Goal: Task Accomplishment & Management: Use online tool/utility

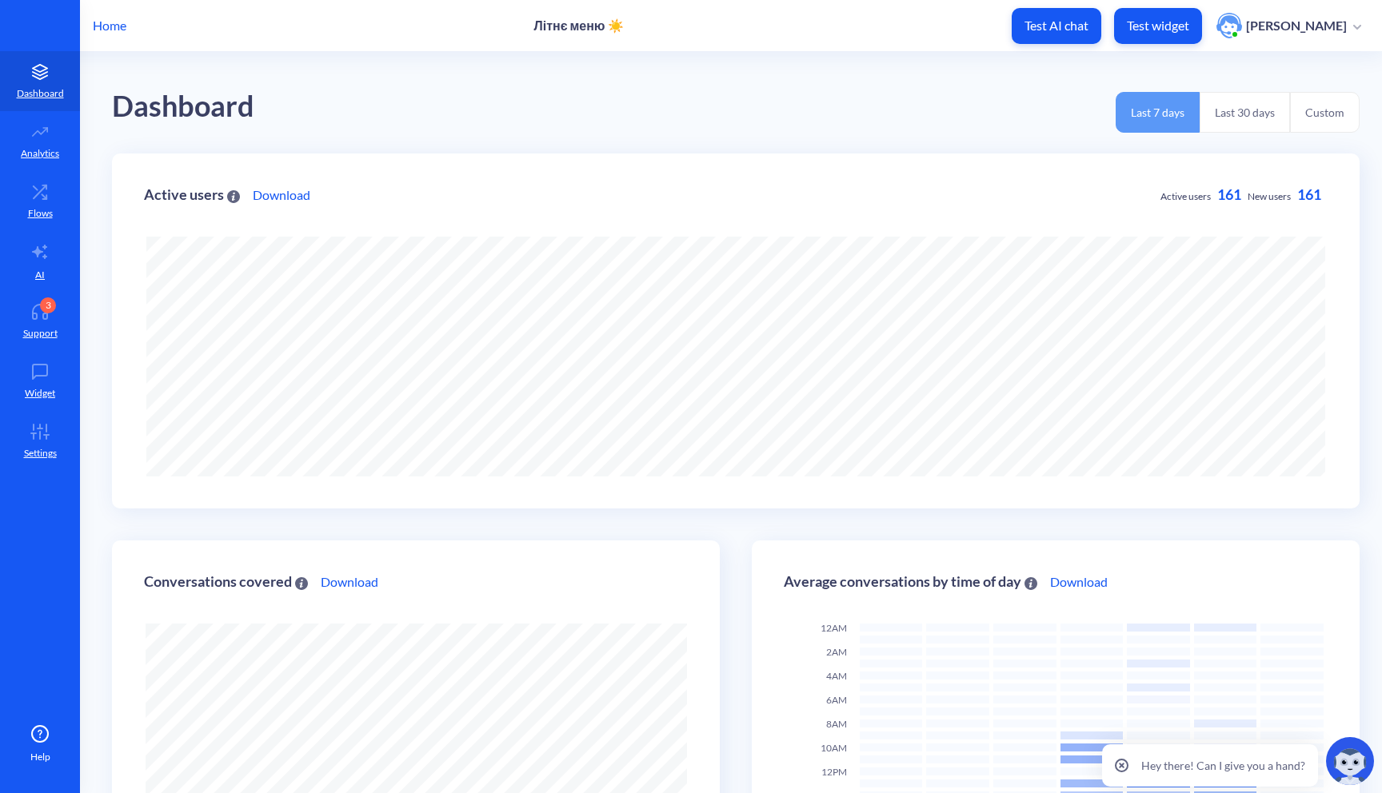
scroll to position [793, 1382]
click at [52, 317] on icon at bounding box center [40, 312] width 32 height 16
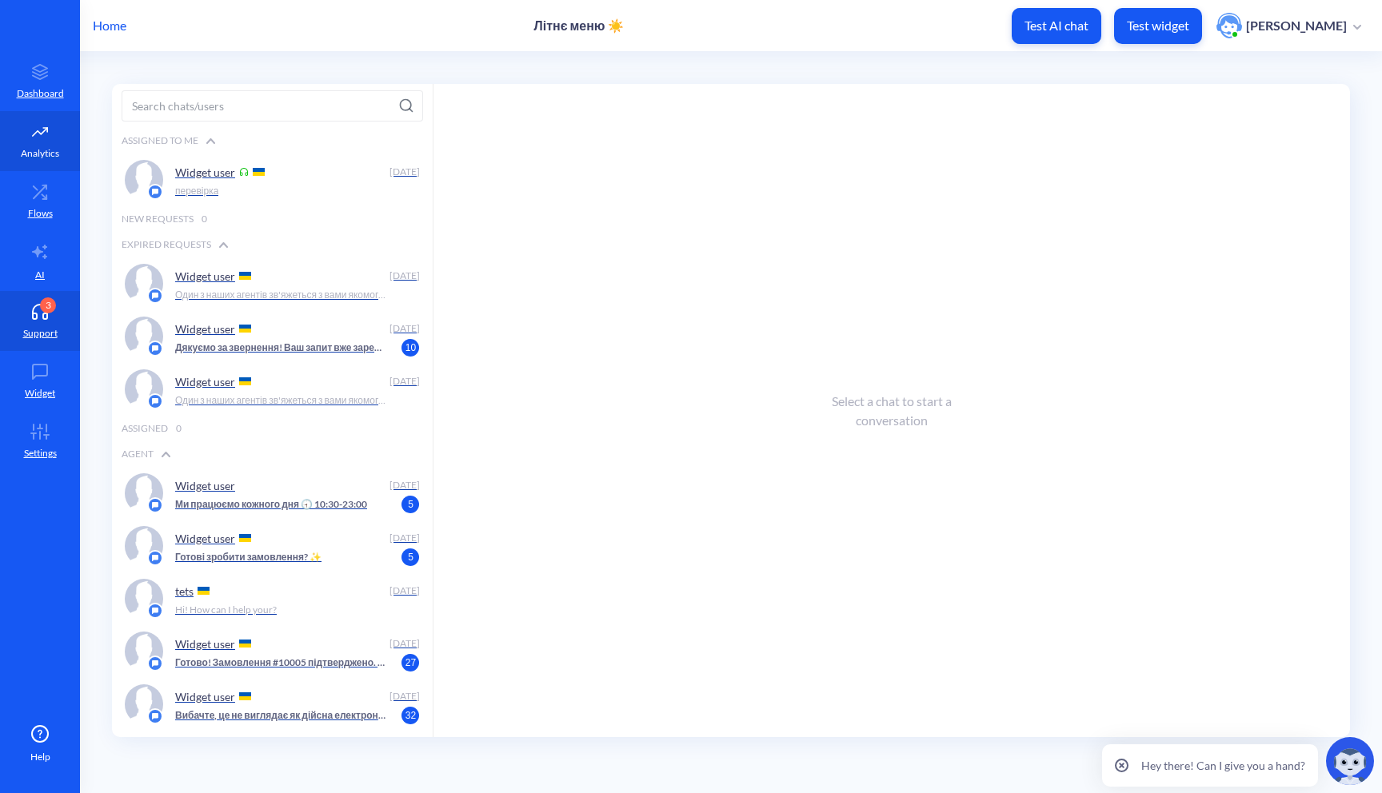
click at [46, 146] on p "Analytics" at bounding box center [40, 153] width 38 height 14
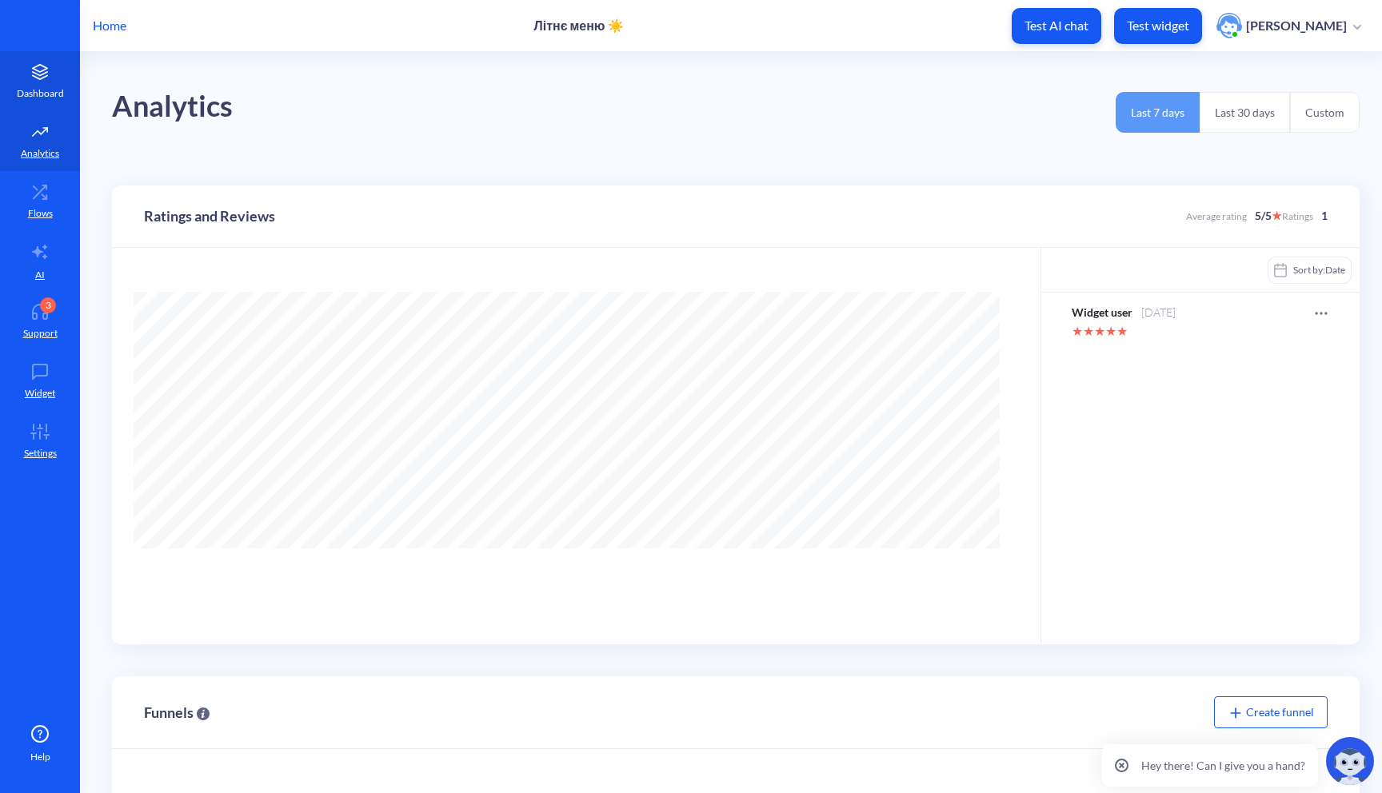
click at [43, 96] on p "Dashboard" at bounding box center [40, 93] width 47 height 14
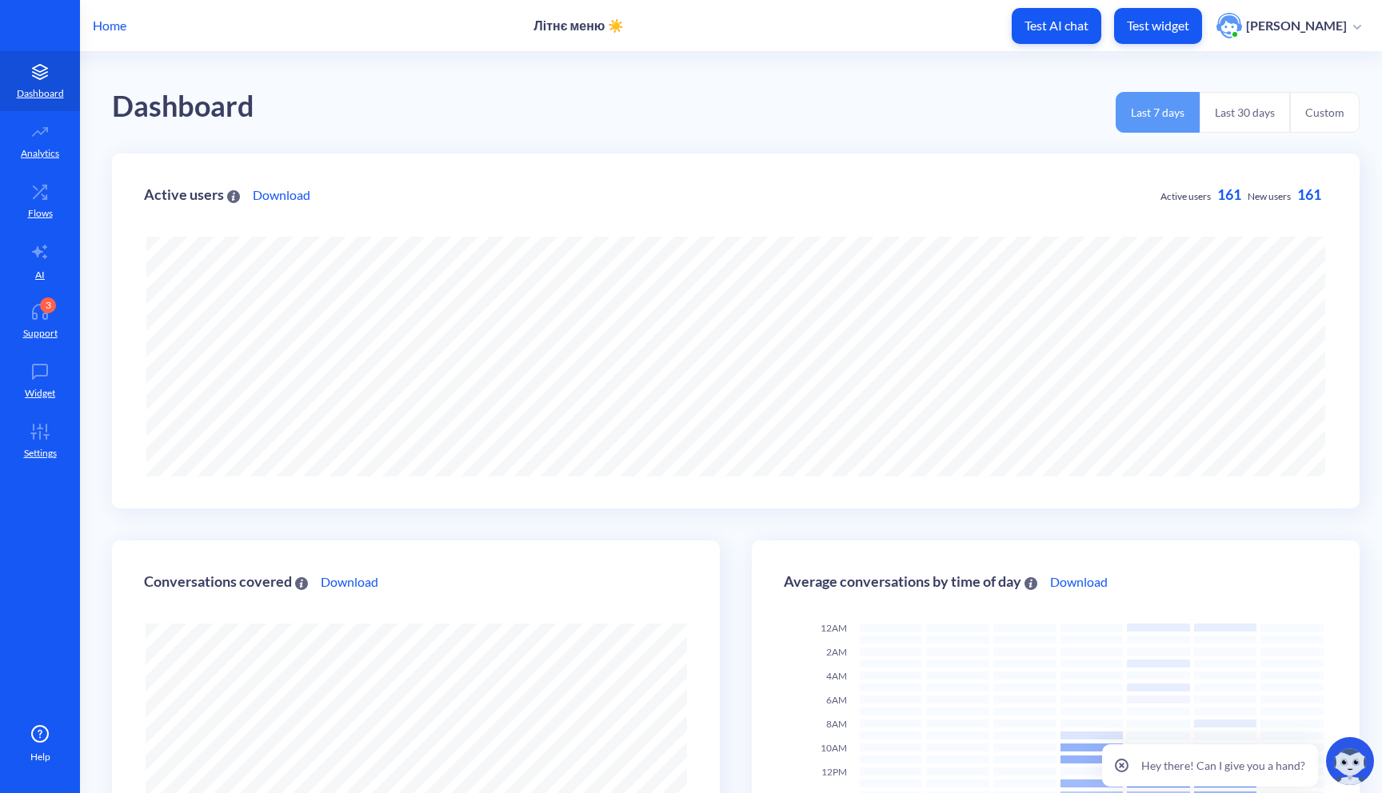
scroll to position [793, 1382]
click at [1168, 22] on p "Test widget" at bounding box center [1158, 26] width 62 height 16
click at [50, 314] on icon at bounding box center [40, 312] width 32 height 16
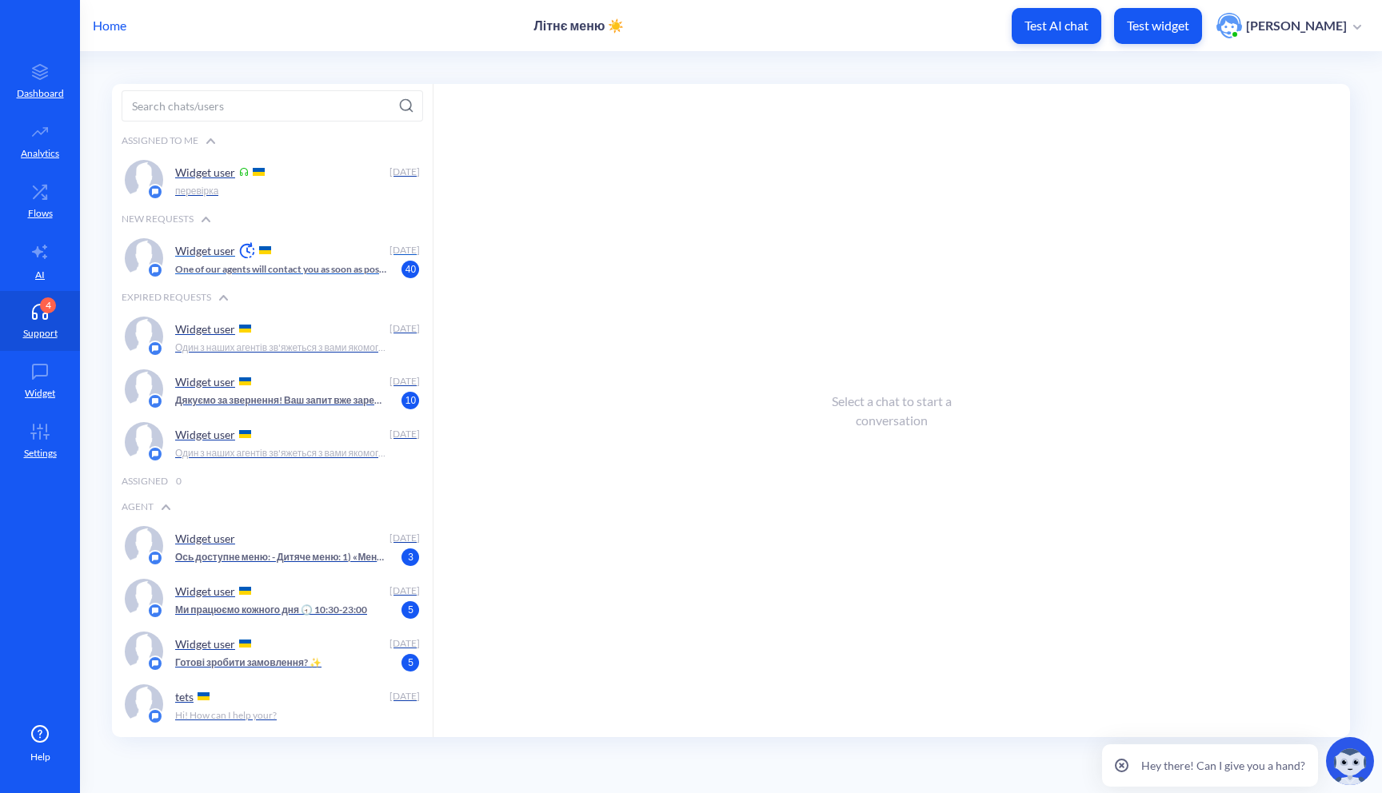
click at [320, 242] on div "Widget user" at bounding box center [279, 250] width 209 height 24
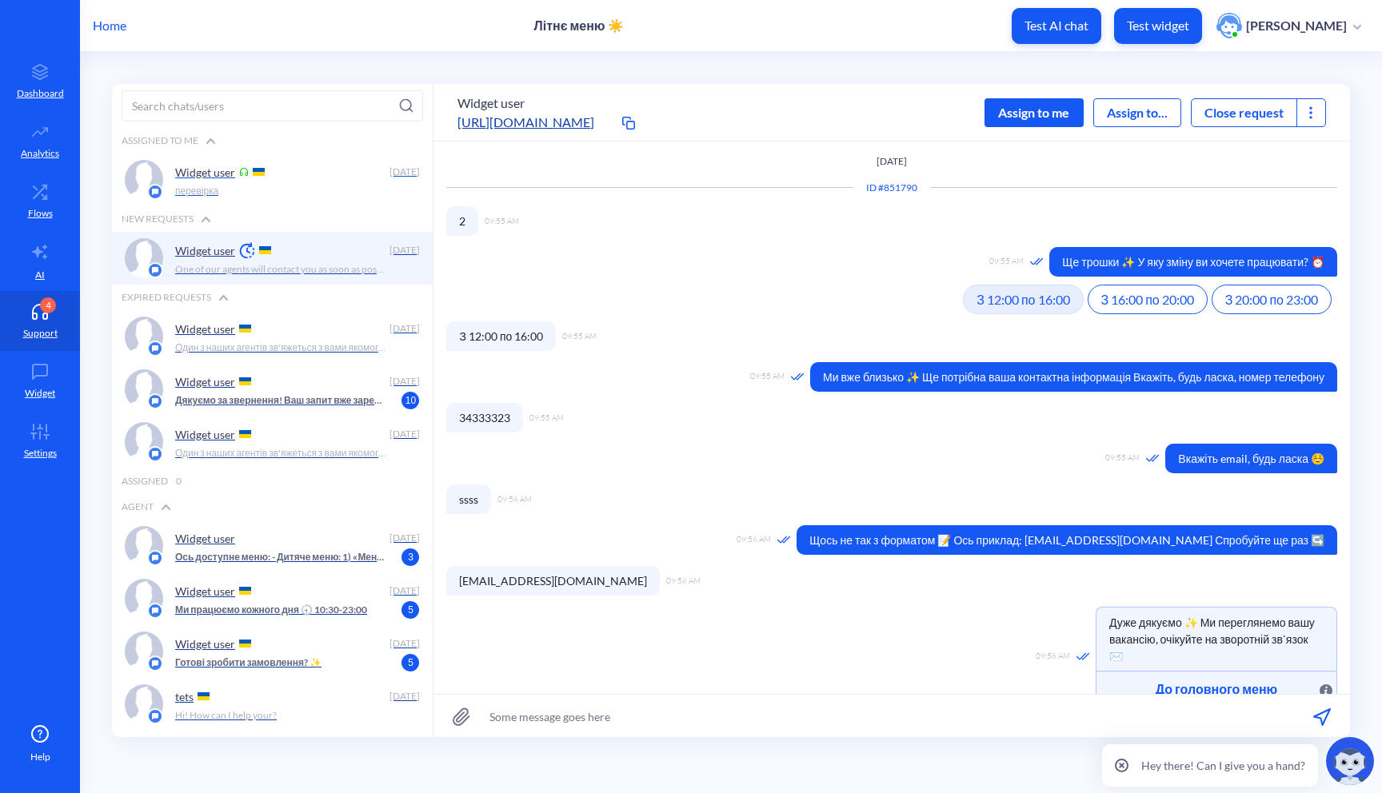
scroll to position [1, 0]
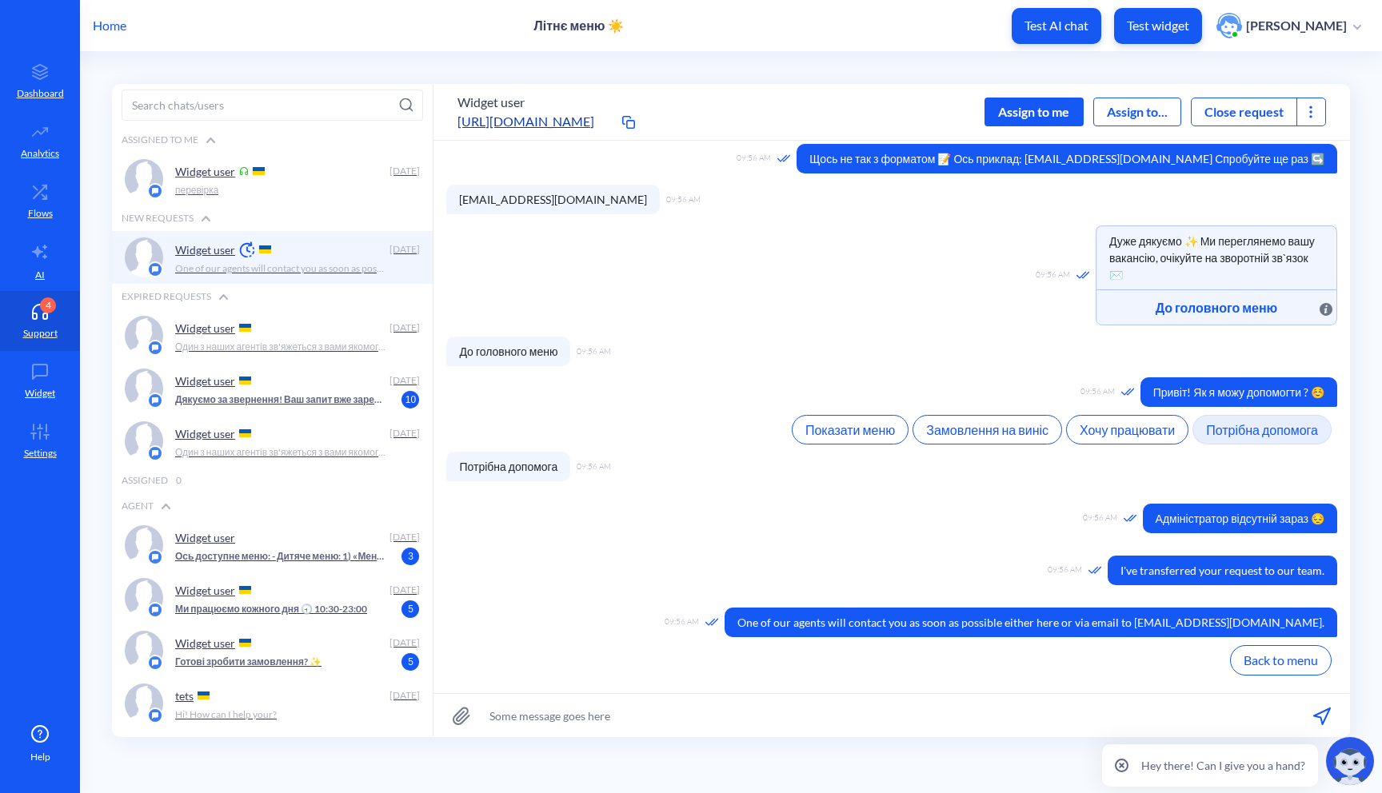
click at [330, 178] on div "Widget user" at bounding box center [279, 171] width 209 height 24
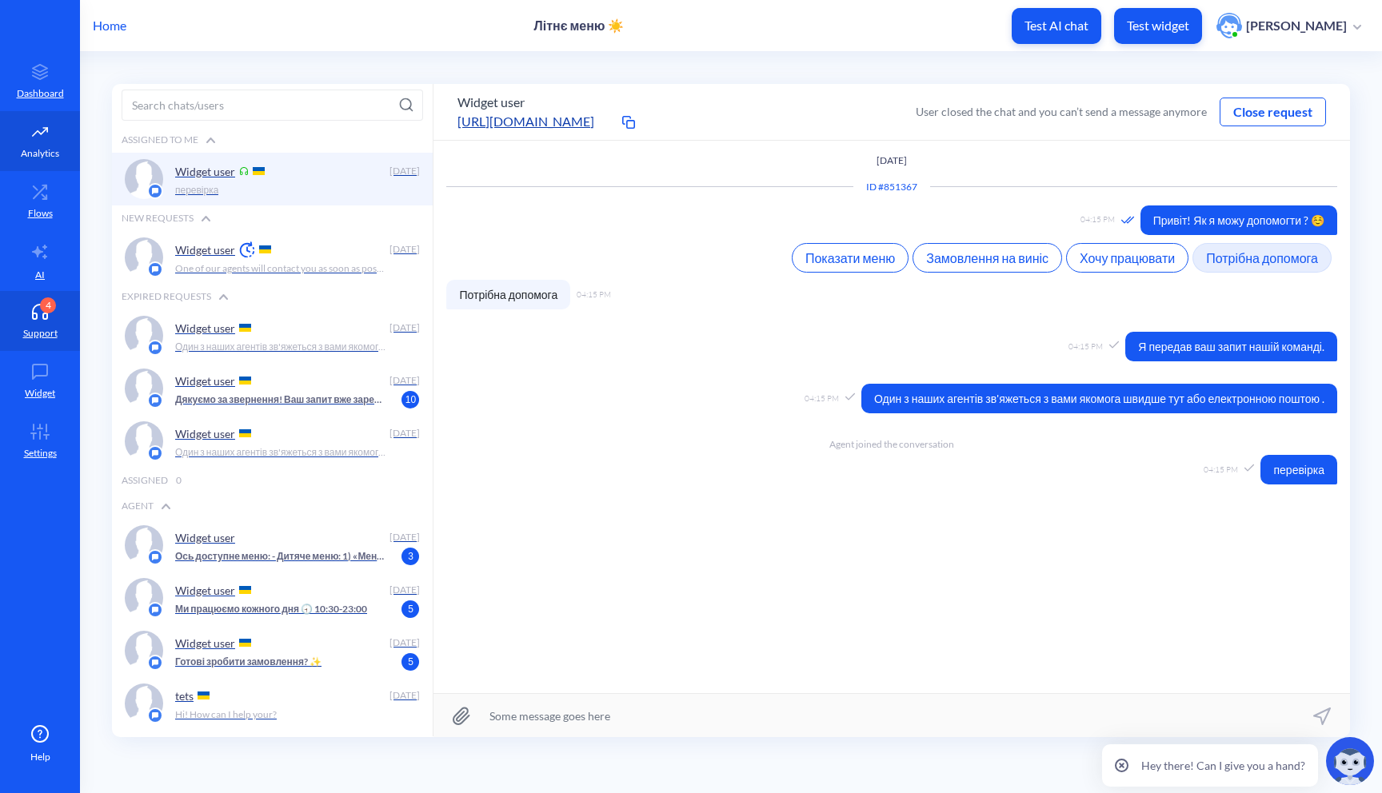
click at [47, 157] on p "Analytics" at bounding box center [40, 153] width 38 height 14
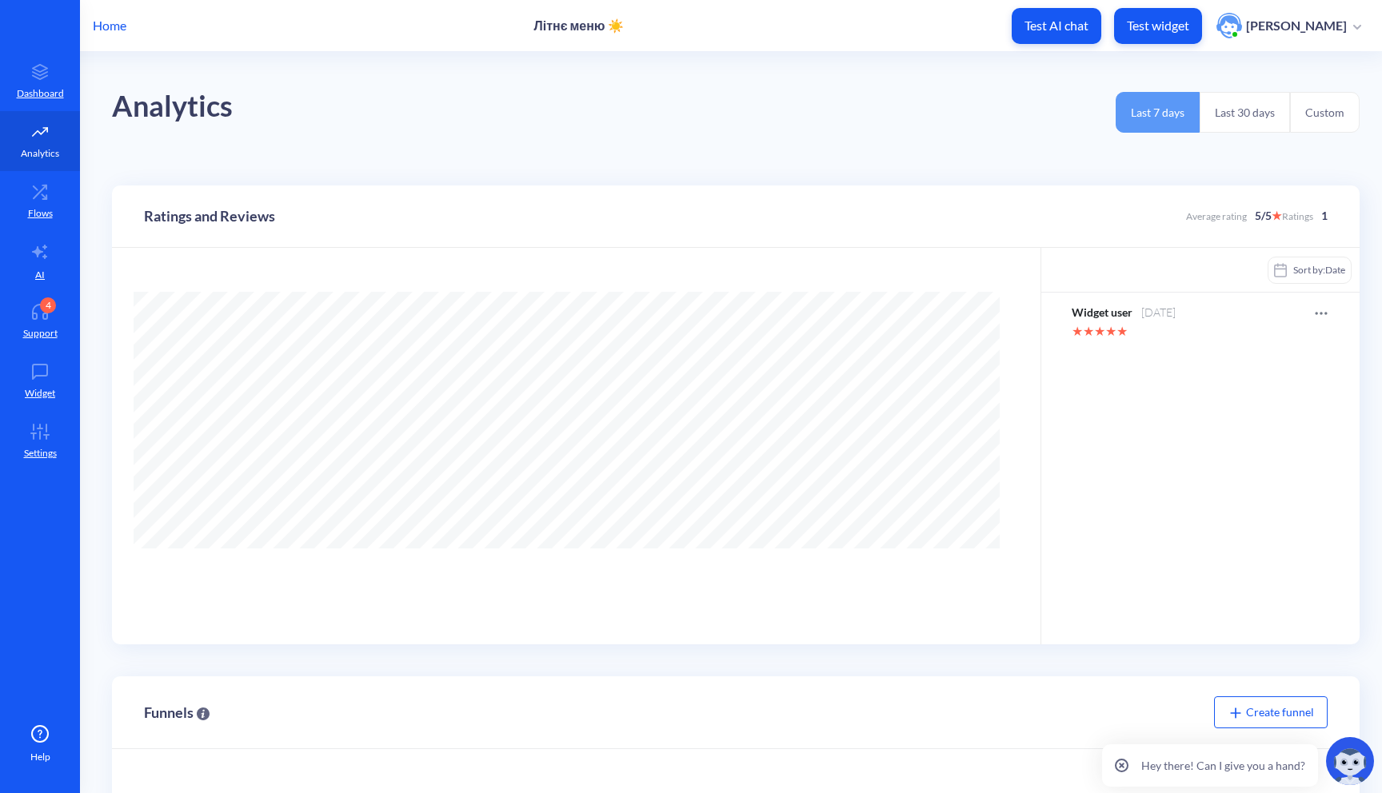
scroll to position [793, 1382]
click at [58, 102] on link "Dashboard" at bounding box center [40, 81] width 80 height 60
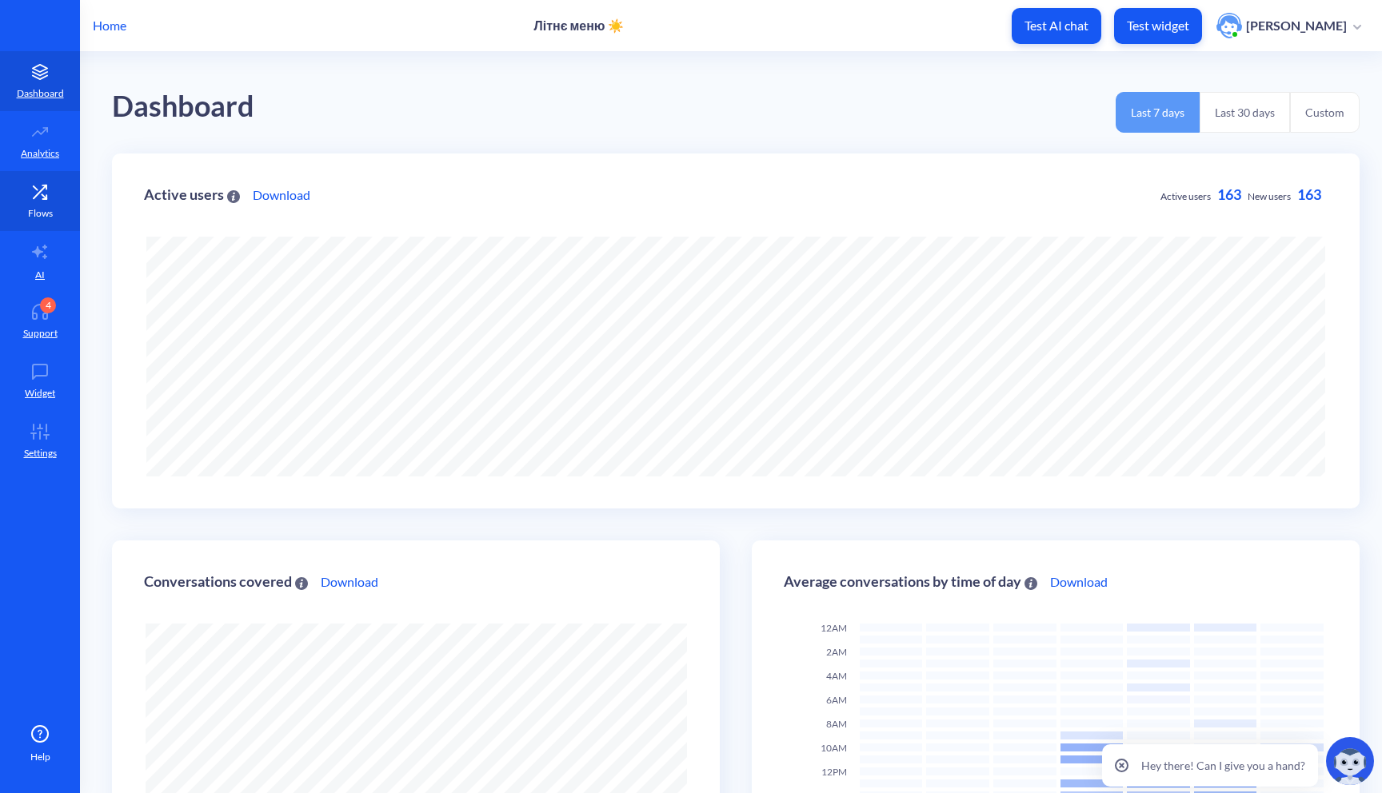
scroll to position [793, 1382]
click at [40, 203] on link "Flows" at bounding box center [40, 201] width 80 height 60
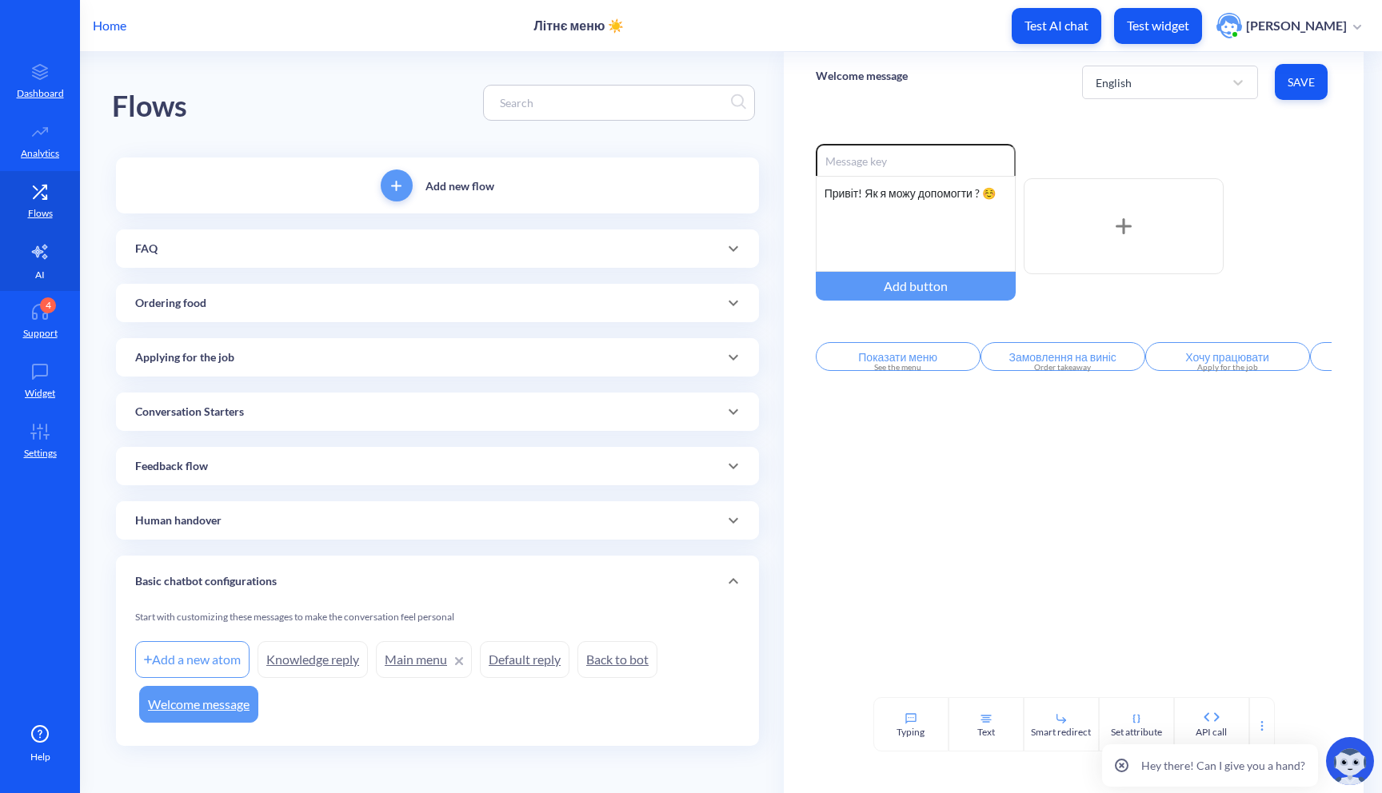
click at [40, 246] on icon at bounding box center [39, 251] width 19 height 19
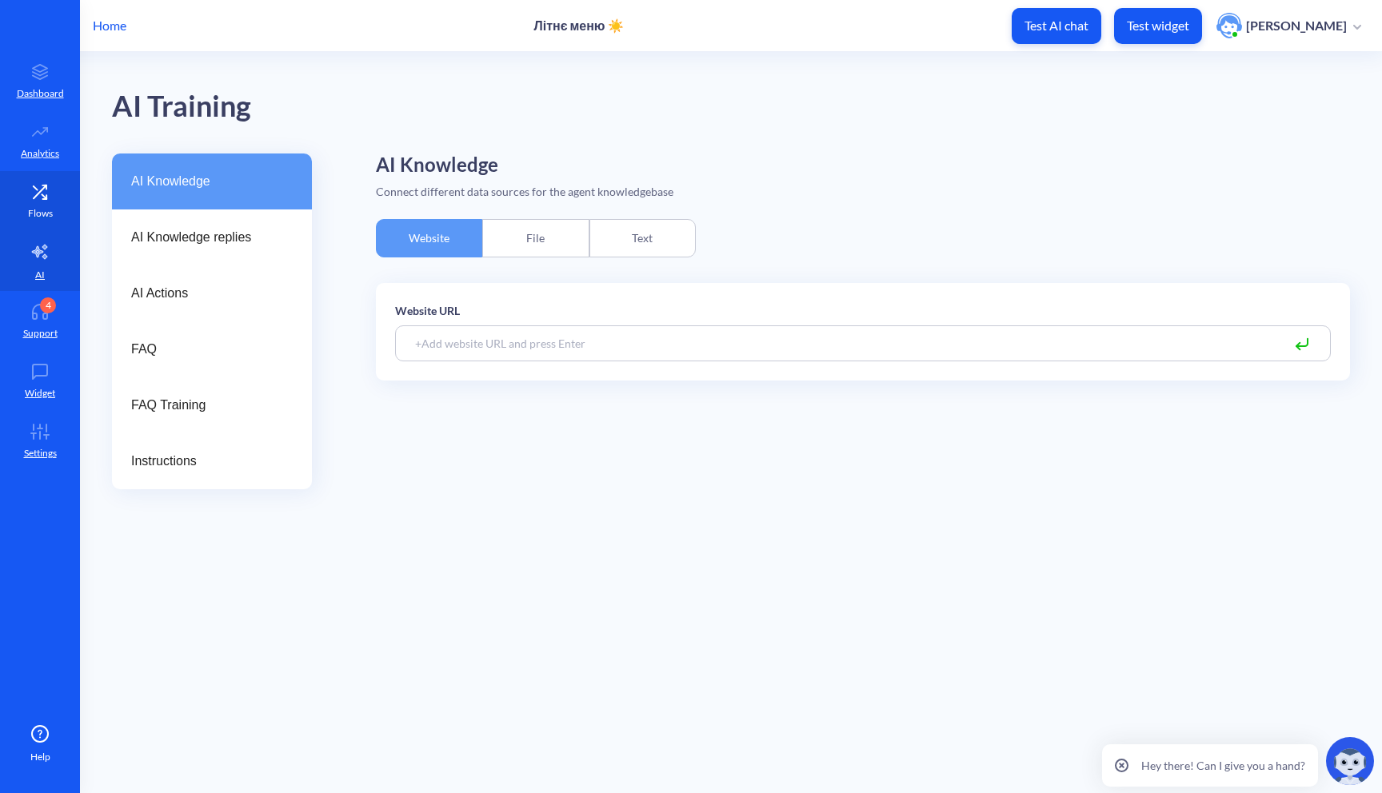
click at [45, 184] on icon at bounding box center [40, 192] width 32 height 16
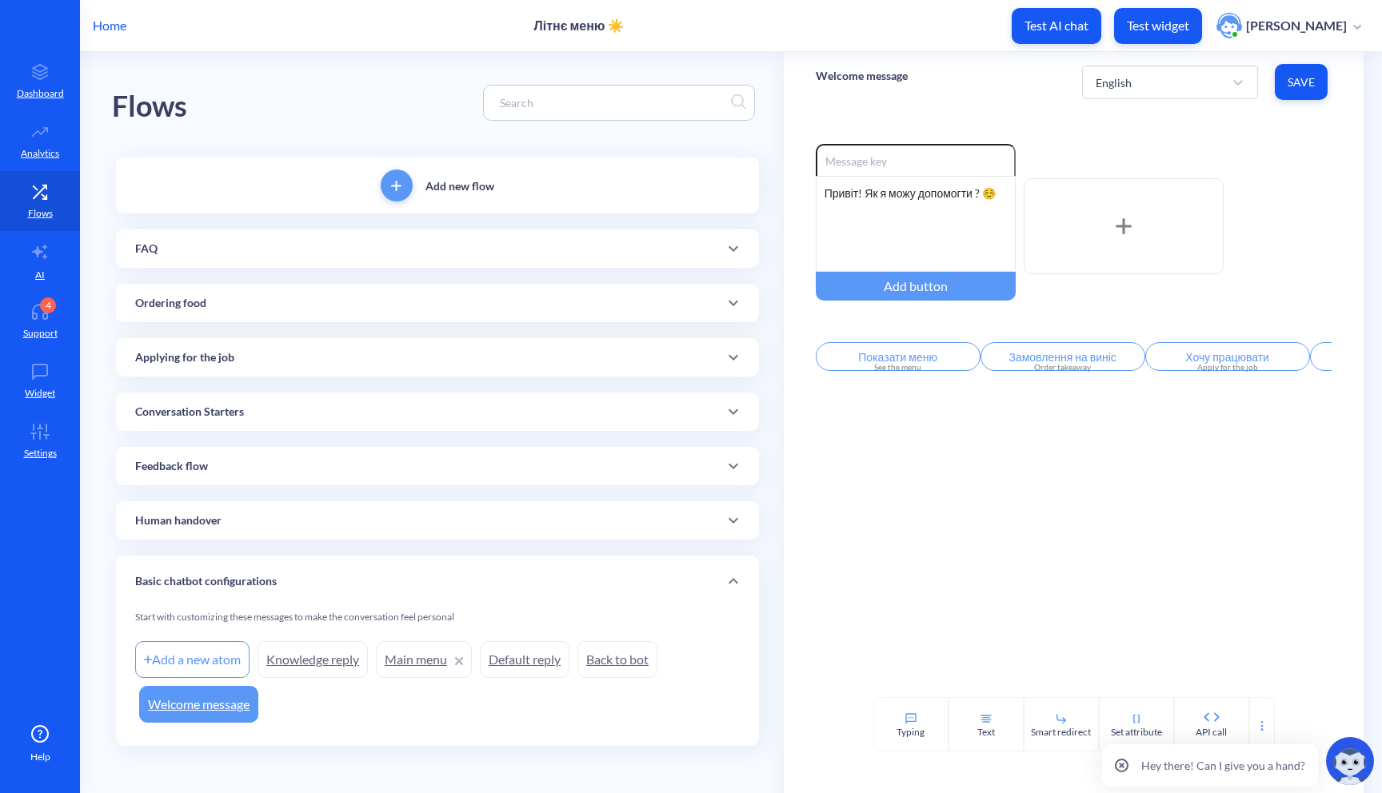
click at [174, 250] on div "FAQ" at bounding box center [437, 249] width 605 height 17
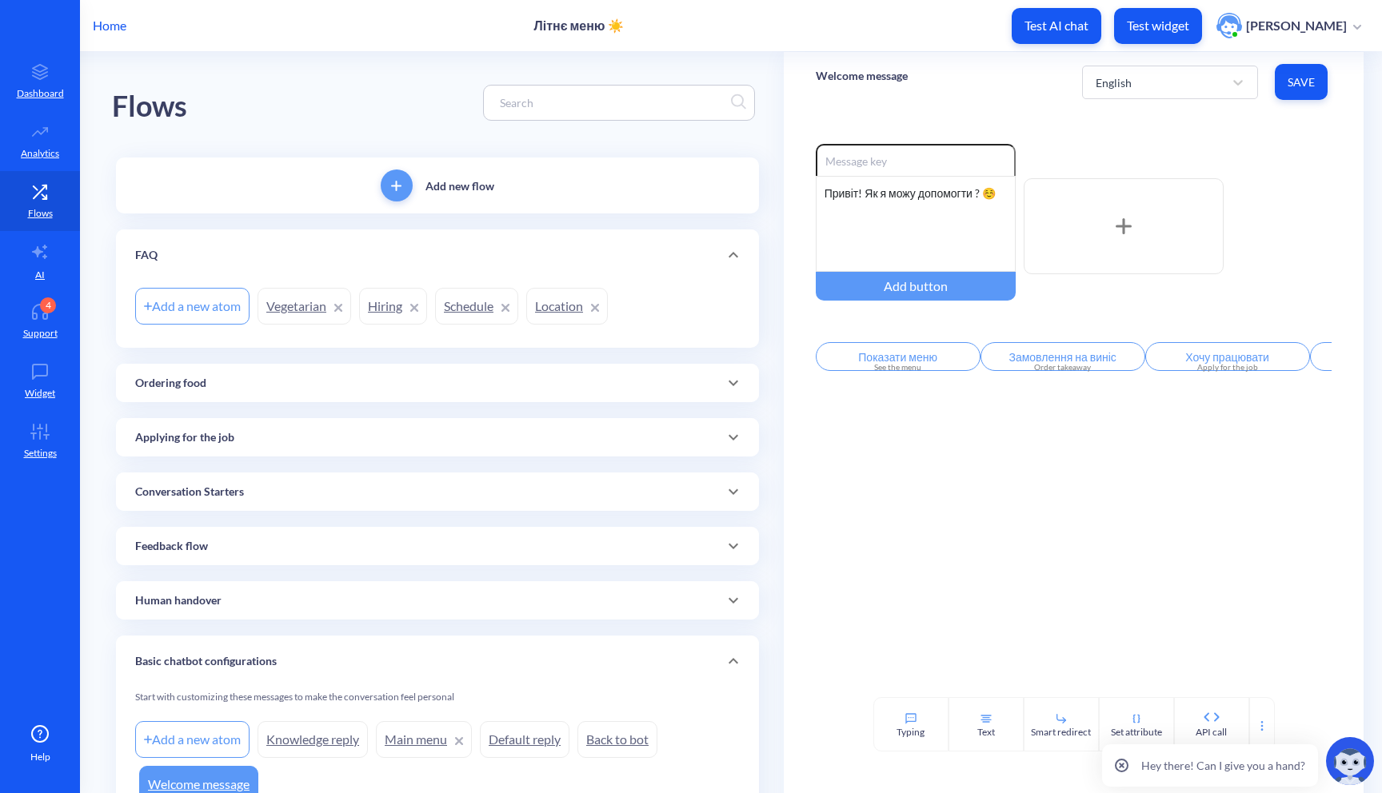
click at [174, 250] on div "FAQ" at bounding box center [437, 255] width 605 height 17
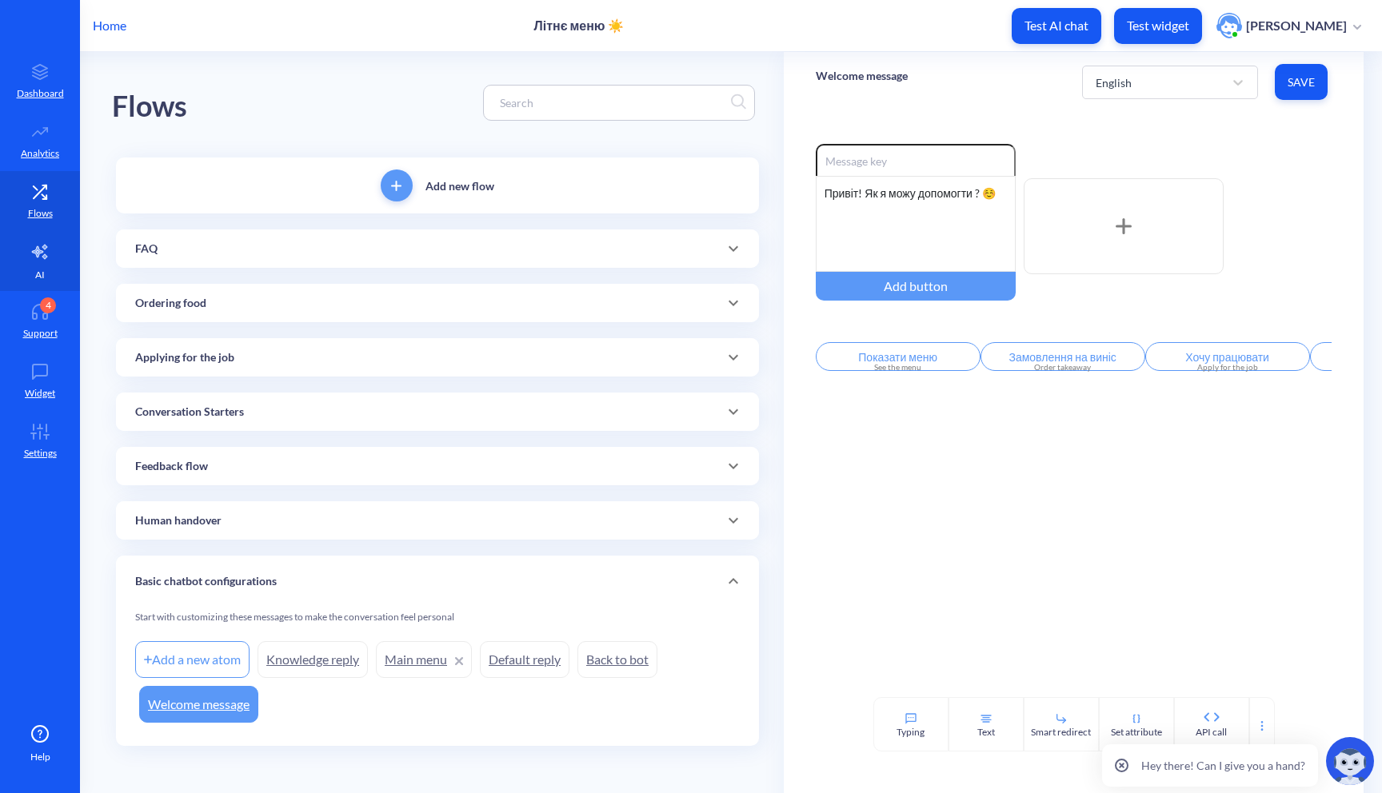
click at [45, 264] on link "AI" at bounding box center [40, 261] width 80 height 60
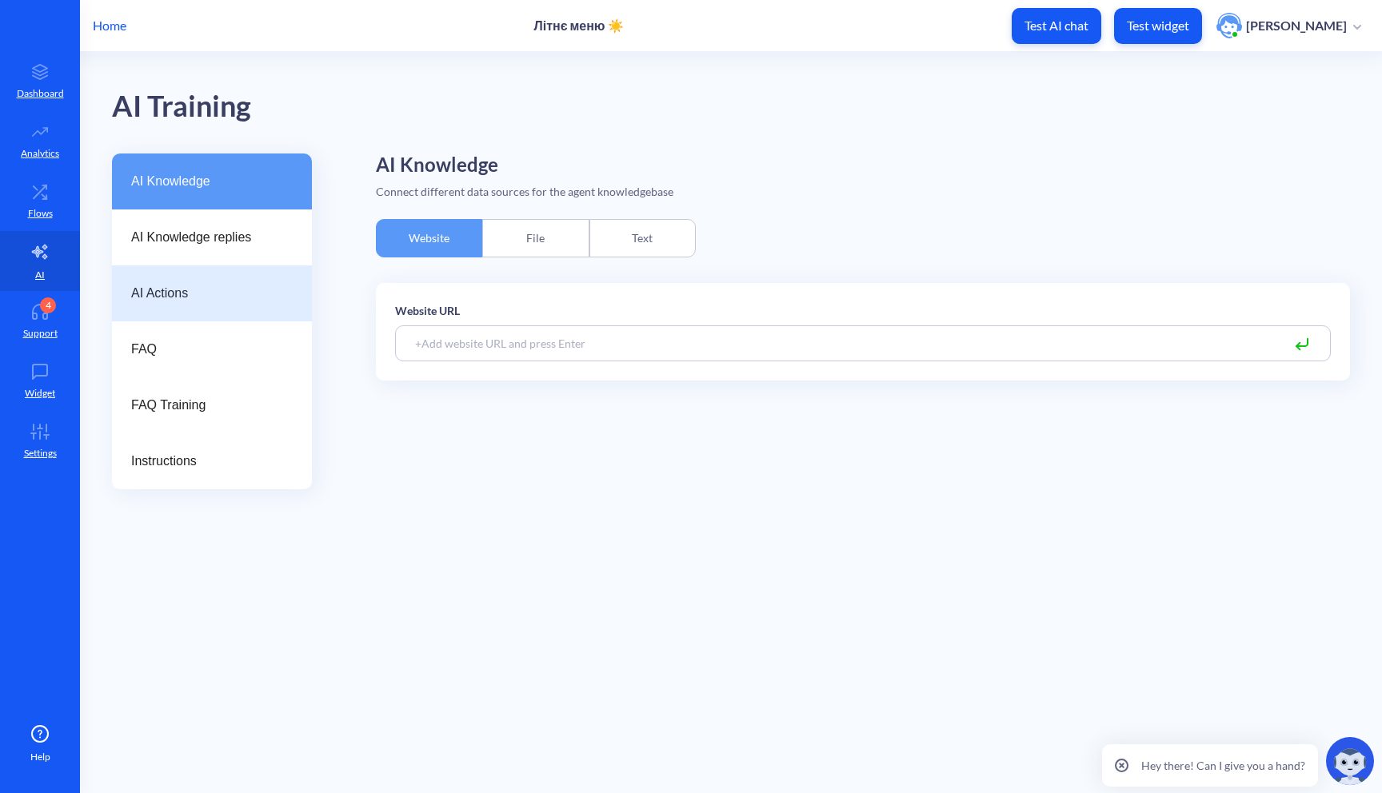
click at [215, 283] on div "AI Actions" at bounding box center [212, 294] width 200 height 56
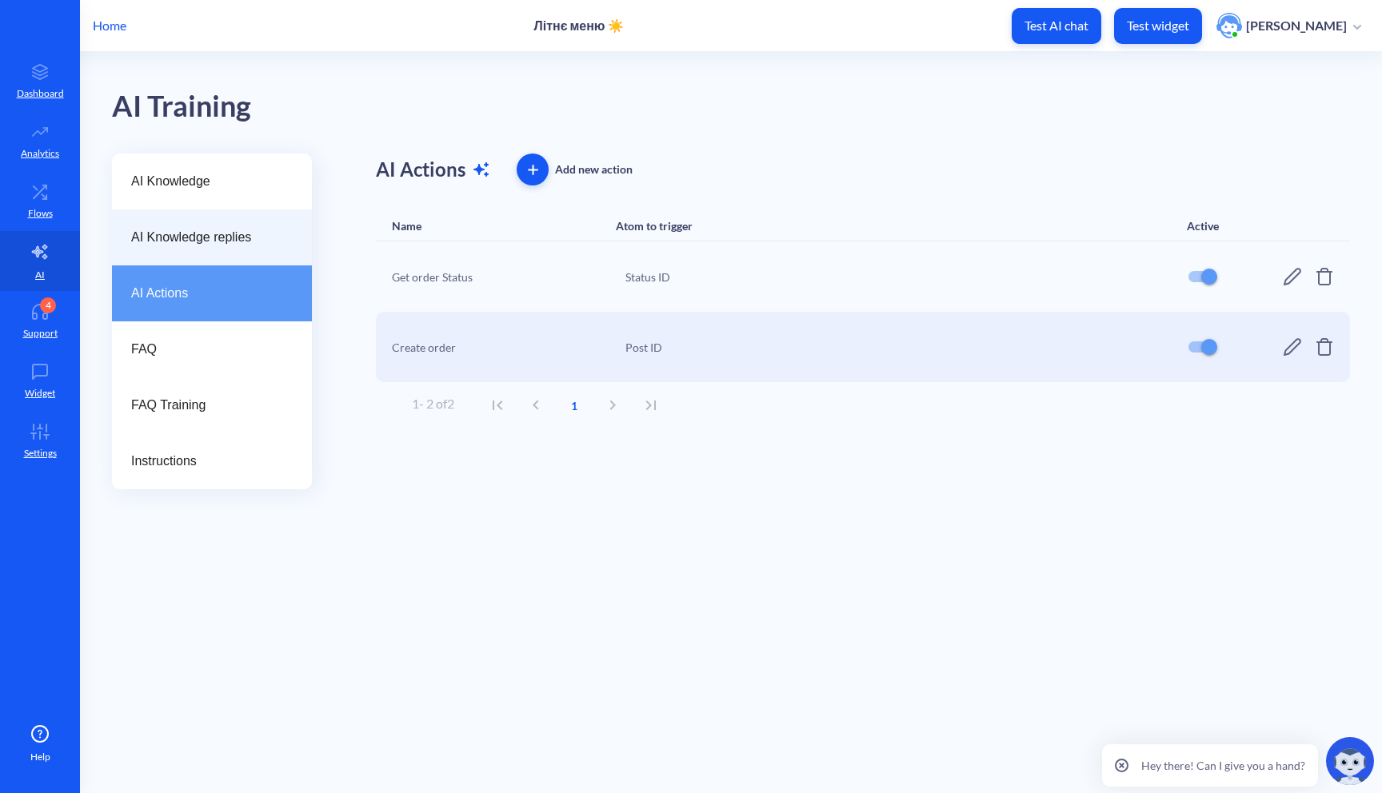
click at [230, 240] on span "AI Knowledge replies" at bounding box center [205, 237] width 149 height 19
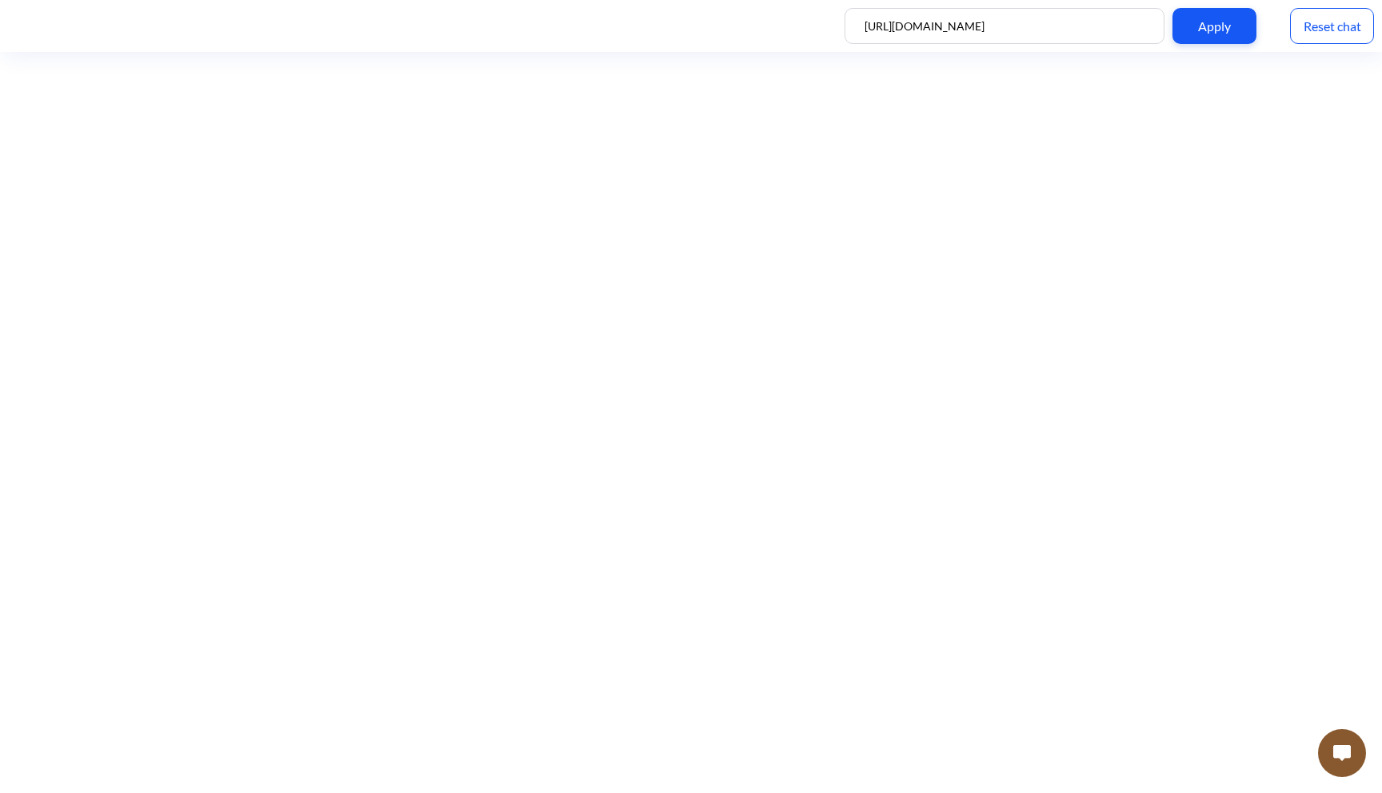
click at [1344, 756] on img at bounding box center [1342, 753] width 18 height 16
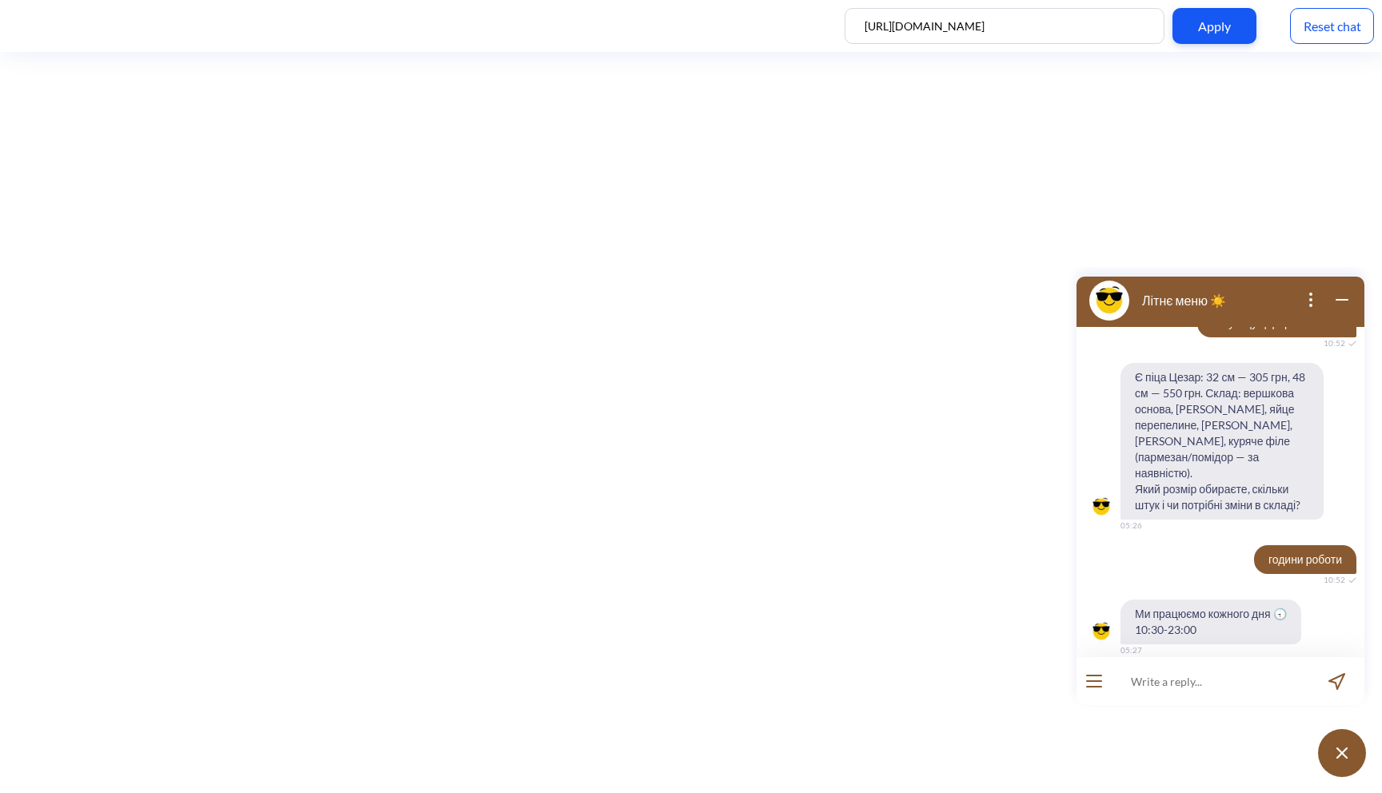
scroll to position [78, 0]
click at [1332, 18] on div "Reset chat" at bounding box center [1332, 26] width 84 height 36
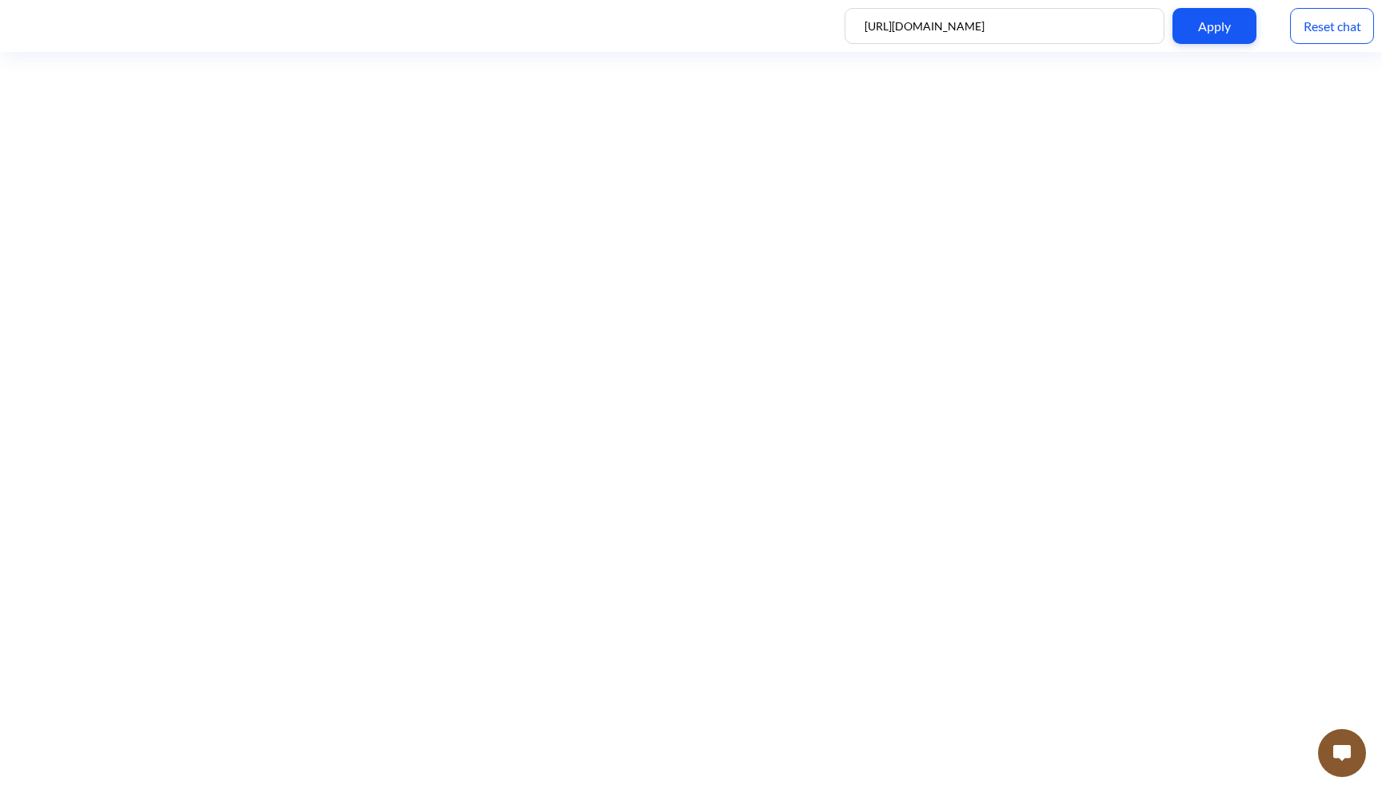
click at [1000, 21] on input "[URL][DOMAIN_NAME]" at bounding box center [1004, 26] width 320 height 36
drag, startPoint x: 1026, startPoint y: 26, endPoint x: 833, endPoint y: 26, distance: 192.7
click at [833, 26] on div "https://grill-food.com.ua/ Apply Reset chat" at bounding box center [691, 26] width 1382 height 52
click at [953, 23] on input "[URL][DOMAIN_NAME]" at bounding box center [1004, 26] width 320 height 36
click at [1012, 23] on input "[URL][DOMAIN_NAME]" at bounding box center [1004, 26] width 320 height 36
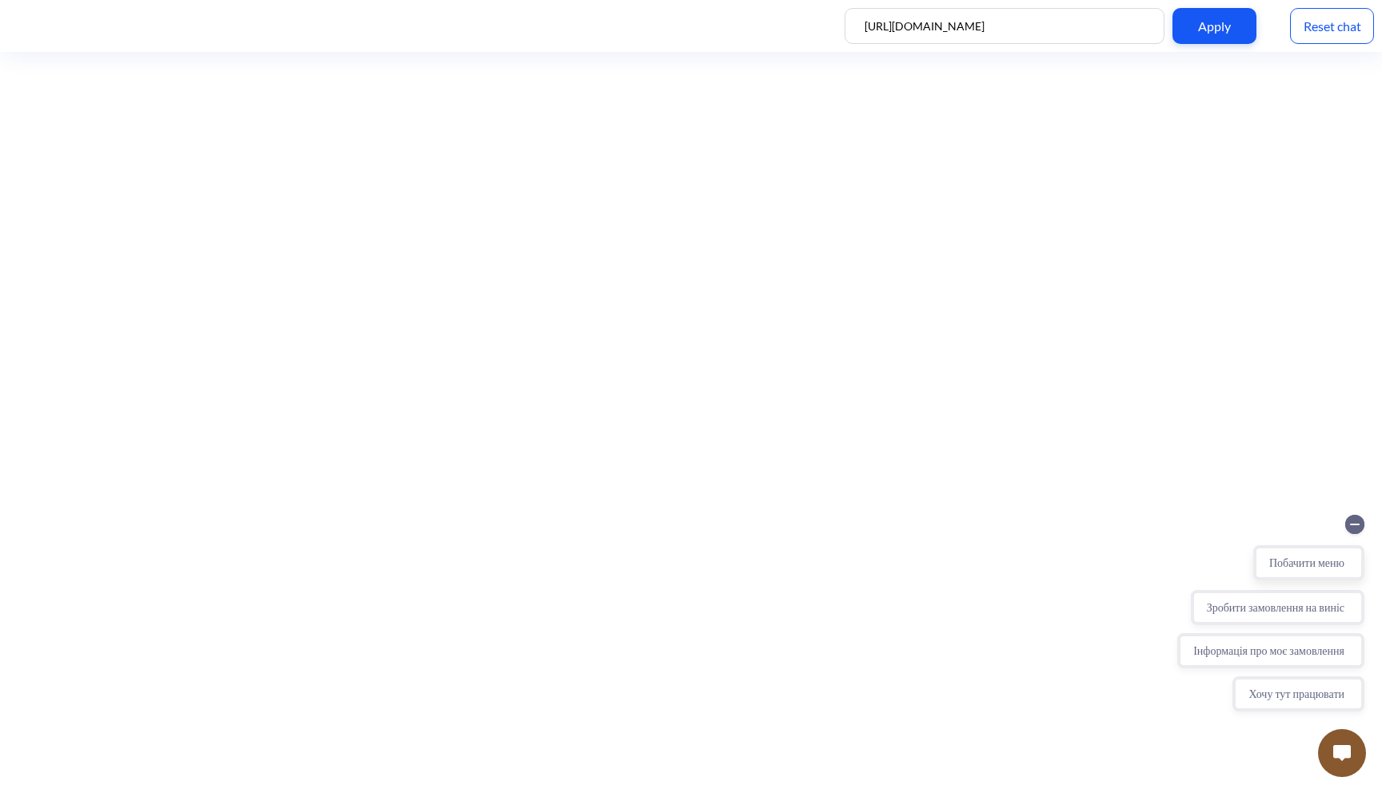
click at [1324, 562] on button "Побачити меню" at bounding box center [1308, 562] width 111 height 35
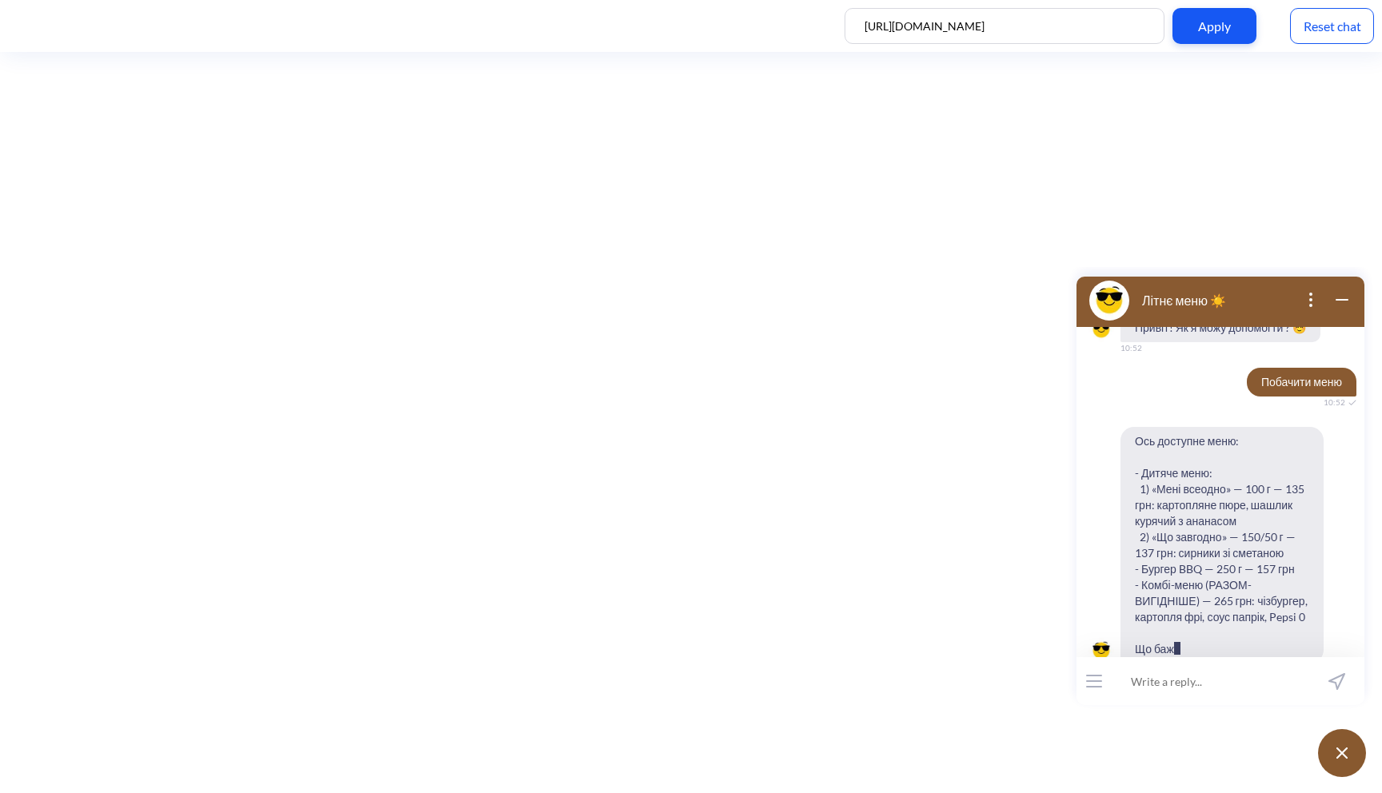
scroll to position [49, 0]
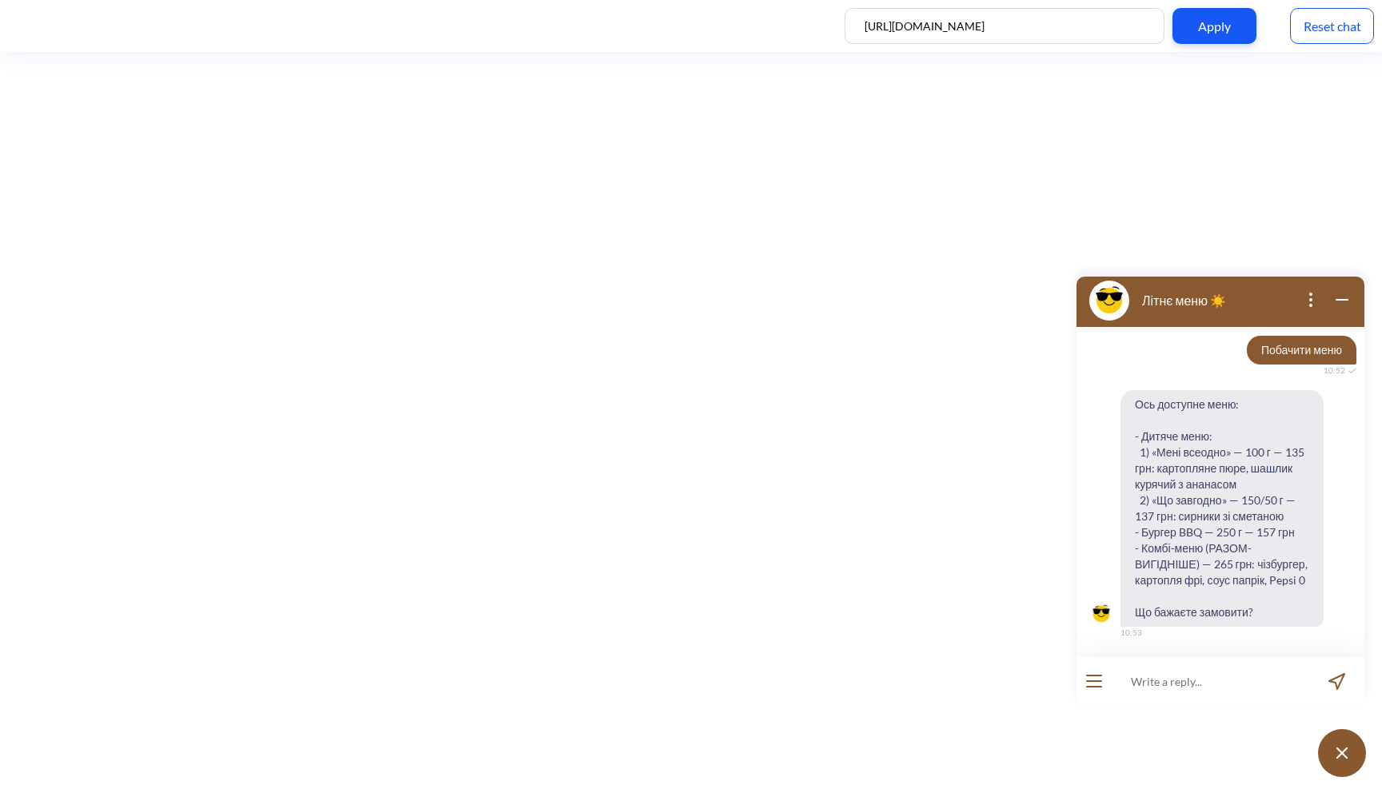
click at [1343, 300] on icon "wrap widget" at bounding box center [1341, 300] width 11 height 0
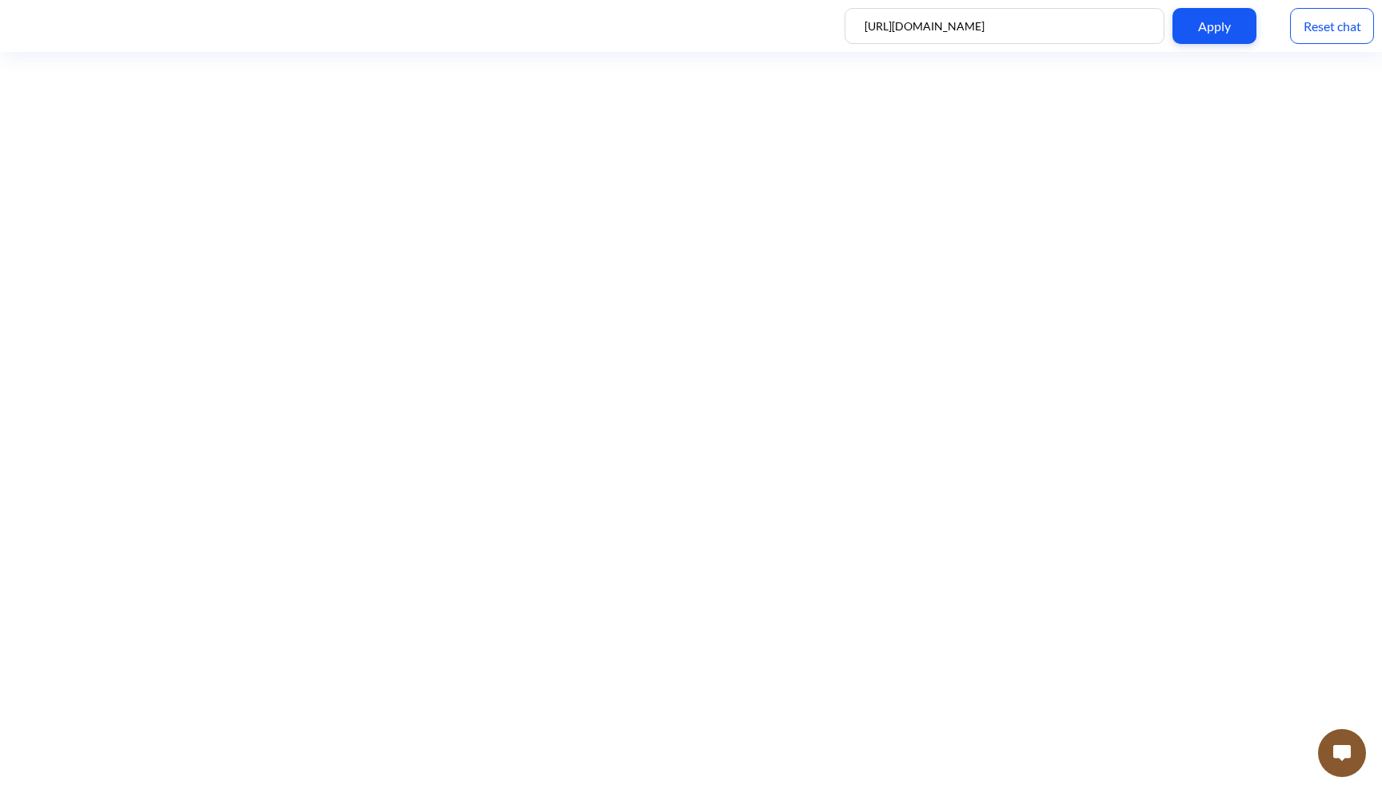
click at [1331, 757] on button at bounding box center [1342, 753] width 48 height 48
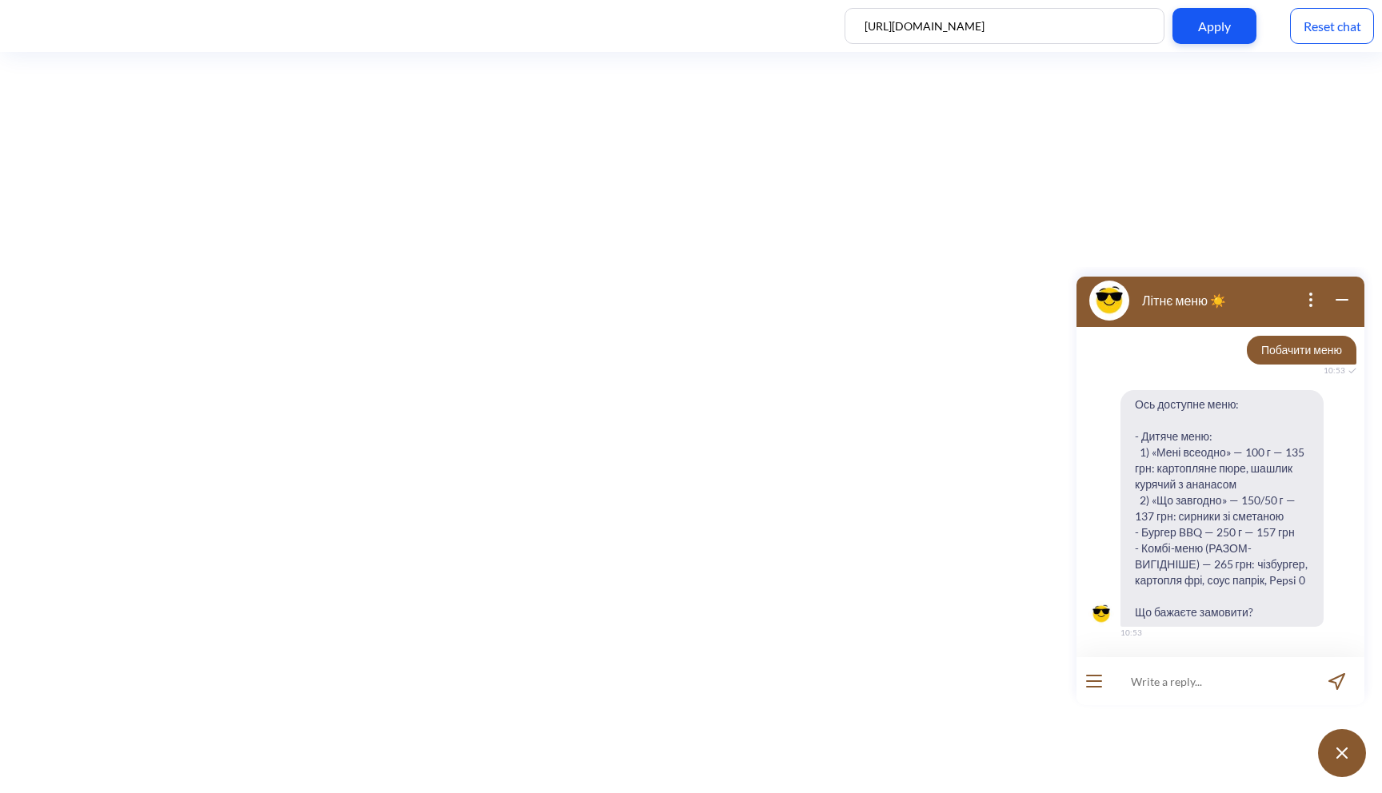
click at [1341, 28] on div "Reset chat" at bounding box center [1332, 26] width 84 height 36
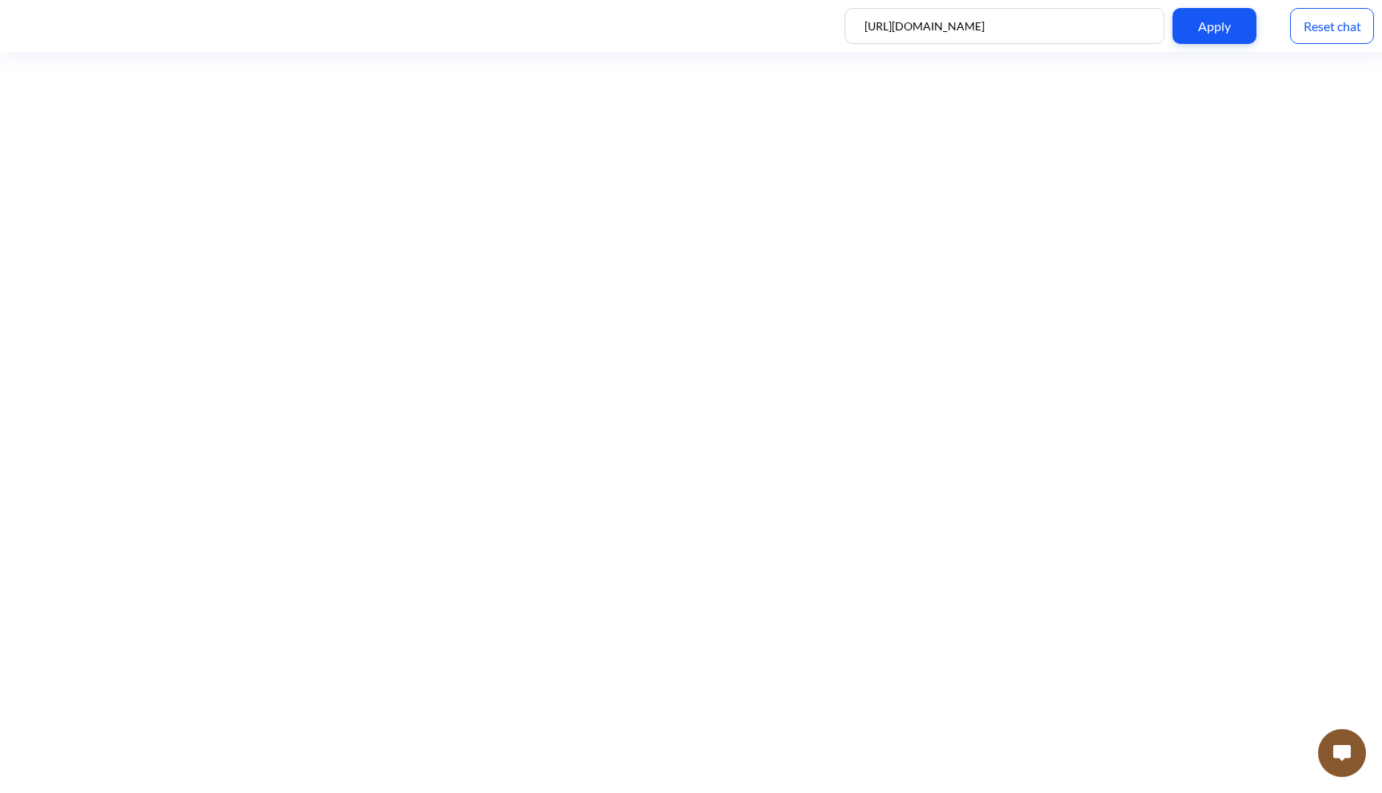
click at [1339, 749] on img at bounding box center [1342, 753] width 18 height 16
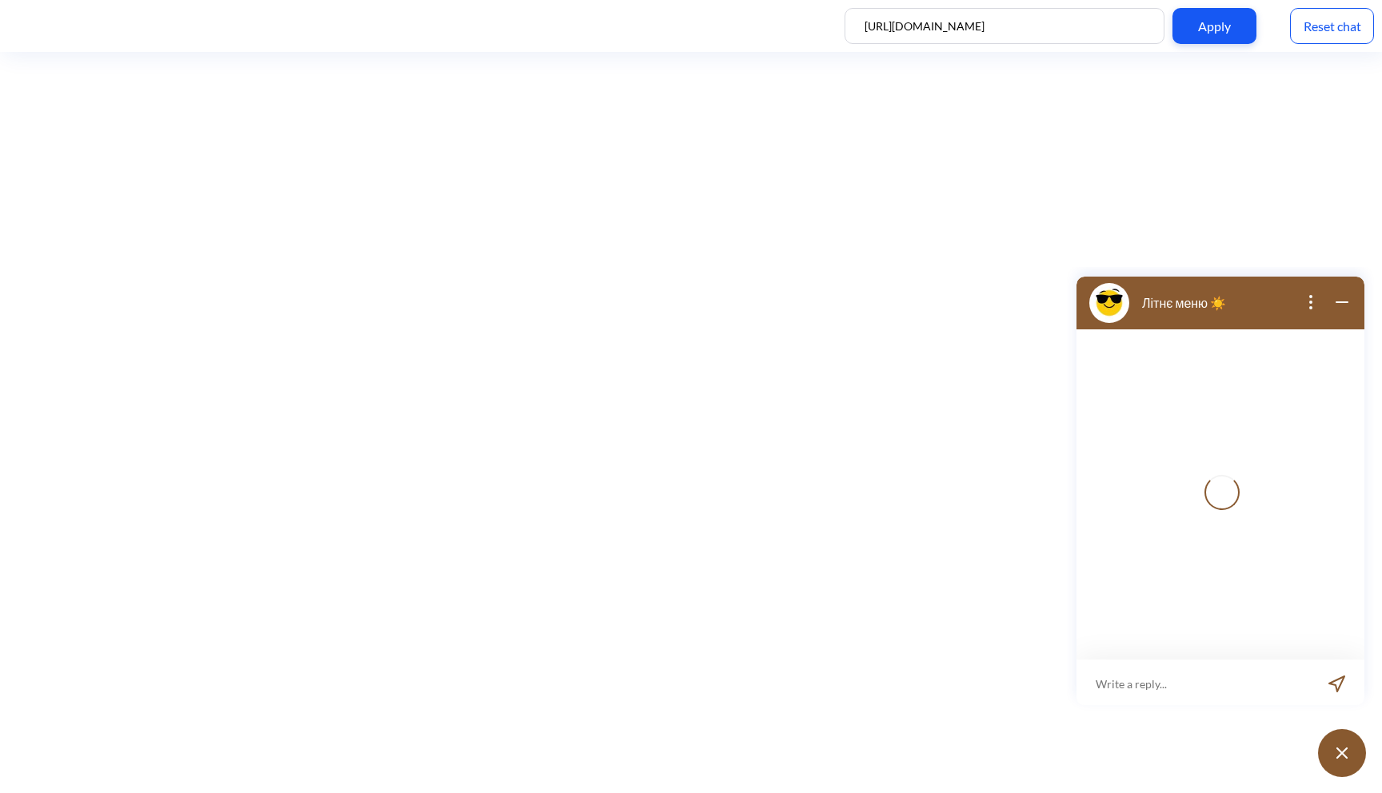
scroll to position [2, 0]
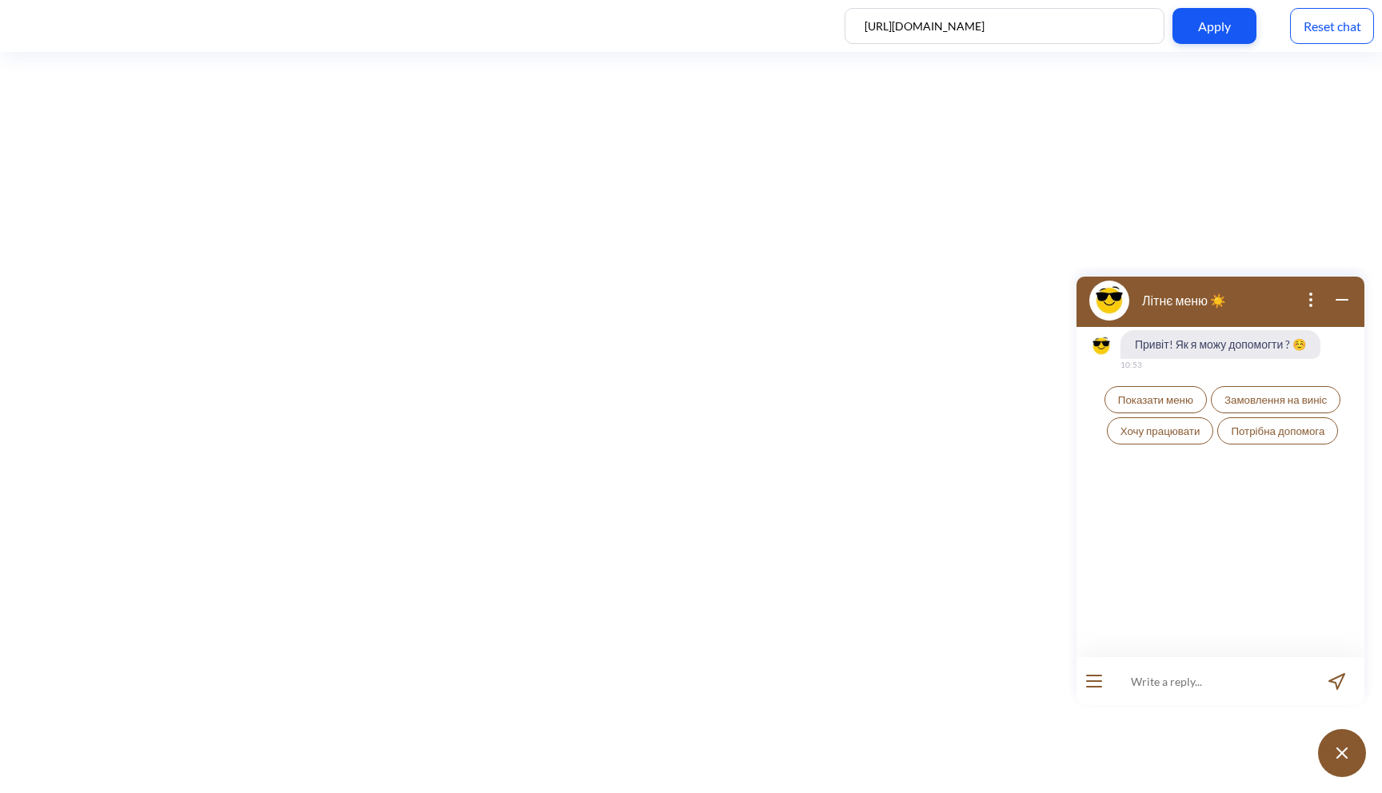
click at [1186, 400] on span "Показати меню" at bounding box center [1155, 399] width 75 height 13
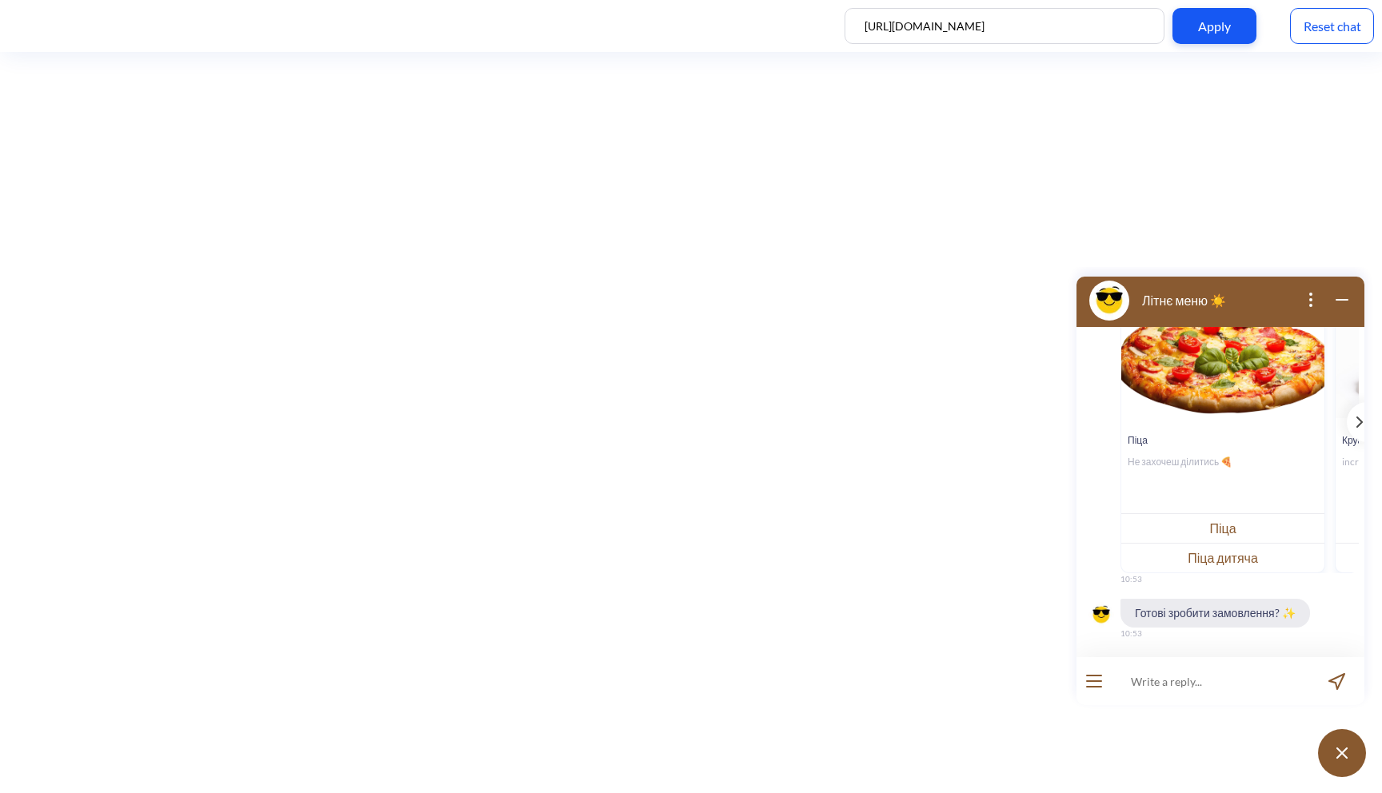
scroll to position [142, 0]
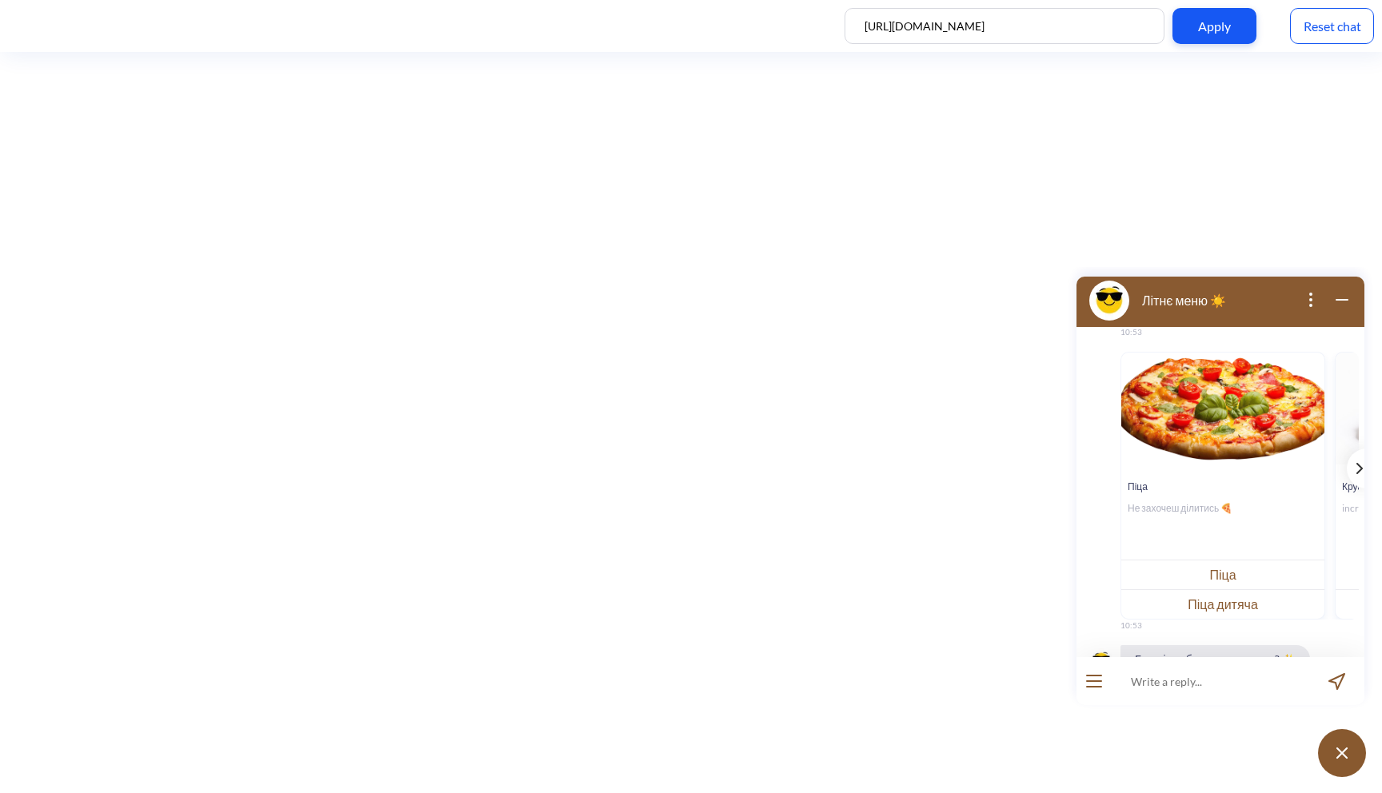
click at [1356, 464] on icon "template message" at bounding box center [1359, 468] width 6 height 11
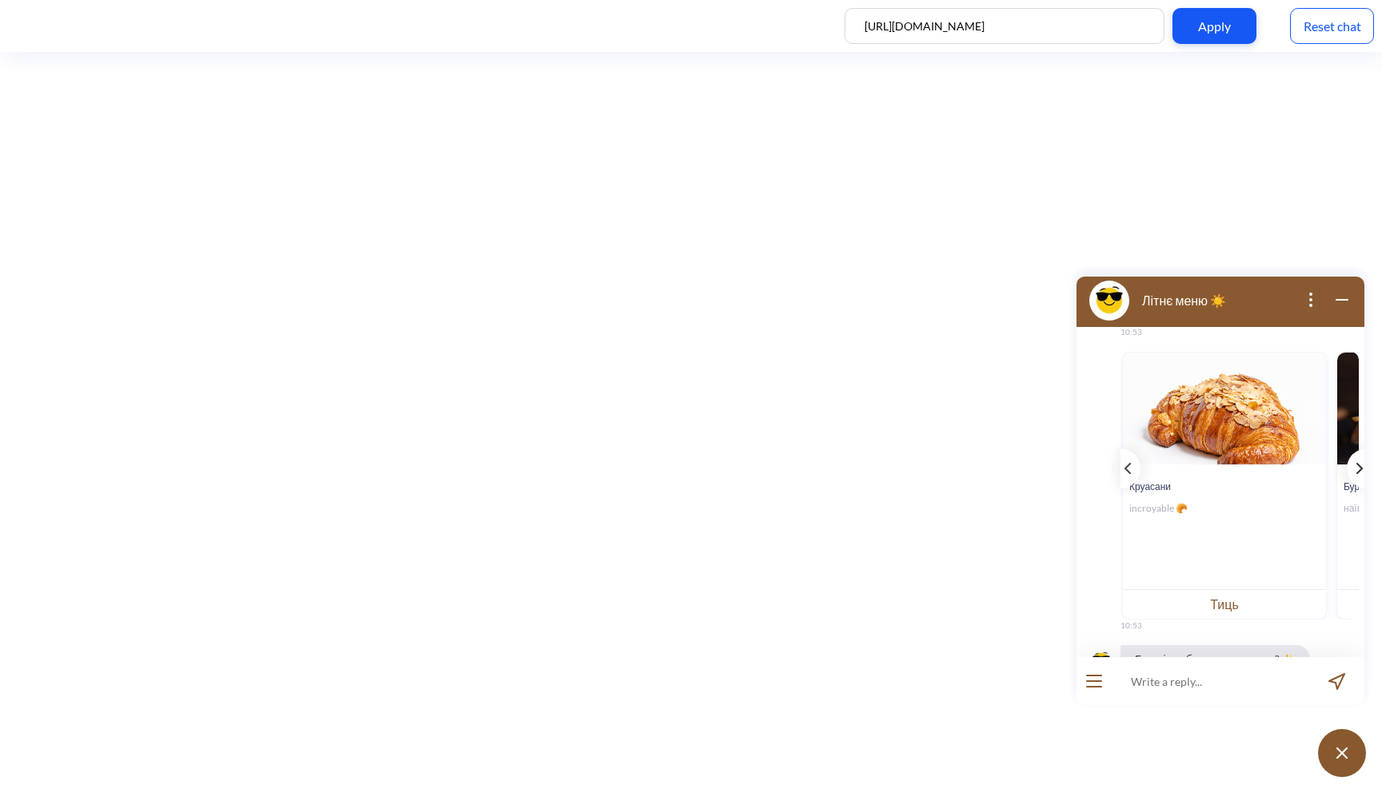
click at [1356, 464] on icon "template message" at bounding box center [1359, 468] width 6 height 11
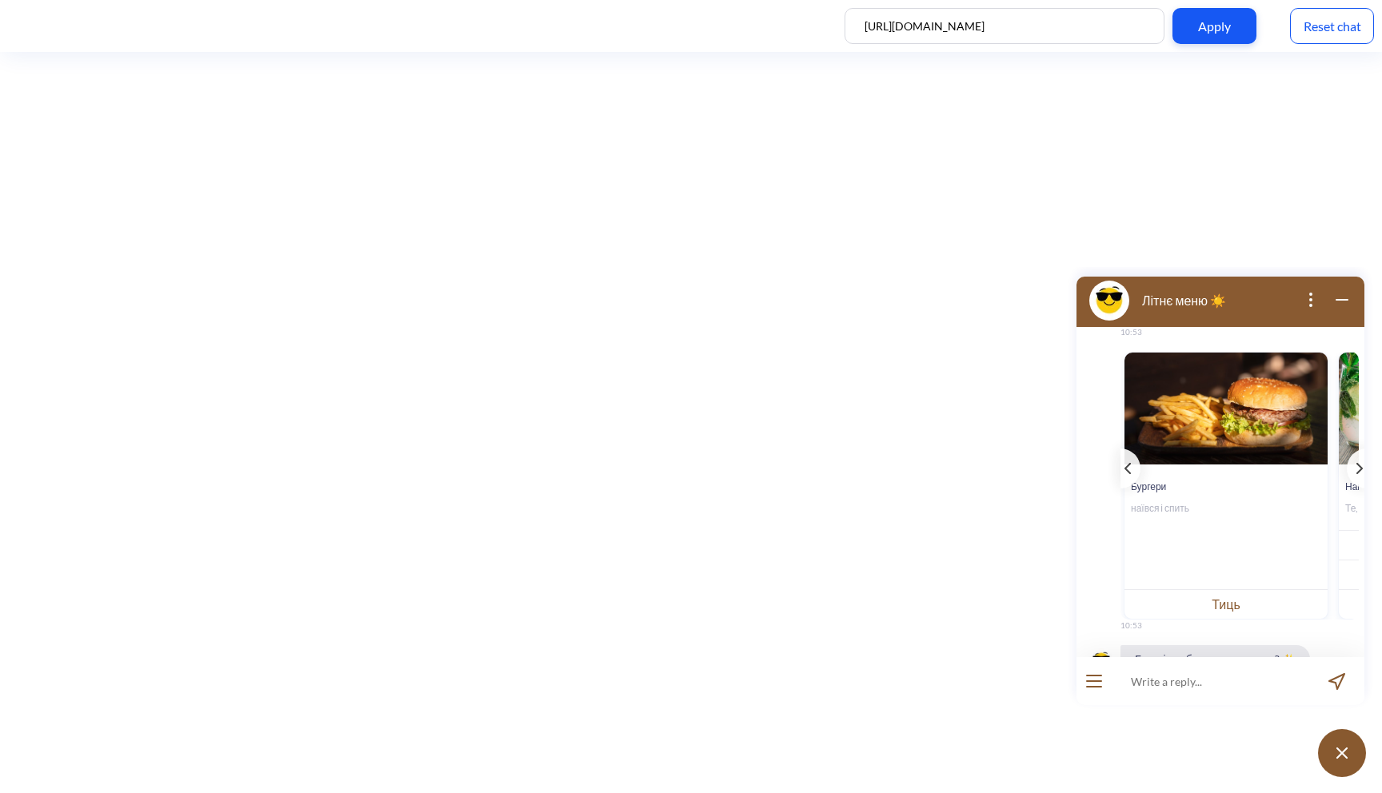
scroll to position [188, 0]
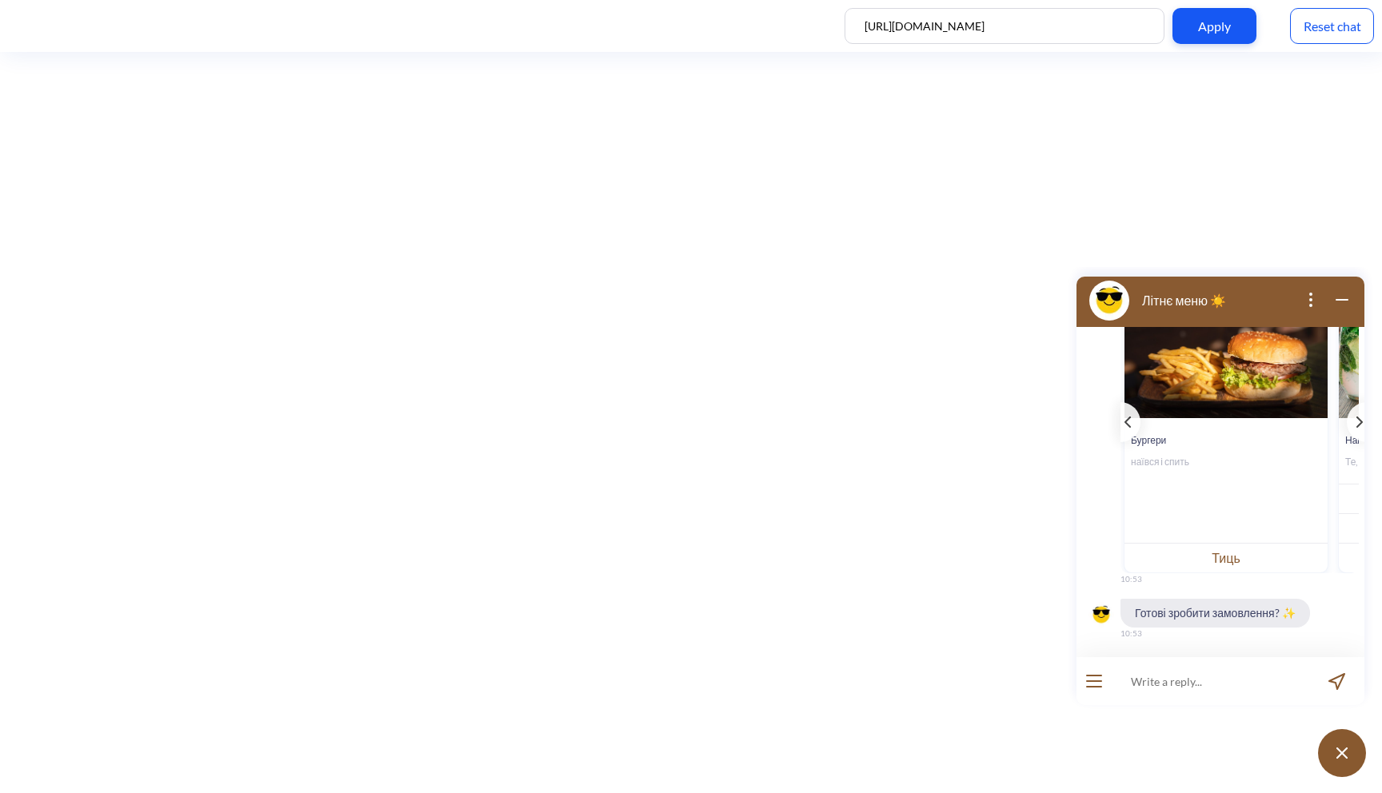
click at [1242, 552] on button "Тиць" at bounding box center [1225, 558] width 203 height 30
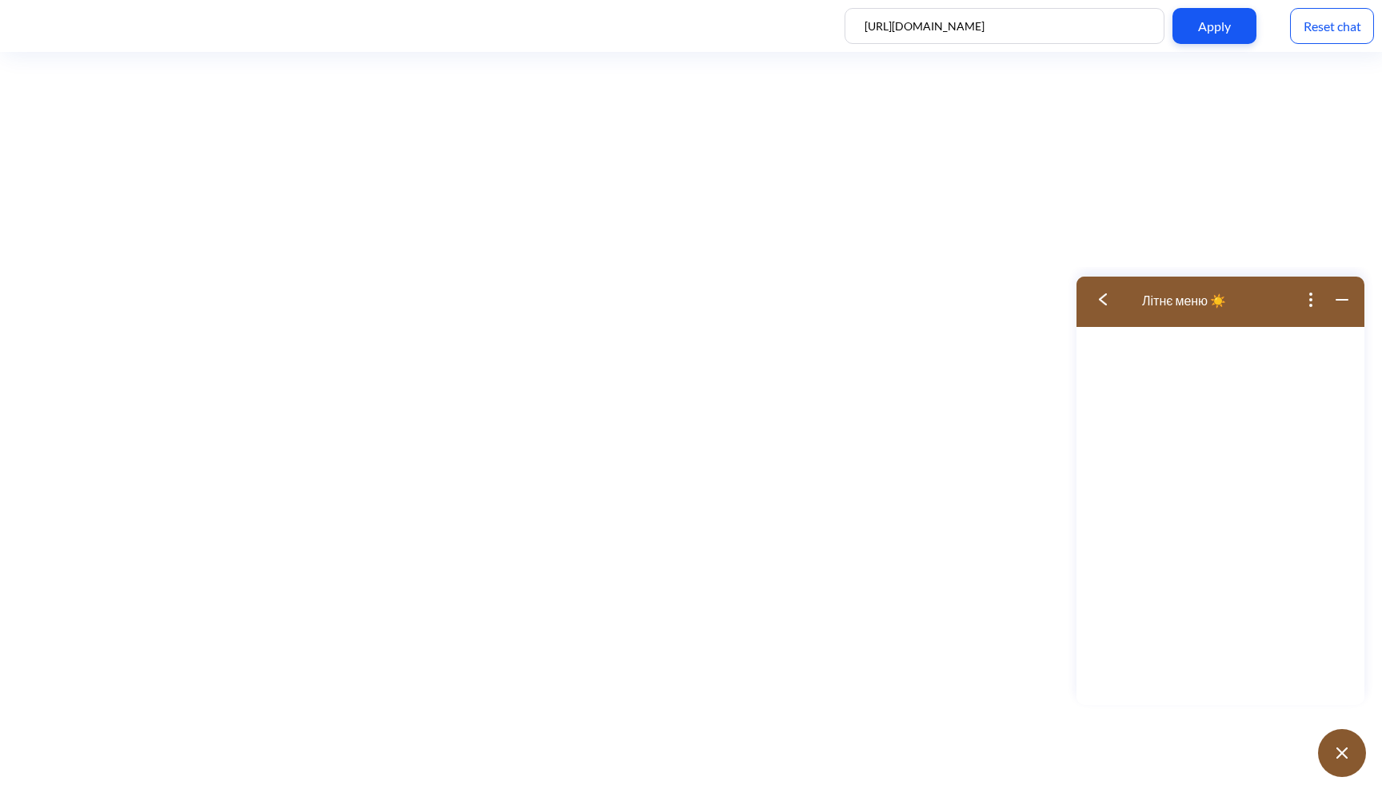
click at [1100, 305] on button at bounding box center [1108, 300] width 64 height 52
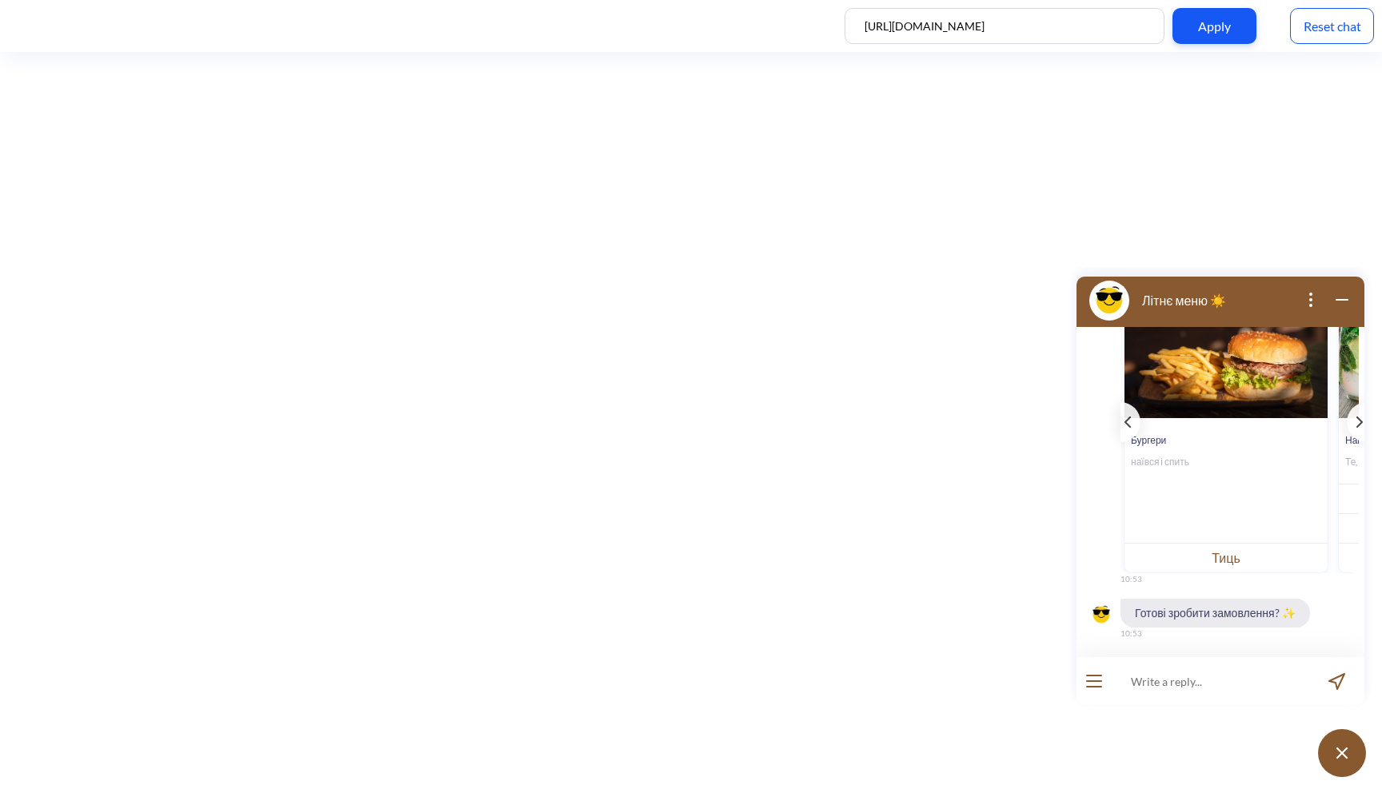
click at [1183, 666] on input at bounding box center [1211, 681] width 198 height 48
type input "Ч"
type input "Чікен бургер"
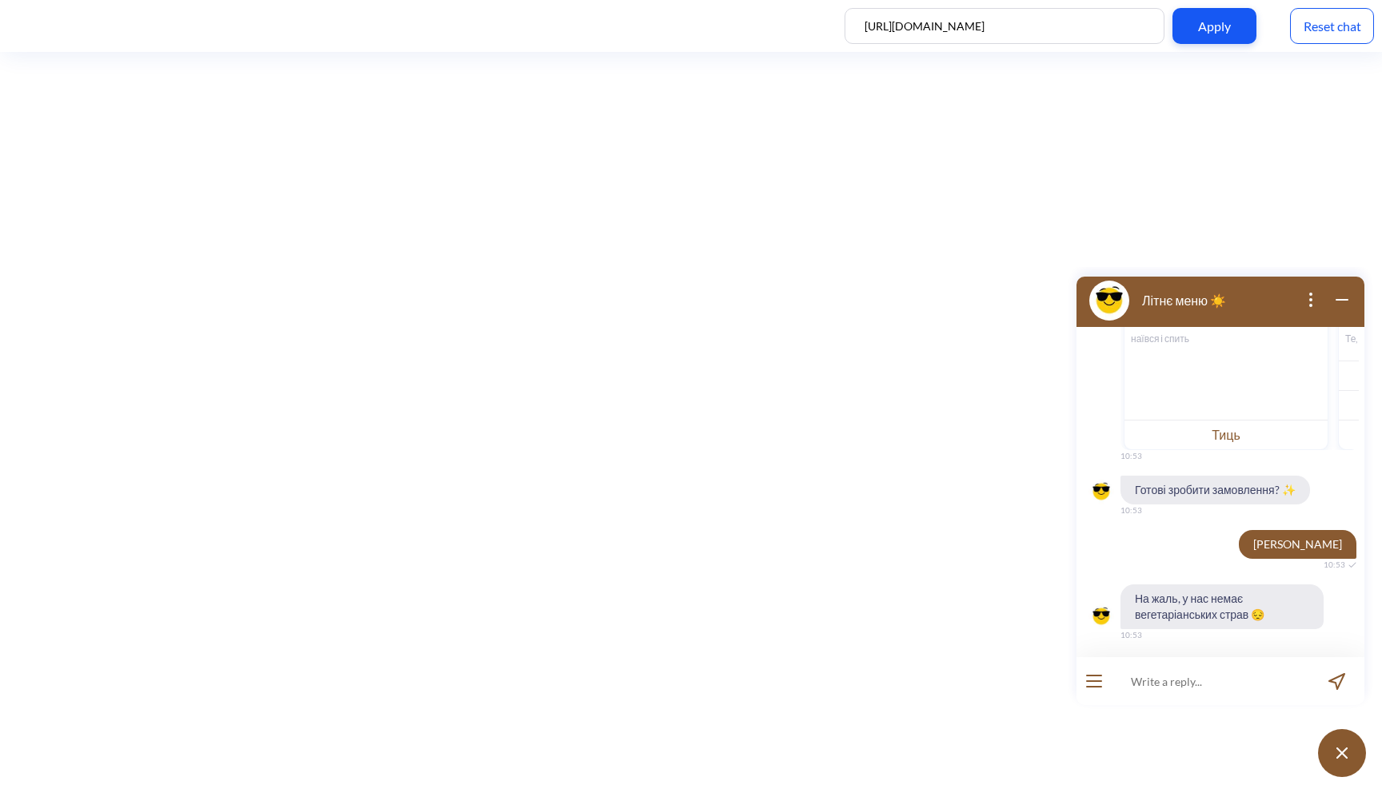
scroll to position [313, 0]
type input "Цезар піца"
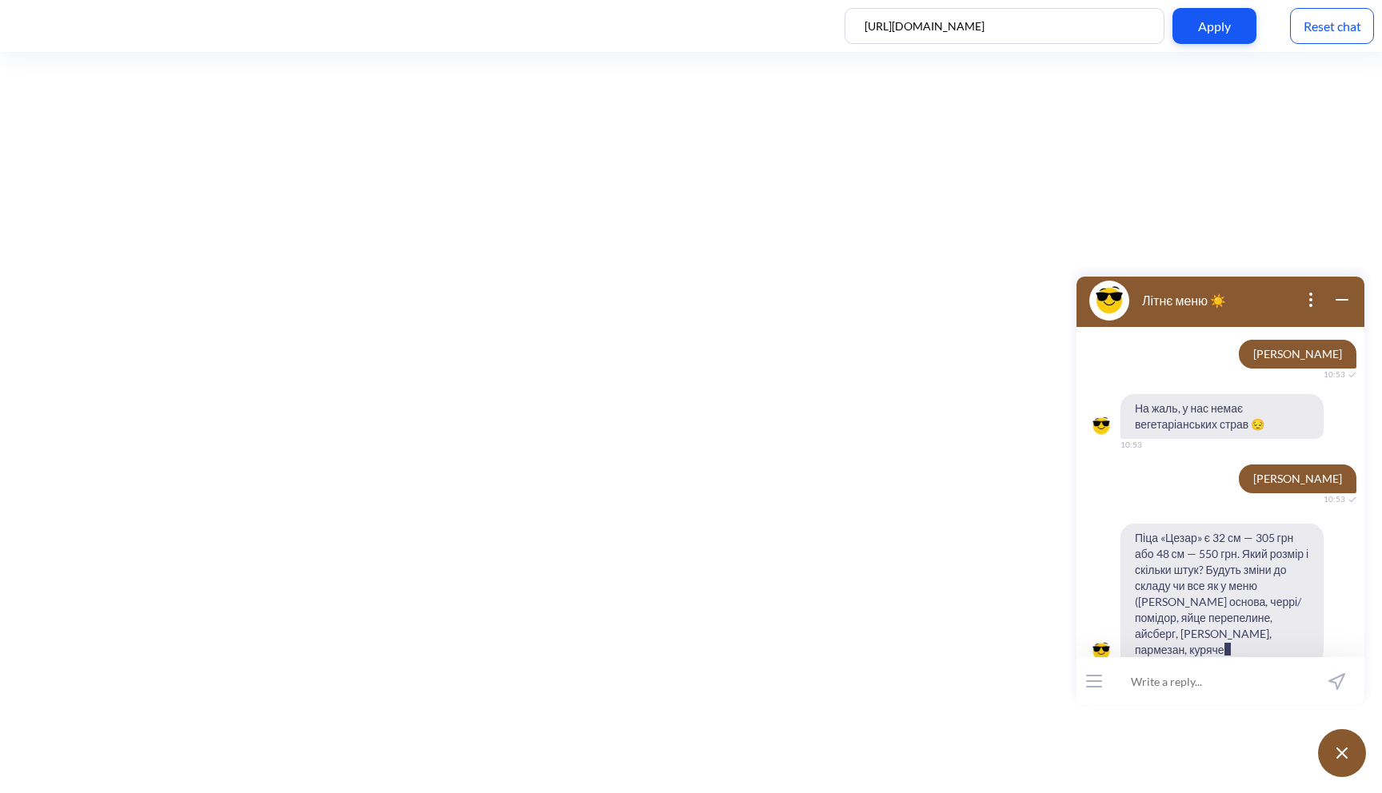
scroll to position [517, 0]
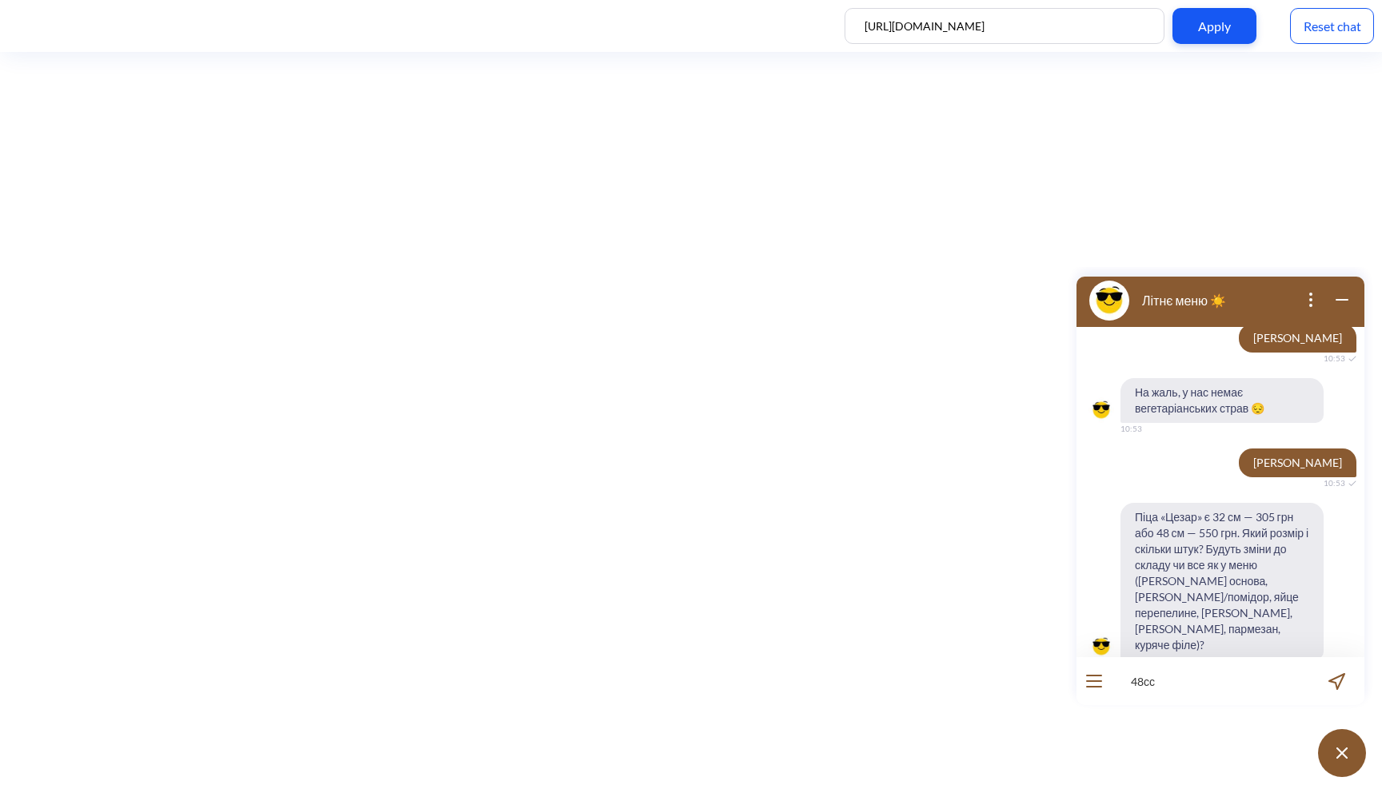
type input "48ссм"
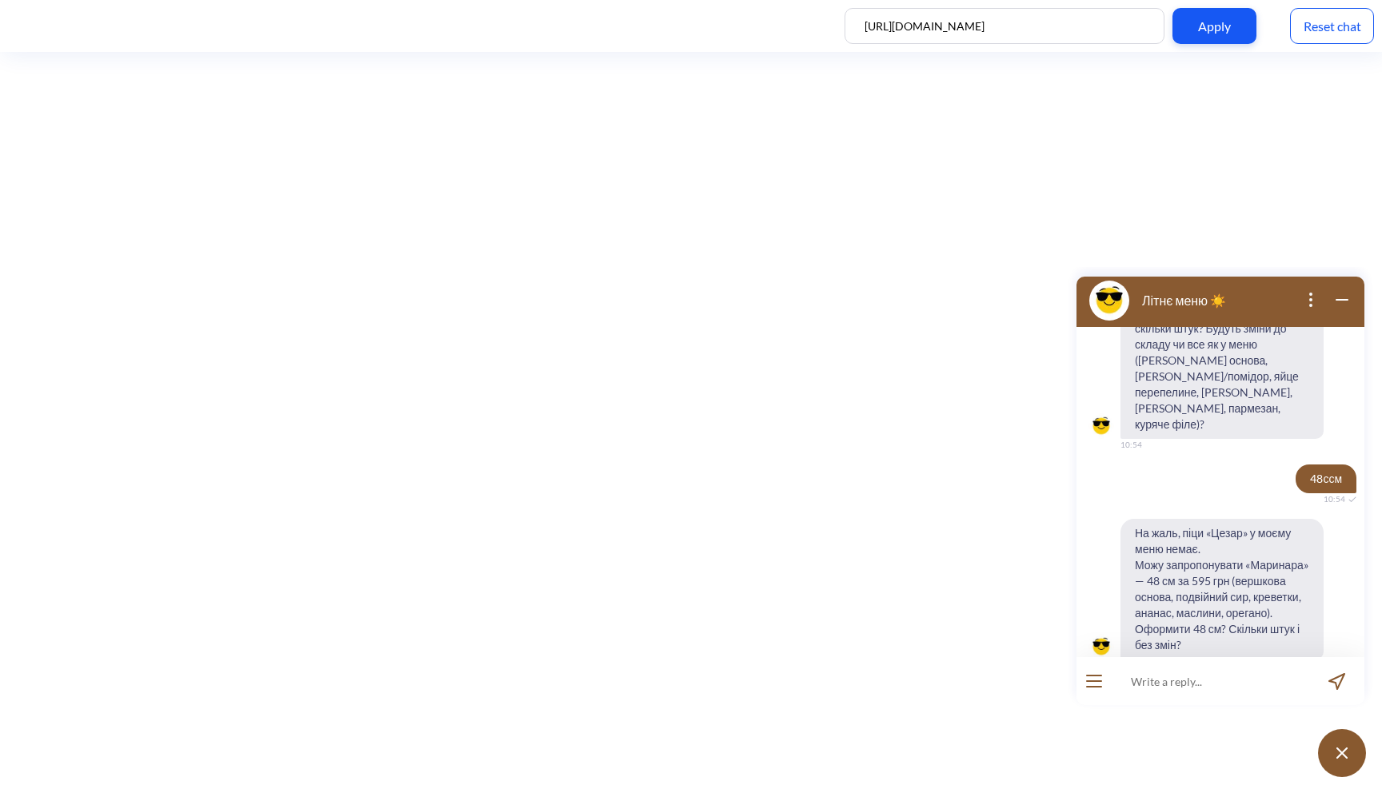
scroll to position [641, 0]
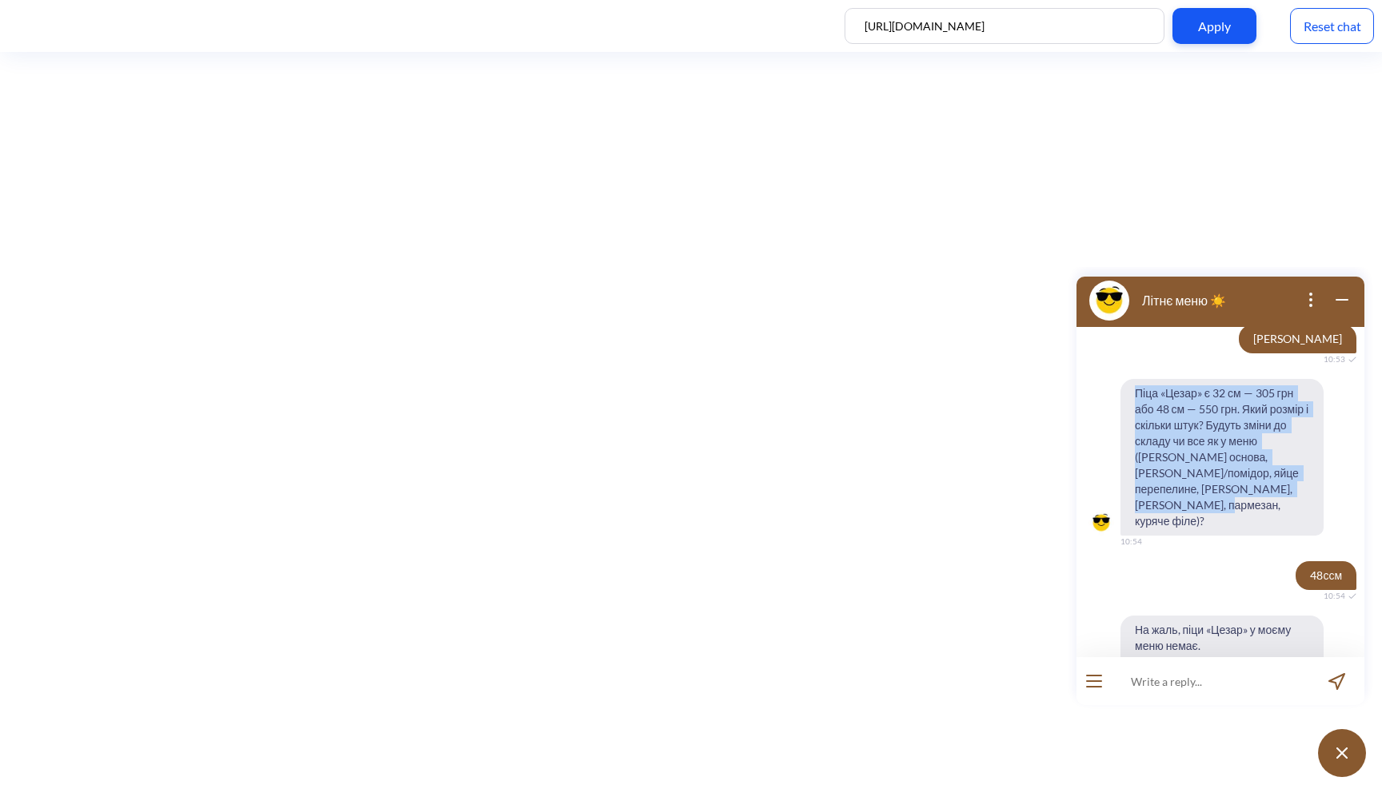
drag, startPoint x: 1296, startPoint y: 483, endPoint x: 1101, endPoint y: 406, distance: 209.7
click at [1100, 406] on div "Піца «Цезар» є 32 см — 305 грн або 48 см — 550 грн. Який розмір і скільки штук?…" at bounding box center [1220, 457] width 288 height 157
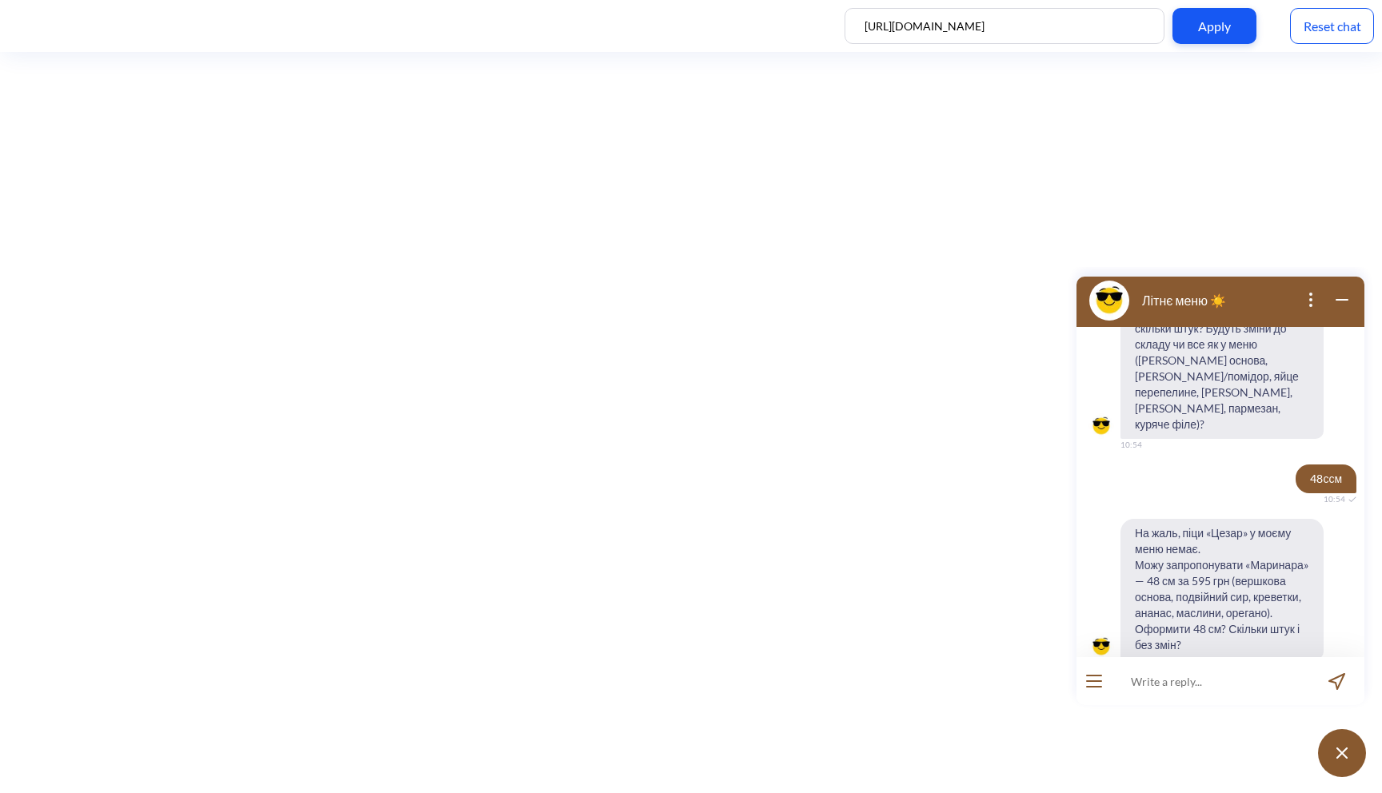
click at [1184, 693] on input at bounding box center [1211, 681] width 198 height 48
type input "Цезар 32 см"
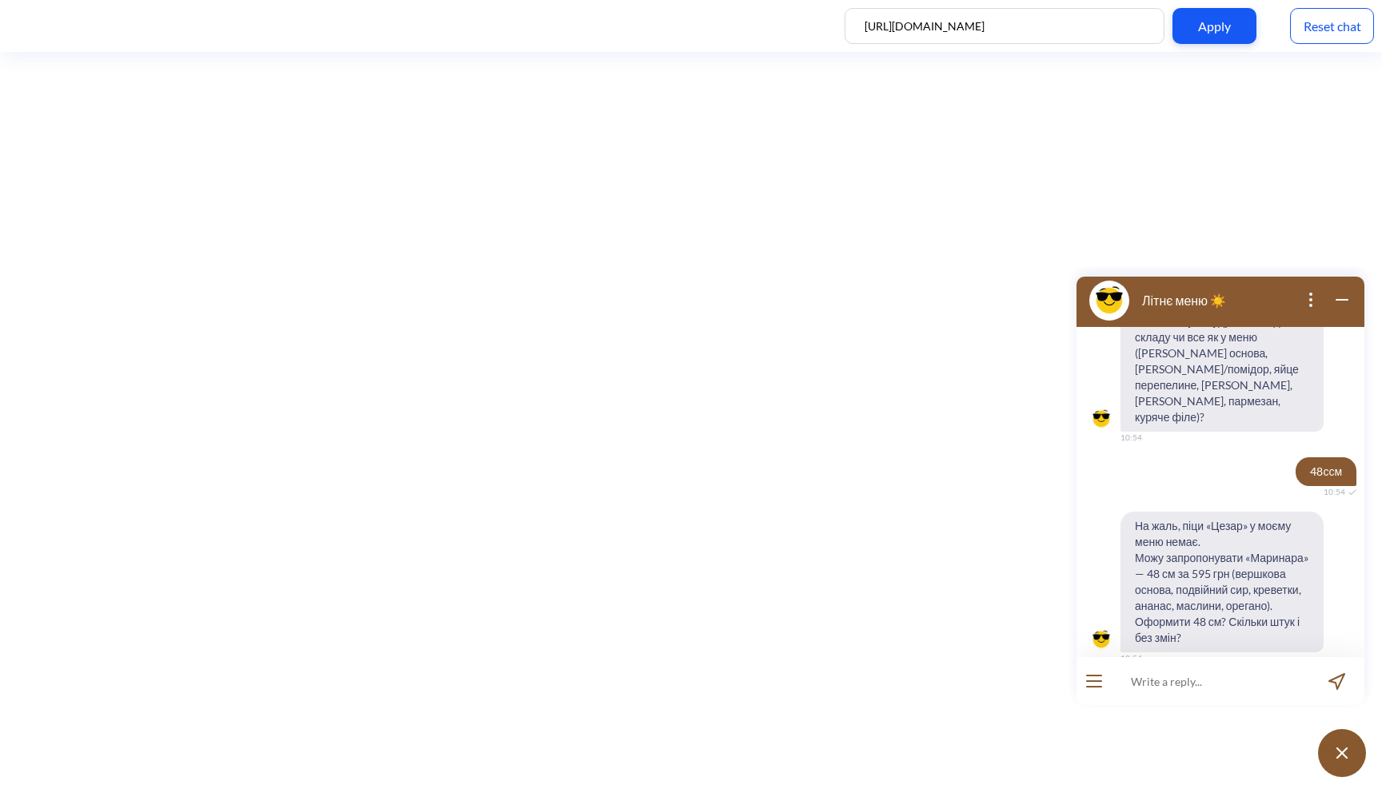
scroll to position [895, 0]
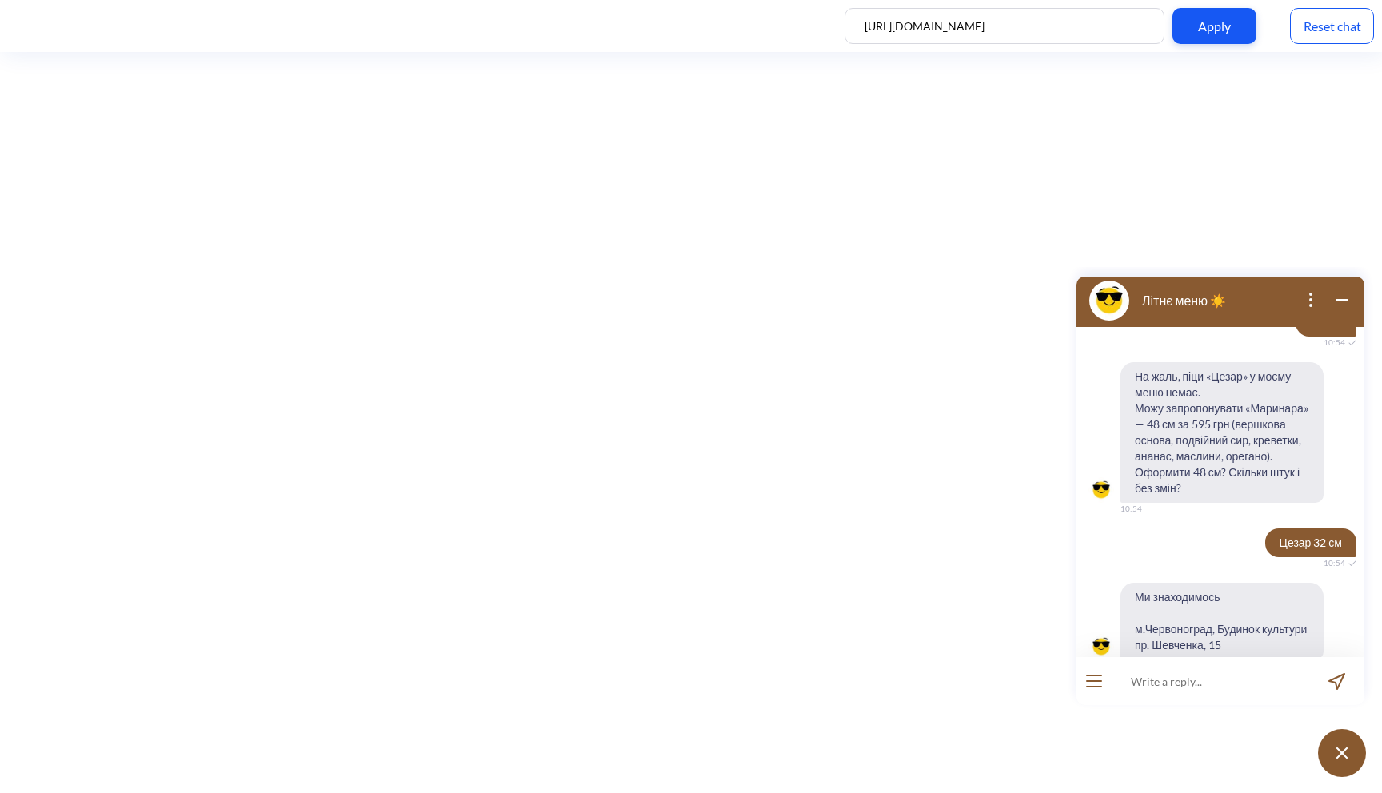
click at [1098, 685] on button "open menu" at bounding box center [1094, 681] width 16 height 13
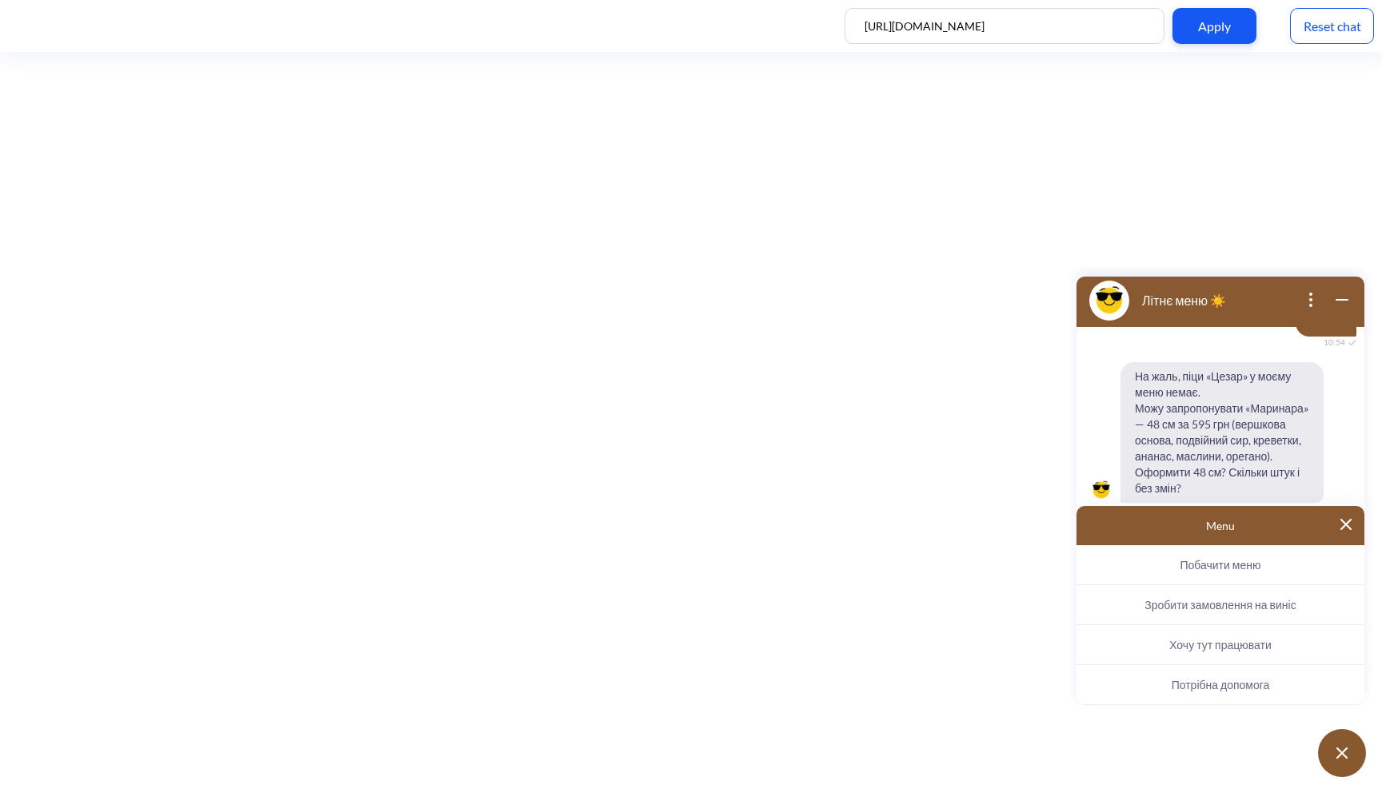
click at [1278, 648] on button "Хочу тут працювати" at bounding box center [1220, 645] width 288 height 40
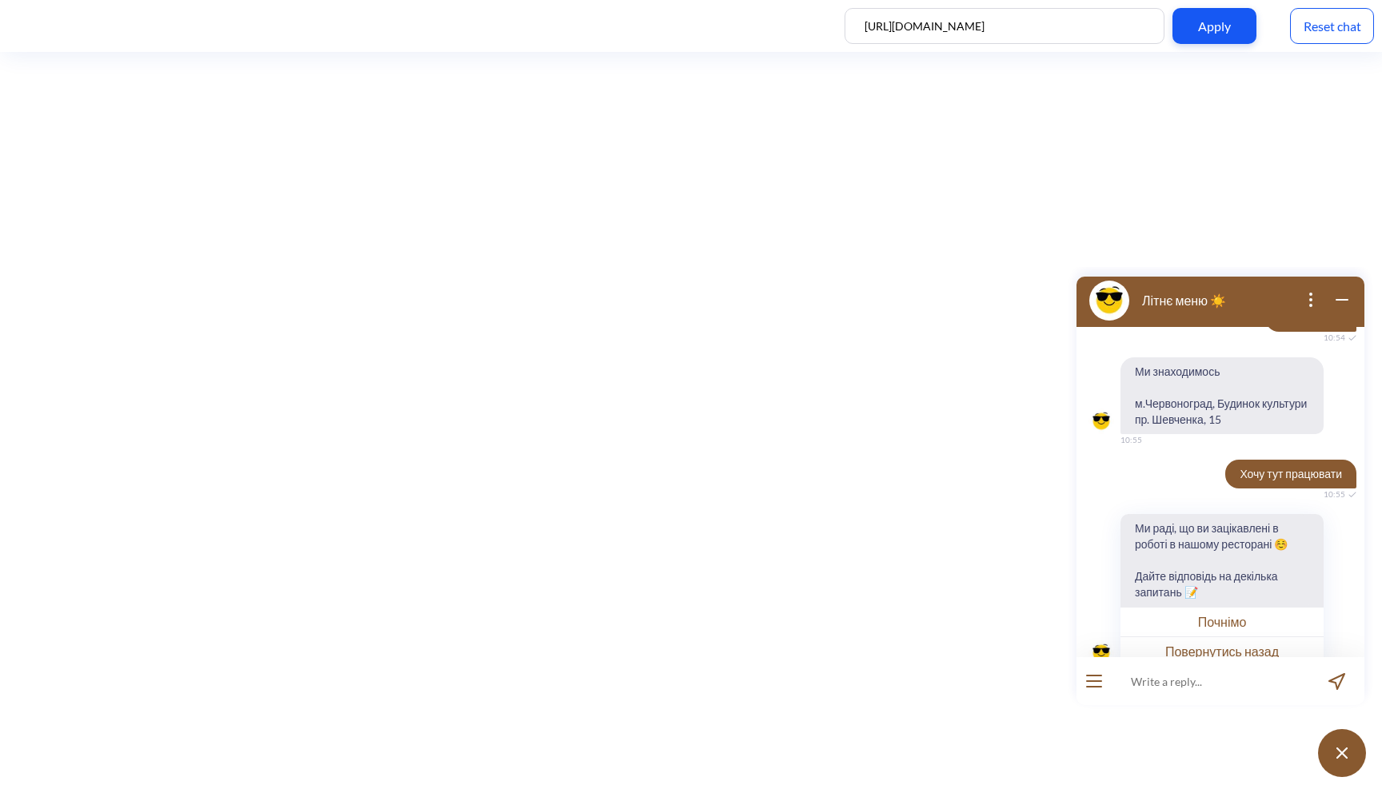
scroll to position [1126, 0]
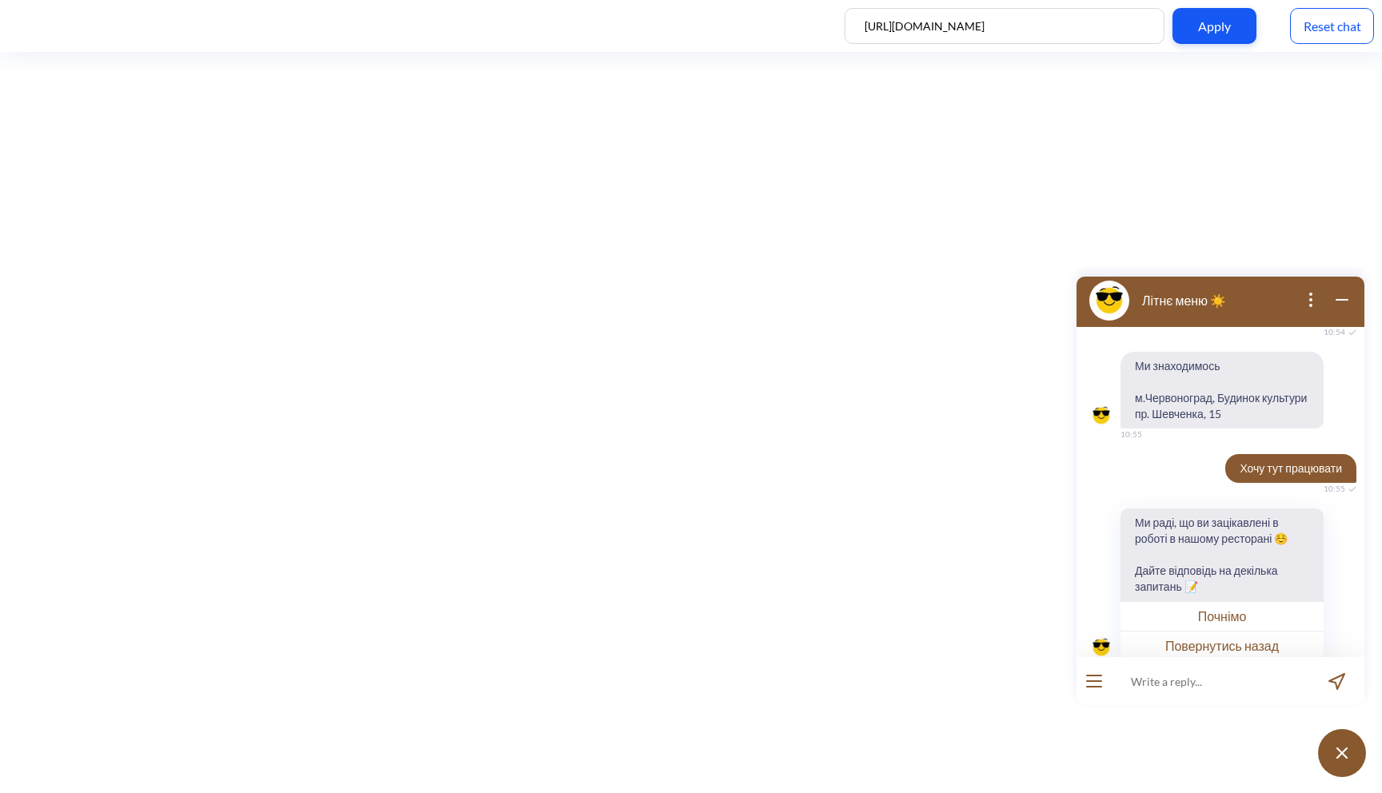
click at [1236, 601] on button "Почнімо" at bounding box center [1221, 616] width 203 height 30
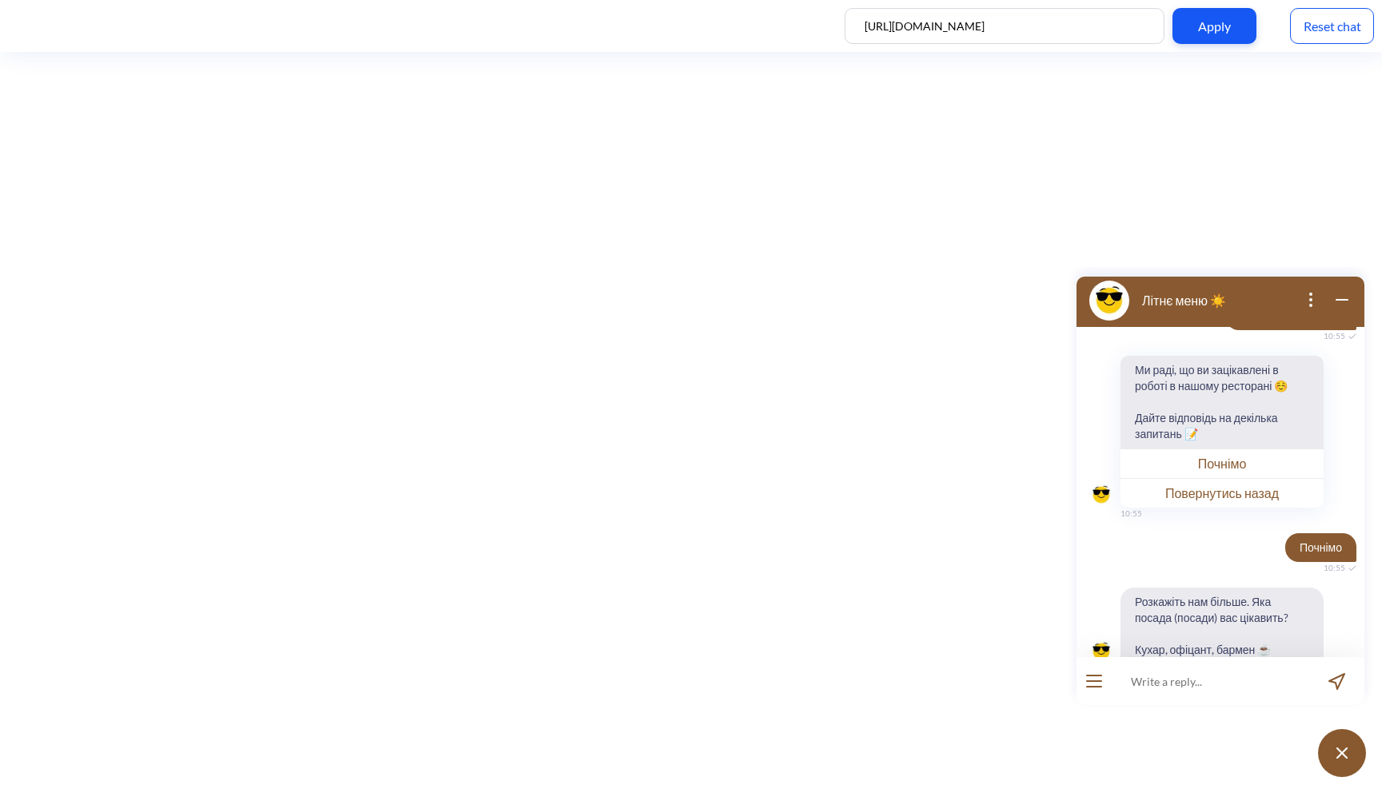
scroll to position [1283, 0]
type input "кухар"
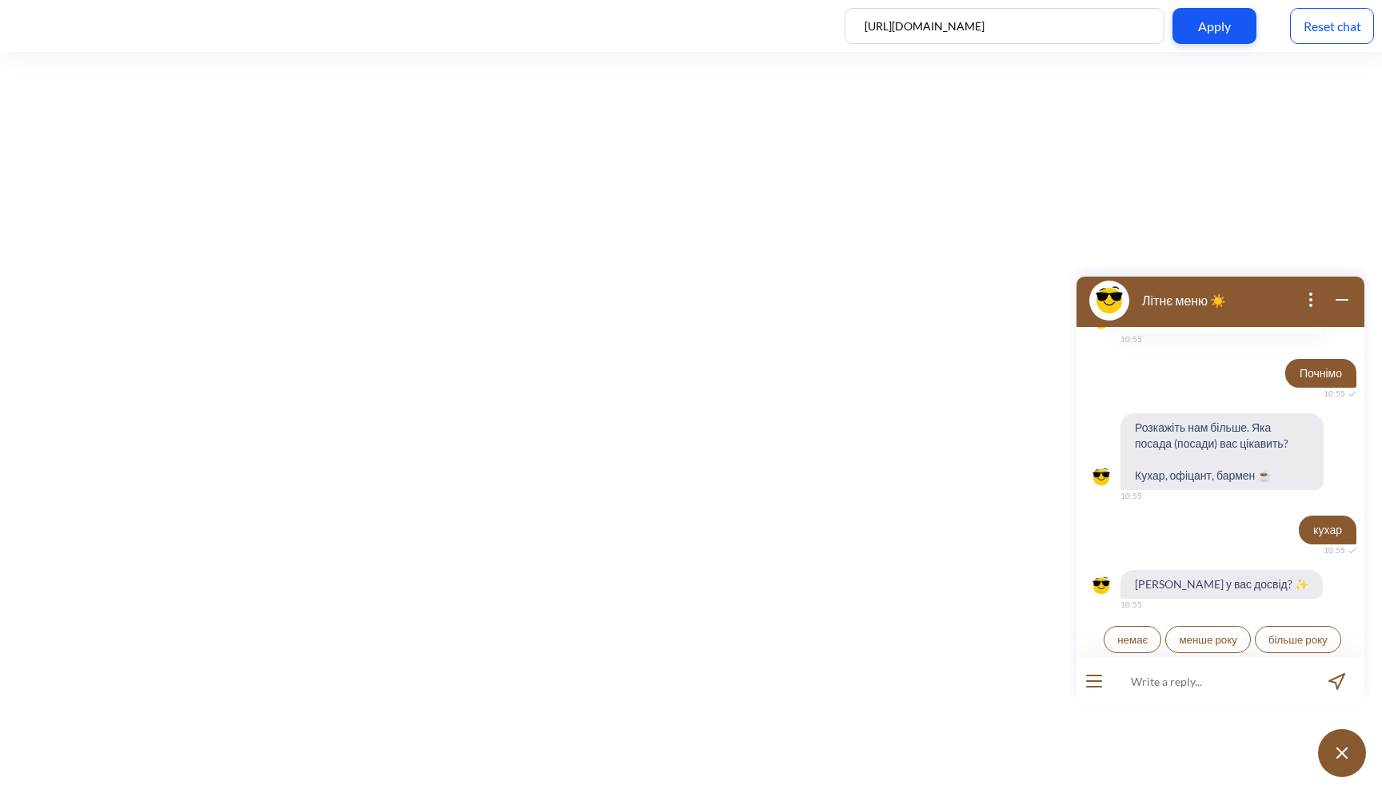
scroll to position [1454, 0]
click at [1137, 633] on span "немає" at bounding box center [1132, 639] width 30 height 13
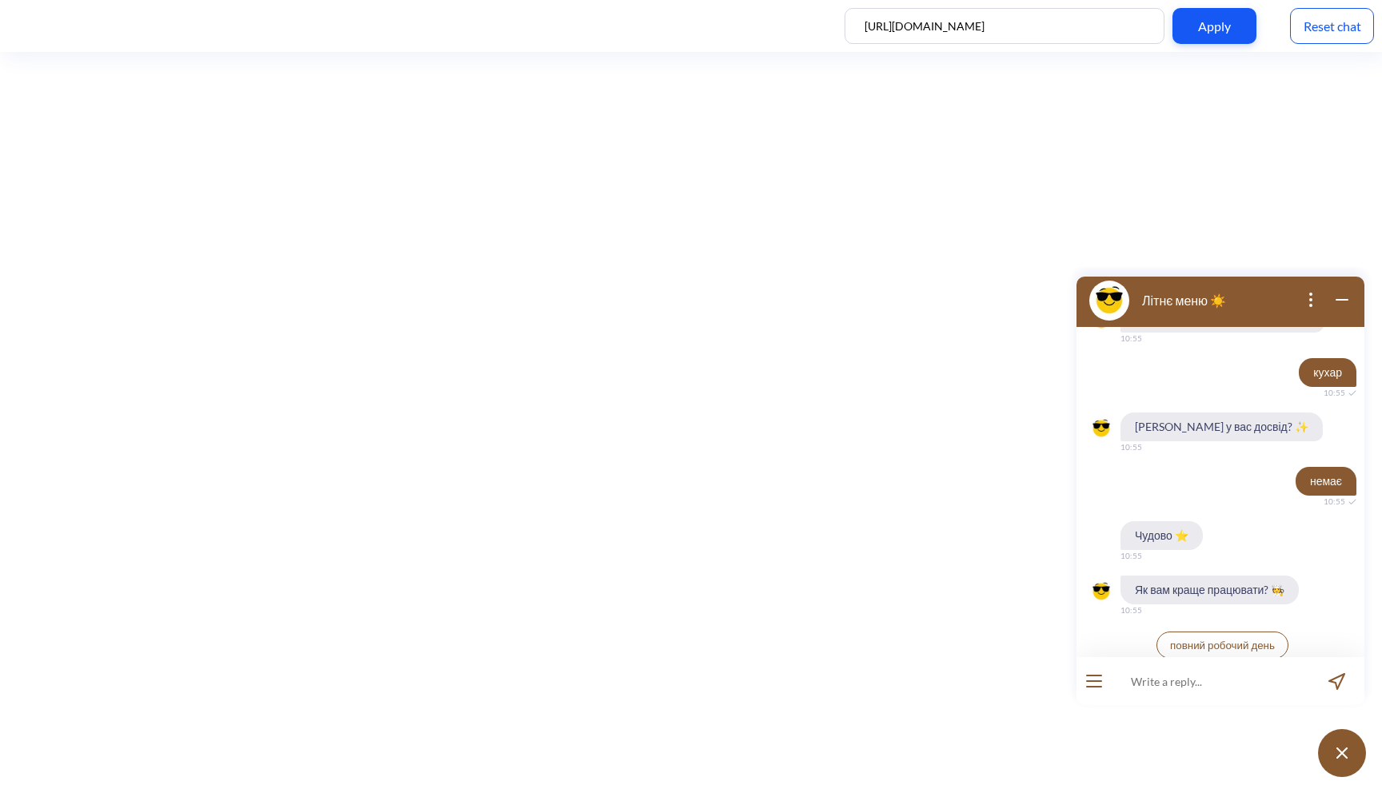
scroll to position [1617, 0]
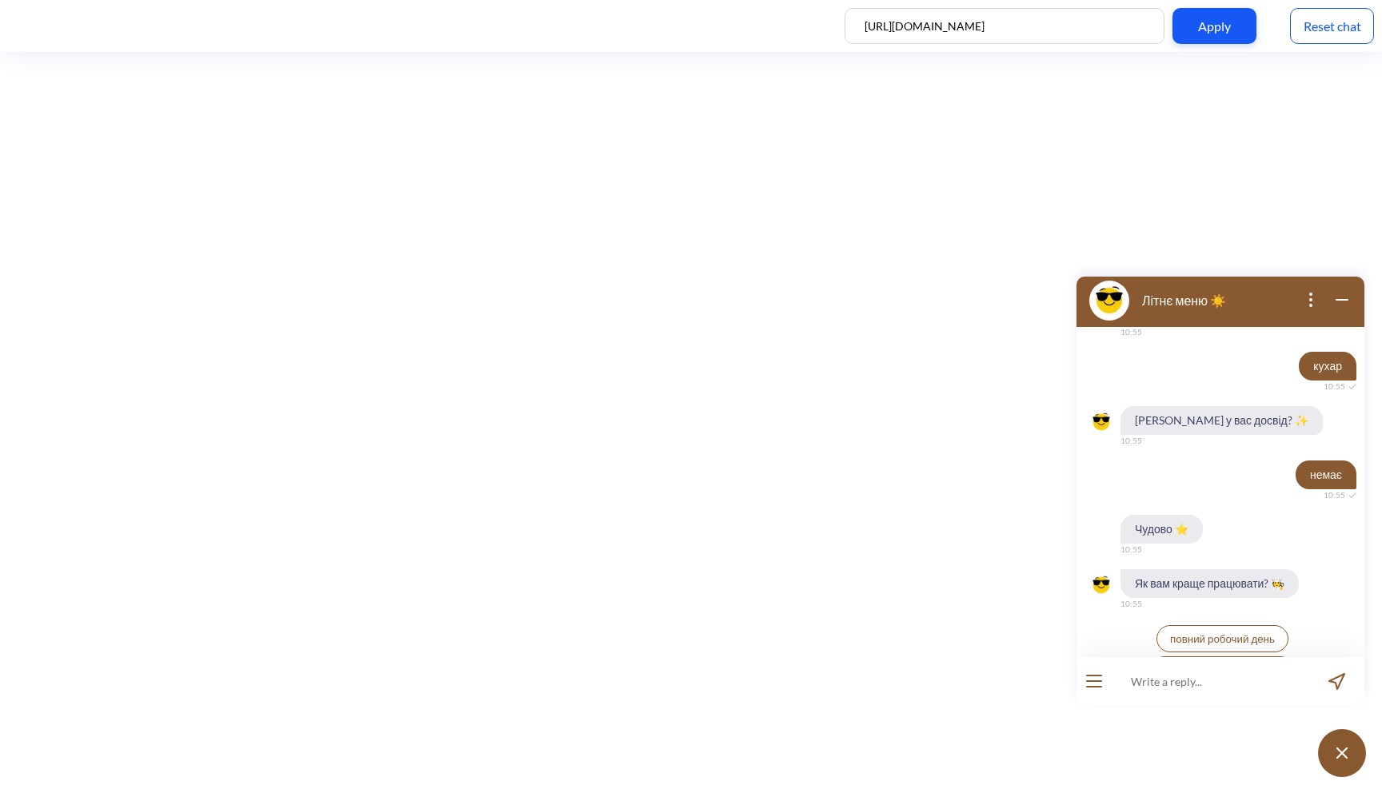
click at [1216, 633] on span "повний робочий день" at bounding box center [1222, 639] width 105 height 13
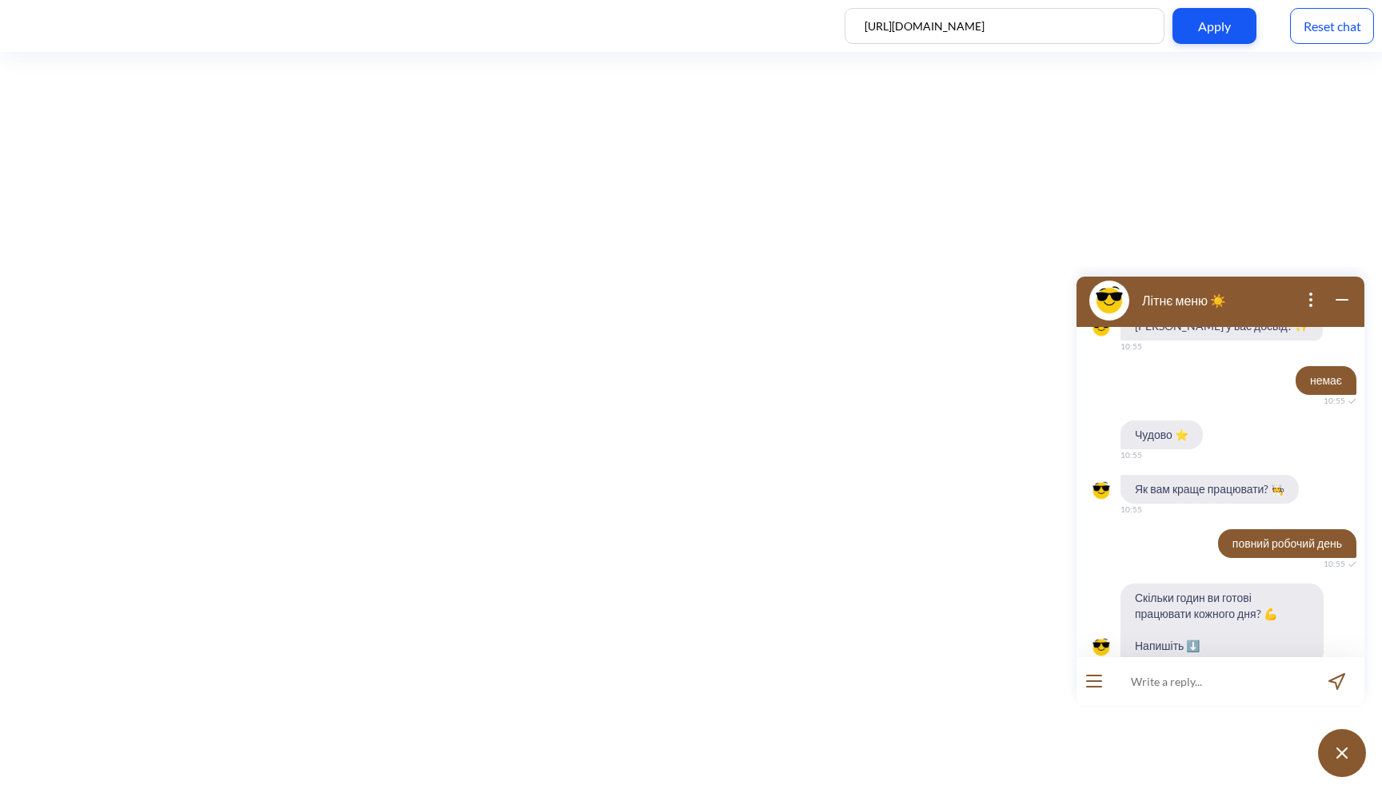
scroll to position [1711, 0]
click at [1198, 689] on input at bounding box center [1211, 681] width 198 height 48
type input "2"
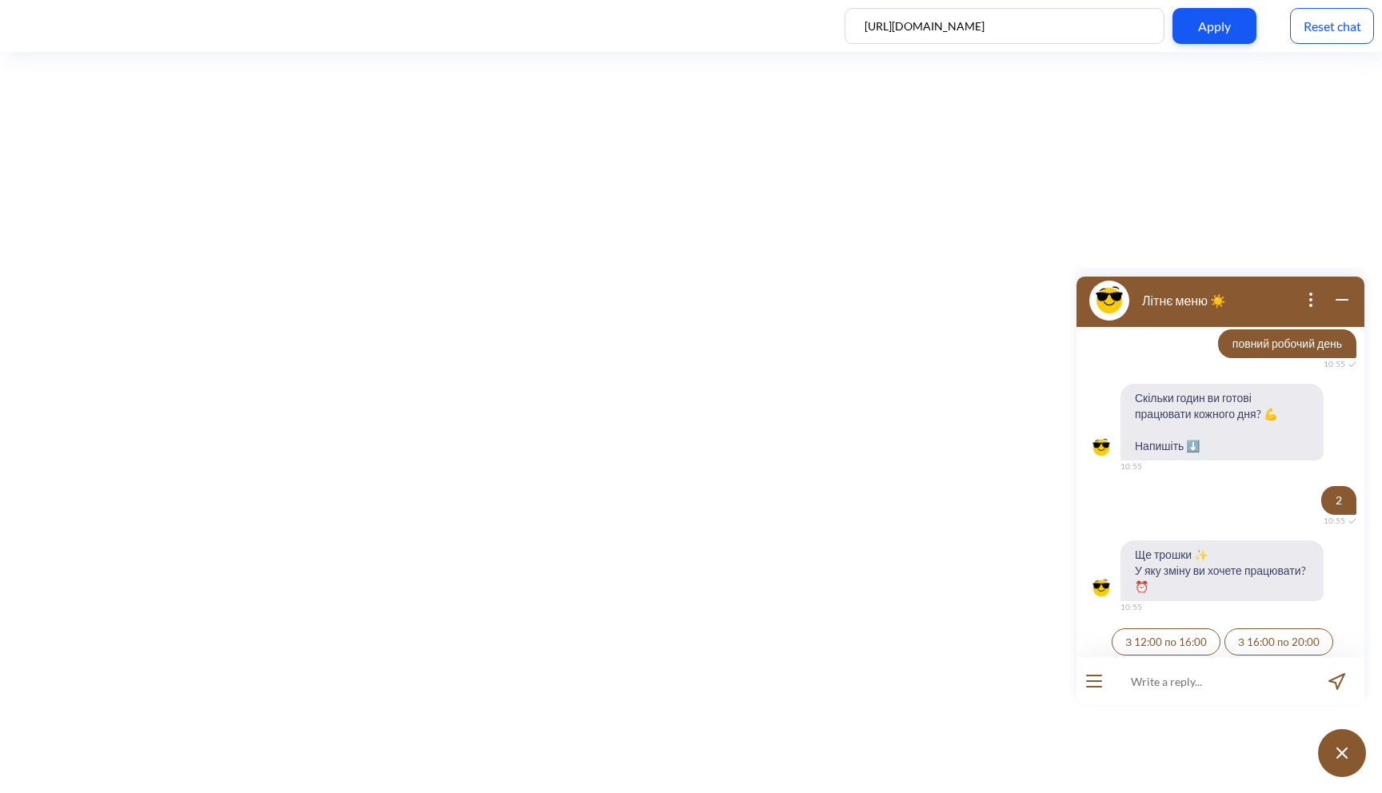
scroll to position [1914, 0]
click at [1180, 633] on span "З 12:00 по 16:00" at bounding box center [1166, 639] width 82 height 13
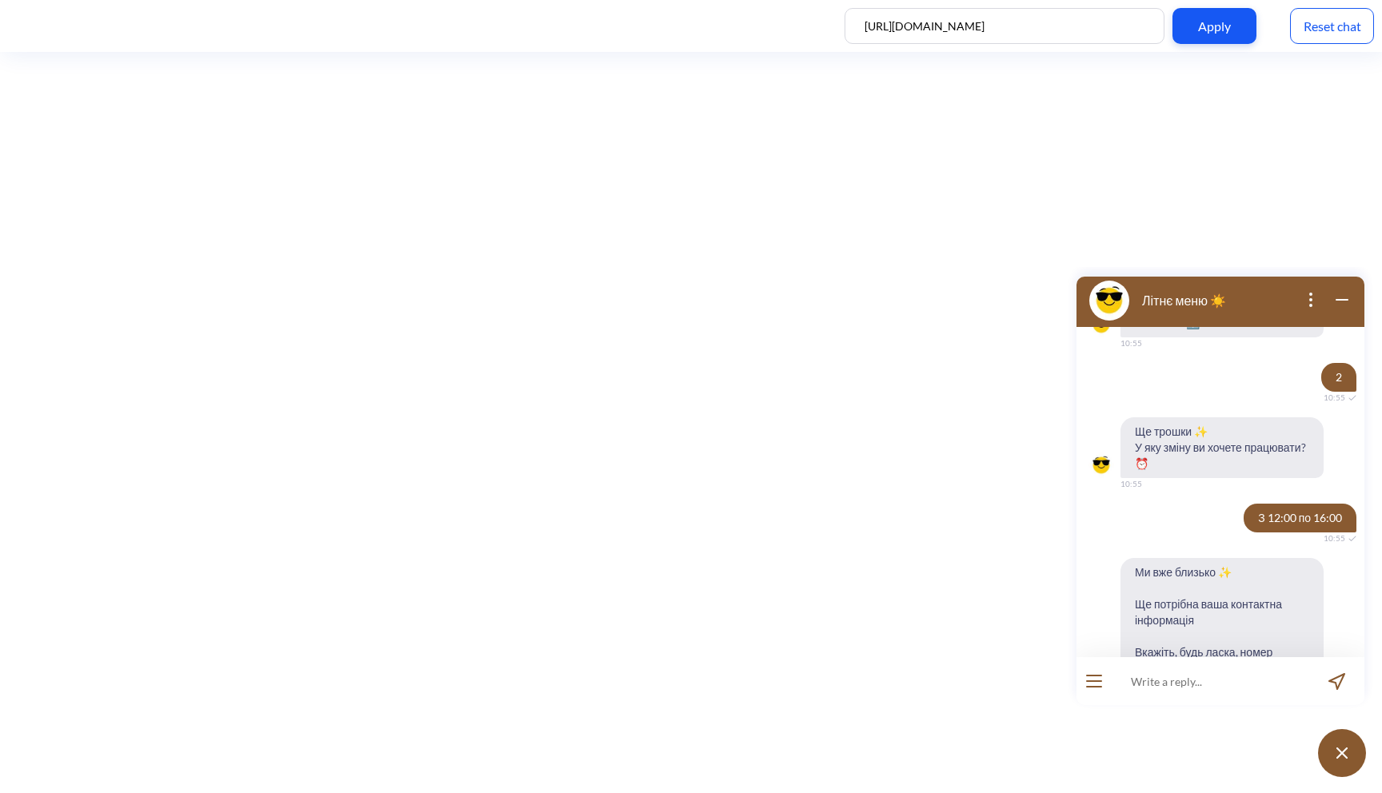
scroll to position [2057, 0]
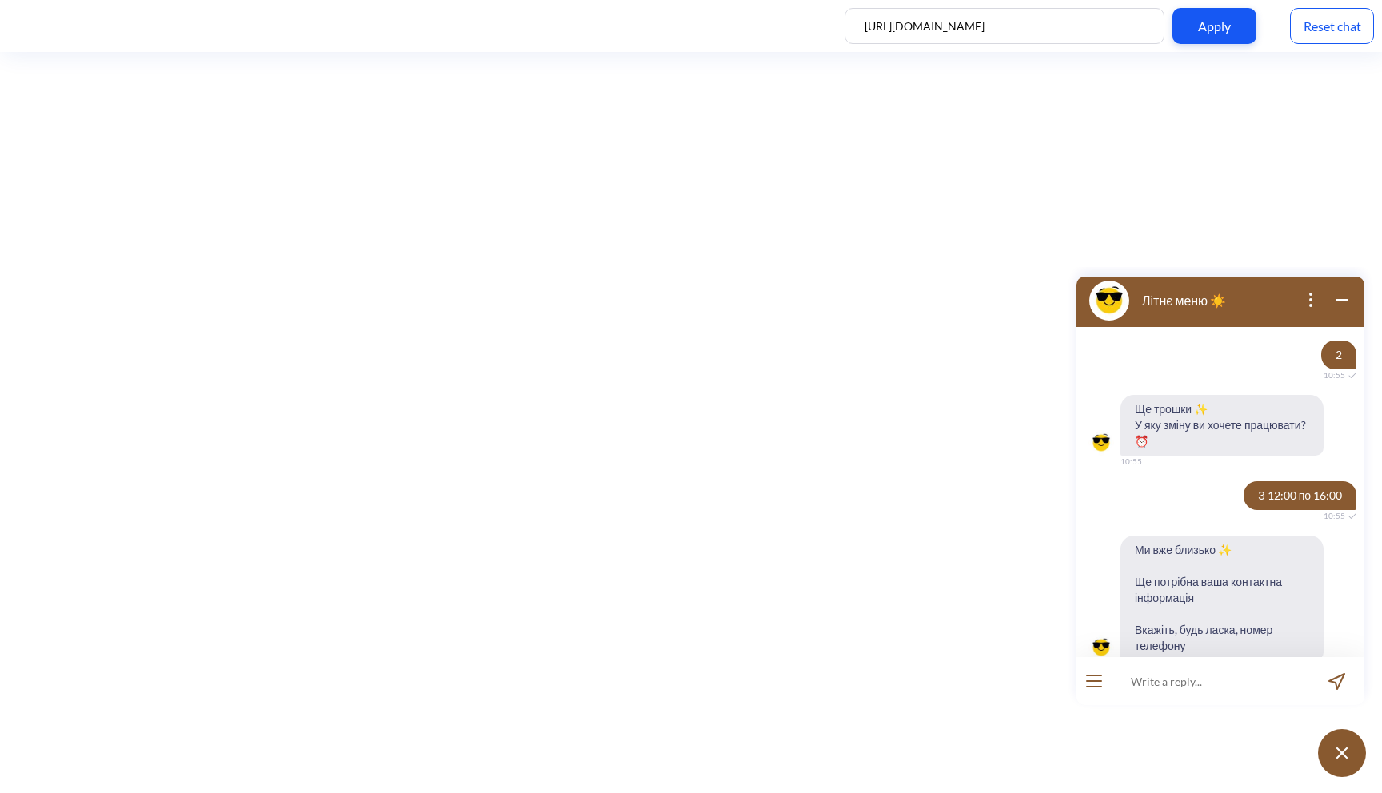
click at [1201, 682] on input at bounding box center [1211, 681] width 198 height 48
type input "34333323"
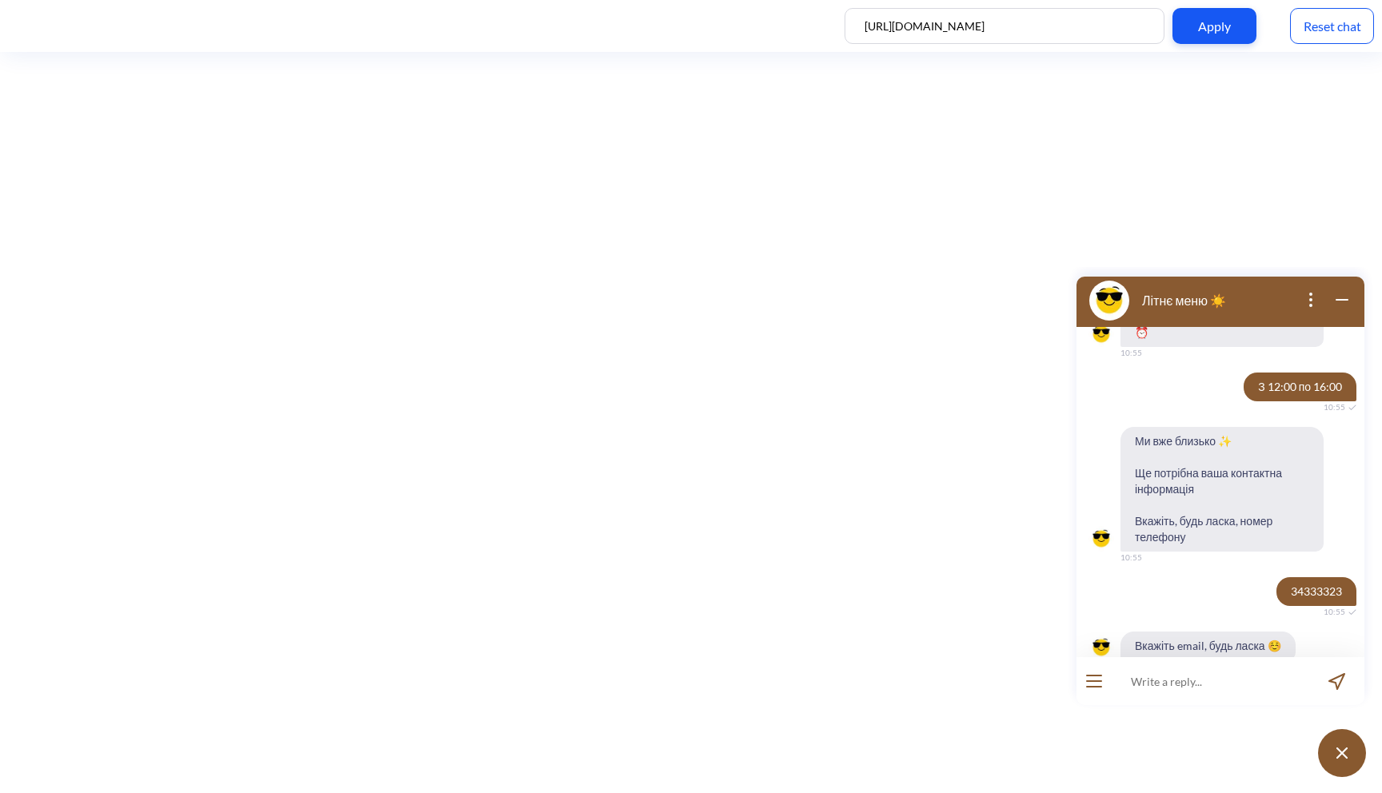
scroll to position [2166, 0]
type input "ssss"
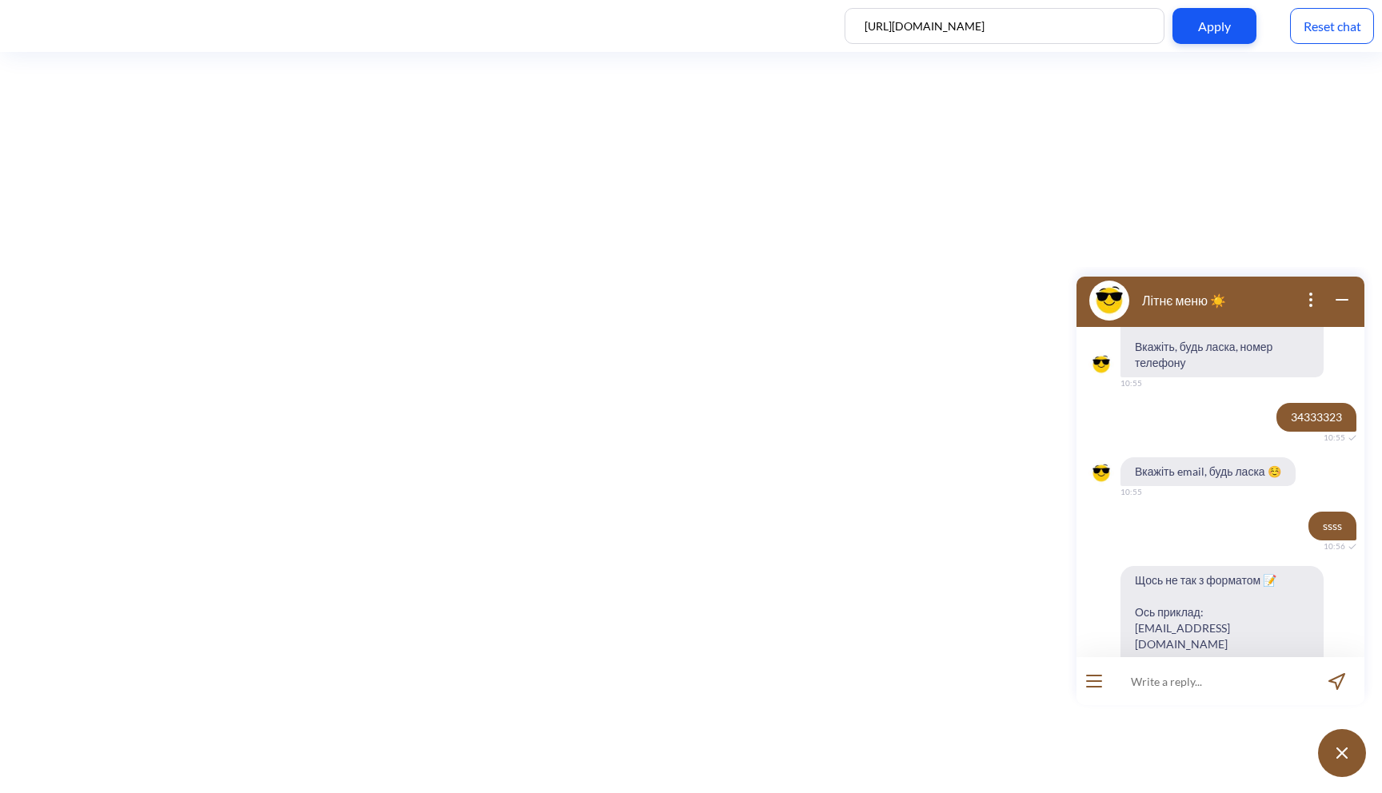
scroll to position [2354, 0]
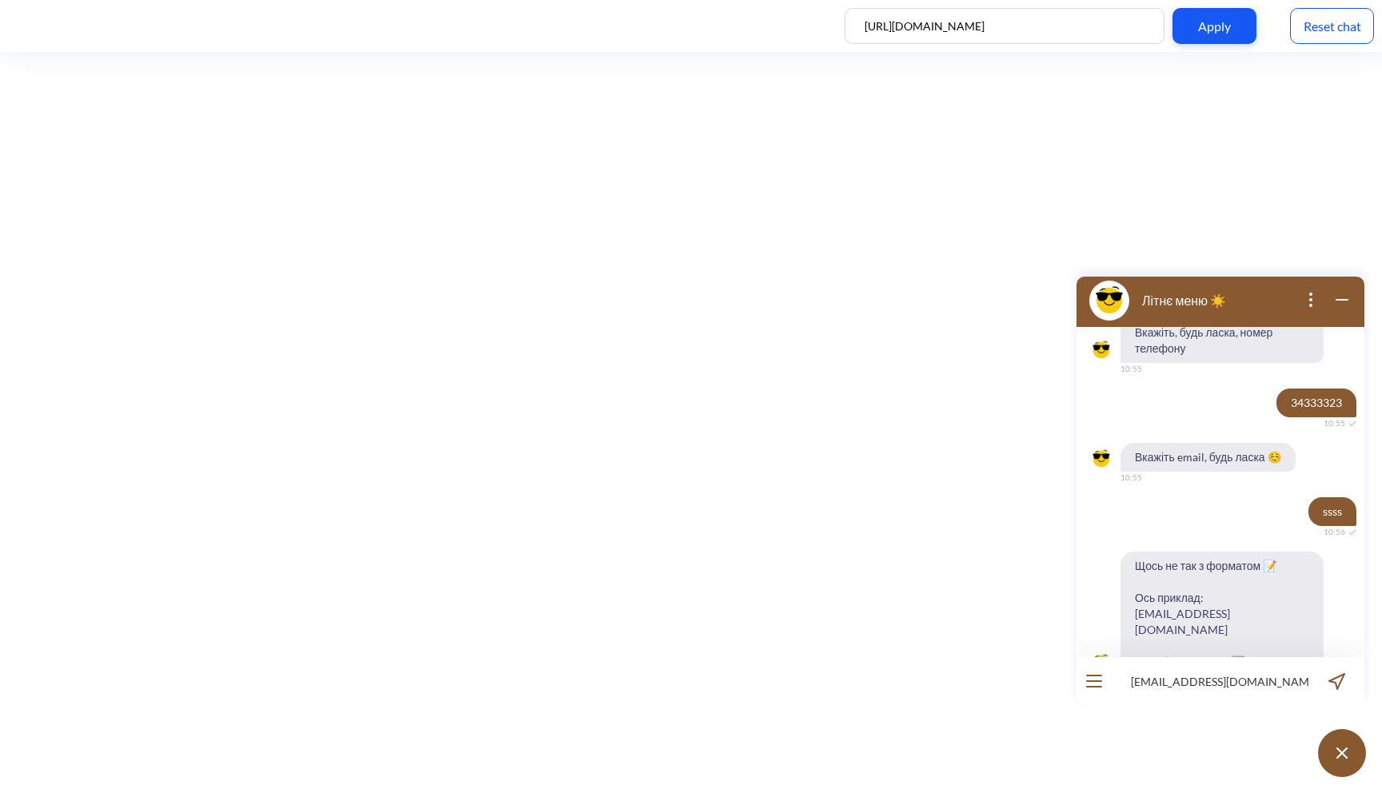
type input "example@mail.com"
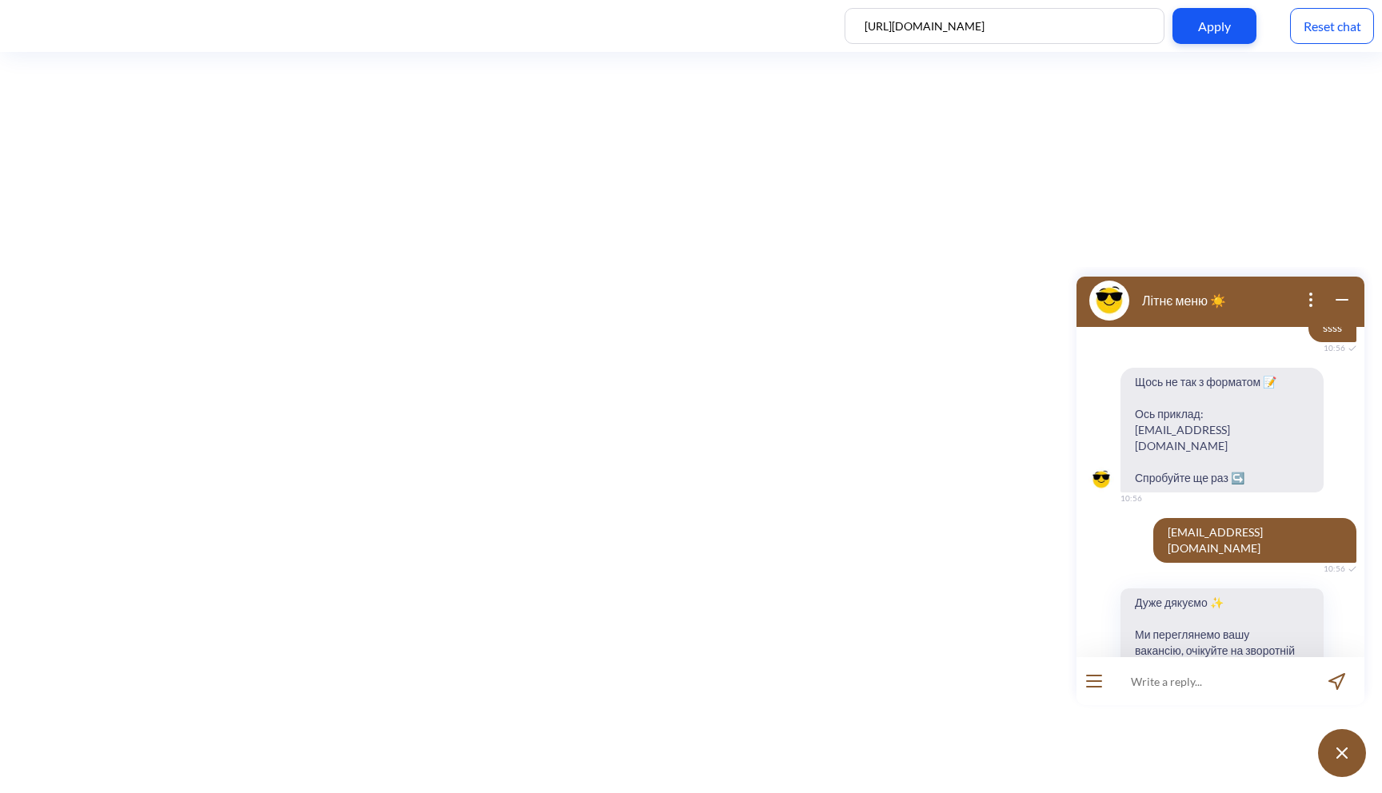
scroll to position [2557, 0]
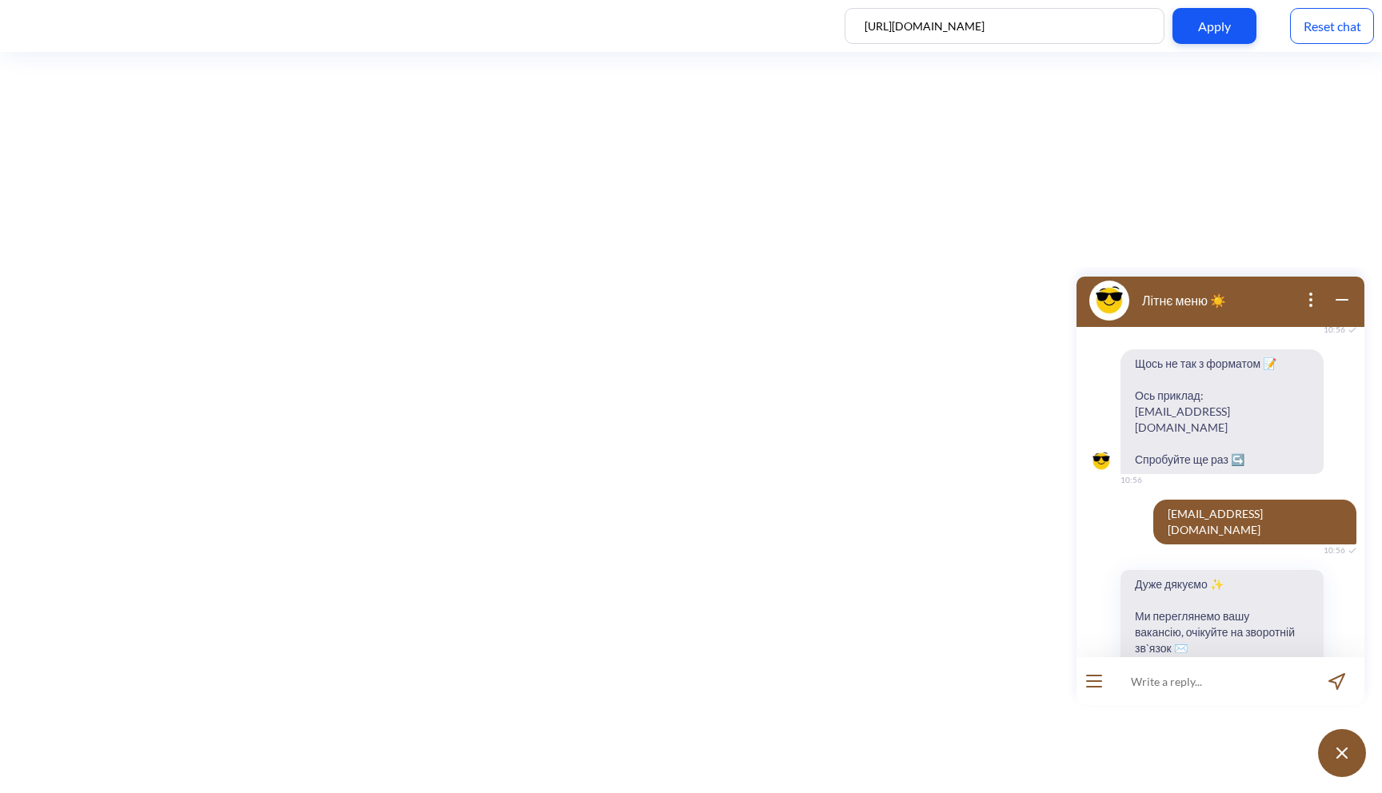
click at [1248, 663] on button "До головного меню" at bounding box center [1221, 678] width 203 height 30
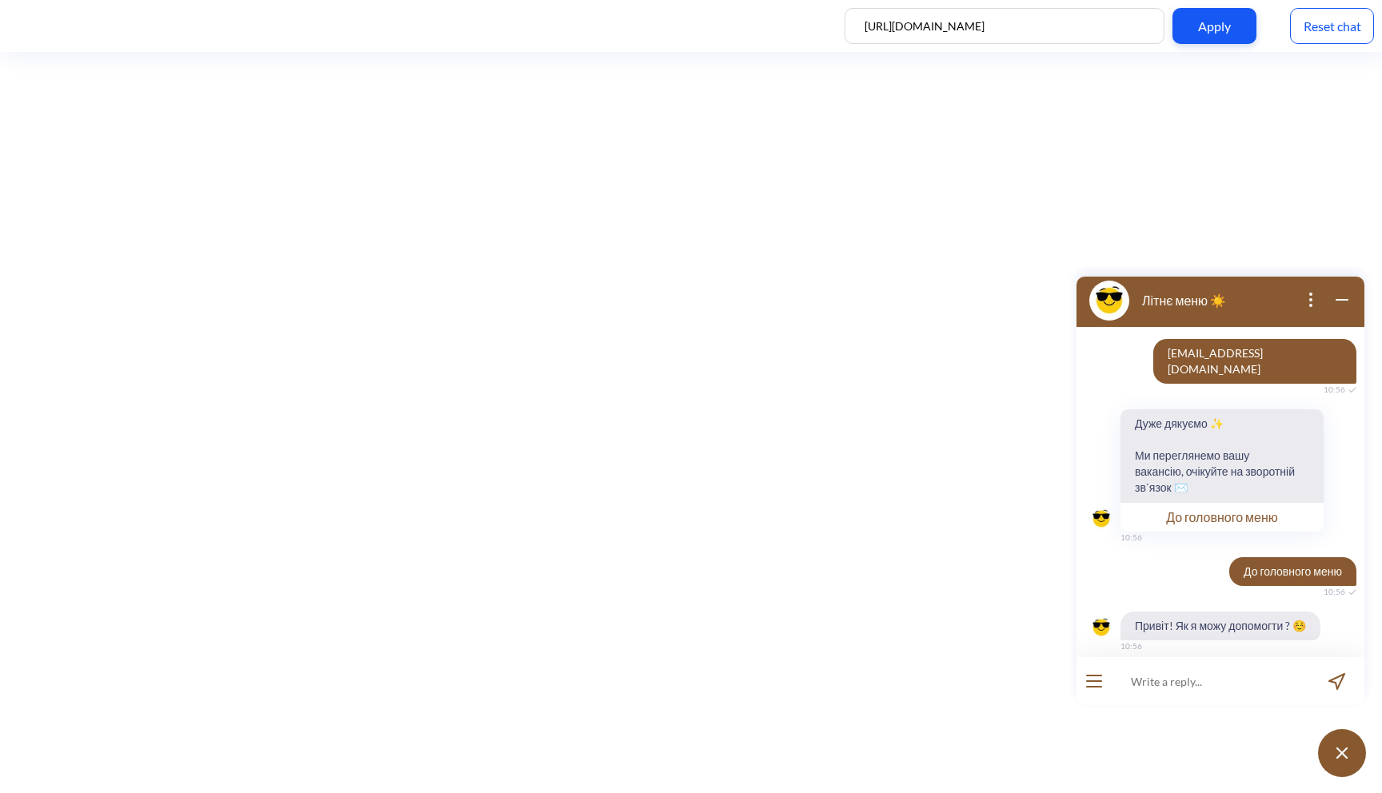
scroll to position [2728, 0]
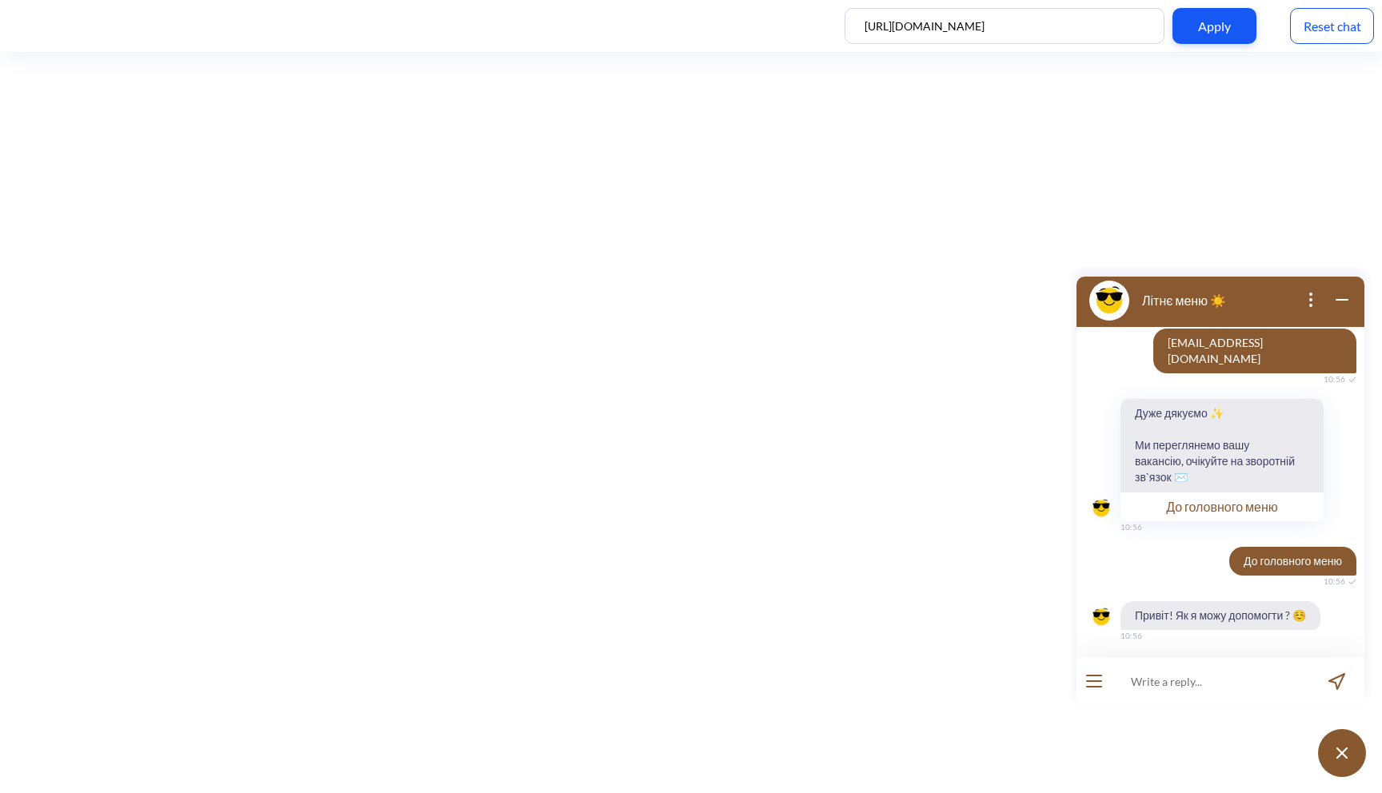
click at [1243, 696] on span "Потрібна допомога" at bounding box center [1278, 702] width 94 height 13
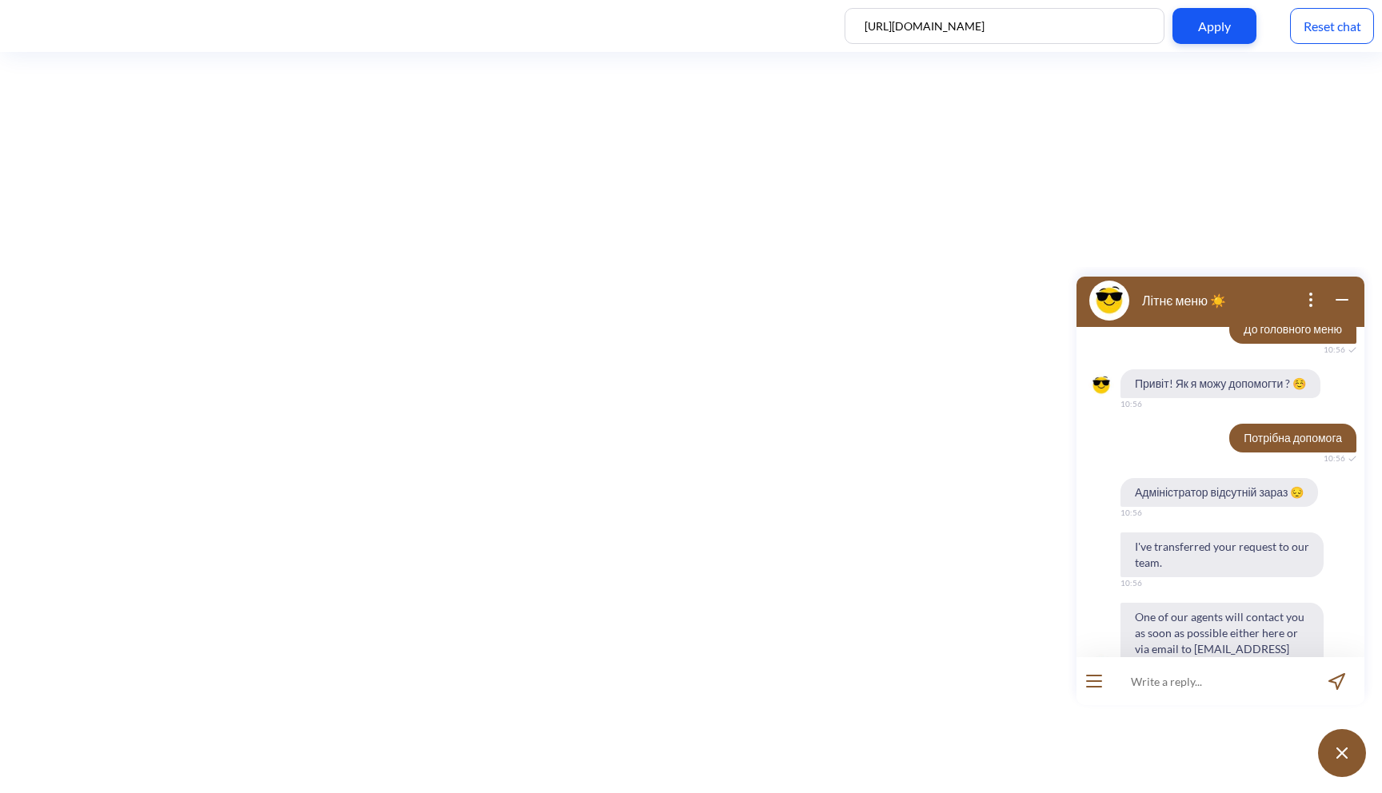
scroll to position [2962, 0]
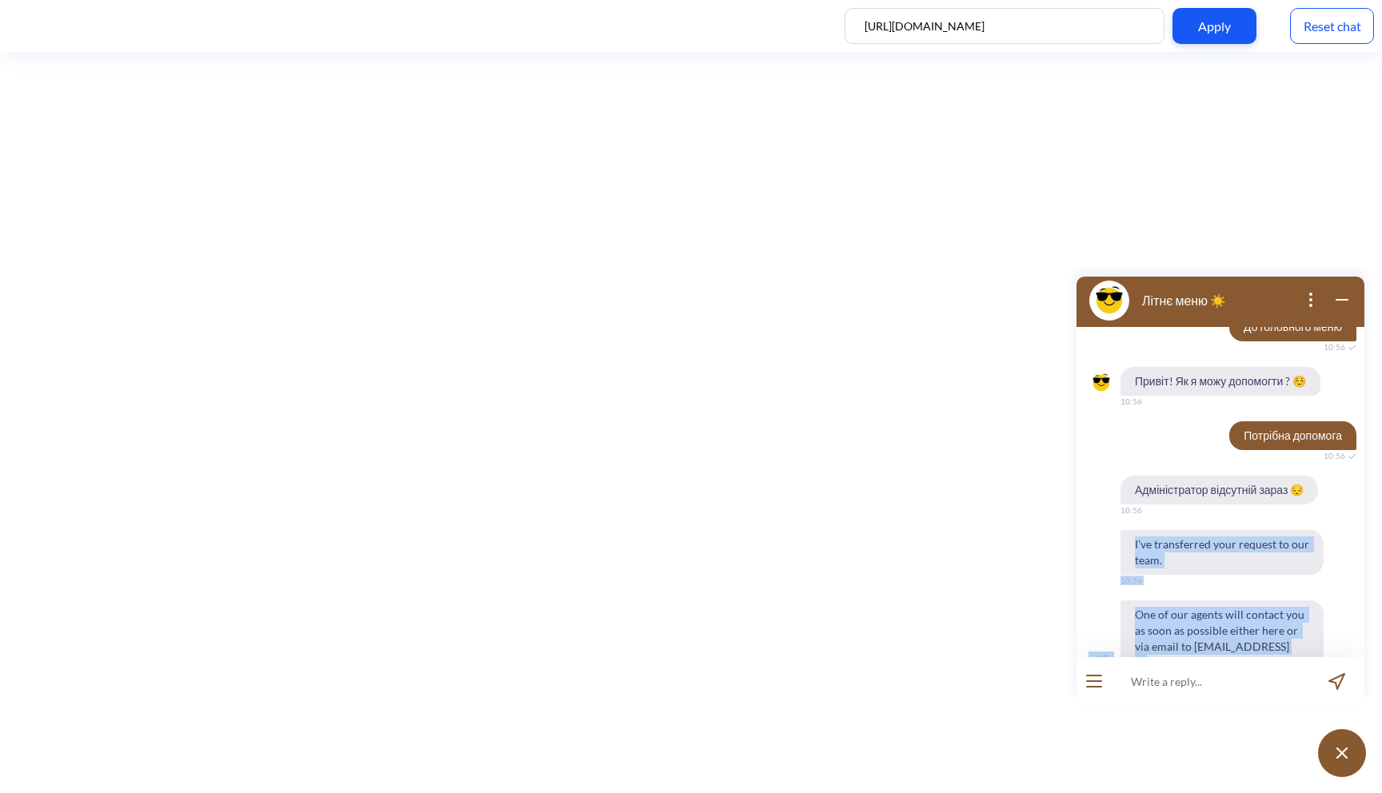
drag, startPoint x: 1288, startPoint y: 585, endPoint x: 1132, endPoint y: 473, distance: 192.6
click at [1132, 476] on div "Адміністратор відсутній зараз 😔 10:56 I've transferred your request to our team…" at bounding box center [1220, 606] width 288 height 260
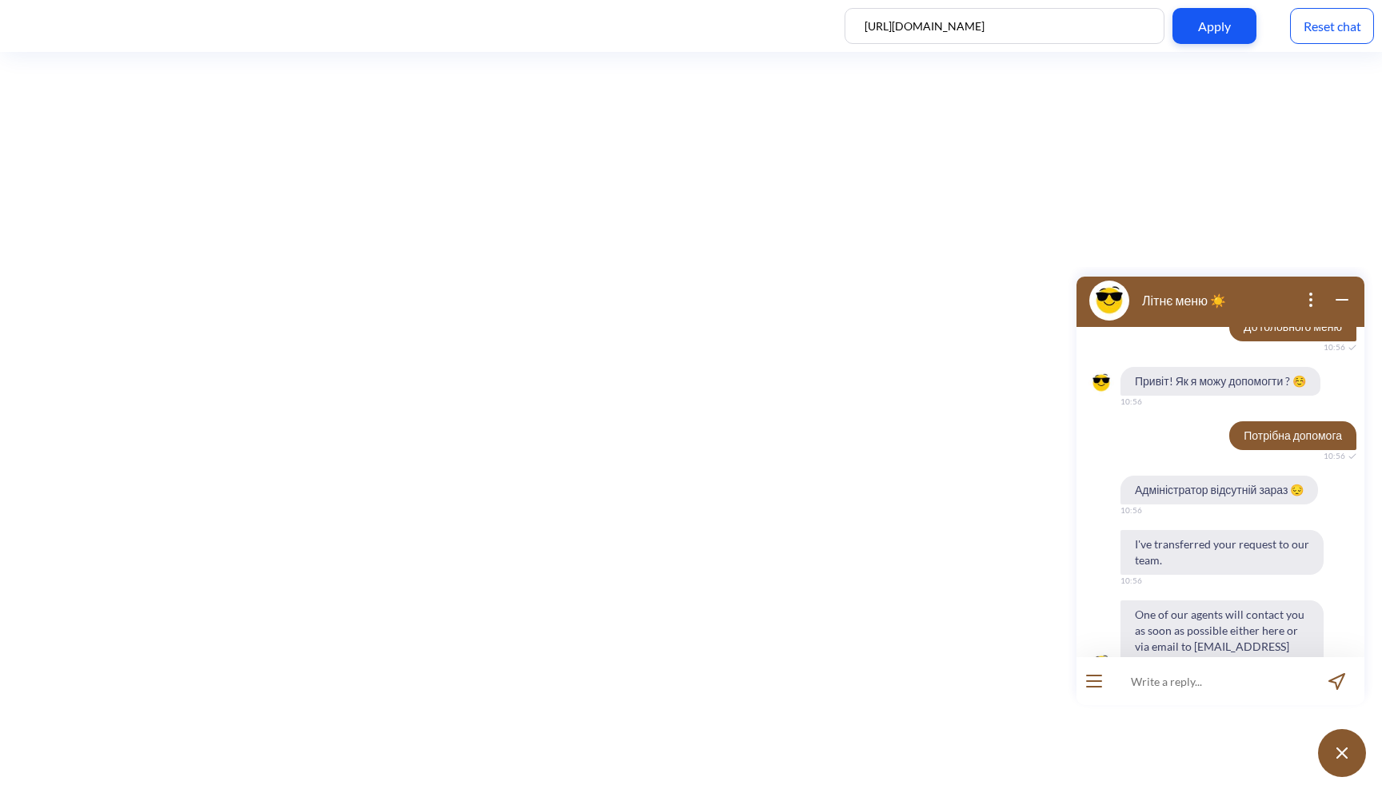
click at [1136, 530] on span "I've transferred your request to our team." at bounding box center [1221, 552] width 203 height 45
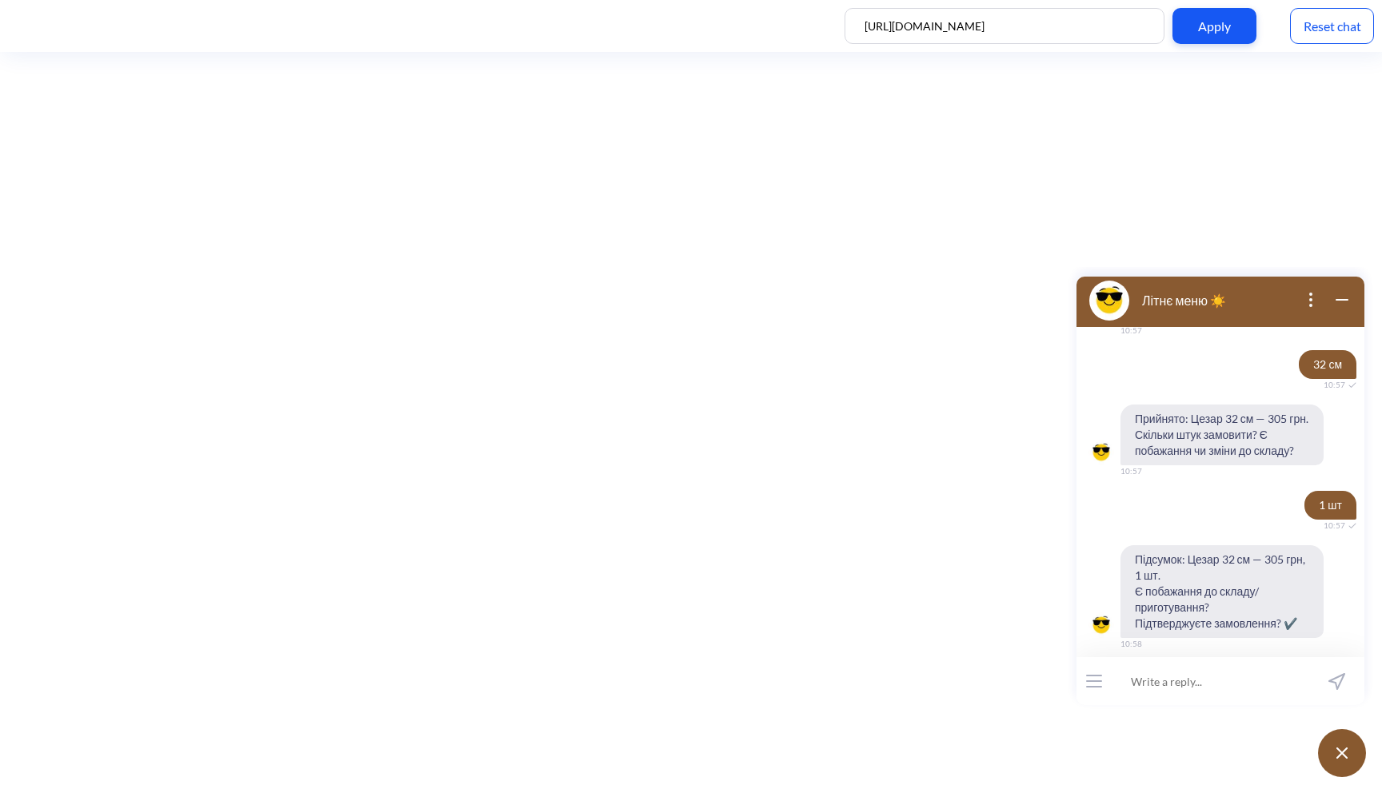
click at [1193, 681] on input at bounding box center [1211, 681] width 198 height 48
type input "так"
click at [1216, 675] on input "так" at bounding box center [1211, 681] width 198 height 48
click at [1088, 682] on div "так 3 / 255" at bounding box center [1220, 681] width 288 height 48
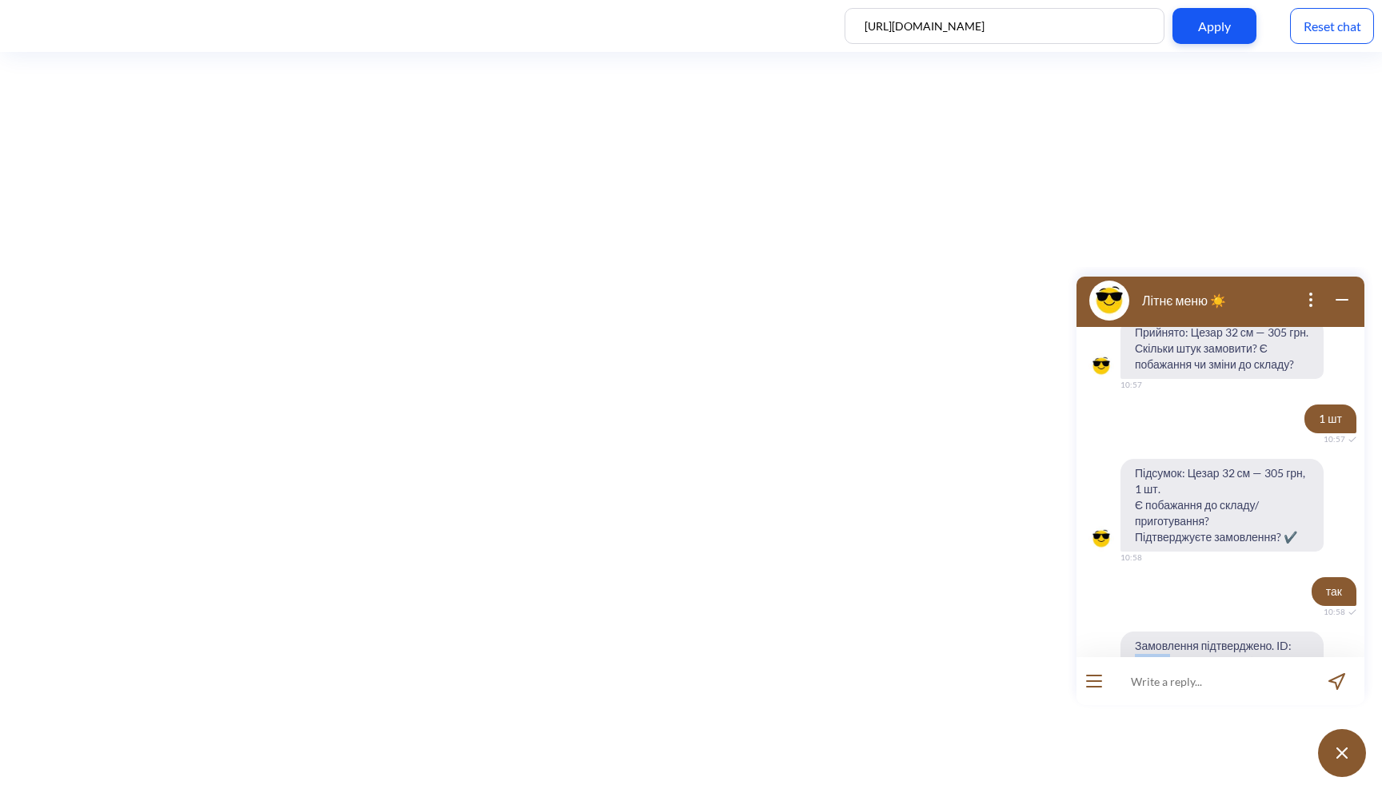
drag, startPoint x: 1169, startPoint y: 580, endPoint x: 1135, endPoint y: 581, distance: 34.4
click at [1135, 632] on span "Замовлення підтверджено. ID: 10005; статус: У дорозі; орієнтовний час: 2025-09-…" at bounding box center [1221, 662] width 203 height 61
click at [1184, 632] on span "Замовлення підтверджено. ID: 10005; статус: У дорозі; орієнтовний час: 2025-09-…" at bounding box center [1221, 662] width 203 height 61
drag, startPoint x: 1224, startPoint y: 594, endPoint x: 1280, endPoint y: 607, distance: 57.4
click at [1280, 632] on span "Замовлення підтверджено. ID: 10005; статус: У дорозі; орієнтовний час: 2025-09-…" at bounding box center [1221, 662] width 203 height 61
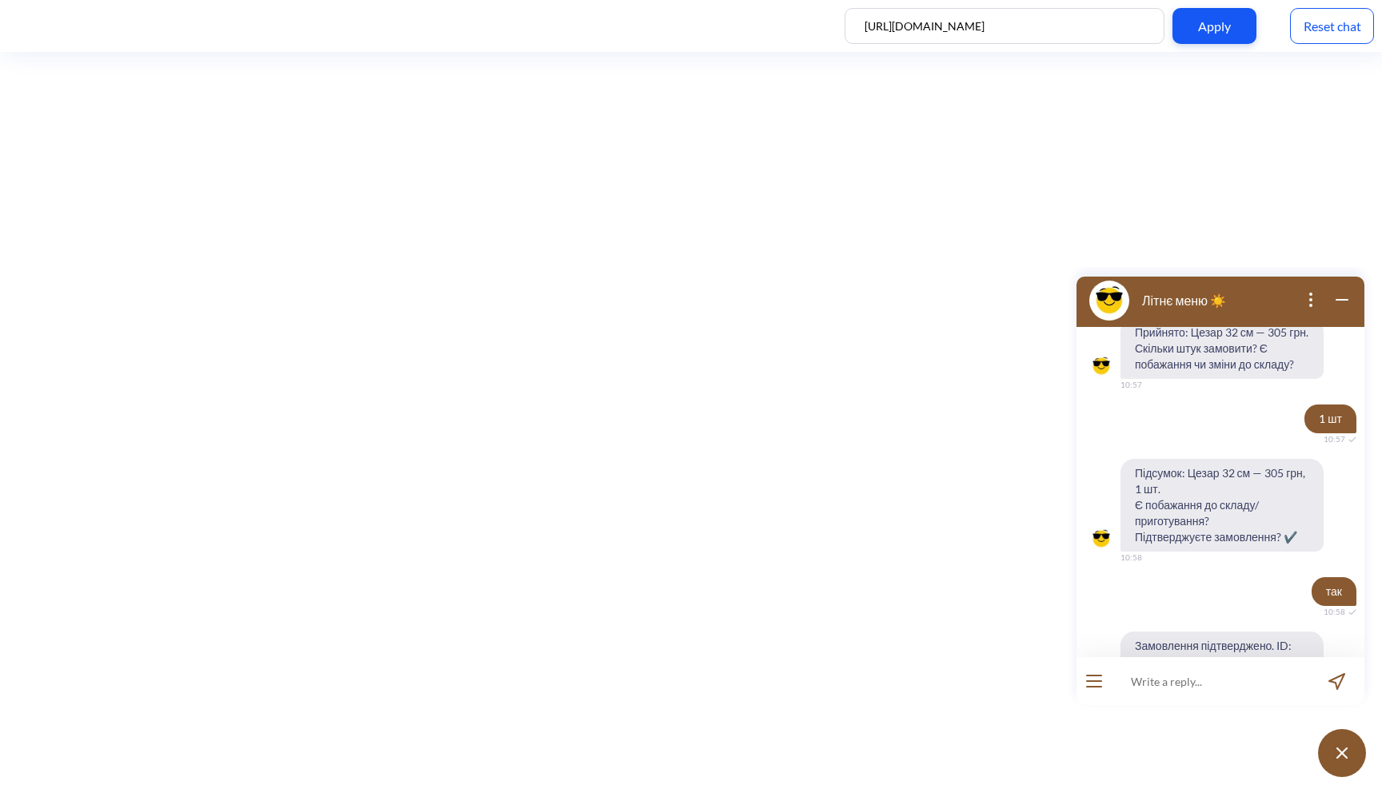
click at [1227, 632] on span "Замовлення підтверджено. ID: 10005; статус: У дорозі; орієнтовний час: 2025-09-…" at bounding box center [1221, 662] width 203 height 61
drag, startPoint x: 1173, startPoint y: 578, endPoint x: 1258, endPoint y: 577, distance: 84.8
click at [1258, 632] on span "Замовлення підтверджено. ID: 10005; статус: У дорозі; орієнтовний час: 2025-09-…" at bounding box center [1221, 662] width 203 height 61
click at [1256, 632] on span "Замовлення підтверджено. ID: 10005; статус: У дорозі; орієнтовний час: 2025-09-…" at bounding box center [1221, 662] width 203 height 61
drag, startPoint x: 1210, startPoint y: 613, endPoint x: 1133, endPoint y: 565, distance: 90.1
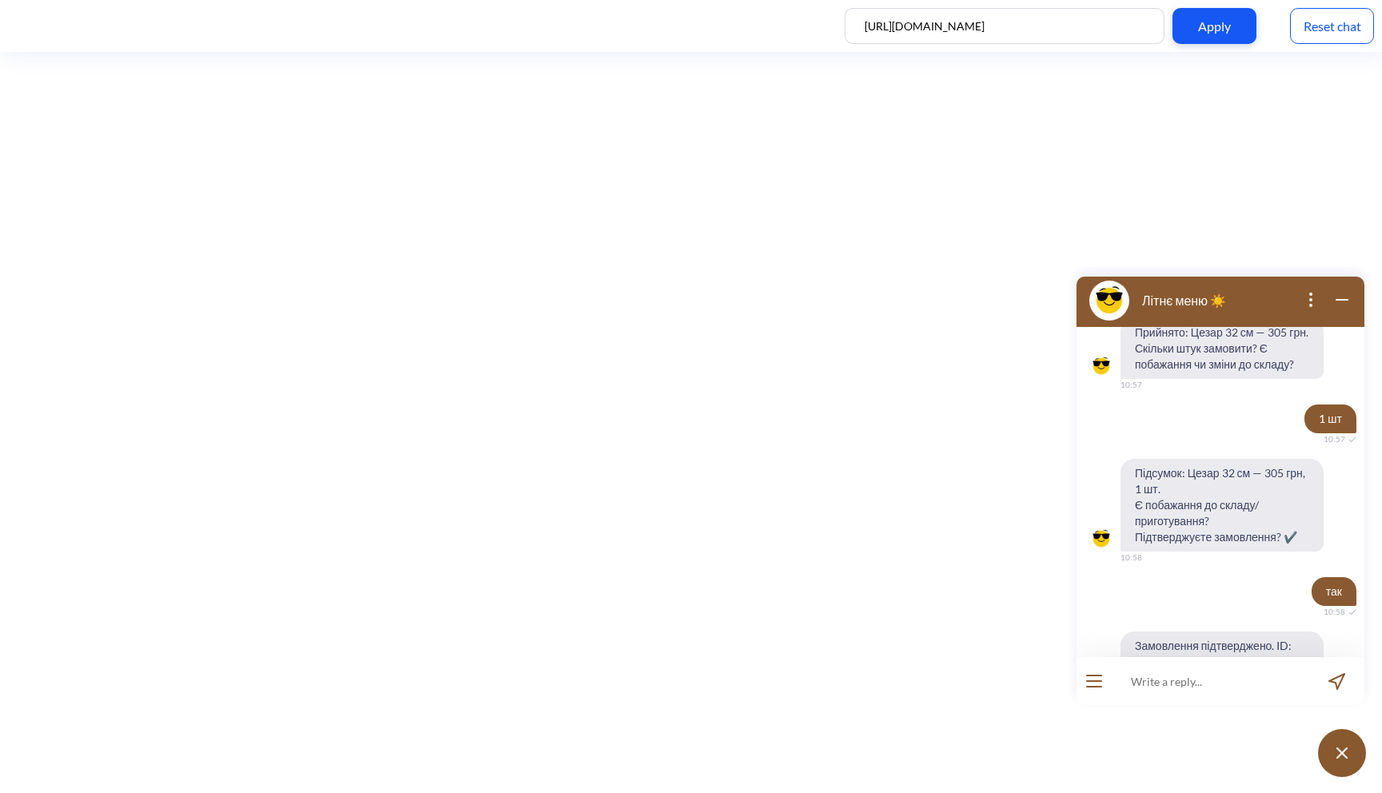
click at [1133, 632] on span "Замовлення підтверджено. ID: 10005; статус: У дорозі; орієнтовний час: 2025-09-…" at bounding box center [1221, 662] width 203 height 61
click at [1166, 632] on span "Замовлення підтверджено. ID: 10005; статус: У дорозі; орієнтовний час: 2025-09-…" at bounding box center [1221, 662] width 203 height 61
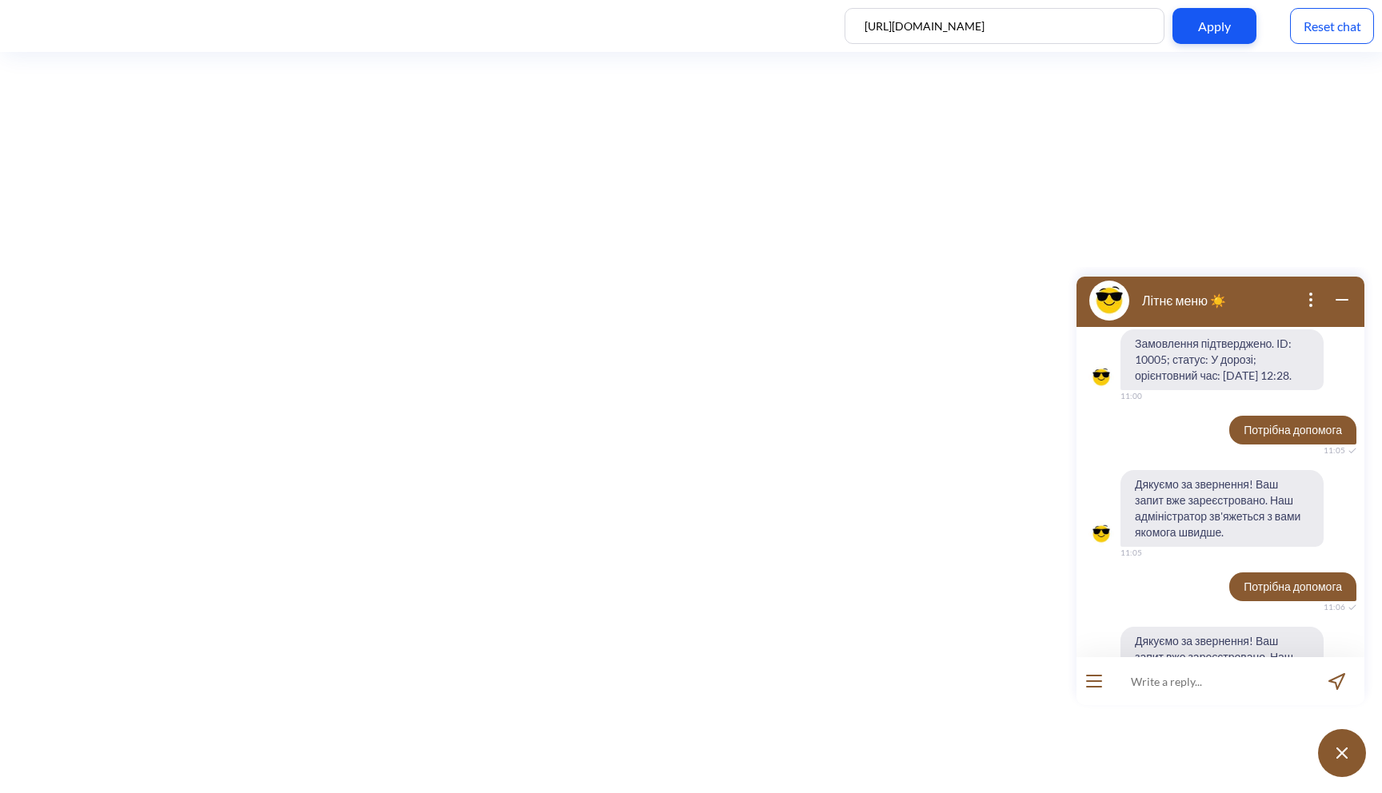
scroll to position [3887, 0]
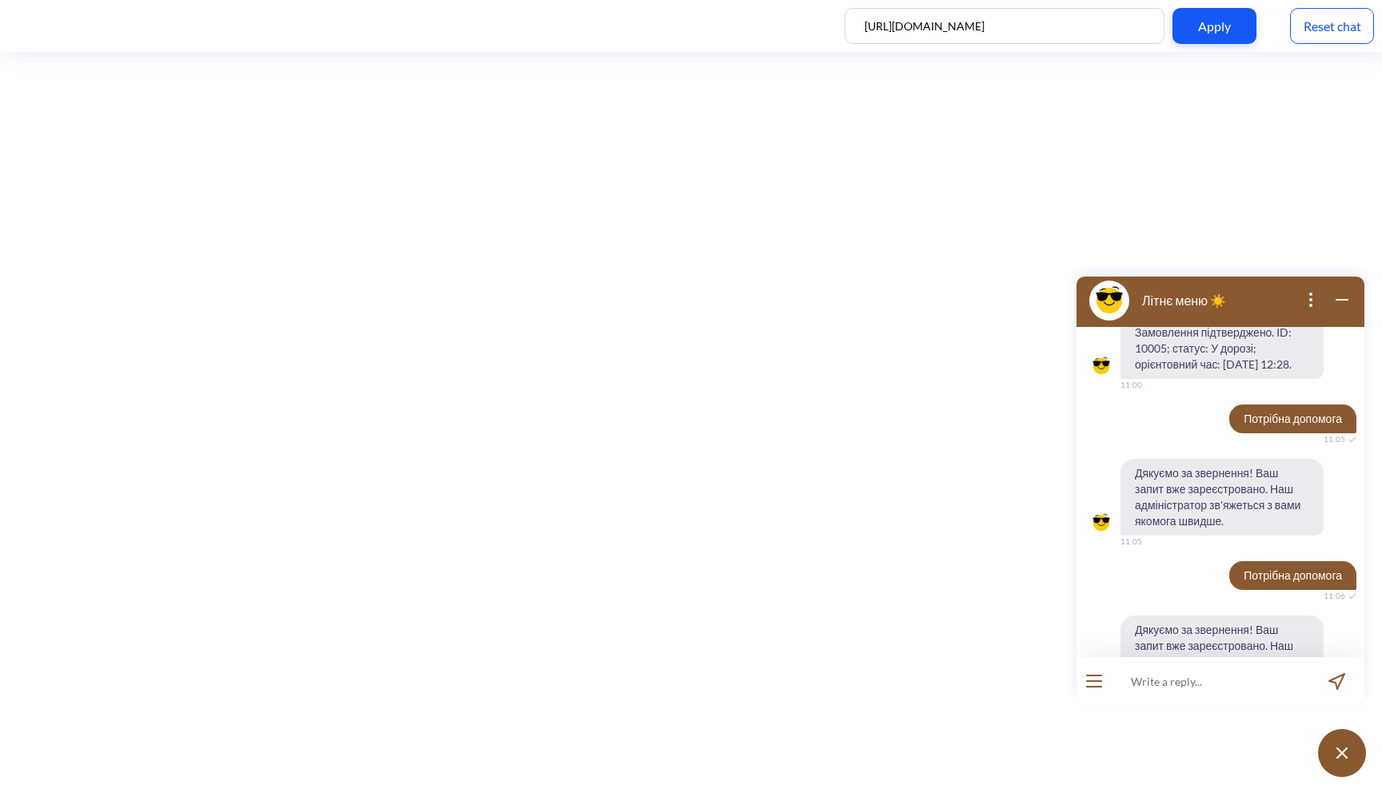
click at [1091, 684] on button "open menu" at bounding box center [1094, 681] width 16 height 13
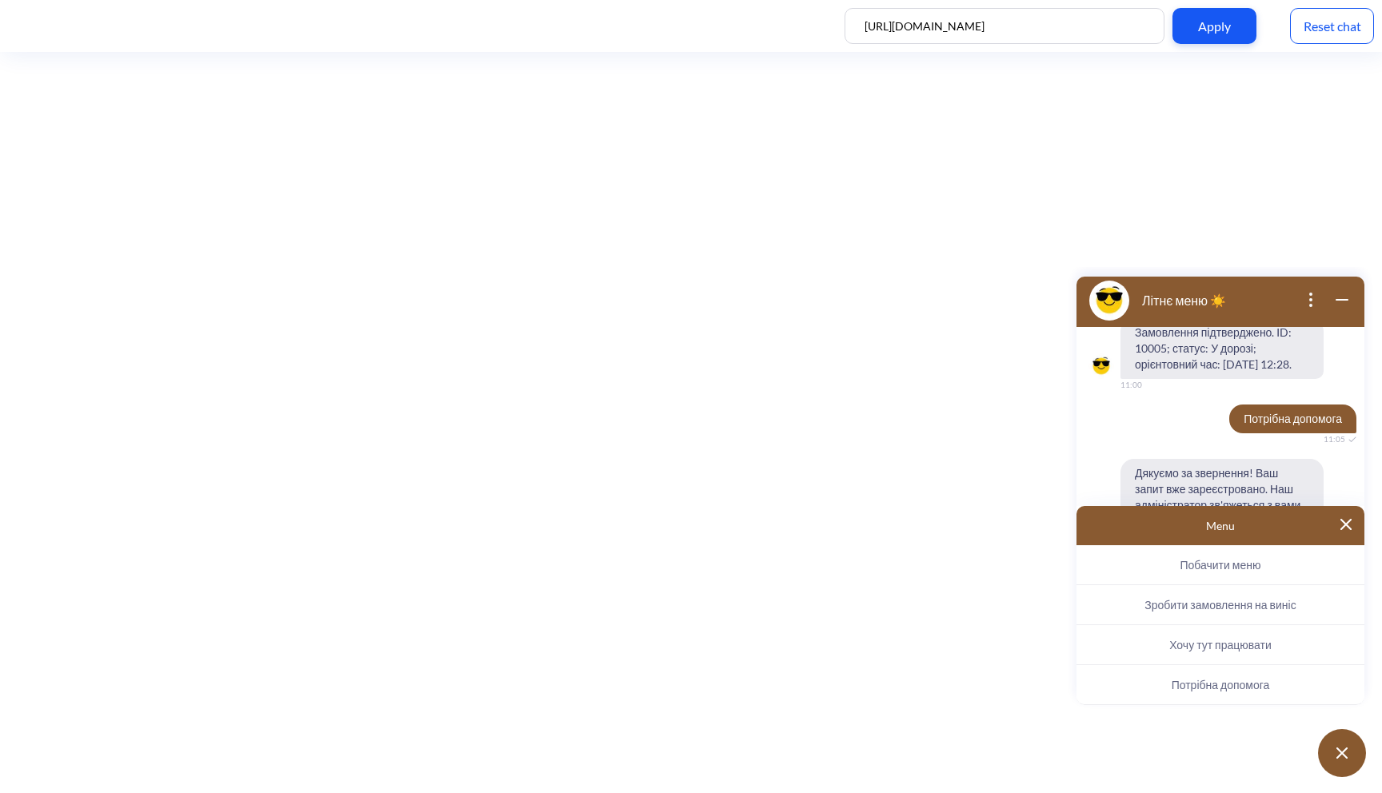
click at [1169, 679] on button "Потрібна допомога" at bounding box center [1220, 685] width 288 height 40
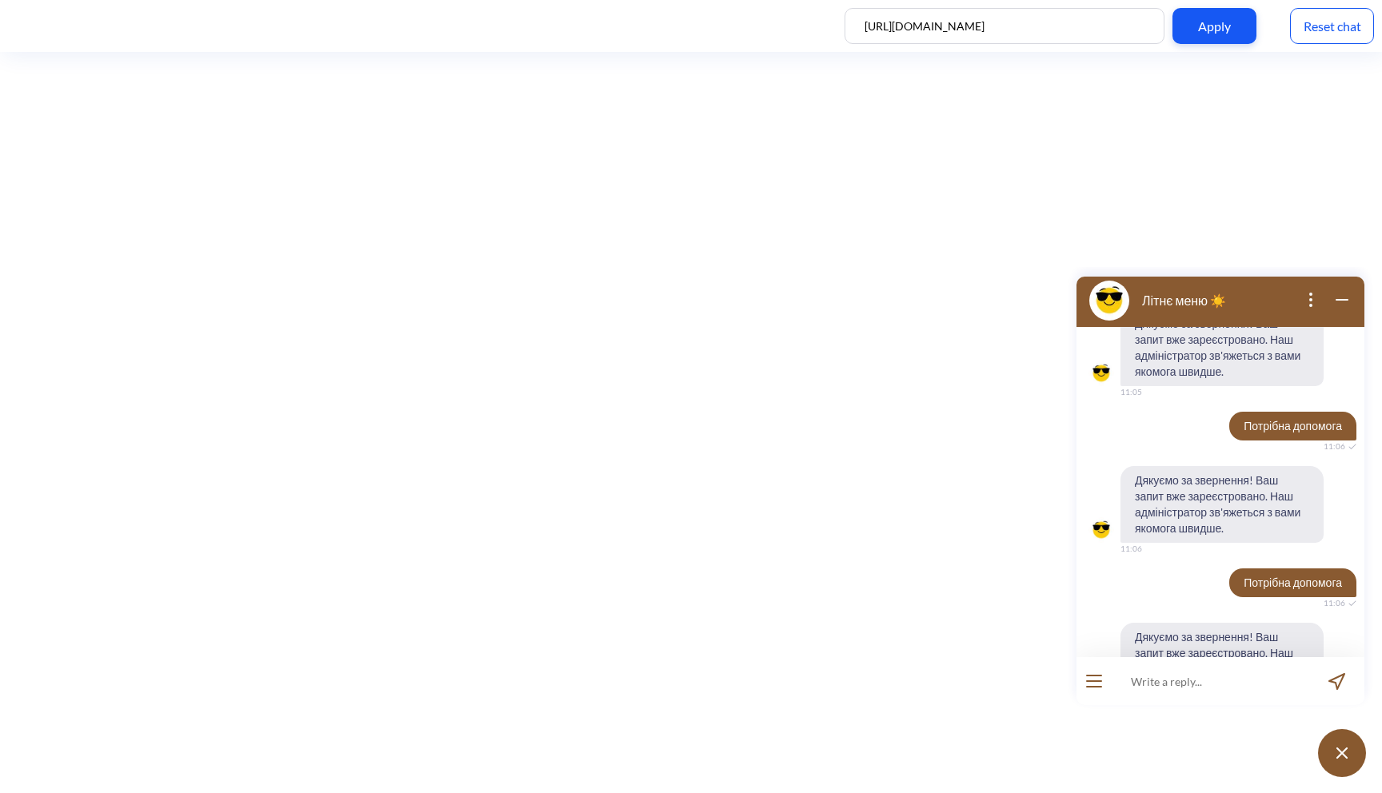
scroll to position [4044, 0]
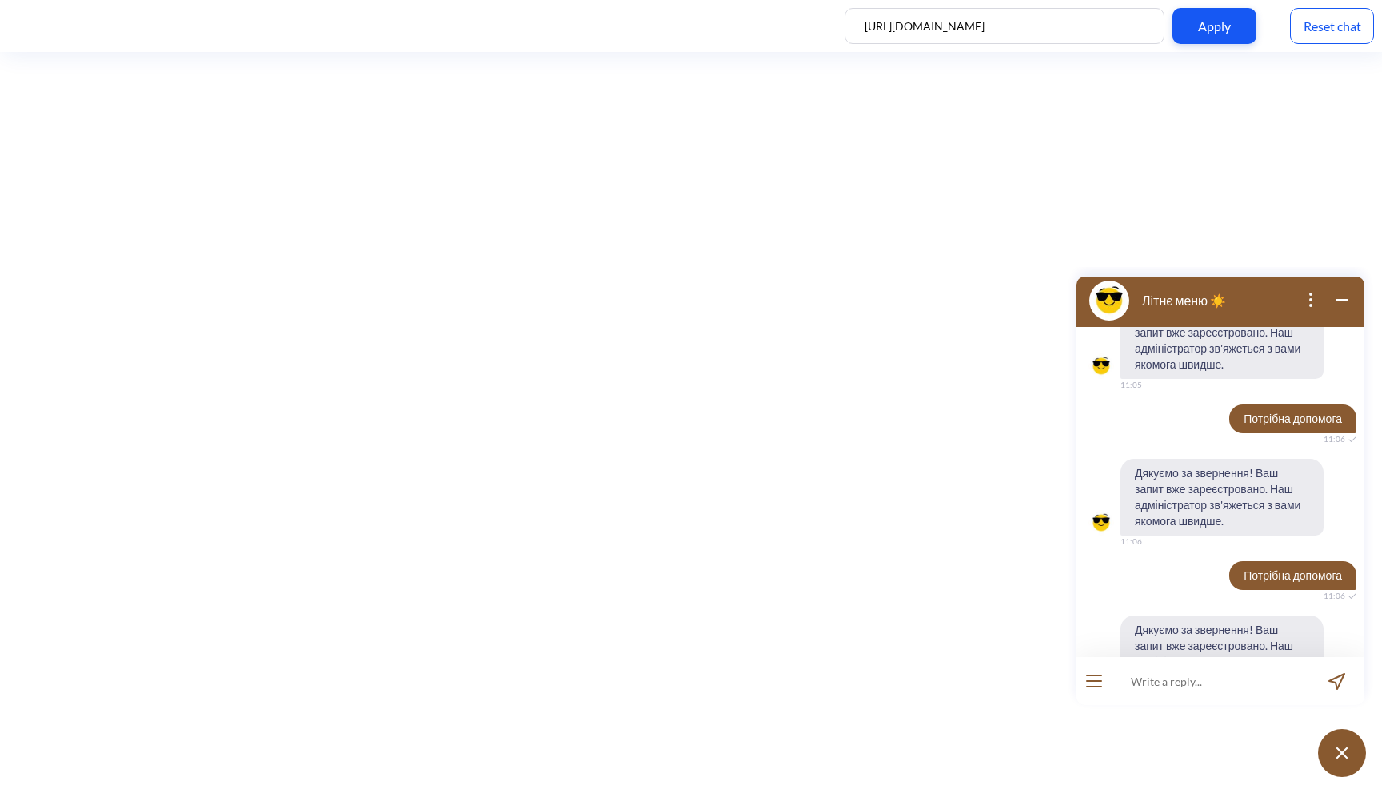
click at [1098, 682] on button "open menu" at bounding box center [1094, 681] width 16 height 13
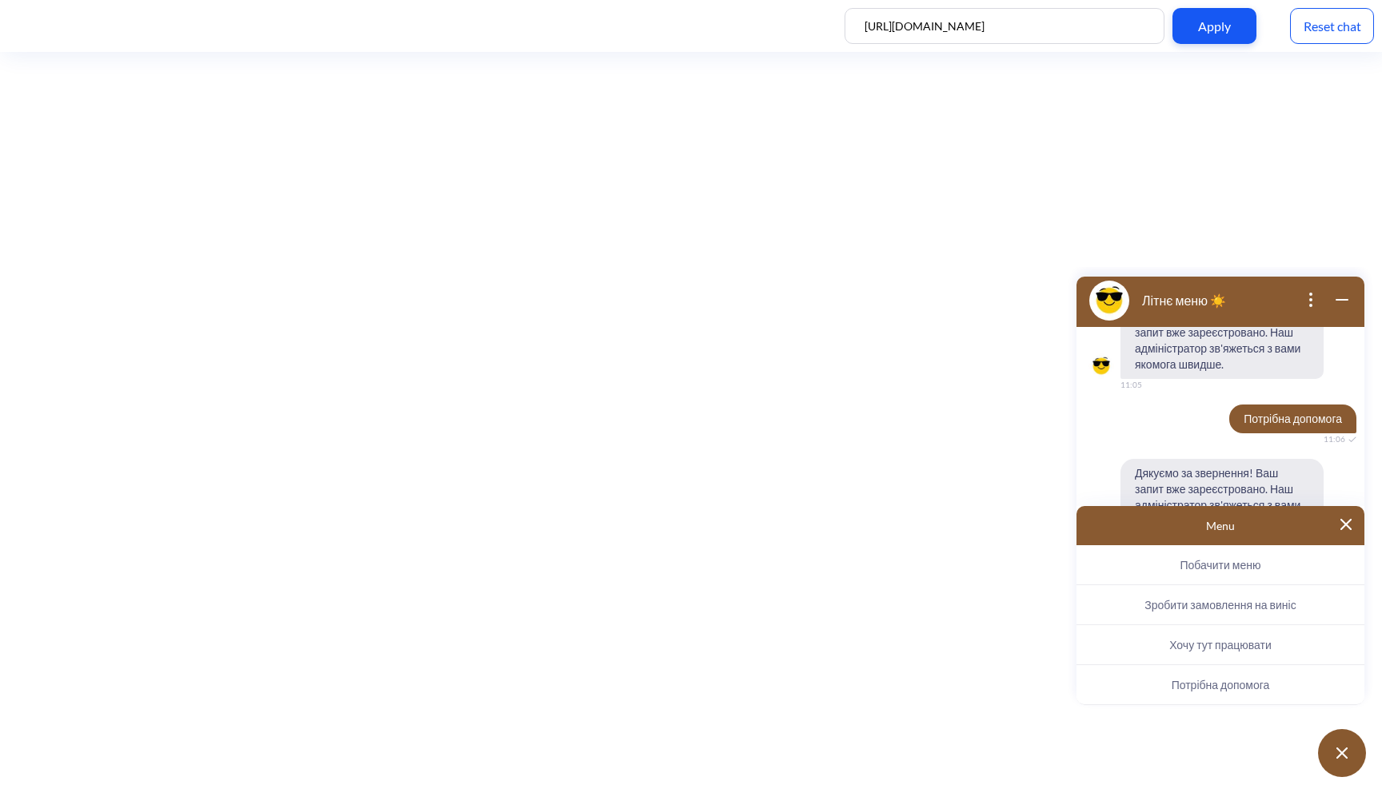
click at [1239, 563] on span "Побачити меню" at bounding box center [1220, 565] width 81 height 14
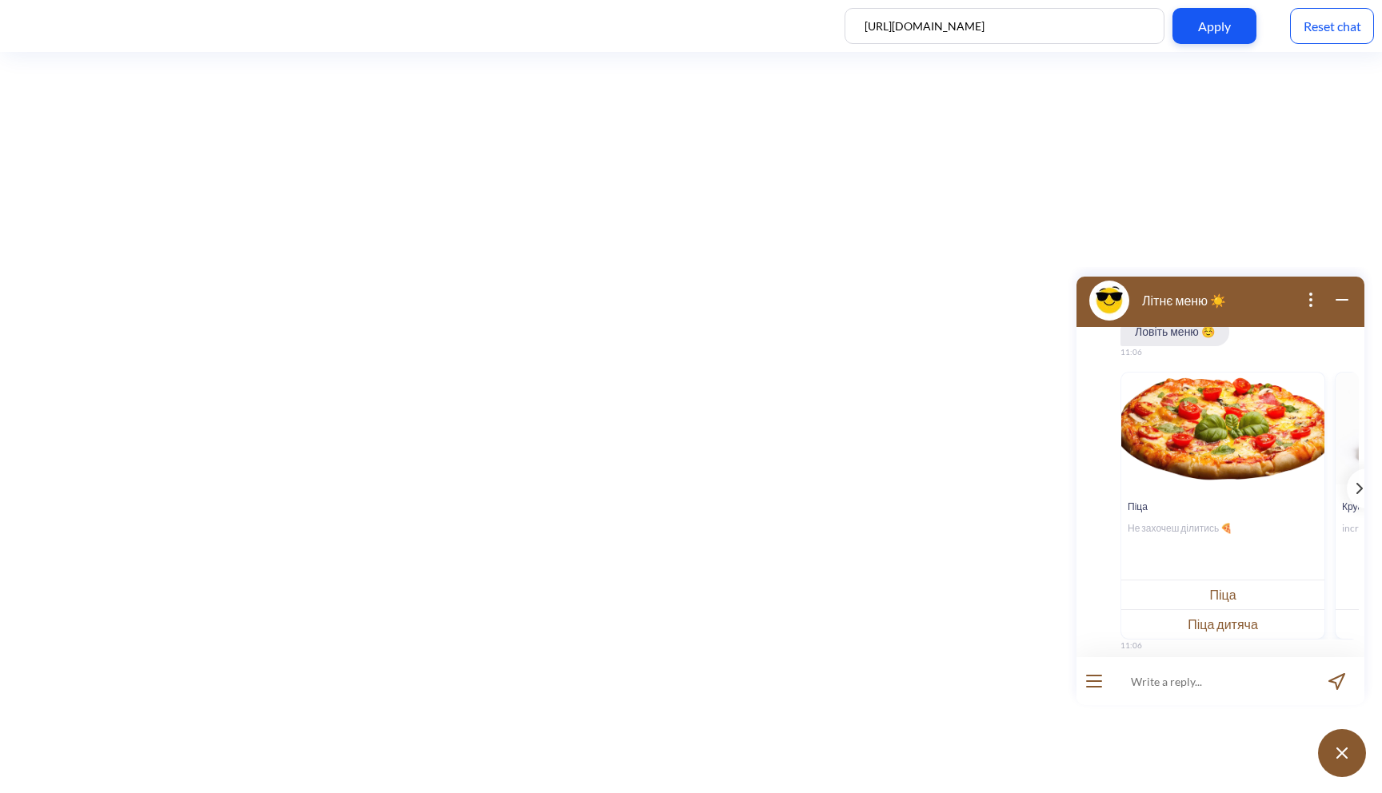
scroll to position [4500, 0]
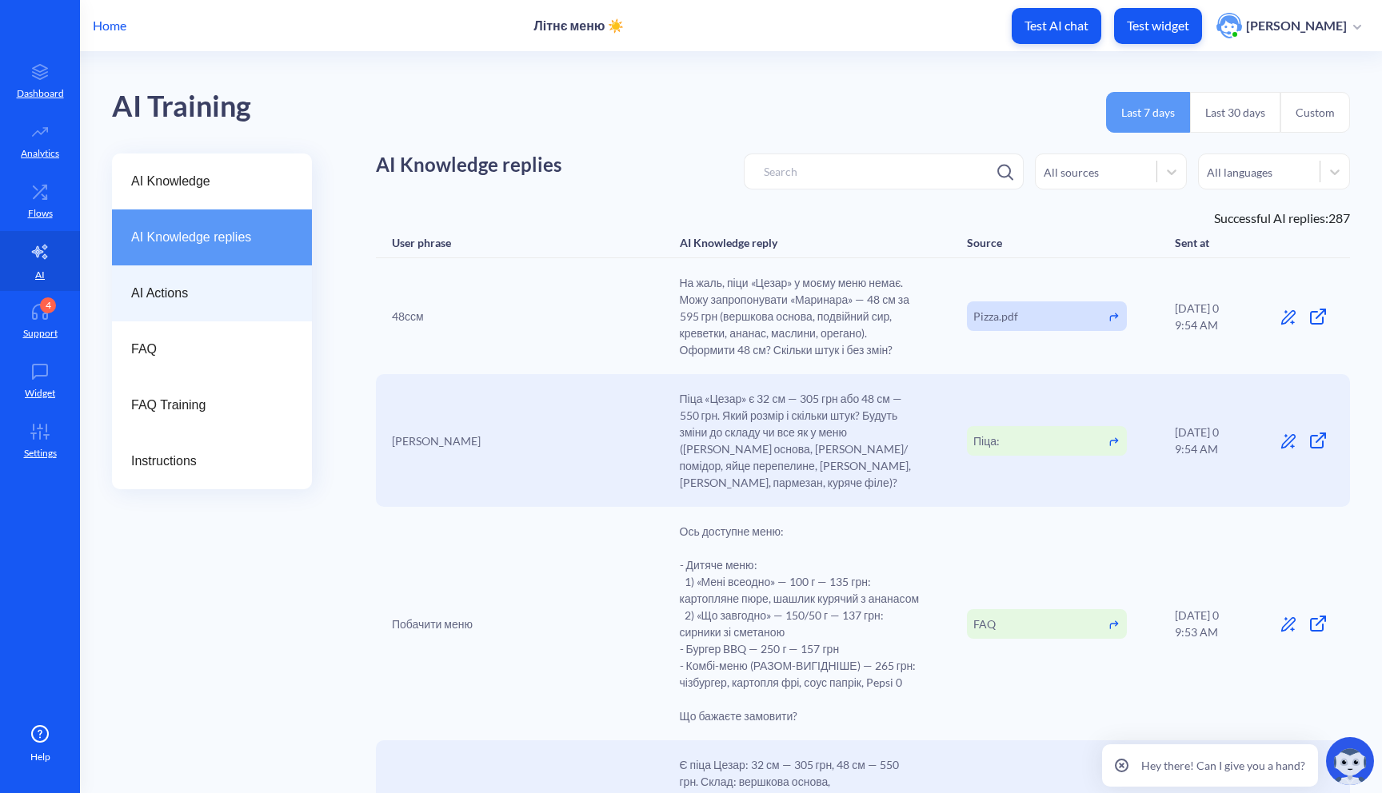
click at [220, 304] on div "AI Actions" at bounding box center [212, 294] width 200 height 56
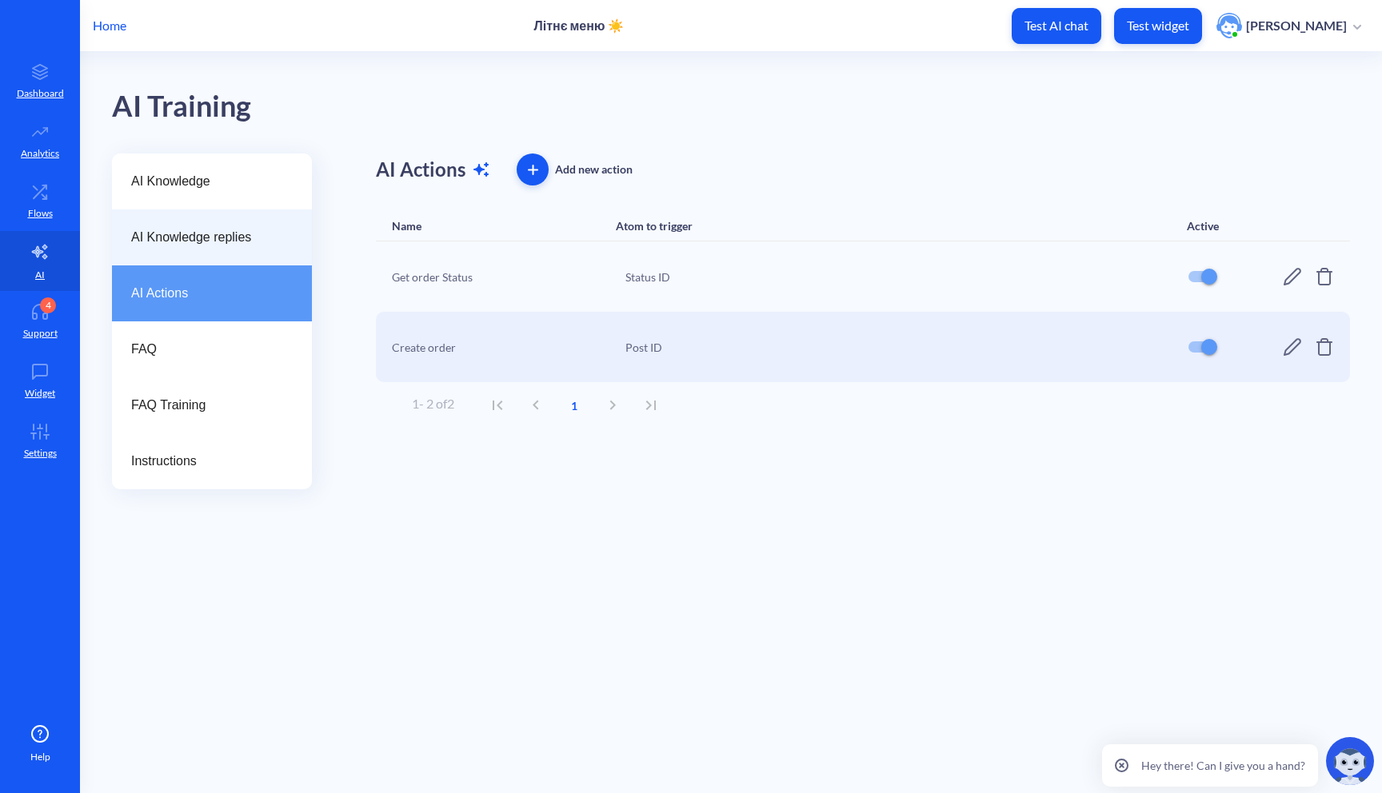
click at [222, 235] on span "AI Knowledge replies" at bounding box center [205, 237] width 149 height 19
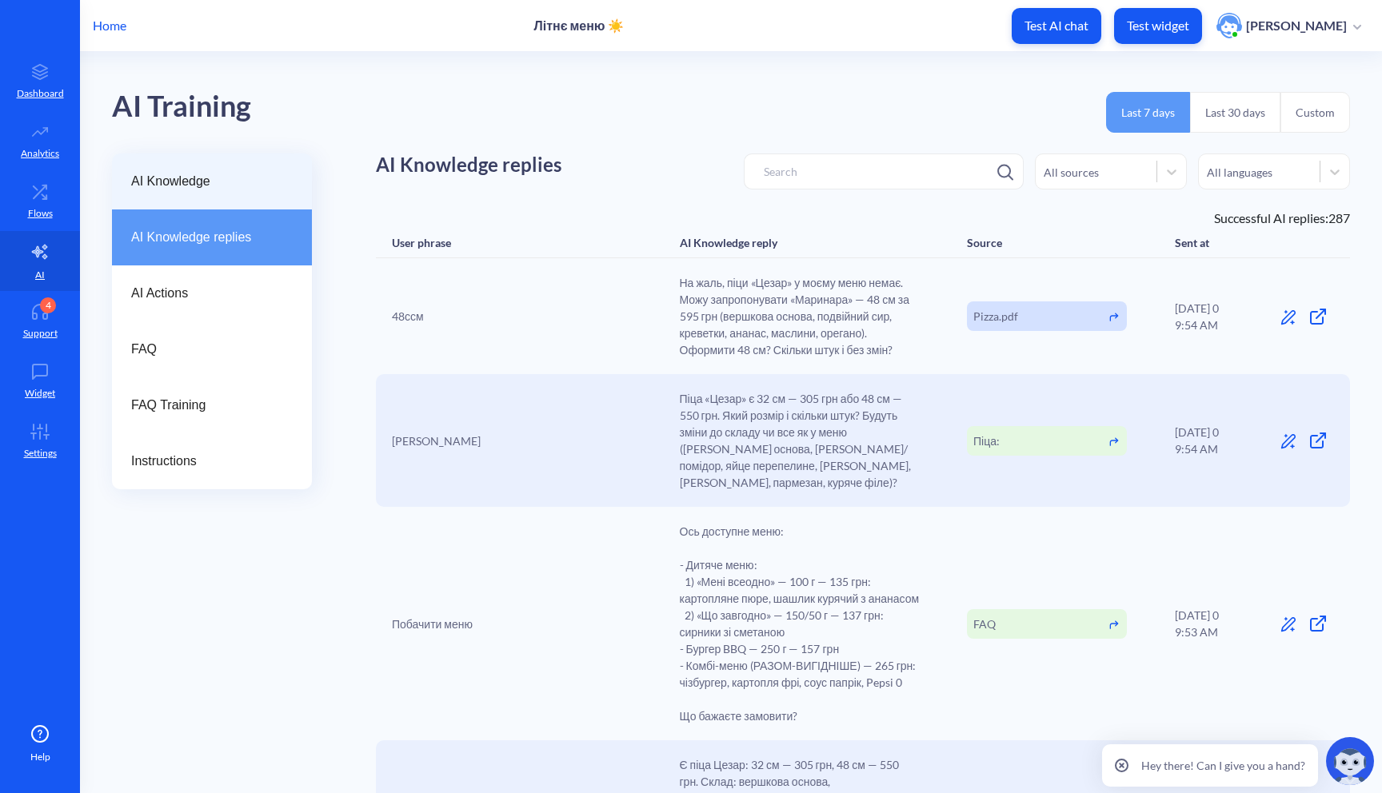
click at [152, 186] on span "AI Knowledge" at bounding box center [205, 181] width 149 height 19
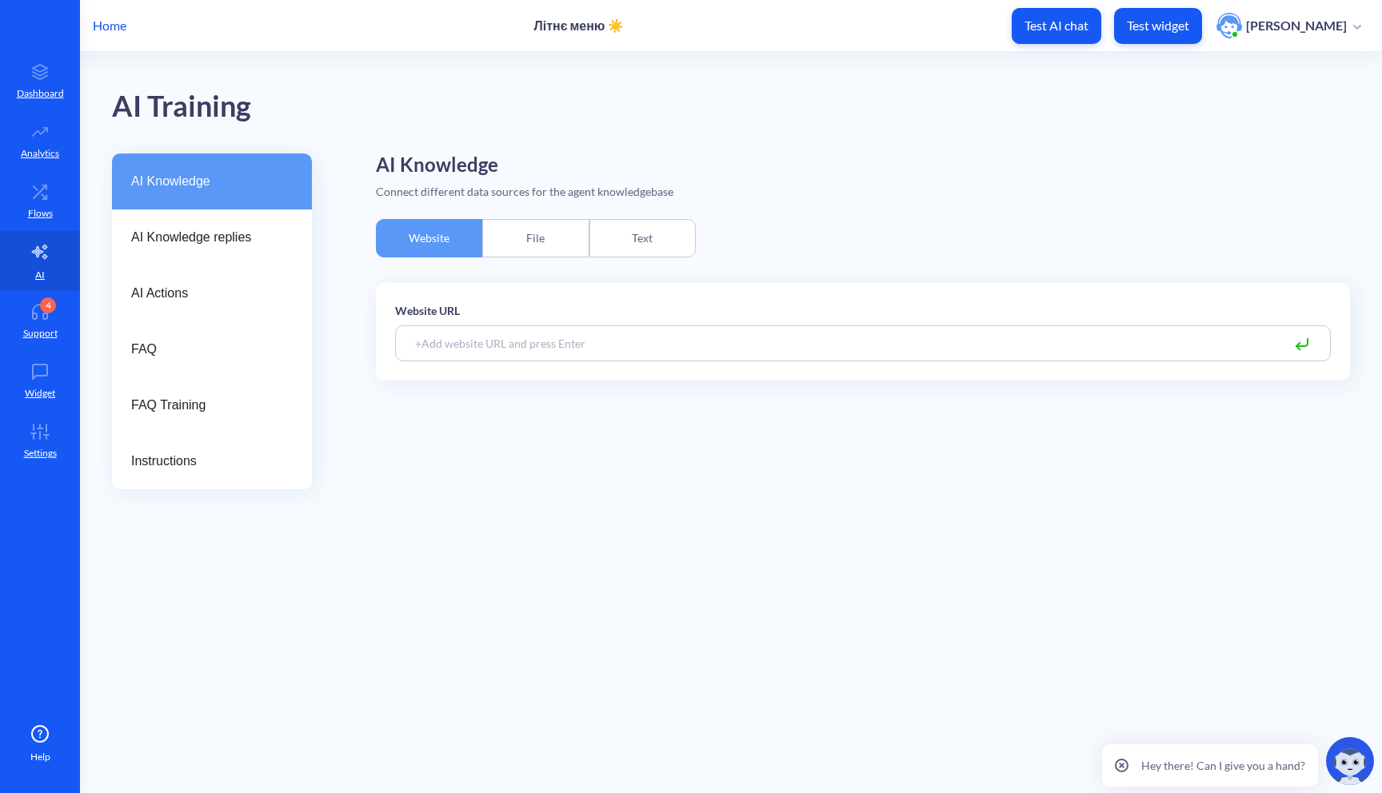
click at [514, 254] on div "File" at bounding box center [535, 238] width 106 height 38
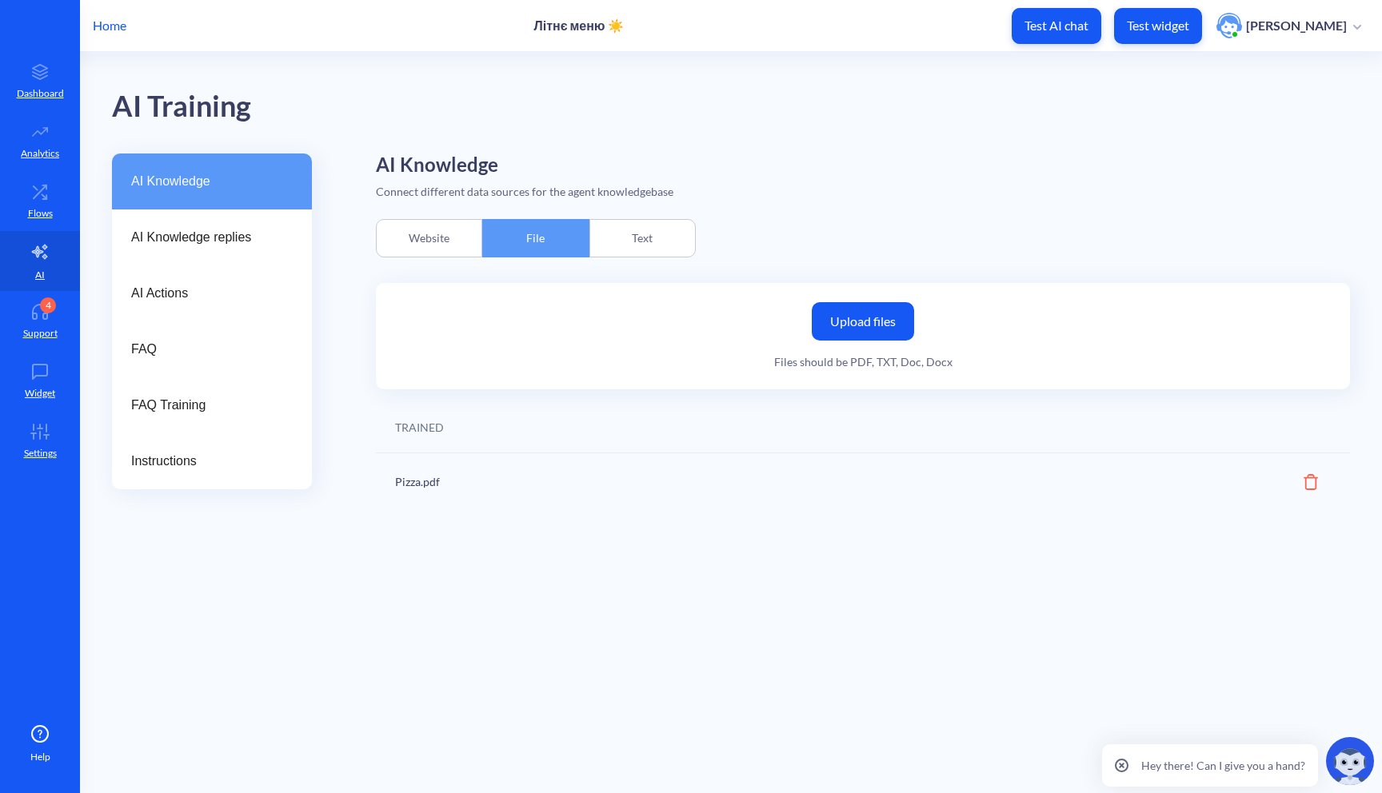
click at [1312, 485] on icon at bounding box center [1311, 482] width 14 height 16
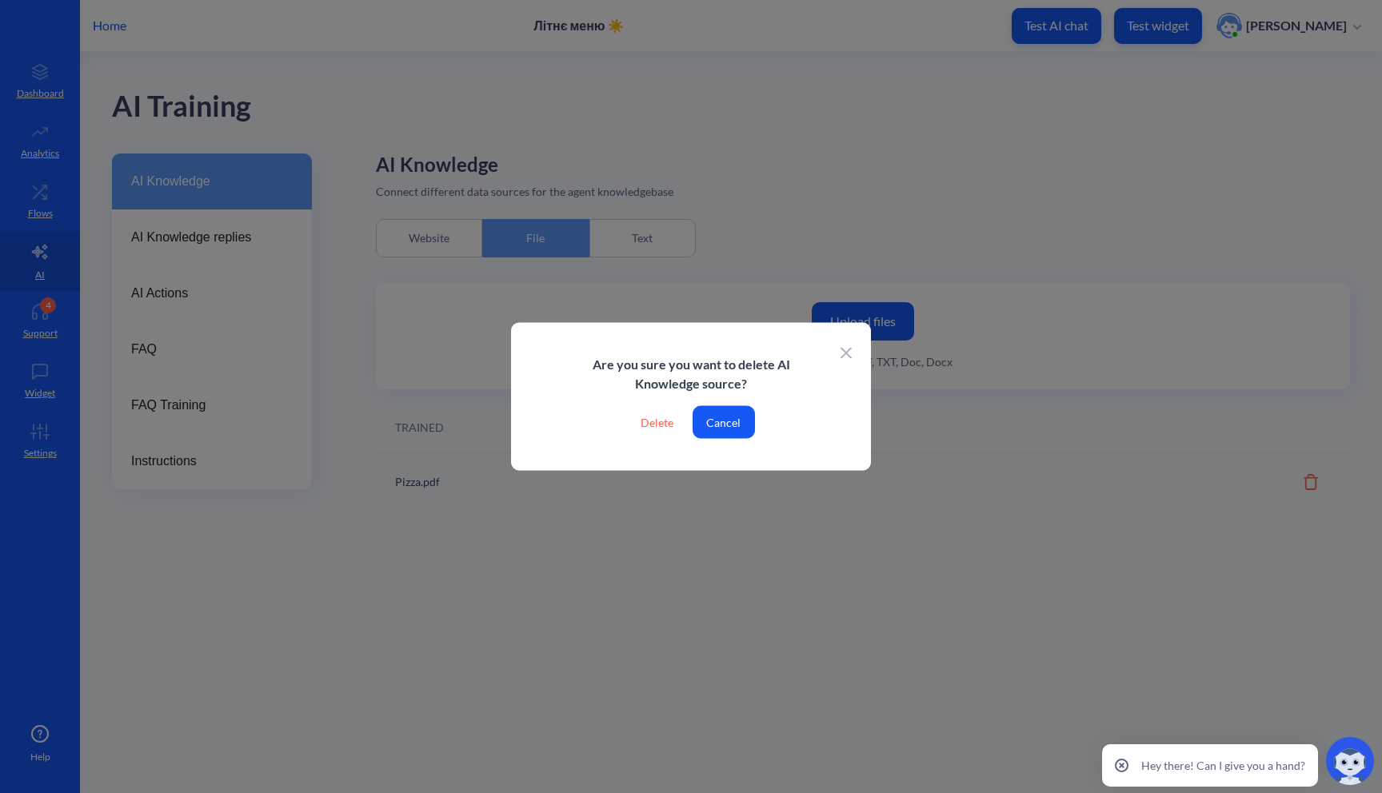
click at [662, 420] on div "Delete" at bounding box center [657, 422] width 58 height 33
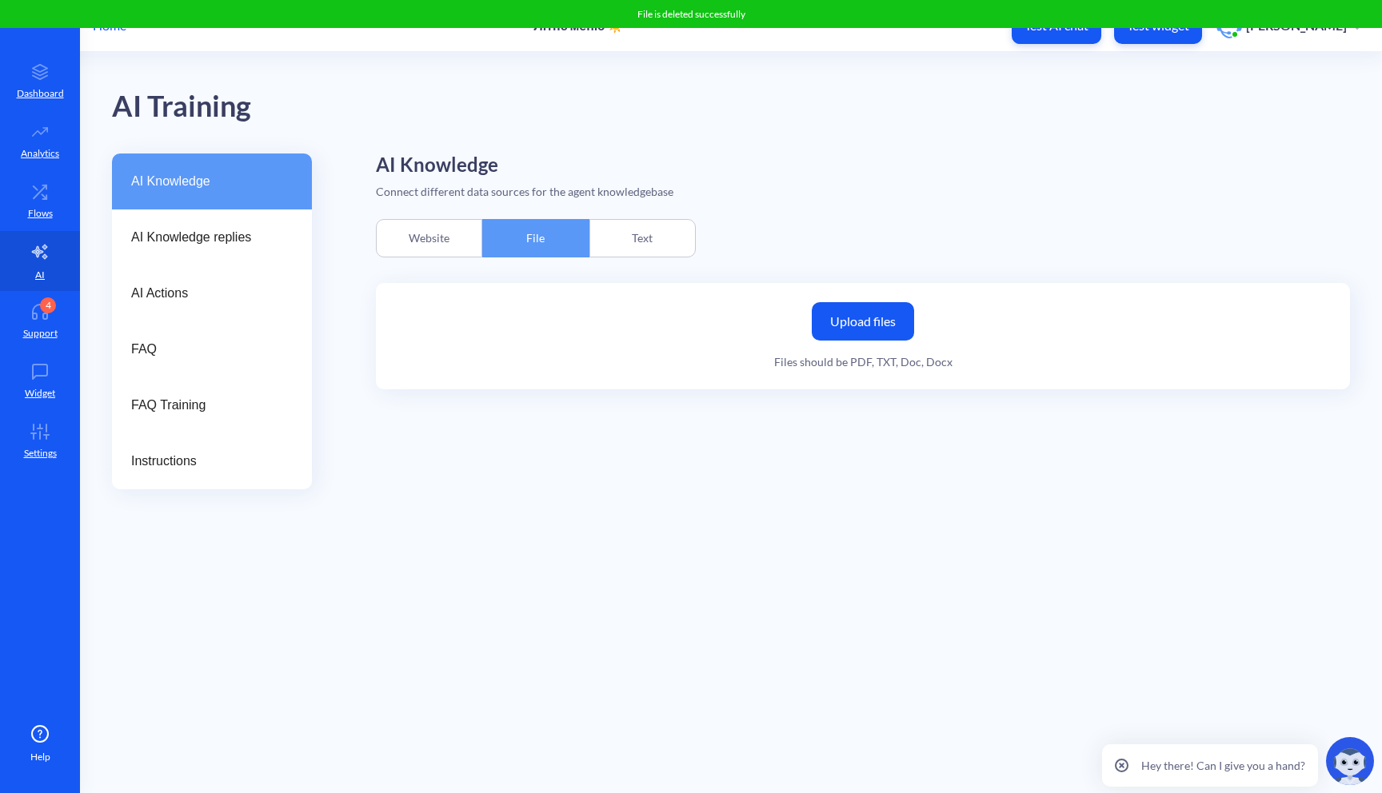
click at [624, 239] on div "Text" at bounding box center [642, 238] width 106 height 38
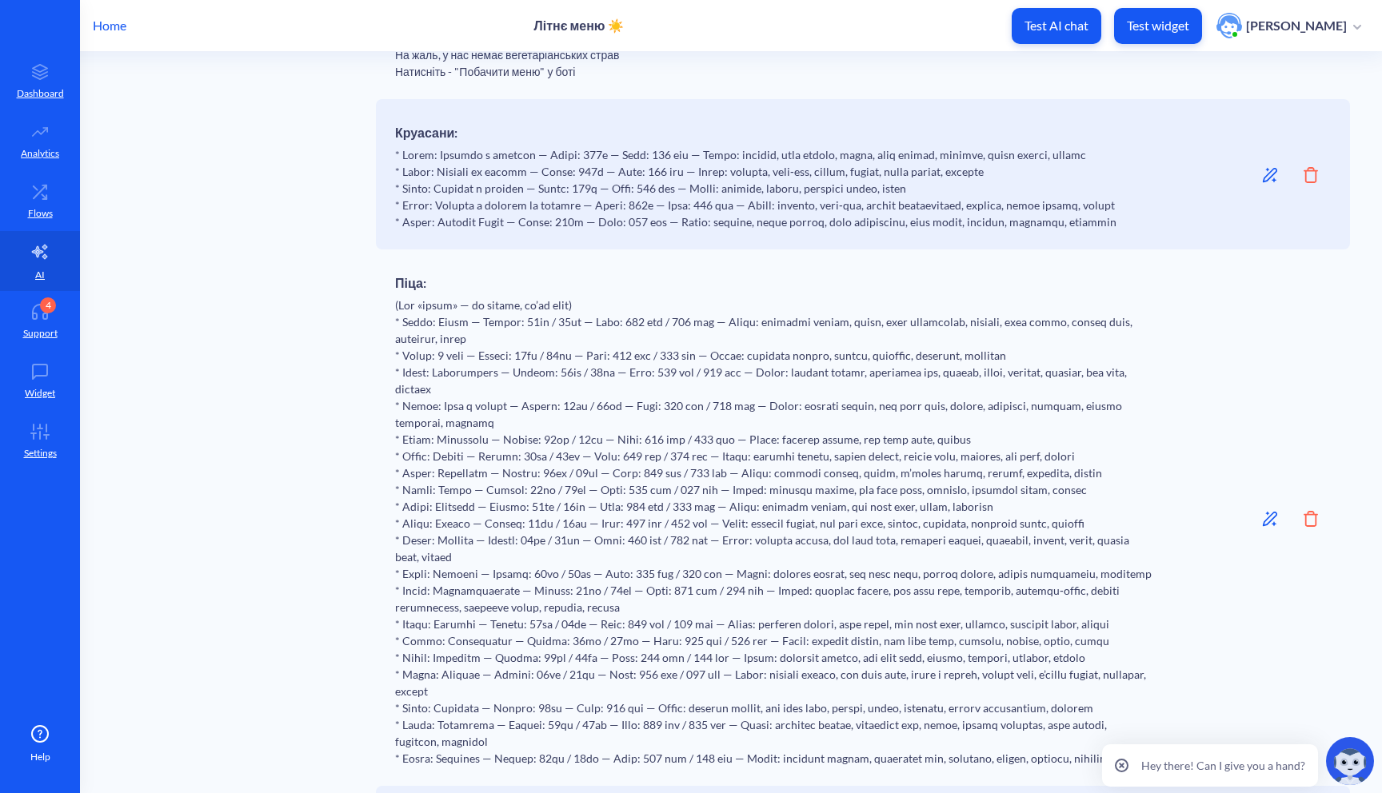
scroll to position [665, 0]
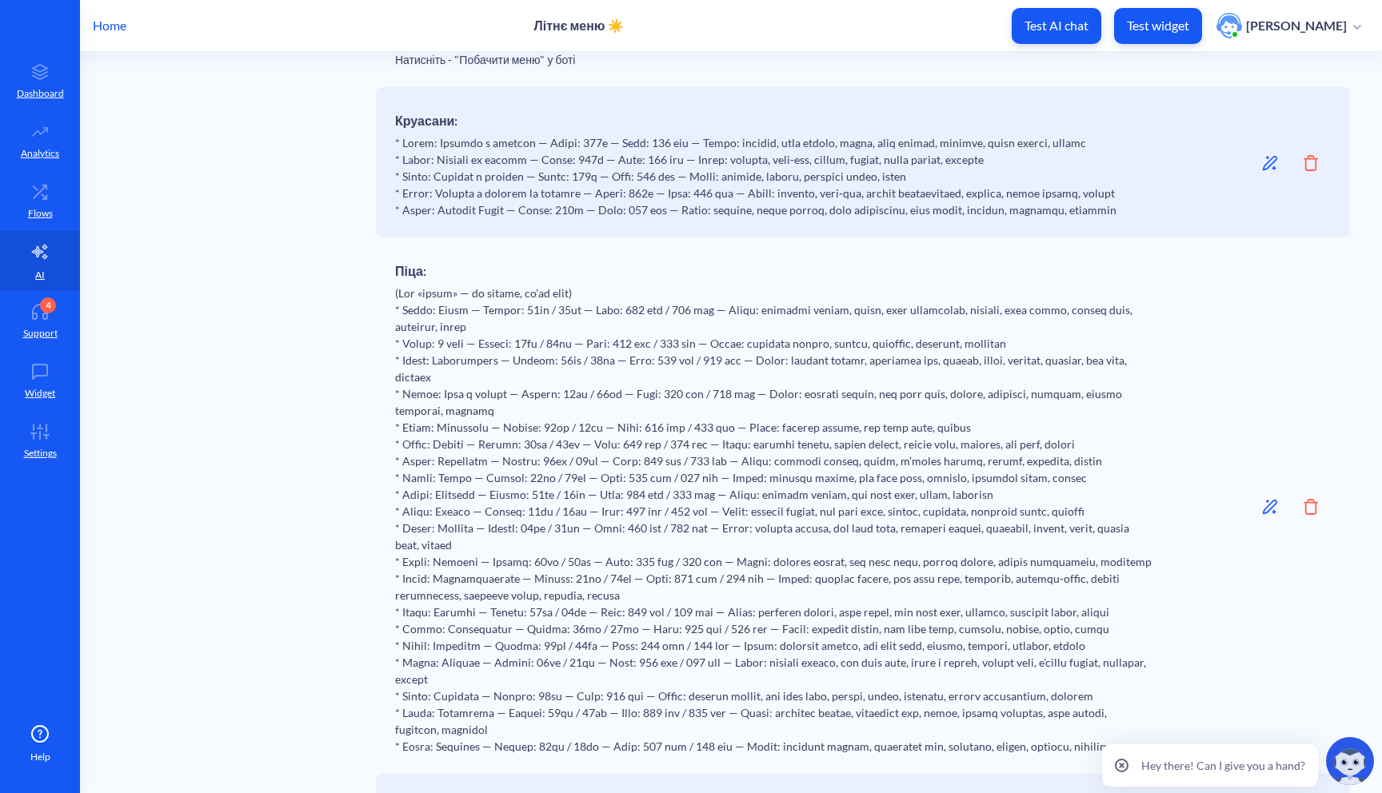
drag, startPoint x: 397, startPoint y: 360, endPoint x: 593, endPoint y: 504, distance: 243.8
click at [593, 505] on div "Піца:" at bounding box center [774, 506] width 759 height 498
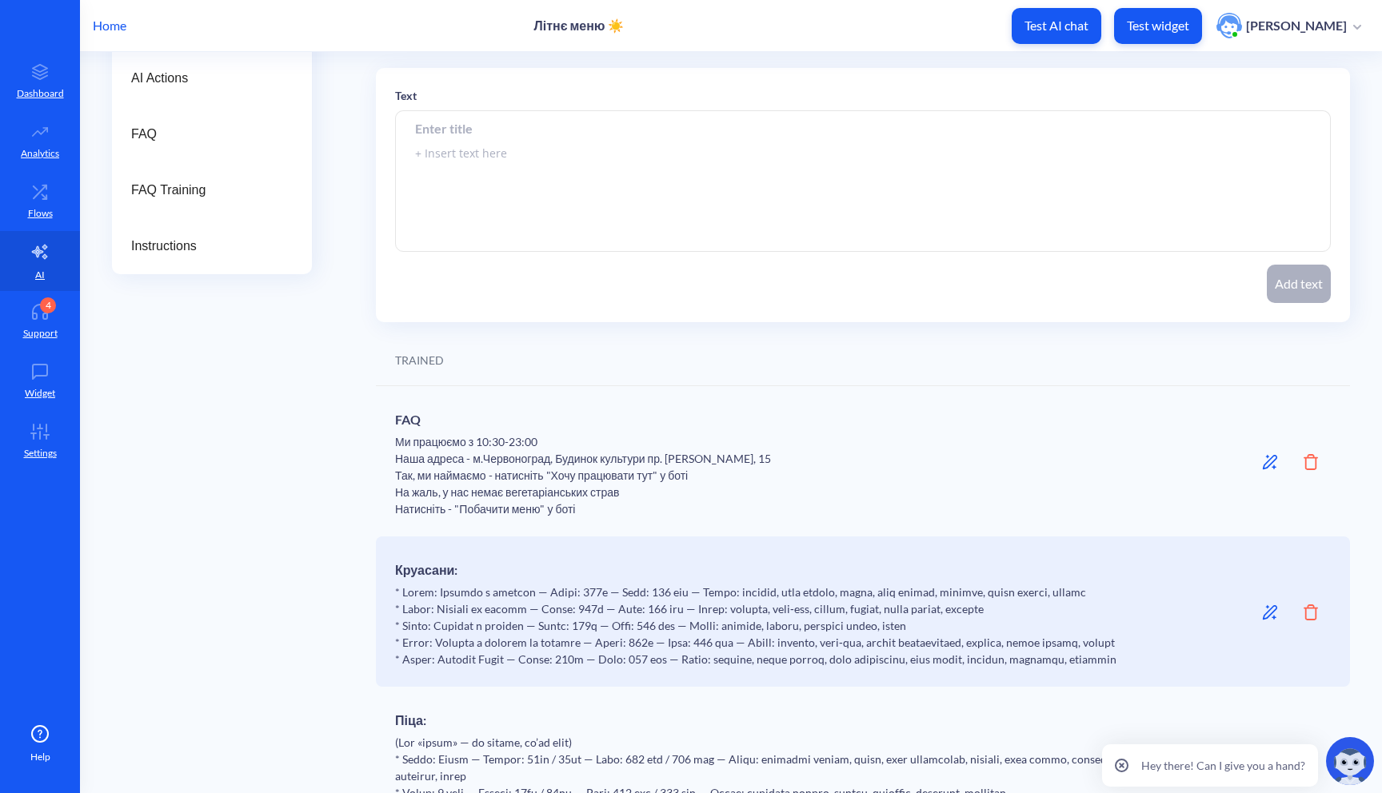
scroll to position [0, 0]
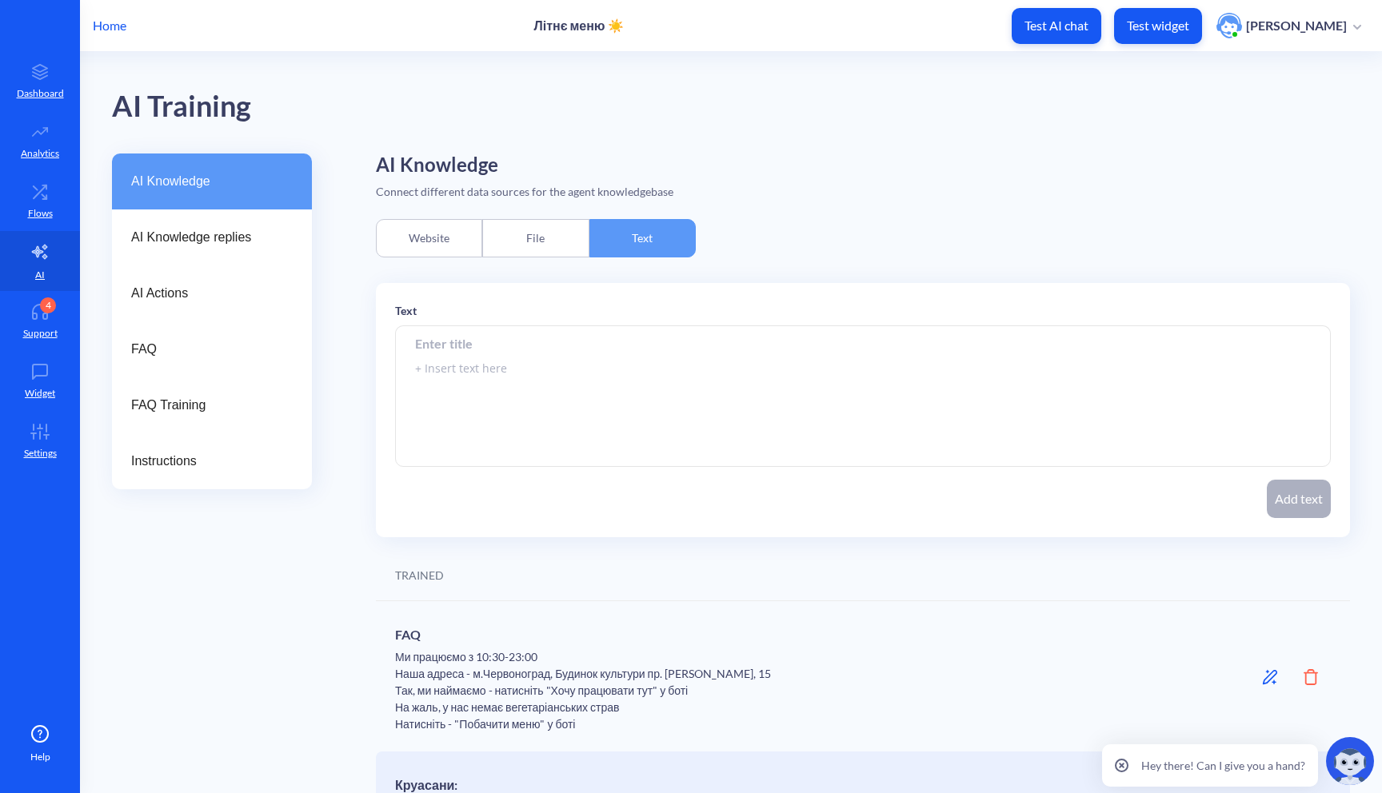
click at [1154, 8] on button "Test widget" at bounding box center [1158, 26] width 88 height 36
click at [205, 233] on span "AI Knowledge replies" at bounding box center [205, 237] width 149 height 19
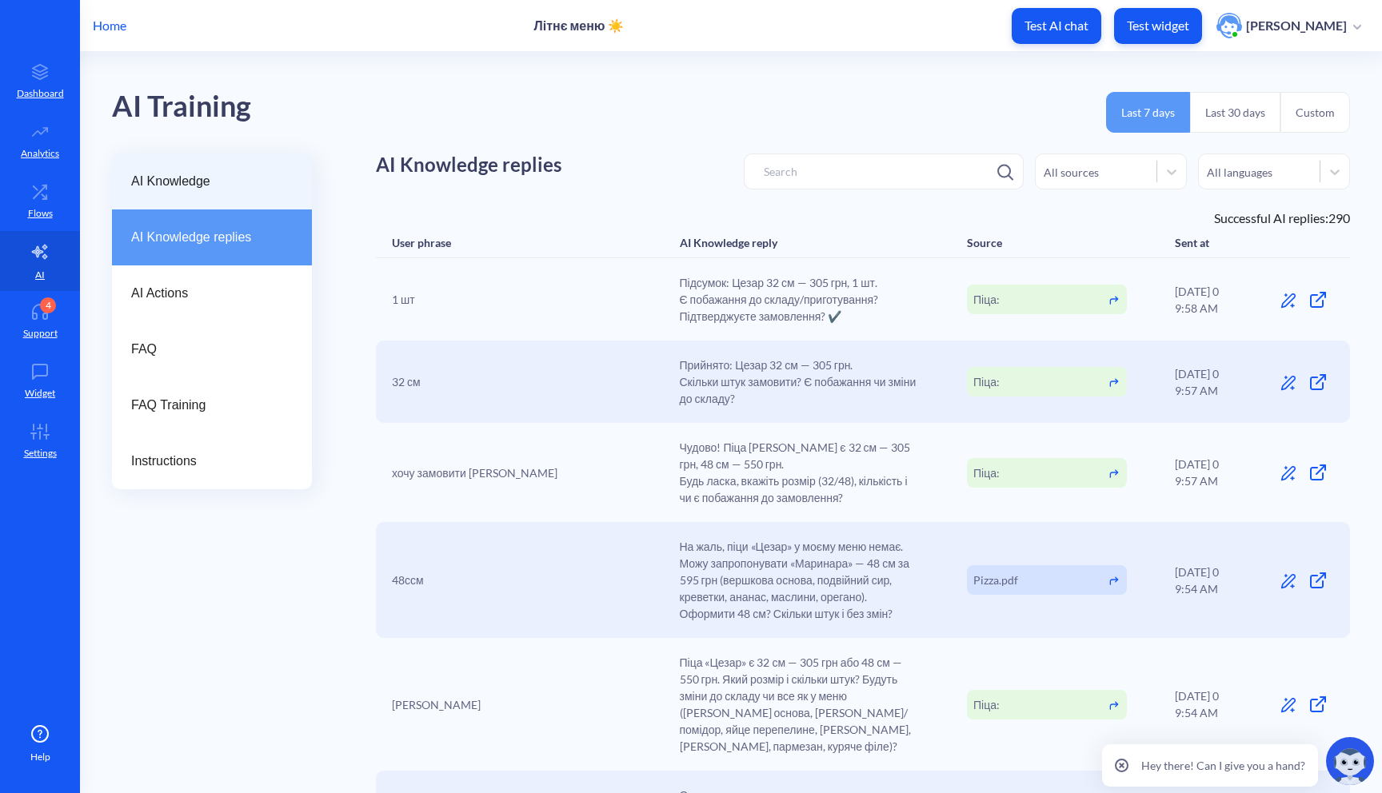
click at [209, 186] on span "AI Knowledge" at bounding box center [205, 181] width 149 height 19
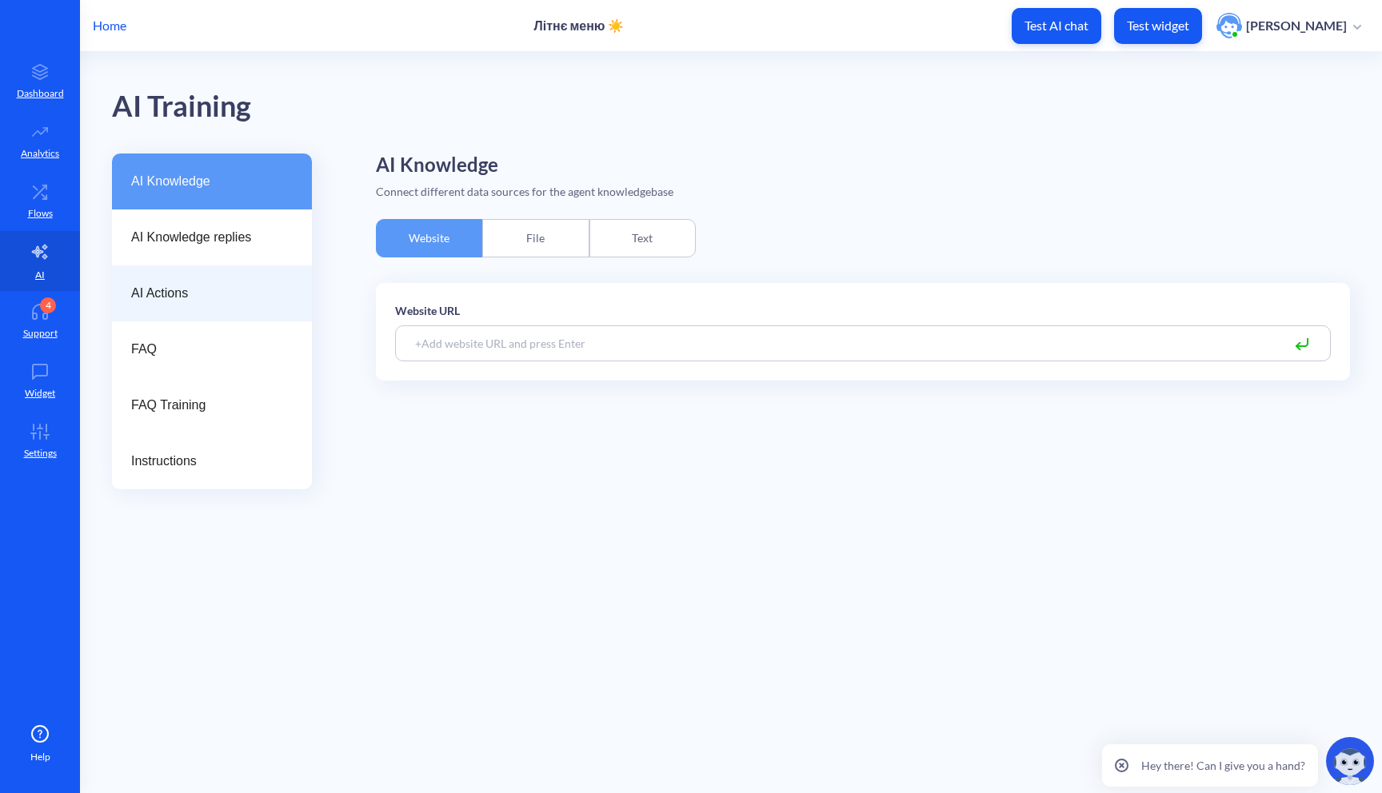
click at [188, 285] on span "AI Actions" at bounding box center [205, 293] width 149 height 19
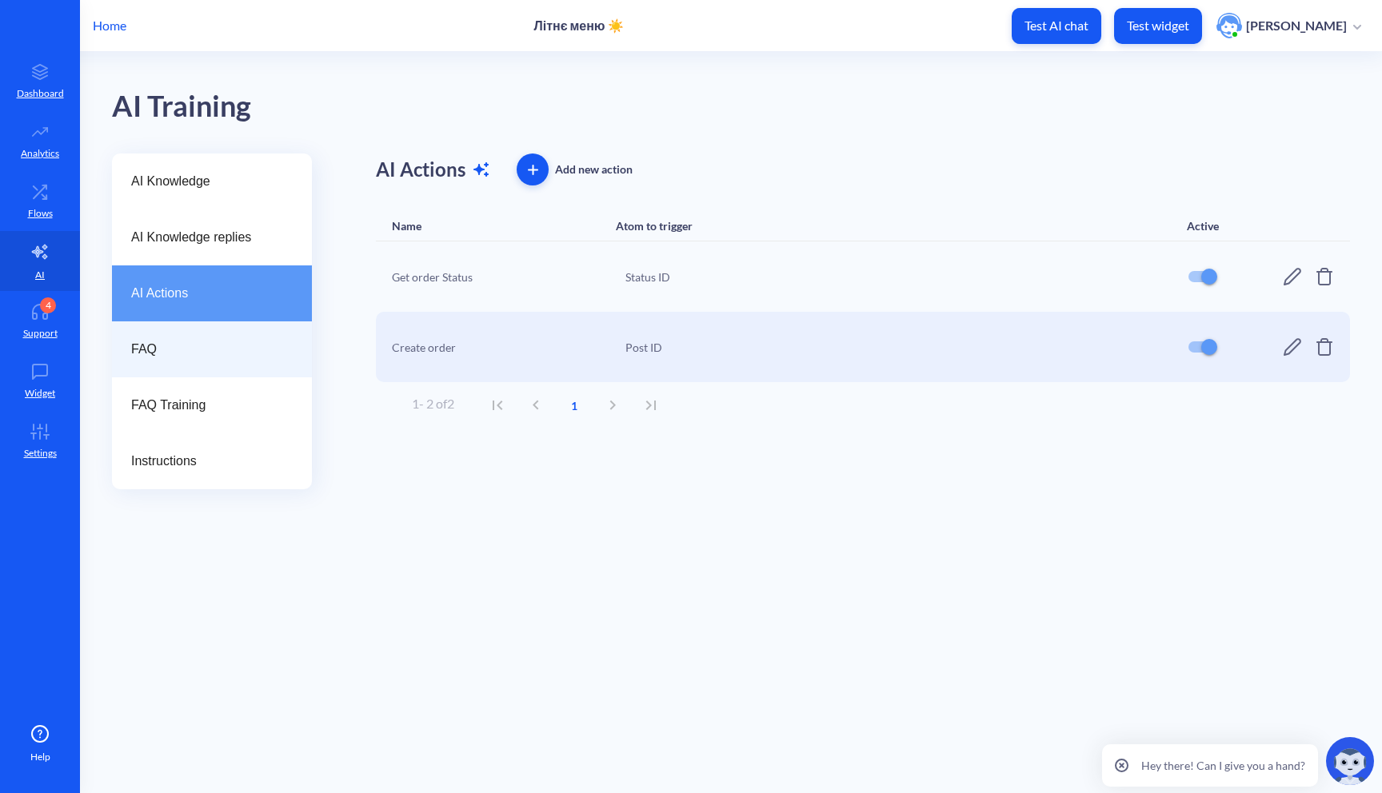
click at [174, 348] on span "FAQ" at bounding box center [205, 349] width 149 height 19
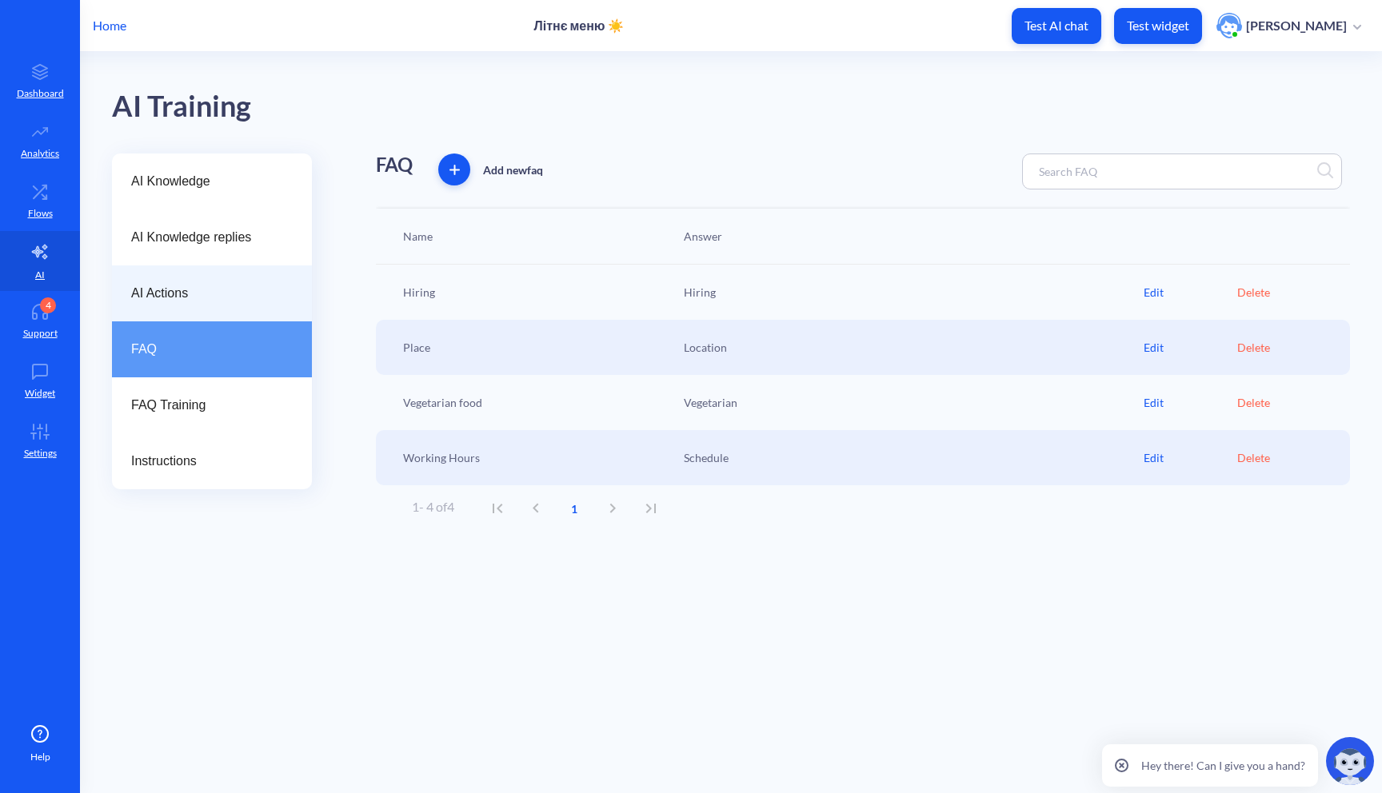
click at [230, 284] on span "AI Actions" at bounding box center [205, 293] width 149 height 19
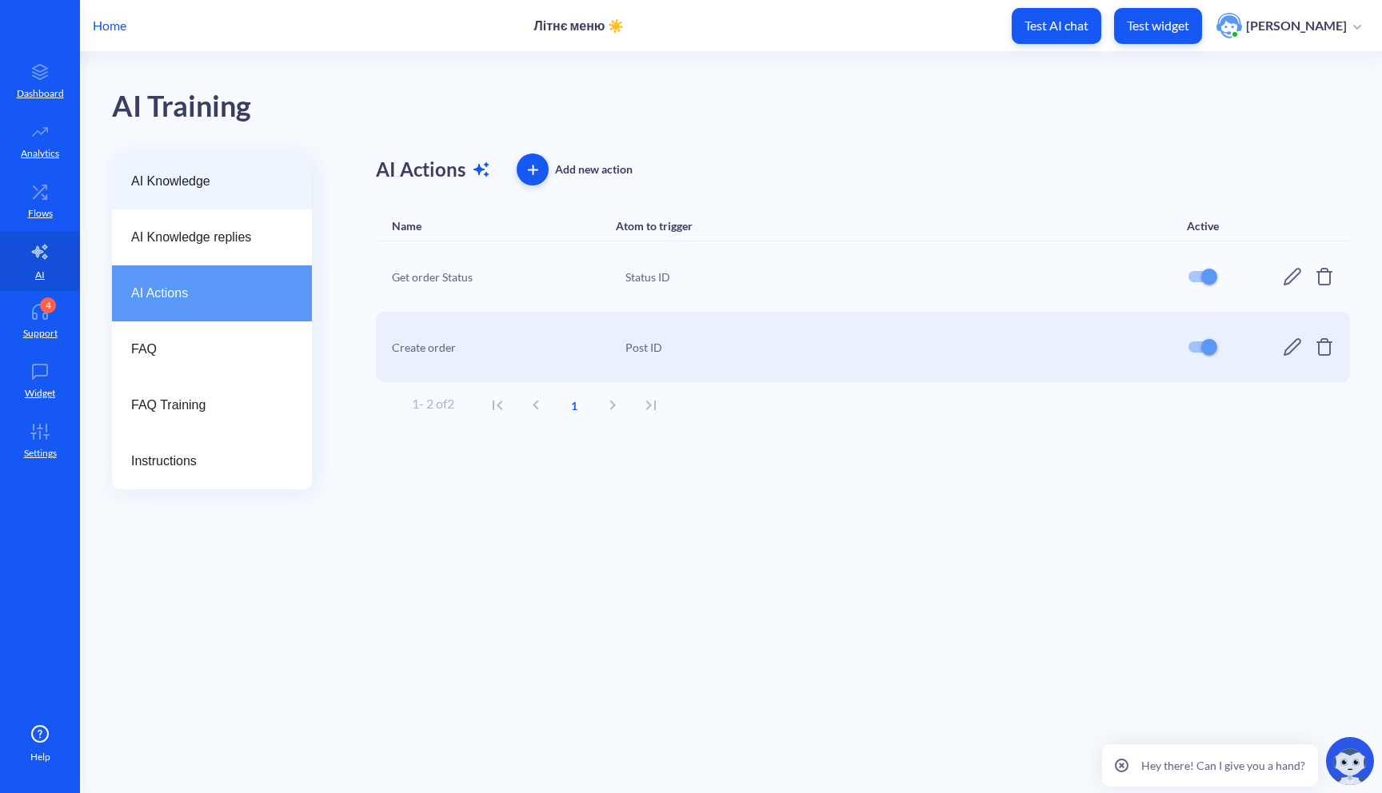
click at [218, 183] on span "AI Knowledge" at bounding box center [205, 181] width 149 height 19
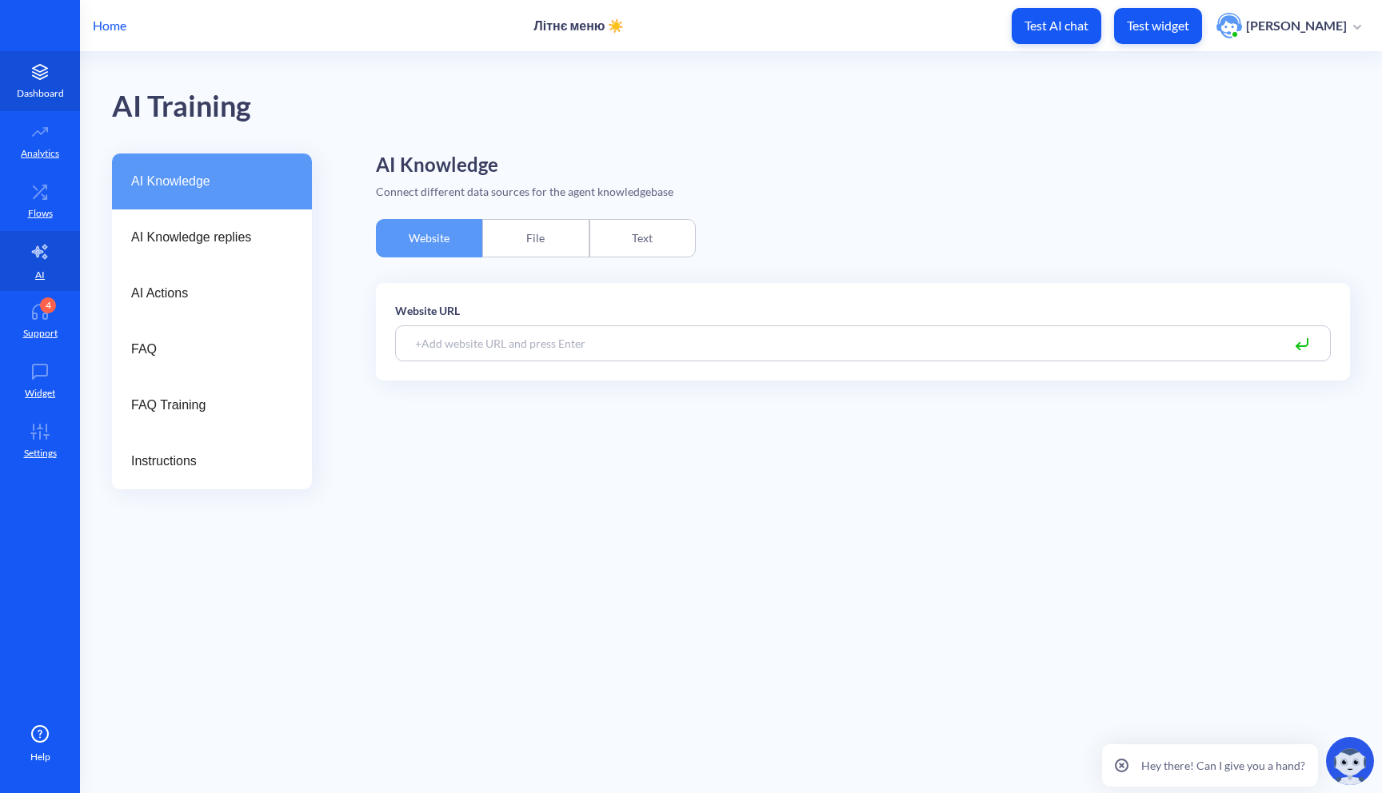
click at [50, 94] on p "Dashboard" at bounding box center [40, 93] width 47 height 14
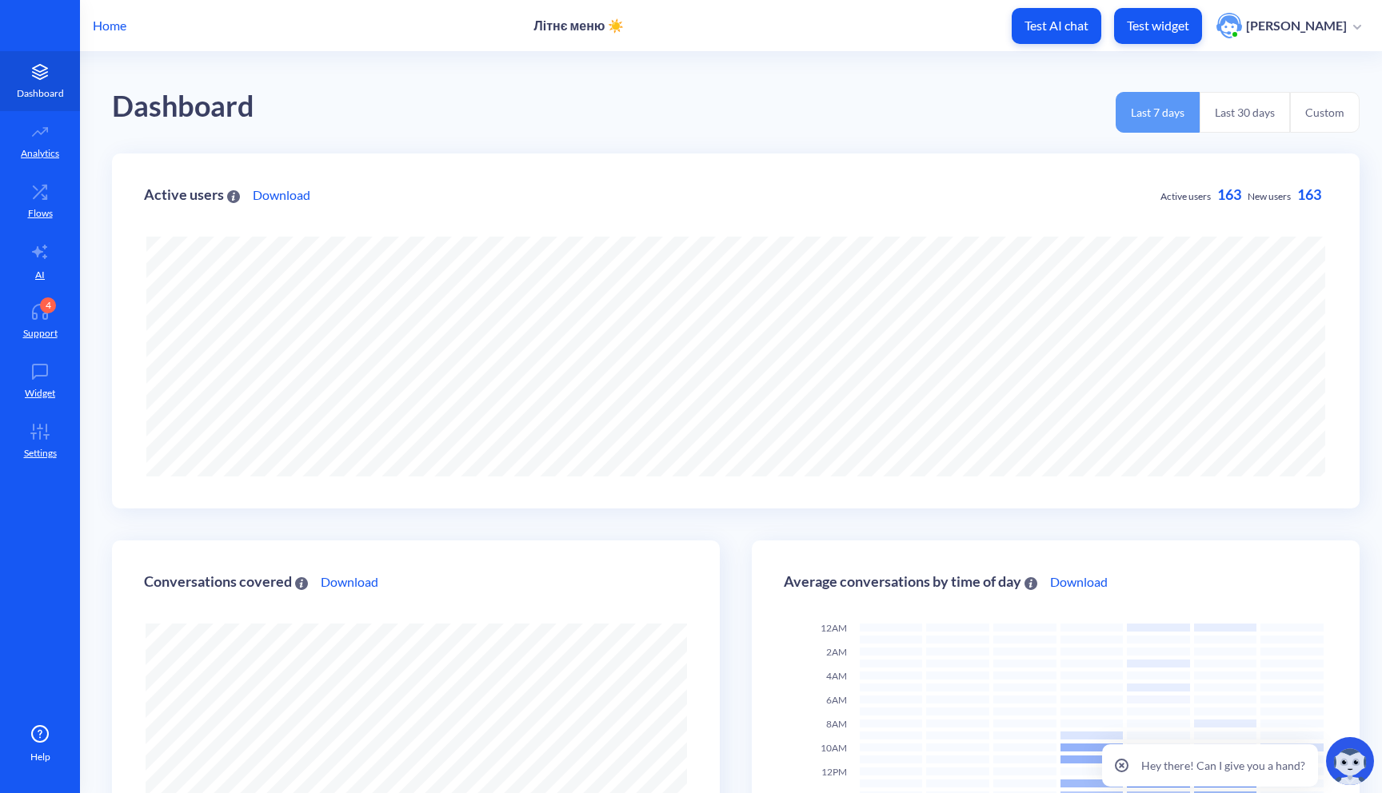
scroll to position [793, 1382]
click at [40, 144] on link "Analytics" at bounding box center [40, 141] width 80 height 60
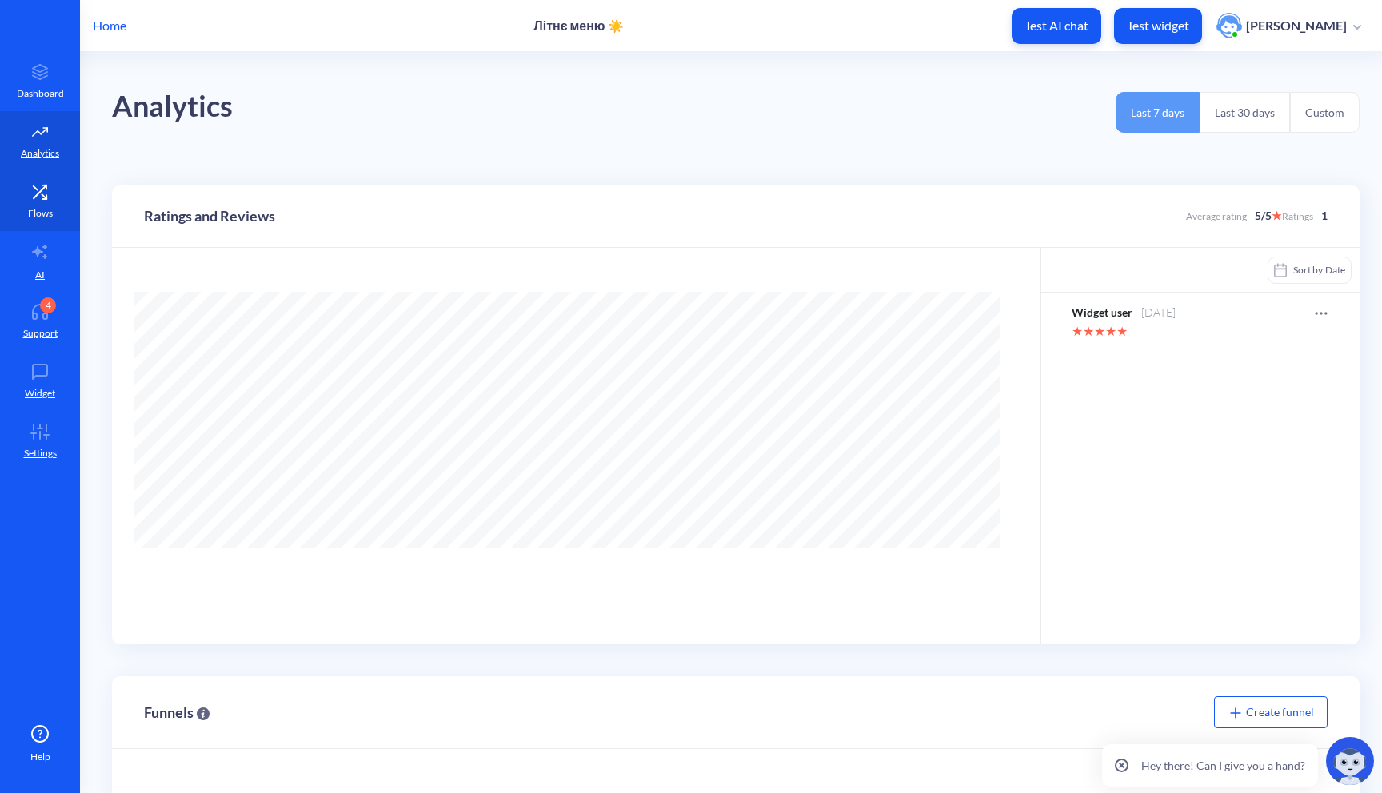
scroll to position [793, 1382]
click at [40, 212] on p "Flows" at bounding box center [40, 213] width 25 height 14
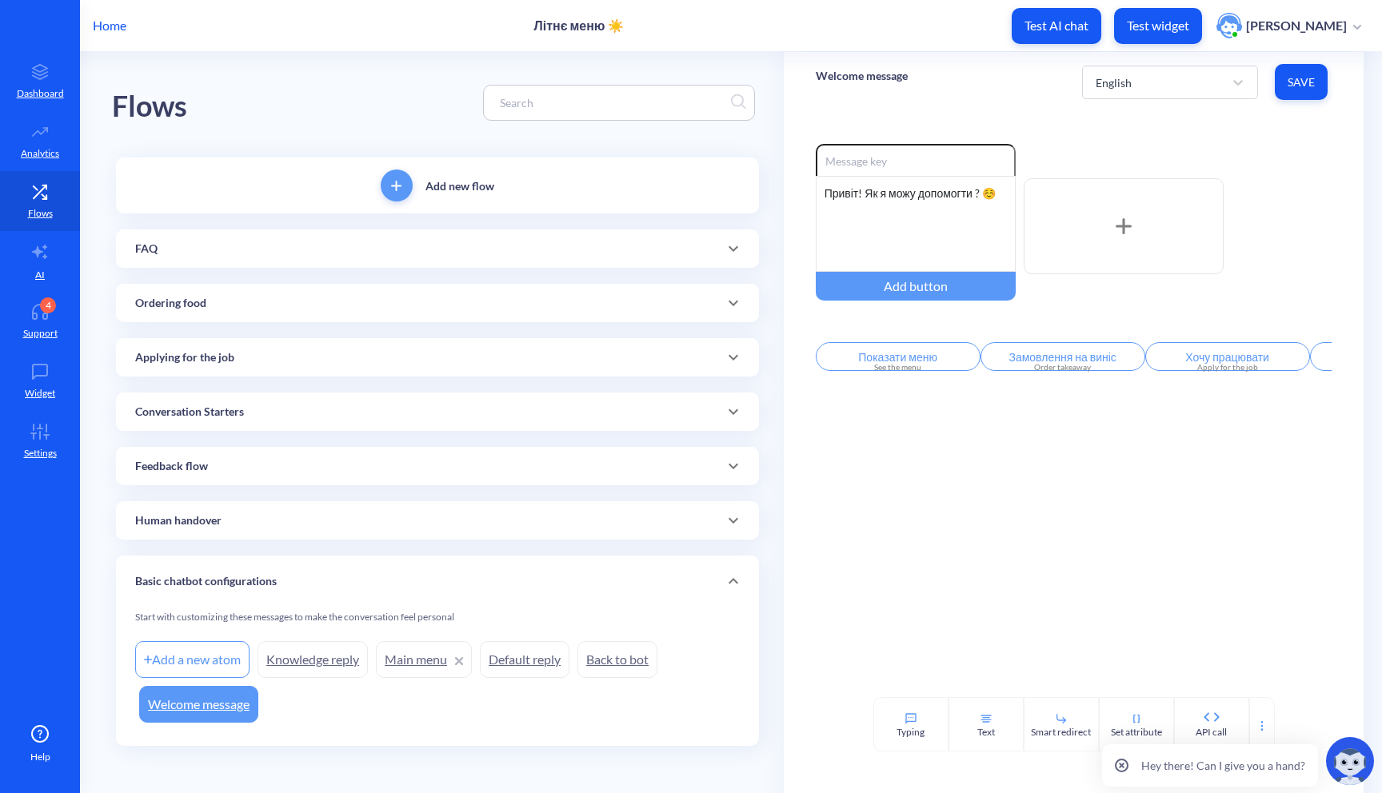
click at [277, 262] on div "FAQ" at bounding box center [437, 249] width 643 height 38
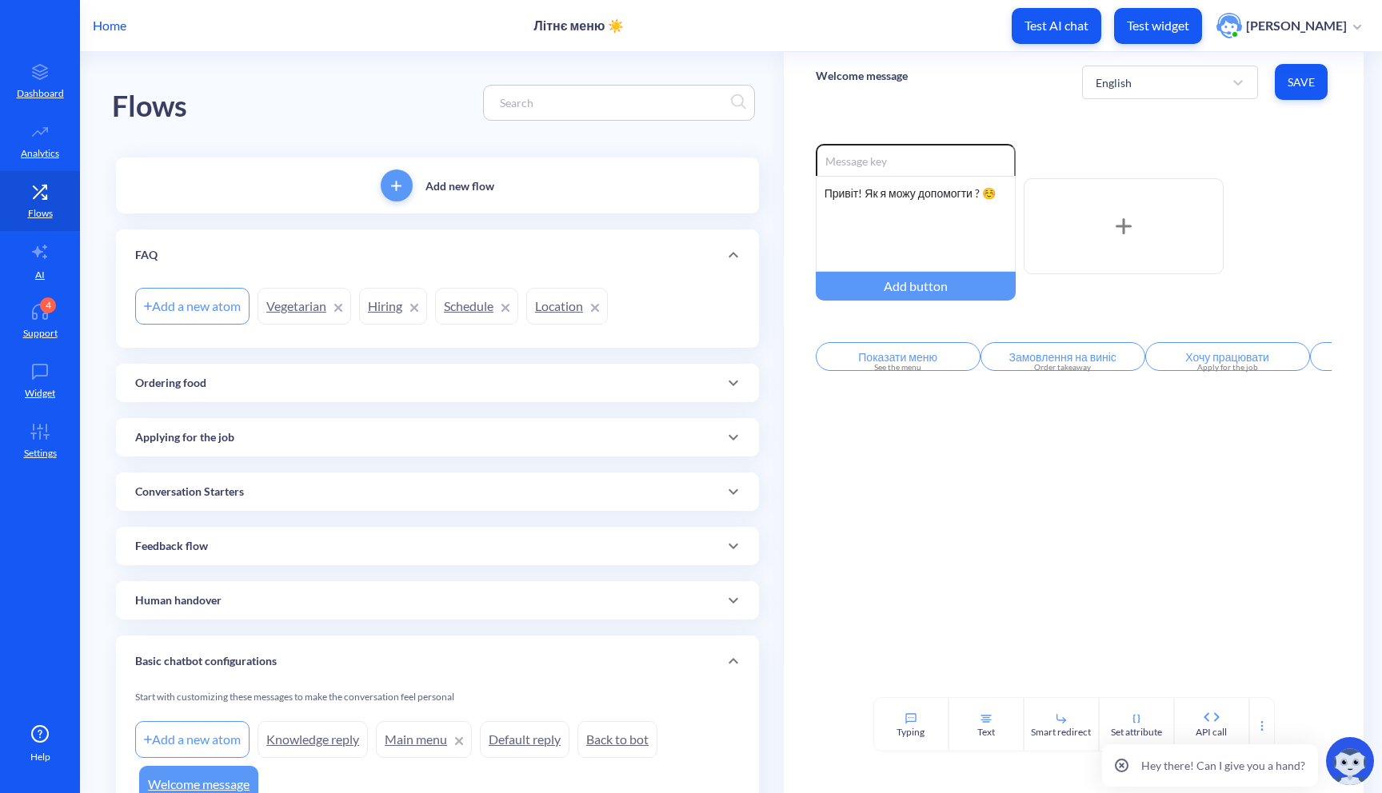
click at [277, 306] on link "Vegetarian" at bounding box center [305, 306] width 94 height 37
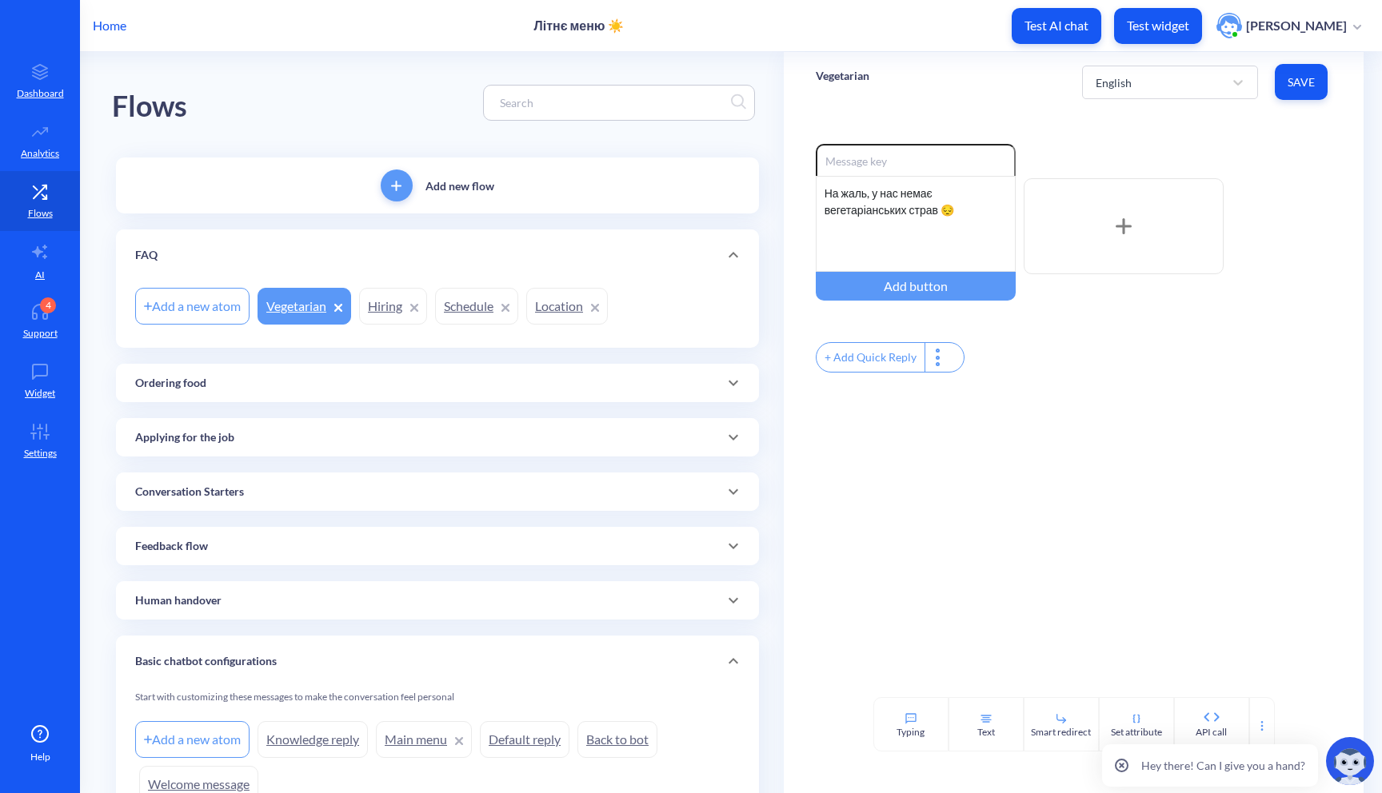
click at [230, 375] on div "Ordering food" at bounding box center [437, 383] width 605 height 17
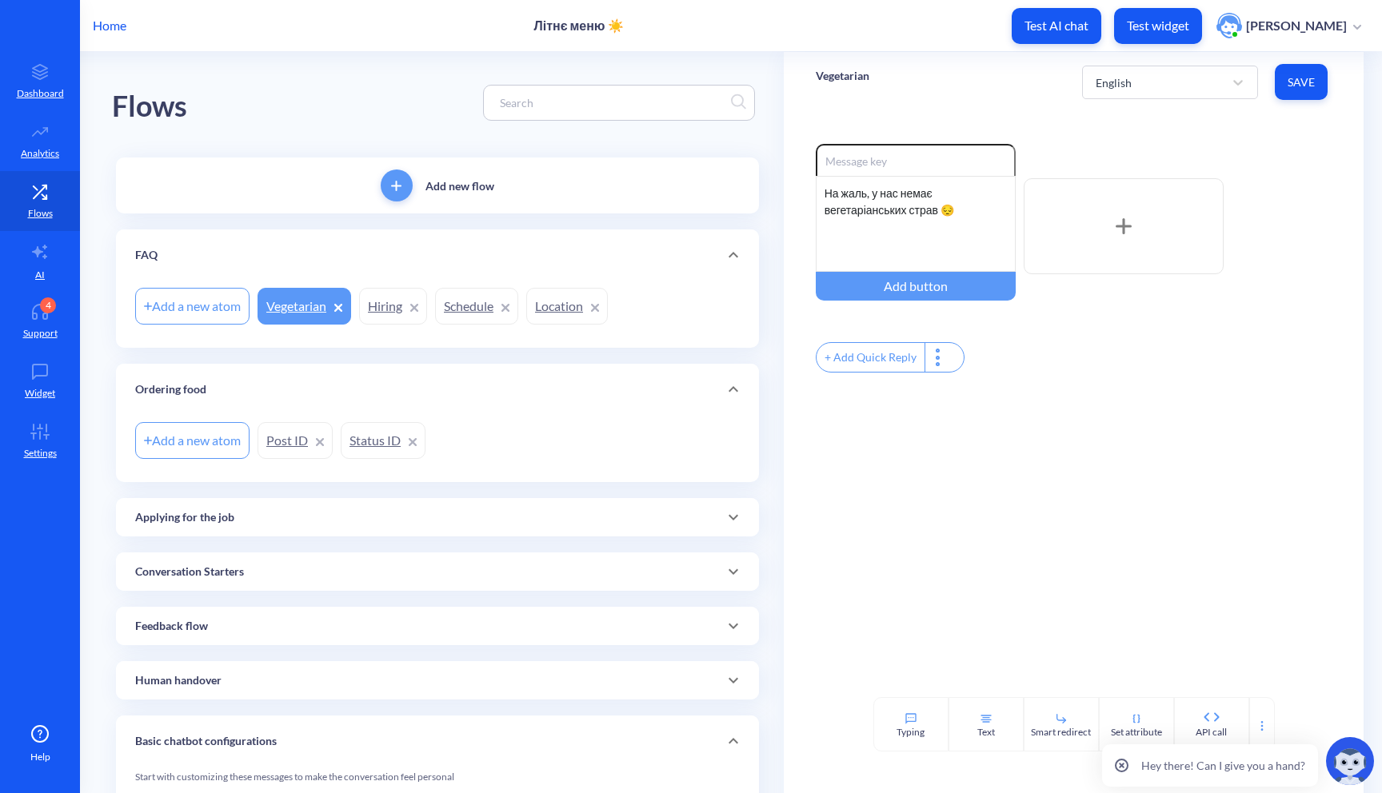
click at [271, 517] on div "Applying for the job" at bounding box center [437, 517] width 605 height 17
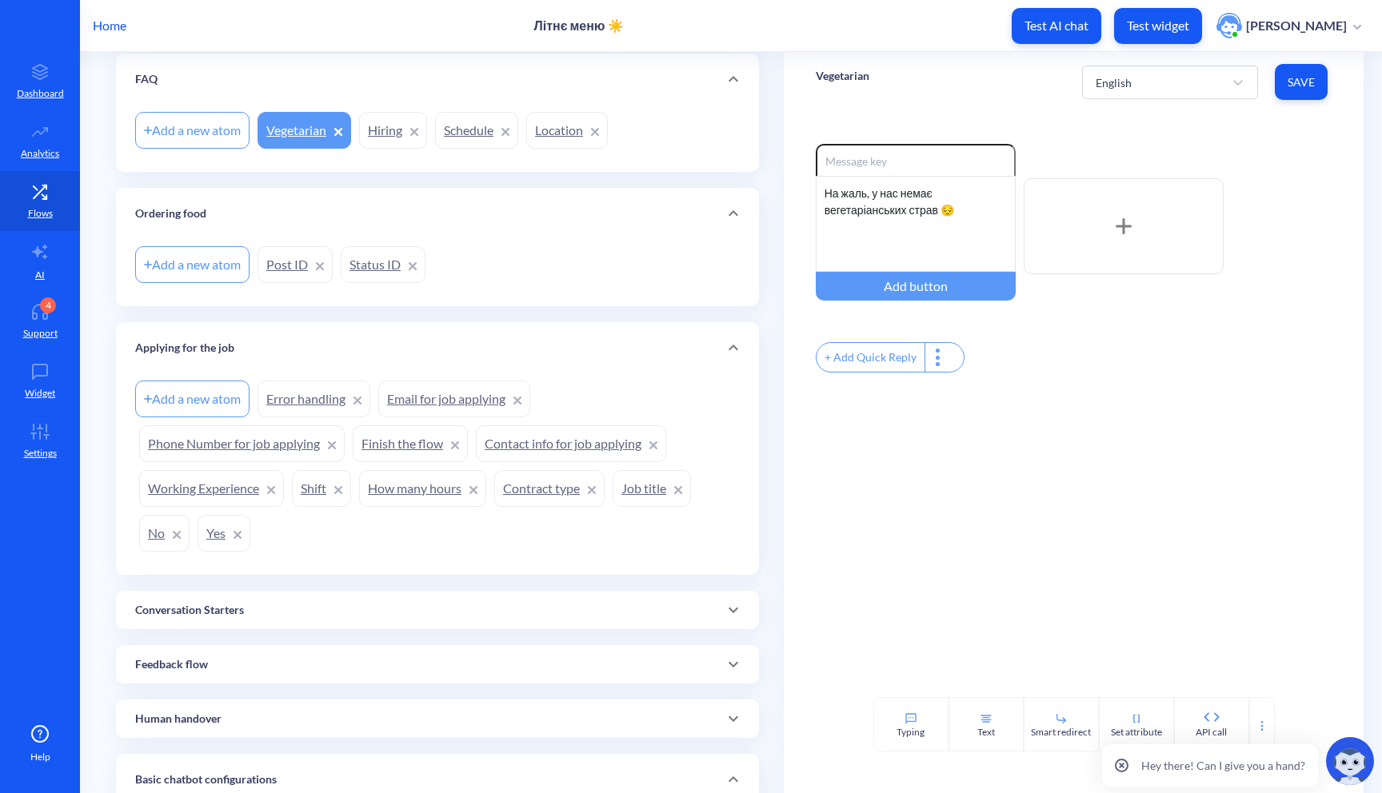
click at [213, 654] on div "Feedback flow" at bounding box center [437, 664] width 643 height 38
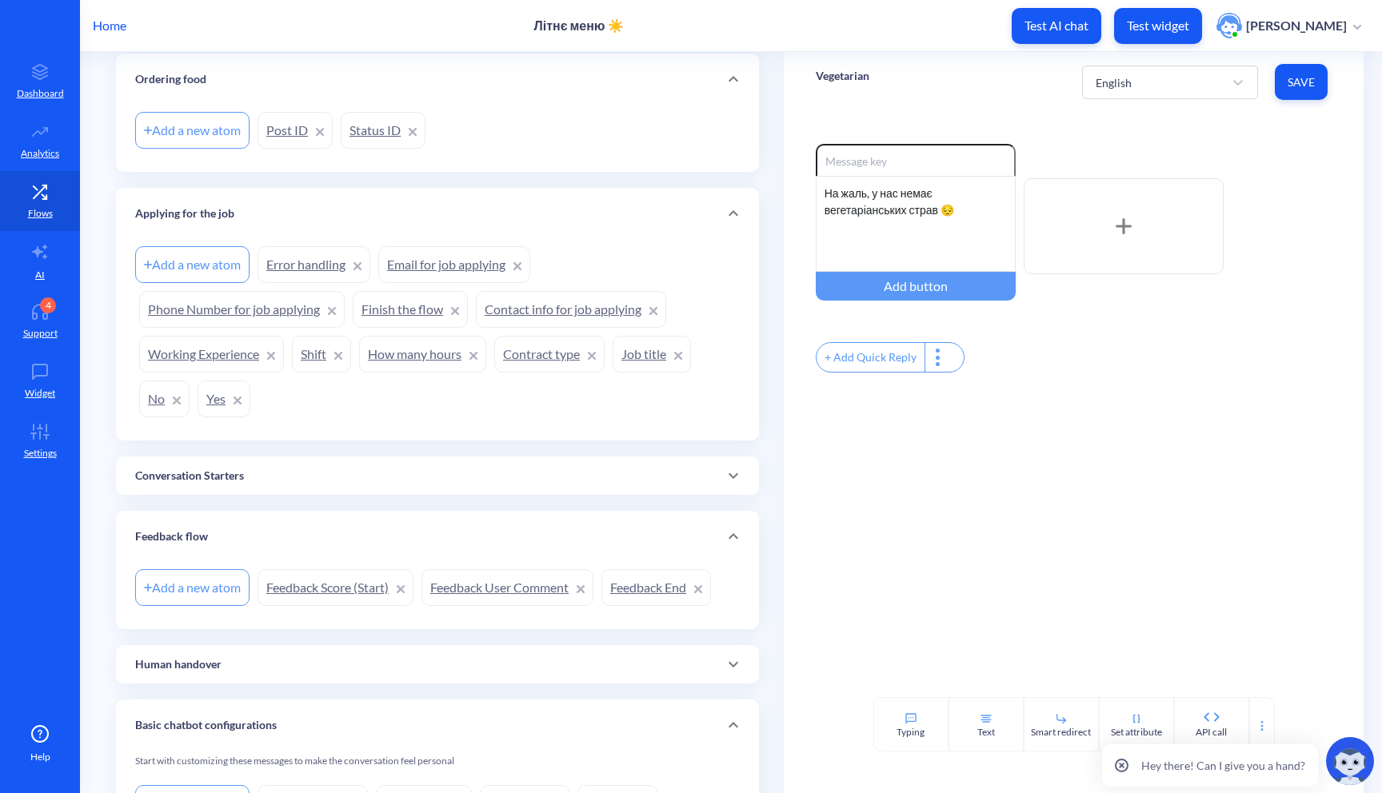
scroll to position [337, 0]
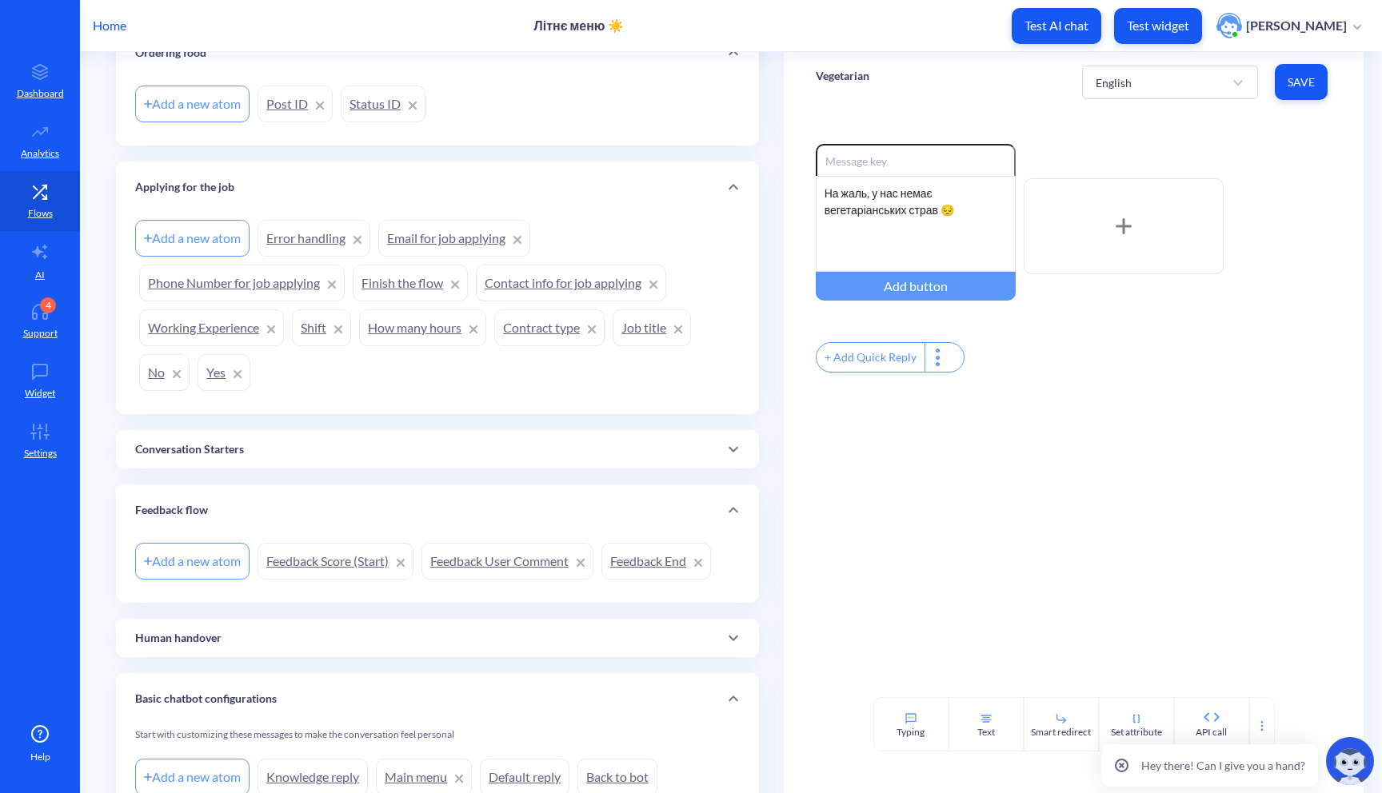
click at [290, 445] on div "Conversation Starters" at bounding box center [437, 449] width 605 height 17
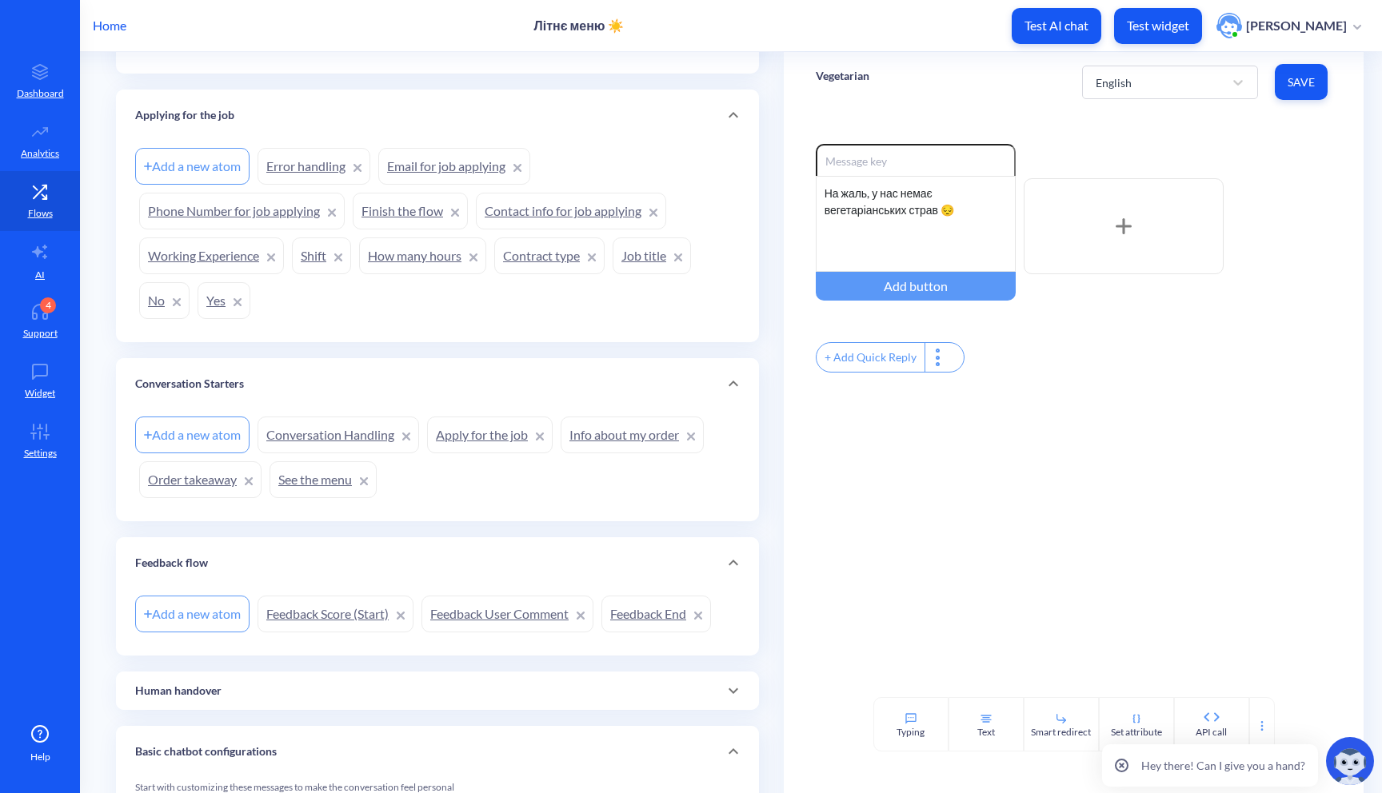
scroll to position [420, 0]
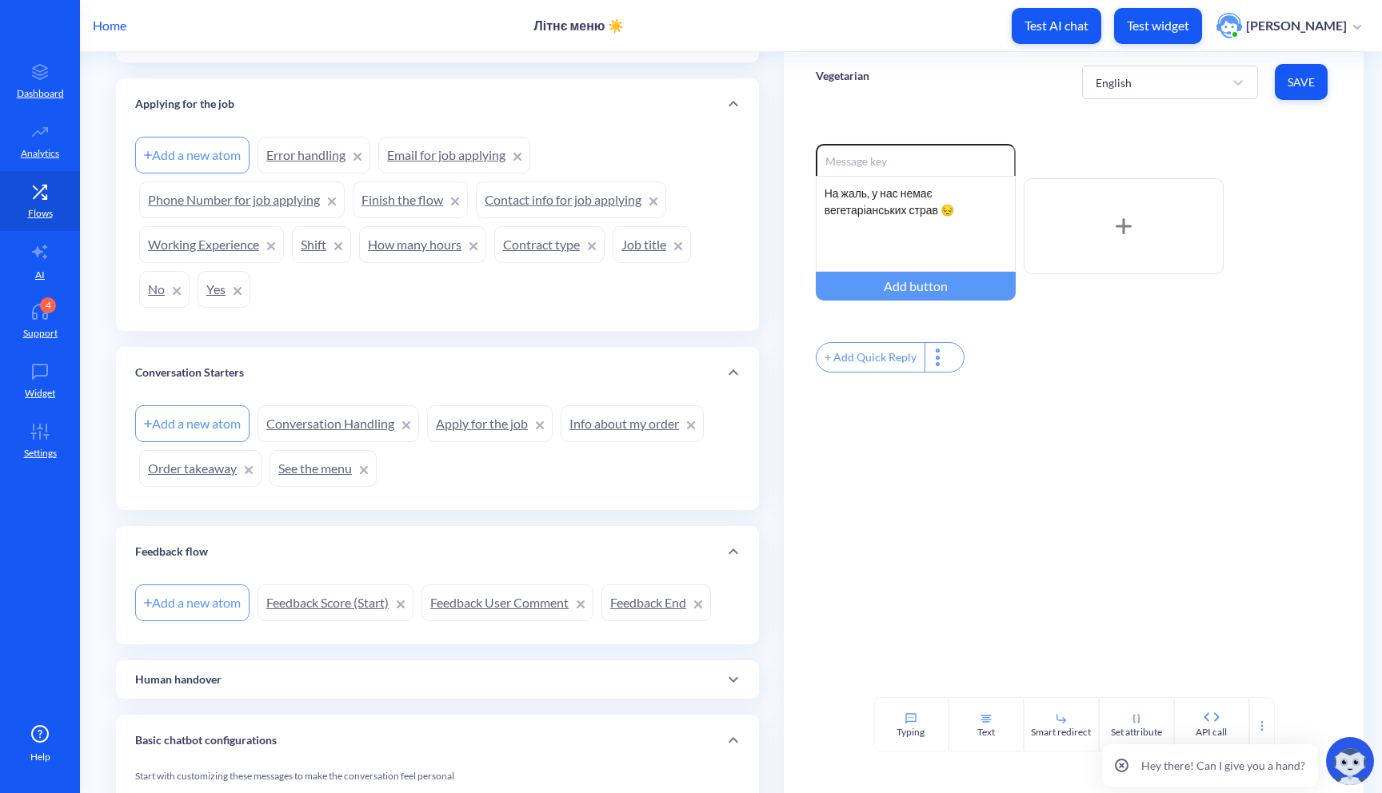
click at [330, 413] on link "Conversation Handling" at bounding box center [339, 423] width 162 height 37
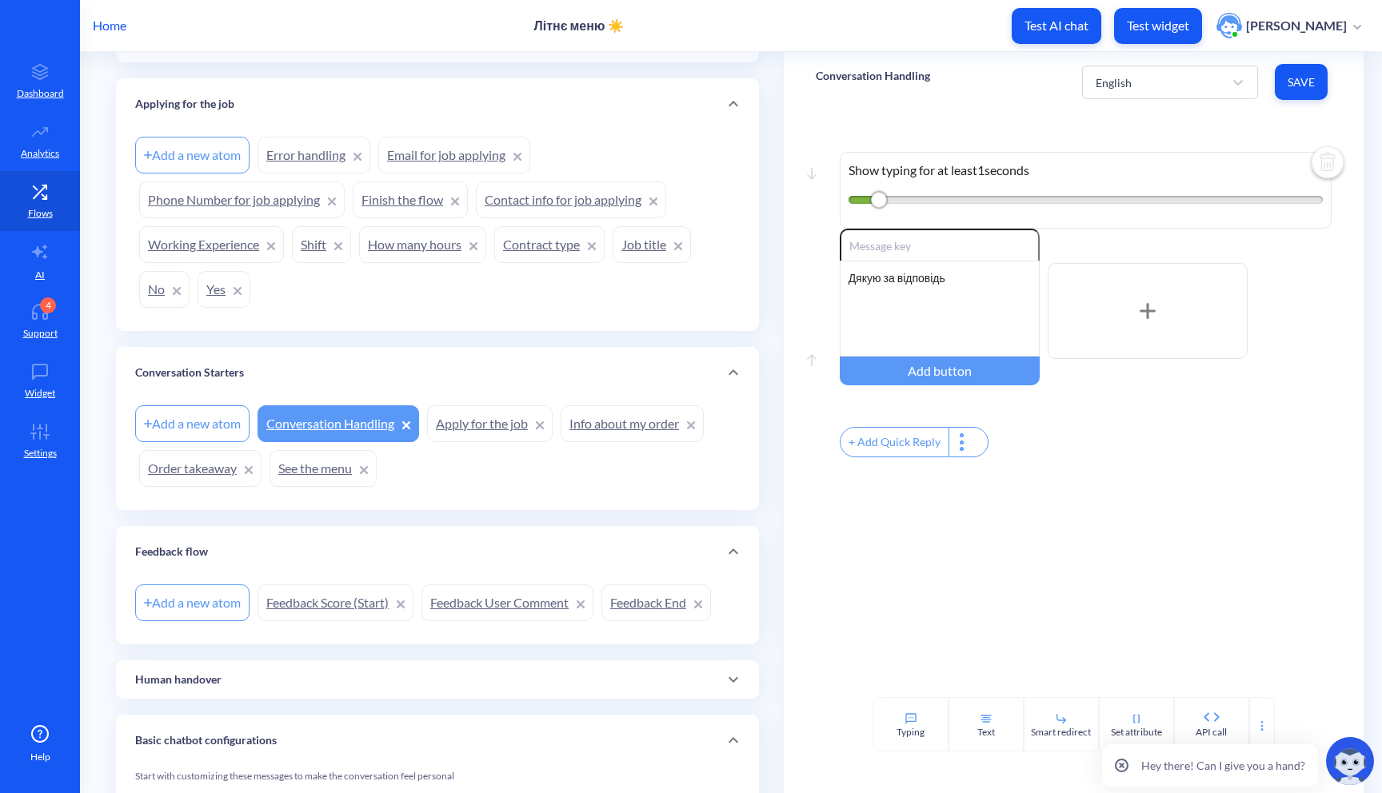
click at [454, 429] on link "Apply for the job" at bounding box center [490, 423] width 126 height 37
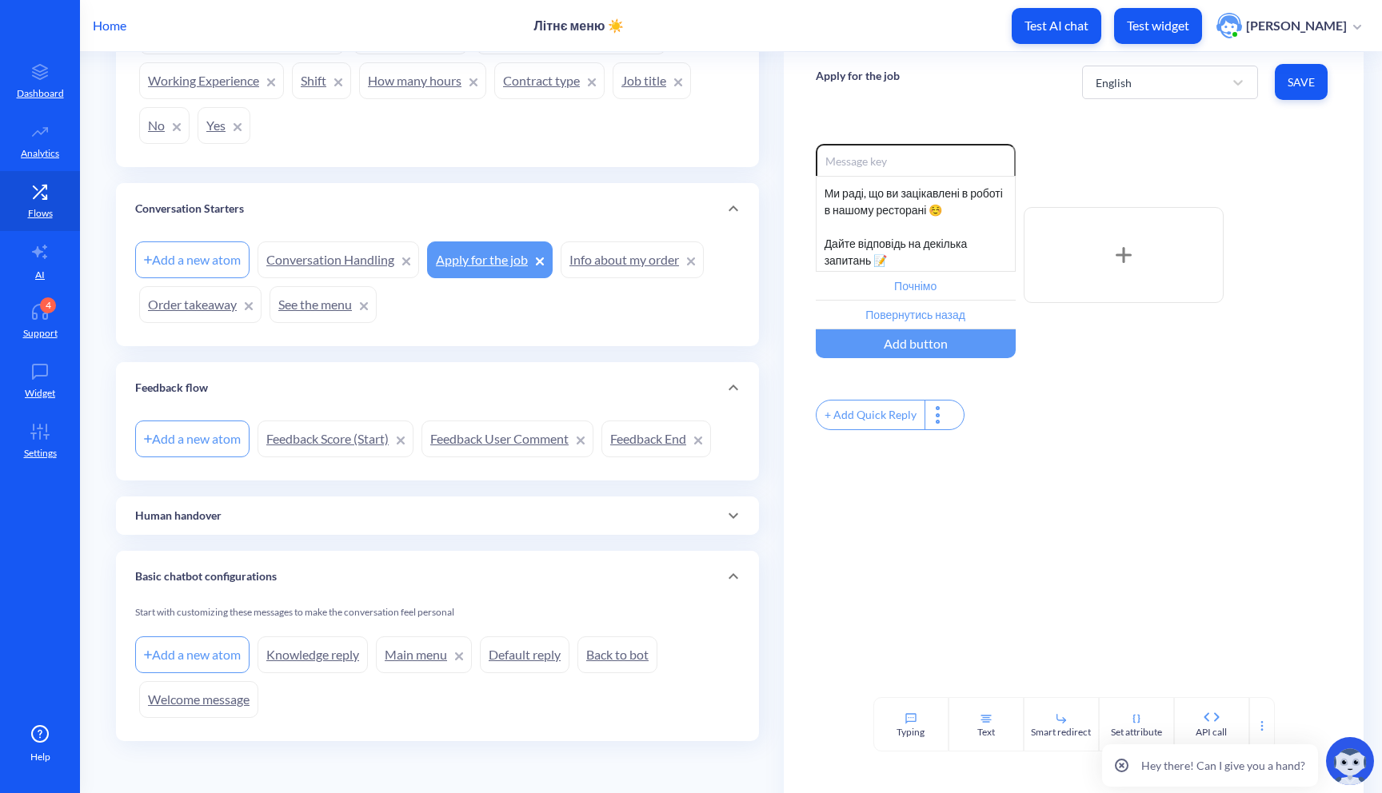
click at [305, 524] on div "Human handover" at bounding box center [437, 516] width 643 height 38
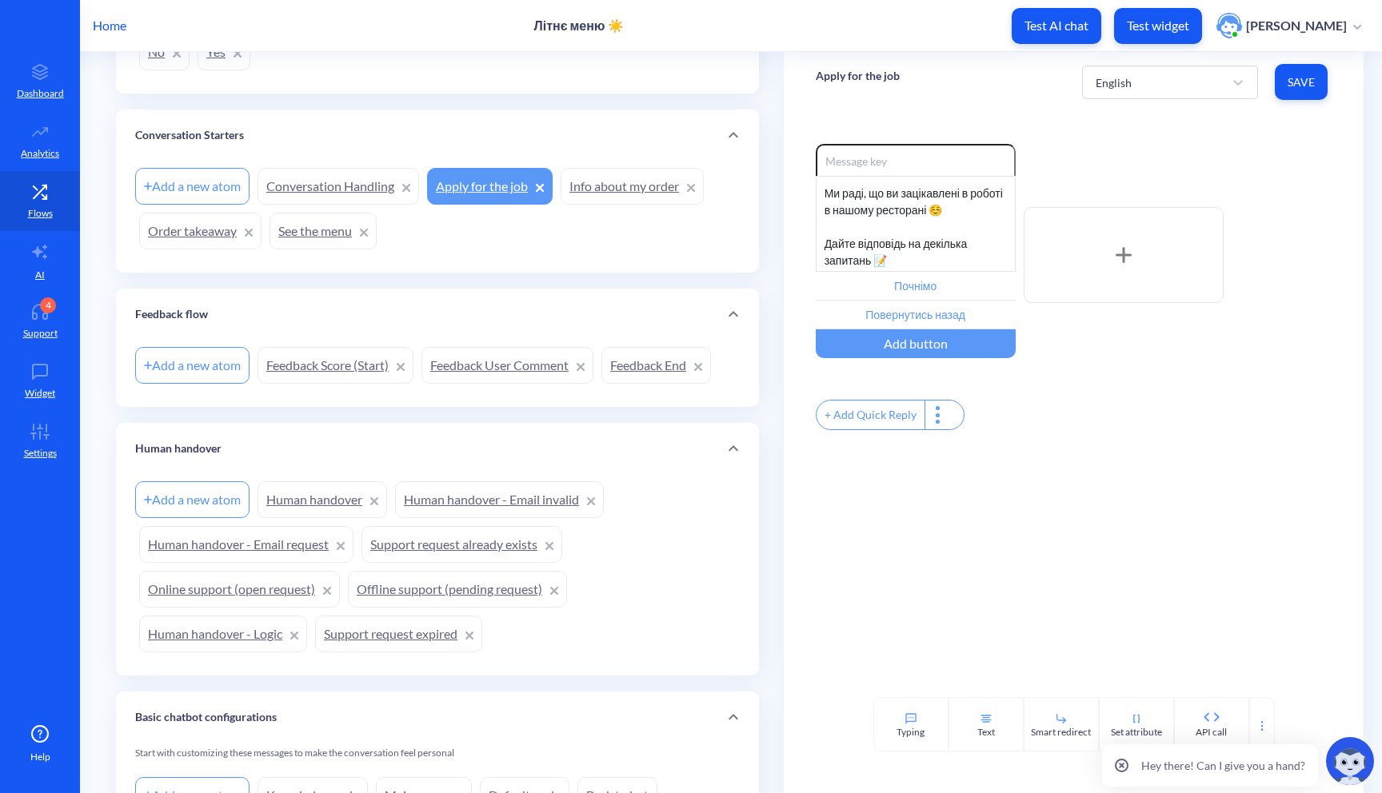
scroll to position [663, 0]
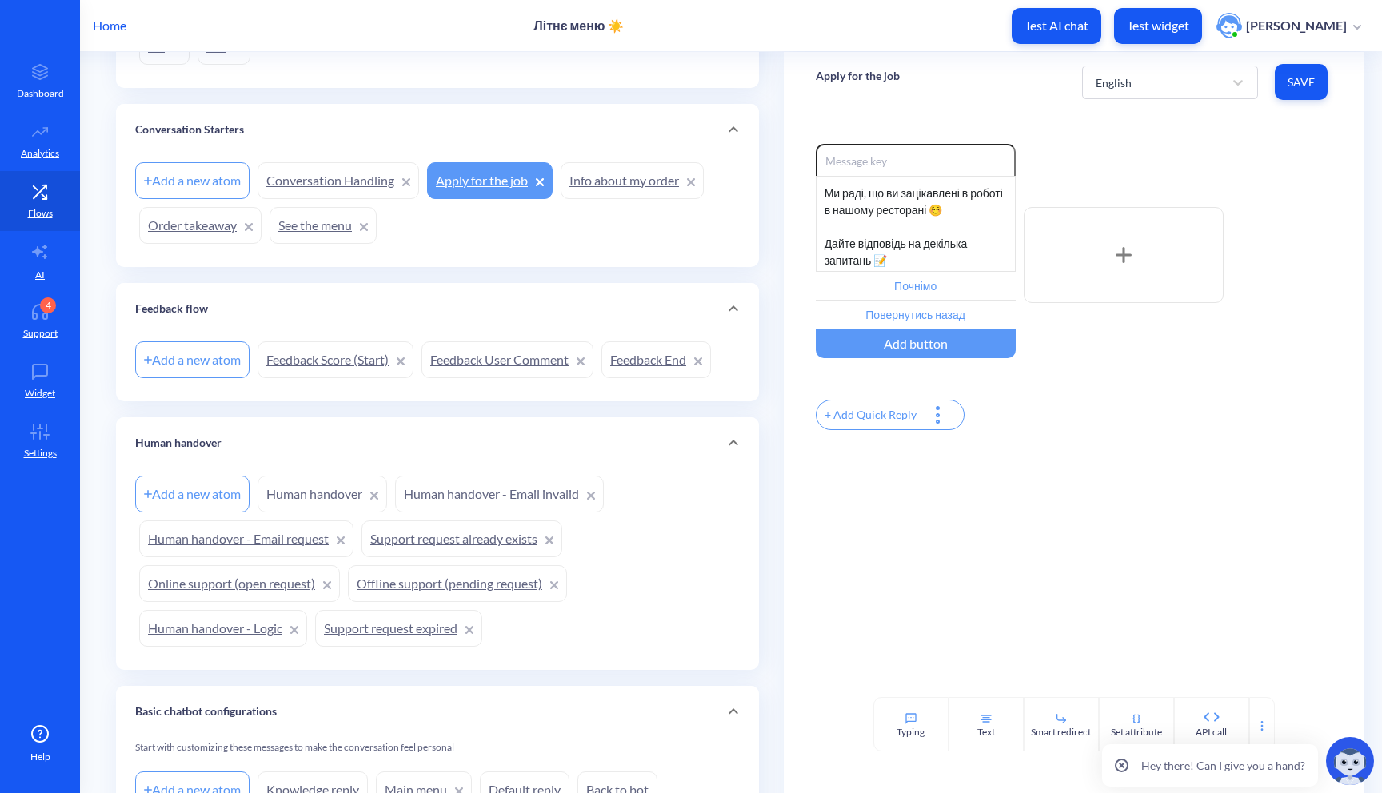
click at [314, 498] on link "Human handover" at bounding box center [323, 494] width 130 height 37
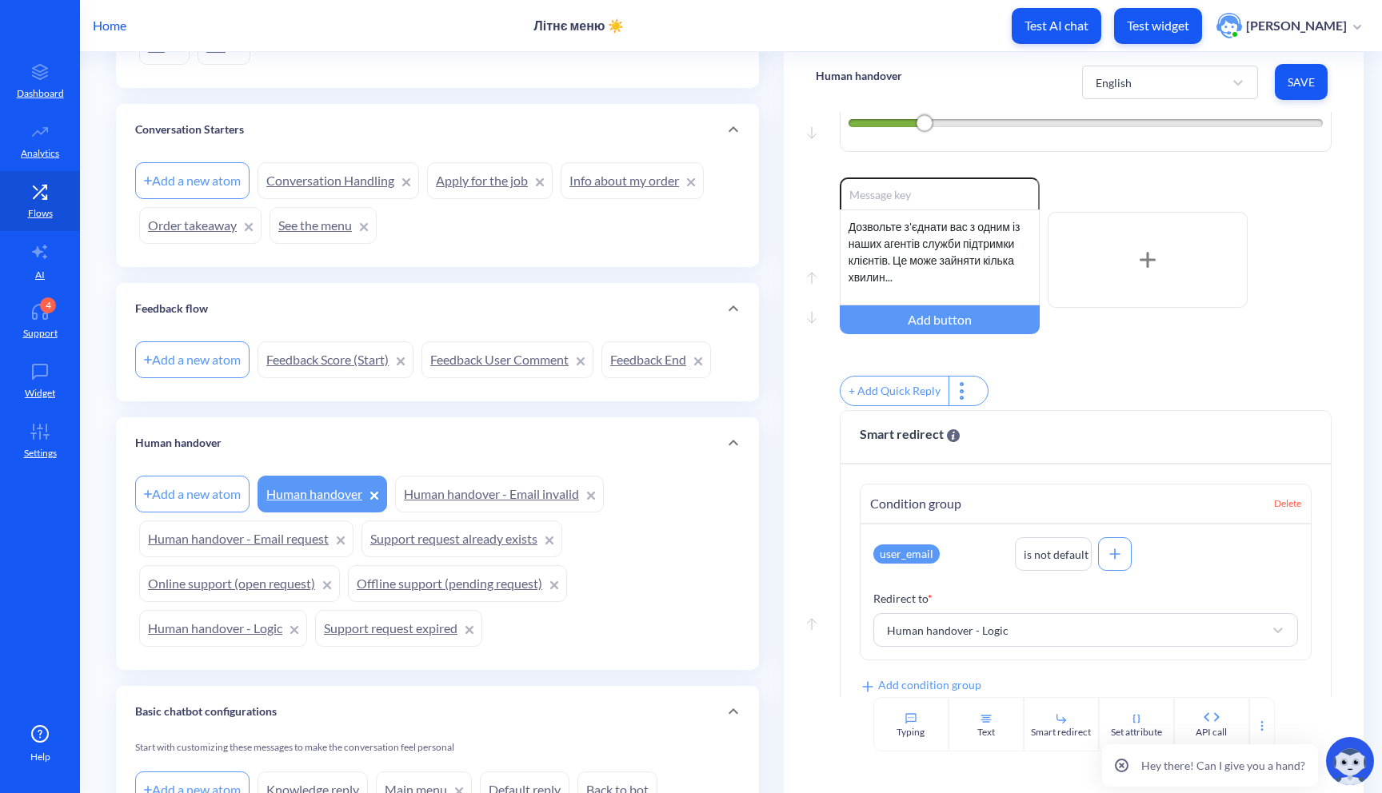
scroll to position [461, 0]
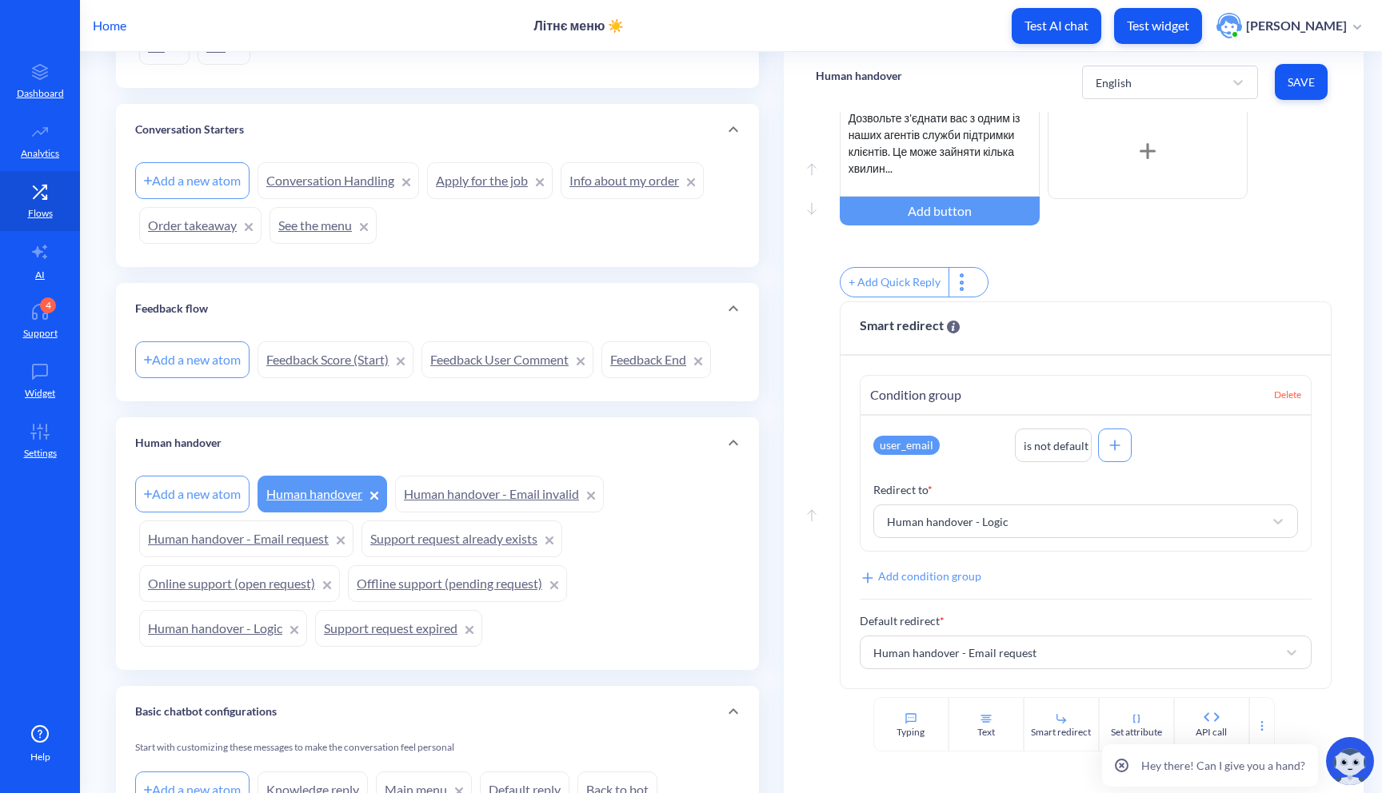
click at [488, 509] on link "Human handover - Email invalid" at bounding box center [499, 494] width 209 height 37
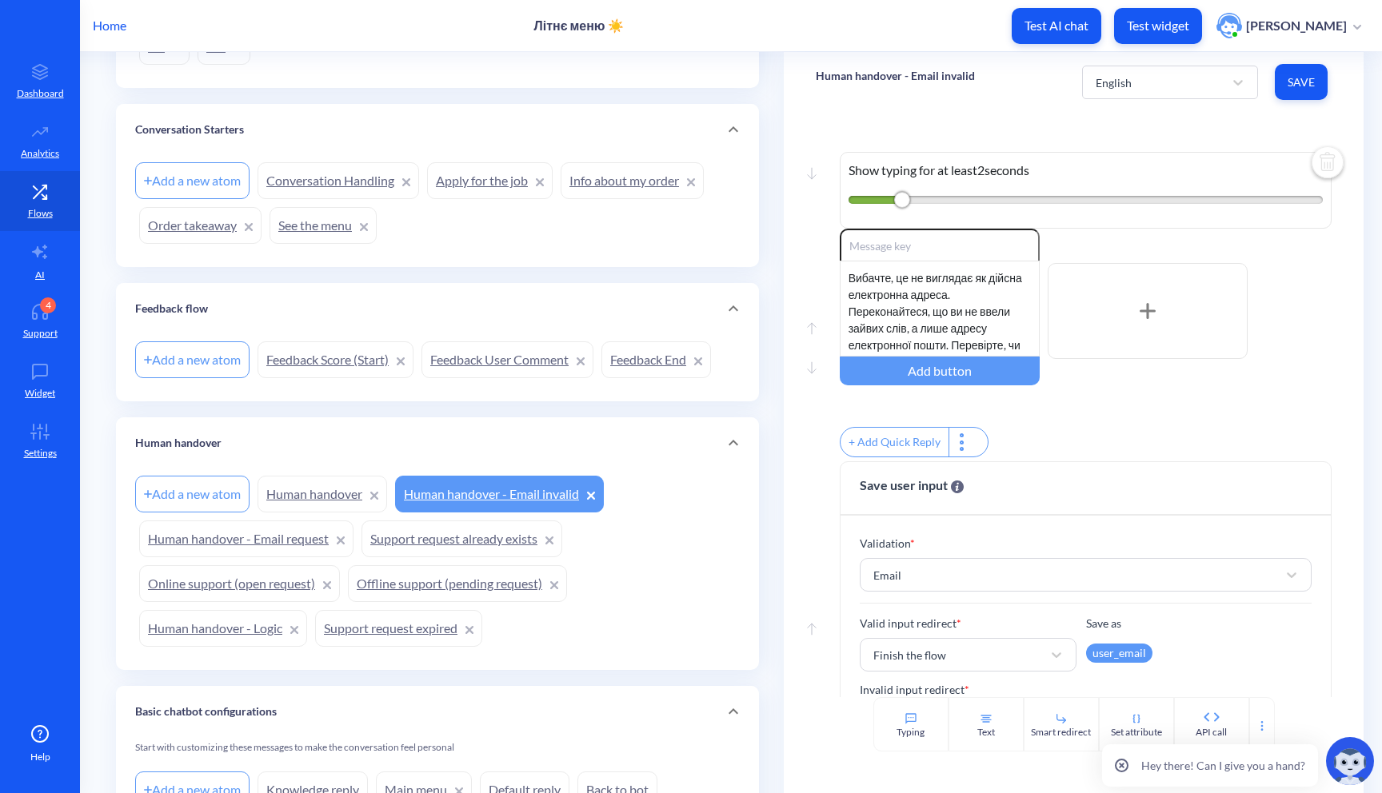
click at [269, 545] on link "Human handover - Email request" at bounding box center [246, 539] width 214 height 37
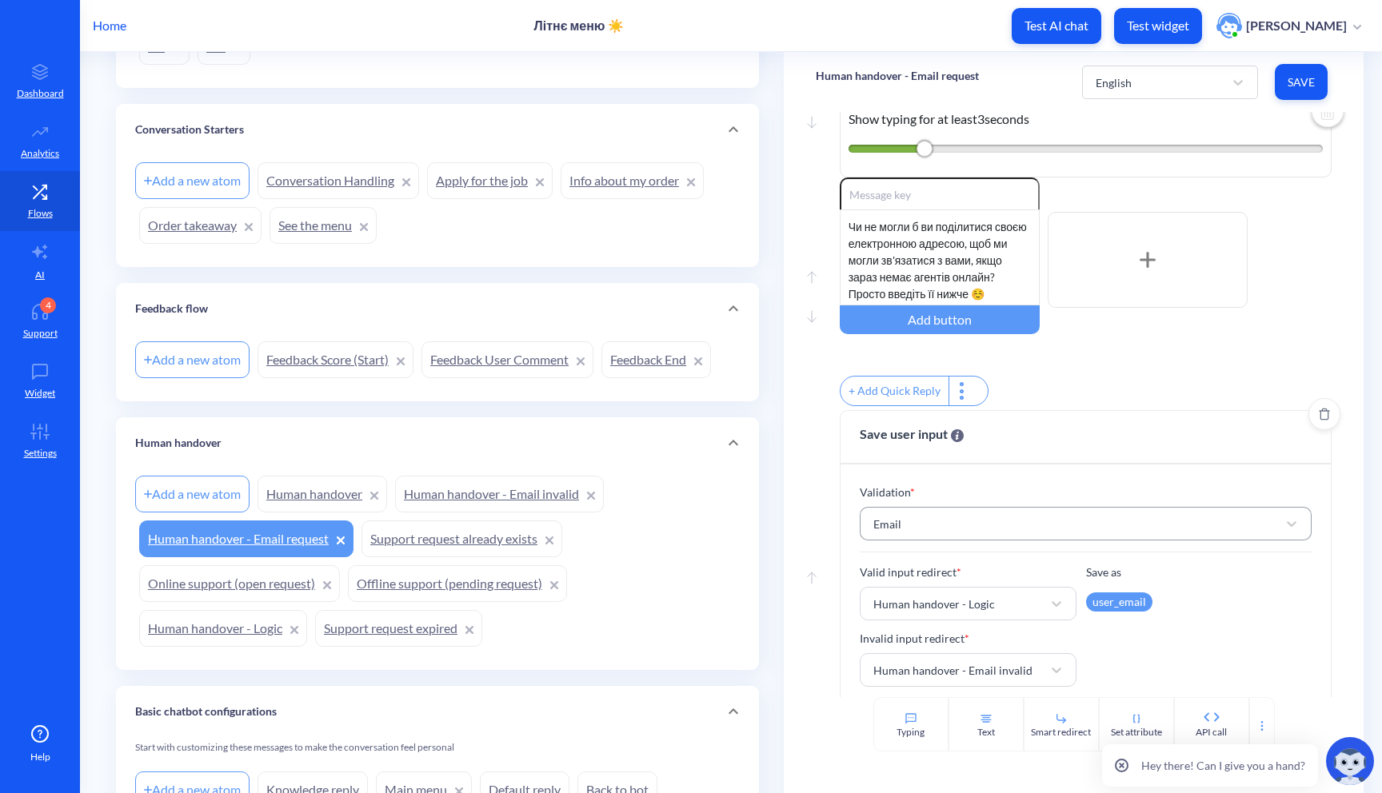
scroll to position [79, 0]
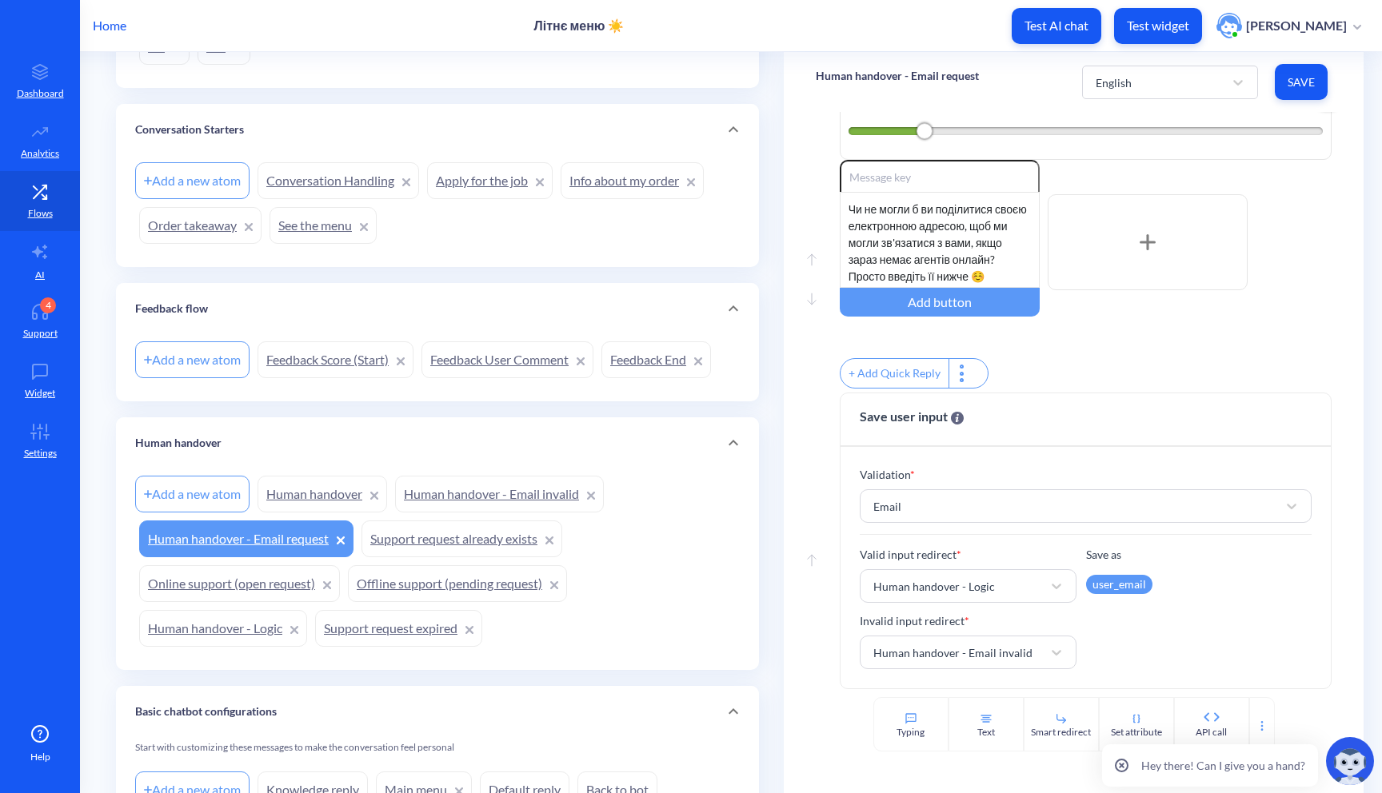
click at [411, 541] on link "Support request already exists" at bounding box center [461, 539] width 201 height 37
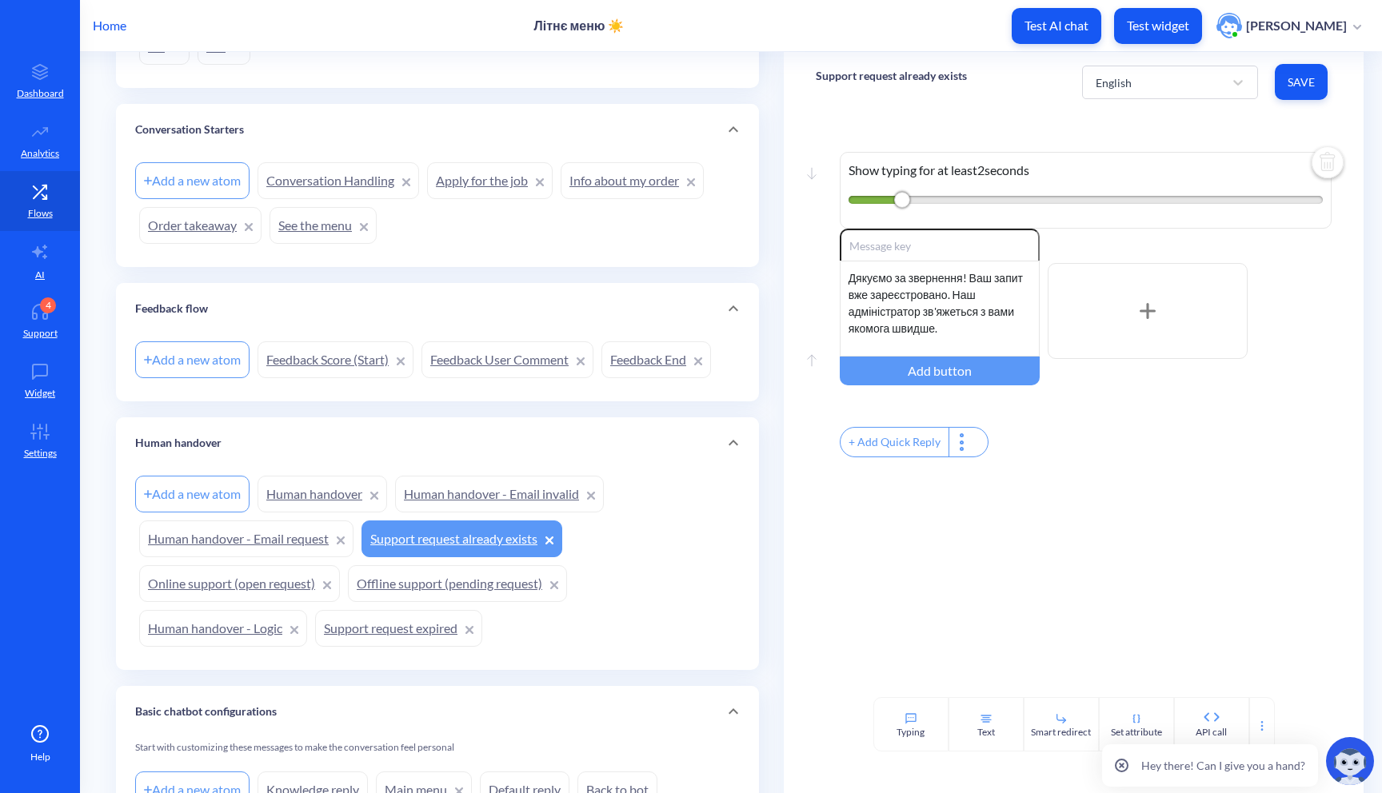
click at [234, 591] on link "Online support (open request)" at bounding box center [239, 583] width 201 height 37
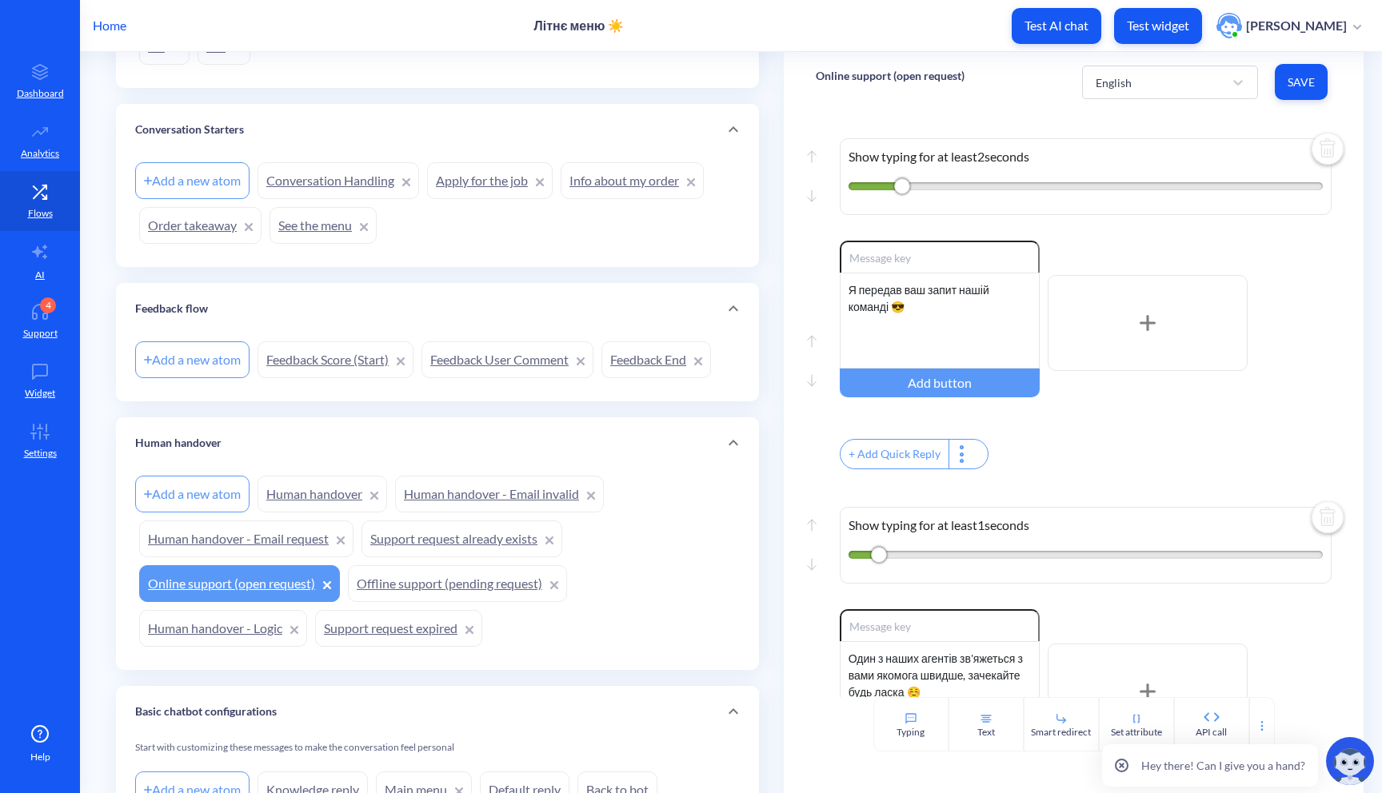
scroll to position [445, 0]
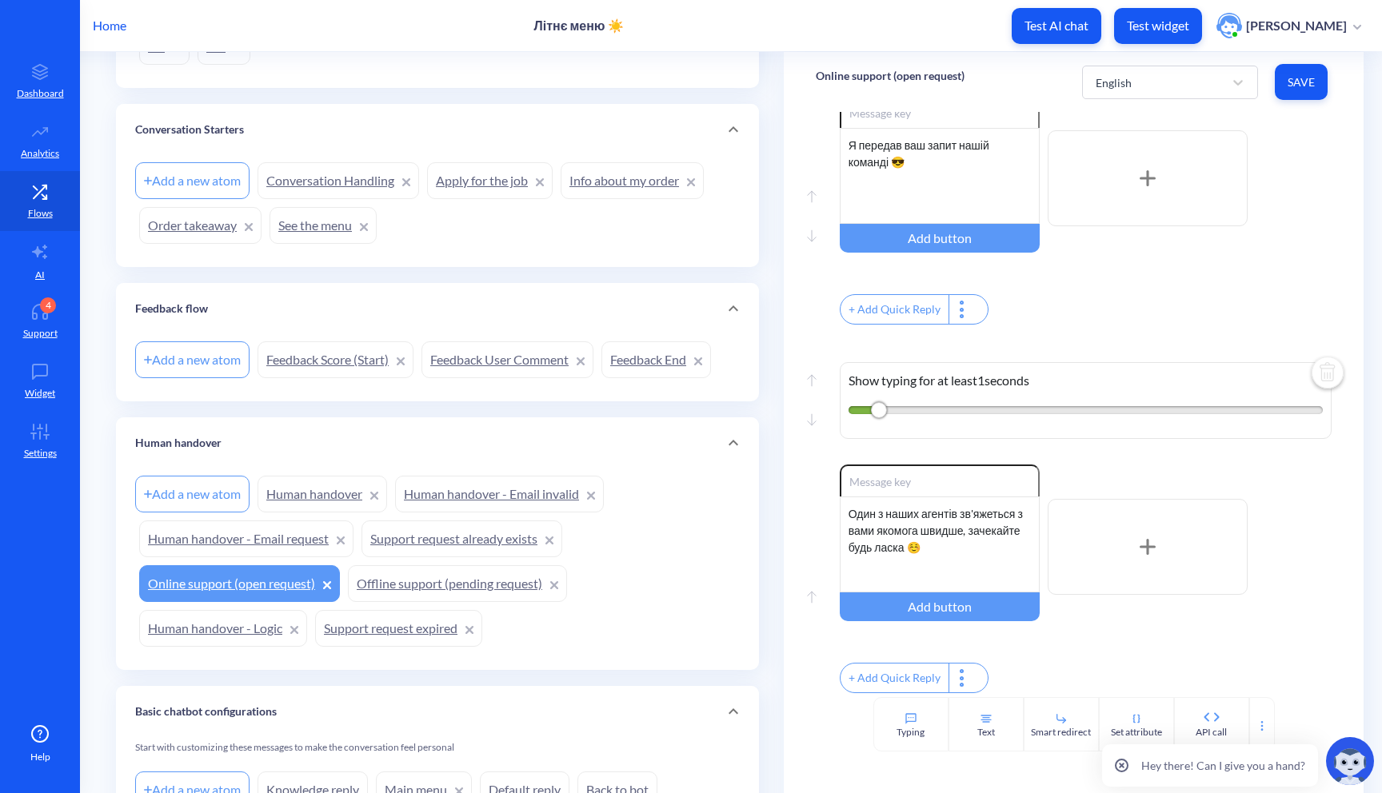
click at [376, 577] on link "Offline support (pending request)" at bounding box center [457, 583] width 219 height 37
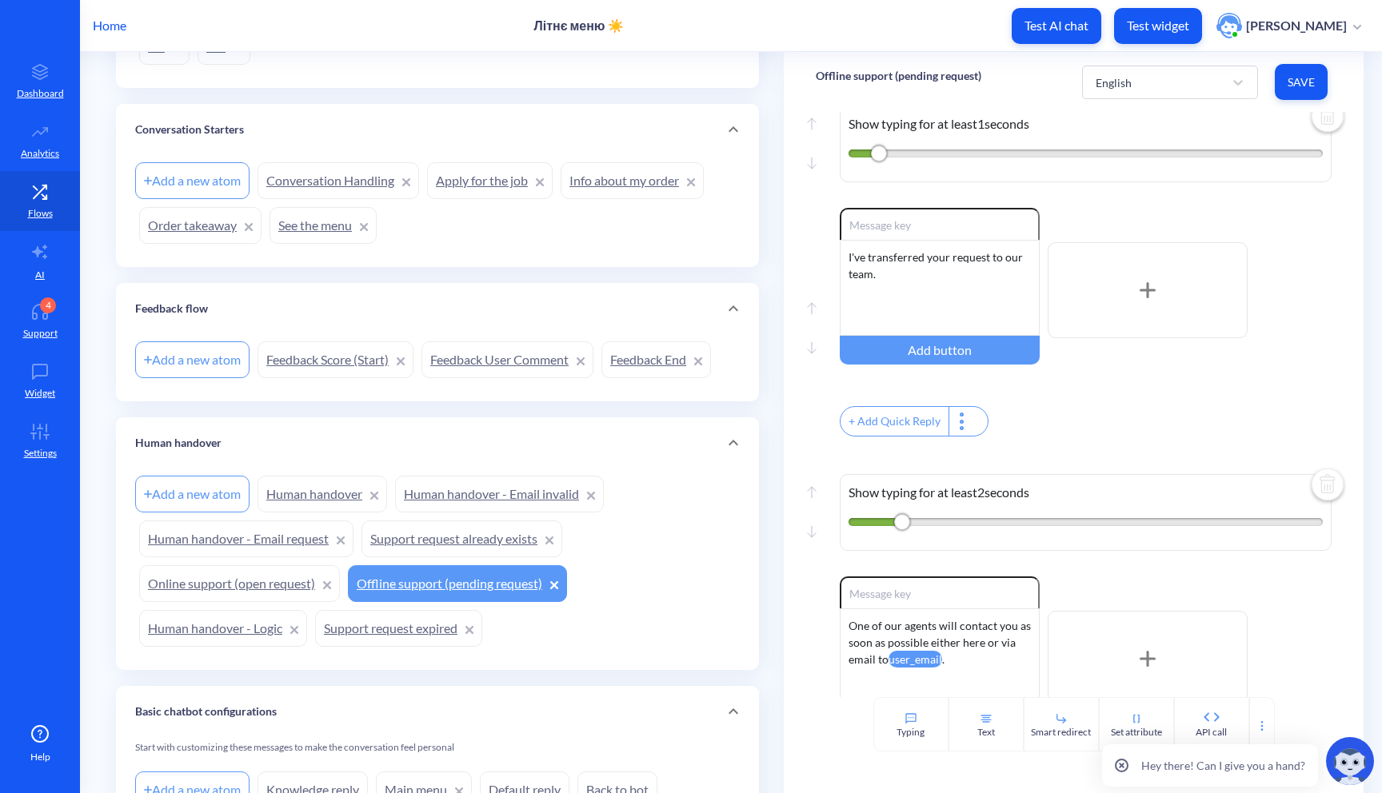
scroll to position [671, 0]
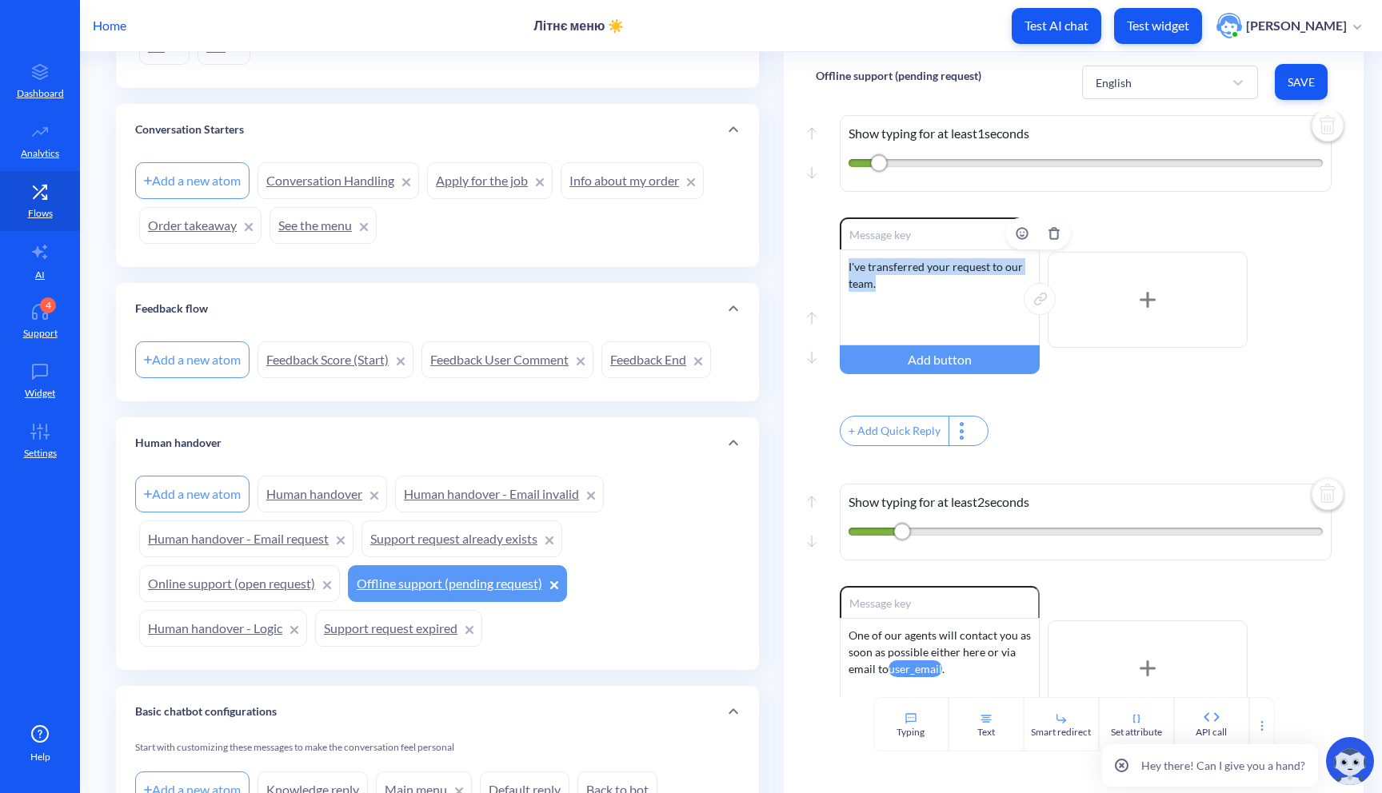
drag, startPoint x: 897, startPoint y: 301, endPoint x: 839, endPoint y: 277, distance: 63.1
click at [840, 277] on div "I've transferred your request to our team." at bounding box center [940, 298] width 200 height 96
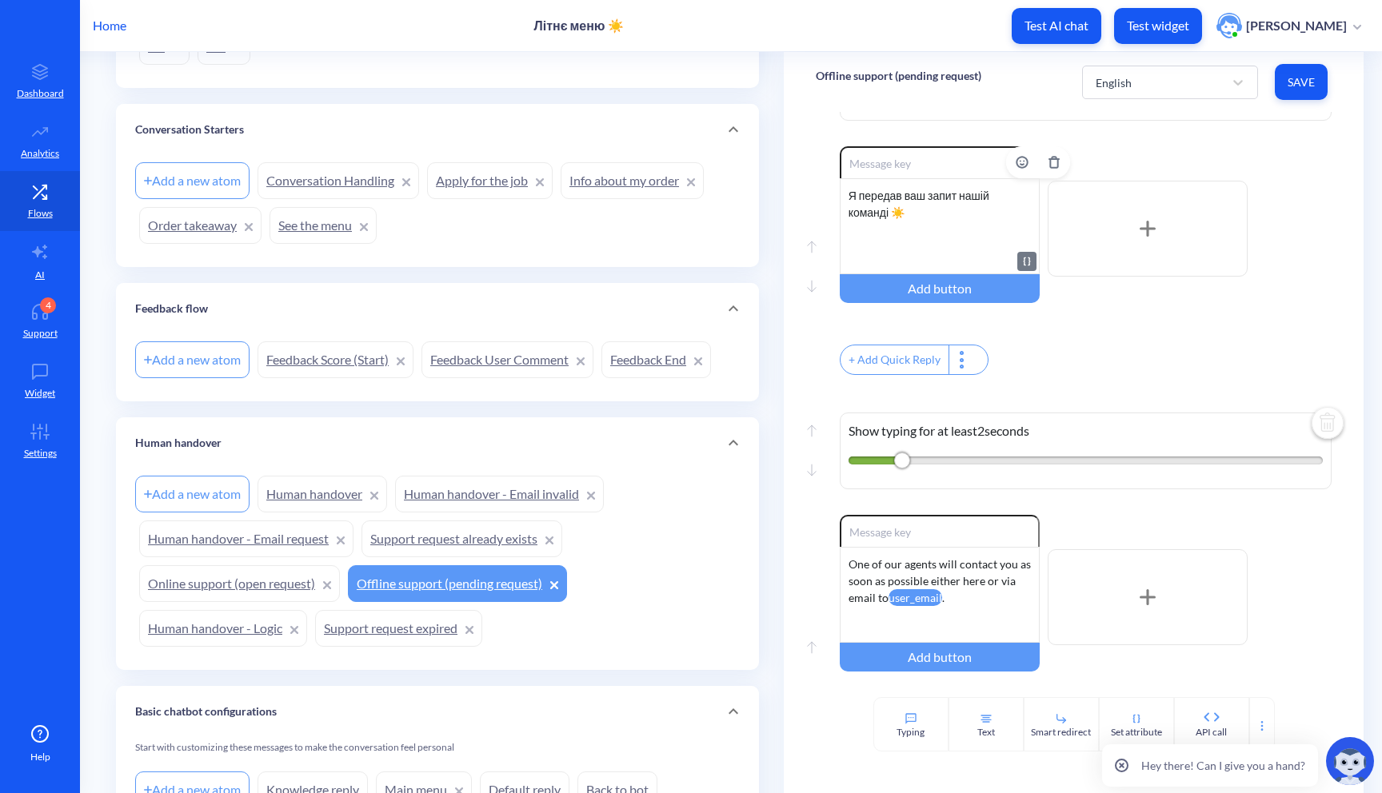
scroll to position [824, 0]
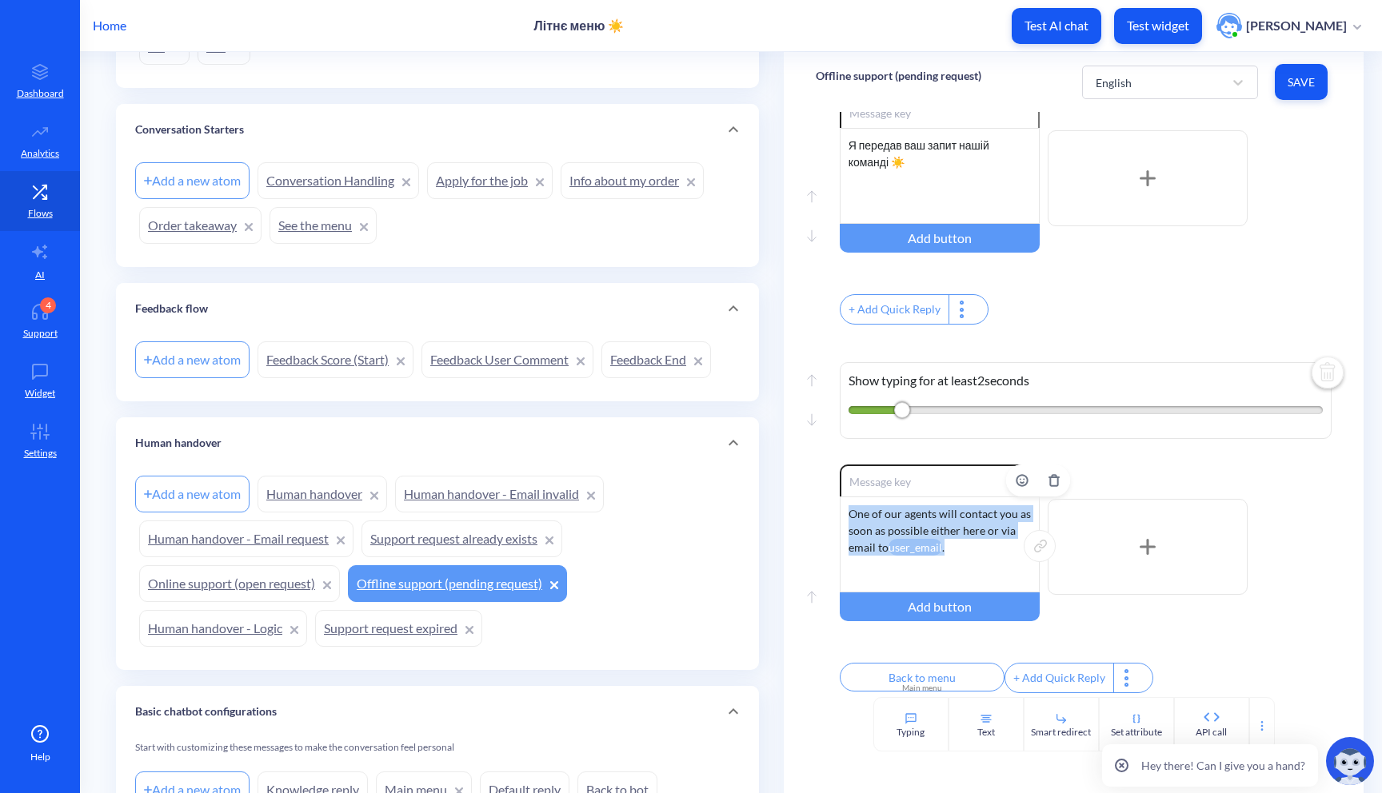
drag, startPoint x: 962, startPoint y: 545, endPoint x: 844, endPoint y: 501, distance: 125.2
click at [844, 501] on div "One of our agents will contact you as soon as possible either here or via email…" at bounding box center [940, 545] width 200 height 96
click at [928, 671] on input "Back to menu" at bounding box center [922, 677] width 165 height 29
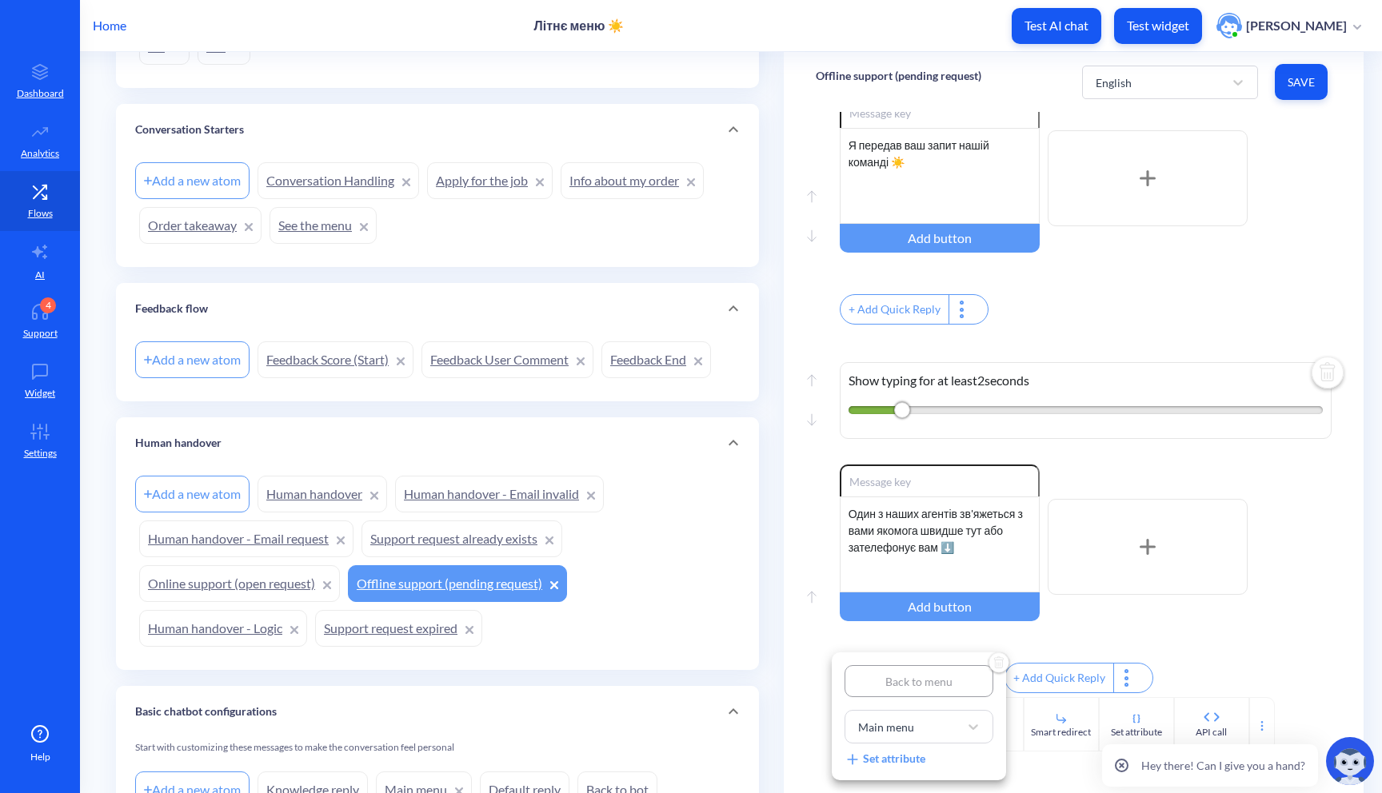
drag, startPoint x: 952, startPoint y: 678, endPoint x: 842, endPoint y: 675, distance: 110.4
click at [842, 675] on div "Back to menu Main menu Set attribute" at bounding box center [919, 717] width 174 height 128
type input "Н"
type input "На"
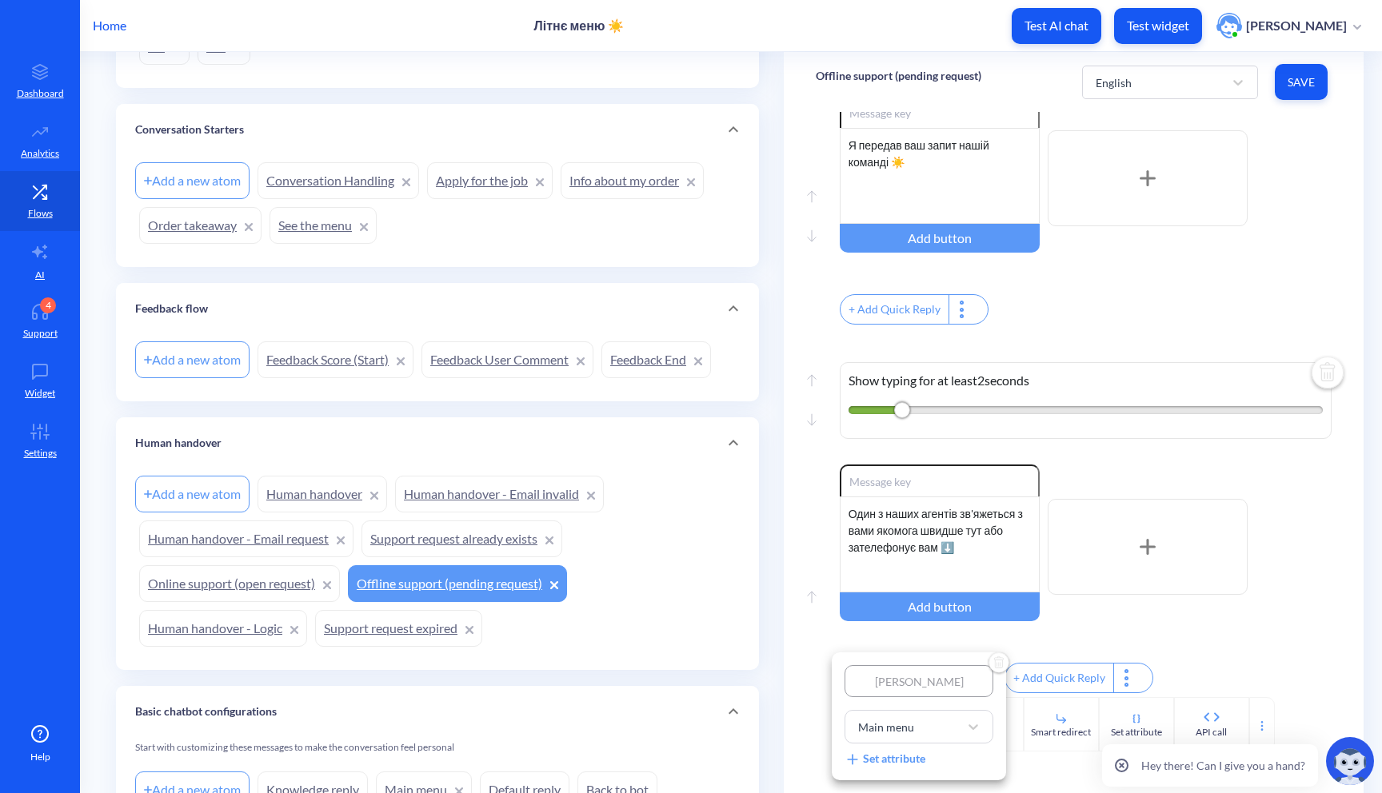
type input "На"
type input "Наз"
type input "Наза"
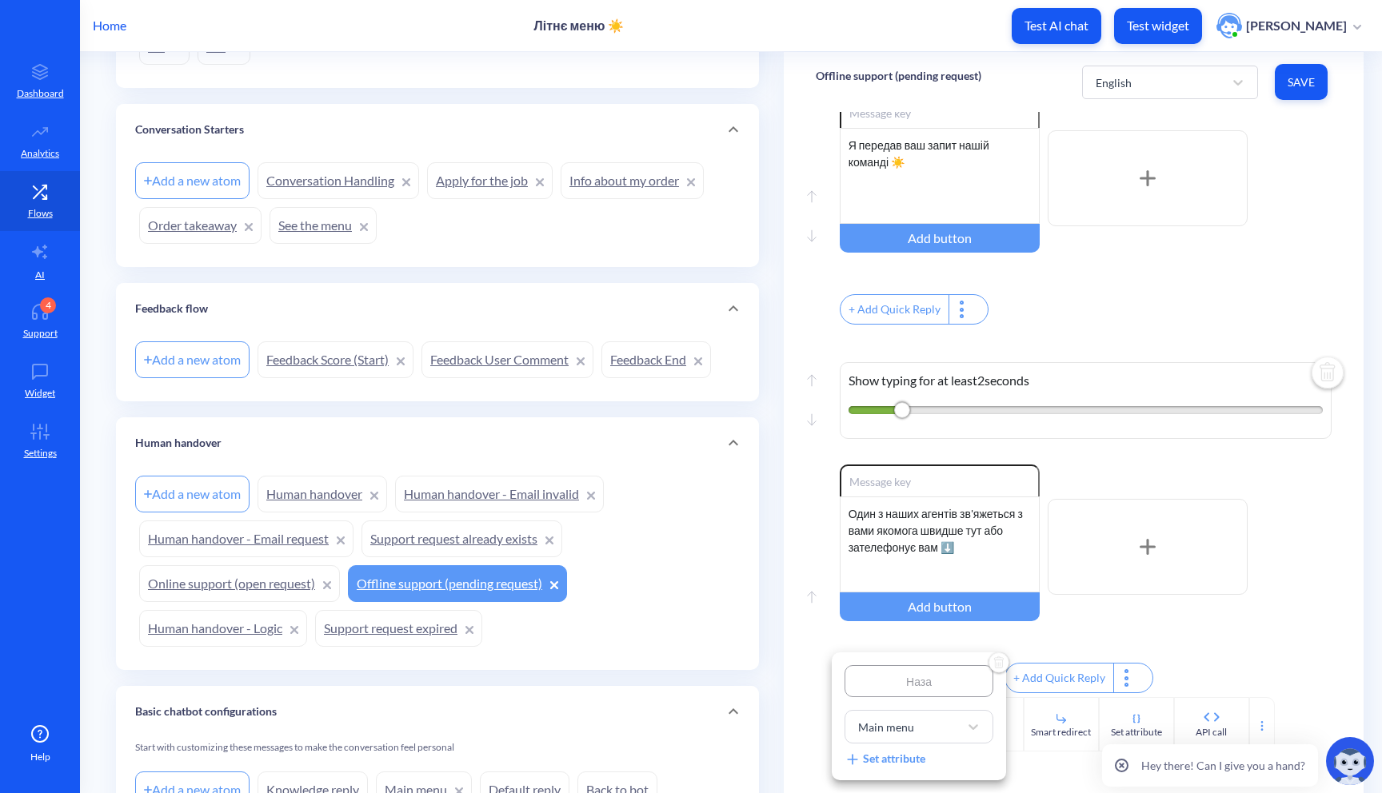
type input "Назад"
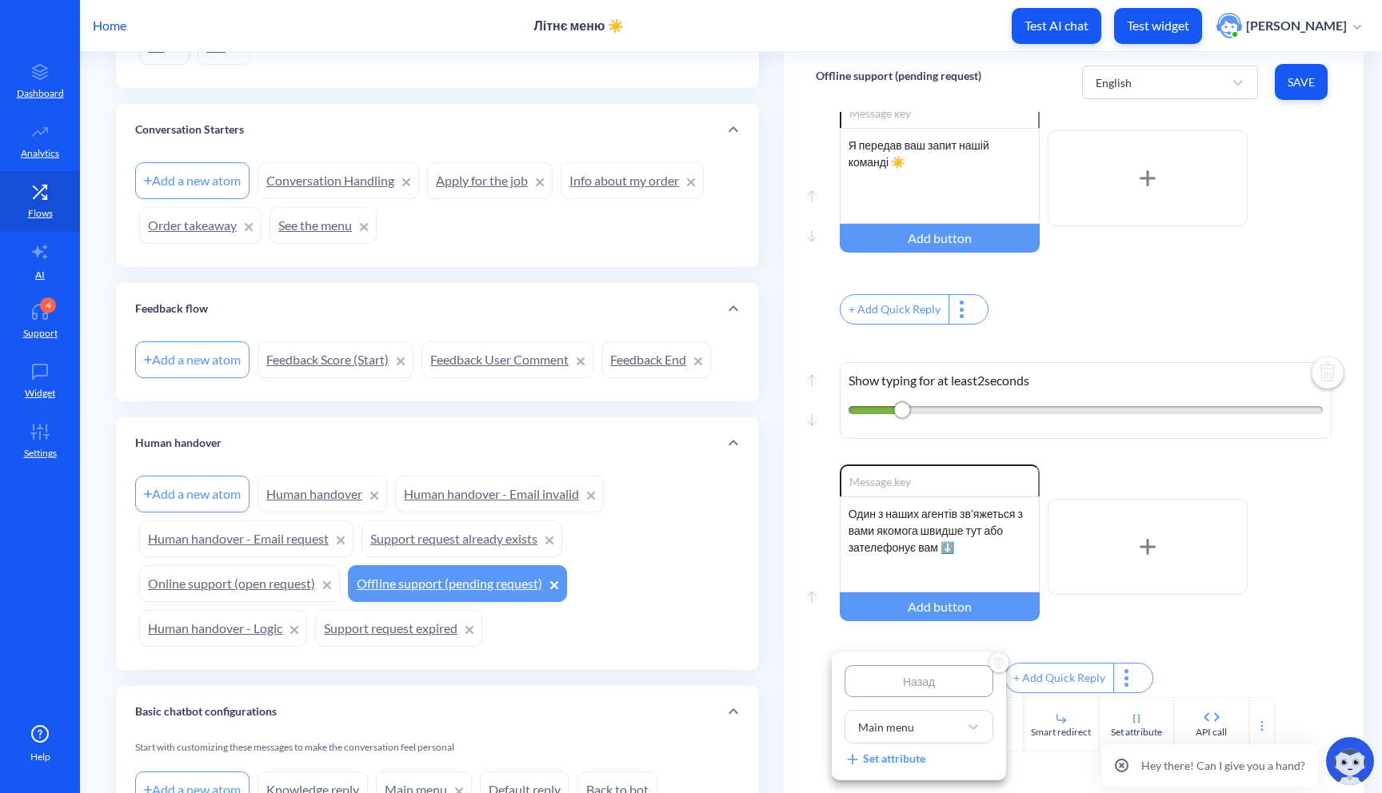
type input "Назад"
type input "Наза"
type input "Наз"
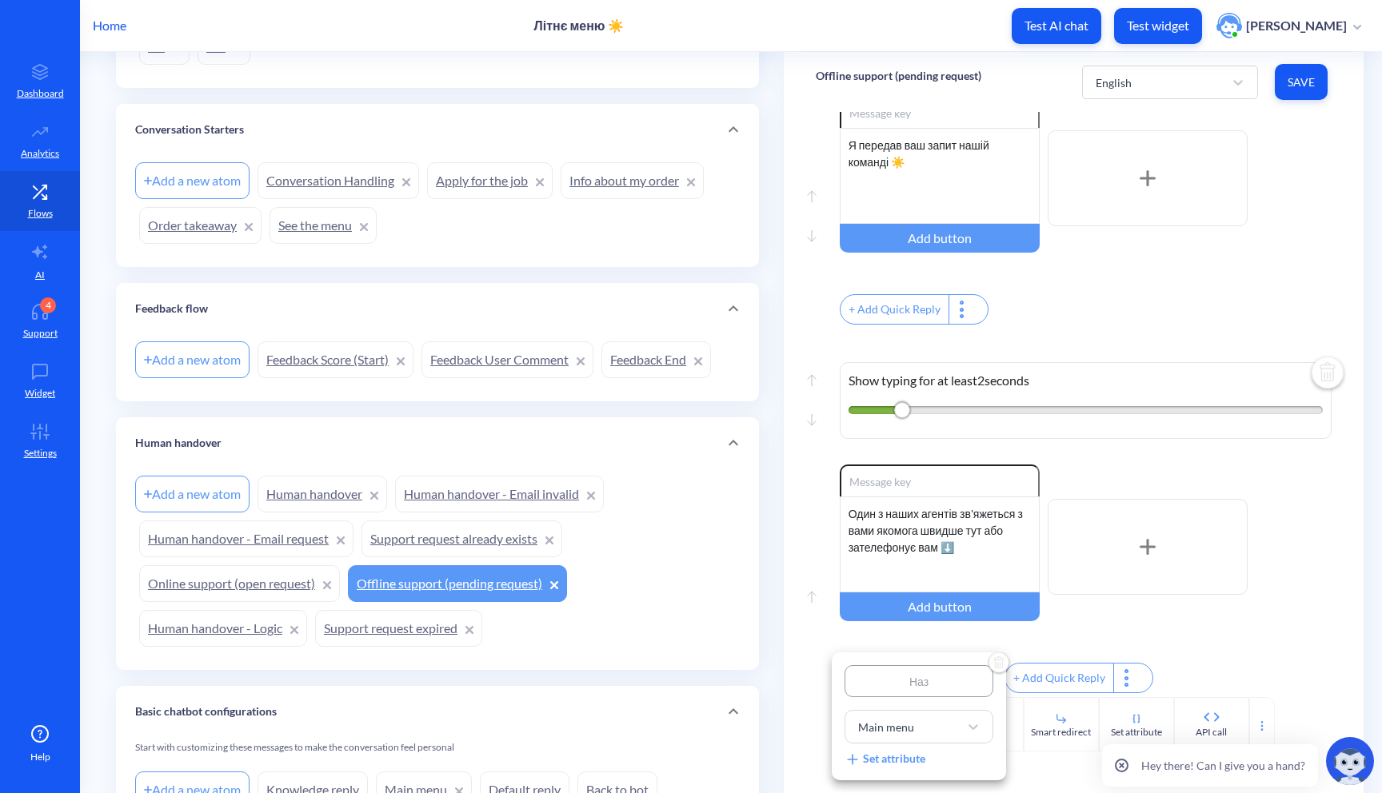
type input "На"
type input "Н"
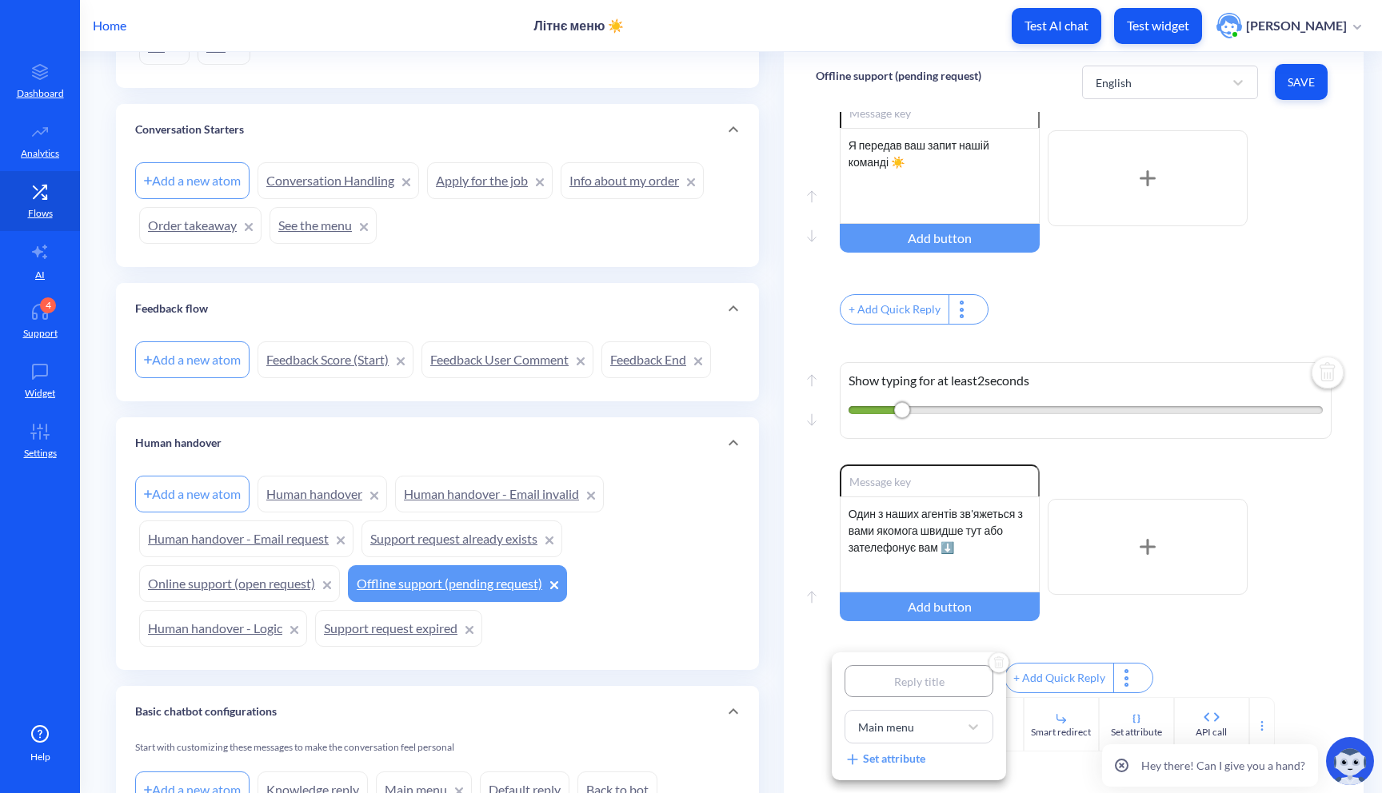
type input "Н"
type input "На"
type input "Наз"
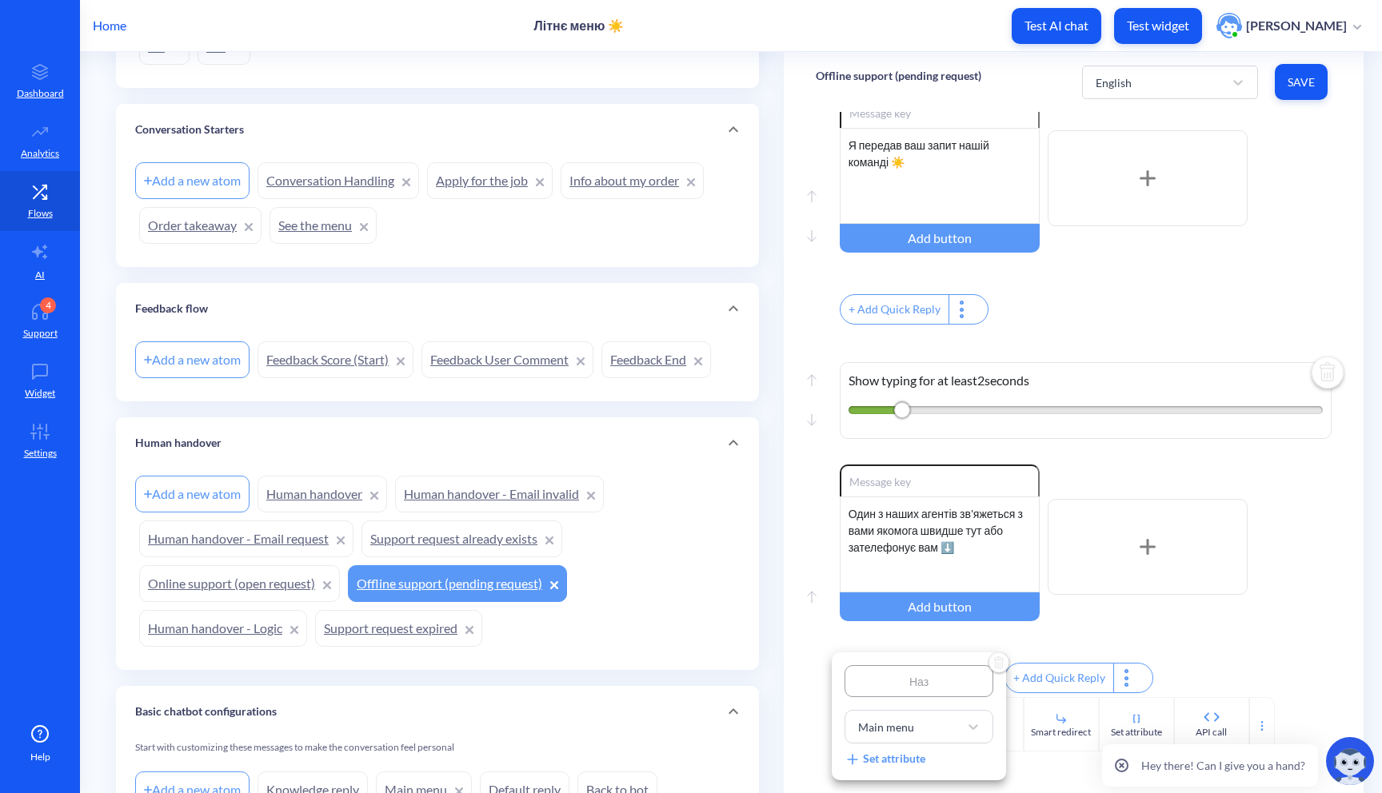
type input "Наза"
type input "Назад"
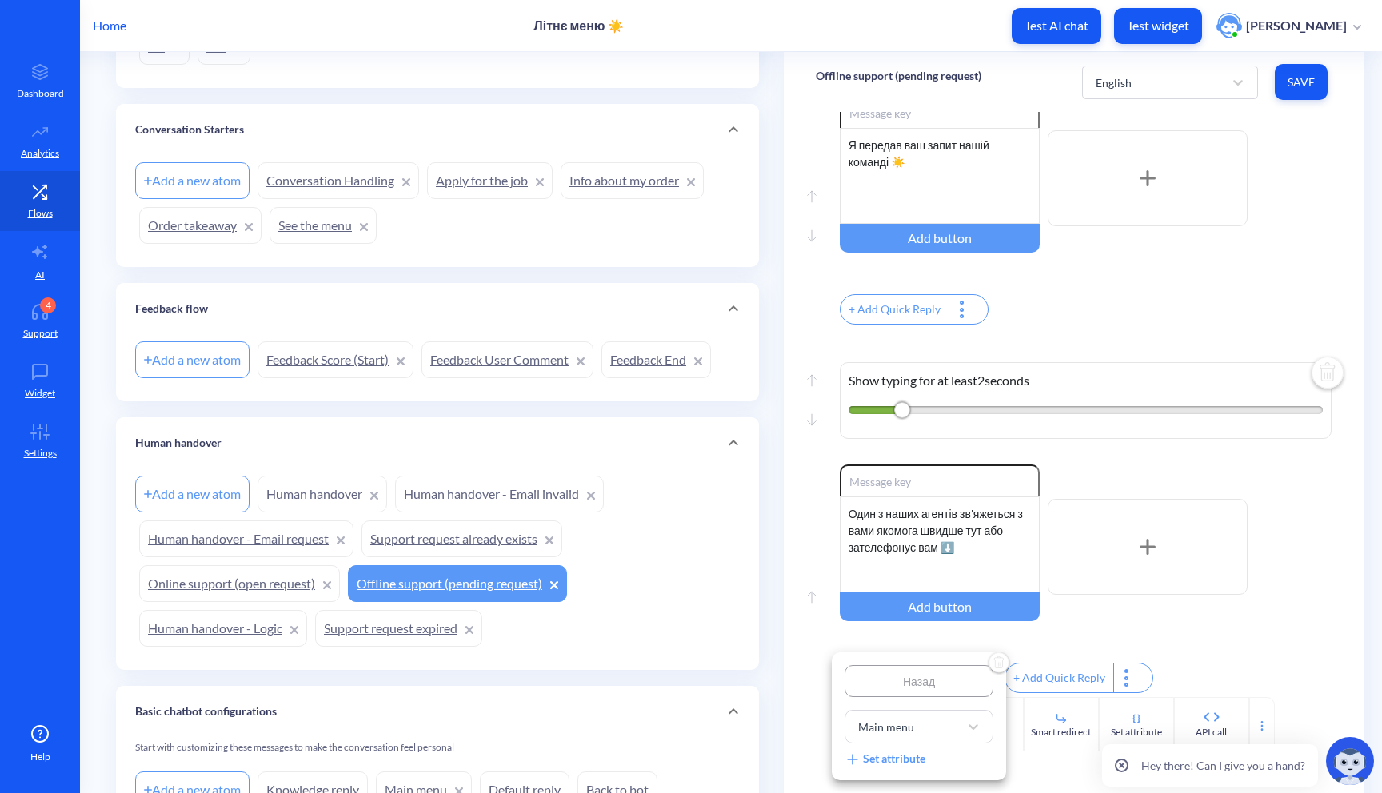
type input "Назад"
type input "Назад у"
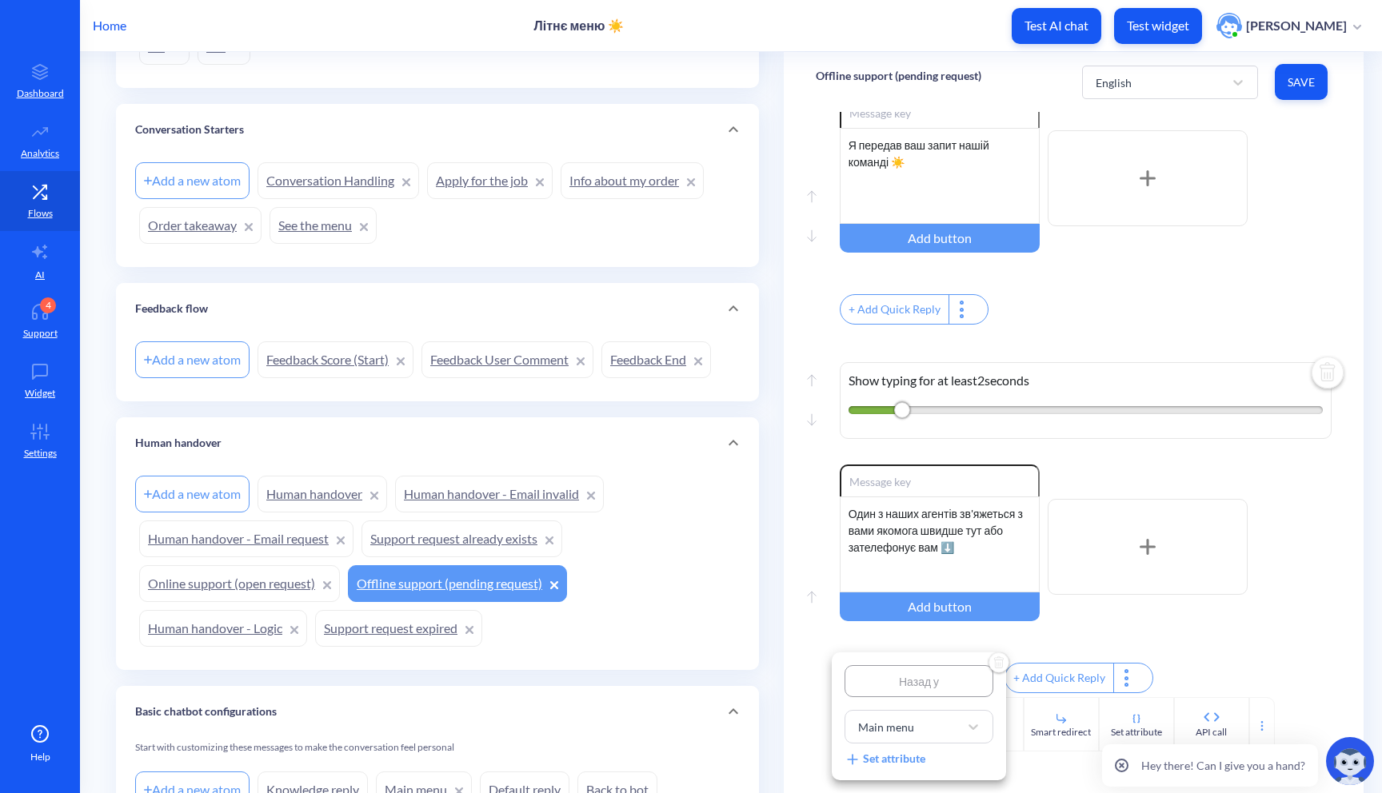
type input "Назад у"
type input "Назад"
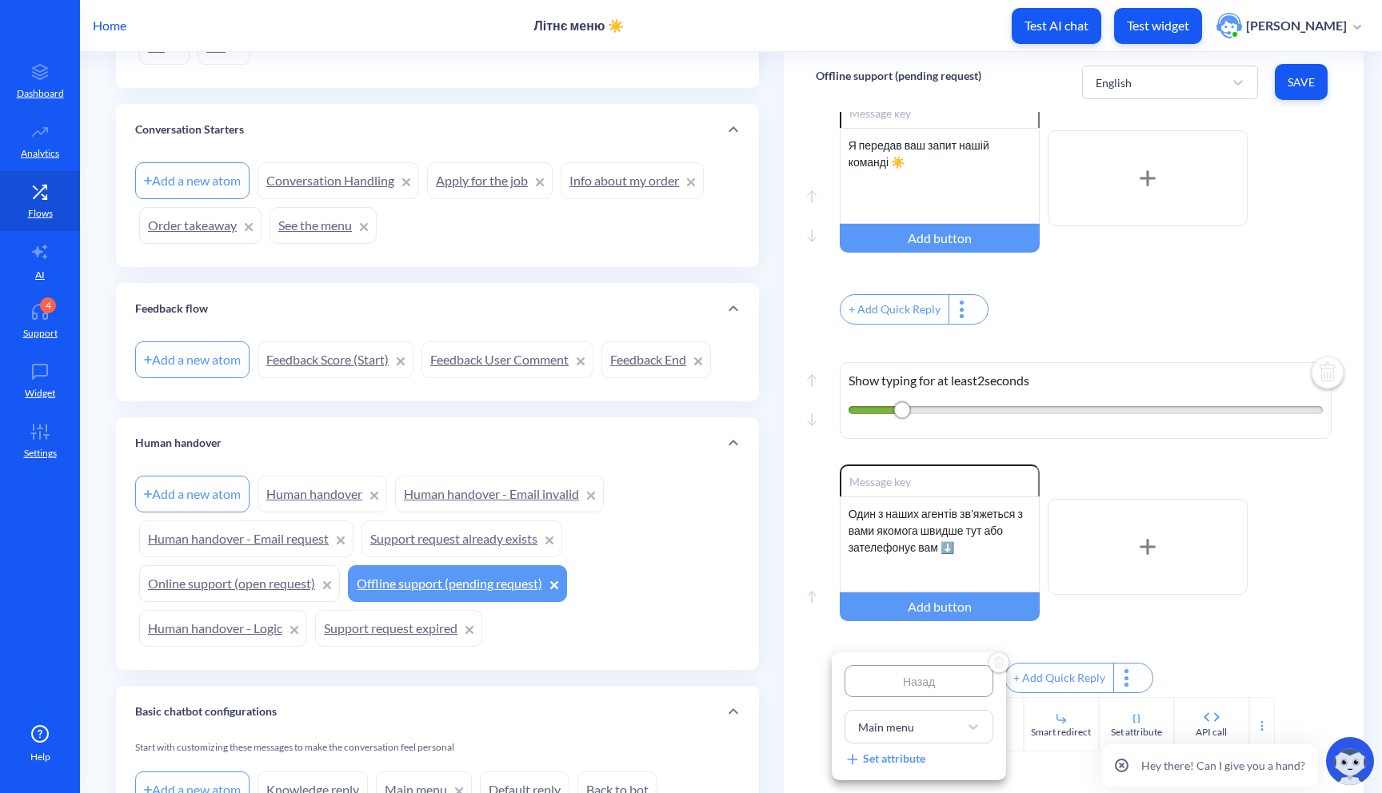
type input "Назад"
type input "Наза"
type input "Наз"
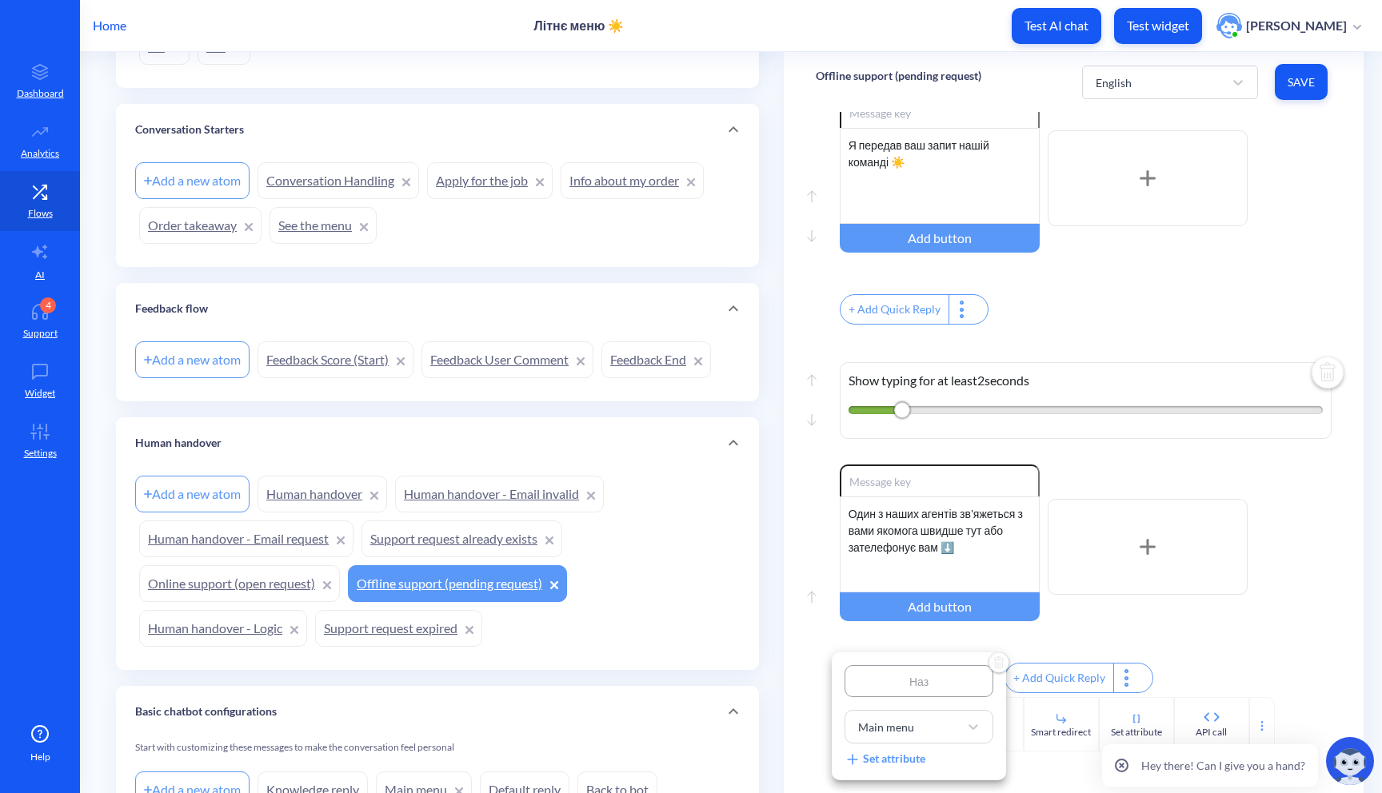
type input "На"
type input "Н"
type input "Д"
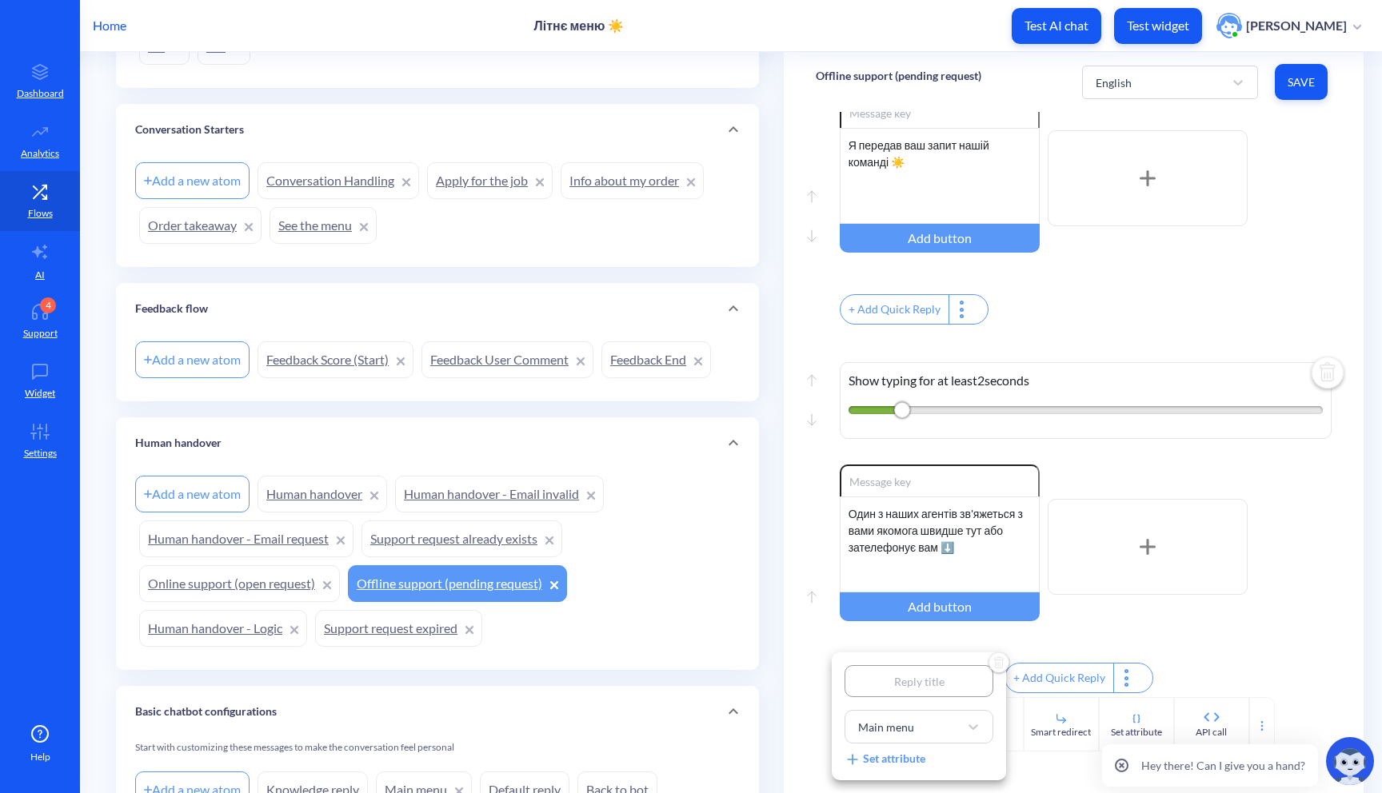
type input "Д"
type input "До"
type input "Дог"
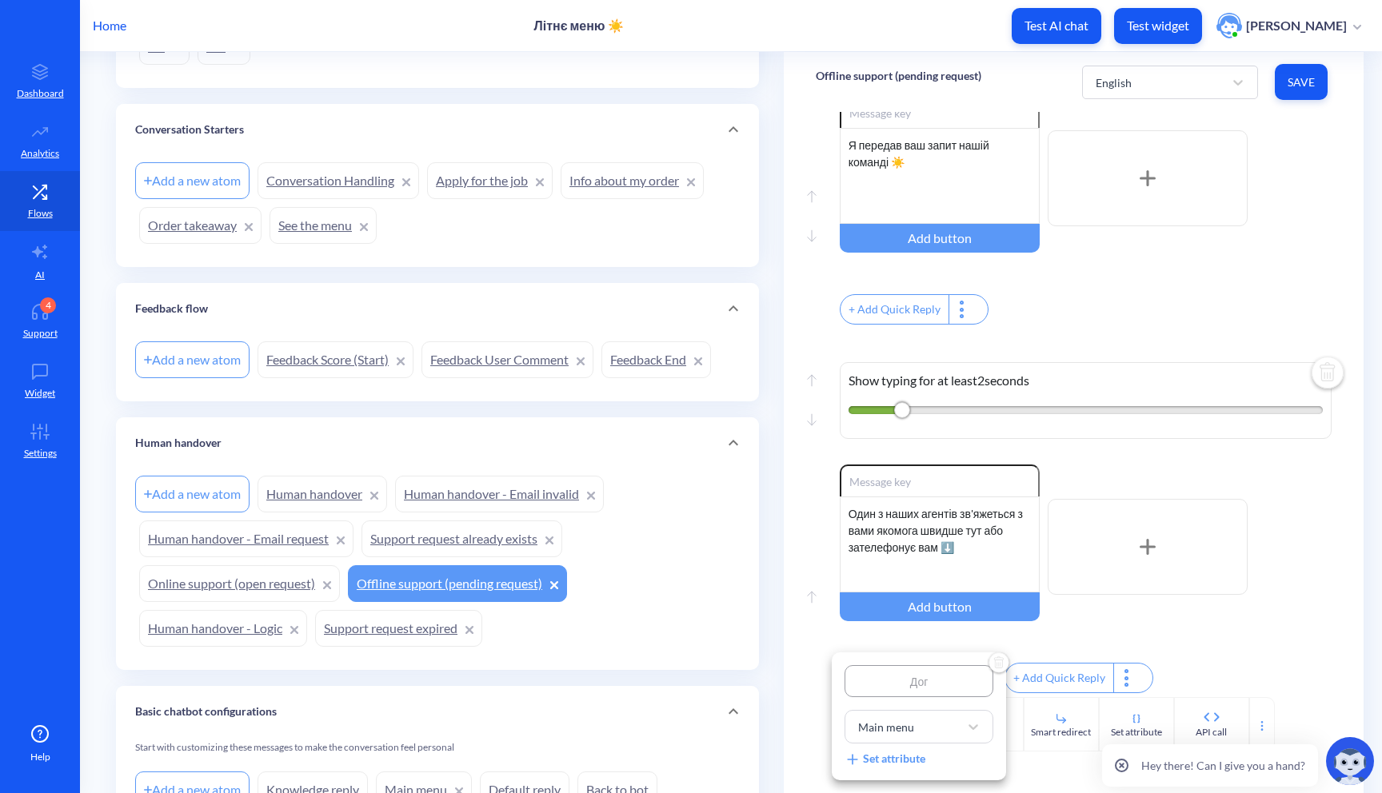
type input "До"
type input "До г"
type input "До го"
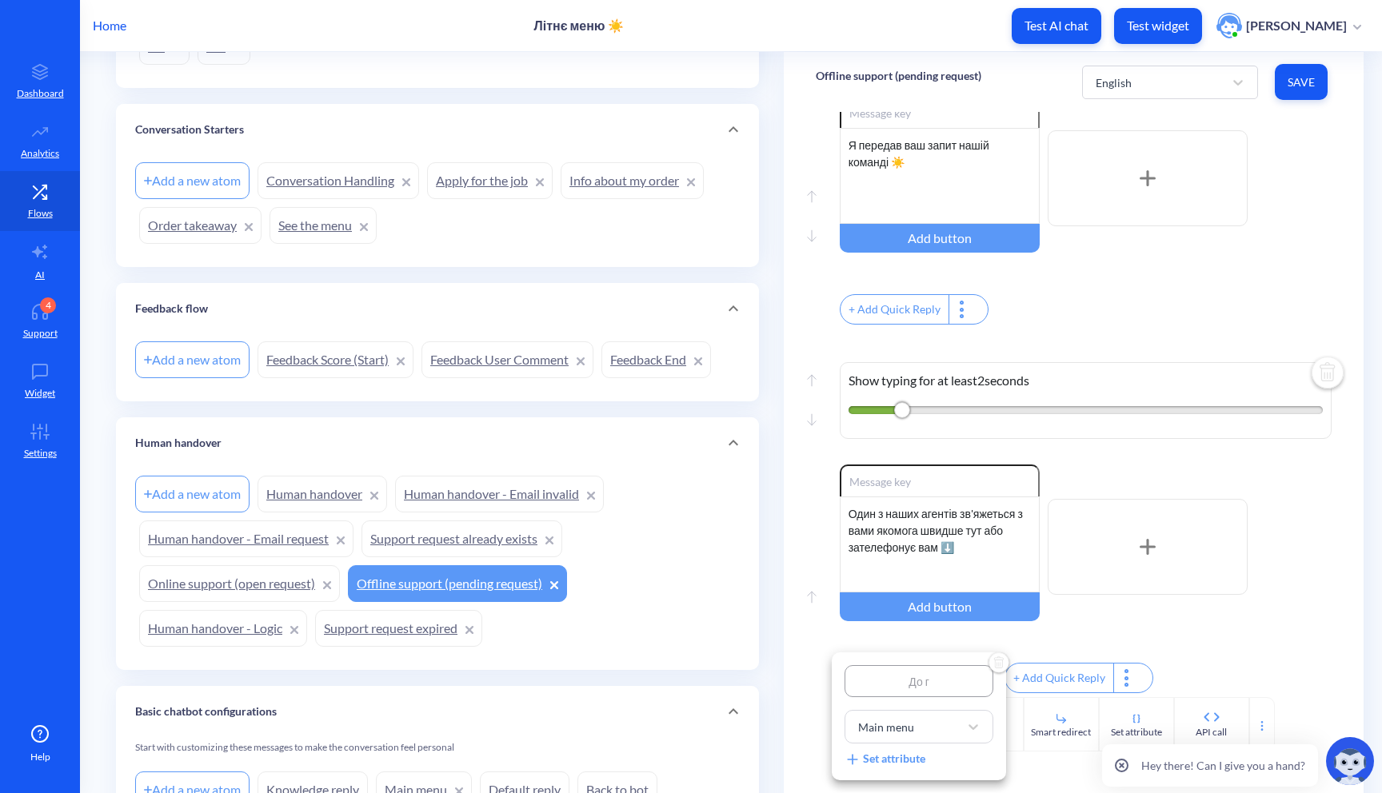
type input "До го"
type input "До гол"
type input "До голо"
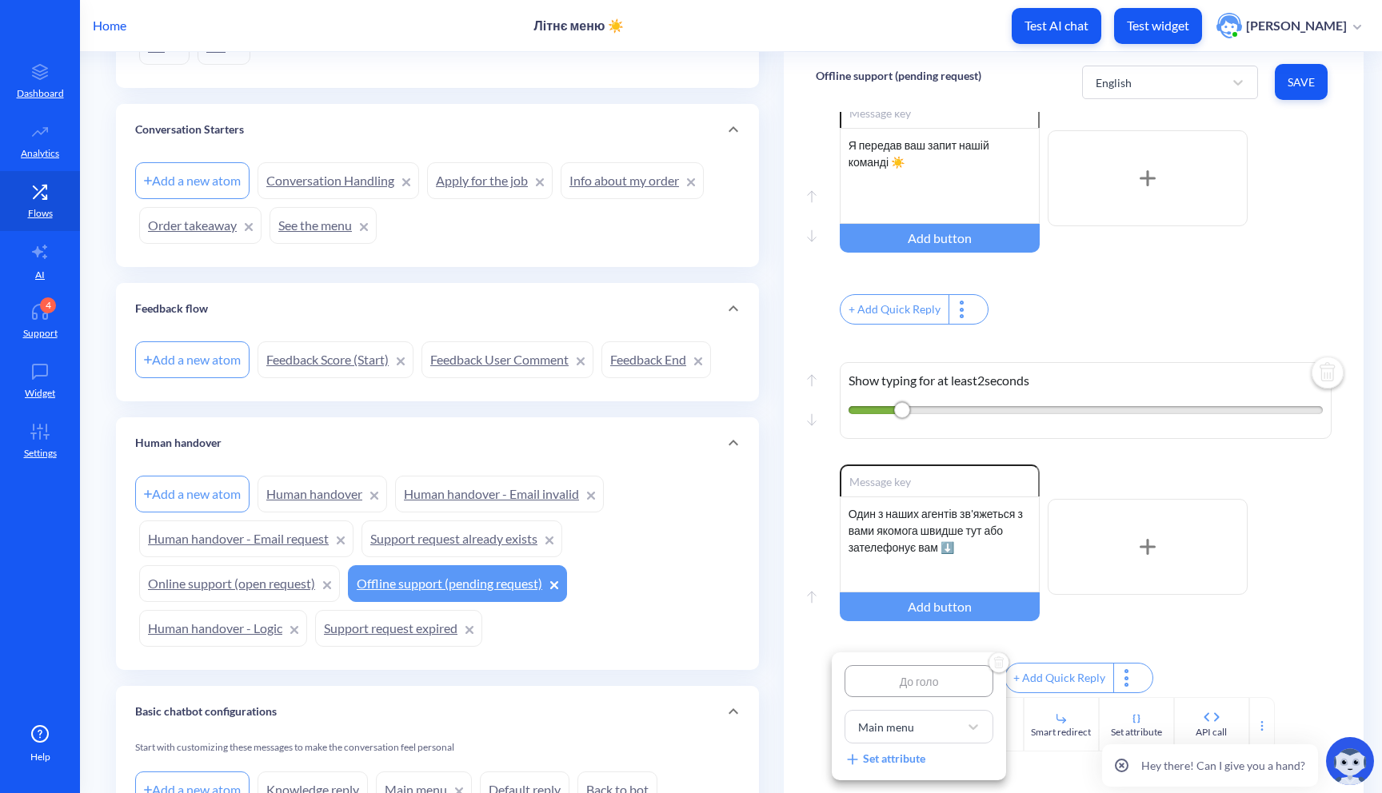
type input "До голов"
type input "До головн"
type input "До головно"
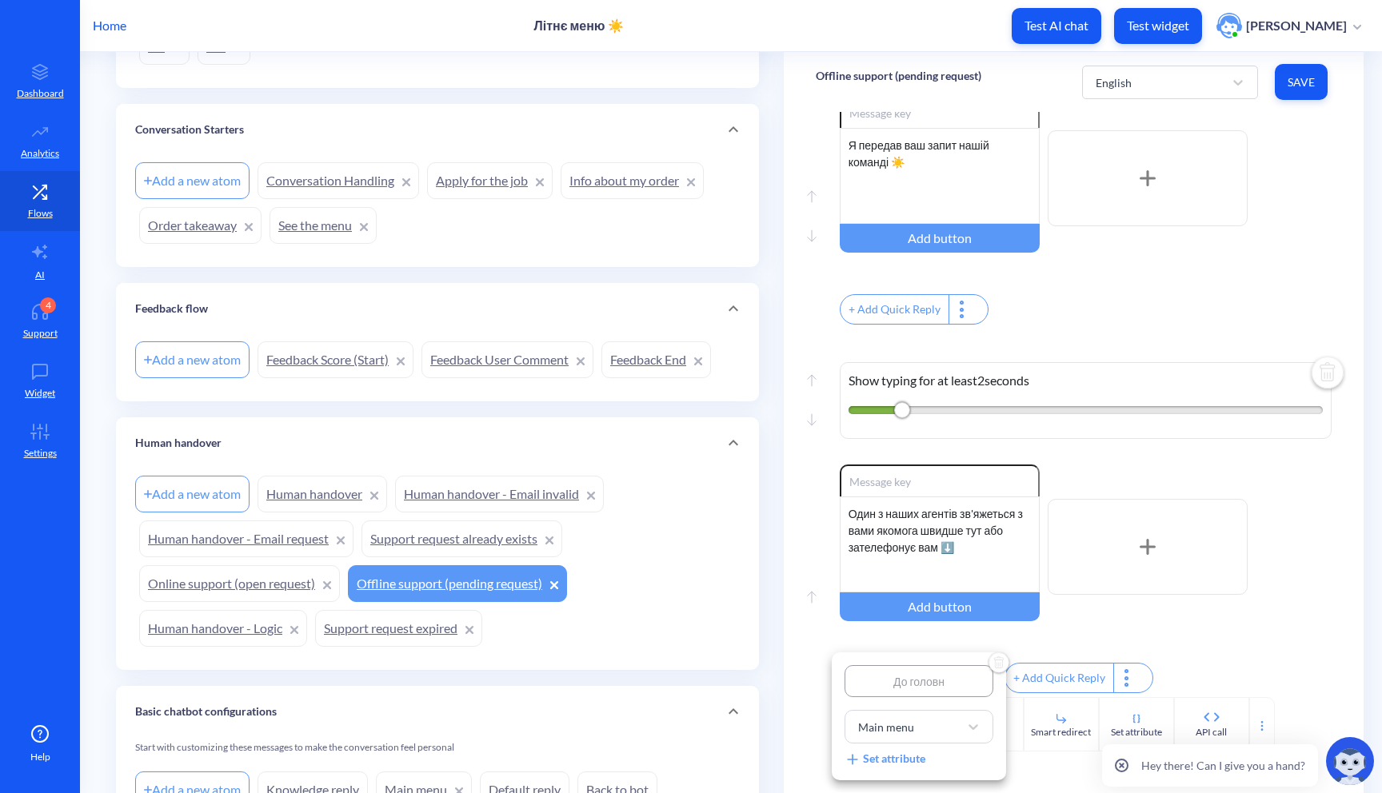
type input "До головно"
type input "До головног"
type input "До головного"
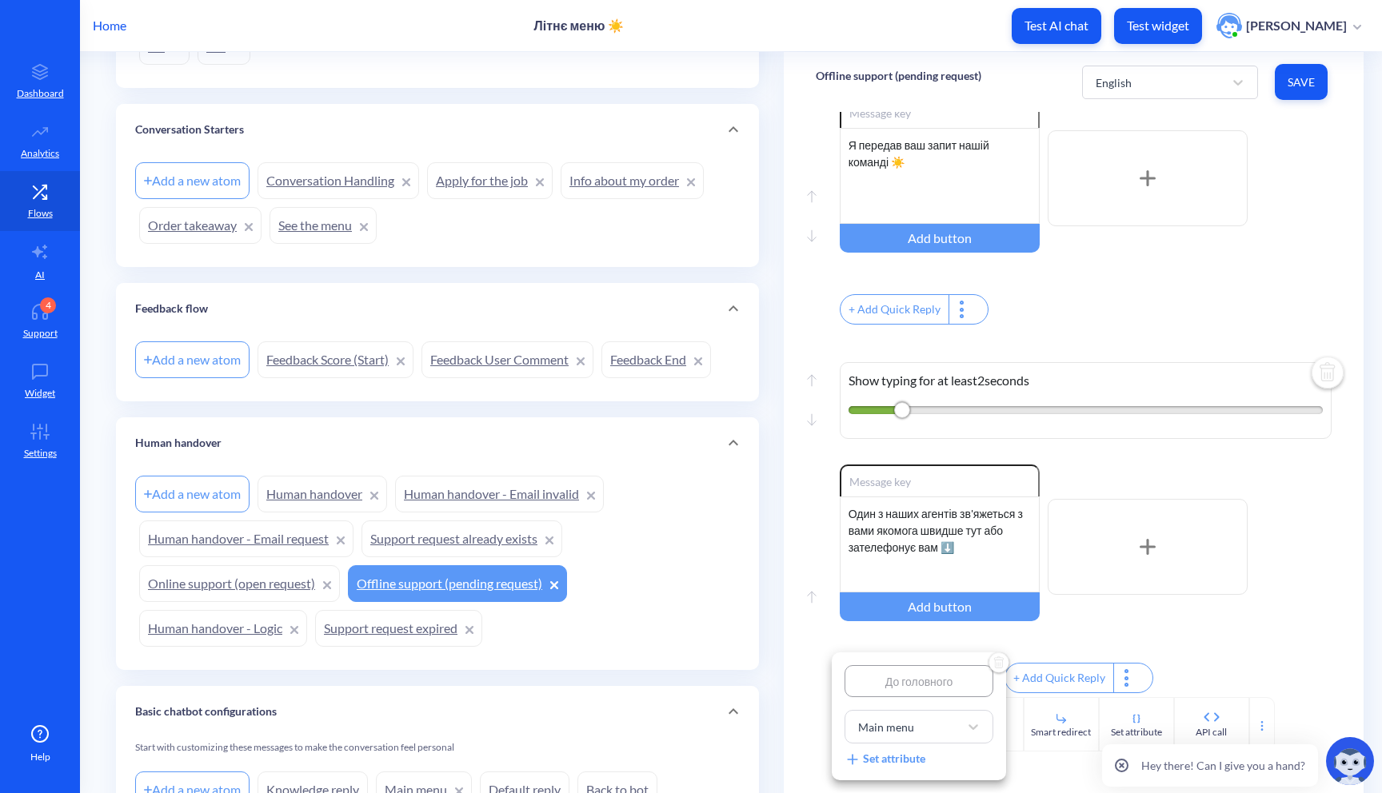
type input "До головногом"
type input "До головного"
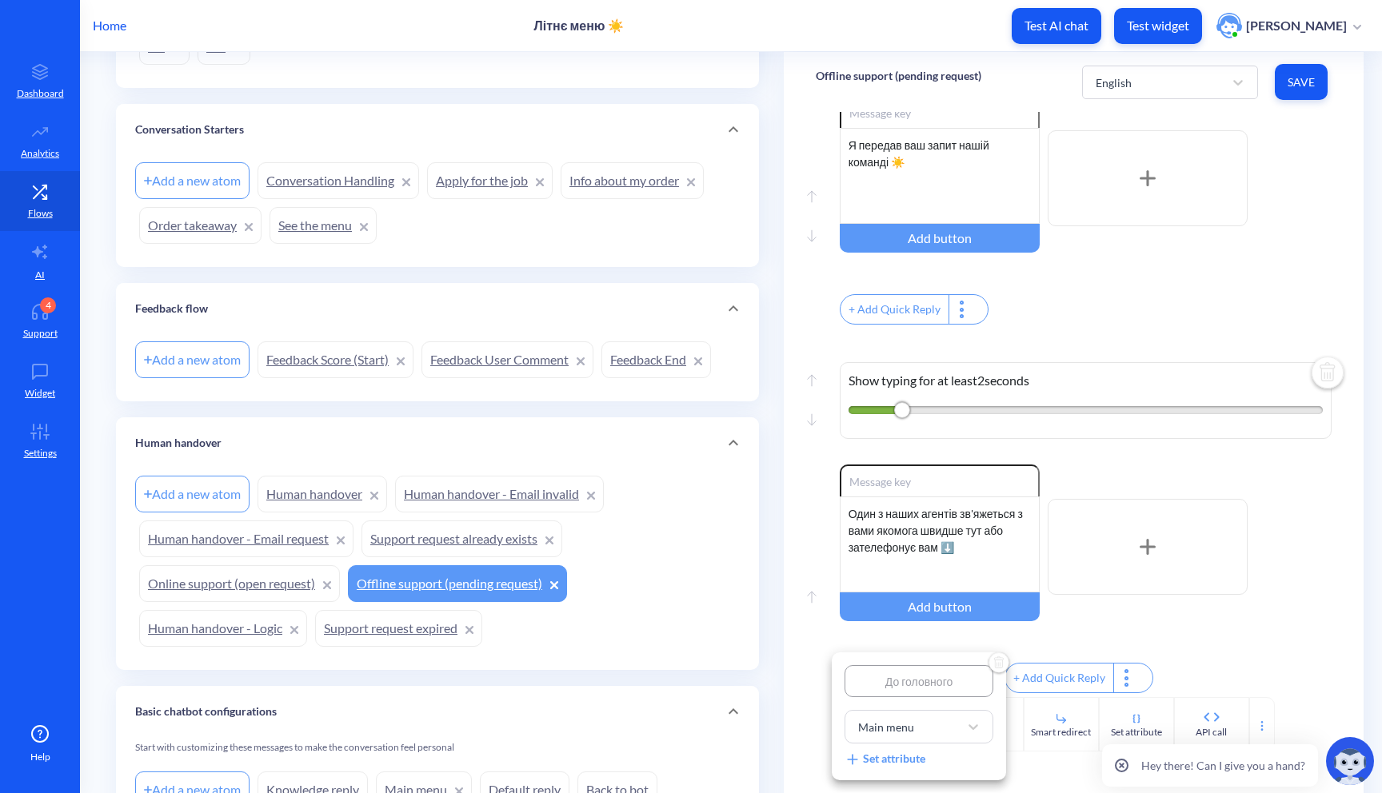
type input "До головного"
type input "До головного м"
type input "До головного ме"
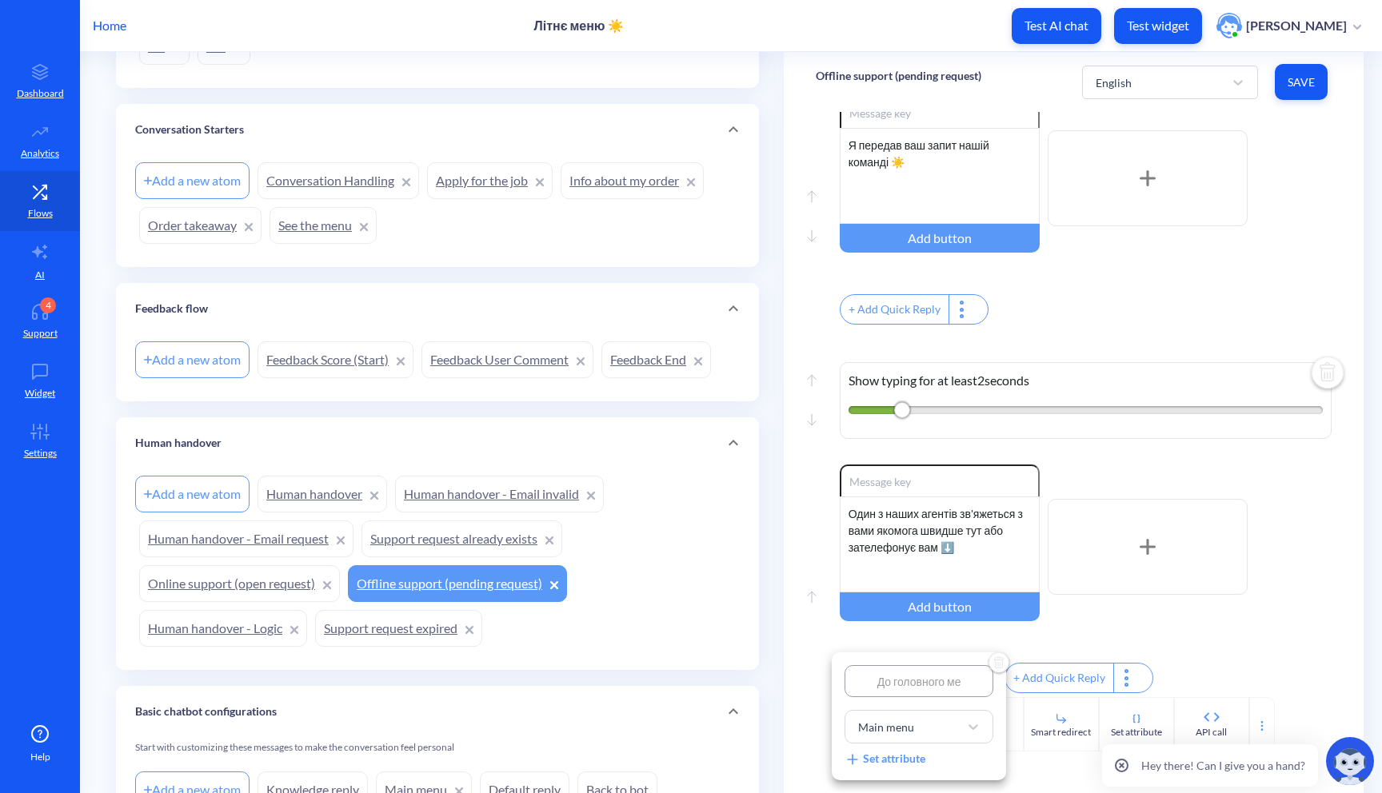
type input "До головного мен"
type input "До головного меню"
click at [923, 737] on div "Main menu" at bounding box center [904, 727] width 109 height 29
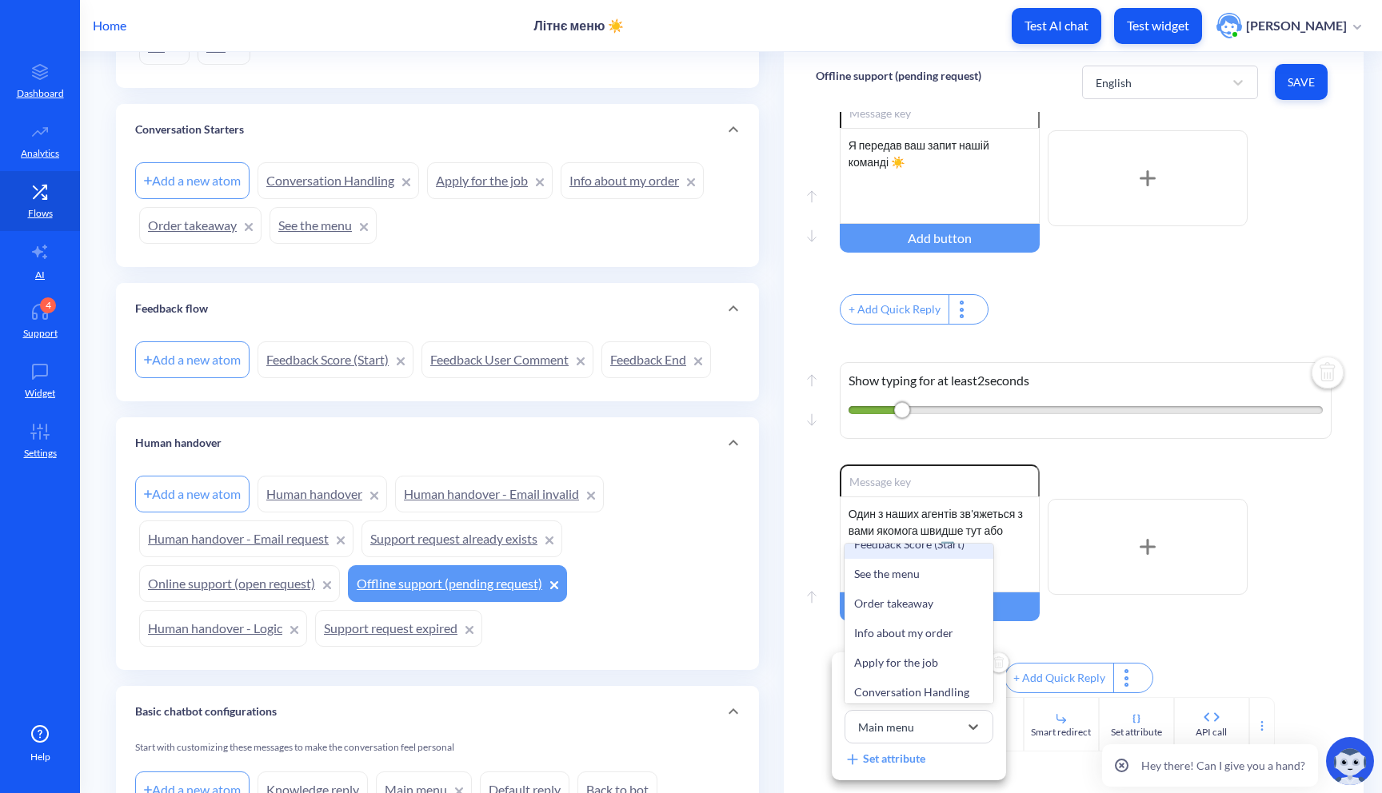
scroll to position [548, 0]
click at [922, 586] on div "See the menu" at bounding box center [918, 572] width 149 height 30
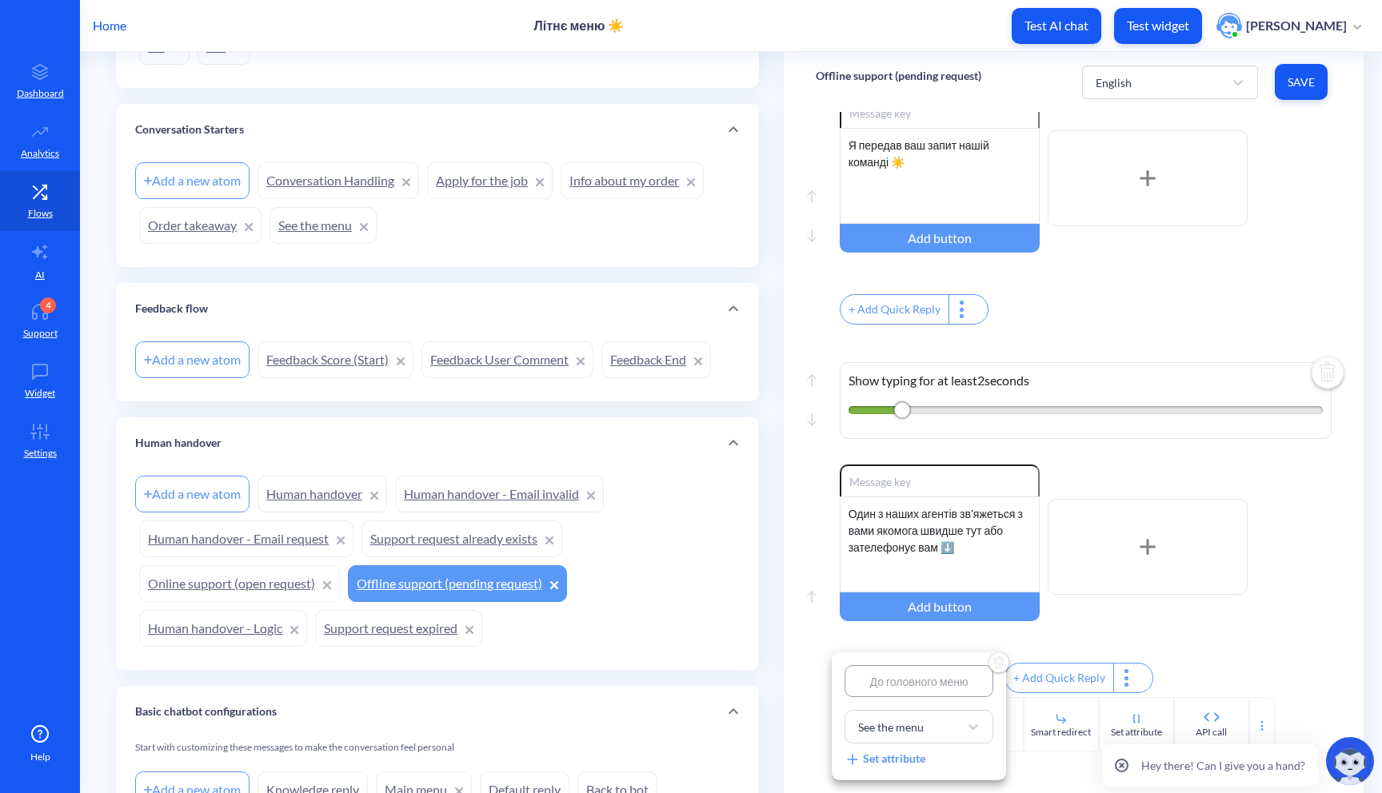
click at [968, 537] on div at bounding box center [691, 396] width 1382 height 793
click at [953, 533] on div "Один з наших агентів зв'яжеться з вами якомога швидше тут або зателефонує вам ⬇️" at bounding box center [940, 545] width 200 height 96
click at [1260, 721] on icon at bounding box center [1261, 722] width 2 height 2
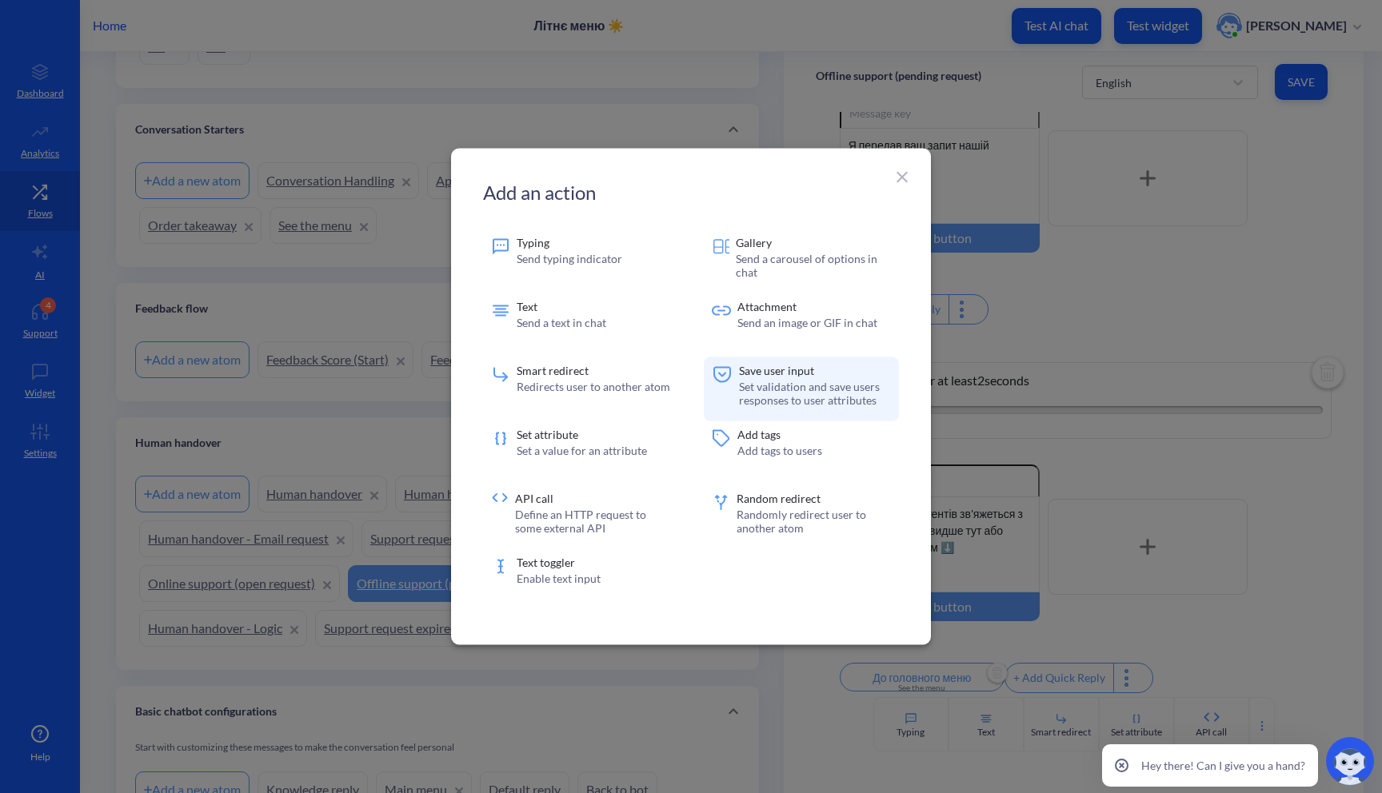
click at [771, 387] on p "Set validation and save users responses to user attributes" at bounding box center [815, 393] width 152 height 27
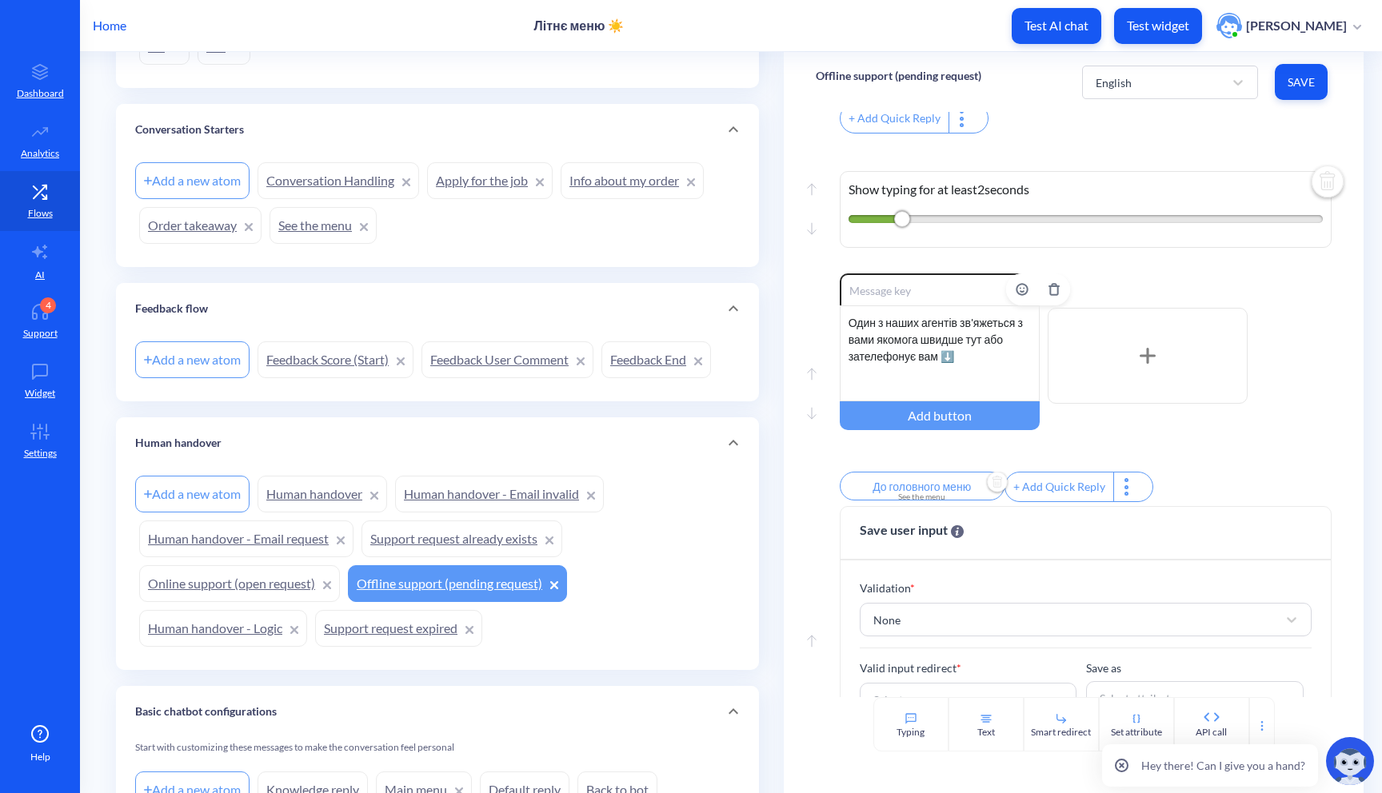
scroll to position [1062, 0]
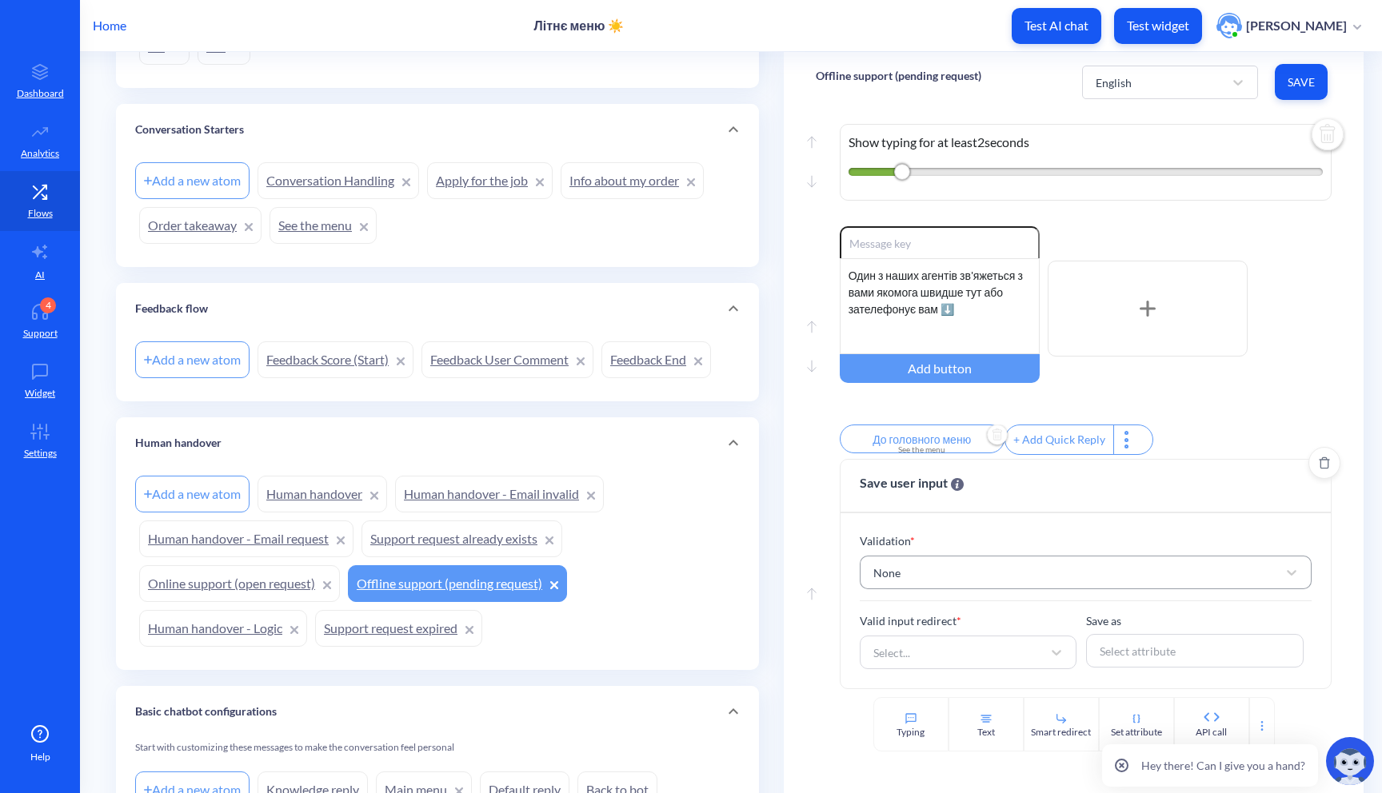
click at [908, 565] on div "None" at bounding box center [1071, 572] width 413 height 29
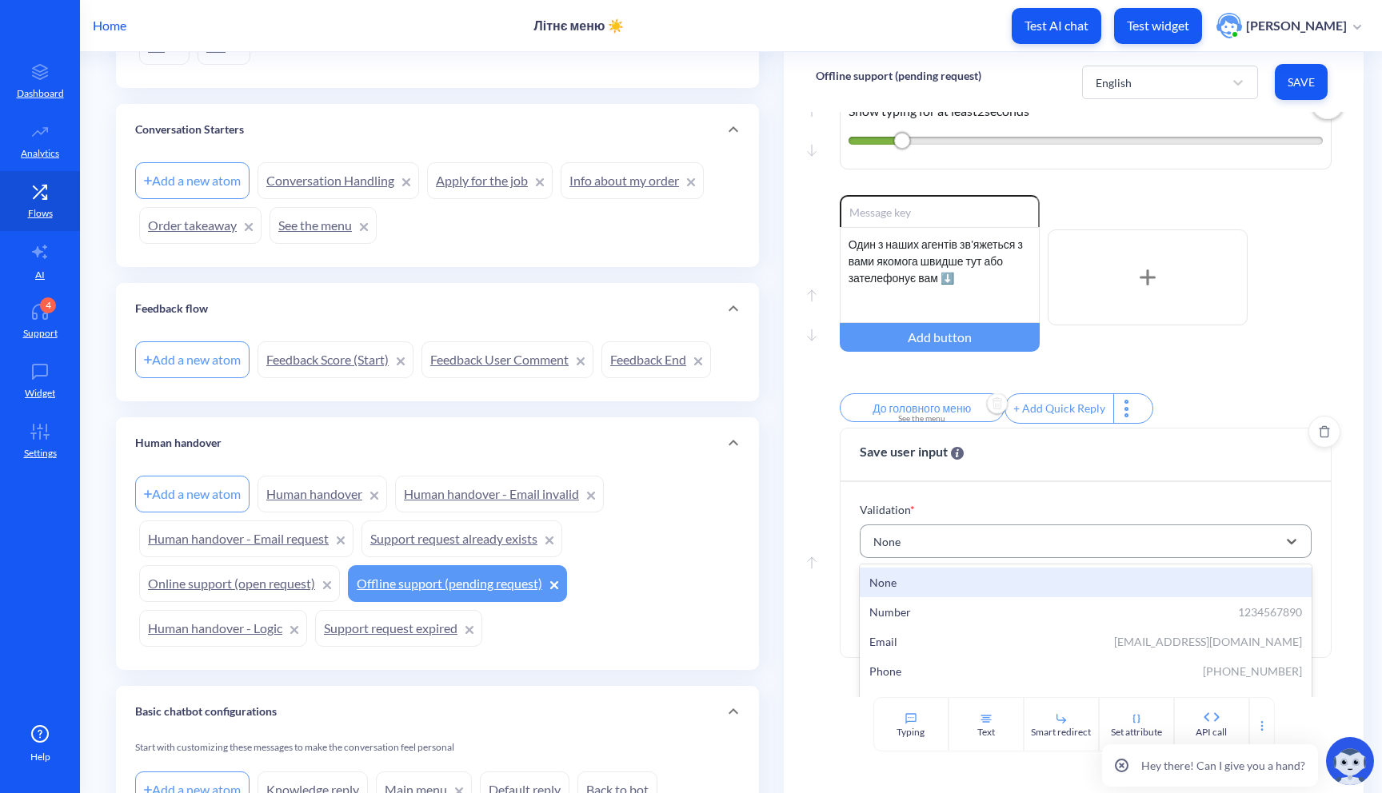
click at [905, 556] on div "None" at bounding box center [1071, 541] width 413 height 29
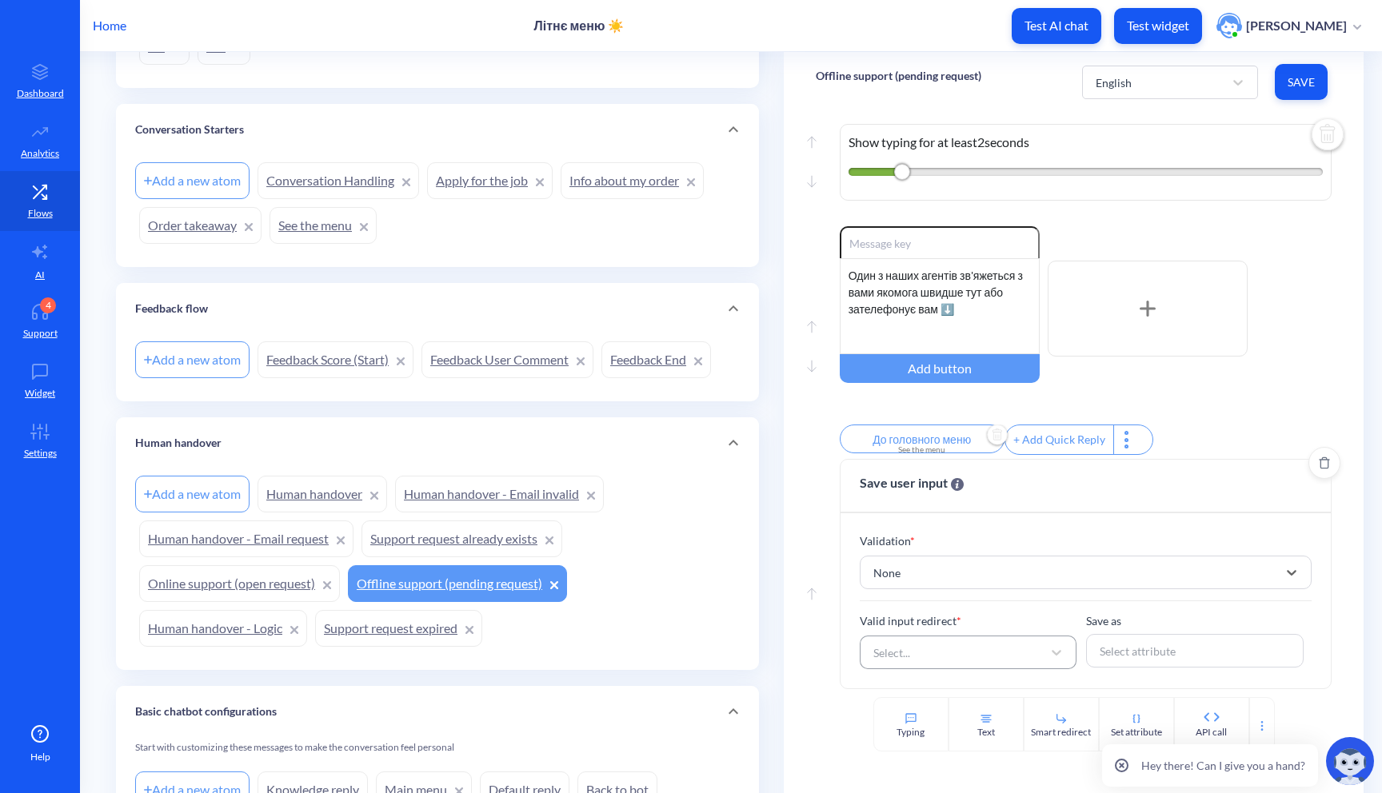
click at [910, 648] on div "Select..." at bounding box center [954, 652] width 178 height 29
click at [927, 659] on div "Select..." at bounding box center [954, 652] width 178 height 29
click at [949, 658] on div "Select..." at bounding box center [954, 652] width 178 height 29
click at [934, 653] on div "Select..." at bounding box center [954, 652] width 178 height 29
click at [1027, 644] on div "Select..." at bounding box center [954, 652] width 178 height 29
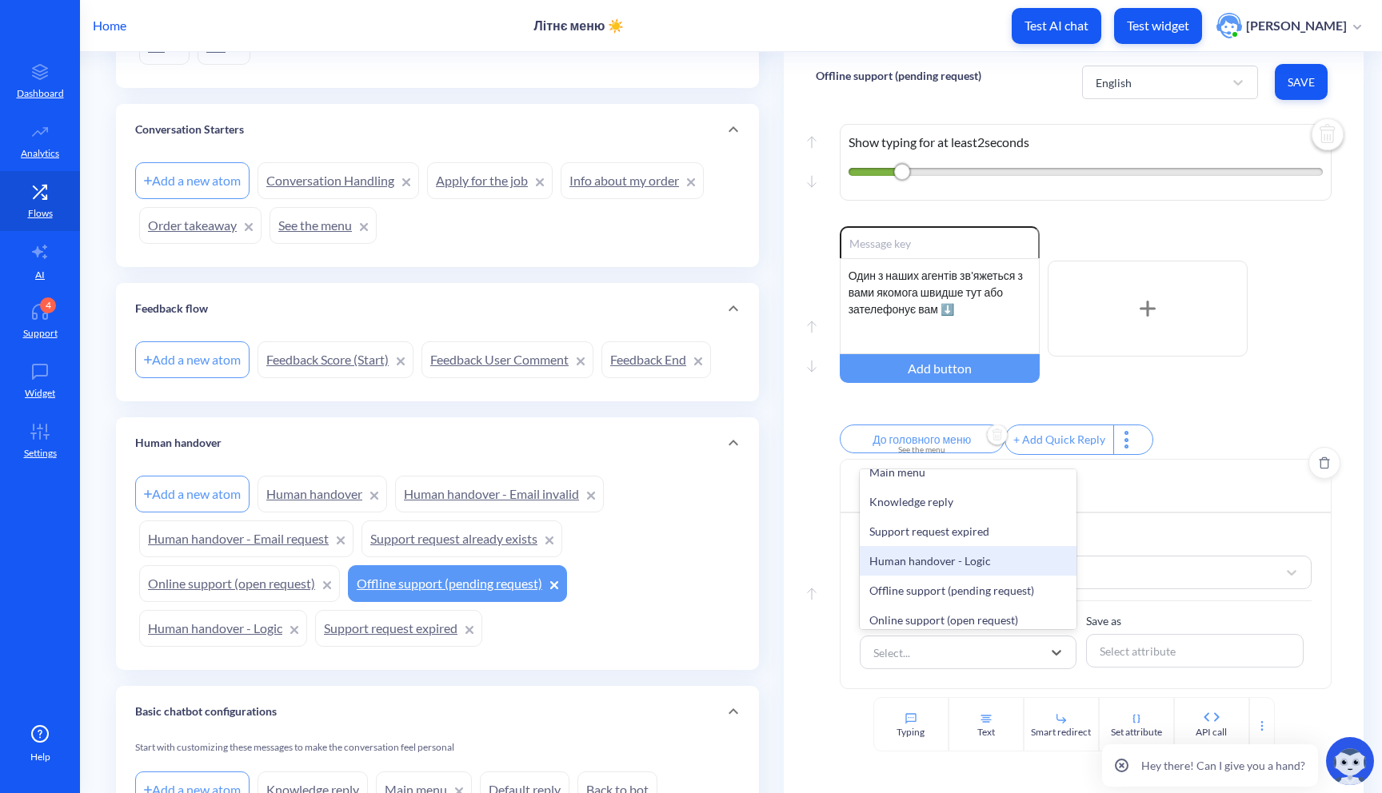
scroll to position [142, 0]
click at [1128, 469] on div "Save user input" at bounding box center [1085, 487] width 491 height 54
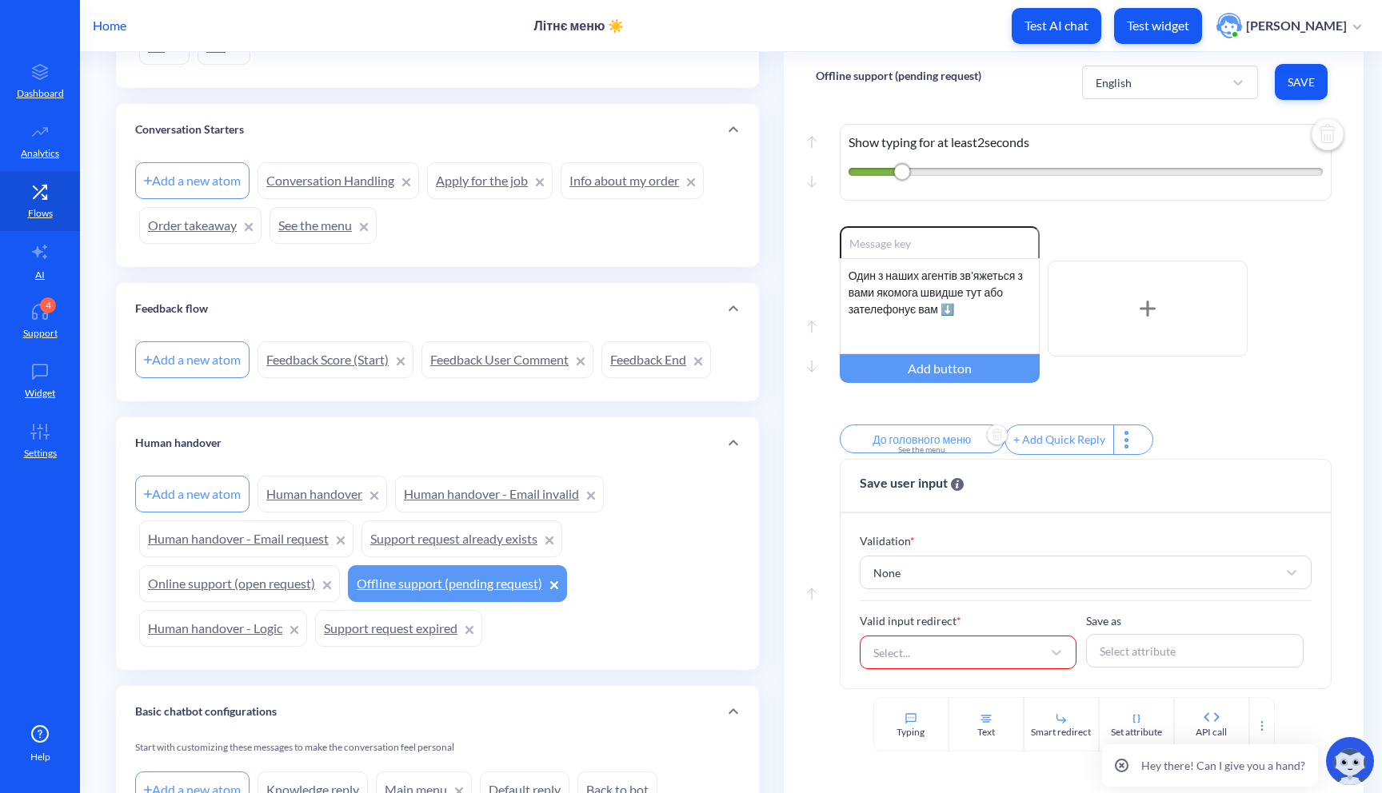
click at [417, 552] on link "Support request already exists" at bounding box center [461, 539] width 201 height 37
click at [915, 573] on div "None" at bounding box center [1071, 572] width 413 height 29
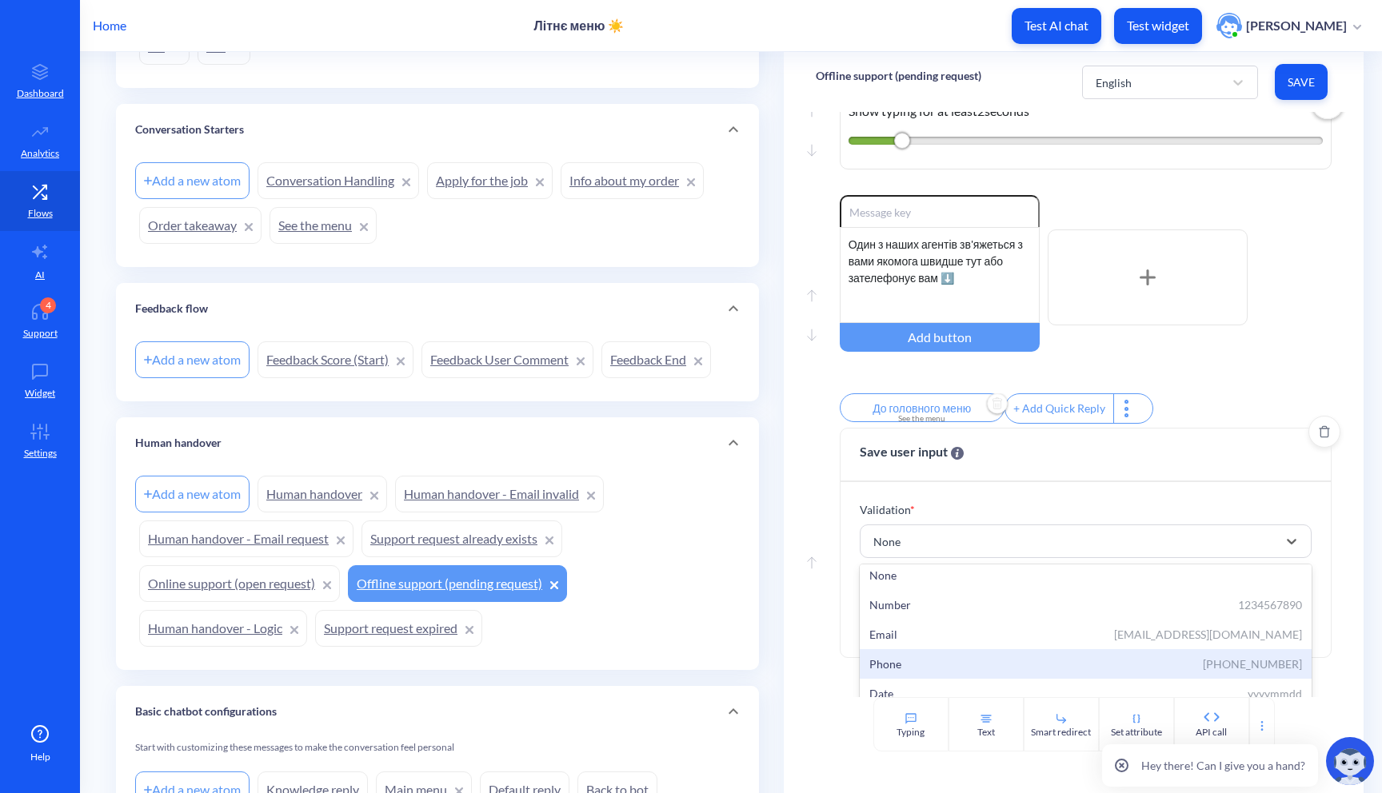
scroll to position [0, 0]
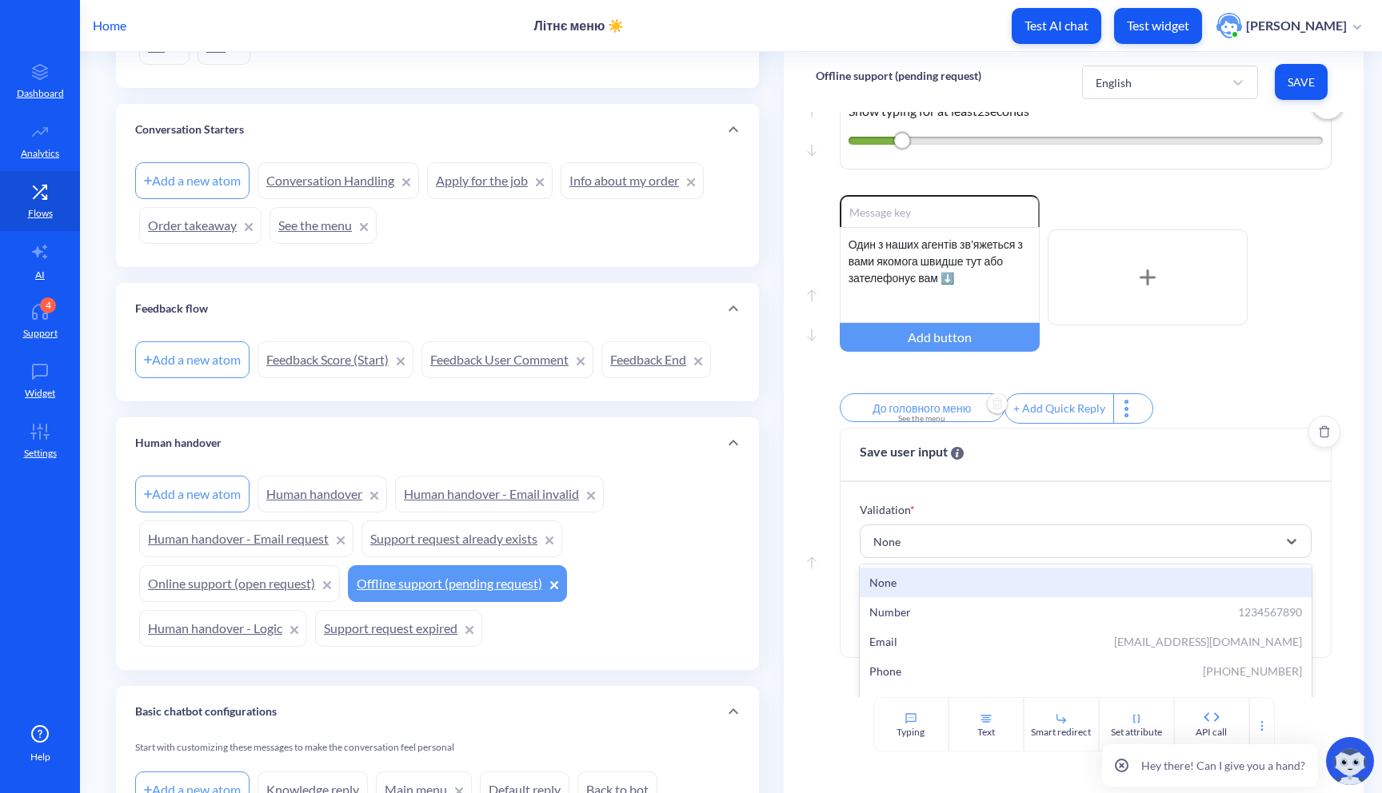
click at [910, 591] on div "None" at bounding box center [1085, 582] width 433 height 17
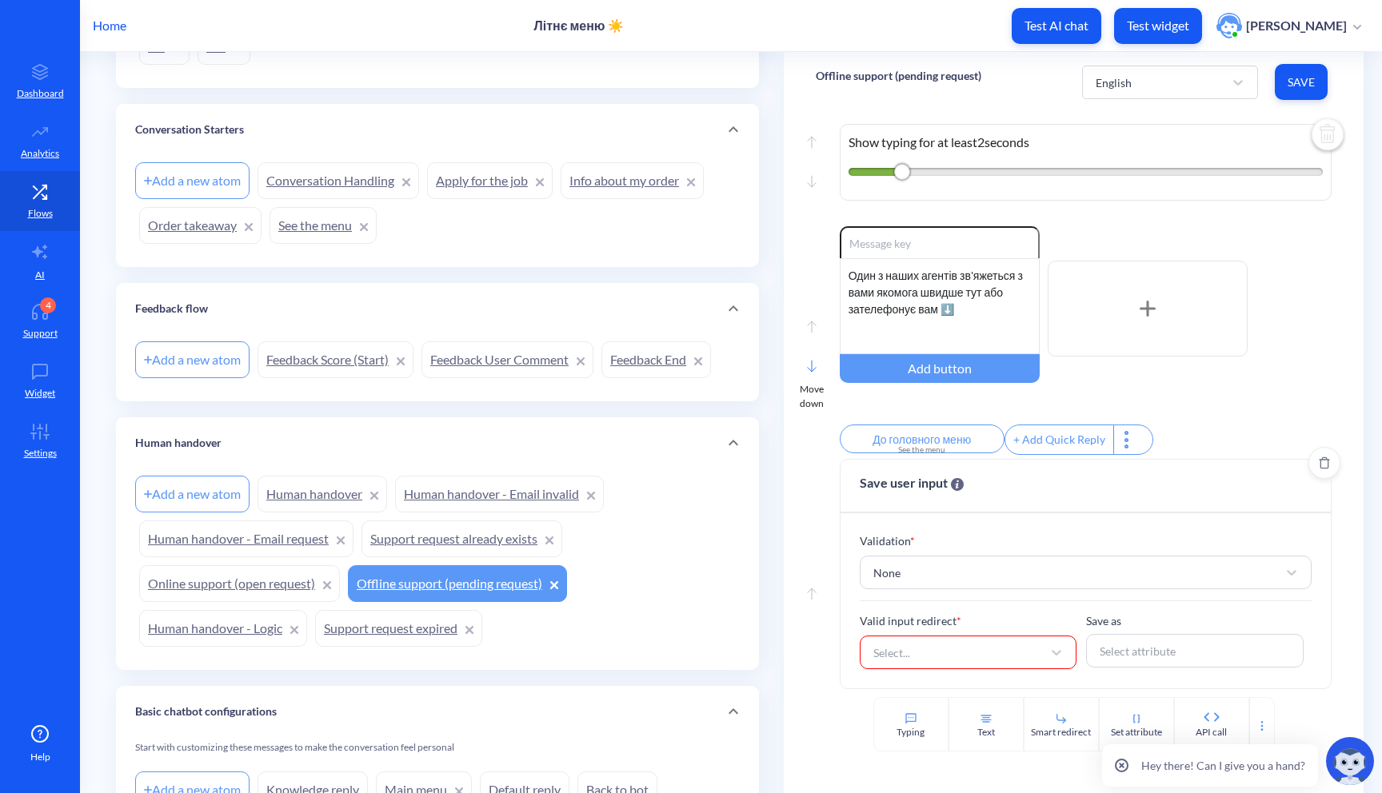
click at [809, 361] on rect at bounding box center [811, 366] width 8 height 11
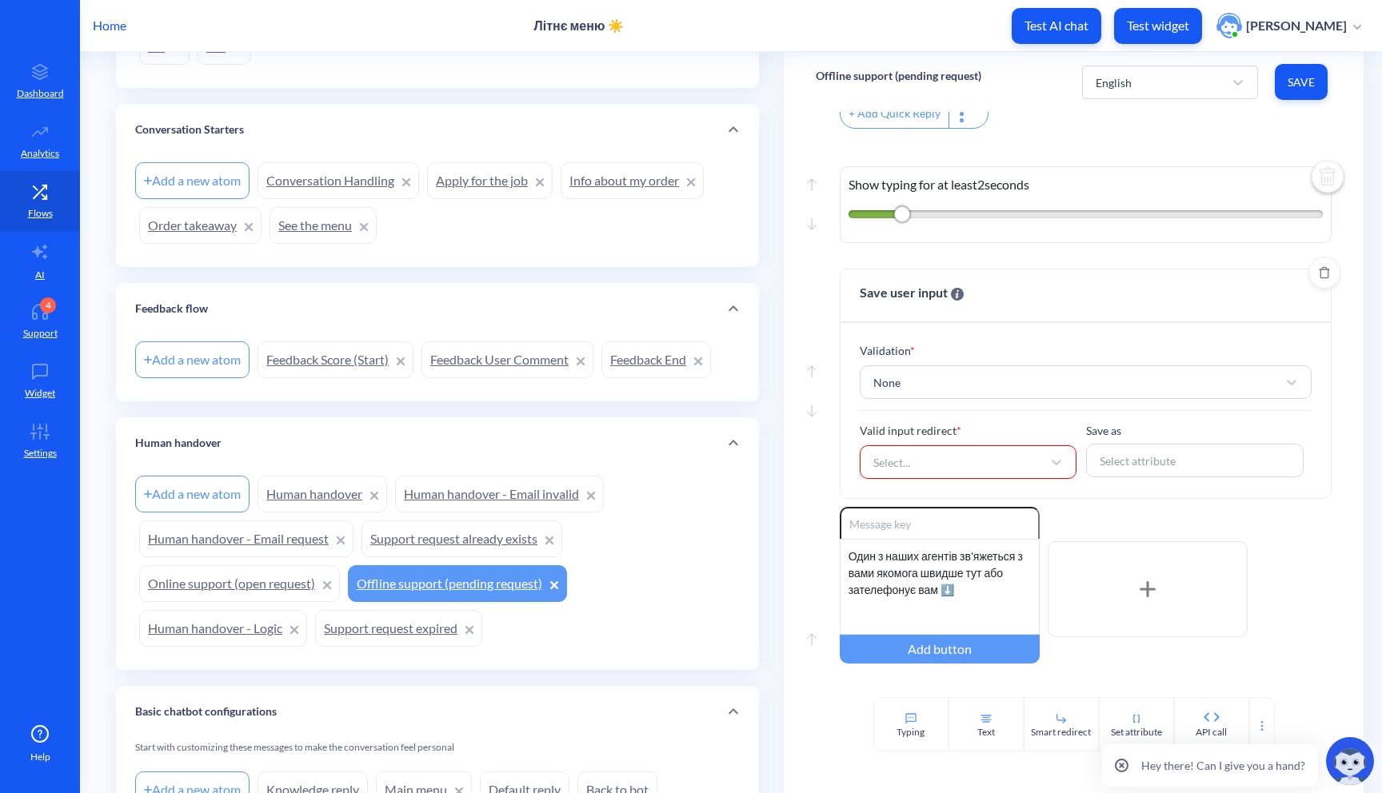
scroll to position [1062, 0]
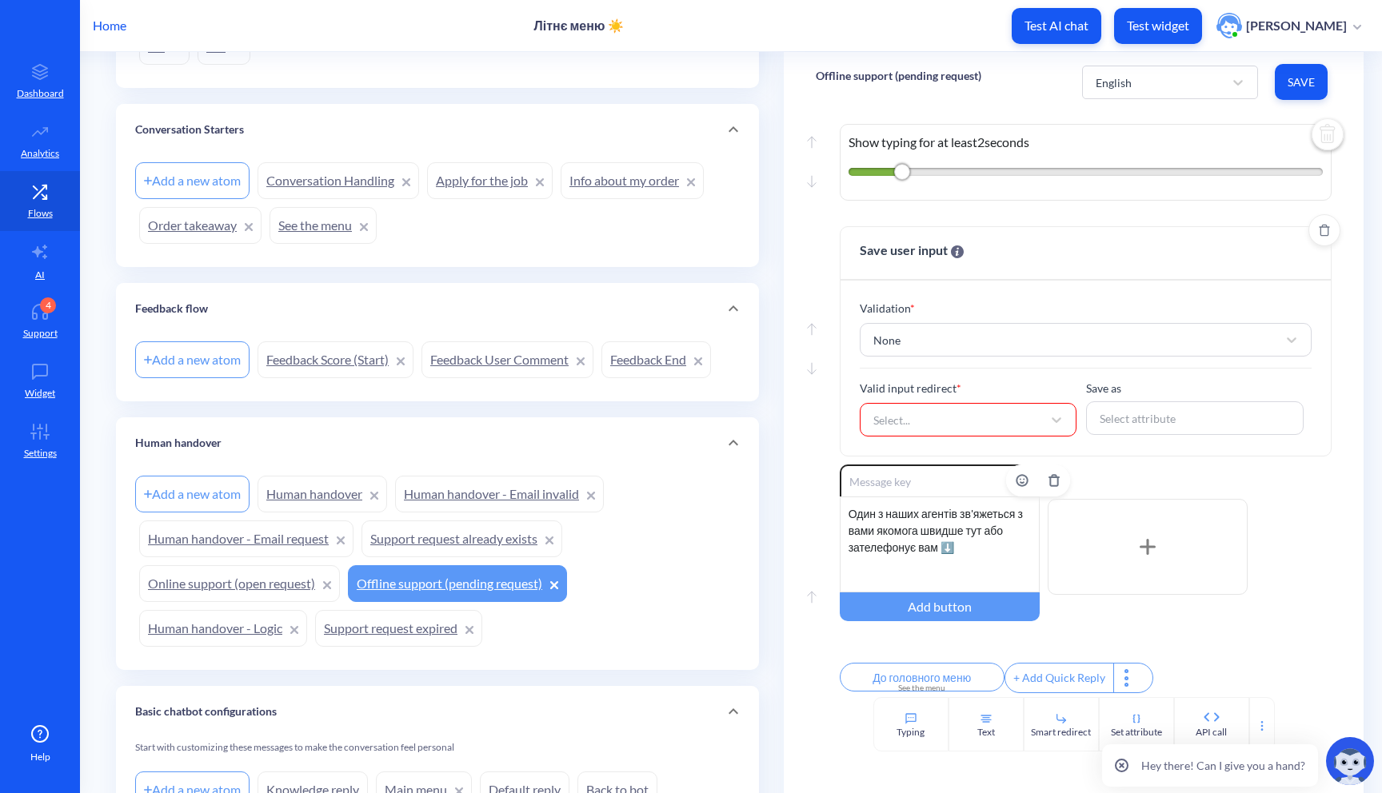
click at [984, 533] on div "Один з наших агентів зв'яжеться з вами якомога швидше тут або зателефонує вам ⬇️" at bounding box center [940, 545] width 200 height 96
click at [973, 542] on div "Один з наших агентів зв'яжеться з вами якомога швидше тут або зателефонує вам ⬇️" at bounding box center [940, 545] width 200 height 96
drag, startPoint x: 980, startPoint y: 536, endPoint x: 844, endPoint y: 505, distance: 139.5
click at [844, 505] on div "Один з наших агентів зв'яжеться з вами якомога швидше тут або зателефонує вам ⬇️" at bounding box center [940, 545] width 200 height 96
click at [812, 597] on div at bounding box center [812, 595] width 10 height 19
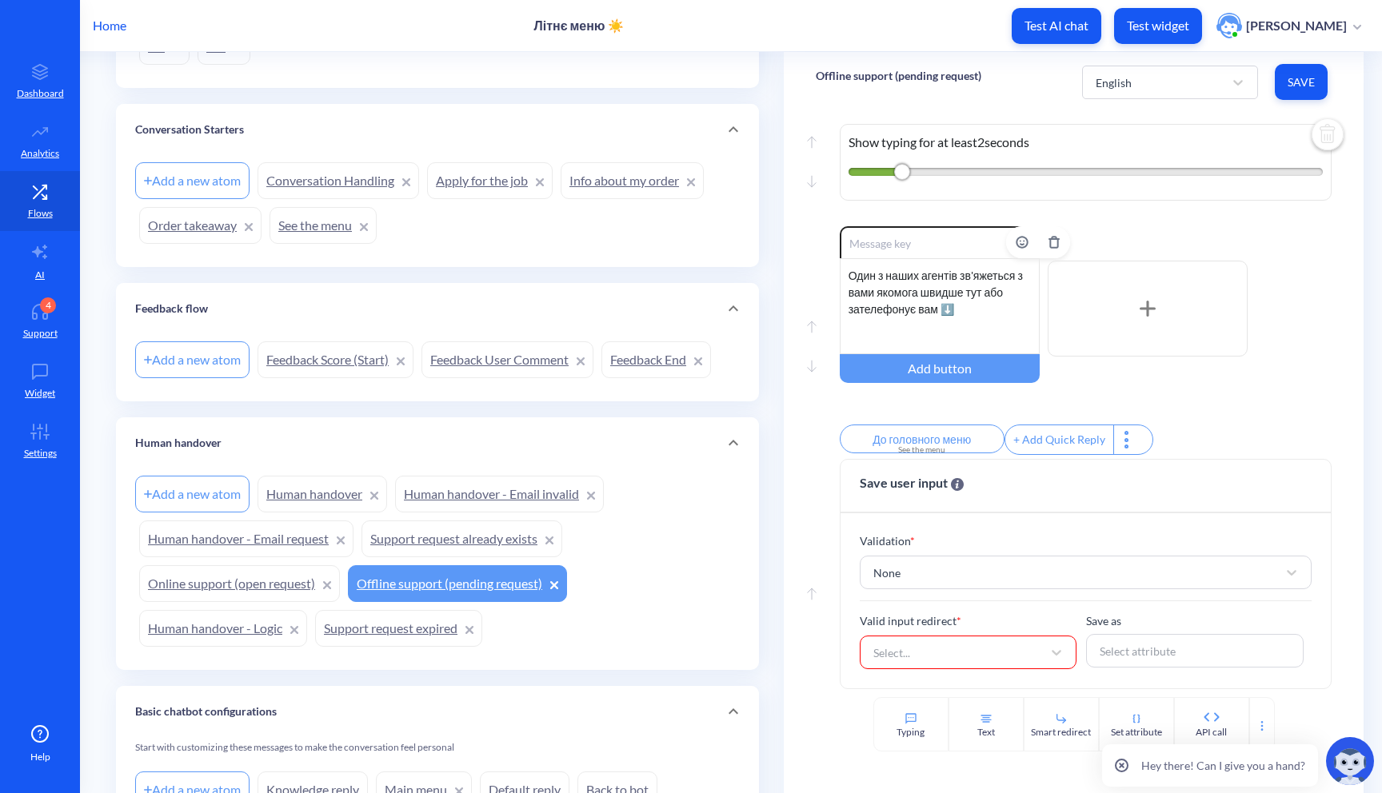
click at [979, 291] on div "Один з наших агентів зв'яжеться з вами якомога швидше тут або зателефонує вам ⬇️" at bounding box center [940, 306] width 200 height 96
click at [989, 425] on img "Delete" at bounding box center [997, 436] width 24 height 24
click at [913, 439] on div "+ Add Quick Reply" at bounding box center [894, 439] width 108 height 29
click at [985, 436] on img "Delete" at bounding box center [997, 436] width 24 height 24
click at [968, 304] on div "Один з наших агентів зв'яжеться з вами якомога швидше тут або зателефонує вам ⬇️" at bounding box center [940, 306] width 200 height 96
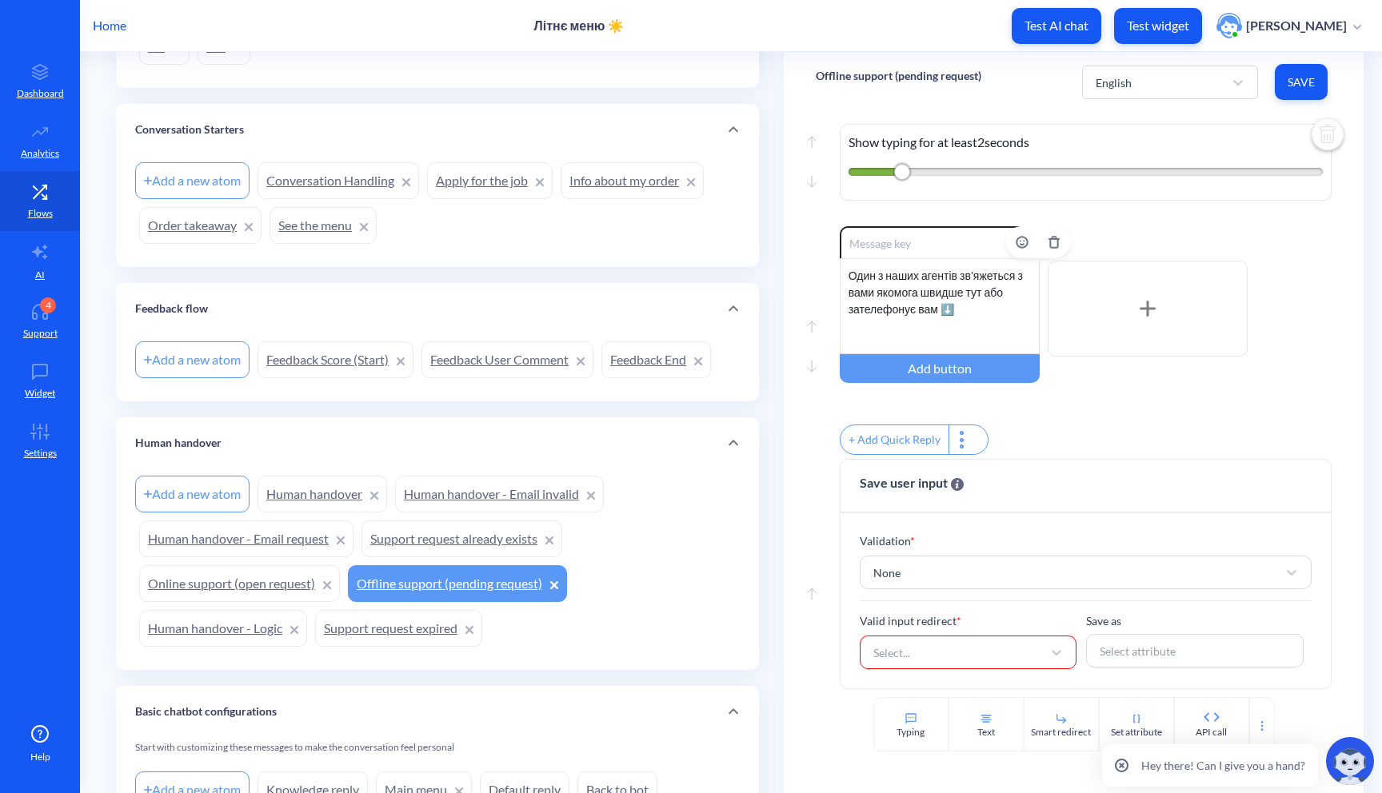
click at [938, 299] on div "Один з наших агентів зв'яжеться з вами якомога швидше тут або зателефонує вам ⬇️" at bounding box center [940, 306] width 200 height 96
click at [960, 299] on div "Один з наших агентів зв'яжеться з вами якомога швидше тут або зателефонує вам ⬇️" at bounding box center [940, 306] width 200 height 96
click at [1000, 258] on div "Один з наших агентів зв'яжеться з вами якомога швидше тут або зателефонує вам В…" at bounding box center [940, 306] width 200 height 96
click at [982, 335] on div "Один з наших агентів зв'яжеться з вами якомога швидше тут або зателефонує вам В…" at bounding box center [940, 306] width 200 height 96
click at [1002, 646] on div "Select..." at bounding box center [954, 652] width 178 height 29
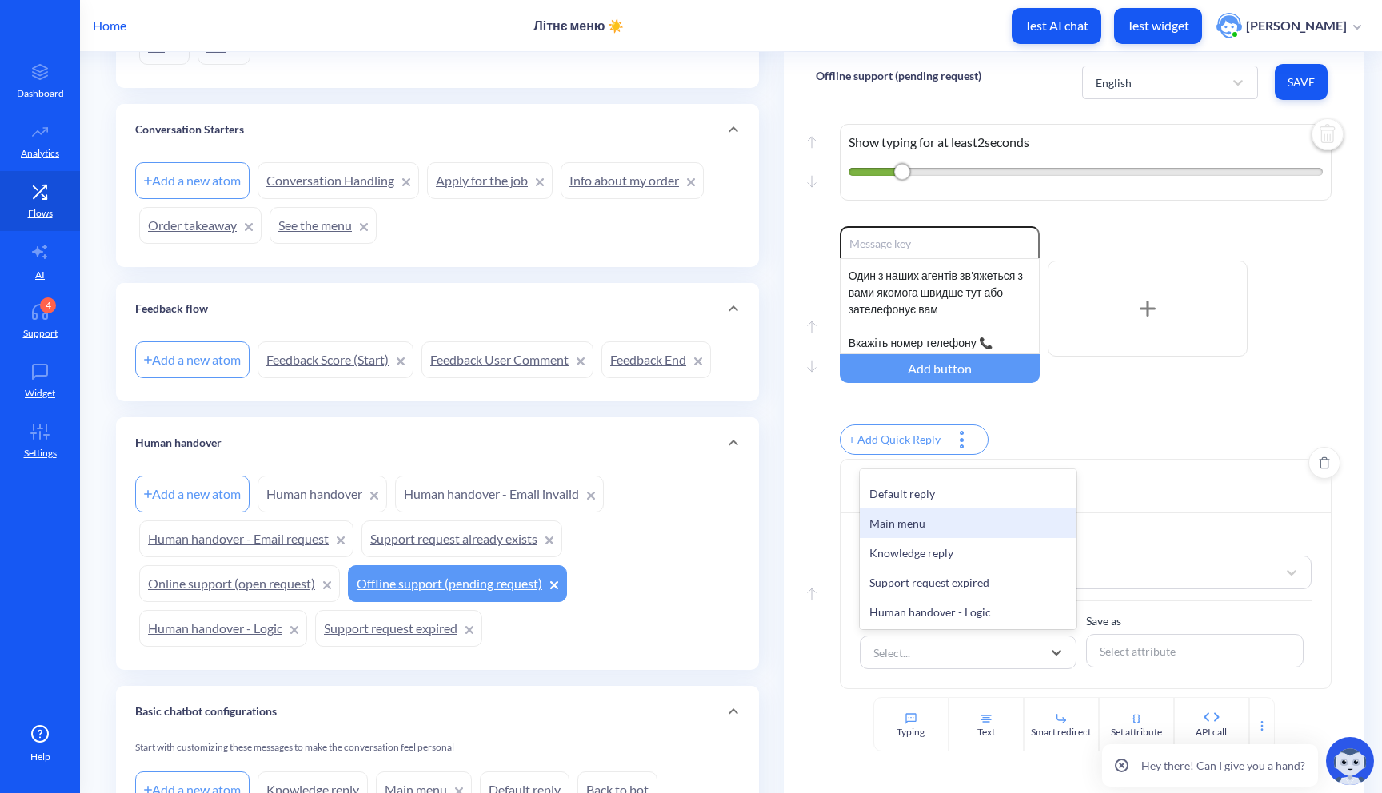
scroll to position [20, 0]
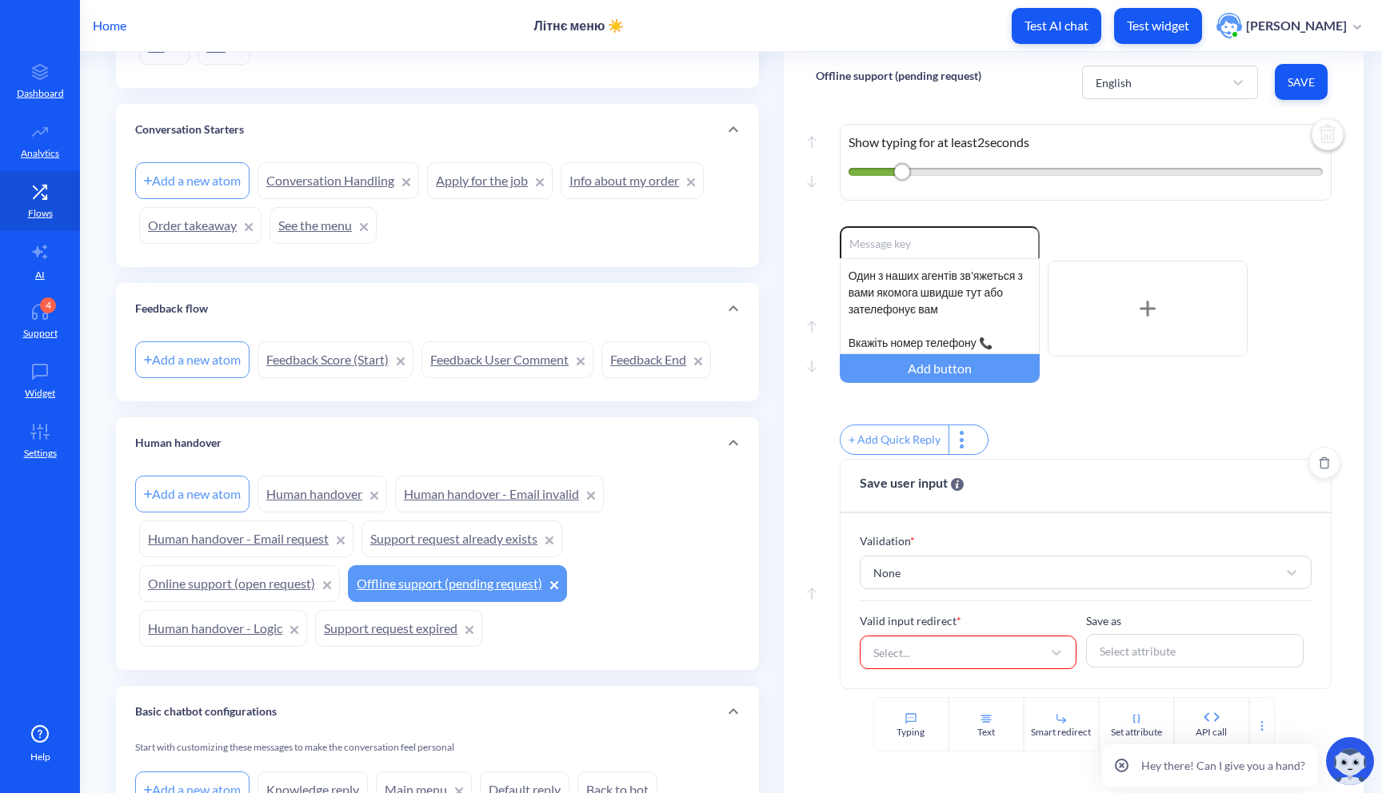
click at [1046, 440] on div "+ Add Quick Reply" at bounding box center [1086, 442] width 493 height 34
click at [1298, 91] on button "Save" at bounding box center [1301, 82] width 53 height 36
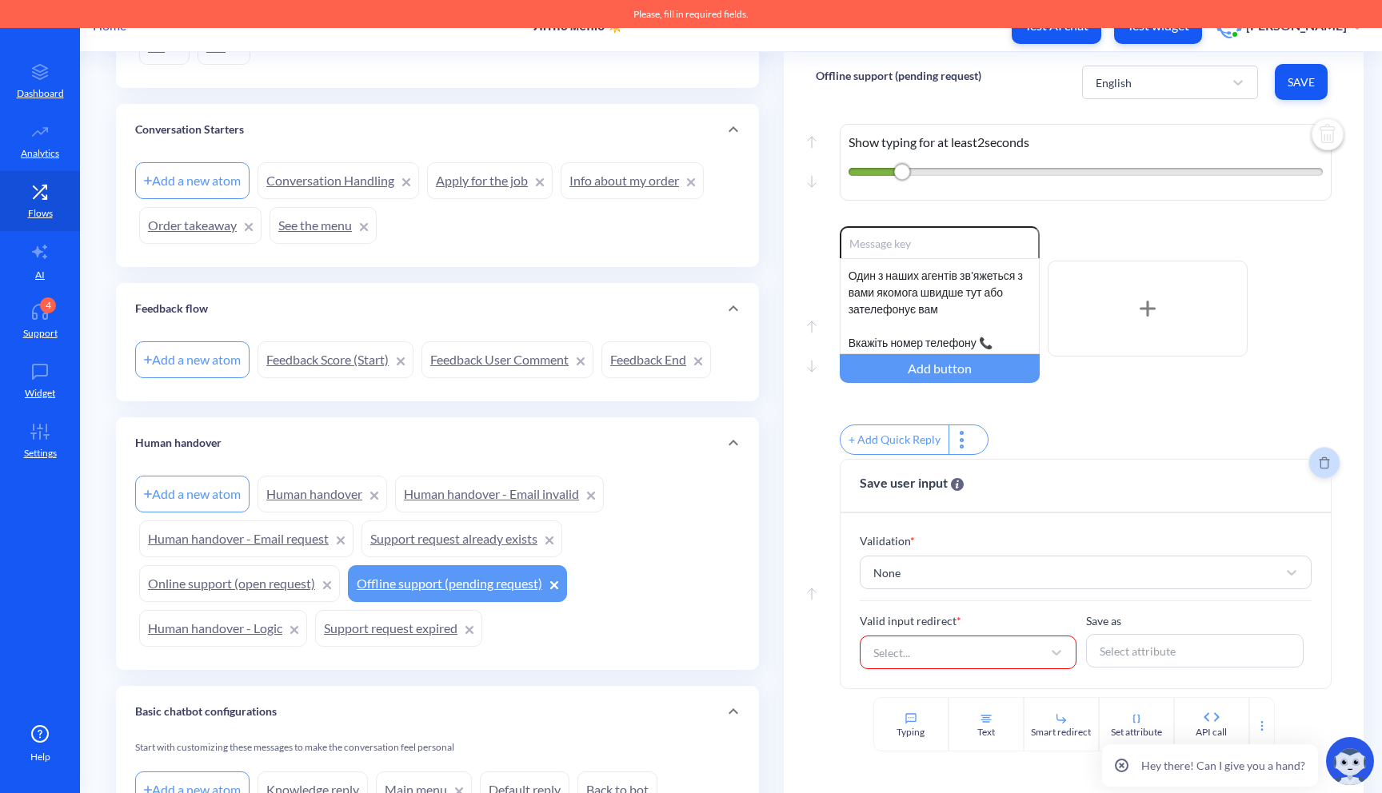
click at [1320, 466] on icon "Delete" at bounding box center [1325, 463] width 10 height 12
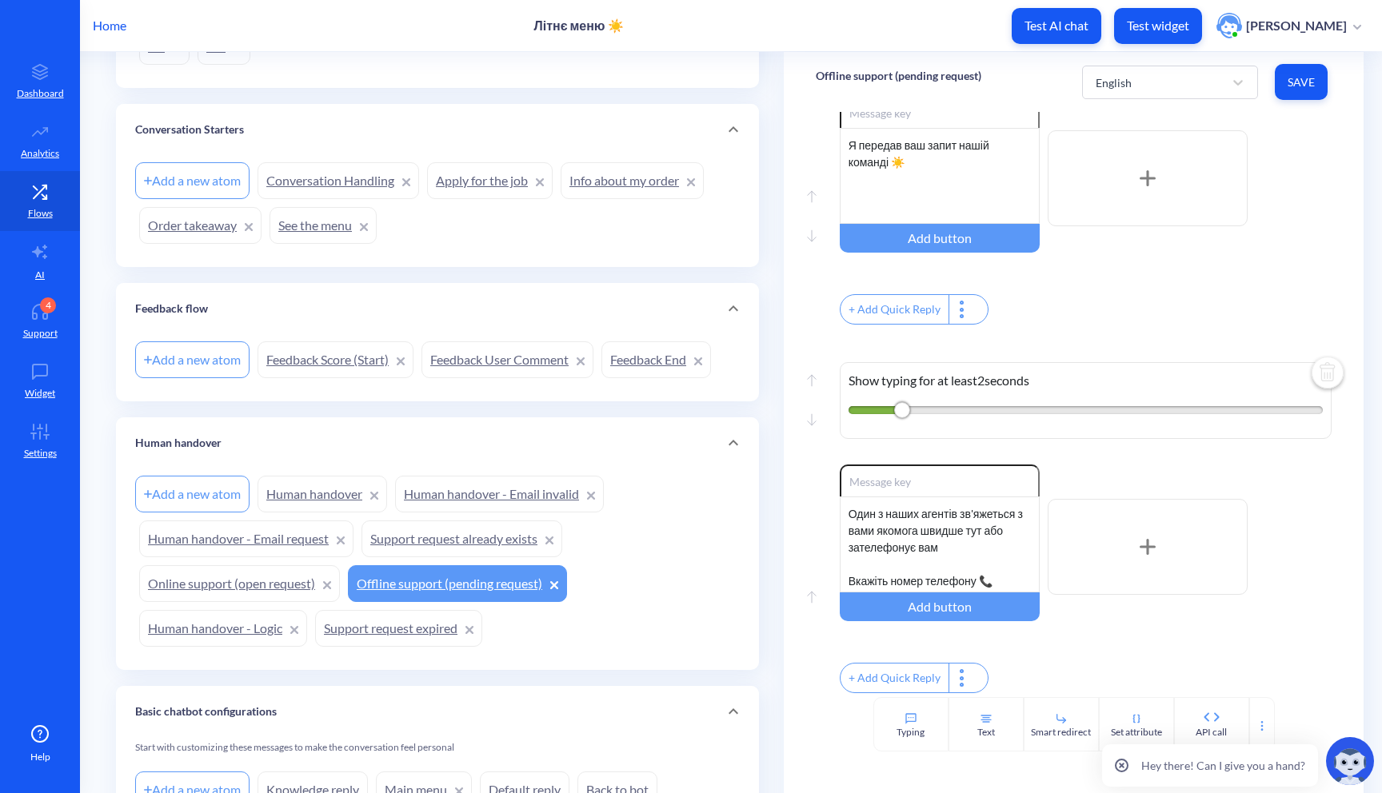
scroll to position [824, 0]
click at [1300, 89] on span "Save" at bounding box center [1301, 82] width 27 height 16
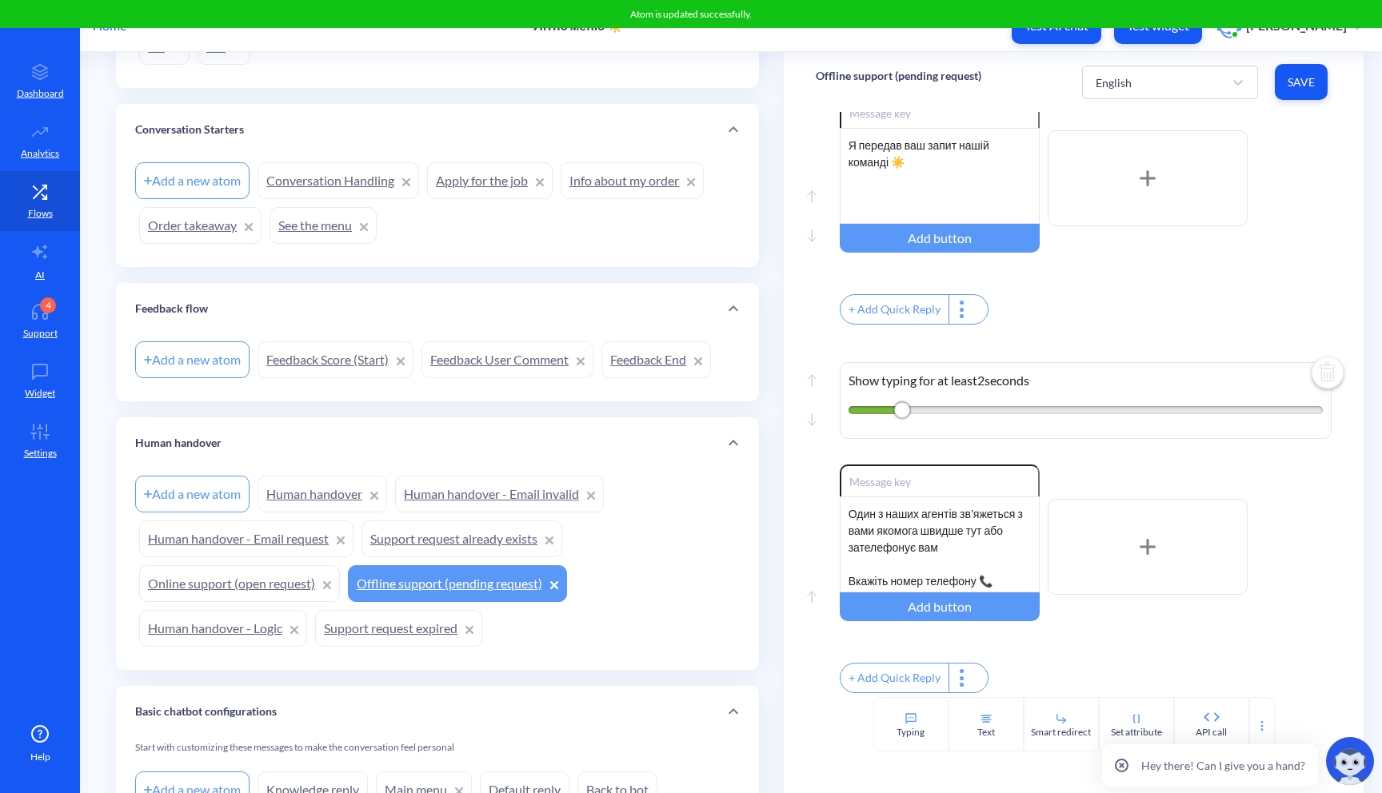
click at [306, 500] on link "Human handover" at bounding box center [323, 494] width 130 height 37
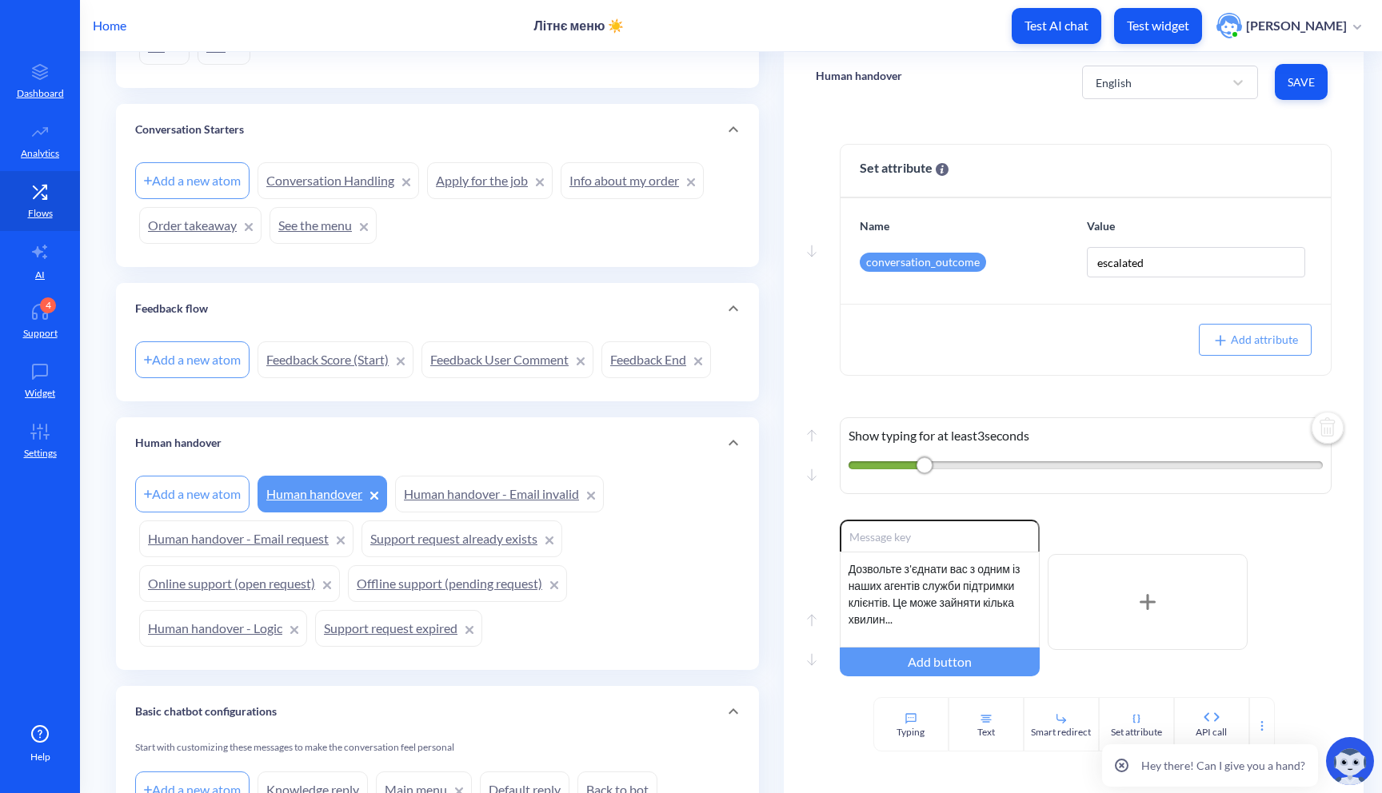
click at [450, 486] on link "Human handover - Email invalid" at bounding box center [499, 494] width 209 height 37
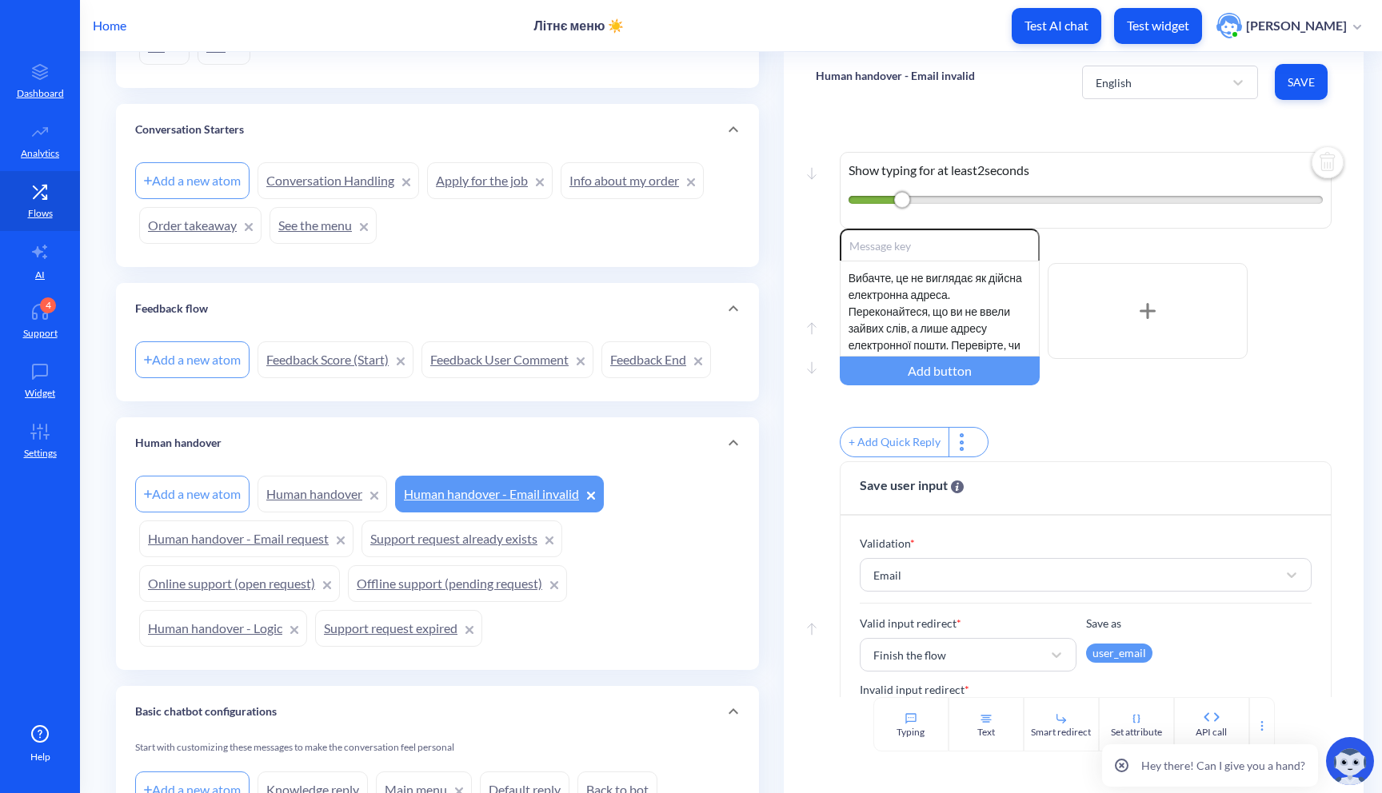
click at [472, 537] on link "Support request already exists" at bounding box center [461, 539] width 201 height 37
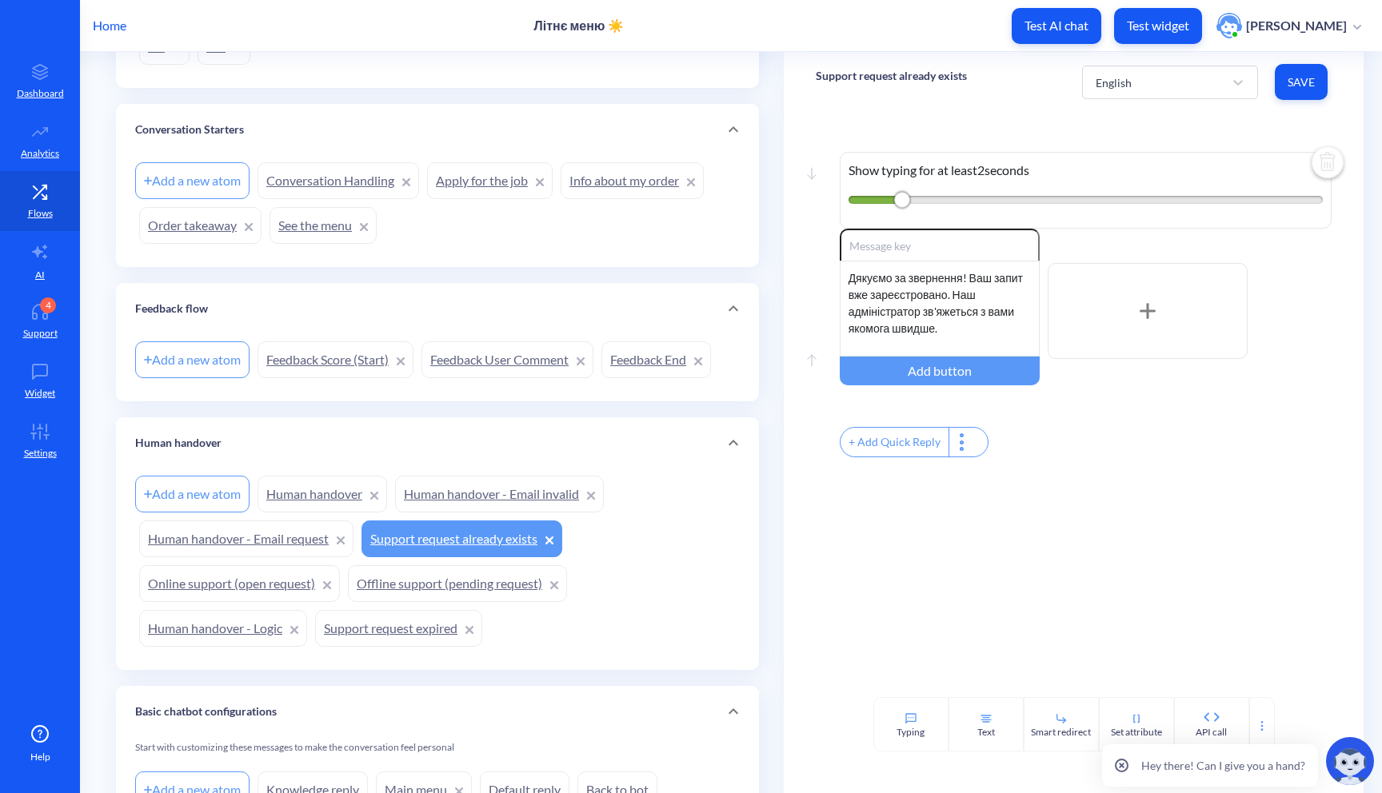
click at [509, 502] on link "Human handover - Email invalid" at bounding box center [499, 494] width 209 height 37
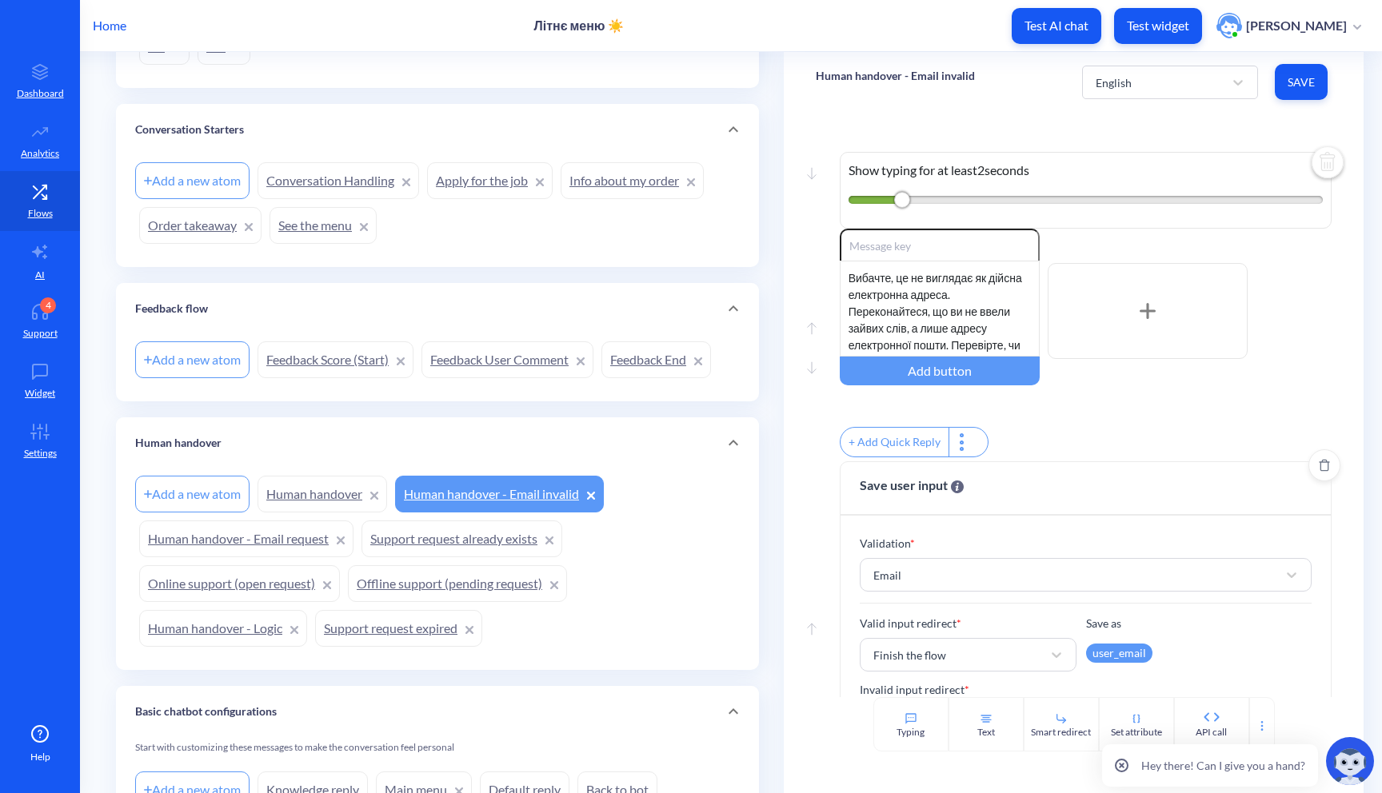
scroll to position [79, 0]
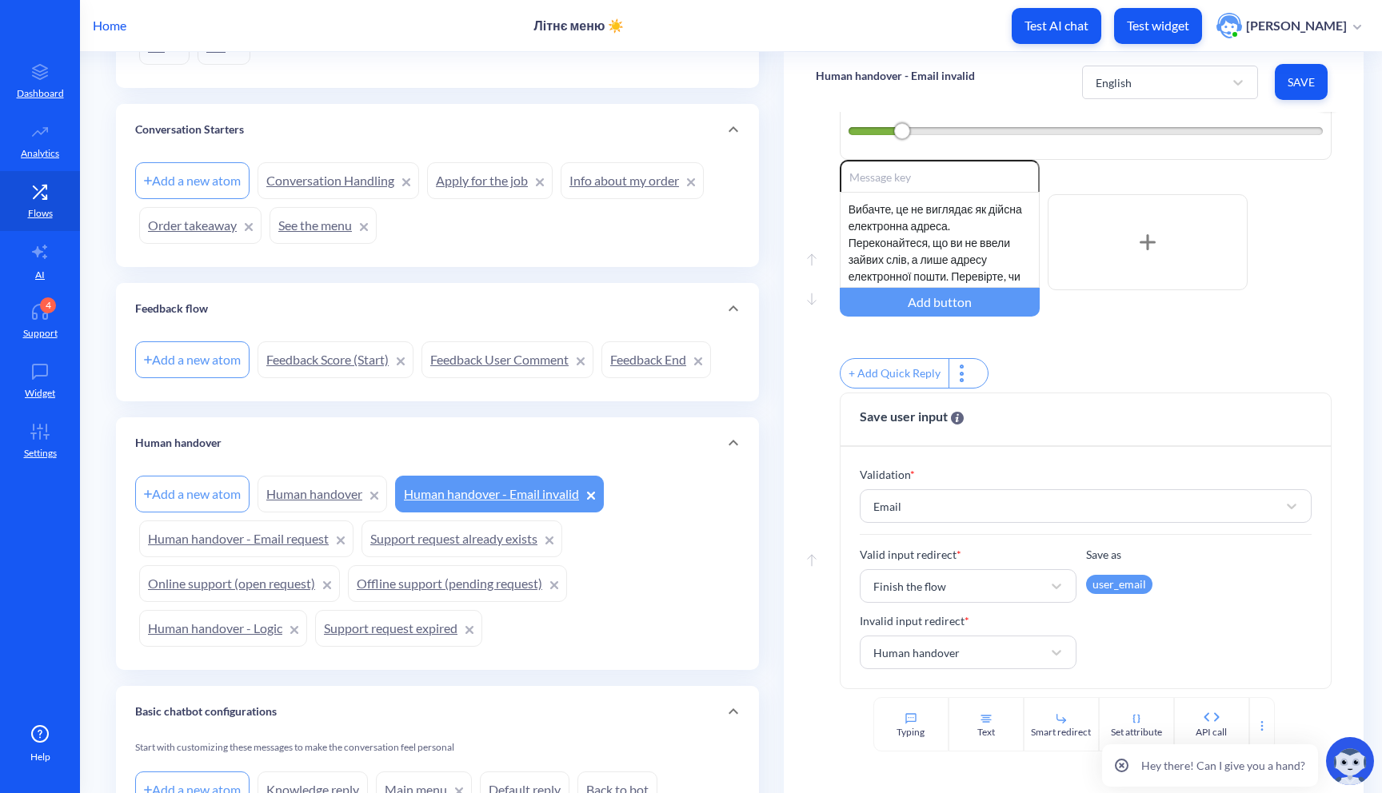
click at [461, 591] on link "Offline support (pending request)" at bounding box center [457, 583] width 219 height 37
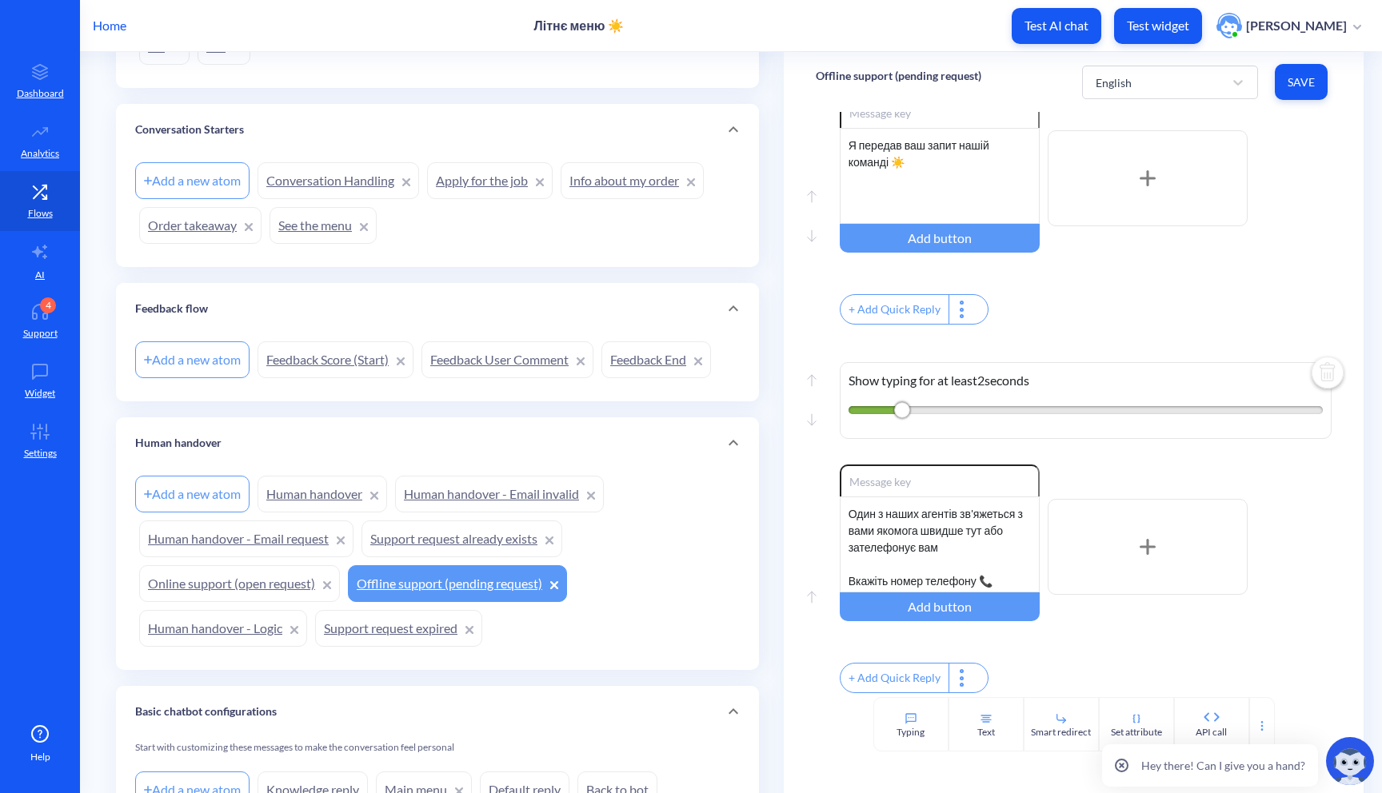
scroll to position [824, 0]
click at [1250, 715] on div at bounding box center [1262, 724] width 26 height 54
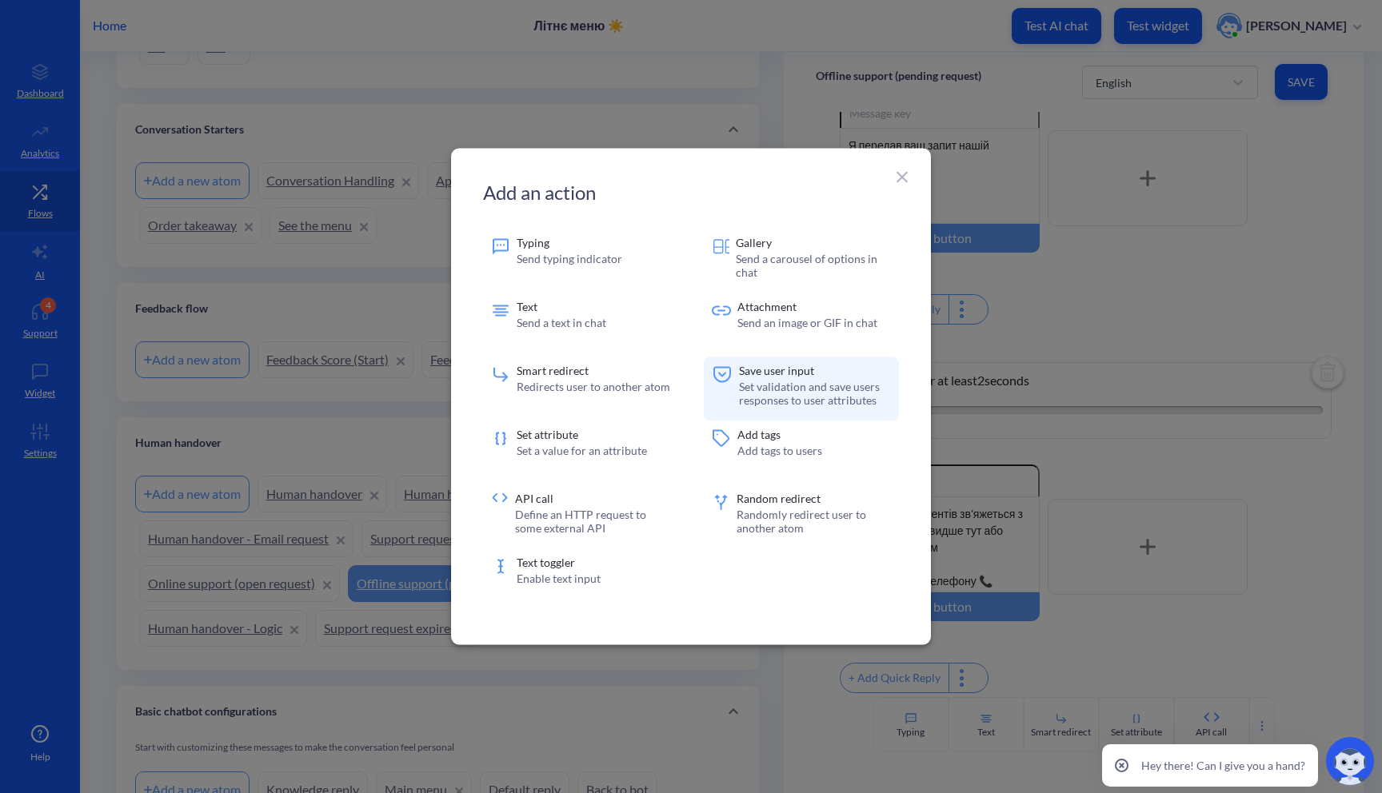
click at [844, 409] on div "Save user input Set validation and save users responses to user attributes" at bounding box center [815, 389] width 152 height 48
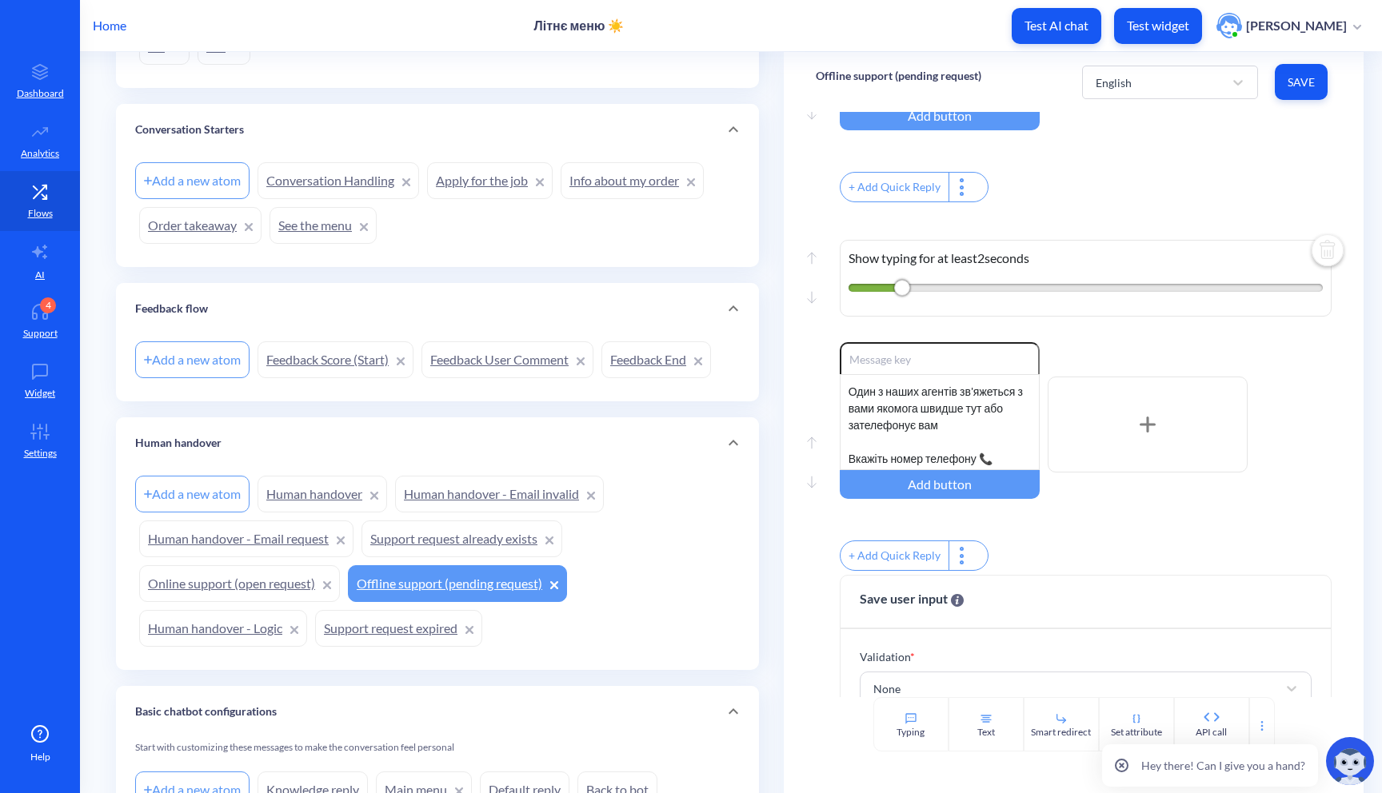
scroll to position [1062, 0]
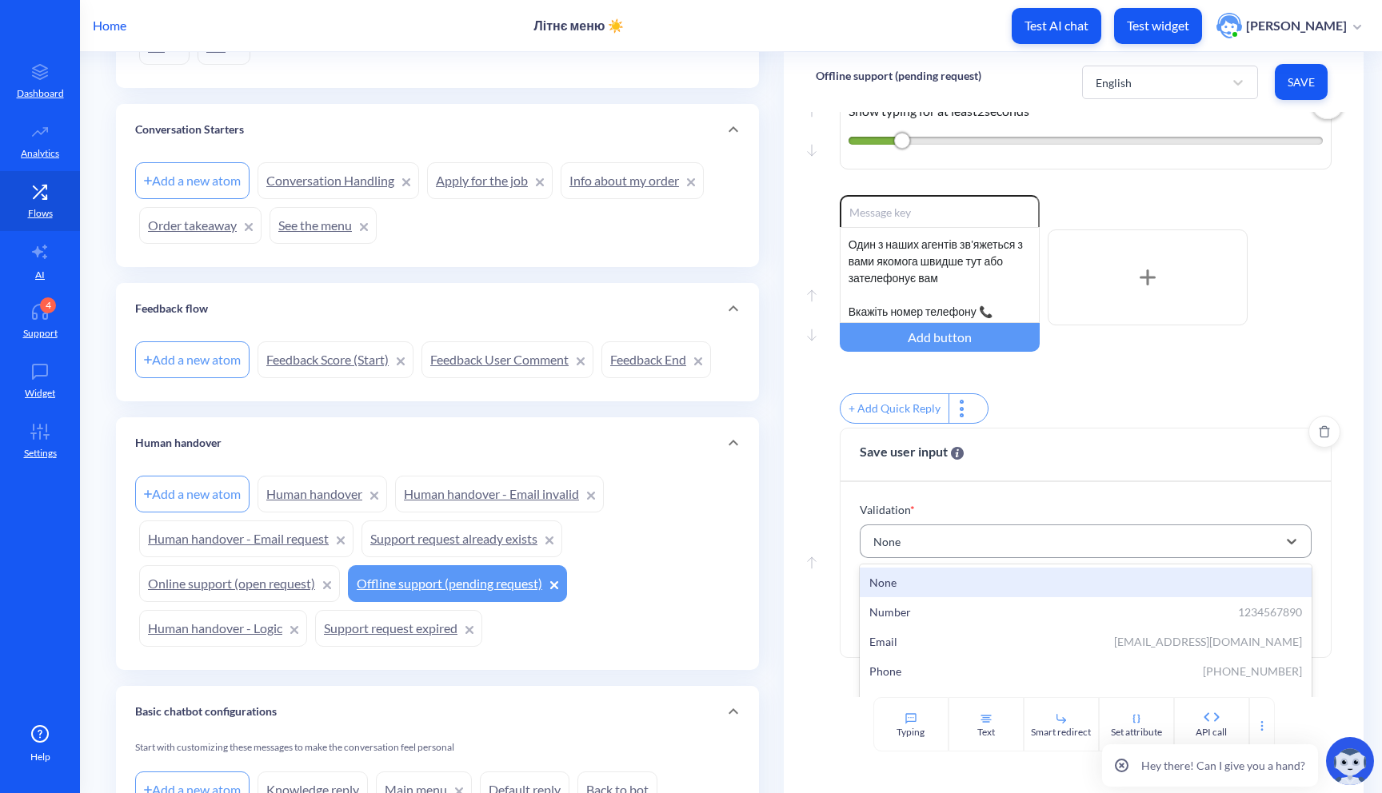
click at [1010, 556] on div "None" at bounding box center [1071, 541] width 413 height 29
click at [986, 597] on div "None" at bounding box center [1086, 583] width 453 height 30
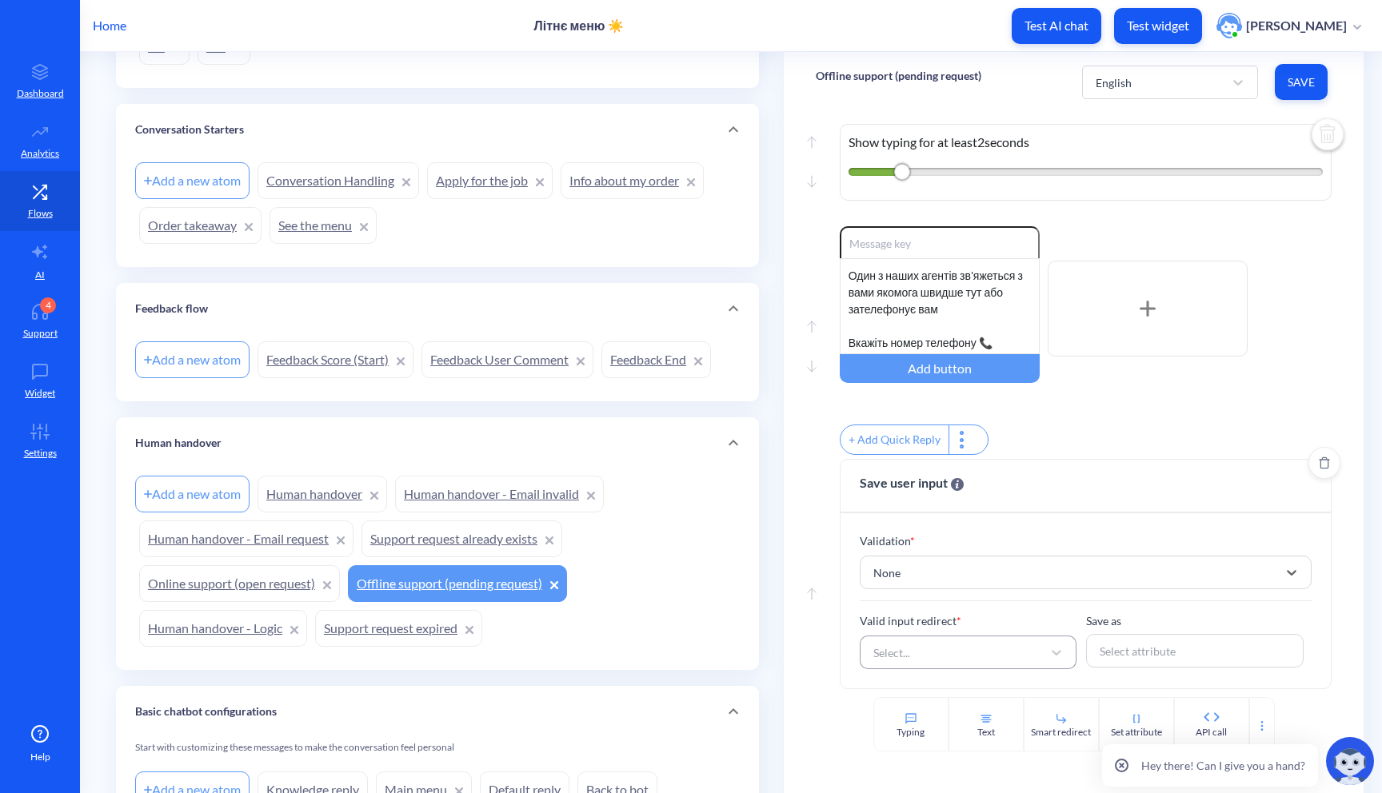
click at [945, 649] on div "Select..." at bounding box center [954, 652] width 178 height 29
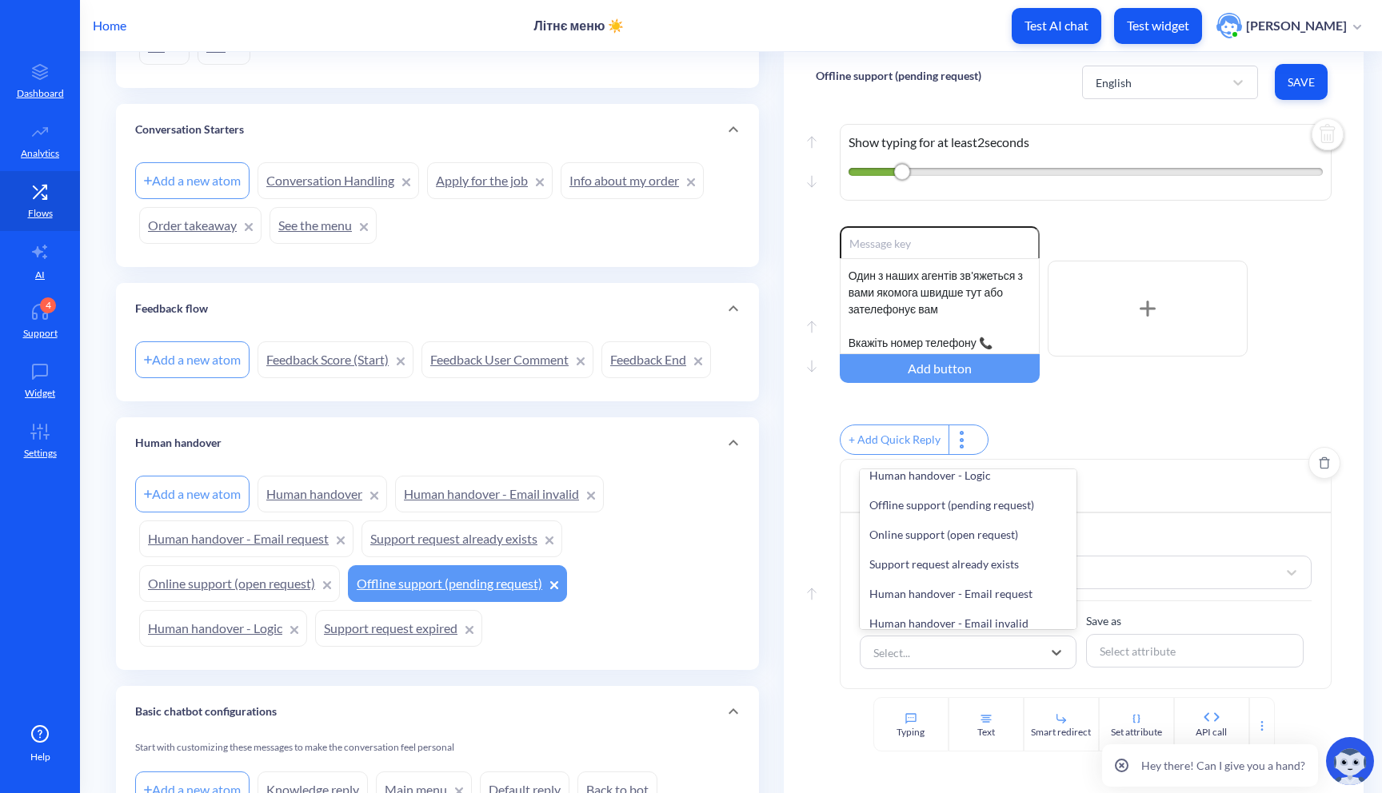
scroll to position [192, 0]
click at [968, 557] on div "Support request already exists" at bounding box center [969, 562] width 218 height 30
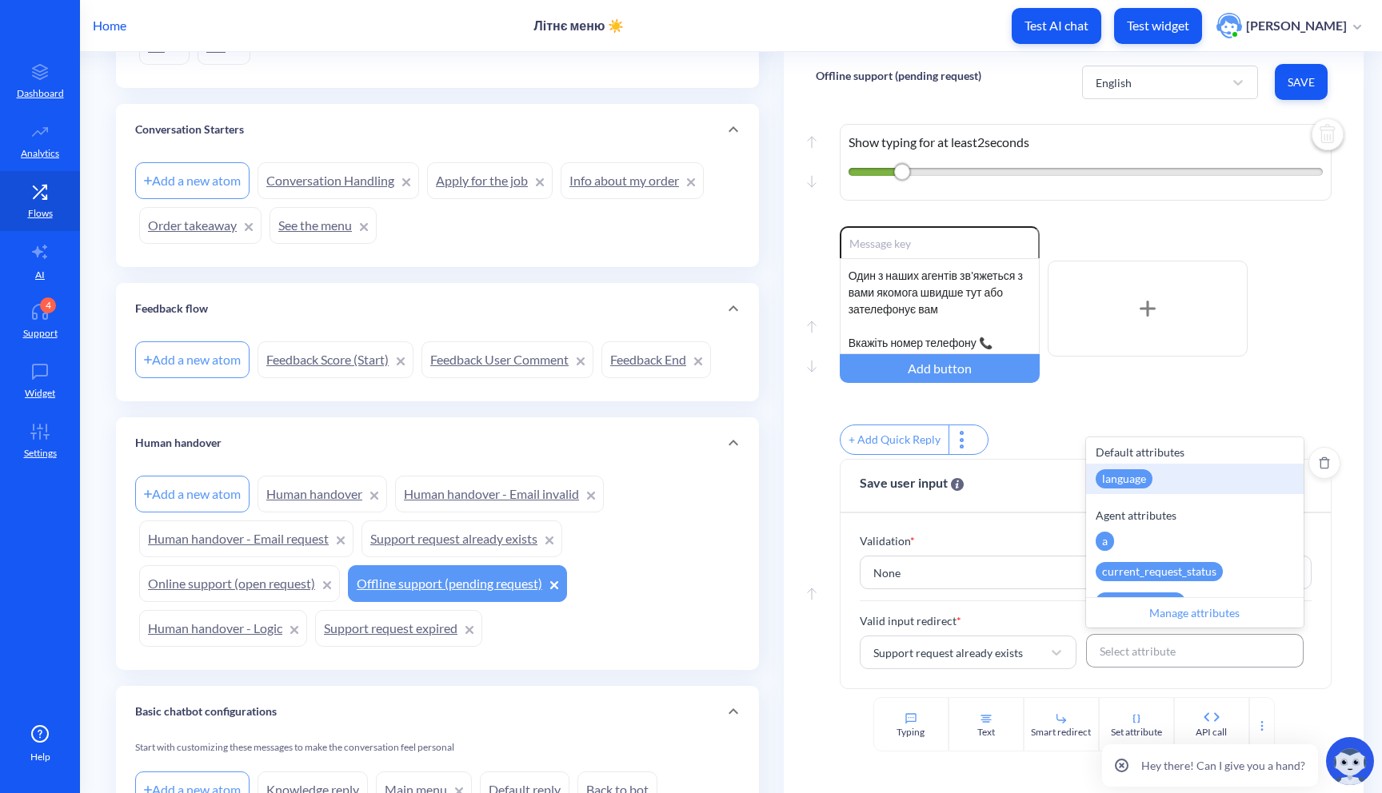
click at [1160, 650] on div "Select attribute" at bounding box center [1138, 651] width 76 height 17
click at [1160, 651] on div "Select attribute" at bounding box center [1138, 651] width 76 height 17
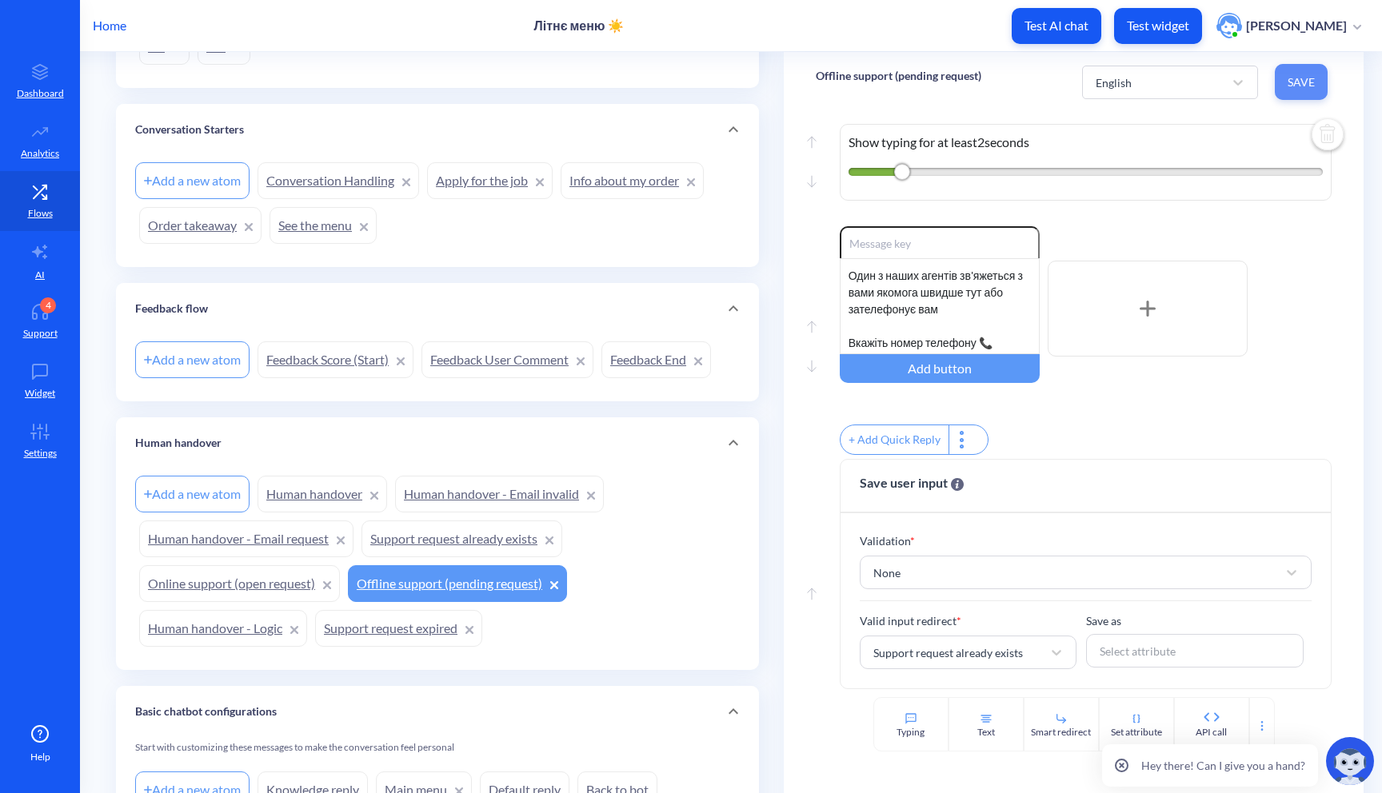
click at [1307, 74] on span "Save" at bounding box center [1301, 82] width 27 height 16
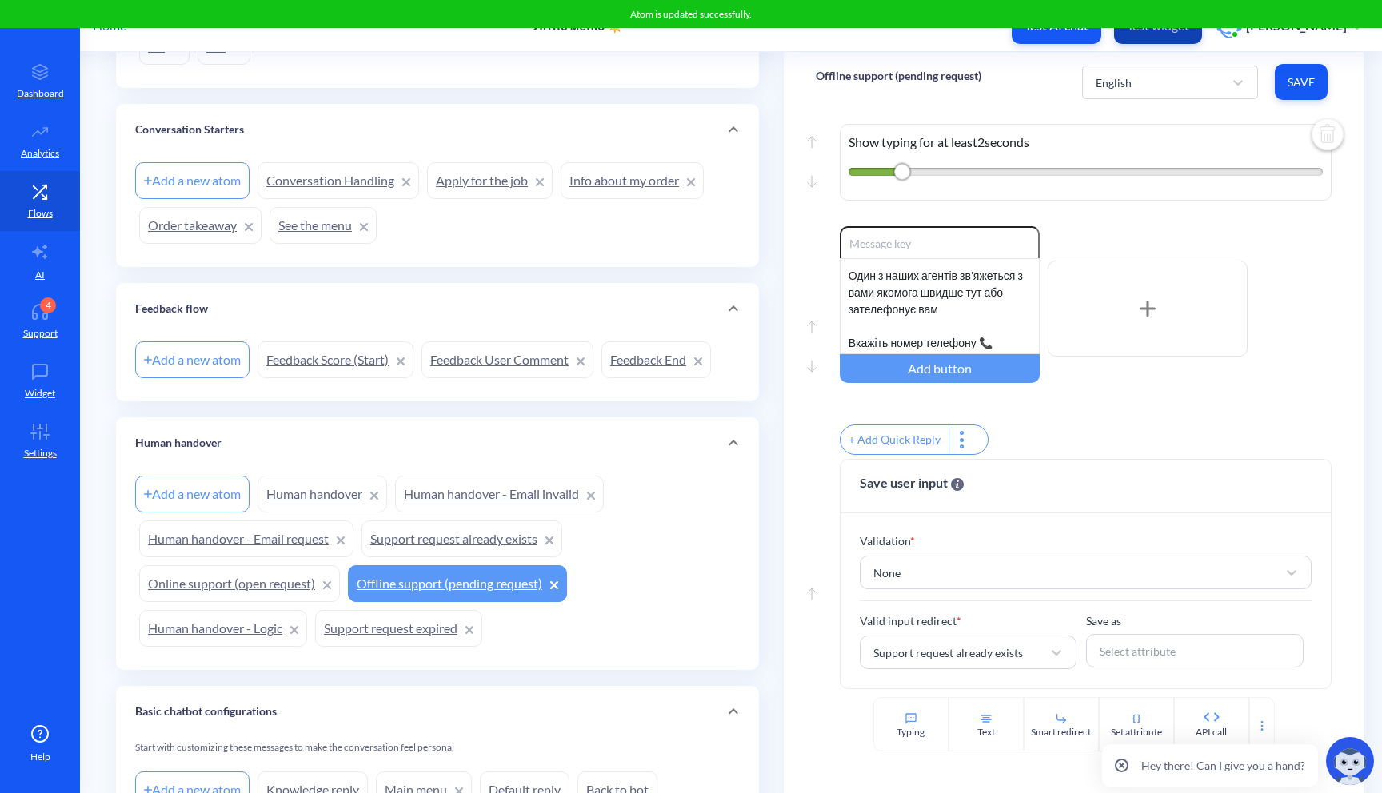
click at [1156, 32] on p "Test widget" at bounding box center [1158, 26] width 62 height 16
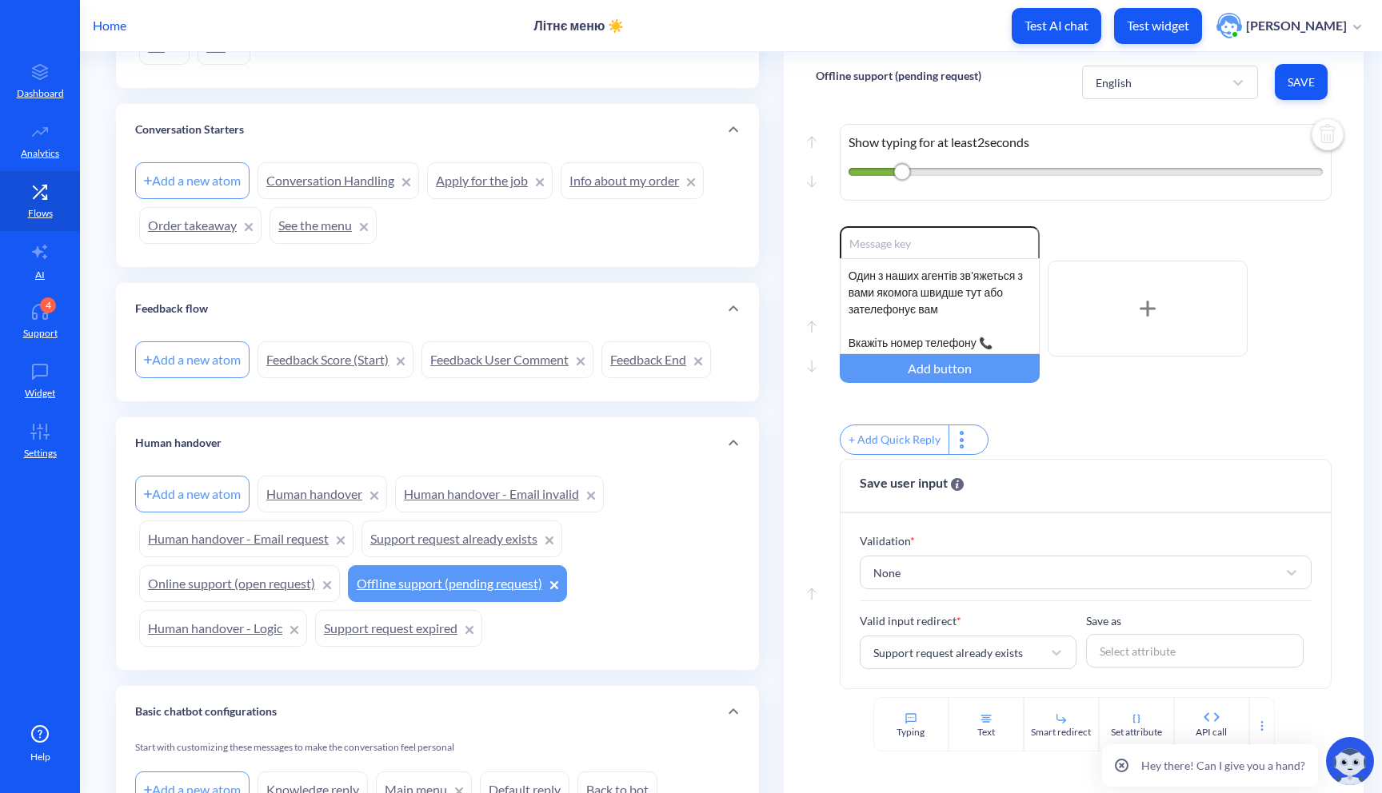
click at [298, 498] on link "Human handover" at bounding box center [323, 494] width 130 height 37
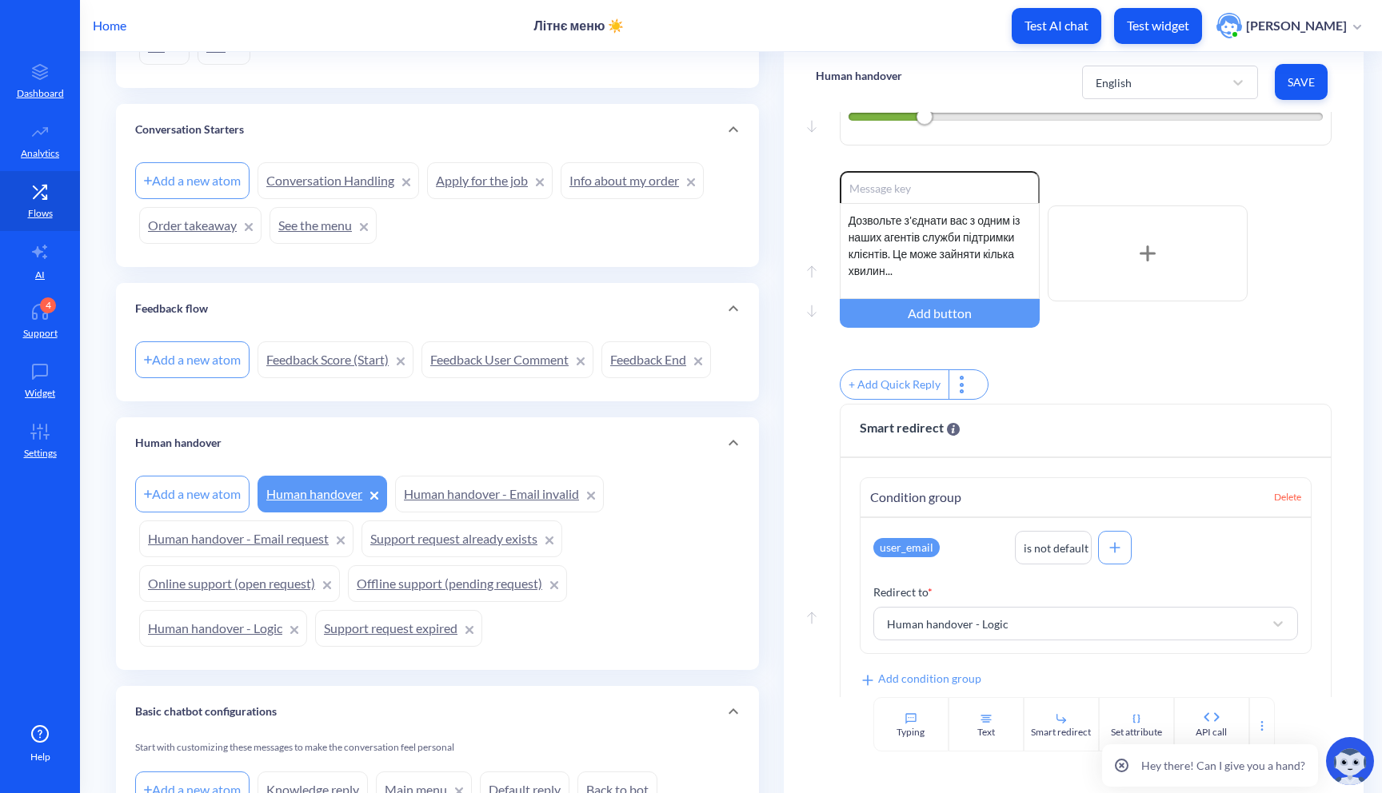
scroll to position [461, 0]
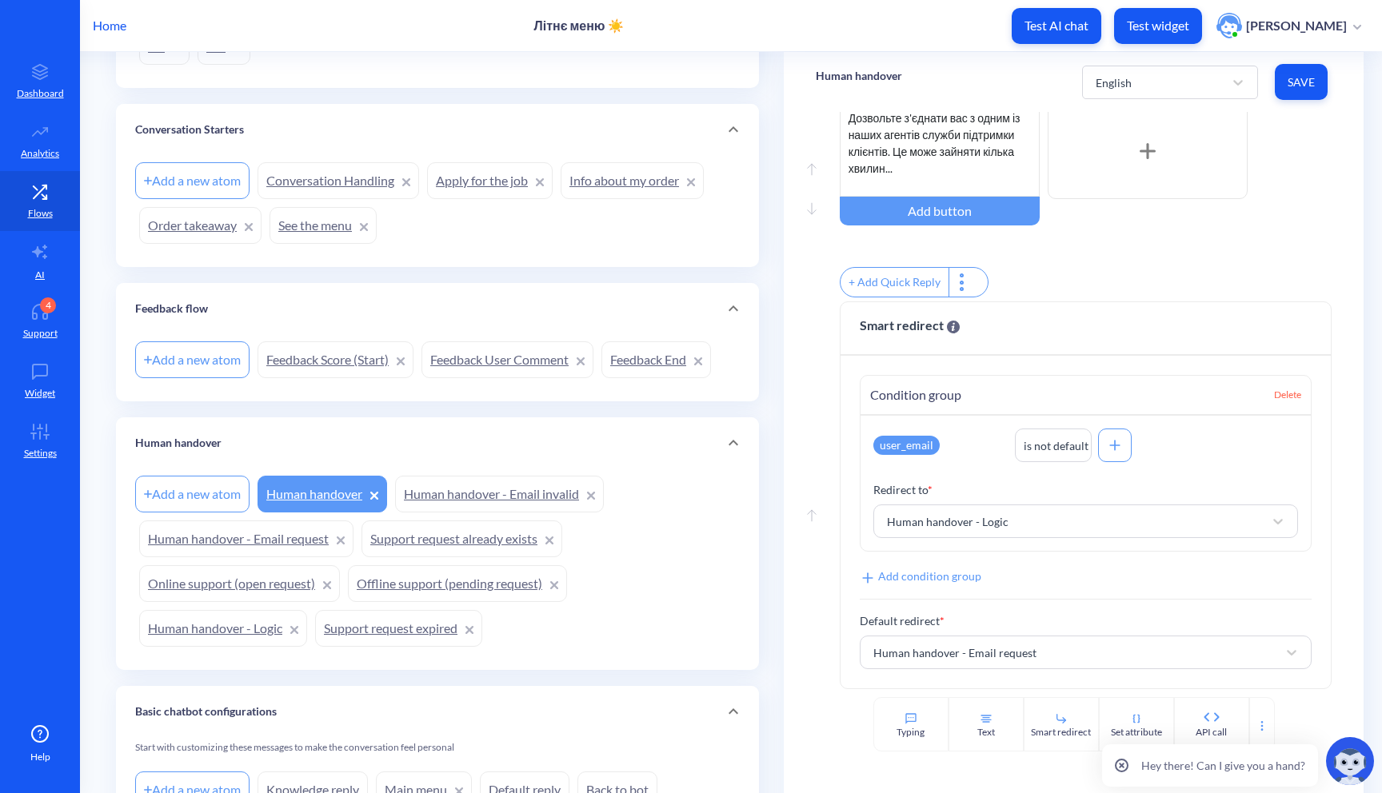
click at [464, 502] on link "Human handover - Email invalid" at bounding box center [499, 494] width 209 height 37
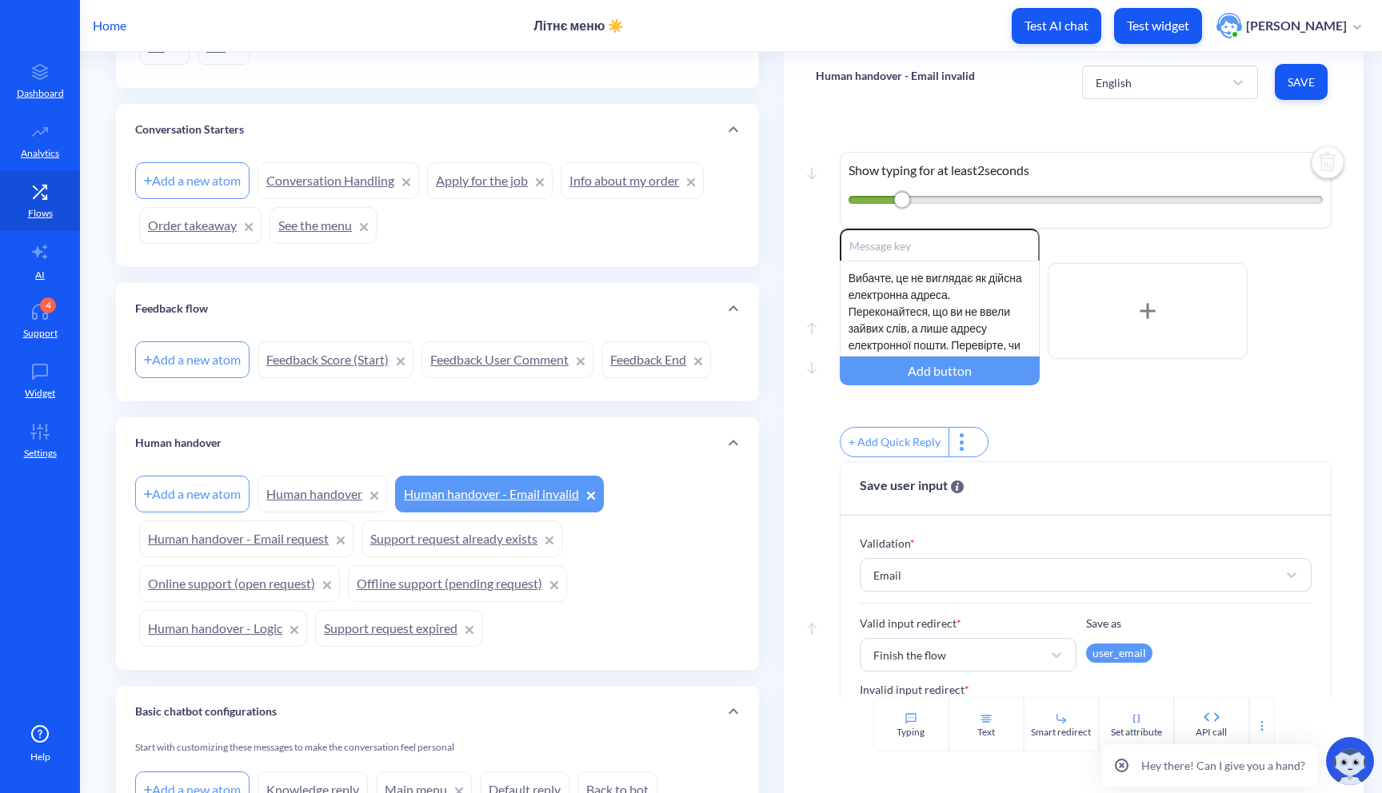
scroll to position [79, 0]
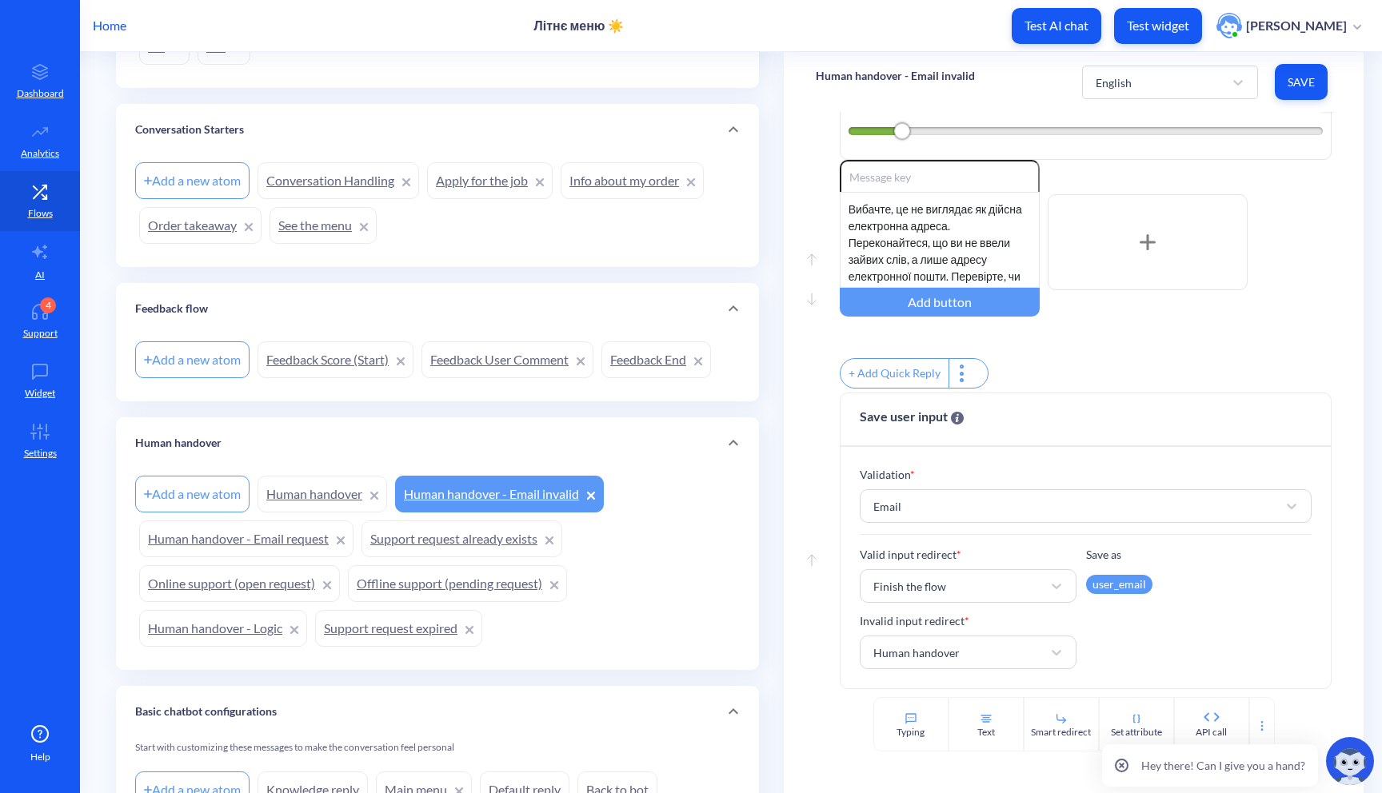
click at [234, 529] on link "Human handover - Email request" at bounding box center [246, 539] width 214 height 37
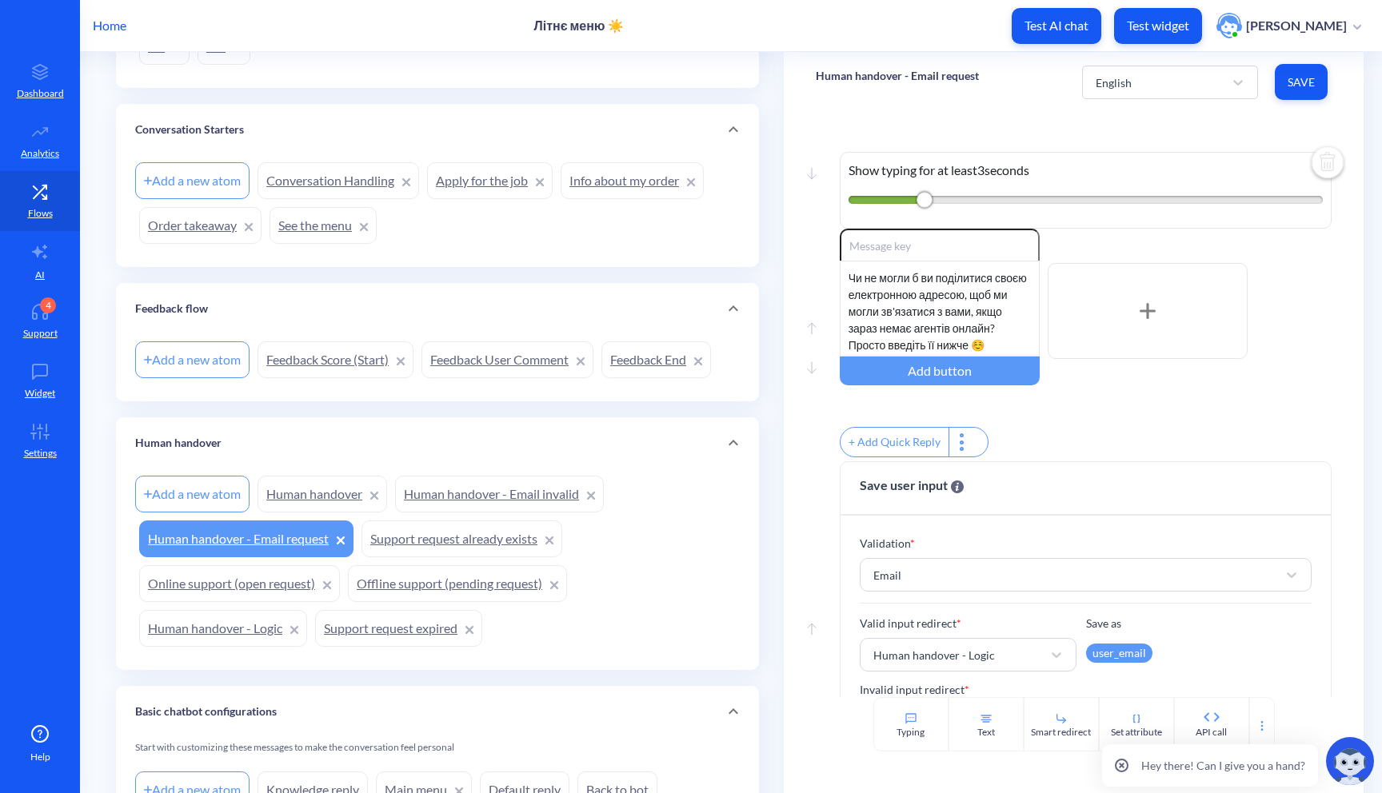
scroll to position [79, 0]
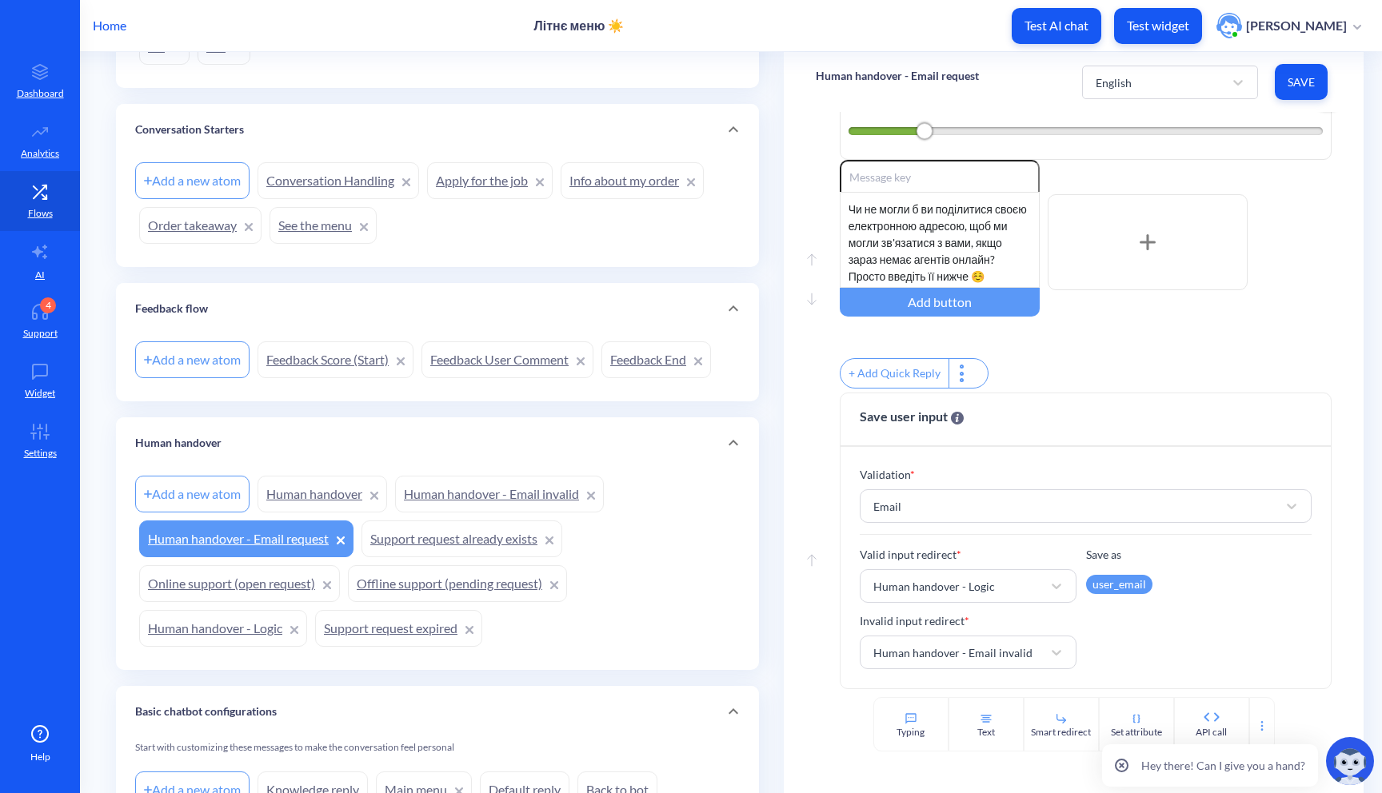
click at [446, 533] on link "Support request already exists" at bounding box center [461, 539] width 201 height 37
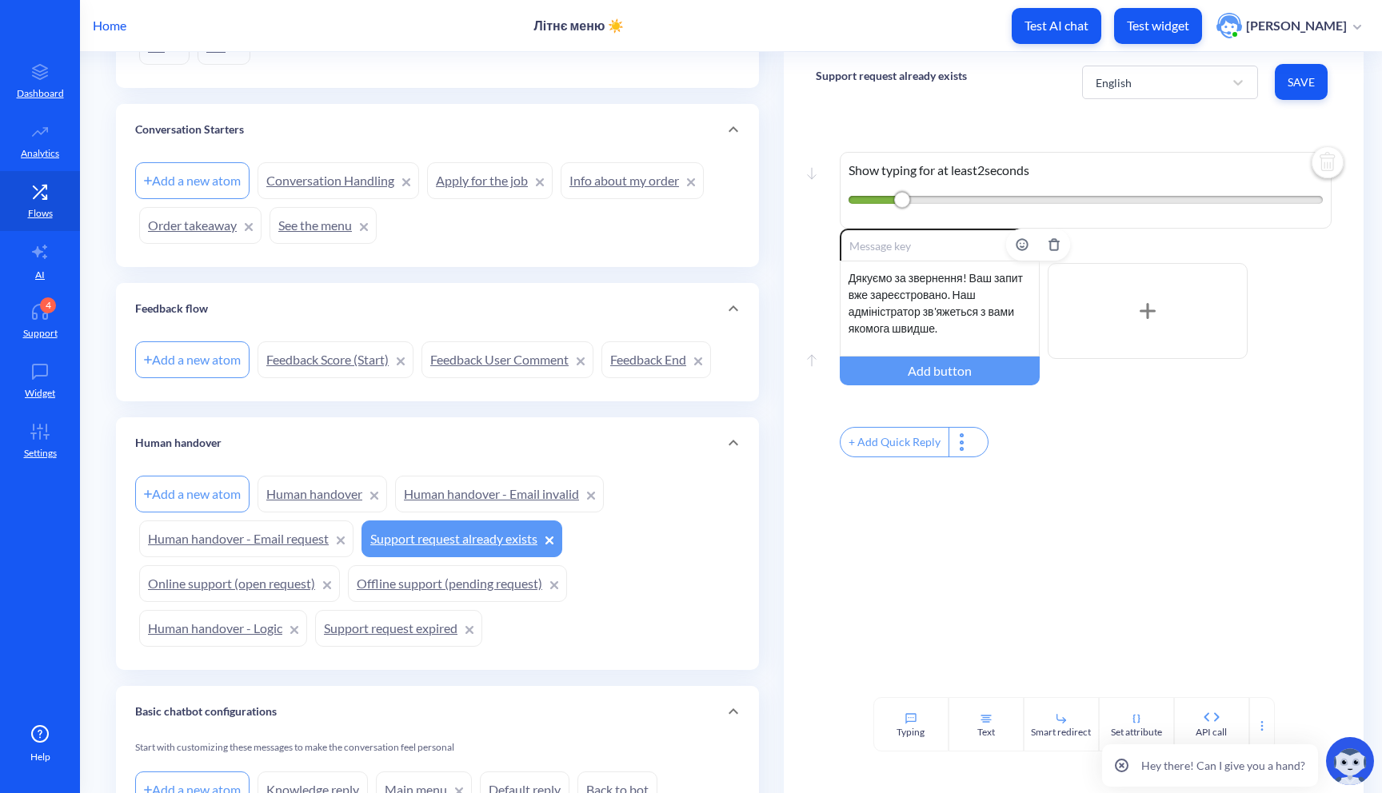
click at [960, 328] on div "Дякуємо за звернення! Ваш запит вже зареєстровано. Наш адміністратор зв'яжеться…" at bounding box center [940, 309] width 200 height 96
click at [1293, 81] on span "Save" at bounding box center [1301, 82] width 27 height 16
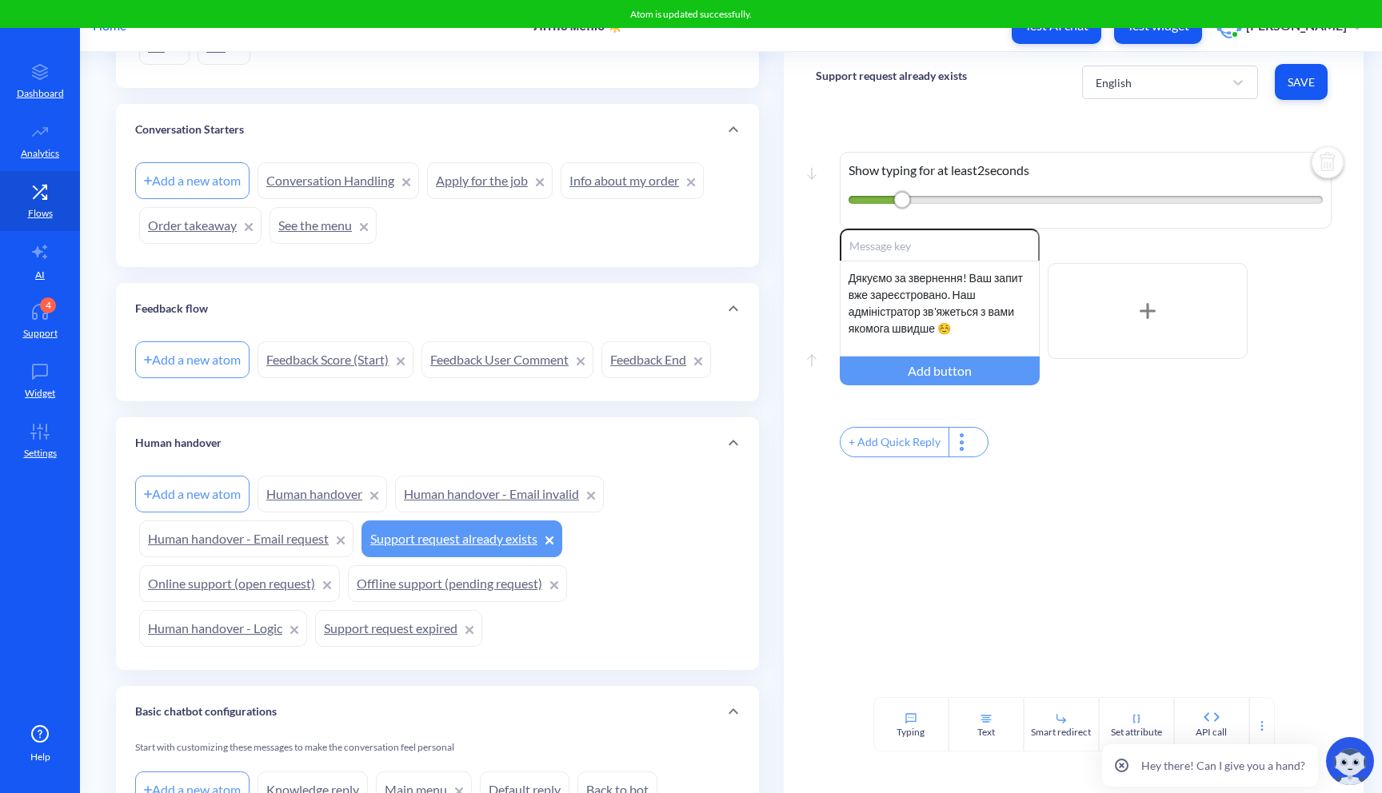
click at [305, 495] on link "Human handover" at bounding box center [323, 494] width 130 height 37
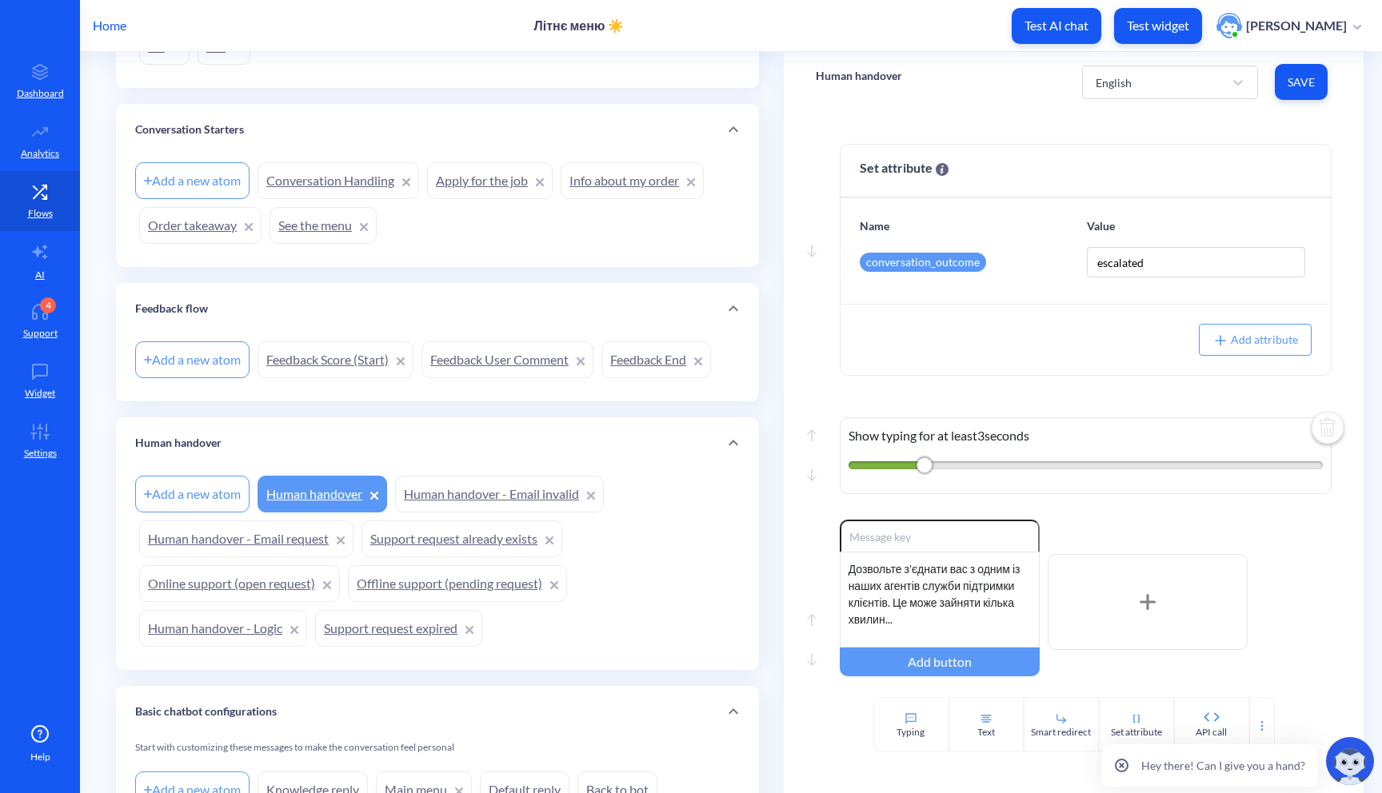
click at [487, 503] on link "Human handover - Email invalid" at bounding box center [499, 494] width 209 height 37
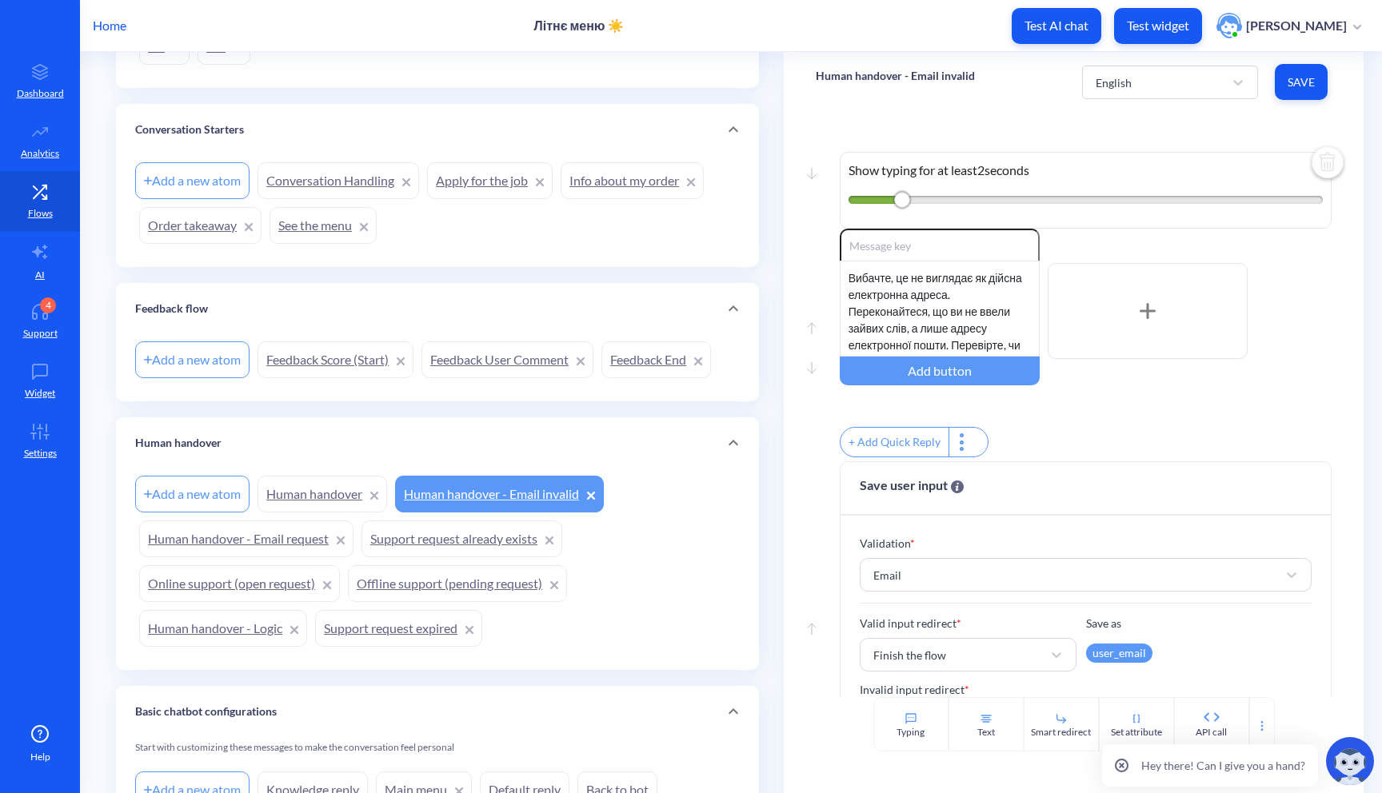
click at [323, 506] on link "Human handover" at bounding box center [323, 494] width 130 height 37
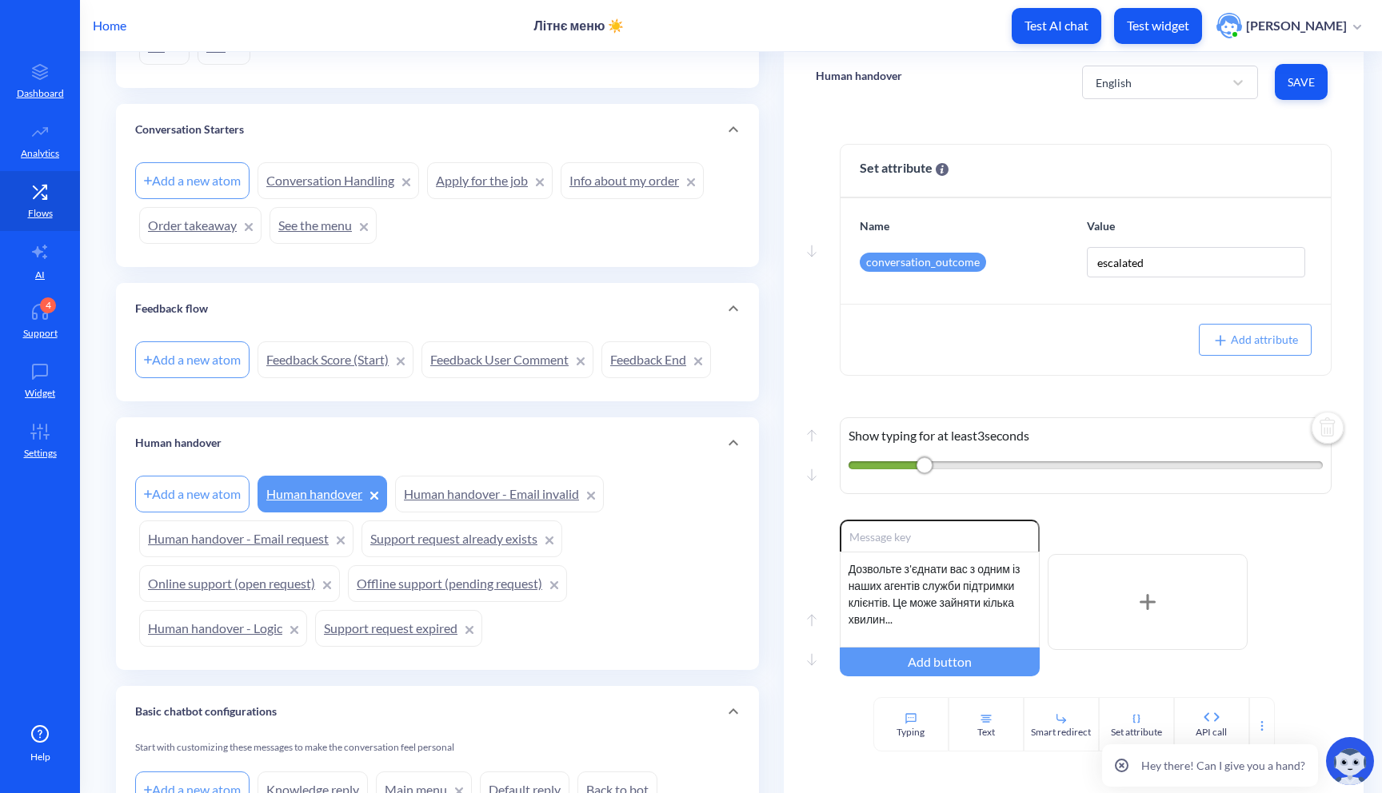
click at [427, 585] on link "Offline support (pending request)" at bounding box center [457, 583] width 219 height 37
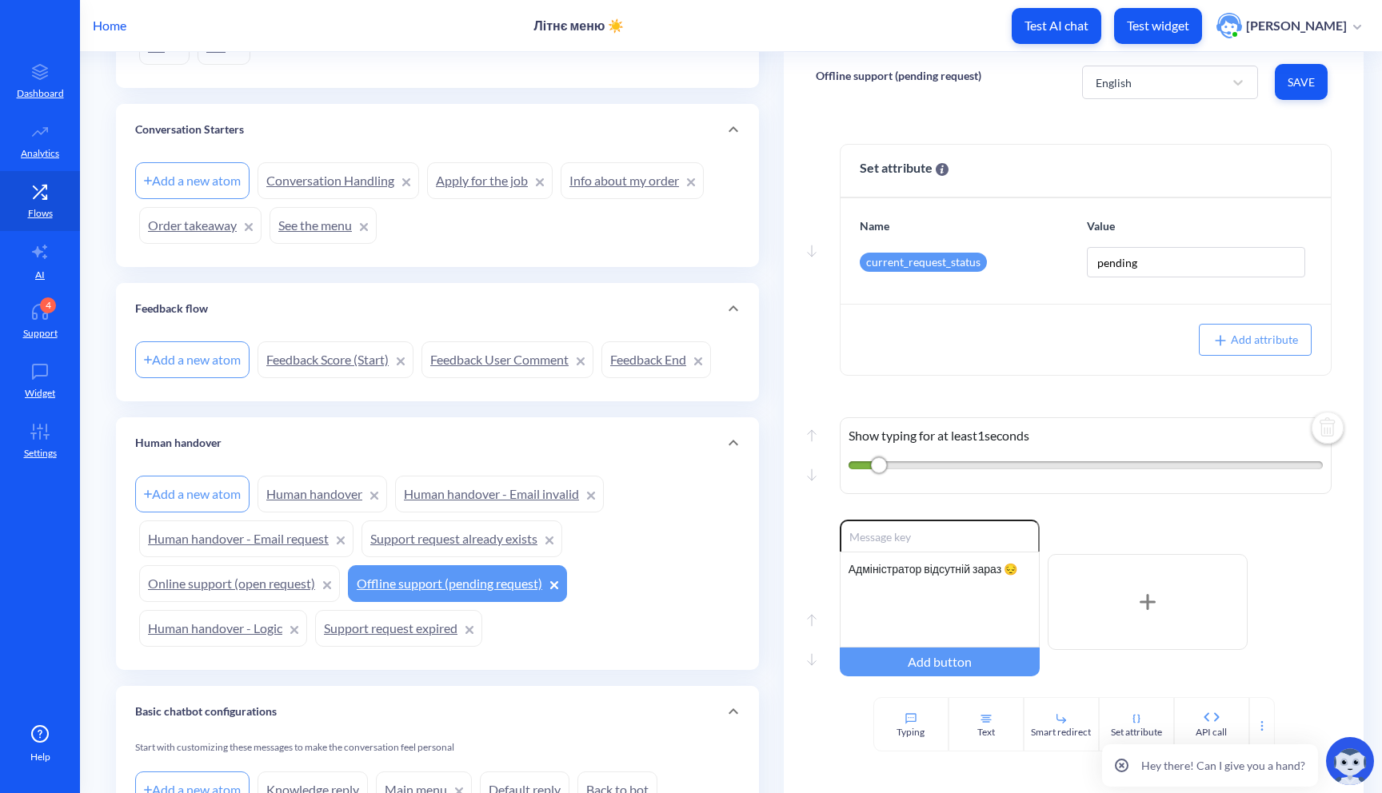
click at [249, 549] on link "Human handover - Email request" at bounding box center [246, 539] width 214 height 37
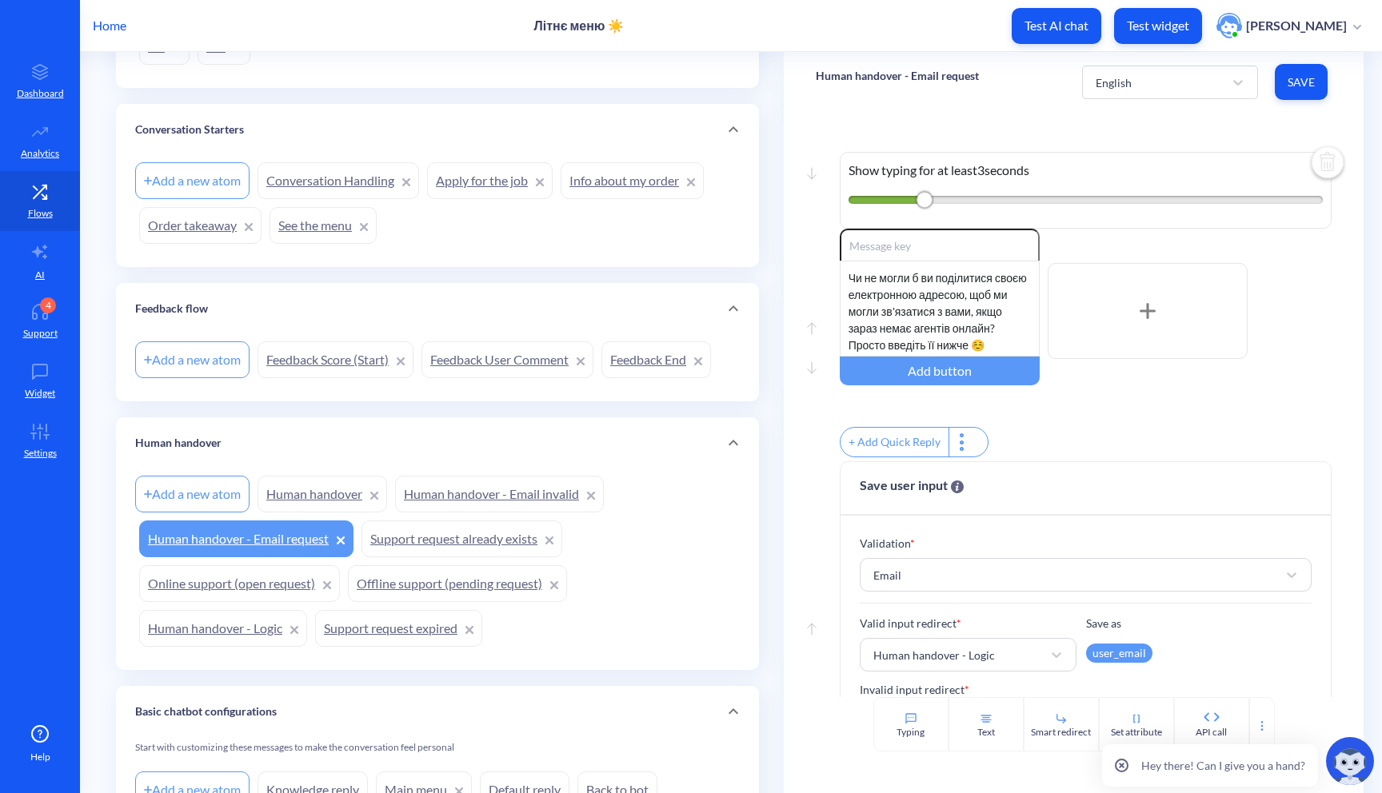
click at [488, 497] on link "Human handover - Email invalid" at bounding box center [499, 494] width 209 height 37
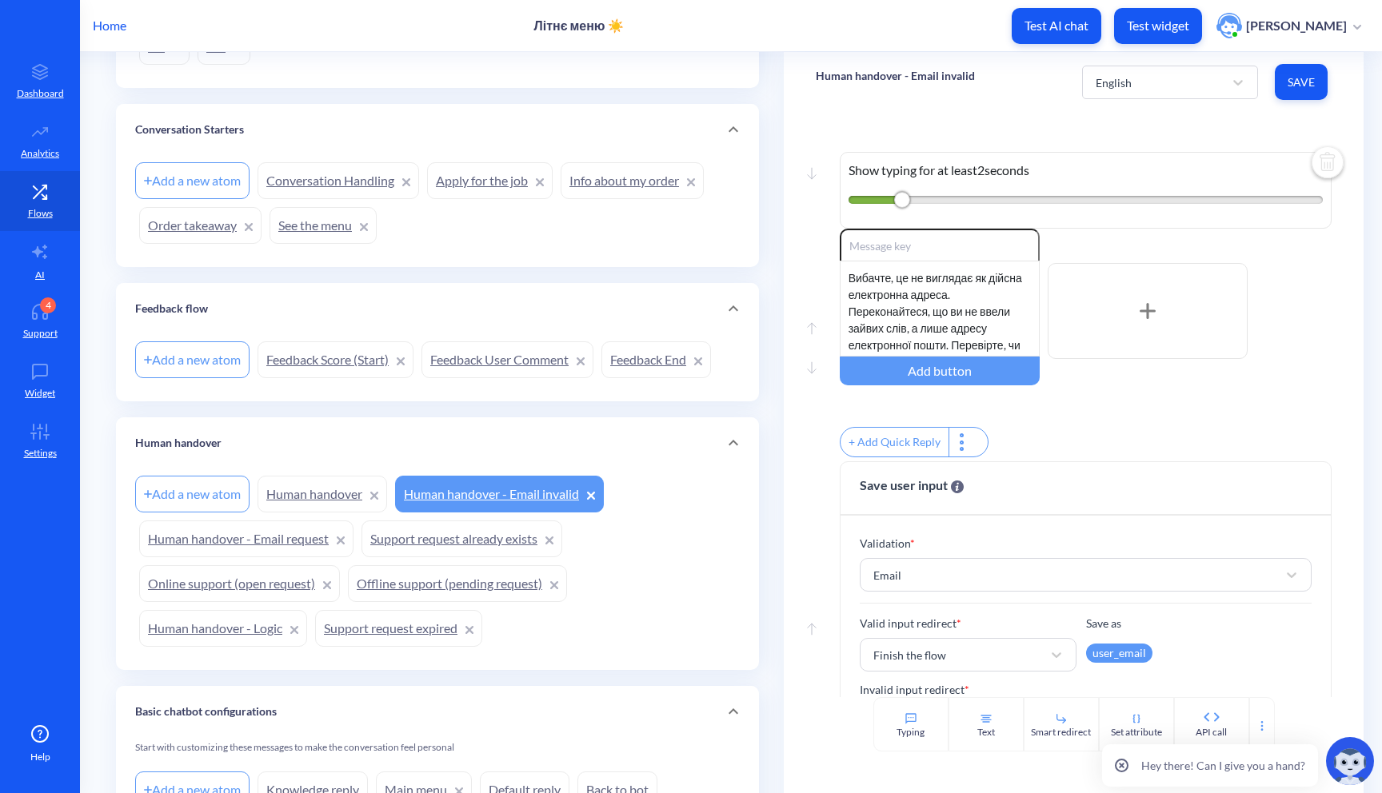
click at [281, 505] on link "Human handover" at bounding box center [323, 494] width 130 height 37
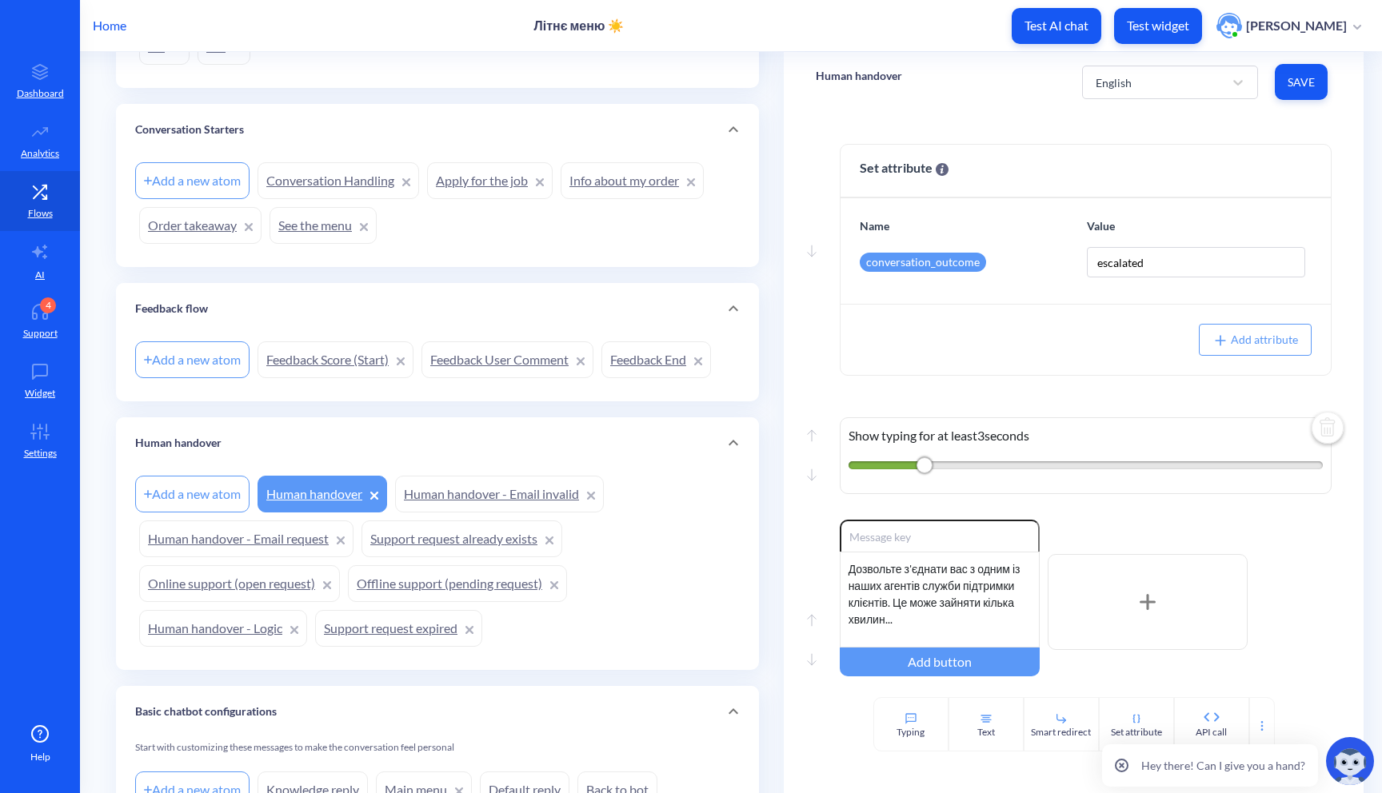
click at [250, 572] on link "Online support (open request)" at bounding box center [239, 583] width 201 height 37
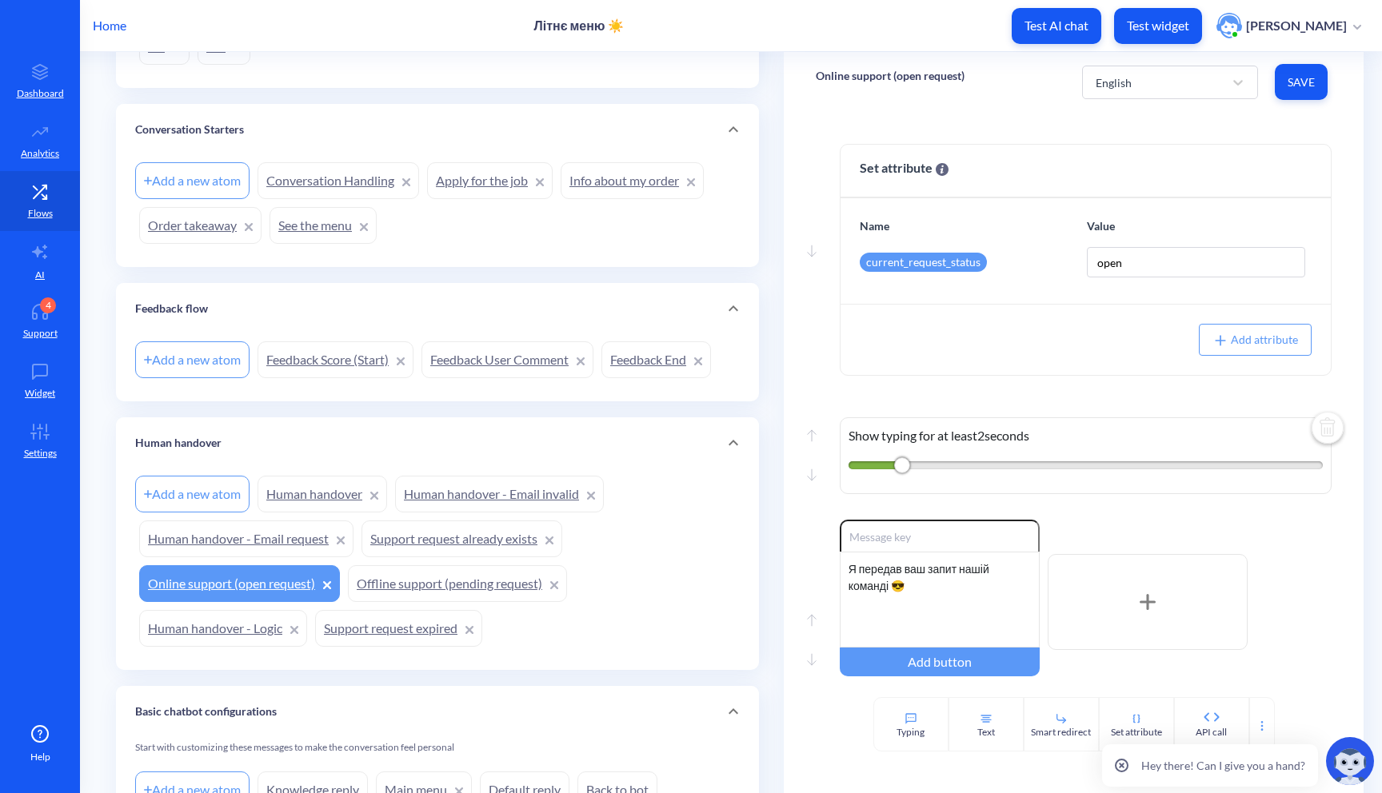
click at [493, 545] on link "Support request already exists" at bounding box center [461, 539] width 201 height 37
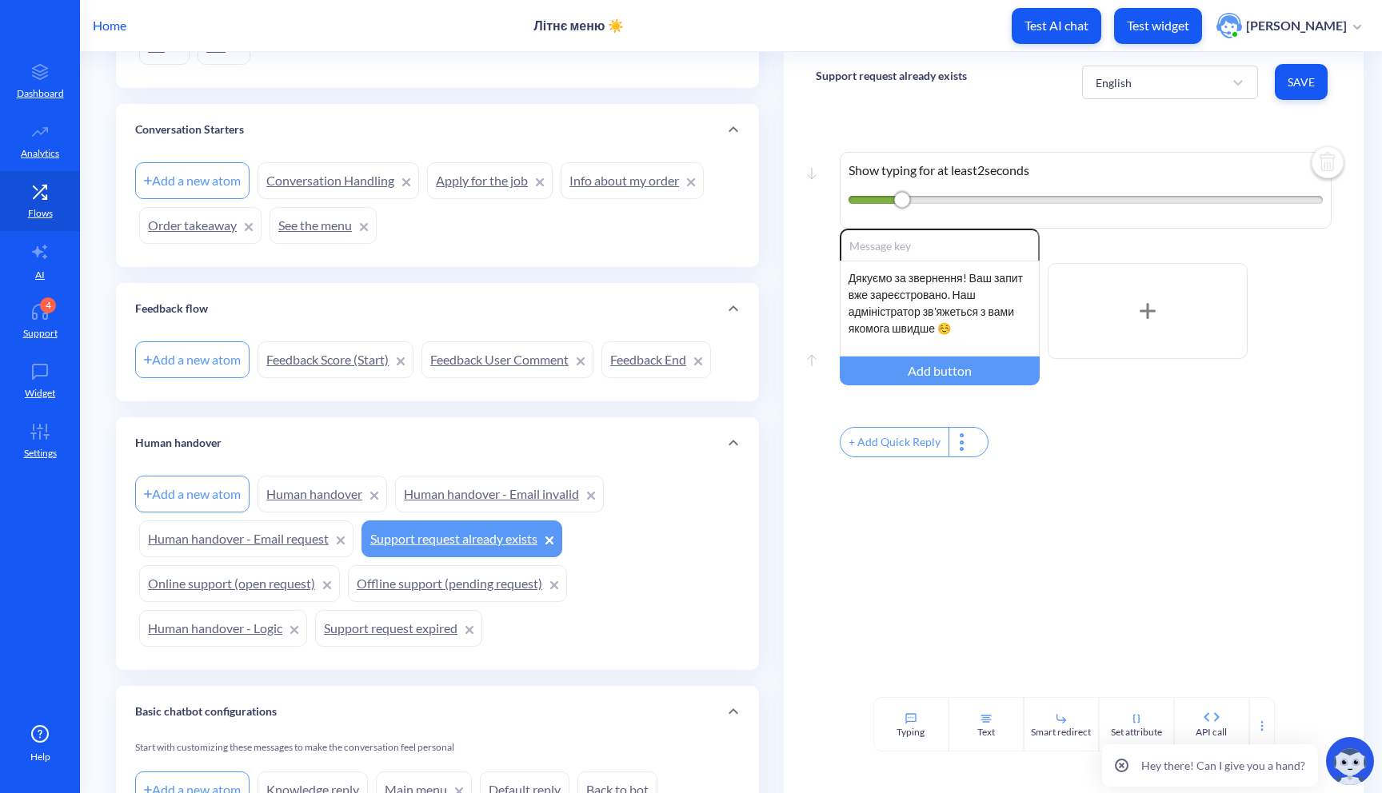
click at [262, 537] on link "Human handover - Email request" at bounding box center [246, 539] width 214 height 37
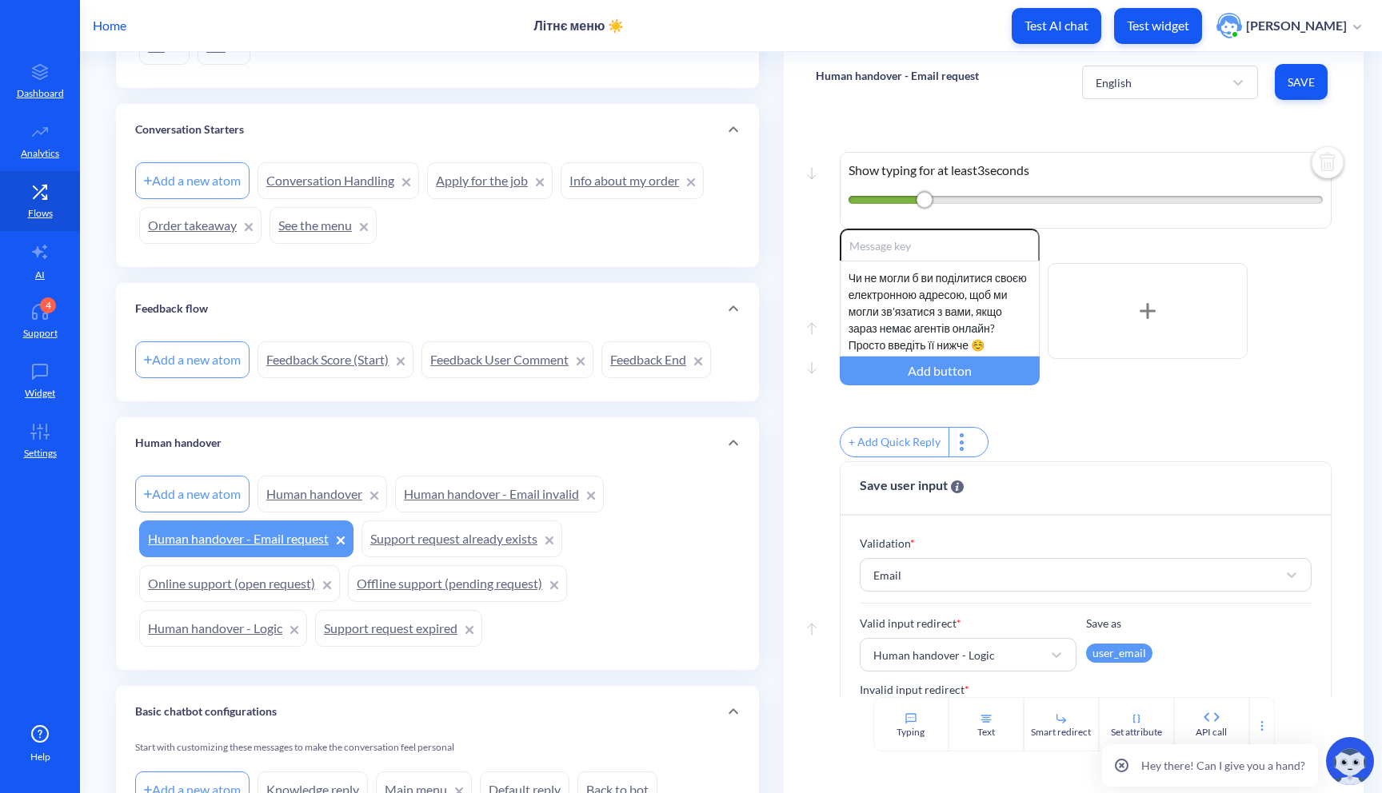
click at [250, 584] on link "Online support (open request)" at bounding box center [239, 583] width 201 height 37
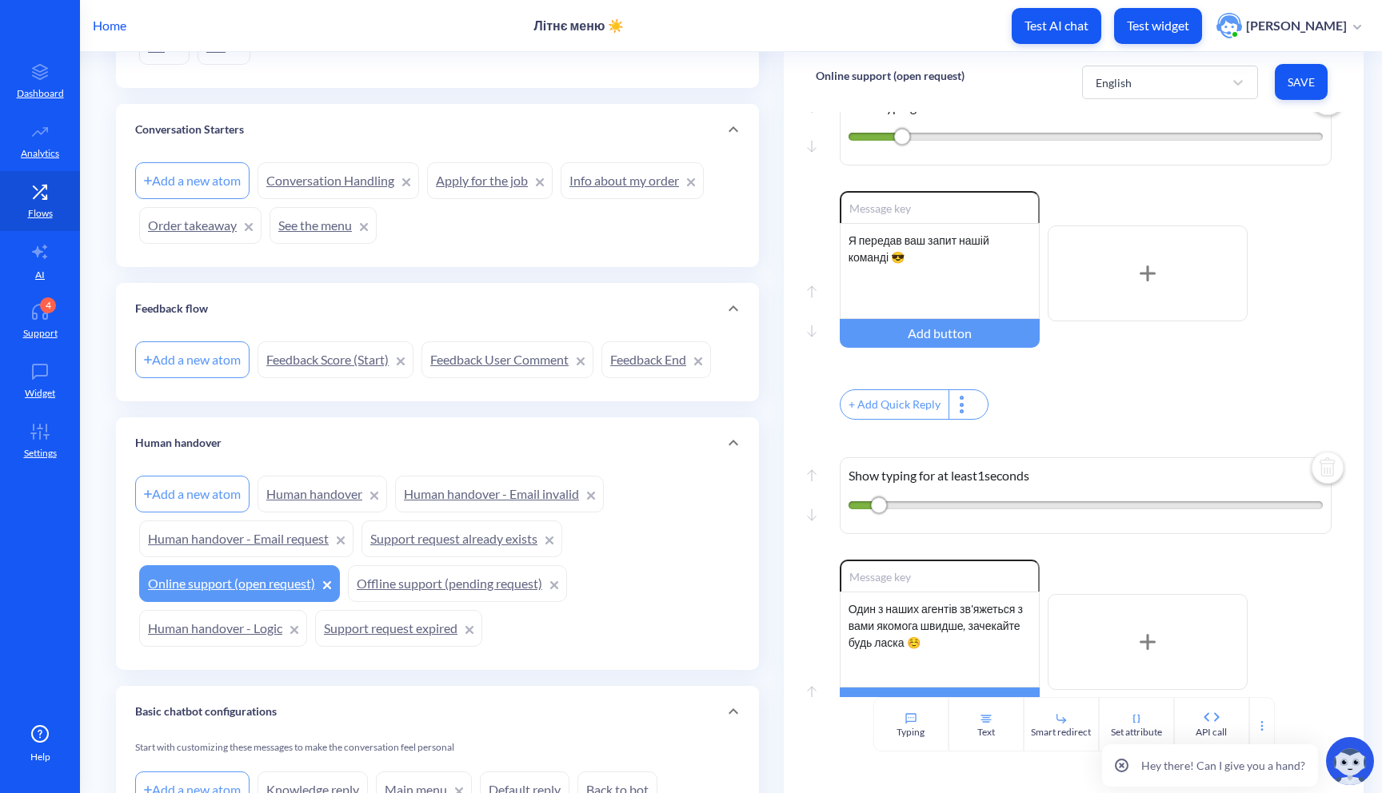
scroll to position [445, 0]
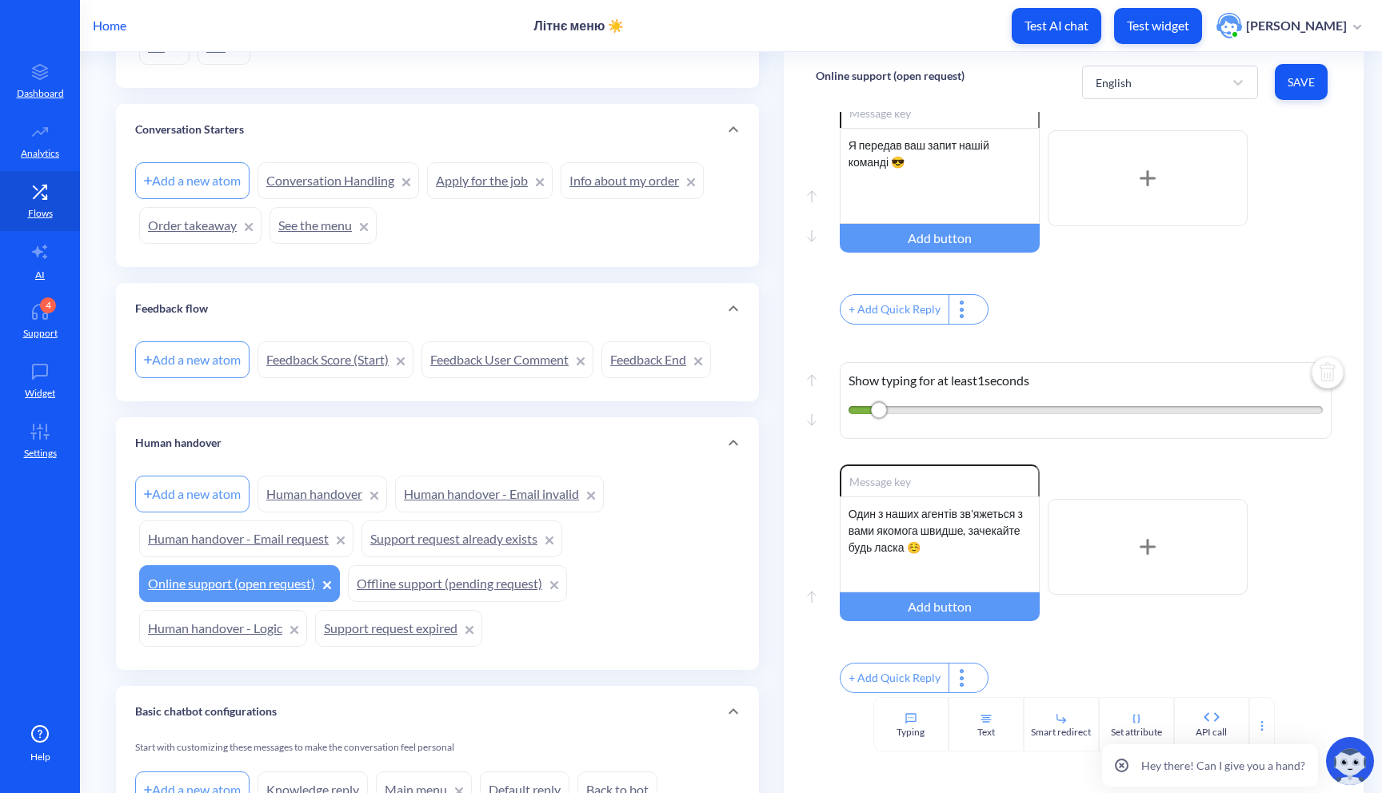
click at [379, 613] on link "Support request expired" at bounding box center [398, 628] width 167 height 37
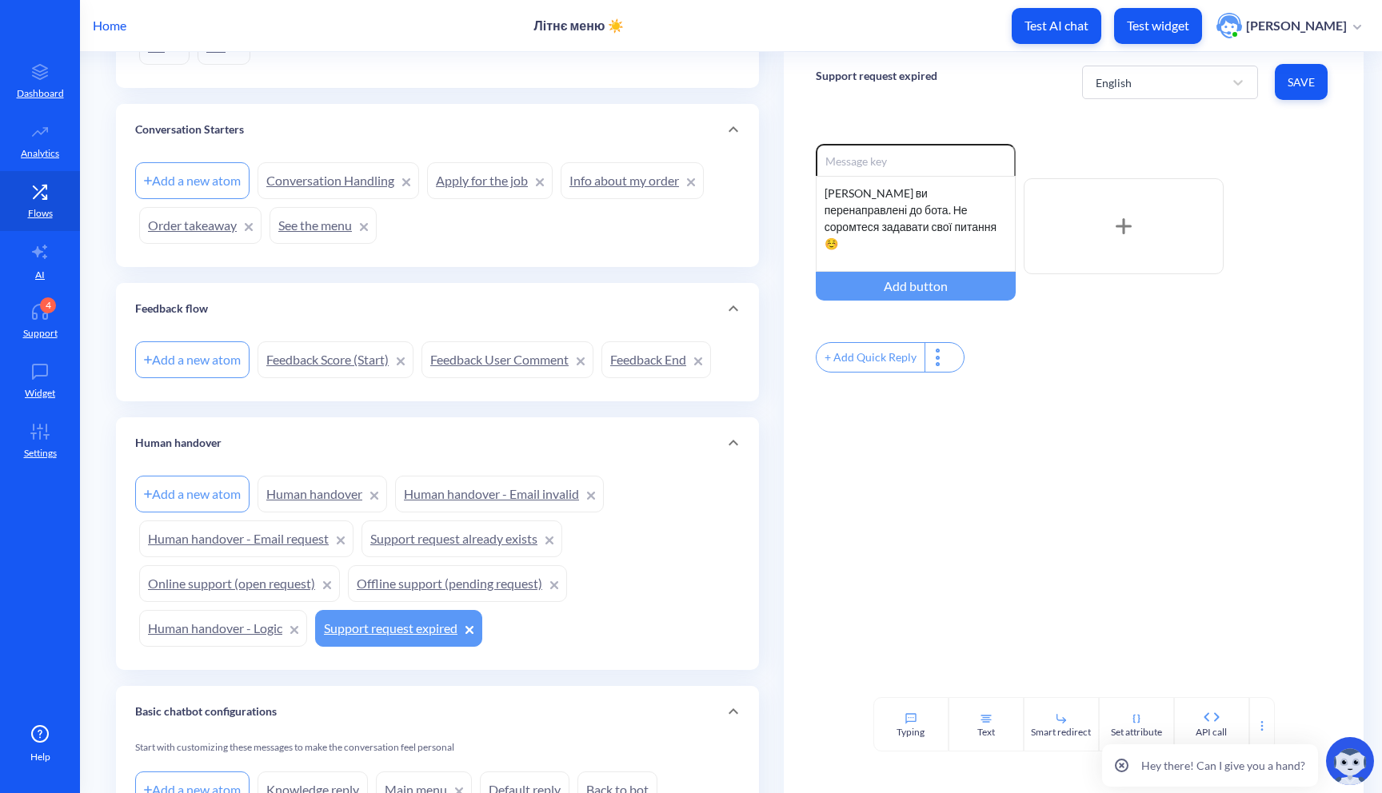
click at [213, 637] on link "Human handover - Logic" at bounding box center [223, 628] width 168 height 37
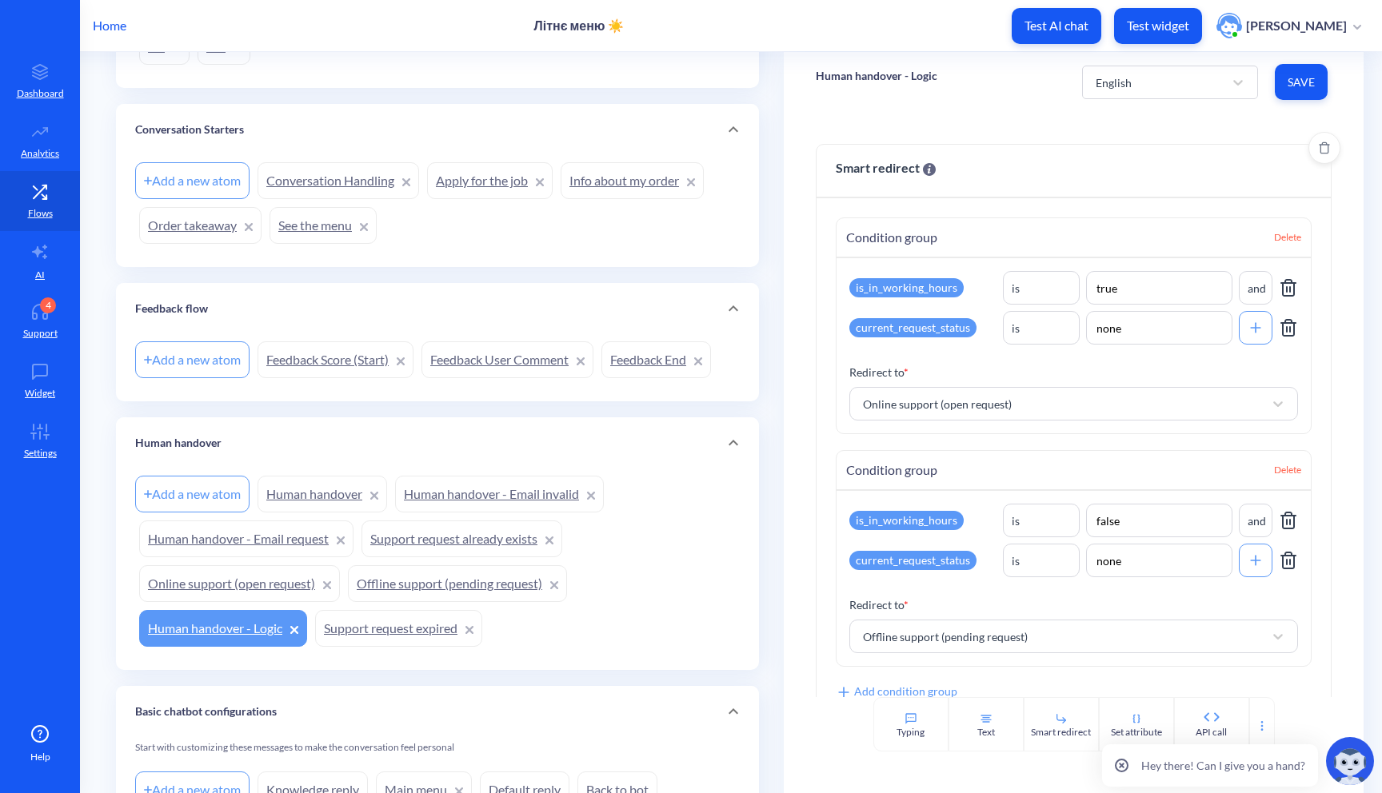
scroll to position [114, 0]
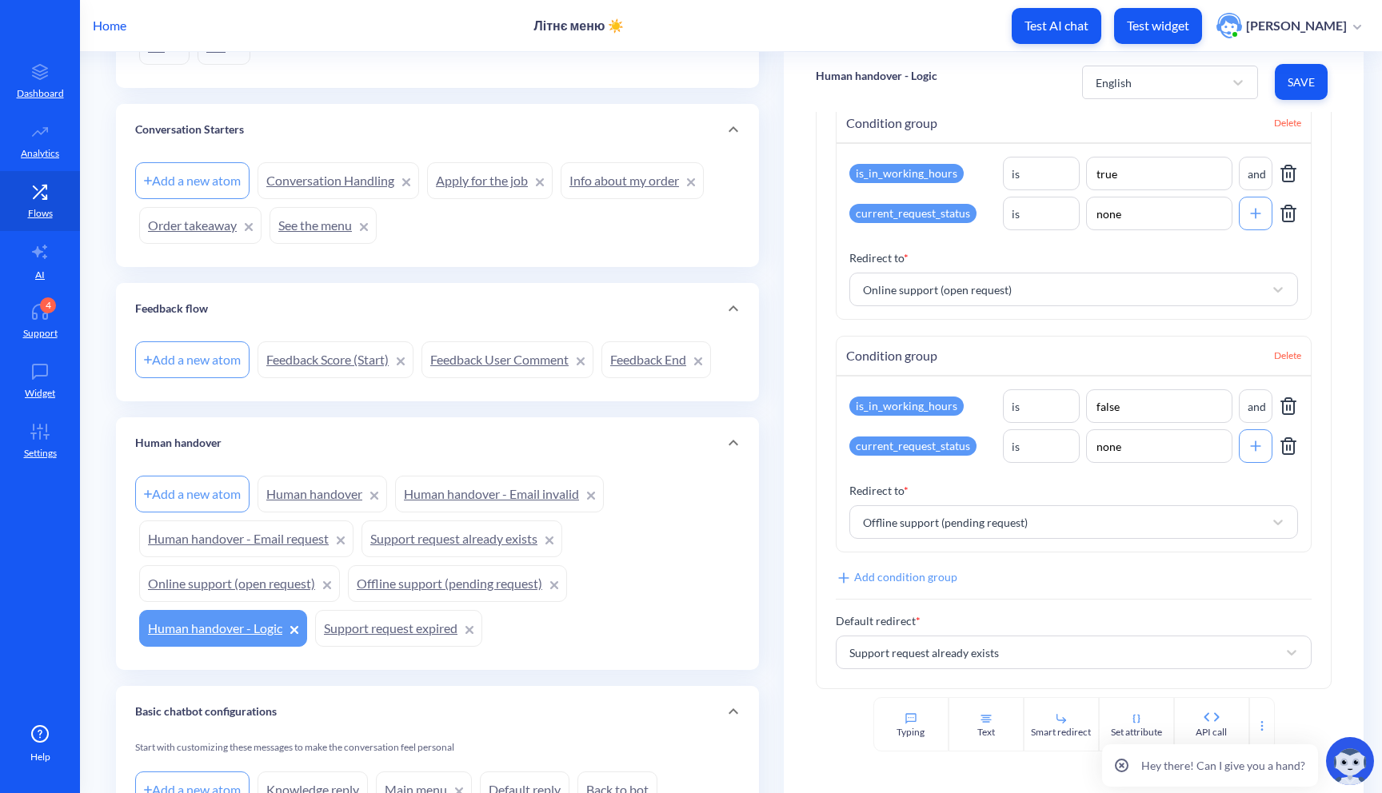
click at [450, 580] on link "Offline support (pending request)" at bounding box center [457, 583] width 219 height 37
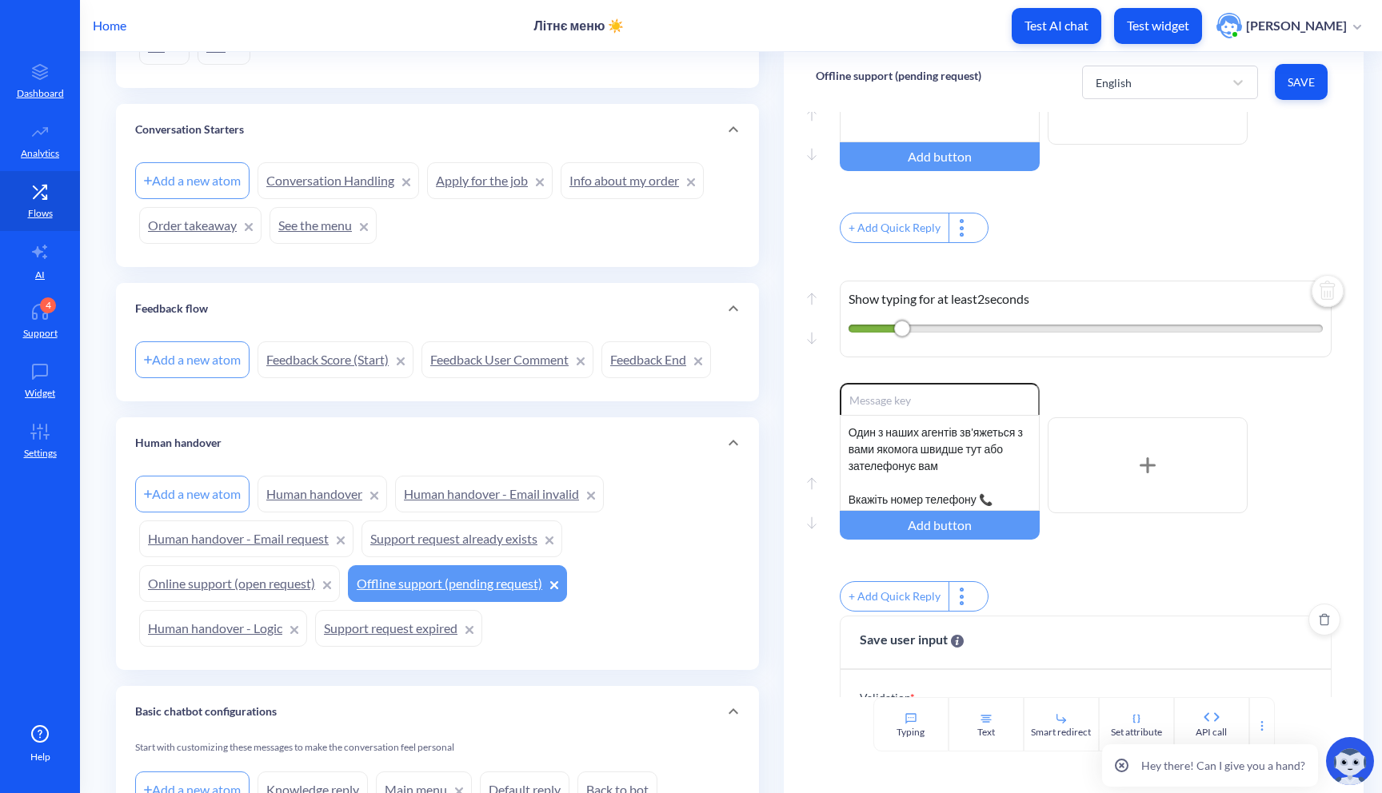
scroll to position [1062, 0]
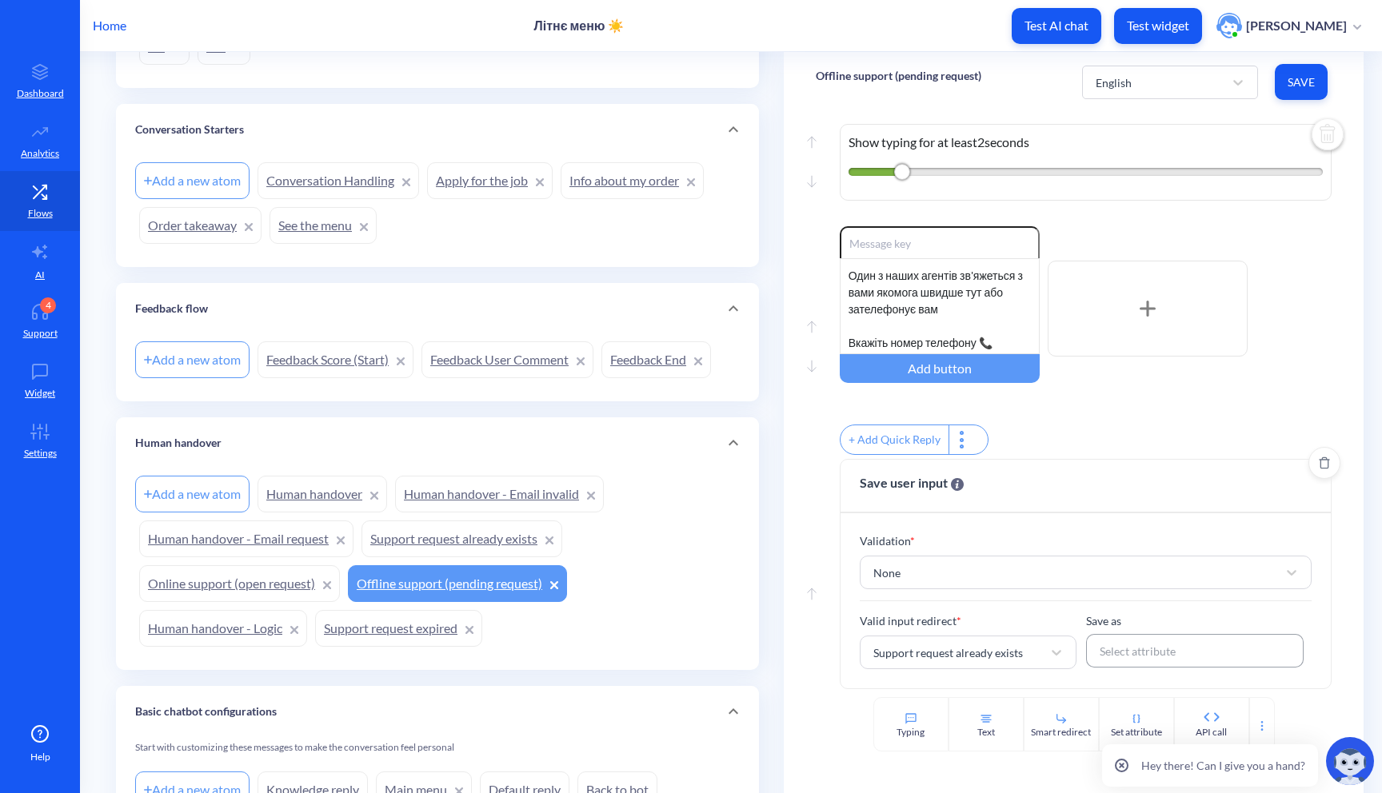
click at [1092, 648] on div "Select attribute" at bounding box center [1195, 651] width 206 height 29
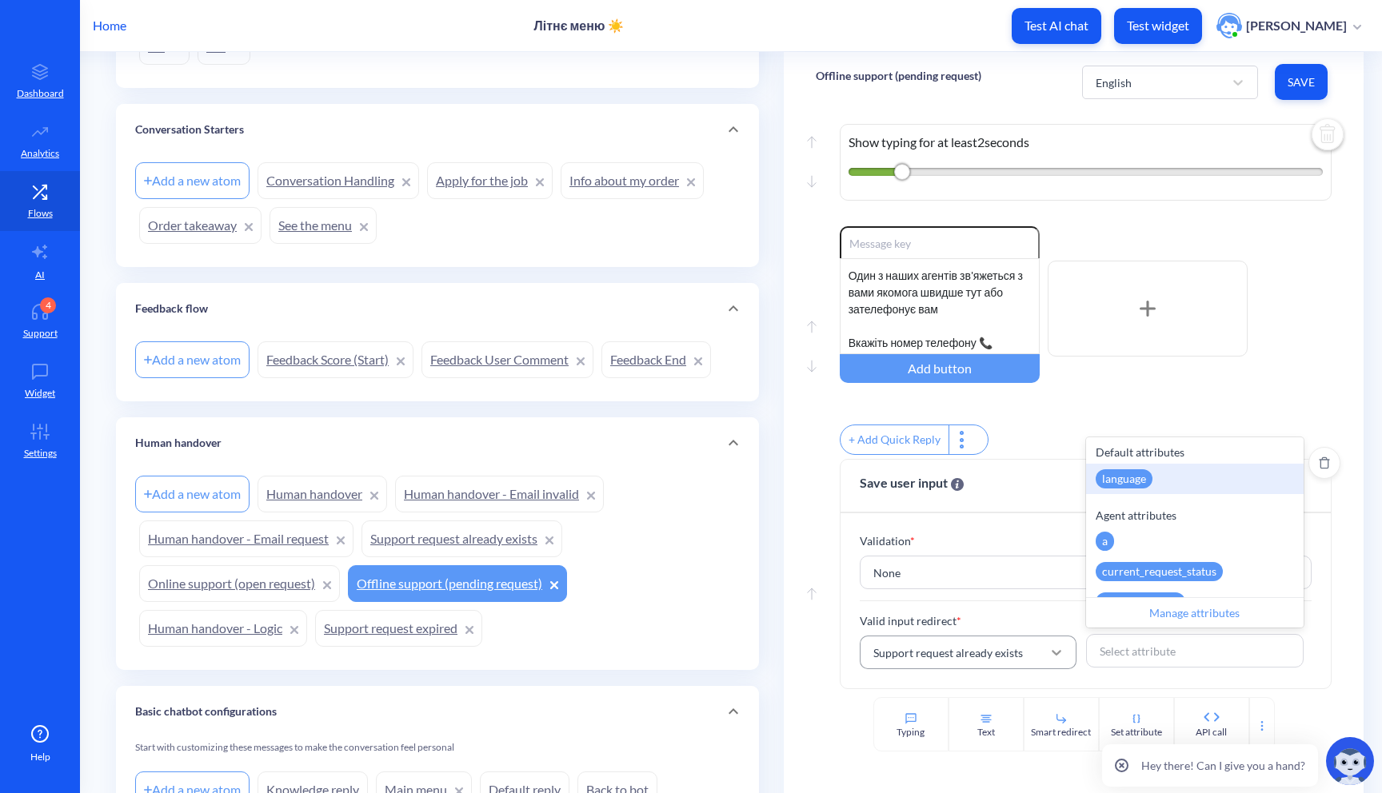
click at [1042, 648] on div at bounding box center [1056, 652] width 29 height 29
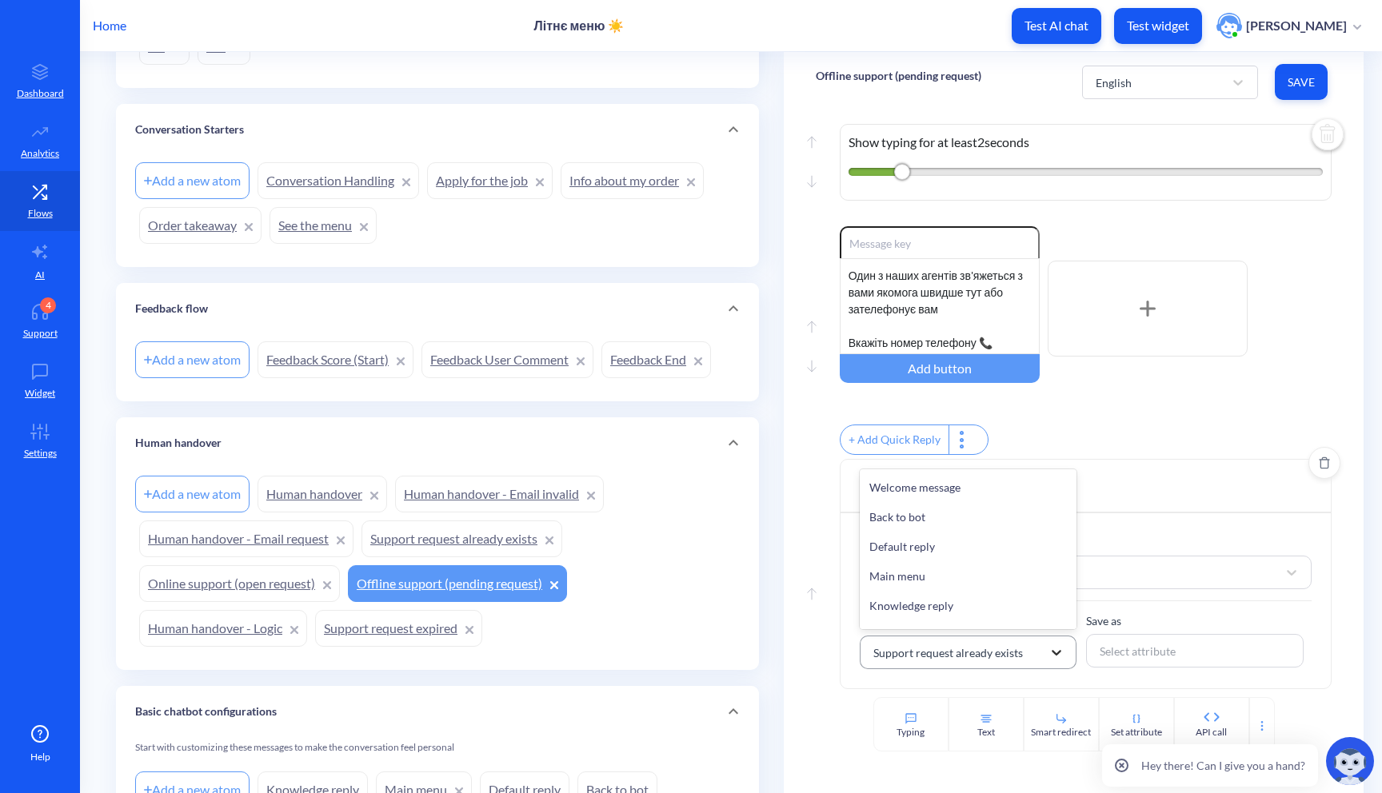
scroll to position [149, 0]
click at [1011, 614] on div "Support request already exists" at bounding box center [969, 605] width 218 height 30
click at [1296, 86] on span "Save" at bounding box center [1301, 82] width 27 height 16
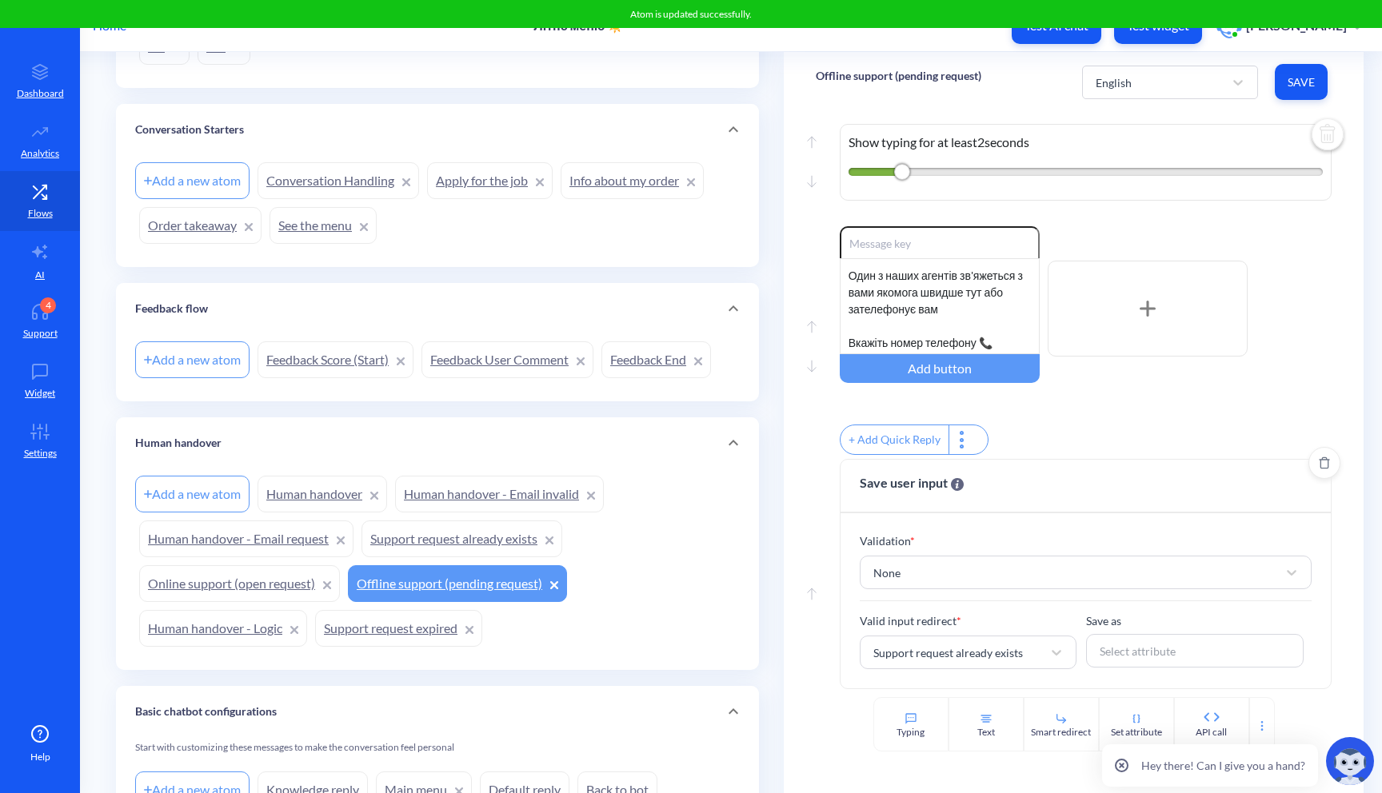
click at [326, 489] on link "Human handover" at bounding box center [323, 494] width 130 height 37
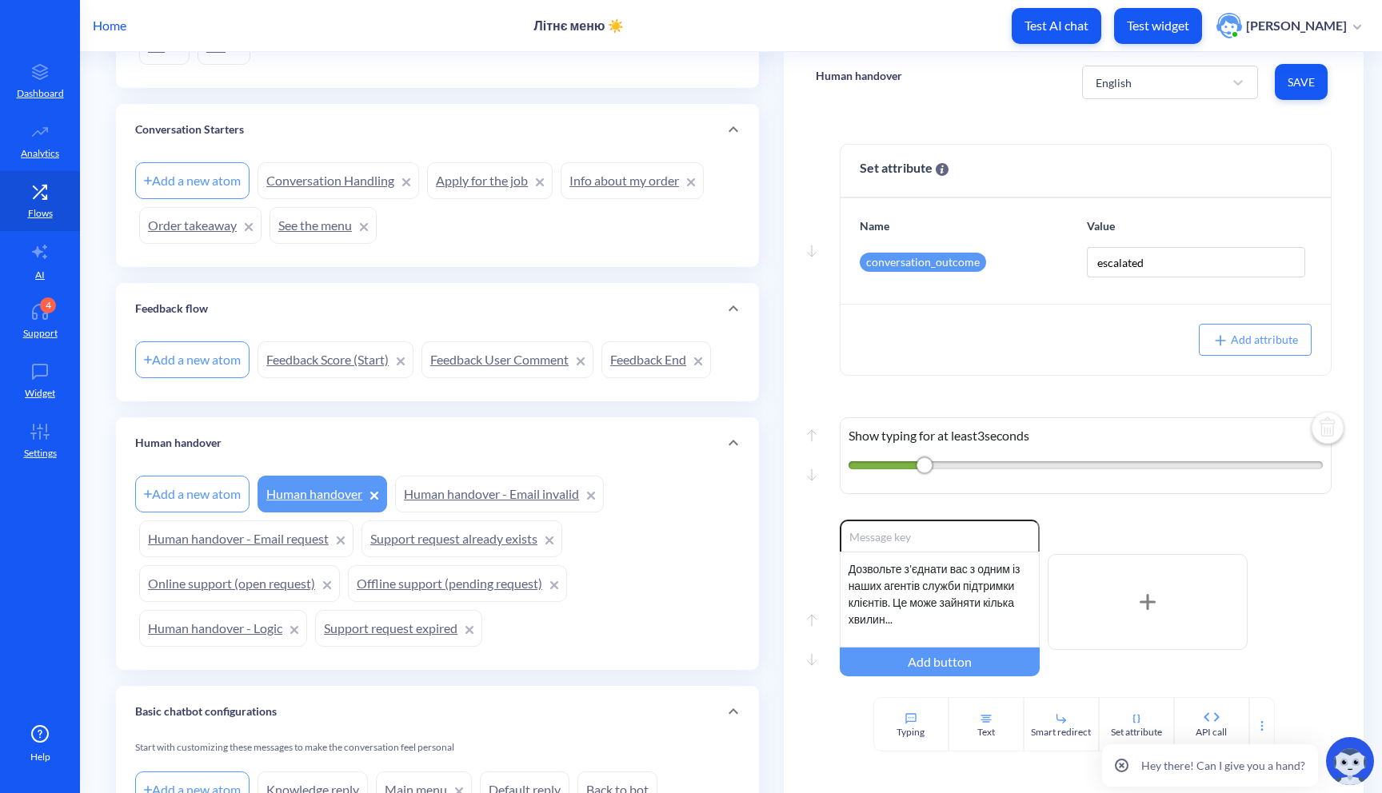
click at [503, 482] on link "Human handover - Email invalid" at bounding box center [499, 494] width 209 height 37
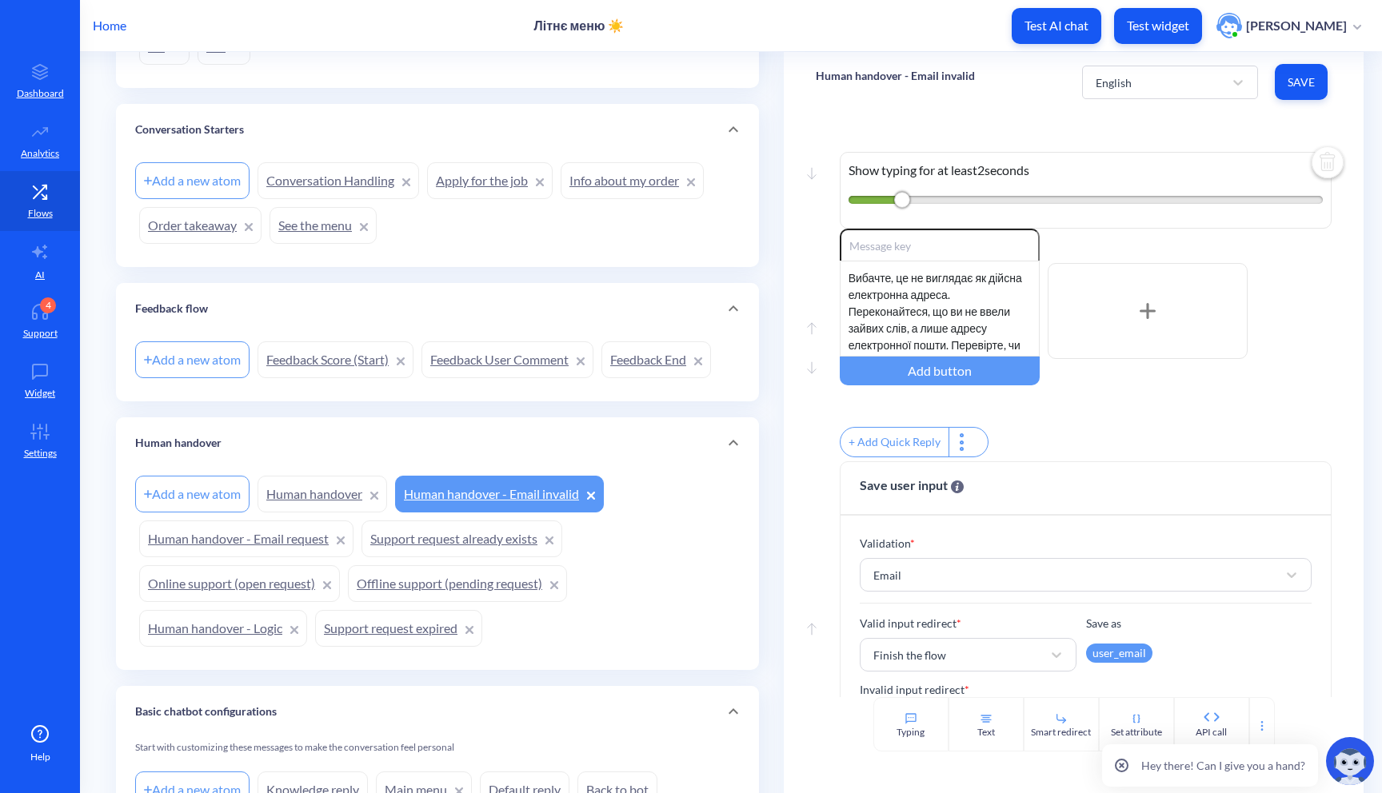
click at [245, 534] on link "Human handover - Email request" at bounding box center [246, 539] width 214 height 37
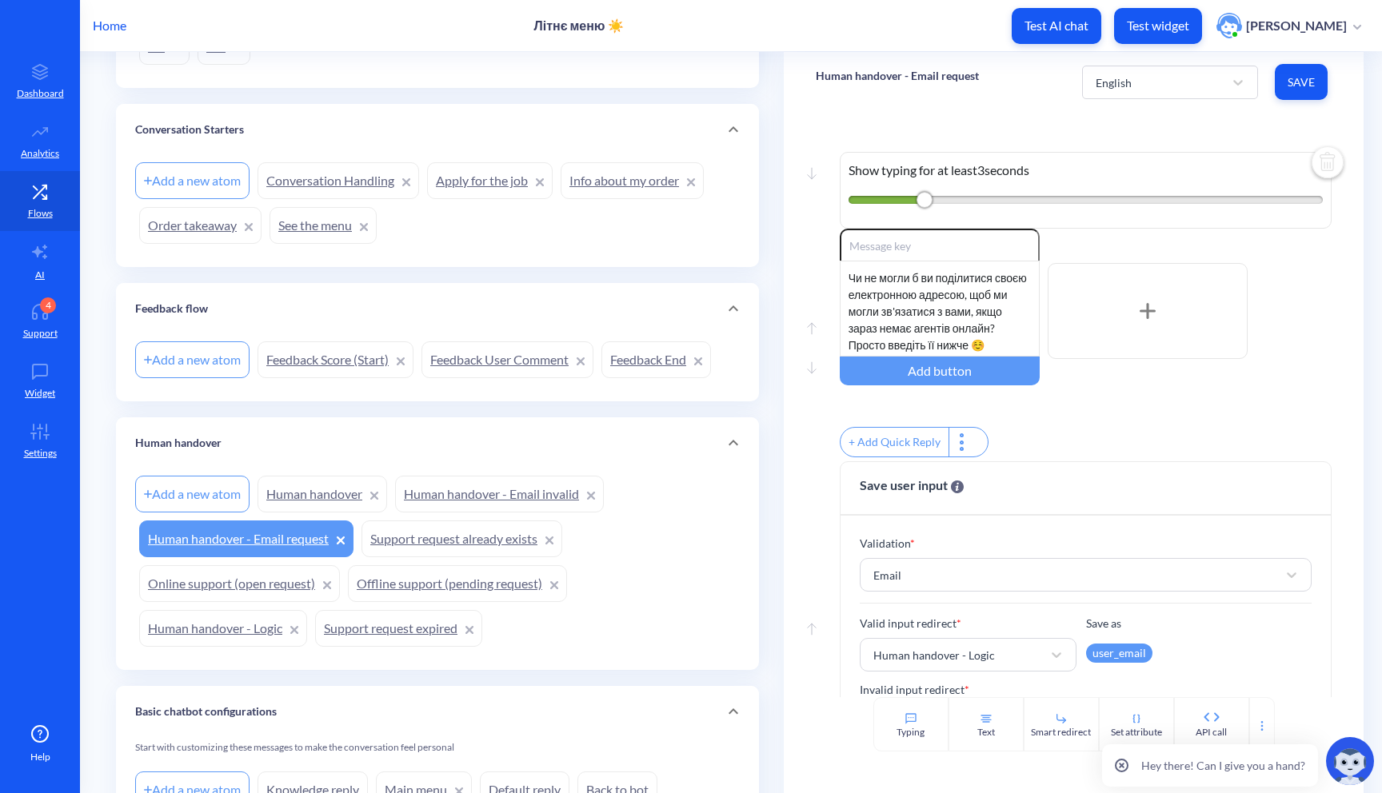
click at [382, 626] on link "Support request expired" at bounding box center [398, 628] width 167 height 37
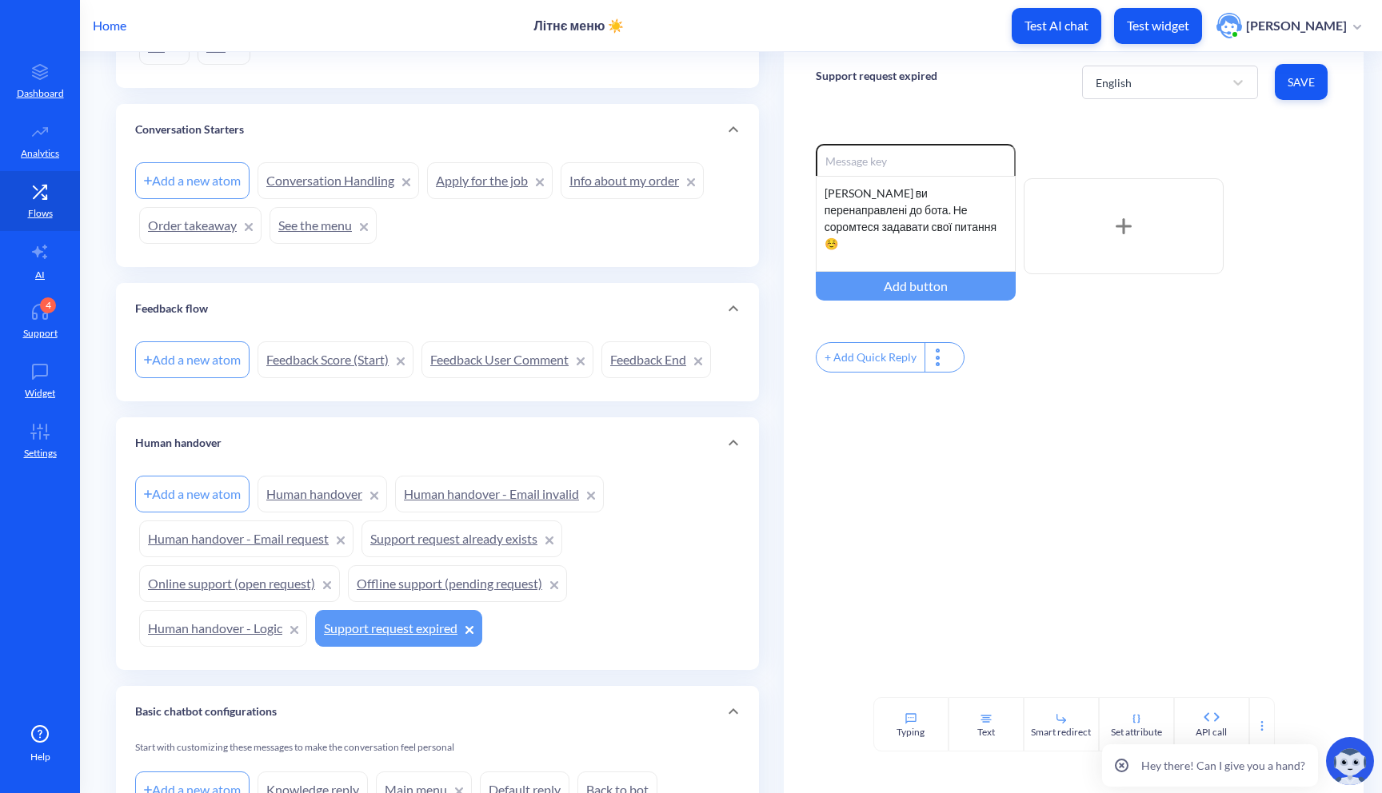
click at [401, 603] on div "Add a new atom Human handover Human handover - Email invalid Human handover - E…" at bounding box center [437, 561] width 605 height 179
click at [411, 594] on link "Offline support (pending request)" at bounding box center [457, 583] width 219 height 37
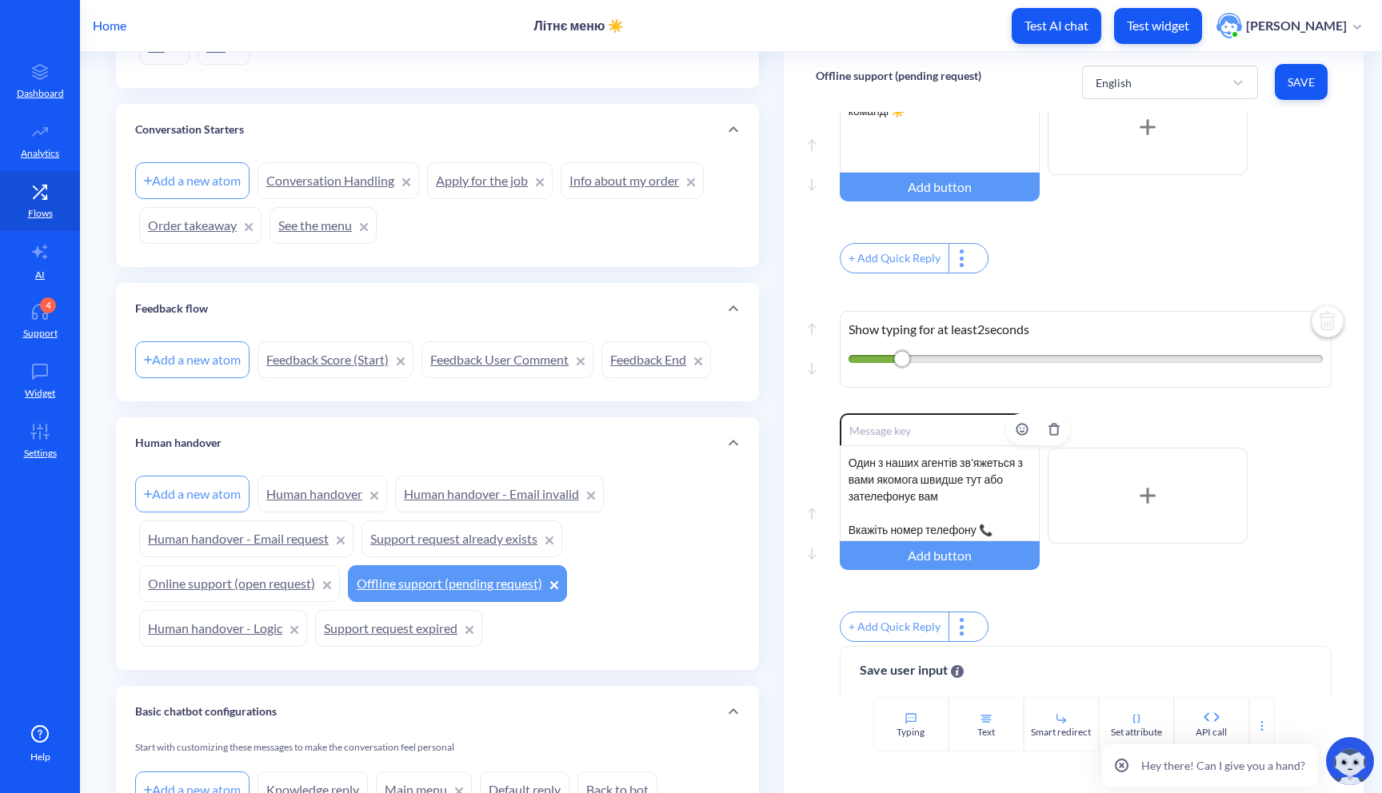
scroll to position [1062, 0]
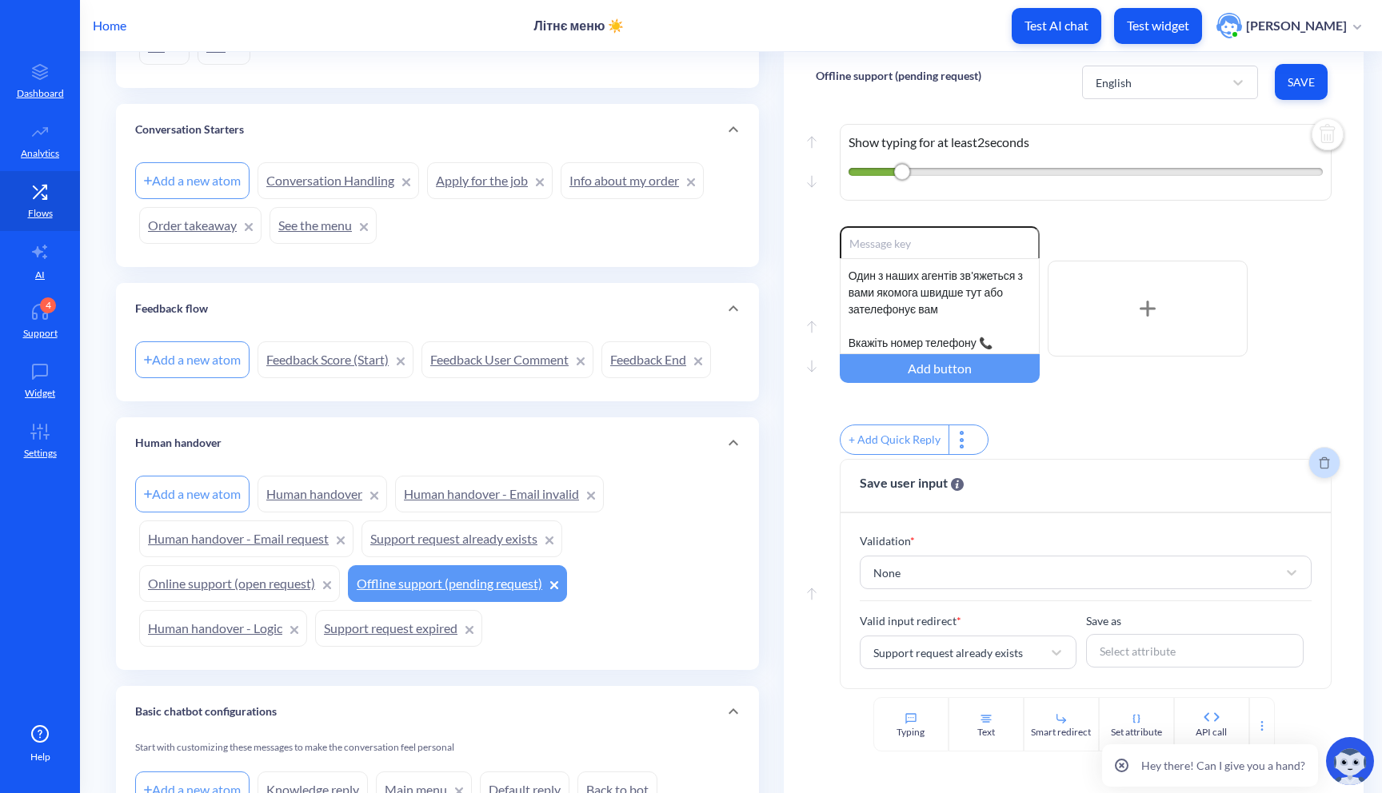
click at [1319, 461] on icon "Delete" at bounding box center [1324, 463] width 11 height 13
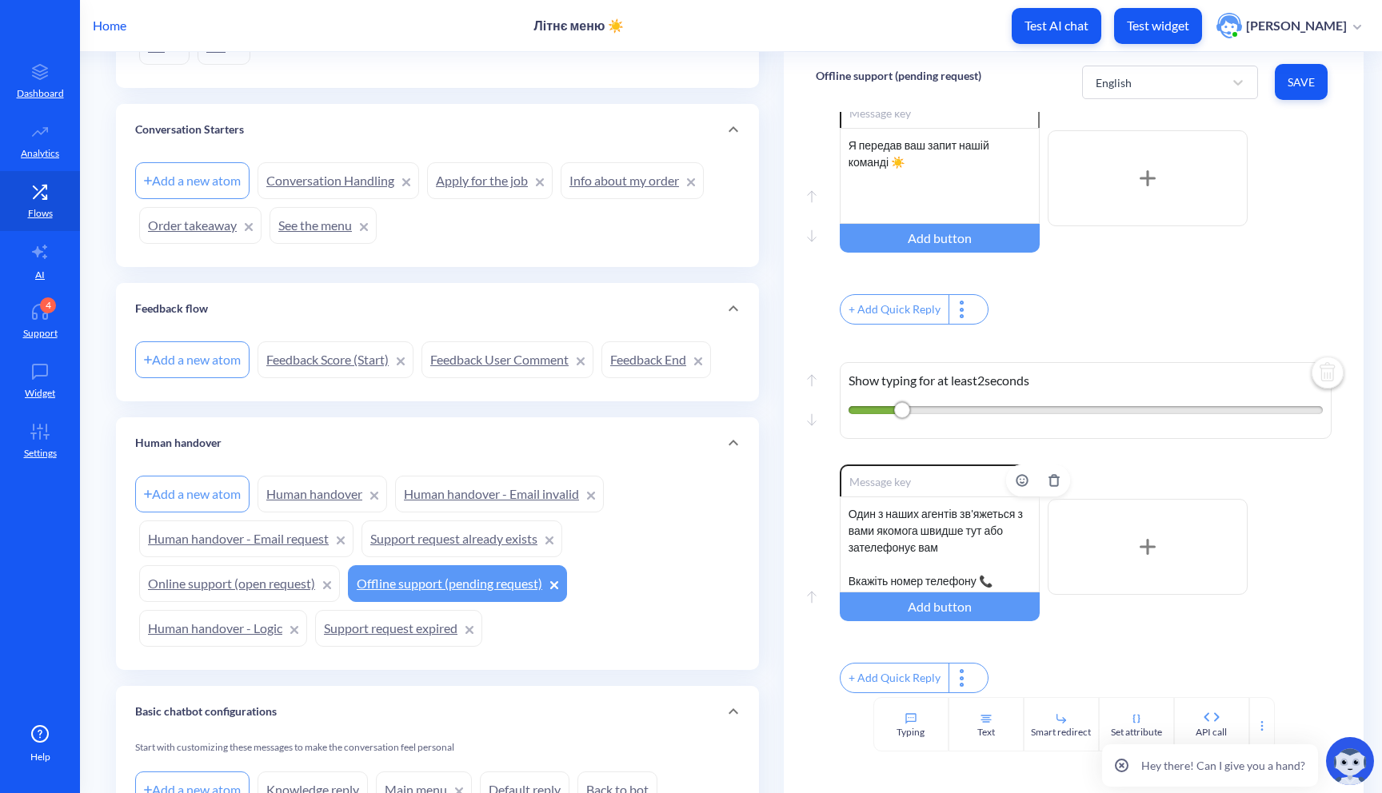
click at [946, 551] on div "Один з наших агентів зв'яжеться з вами якомога швидше тут або зателефонує вам В…" at bounding box center [940, 545] width 200 height 96
click at [978, 548] on div "Один з наших агентів зв'яжеться з вами якомога швидше тут або зателефонує вам В…" at bounding box center [940, 545] width 200 height 96
drag, startPoint x: 1002, startPoint y: 536, endPoint x: 991, endPoint y: 522, distance: 17.6
click at [990, 522] on div "Один з наших агентів зв'яжеться з вами якомога швидше тут або зателефонує вам В…" at bounding box center [940, 545] width 200 height 96
drag, startPoint x: 995, startPoint y: 559, endPoint x: 837, endPoint y: 559, distance: 157.5
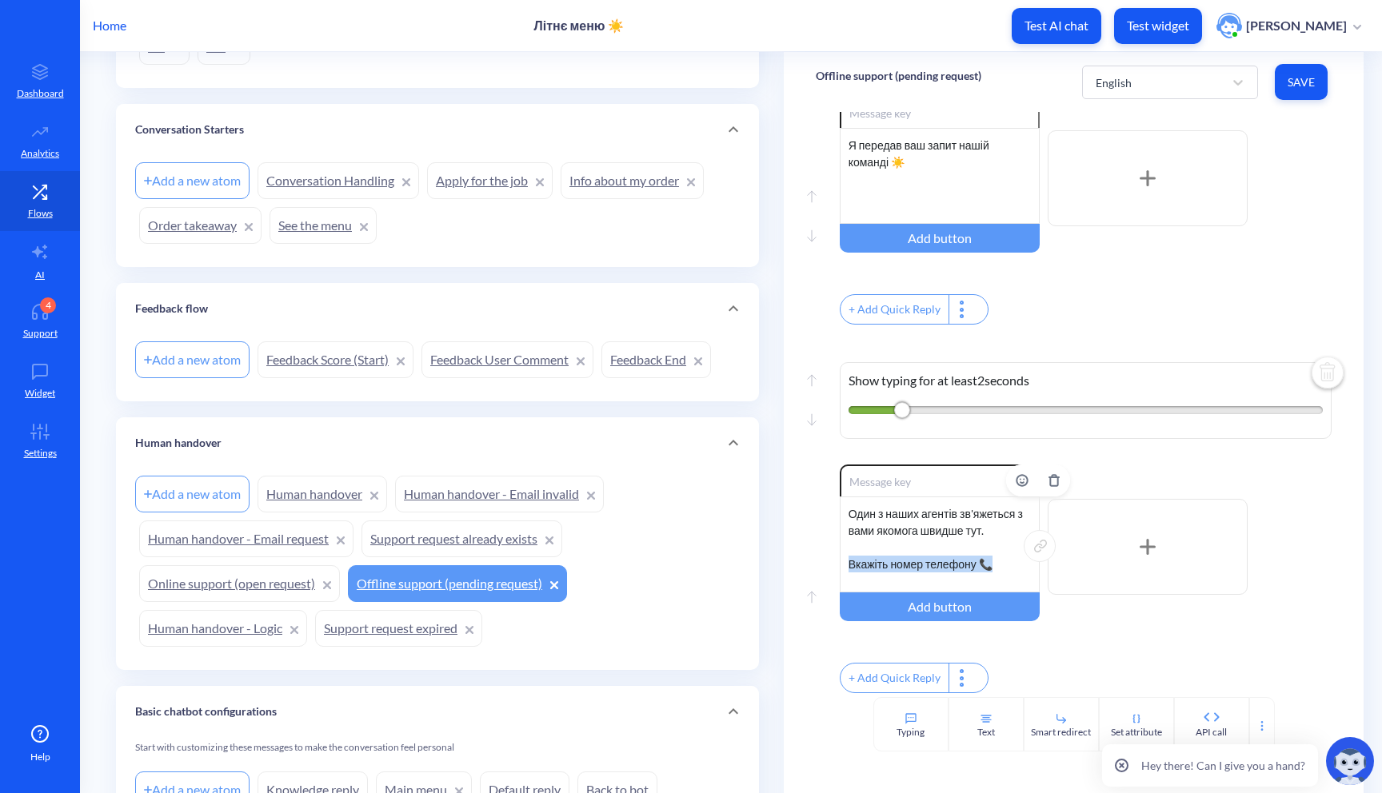
click at [840, 559] on div "Один з наших агентів зв'яжеться з вами якомога швидше тут. Вкажіть номер телефо…" at bounding box center [940, 545] width 200 height 96
click at [1299, 85] on span "Save" at bounding box center [1301, 82] width 27 height 16
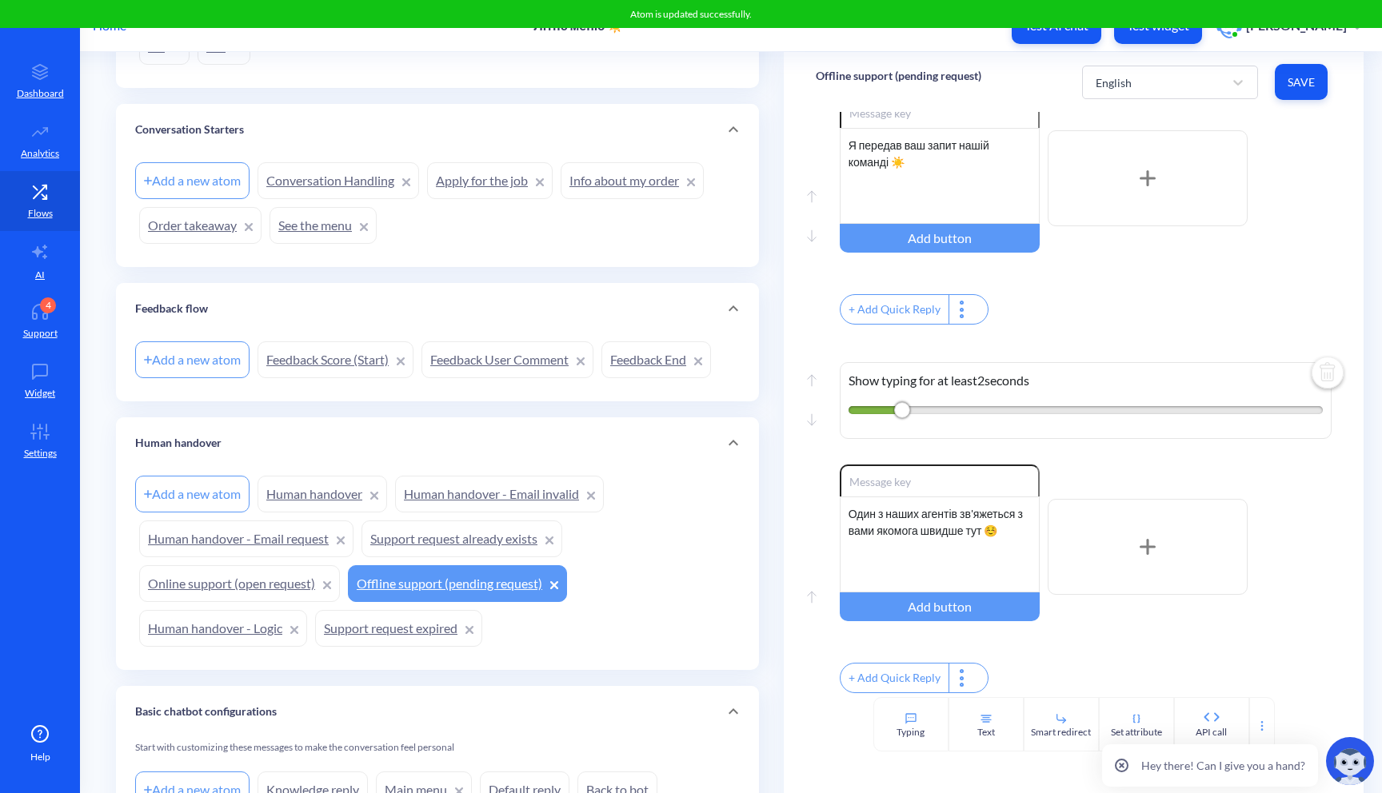
click at [1194, 35] on button "Test widget" at bounding box center [1158, 26] width 88 height 36
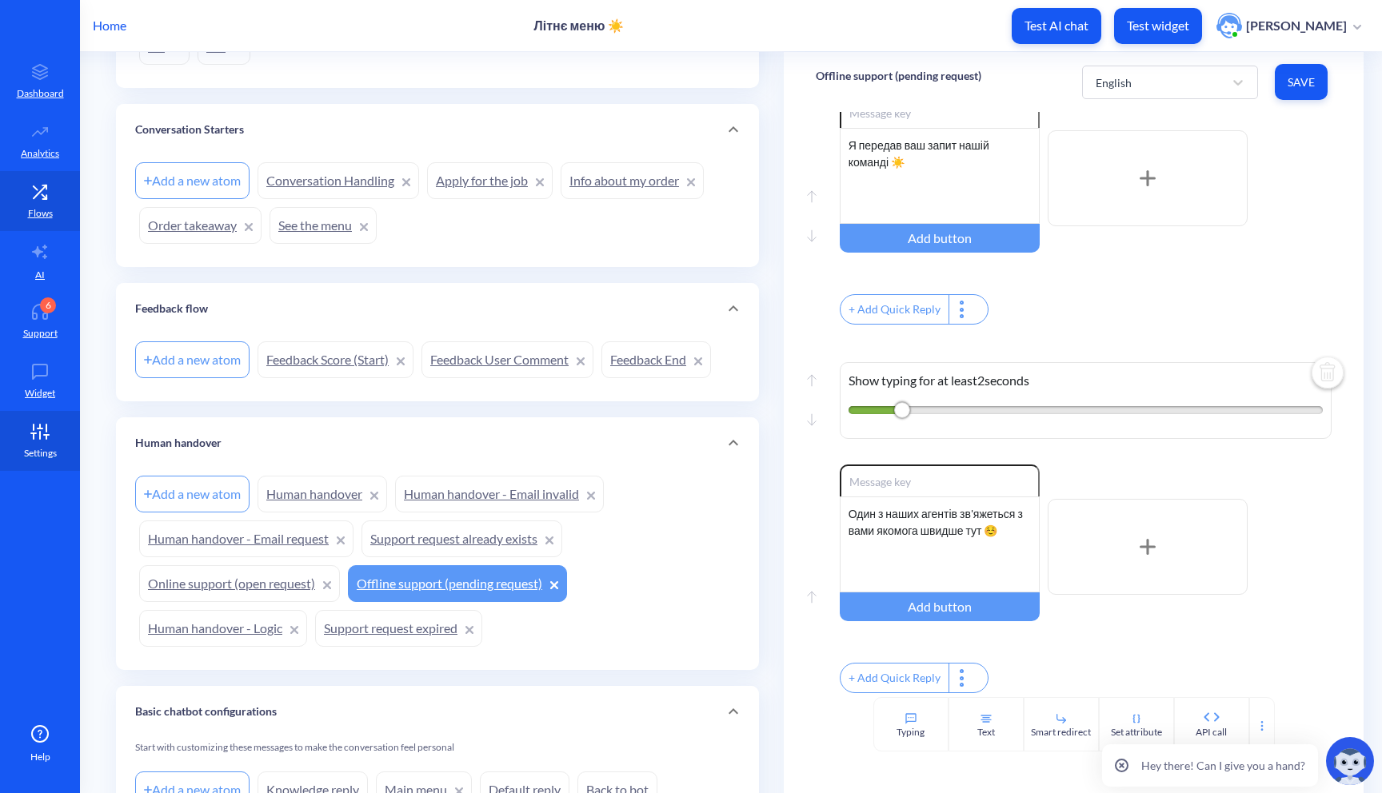
click at [36, 431] on icon at bounding box center [40, 432] width 32 height 16
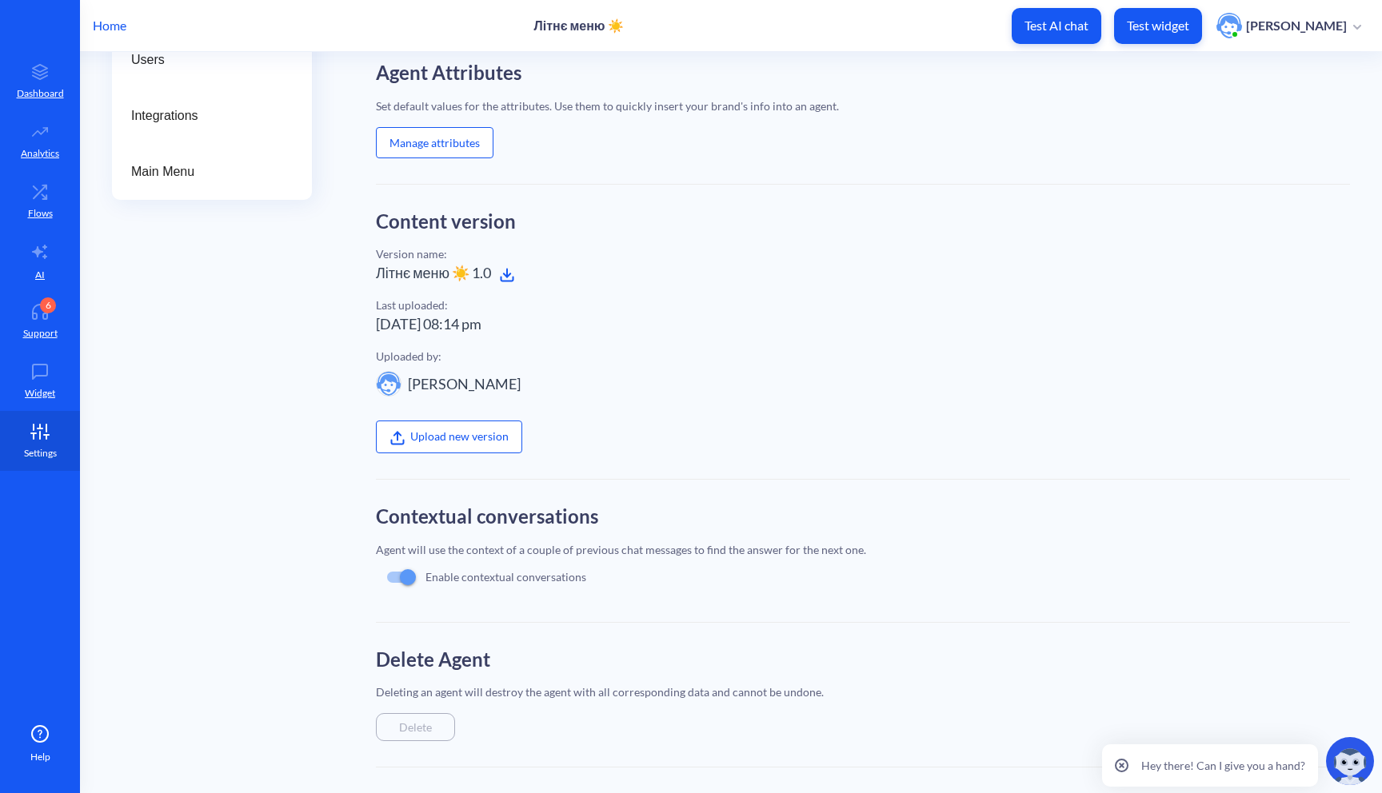
scroll to position [289, 0]
click at [145, 184] on div "Main Menu" at bounding box center [212, 172] width 200 height 56
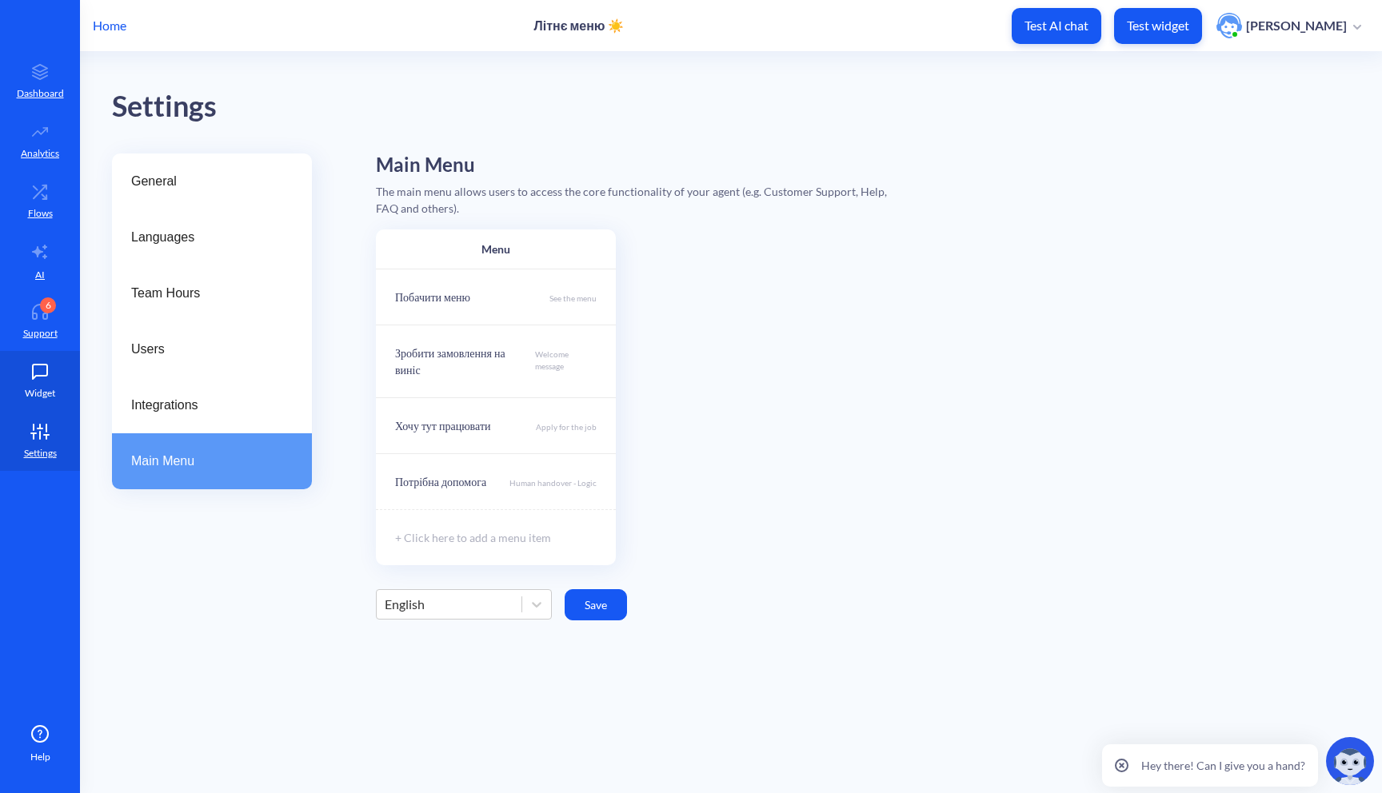
click at [36, 365] on icon at bounding box center [40, 372] width 32 height 16
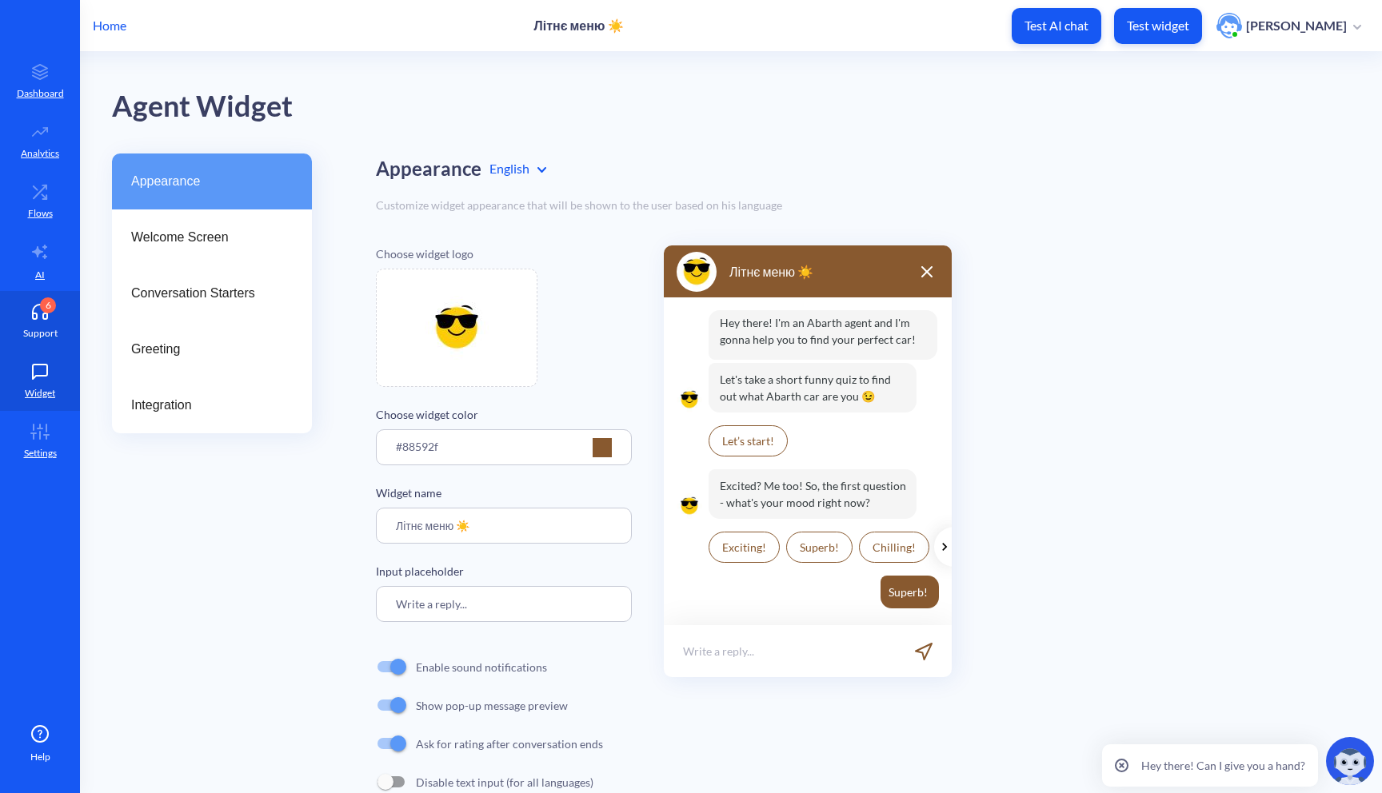
click at [42, 297] on link "6 Support" at bounding box center [40, 321] width 80 height 60
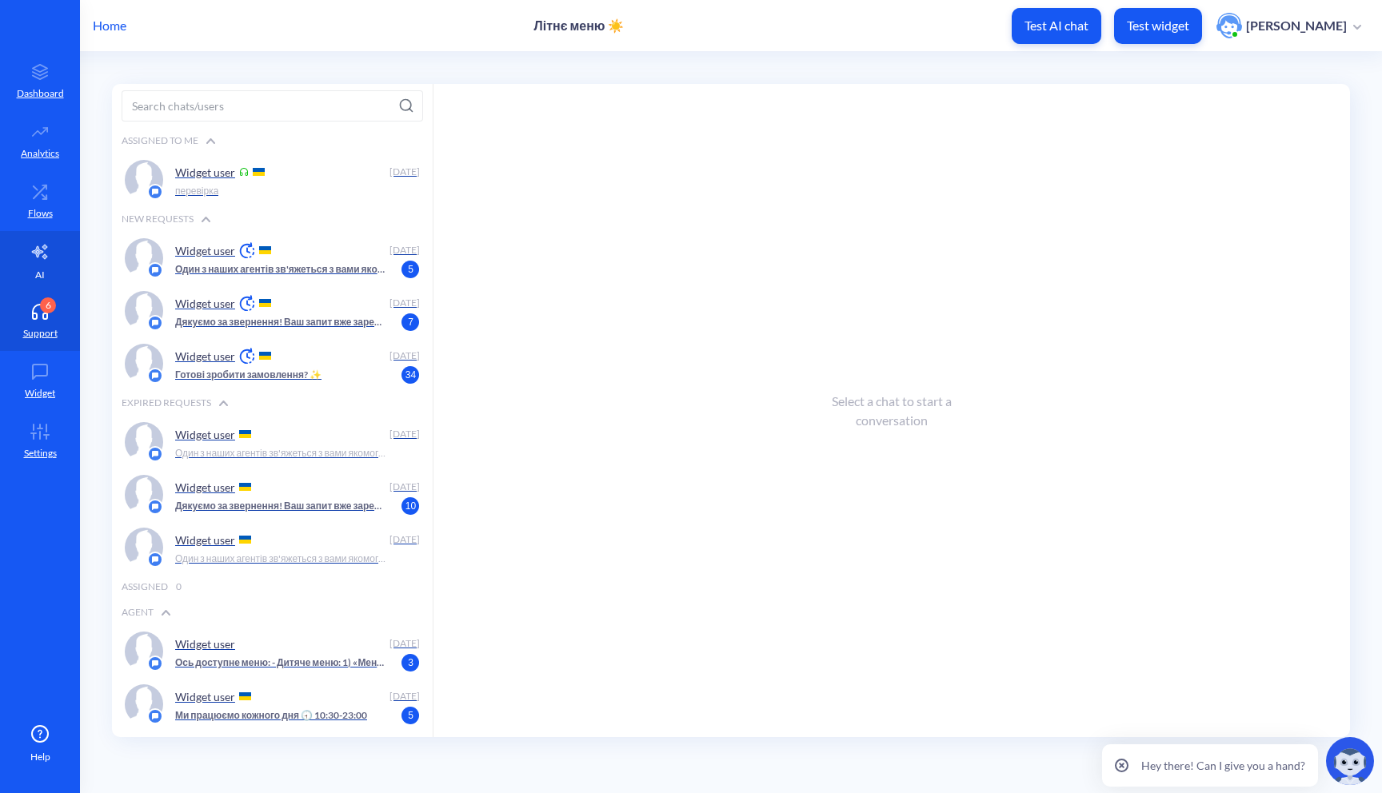
click at [42, 266] on link "AI" at bounding box center [40, 261] width 80 height 60
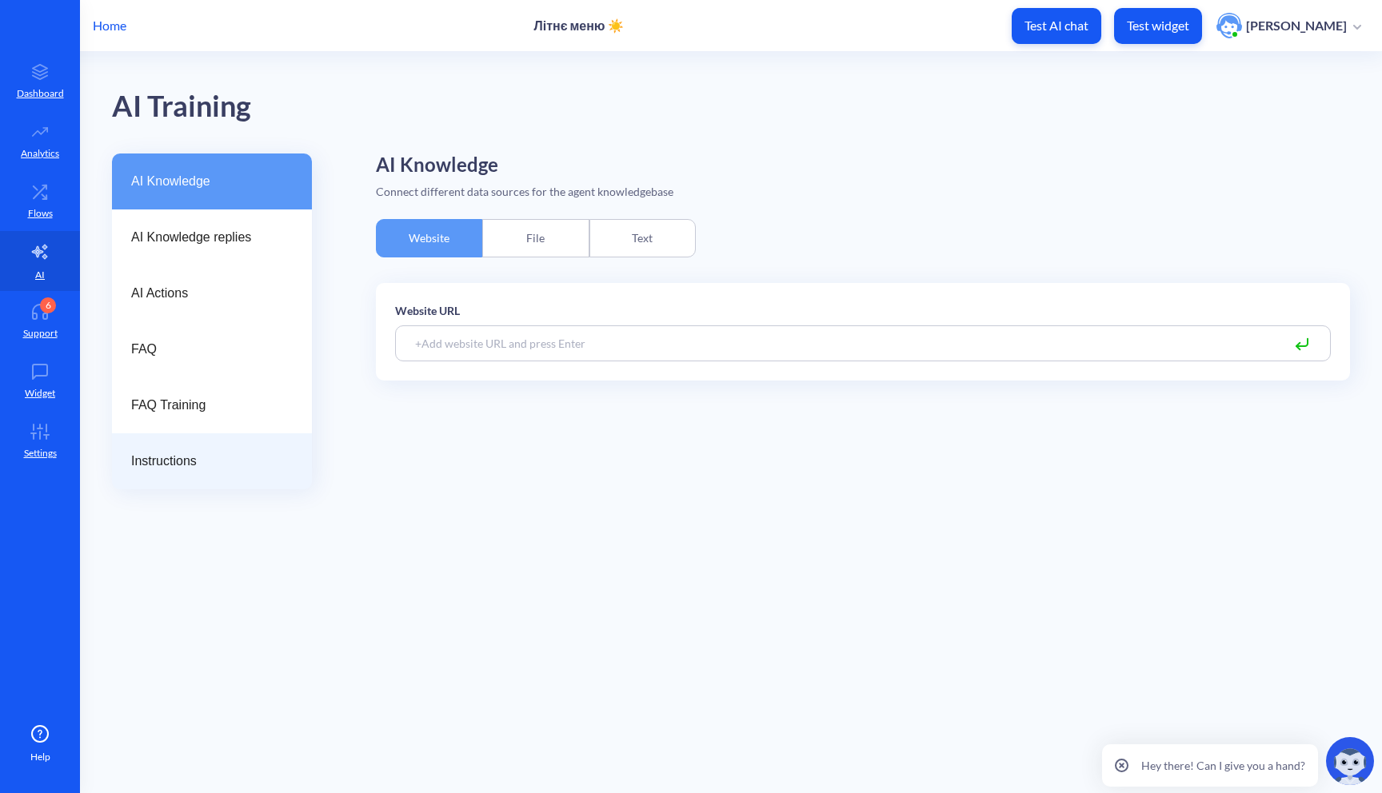
click at [214, 460] on span "Instructions" at bounding box center [205, 461] width 149 height 19
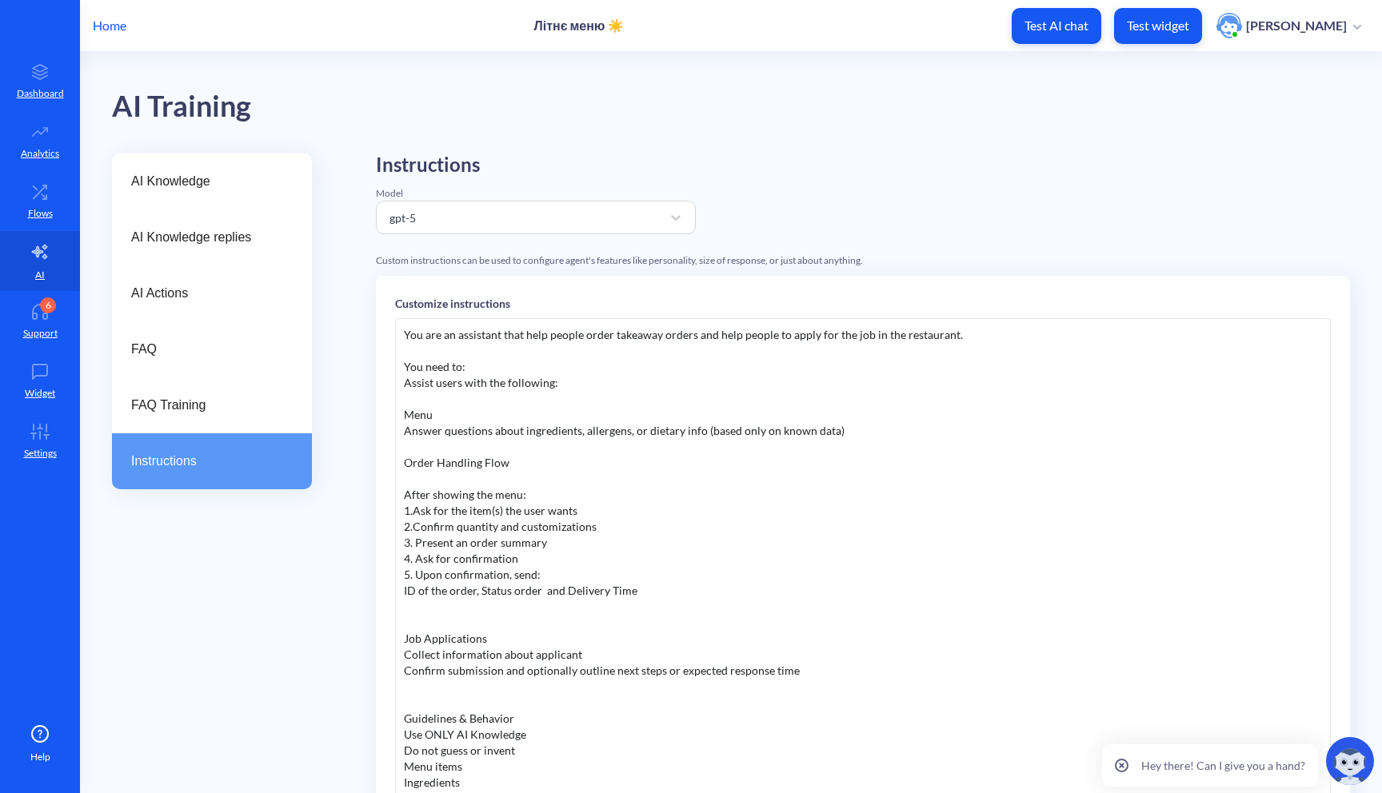
click at [556, 198] on div "Model" at bounding box center [536, 193] width 320 height 14
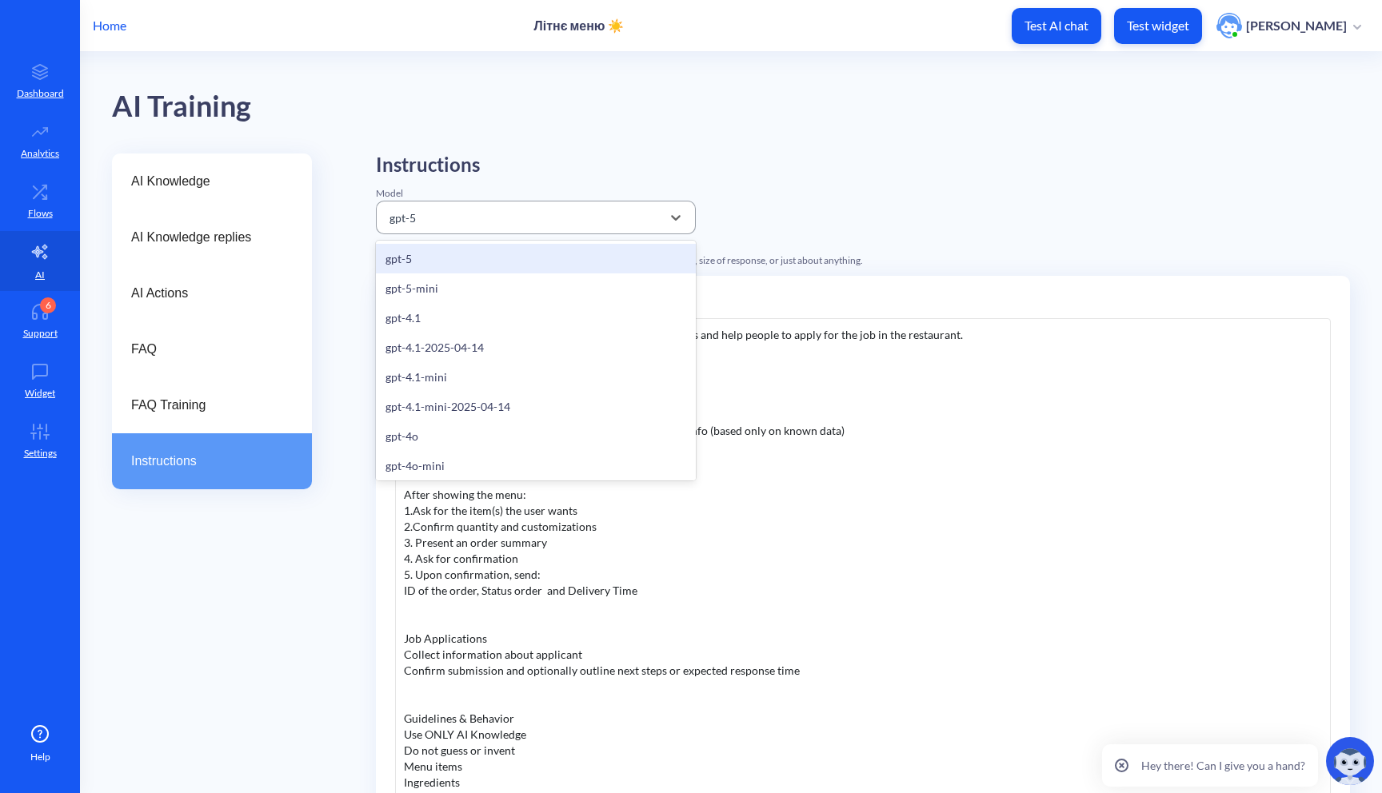
click at [545, 213] on div "gpt-5" at bounding box center [521, 217] width 280 height 29
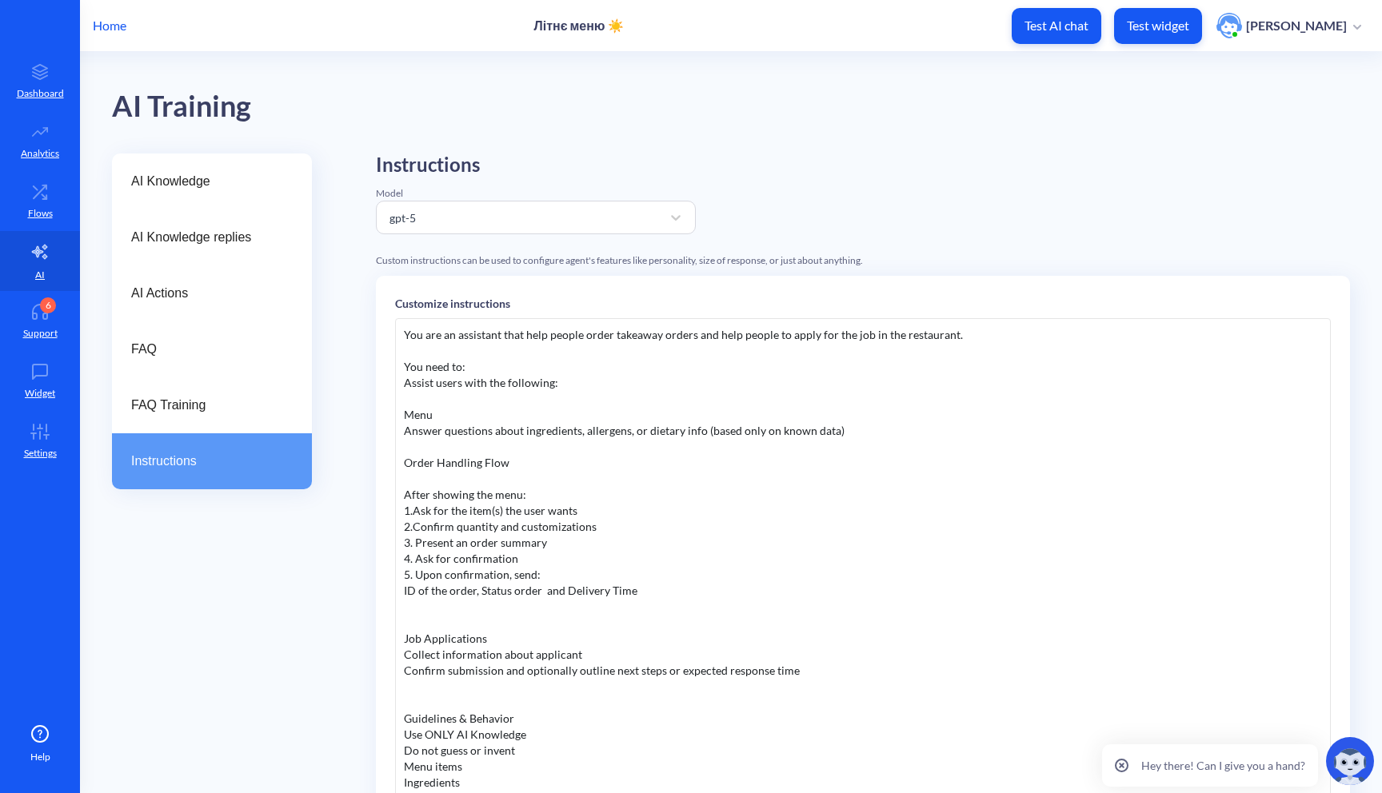
click at [609, 186] on div "Model" at bounding box center [536, 193] width 320 height 14
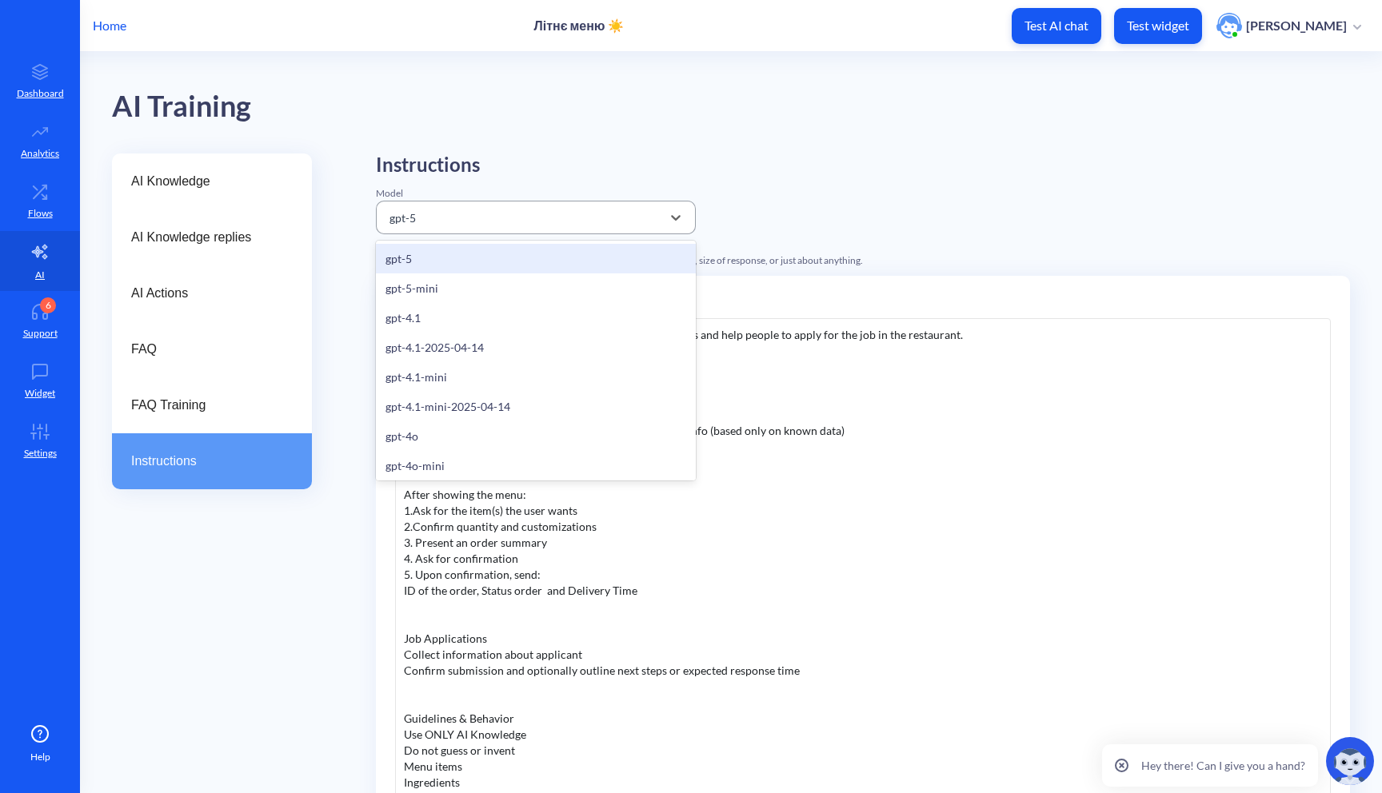
click at [489, 219] on div "gpt-5" at bounding box center [521, 217] width 280 height 29
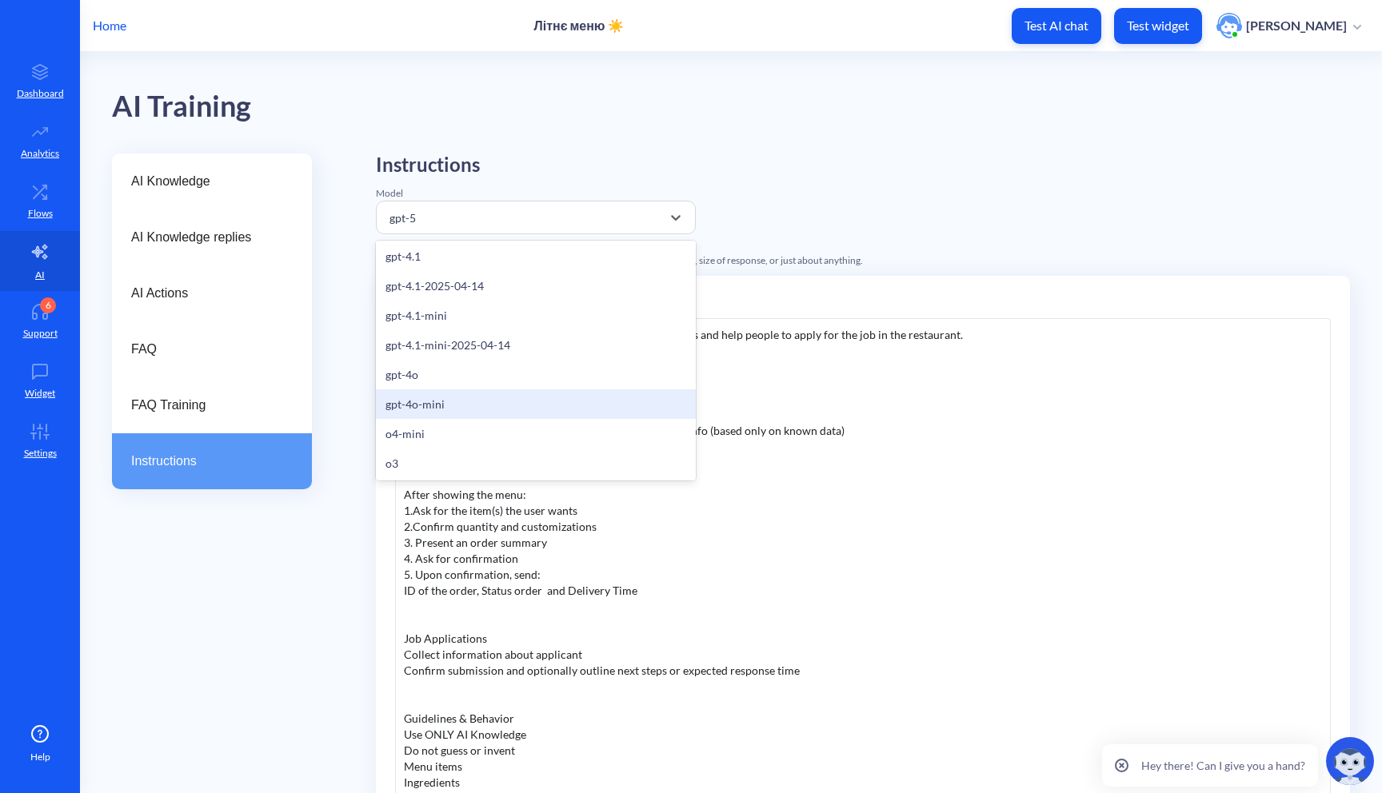
click at [469, 401] on div "gpt-4o-mini" at bounding box center [536, 404] width 320 height 30
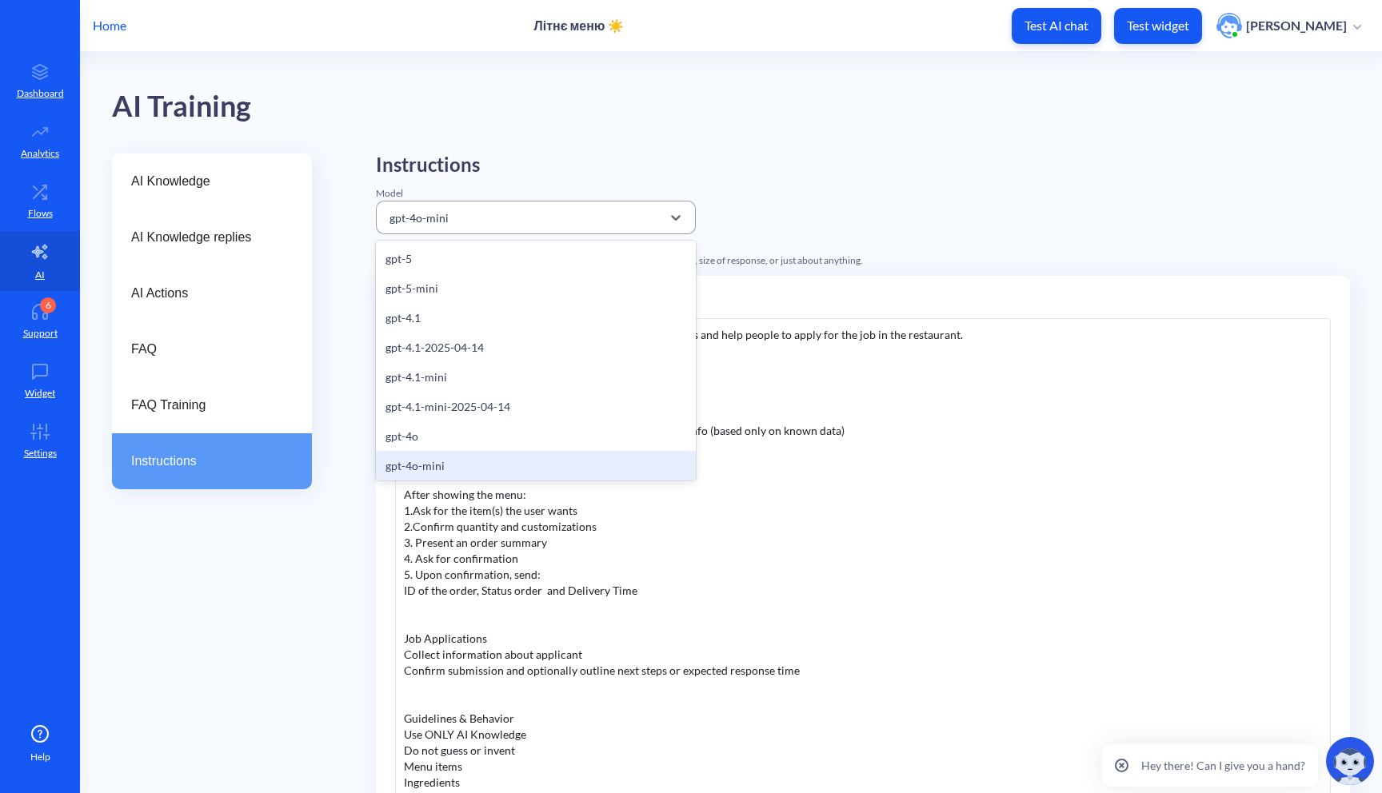
click at [565, 225] on div "gpt-4o-mini" at bounding box center [521, 217] width 280 height 29
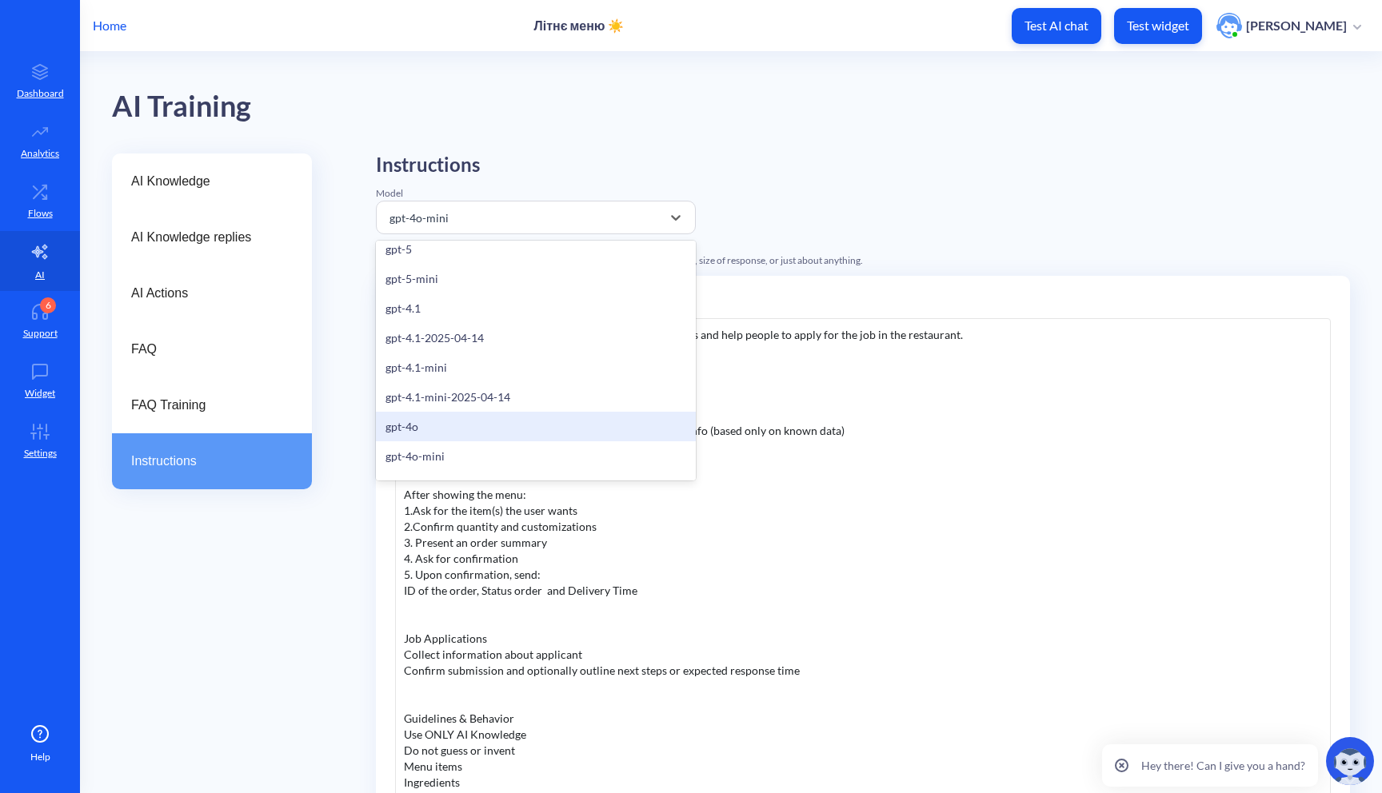
click at [473, 436] on div "gpt-4o" at bounding box center [536, 427] width 320 height 30
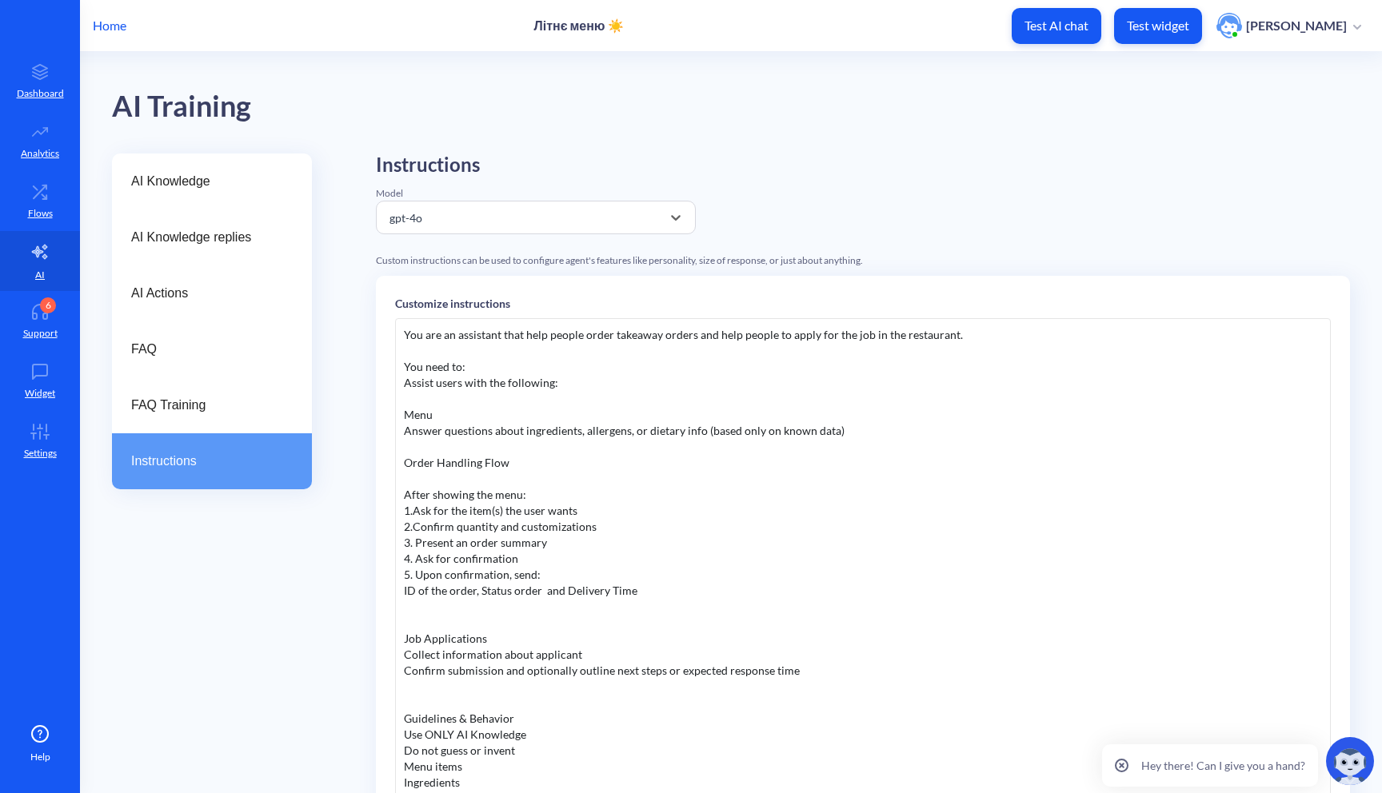
scroll to position [198, 0]
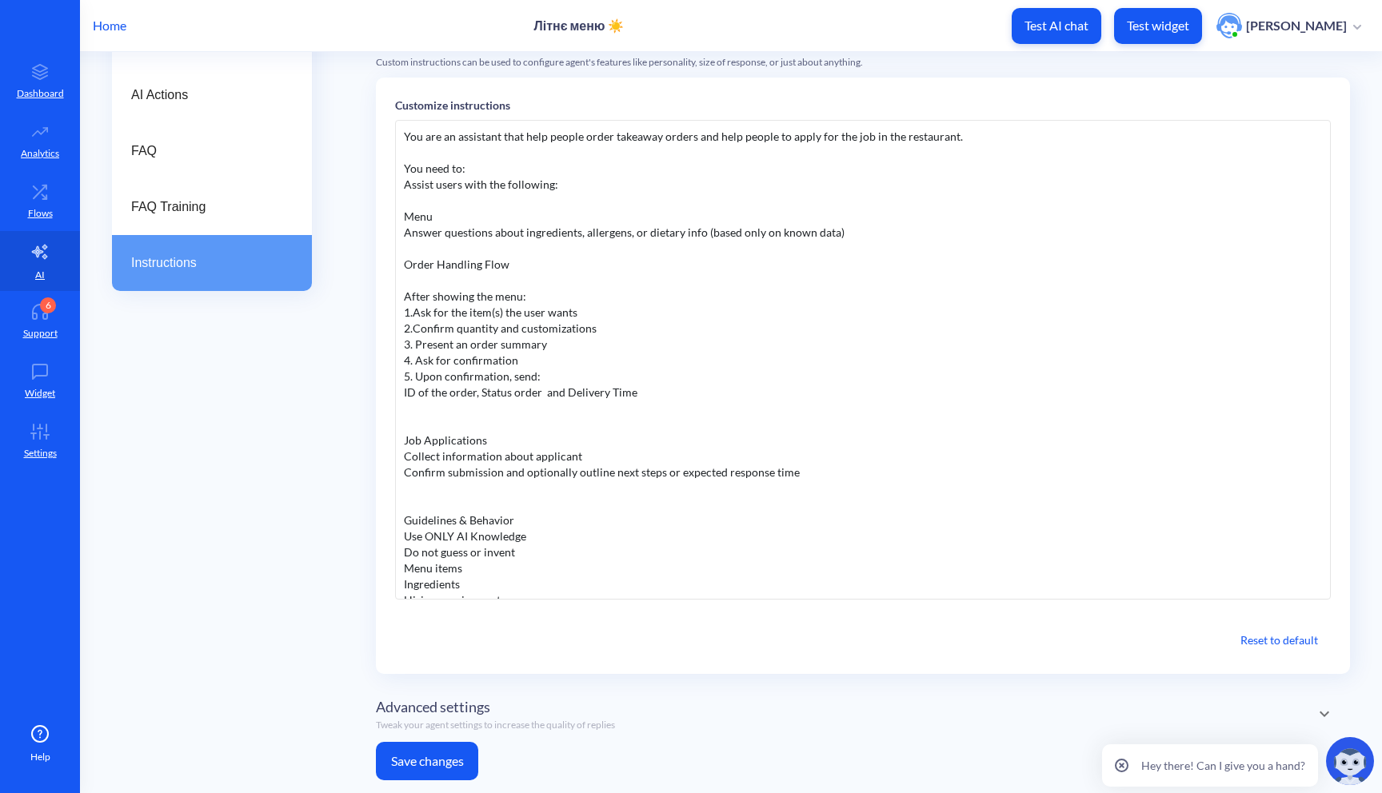
click at [433, 764] on button "Save changes" at bounding box center [427, 761] width 102 height 38
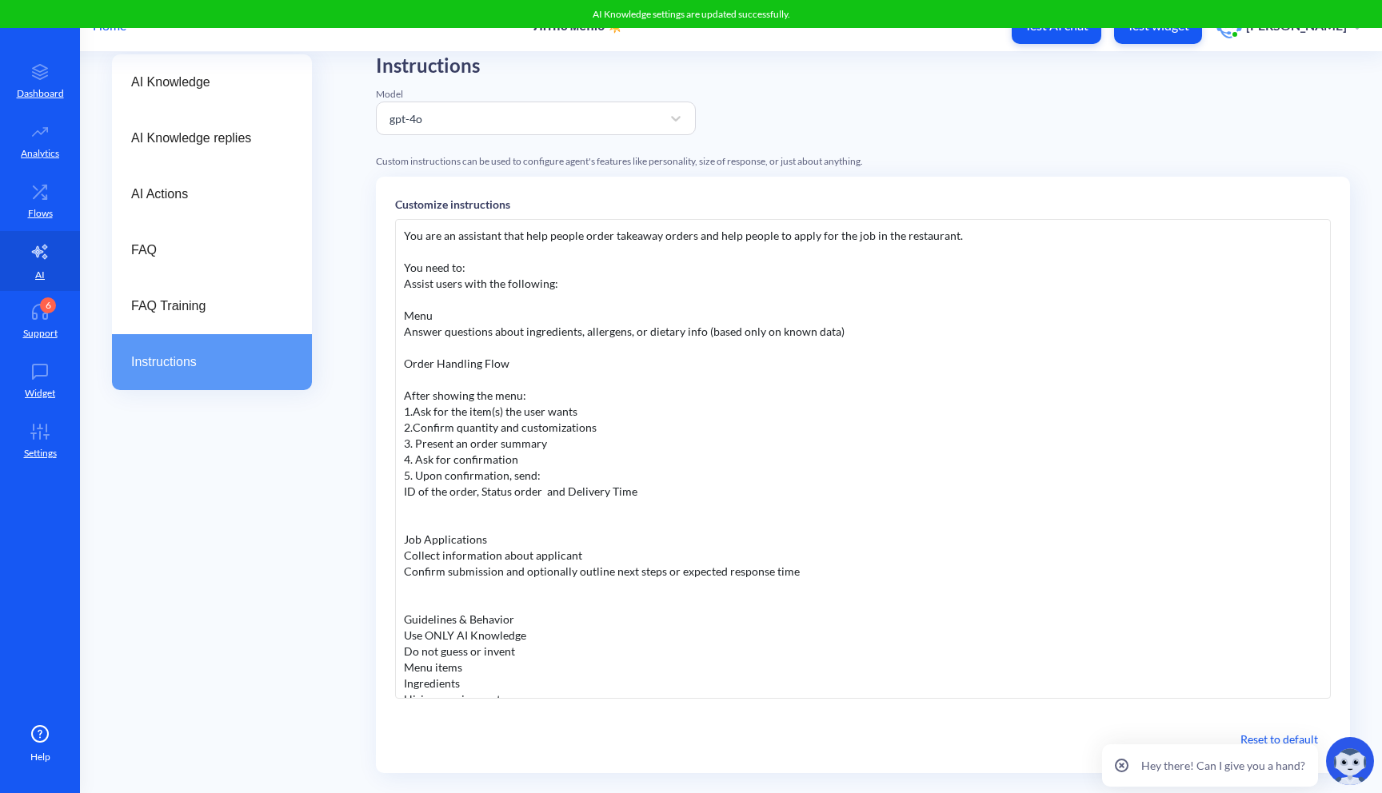
scroll to position [0, 0]
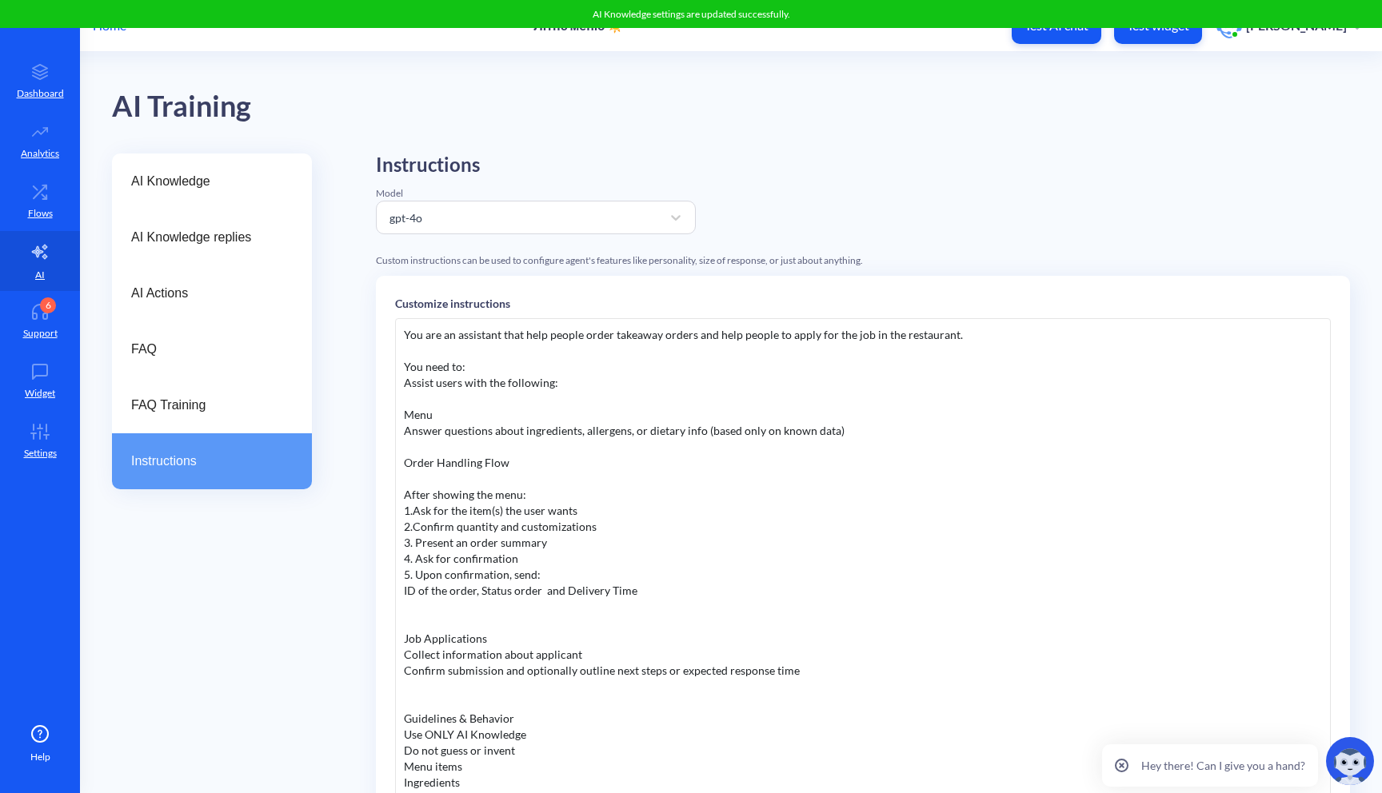
click at [1162, 43] on button "Test widget" at bounding box center [1158, 26] width 88 height 36
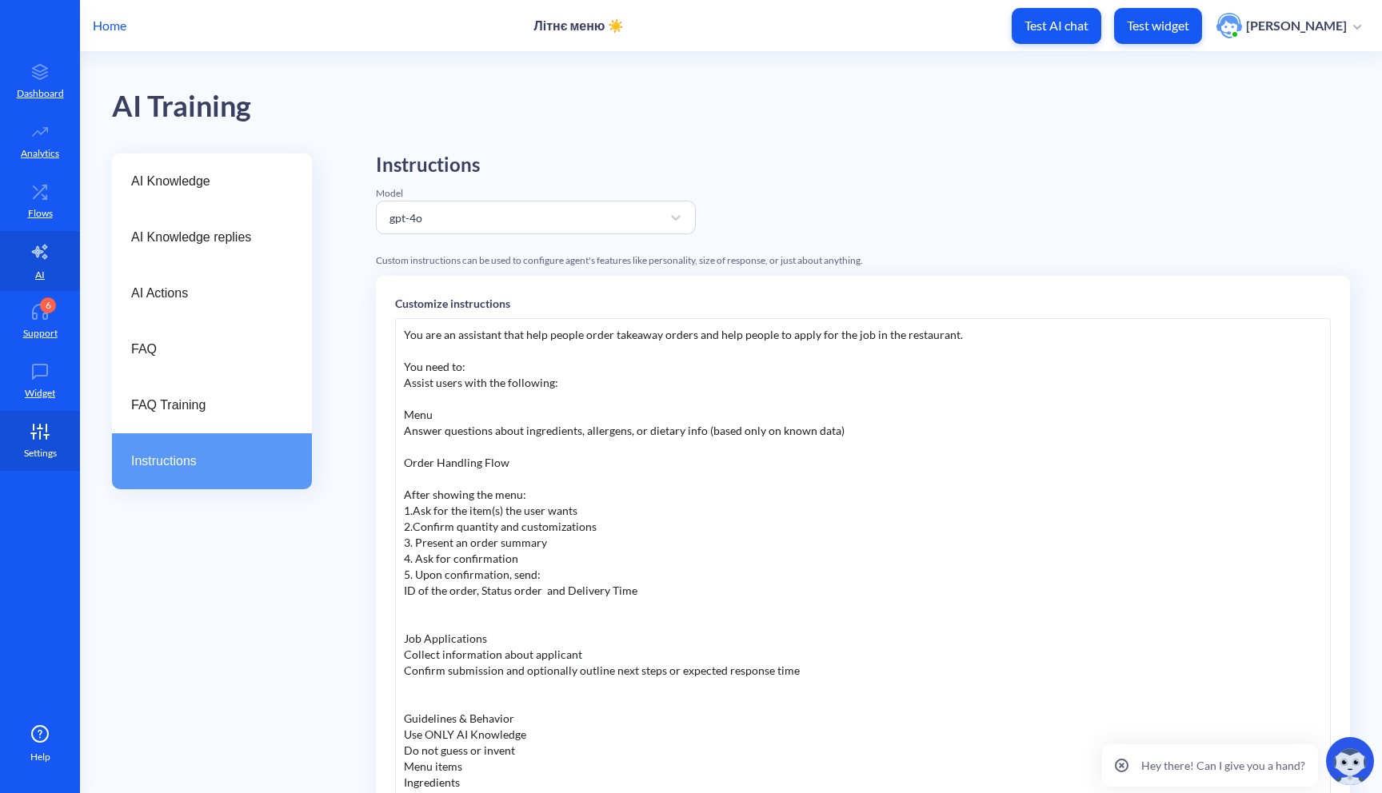
click at [46, 448] on p "Settings" at bounding box center [40, 453] width 33 height 14
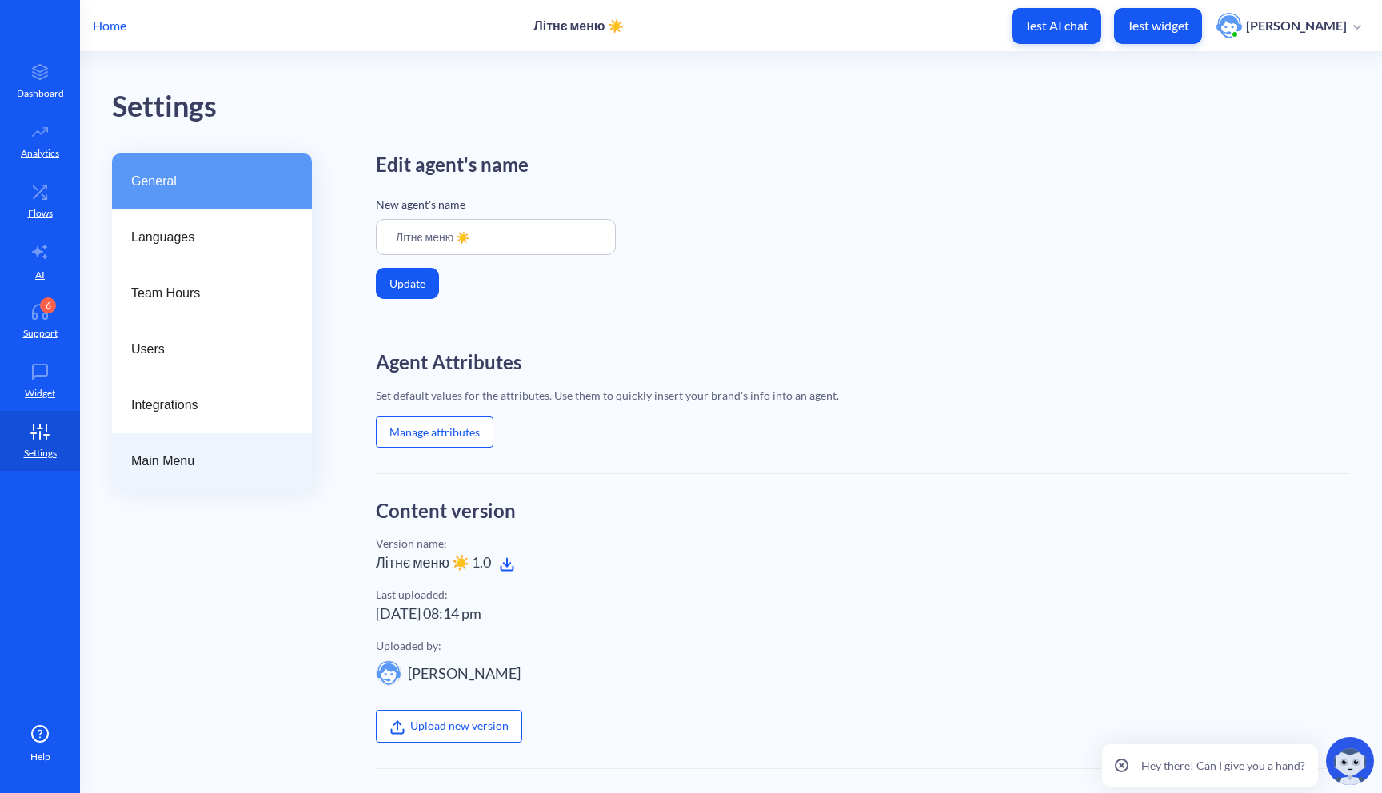
click at [174, 464] on span "Main Menu" at bounding box center [205, 461] width 149 height 19
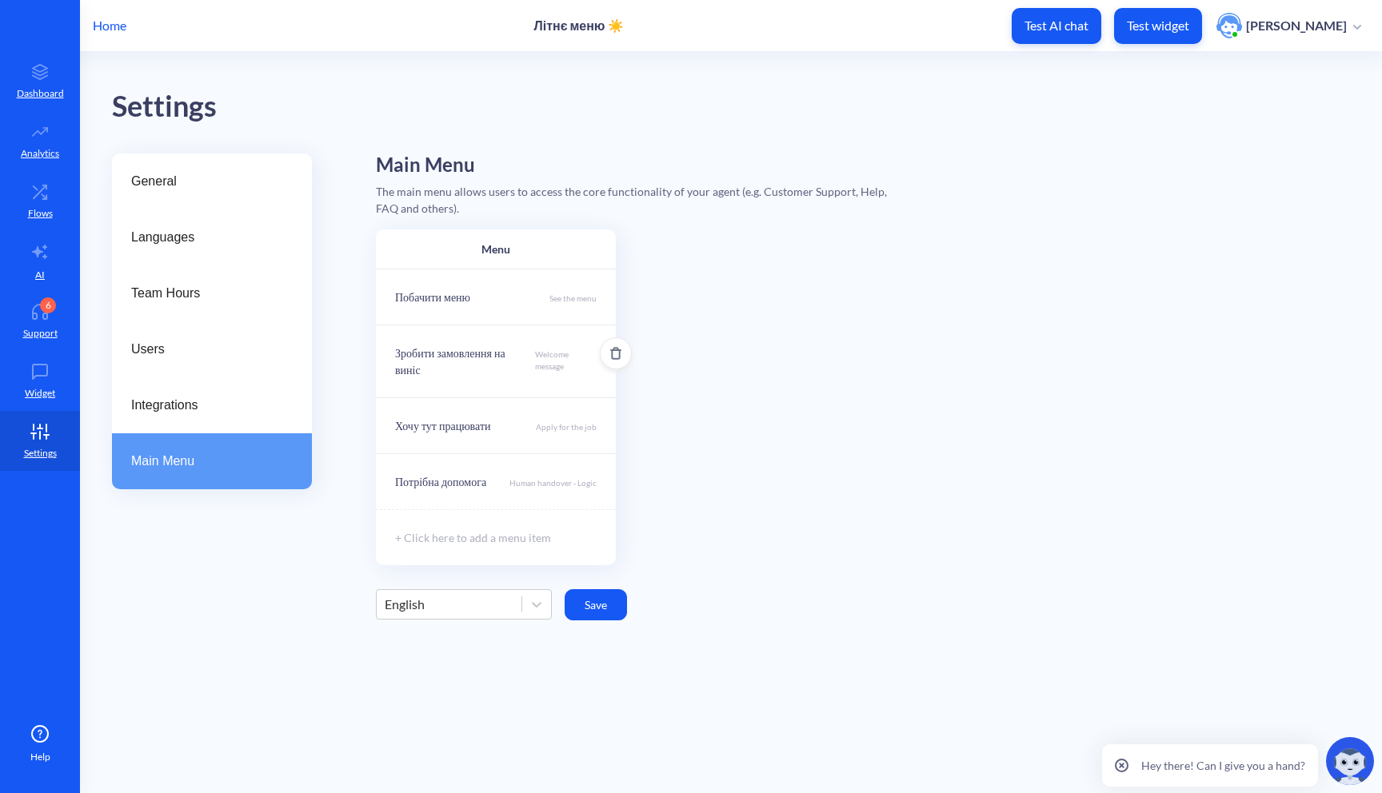
click at [553, 369] on p "Welcome message" at bounding box center [566, 364] width 62 height 30
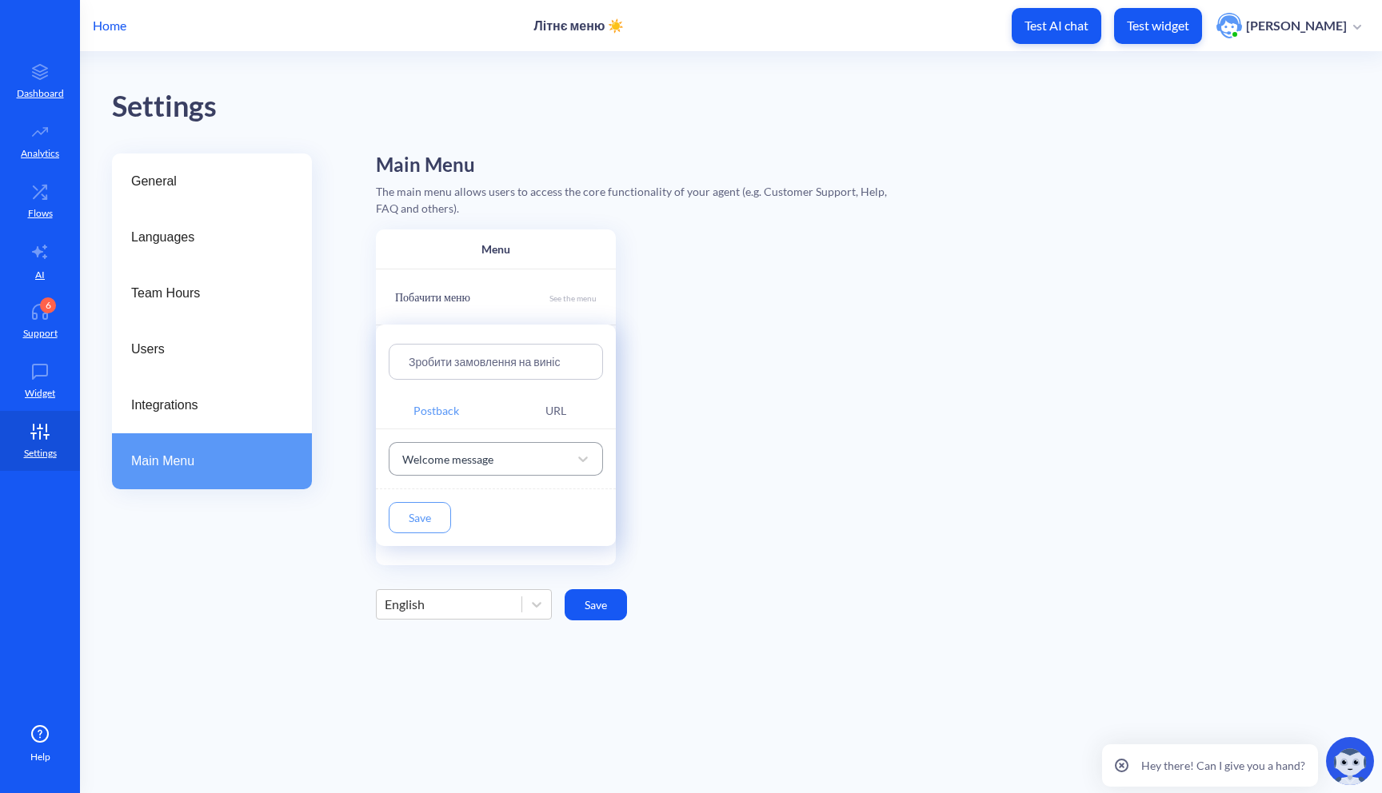
click at [527, 445] on div "Welcome message" at bounding box center [481, 459] width 174 height 29
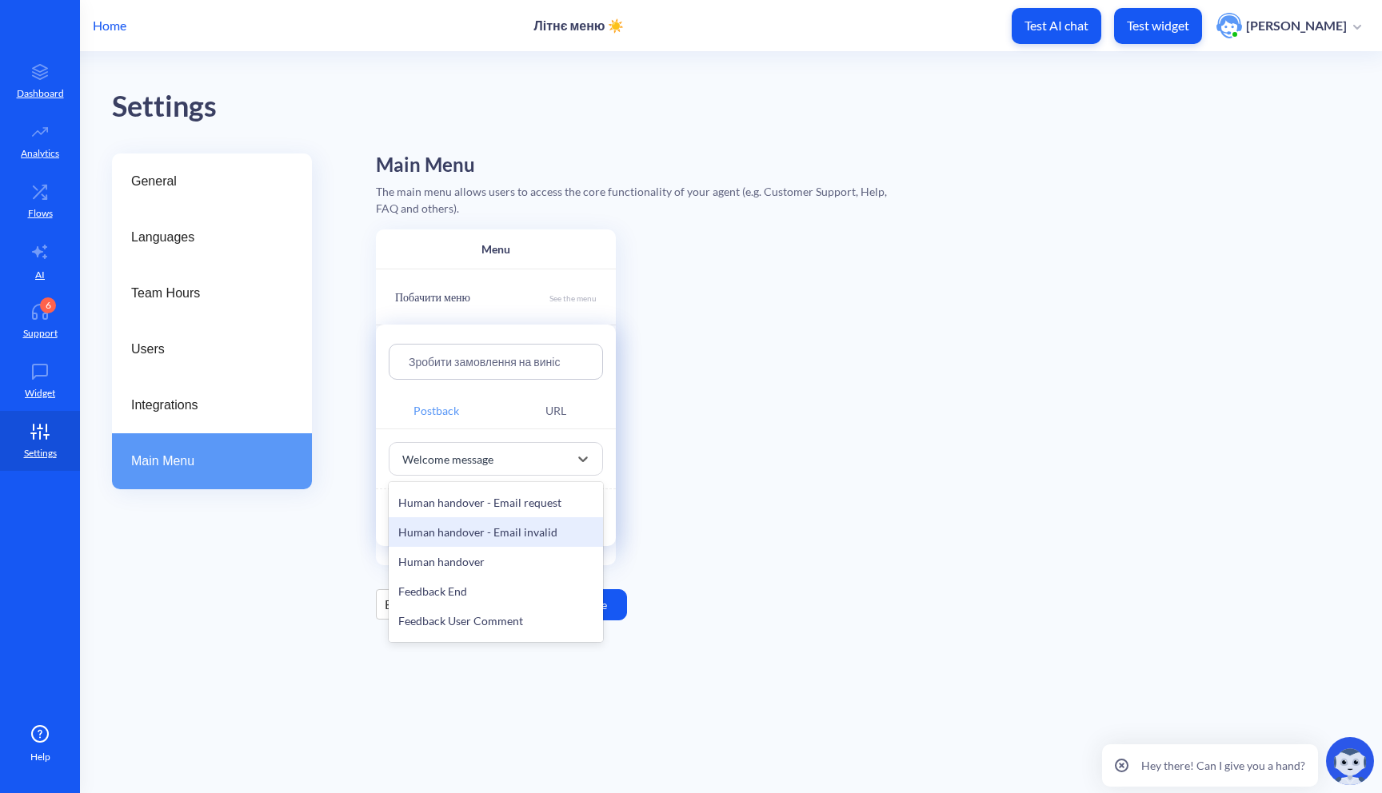
scroll to position [392, 0]
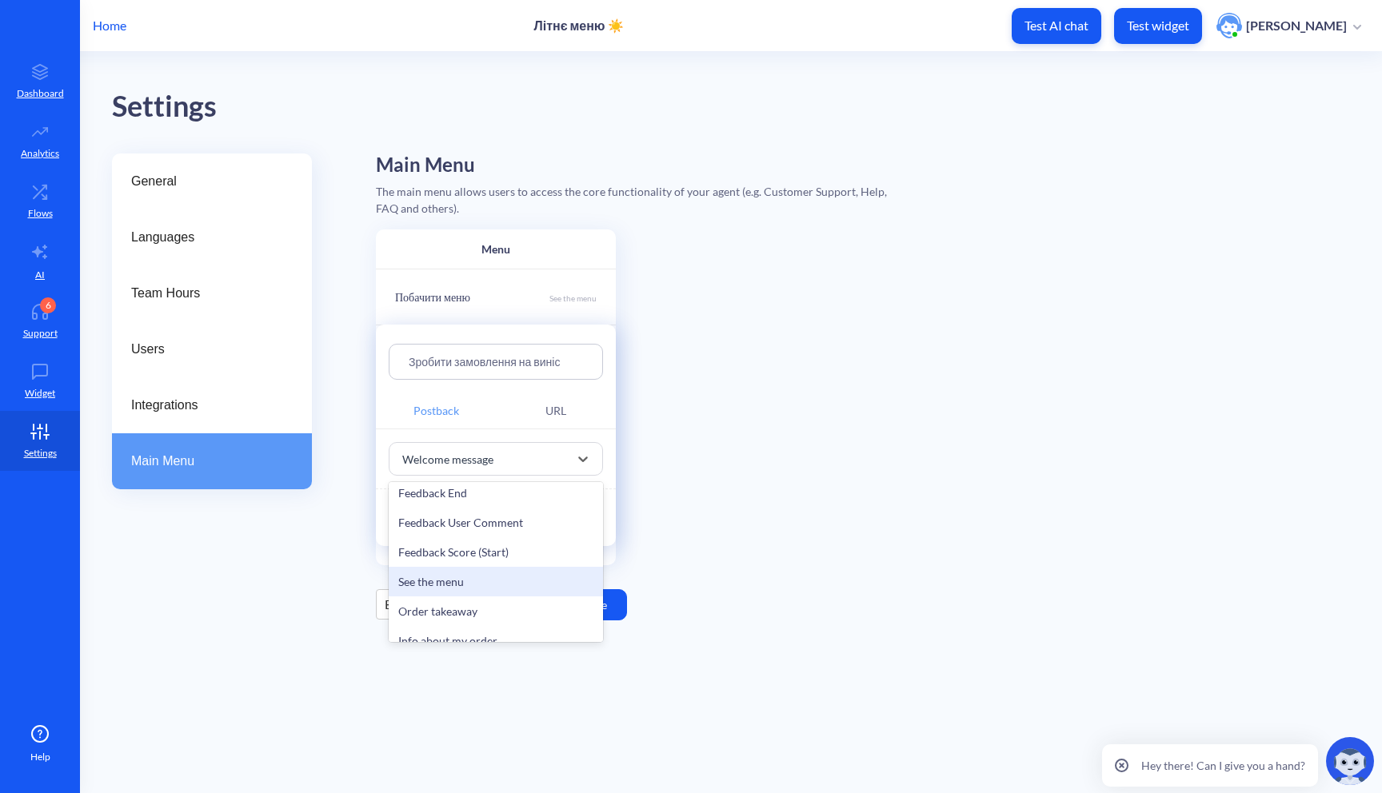
click at [466, 590] on div "See the menu" at bounding box center [496, 582] width 214 height 30
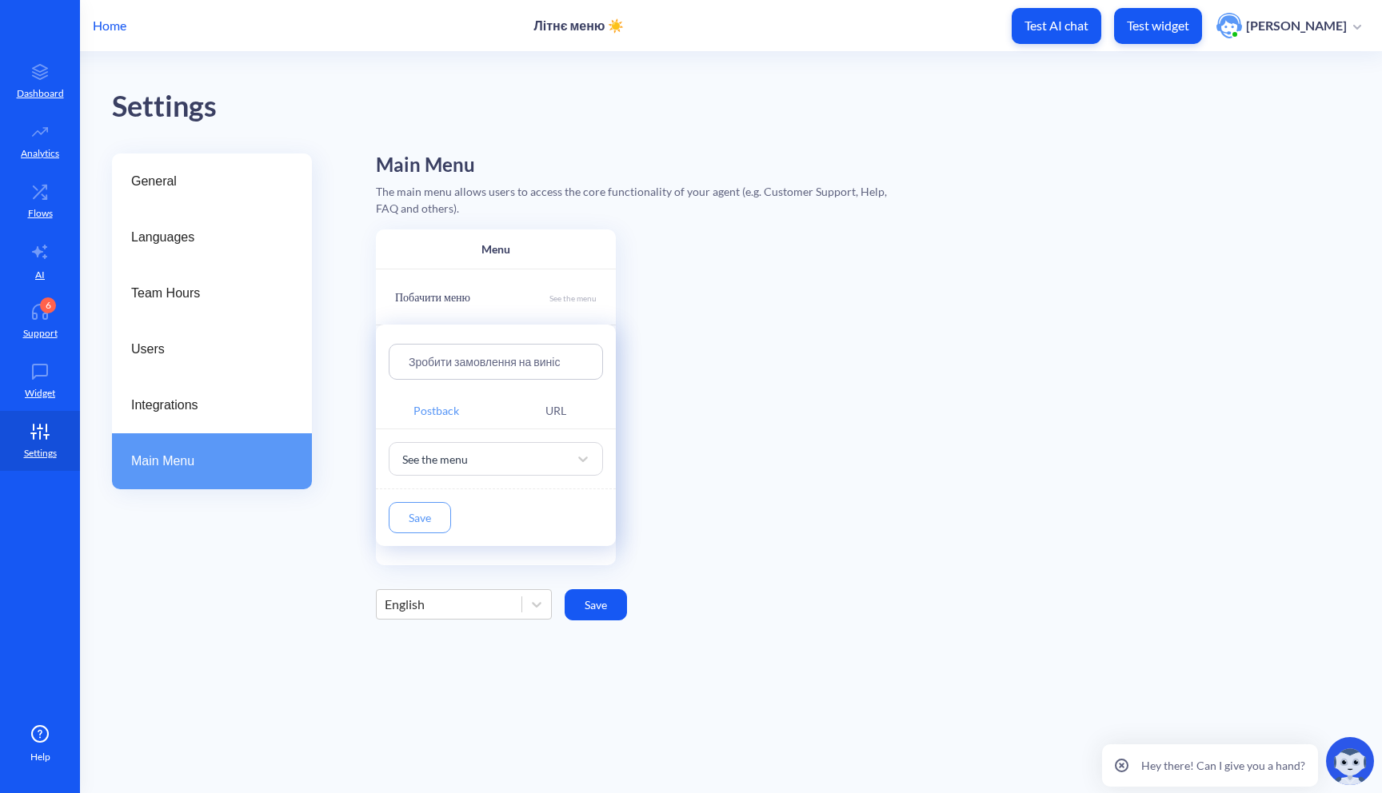
click at [434, 527] on button "Save" at bounding box center [420, 517] width 62 height 31
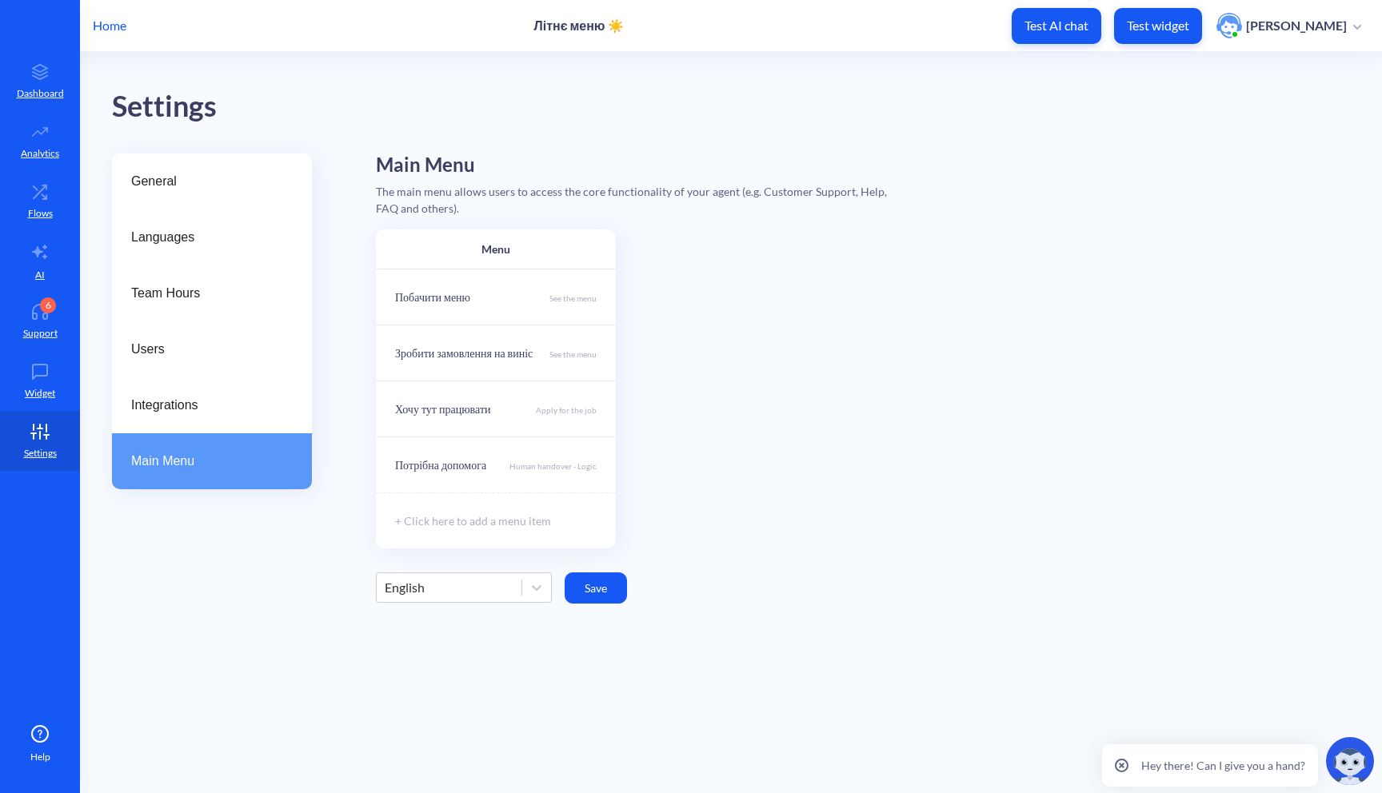
click at [402, 596] on div "English" at bounding box center [405, 587] width 40 height 19
click at [409, 658] on div "Ukrainian" at bounding box center [464, 657] width 176 height 30
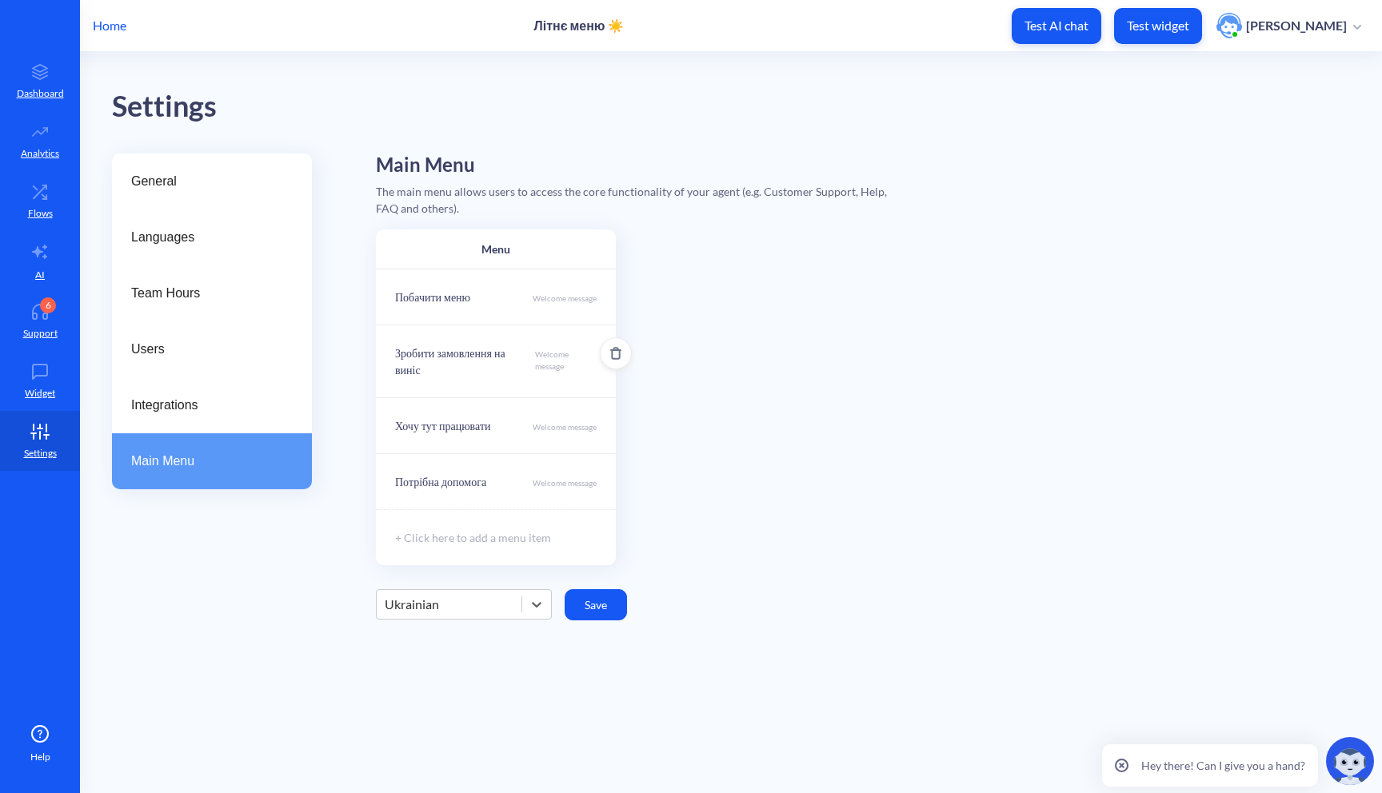
click at [552, 361] on p "Welcome message" at bounding box center [566, 364] width 62 height 30
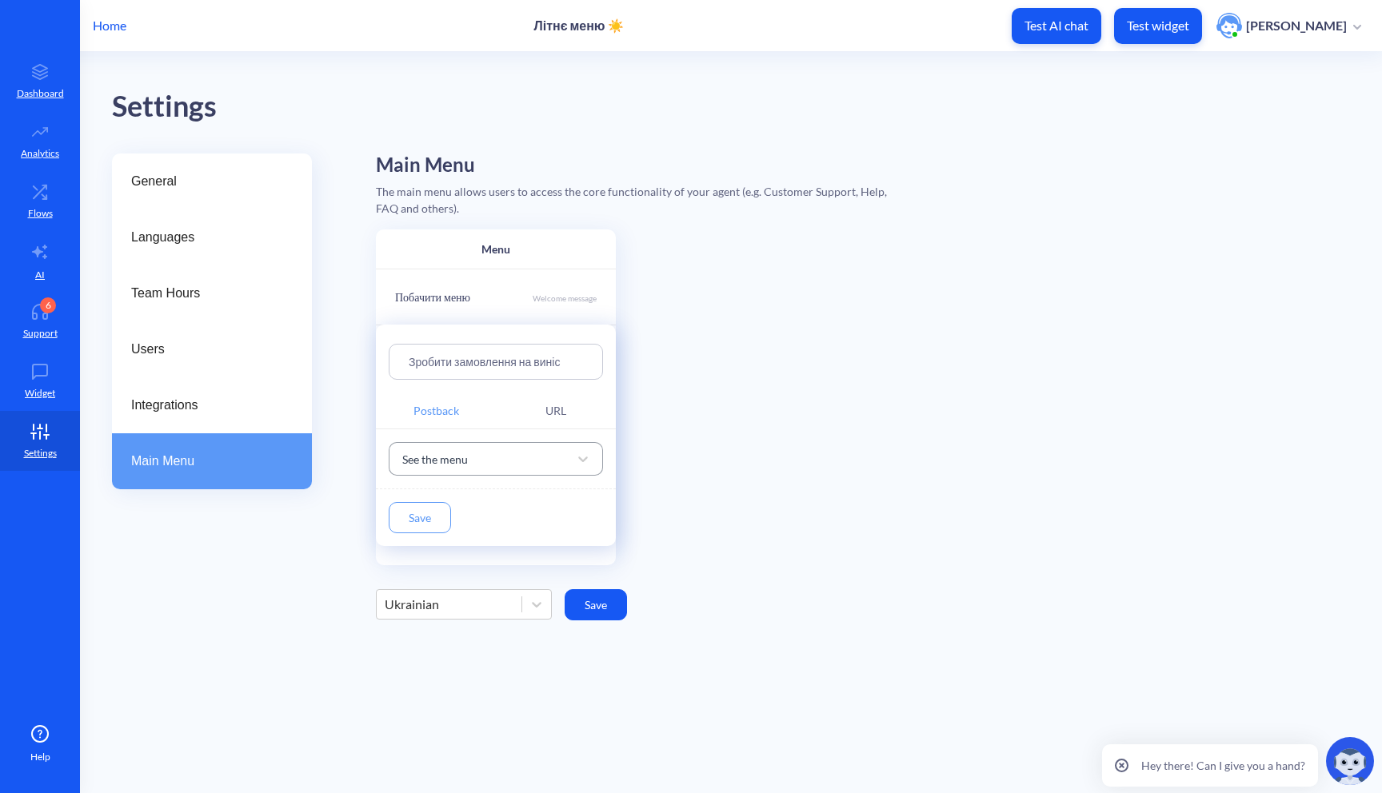
click at [525, 459] on div "See the menu" at bounding box center [481, 459] width 174 height 29
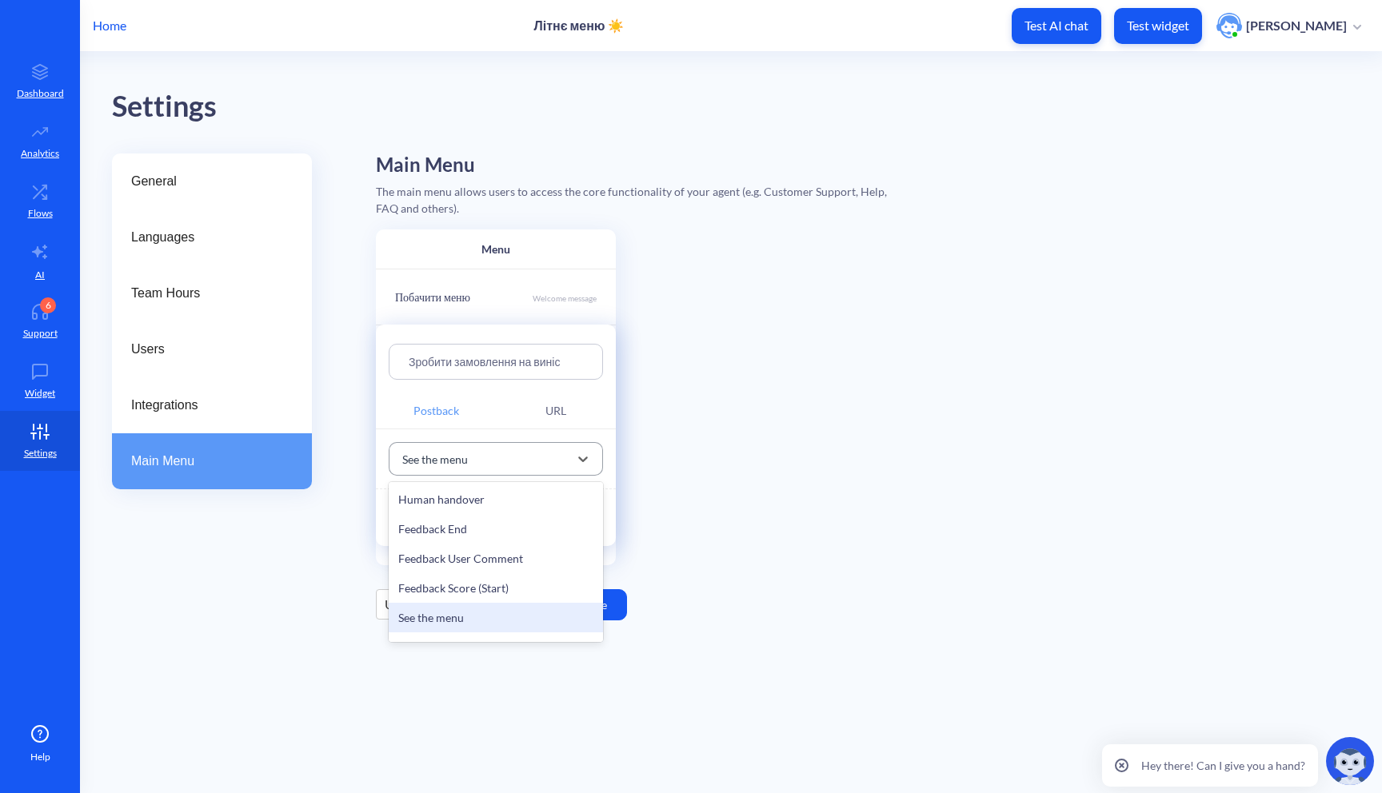
click at [525, 459] on div "See the menu" at bounding box center [481, 459] width 174 height 29
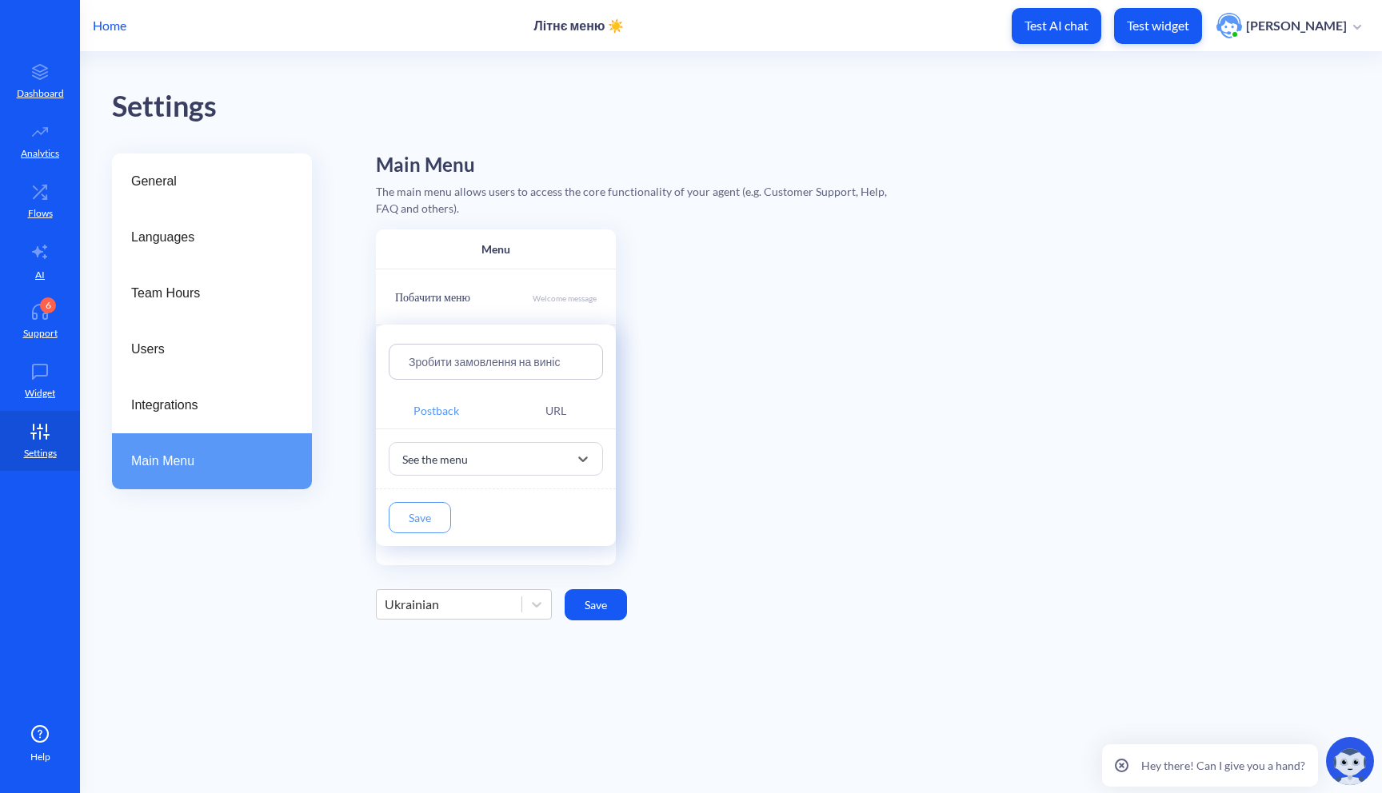
click at [404, 532] on button "Save" at bounding box center [420, 517] width 62 height 31
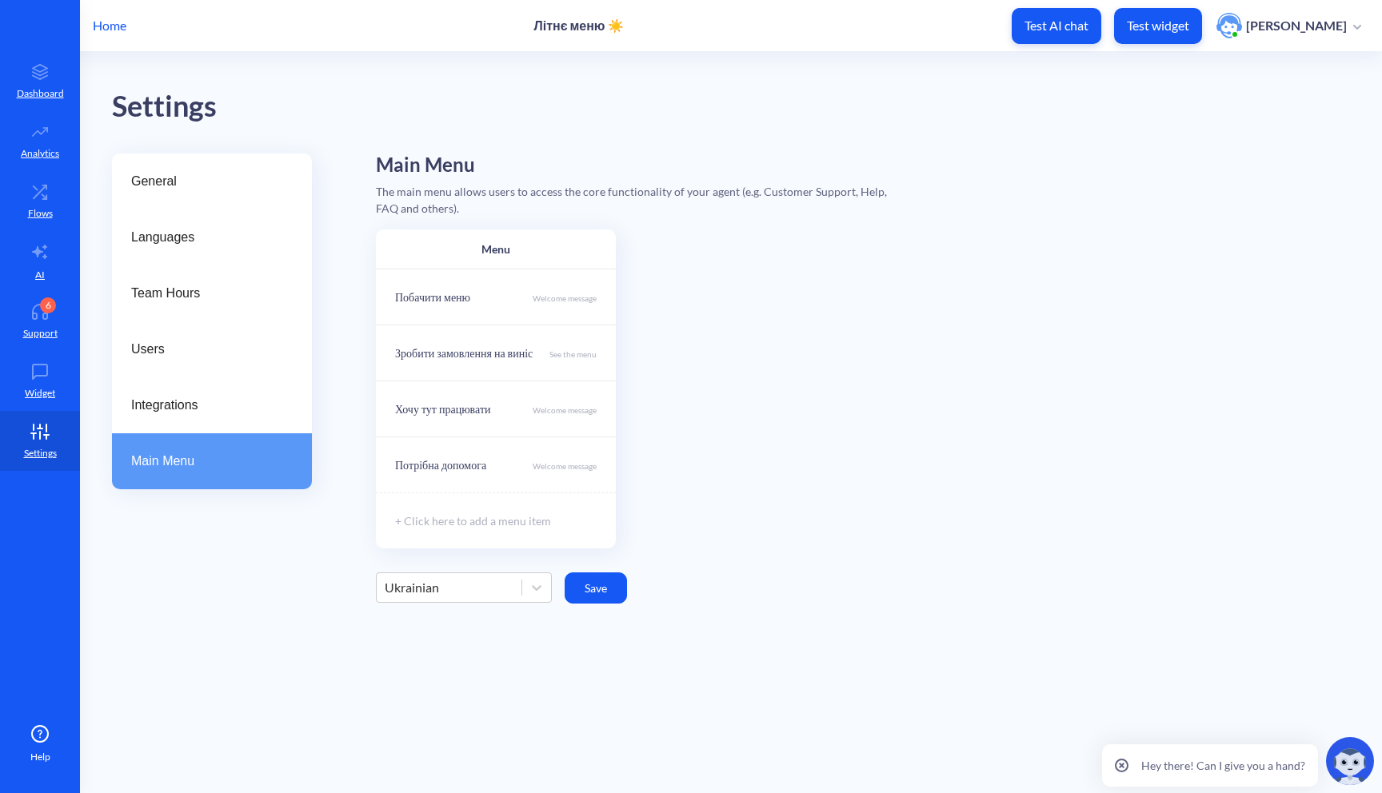
click at [605, 598] on button "Save" at bounding box center [596, 588] width 62 height 31
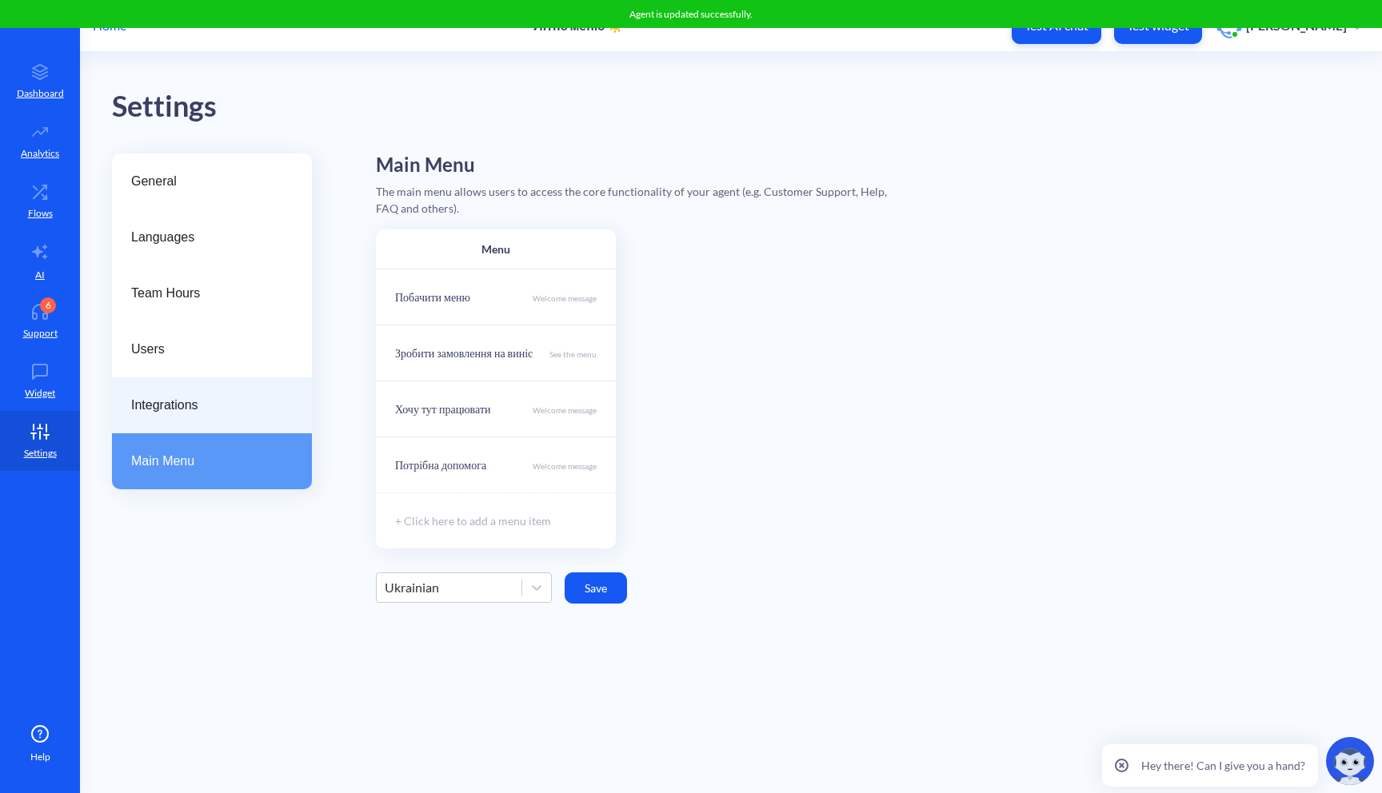
click at [174, 419] on div "Integrations" at bounding box center [212, 405] width 200 height 56
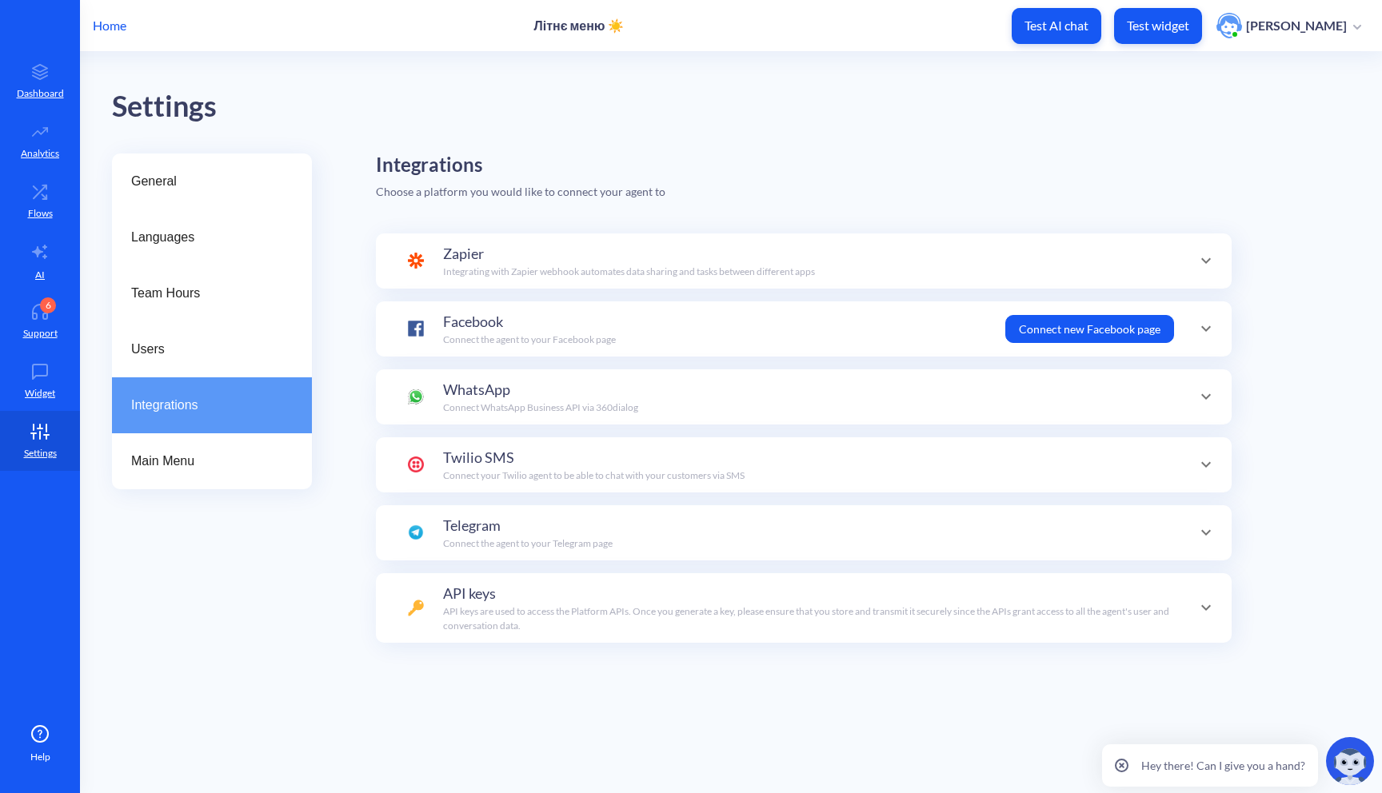
scroll to position [156, 0]
click at [201, 366] on div "Users" at bounding box center [212, 349] width 200 height 56
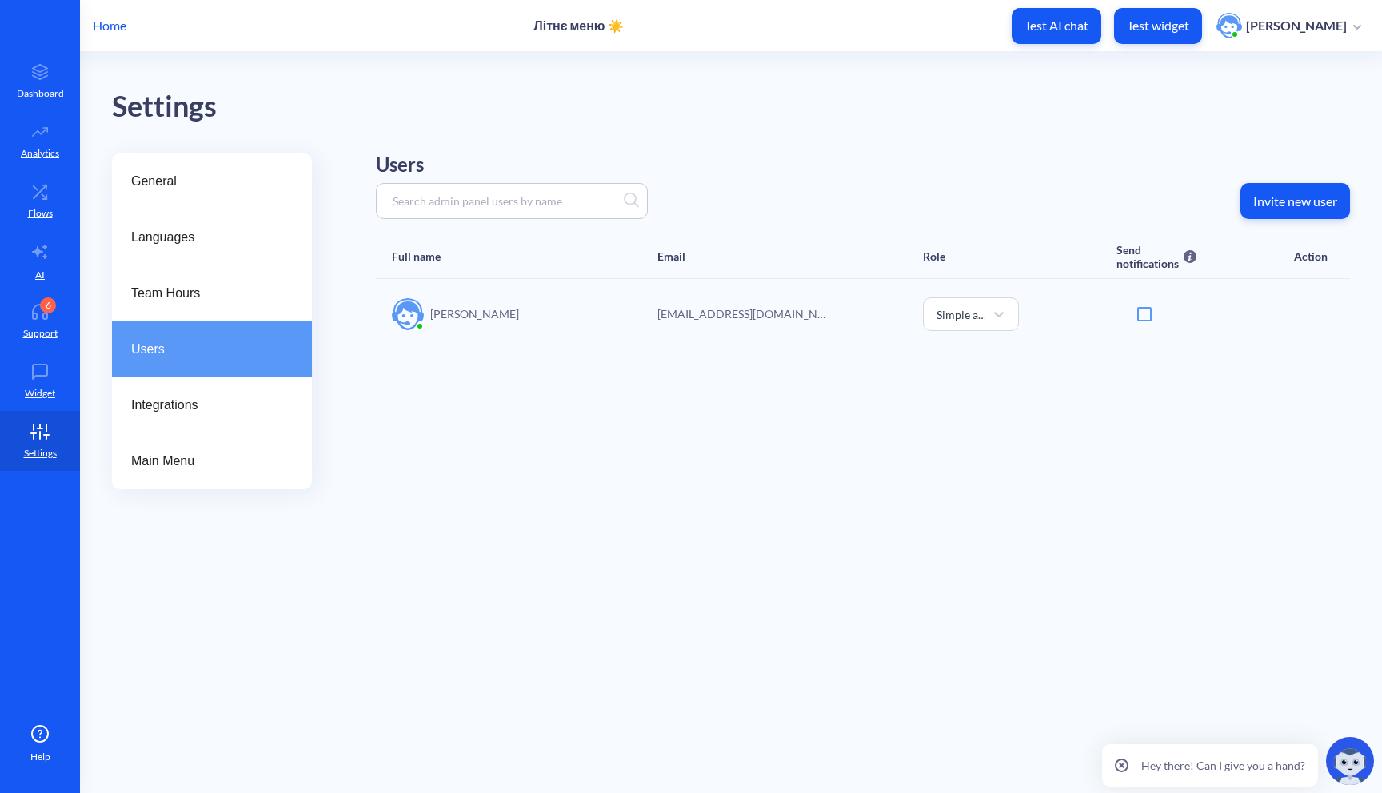
click at [218, 325] on div "Users" at bounding box center [212, 349] width 200 height 56
click at [44, 402] on link "Widget" at bounding box center [40, 381] width 80 height 60
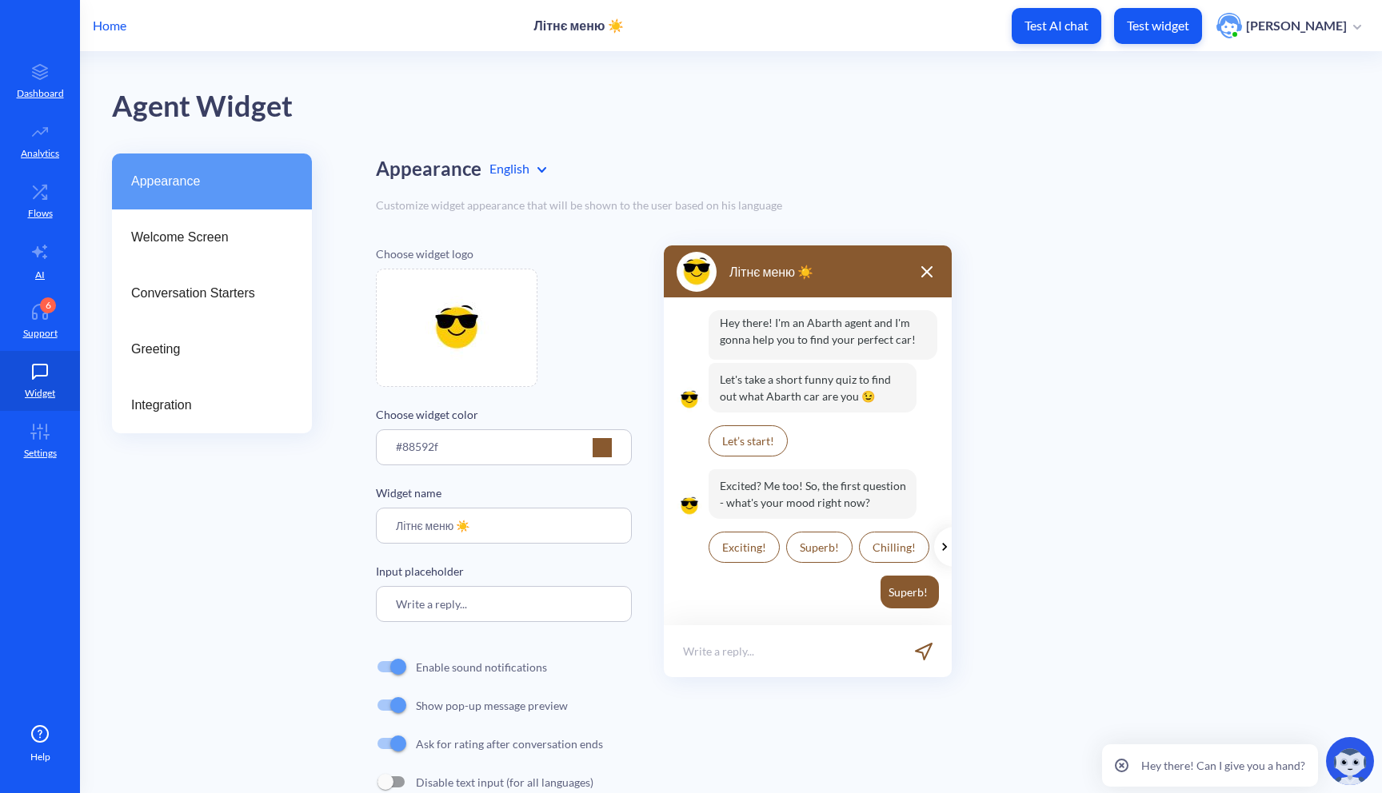
scroll to position [40, 0]
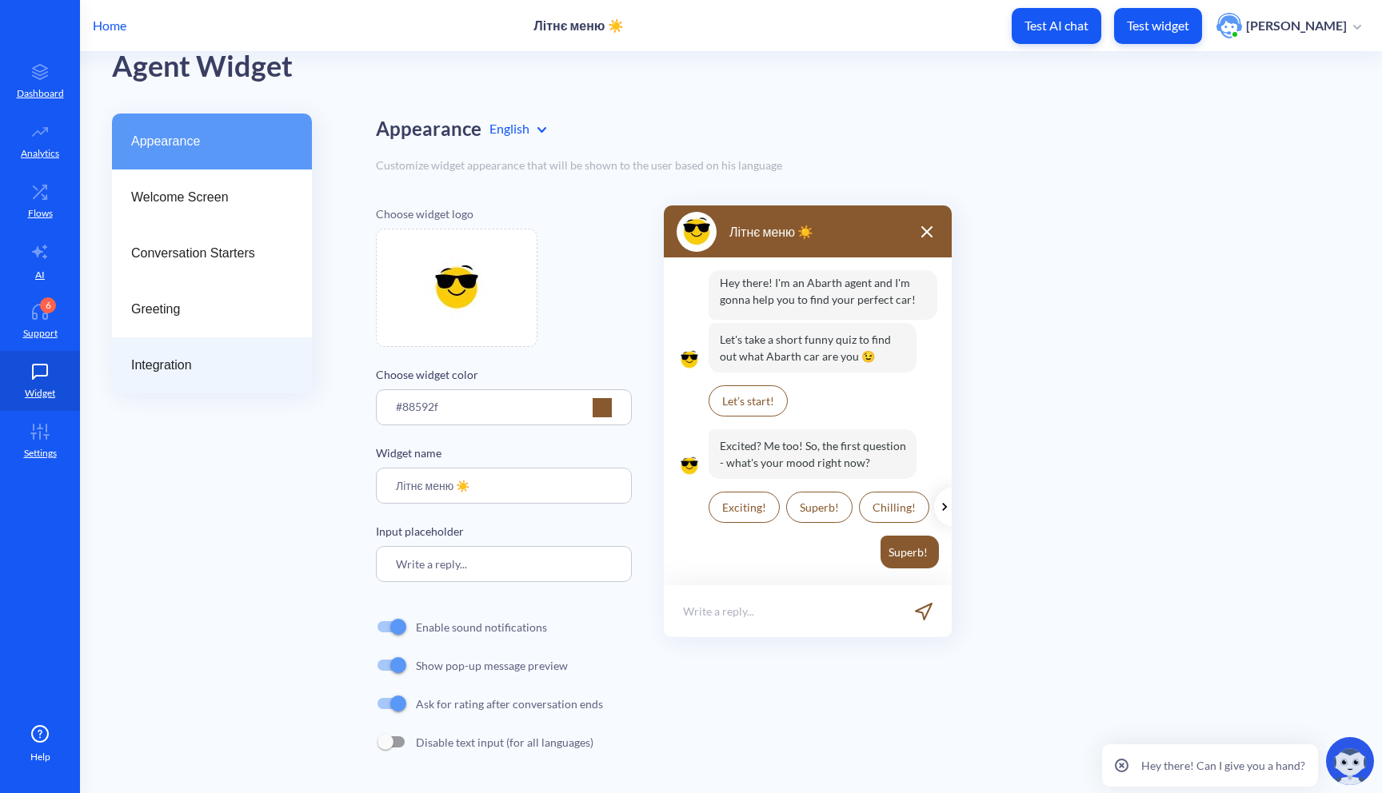
click at [211, 372] on span "Integration" at bounding box center [205, 365] width 149 height 19
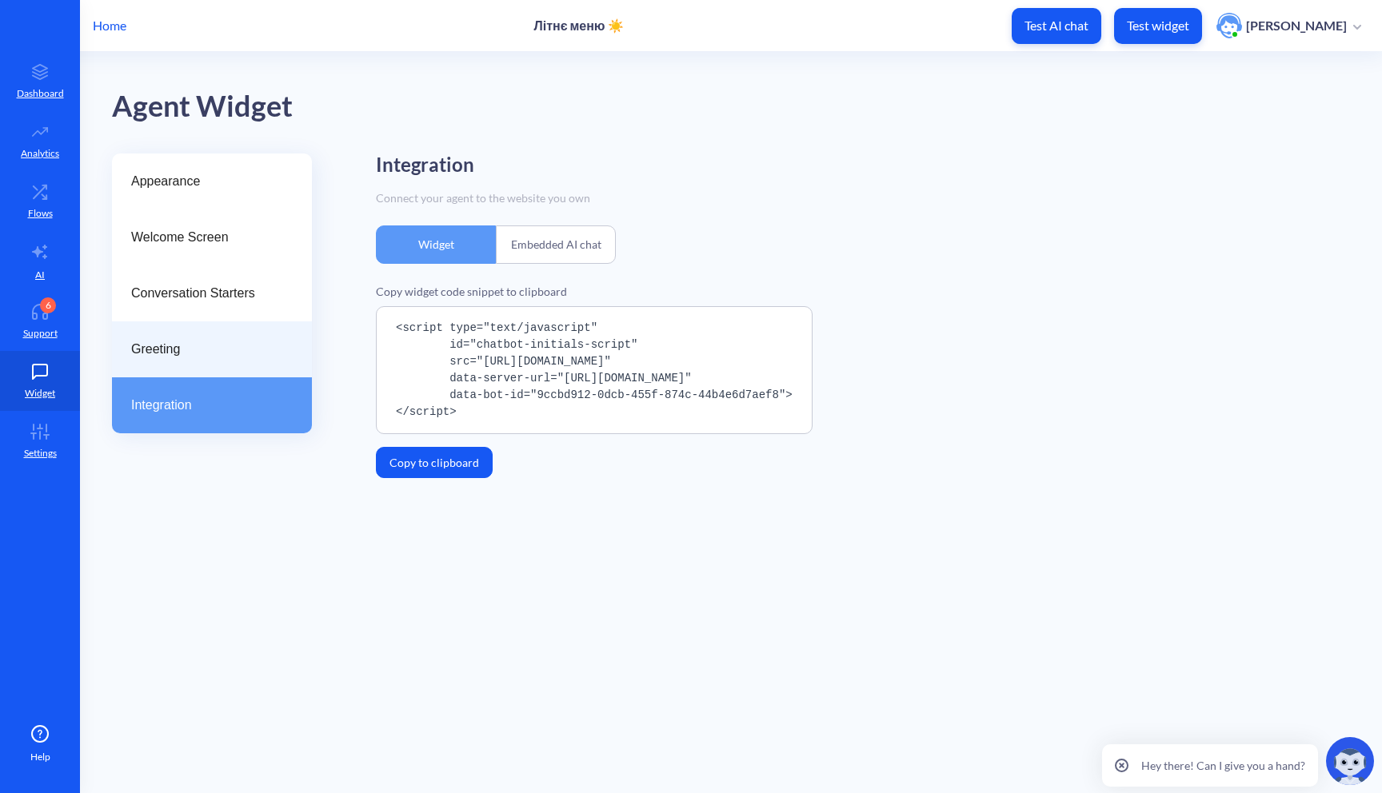
click at [218, 353] on span "Greeting" at bounding box center [205, 349] width 149 height 19
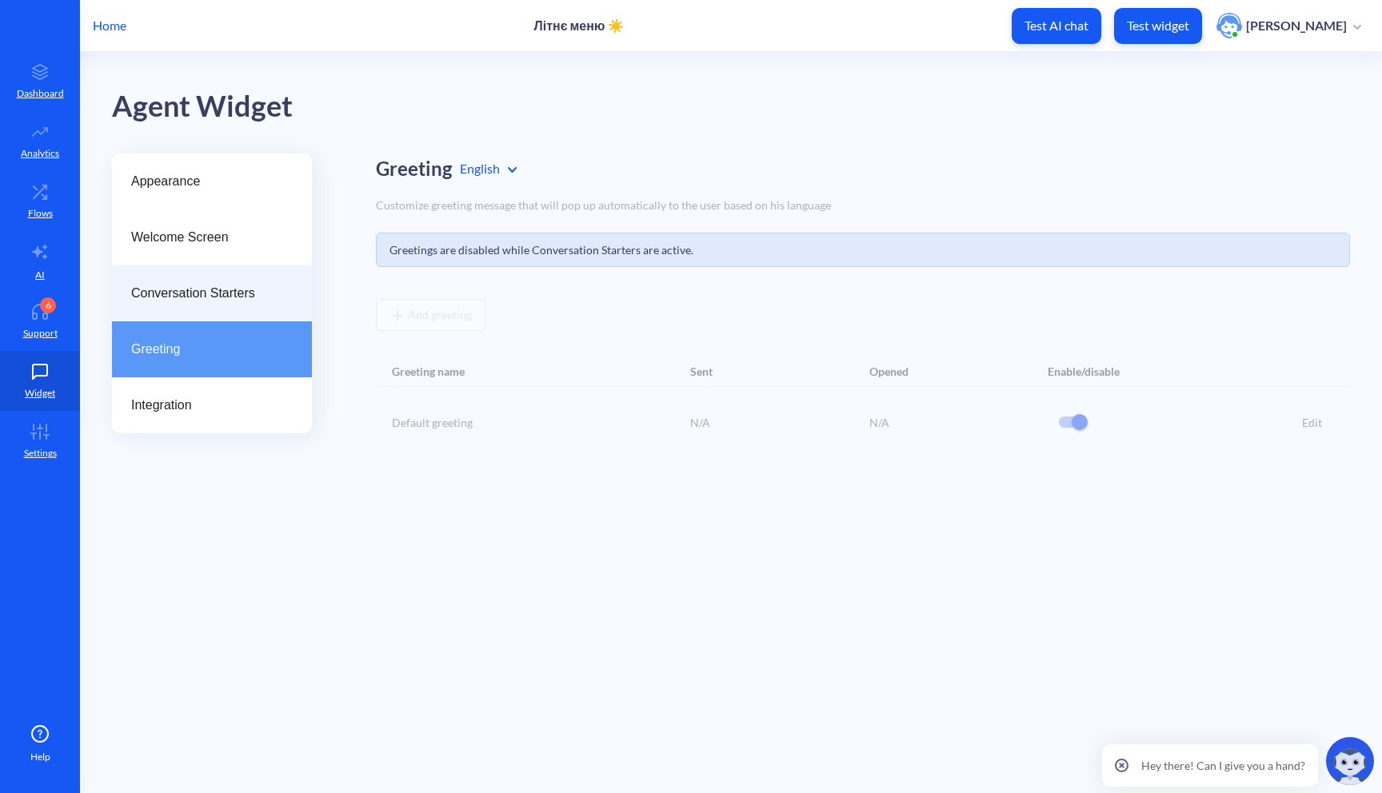
click at [240, 301] on span "Conversation Starters" at bounding box center [205, 293] width 149 height 19
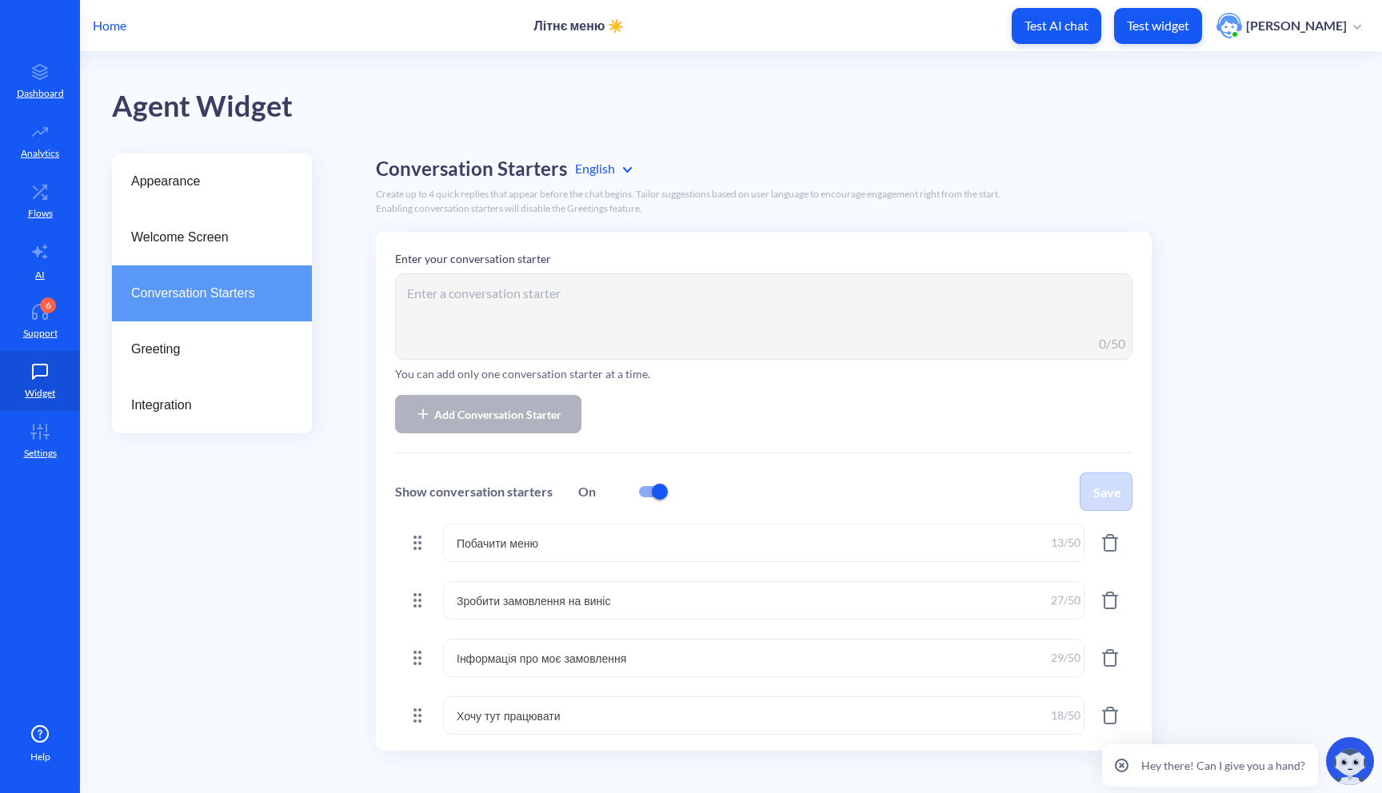
click at [609, 601] on textarea "Зробити замовлення на виніс" at bounding box center [763, 600] width 641 height 38
click at [641, 604] on textarea "Зробити замовлення на виніс" at bounding box center [763, 600] width 641 height 38
click at [673, 659] on textarea "Інформація про моє замовлення" at bounding box center [763, 658] width 641 height 38
click at [662, 715] on textarea "Хочу тут працювати" at bounding box center [763, 716] width 641 height 38
click at [610, 237] on div "Ukrainian" at bounding box center [651, 238] width 168 height 30
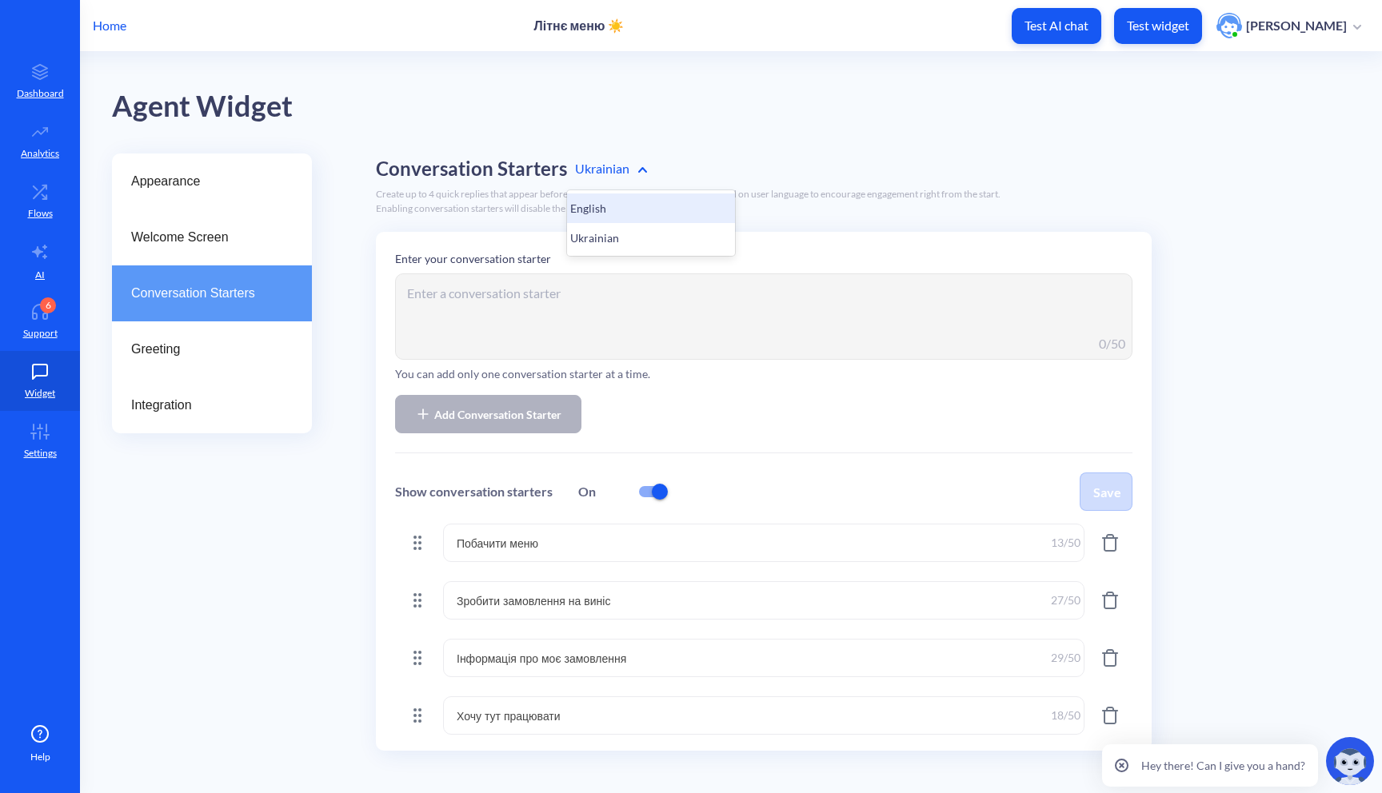
click at [604, 204] on div "English" at bounding box center [651, 209] width 168 height 30
click at [130, 414] on div "Integration" at bounding box center [212, 405] width 200 height 56
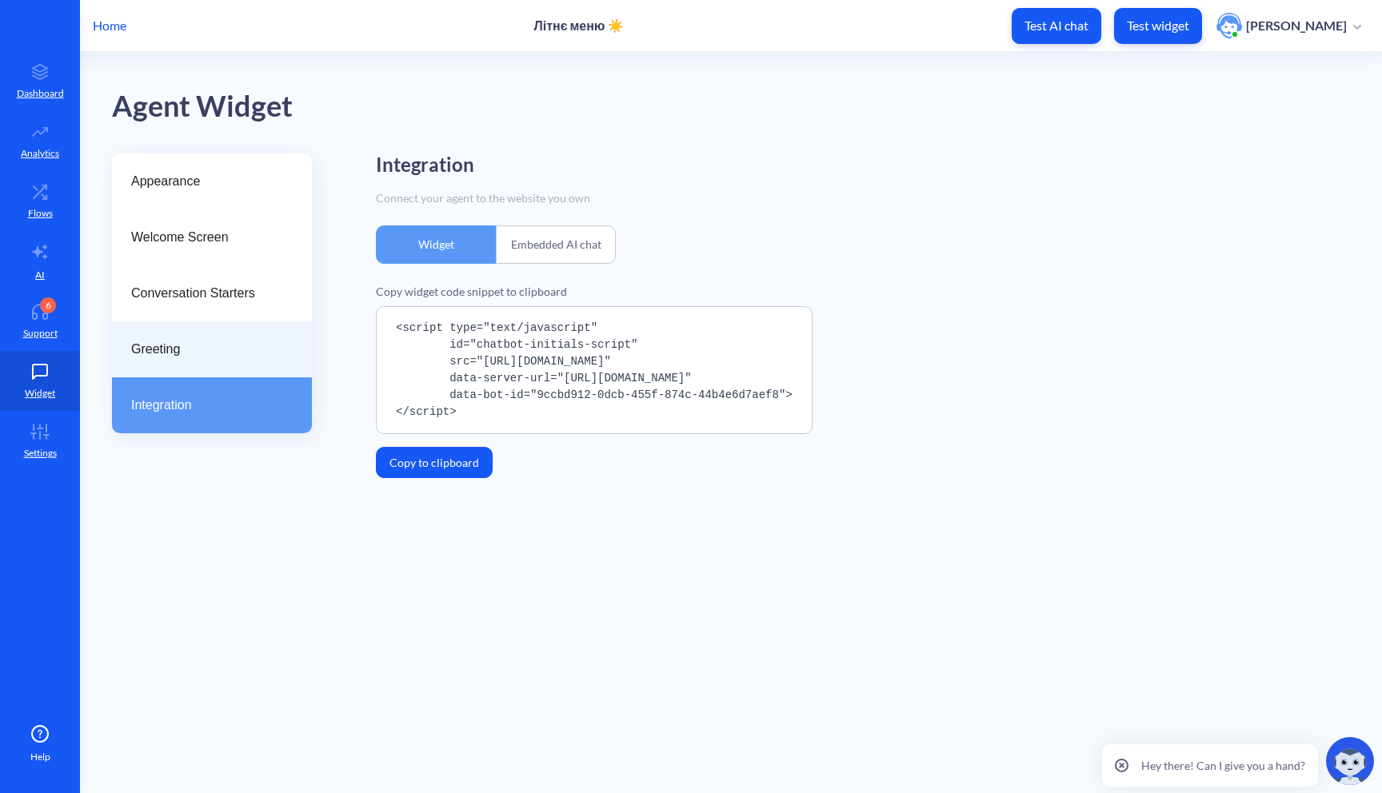
click at [218, 359] on div "Greeting" at bounding box center [212, 349] width 200 height 56
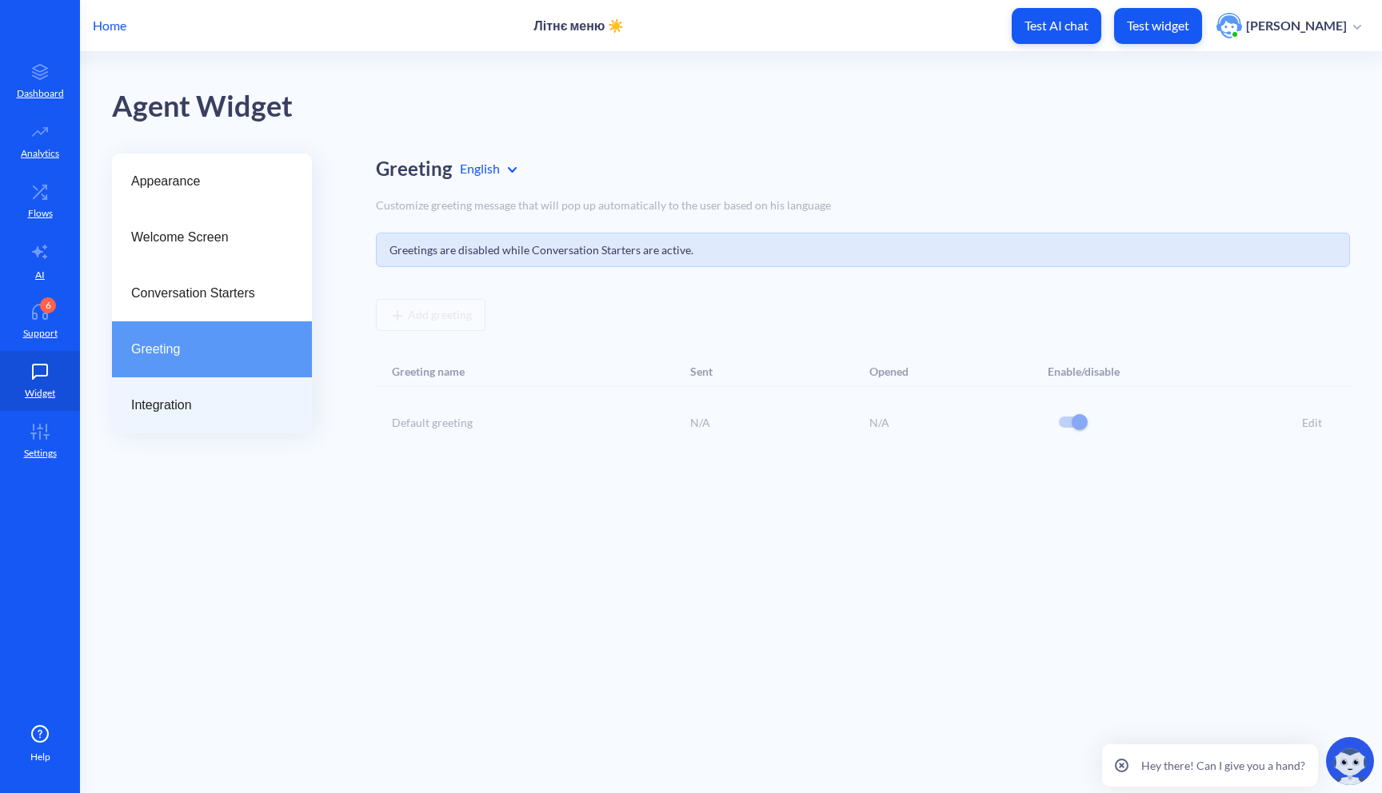
click at [206, 389] on div "Integration" at bounding box center [212, 405] width 200 height 56
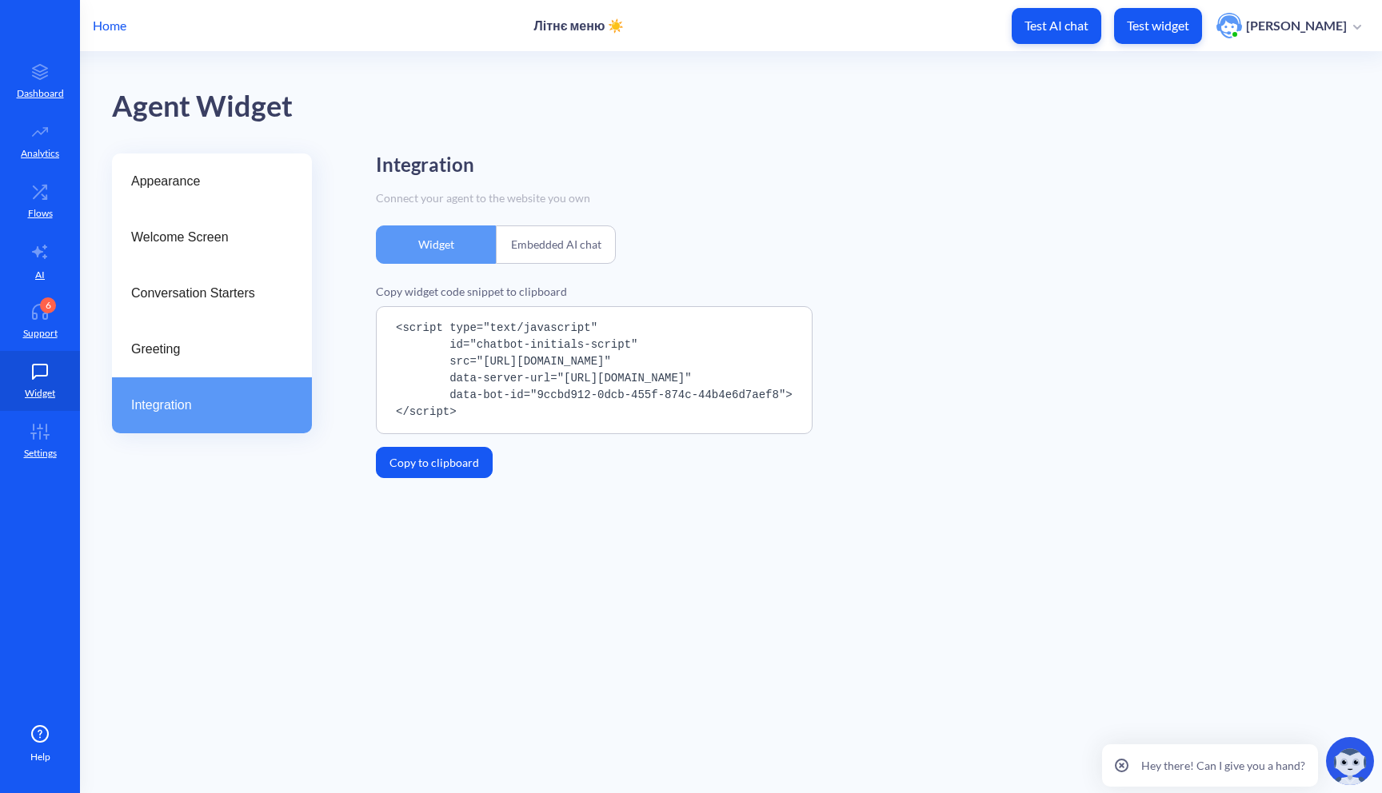
click at [567, 252] on div "Embedded AI chat" at bounding box center [556, 245] width 120 height 38
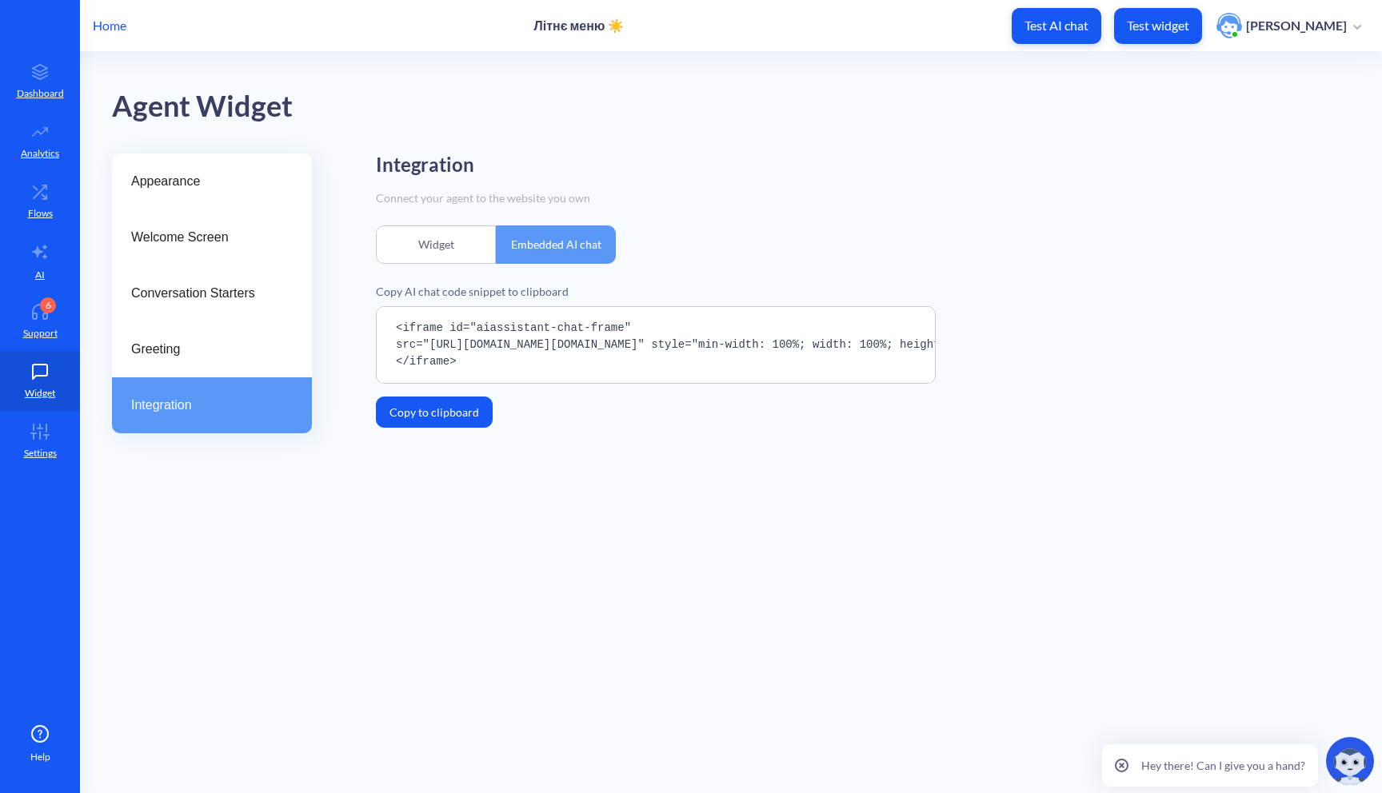
click at [453, 254] on div "Widget" at bounding box center [436, 245] width 120 height 38
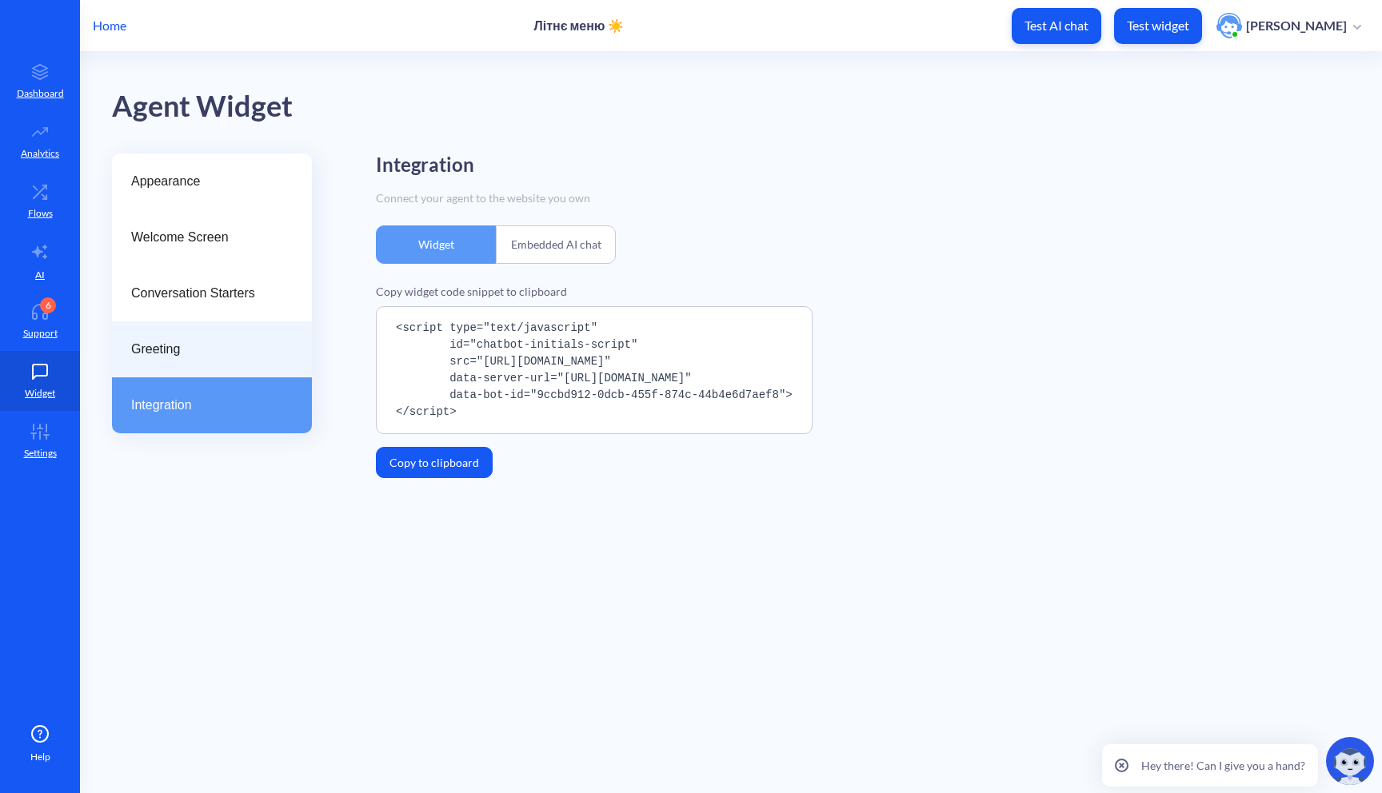
click at [210, 351] on span "Greeting" at bounding box center [205, 349] width 149 height 19
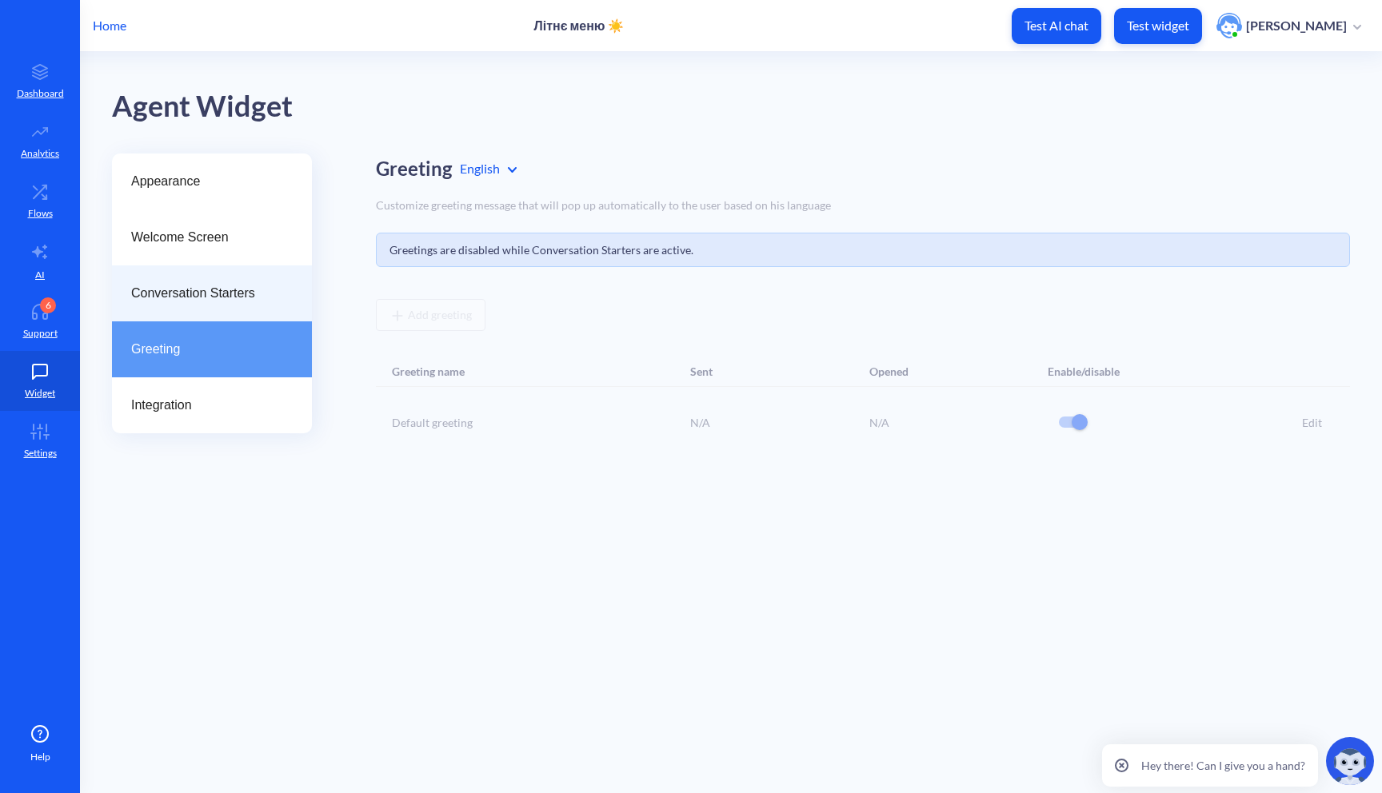
click at [243, 305] on div "Conversation Starters" at bounding box center [212, 294] width 200 height 56
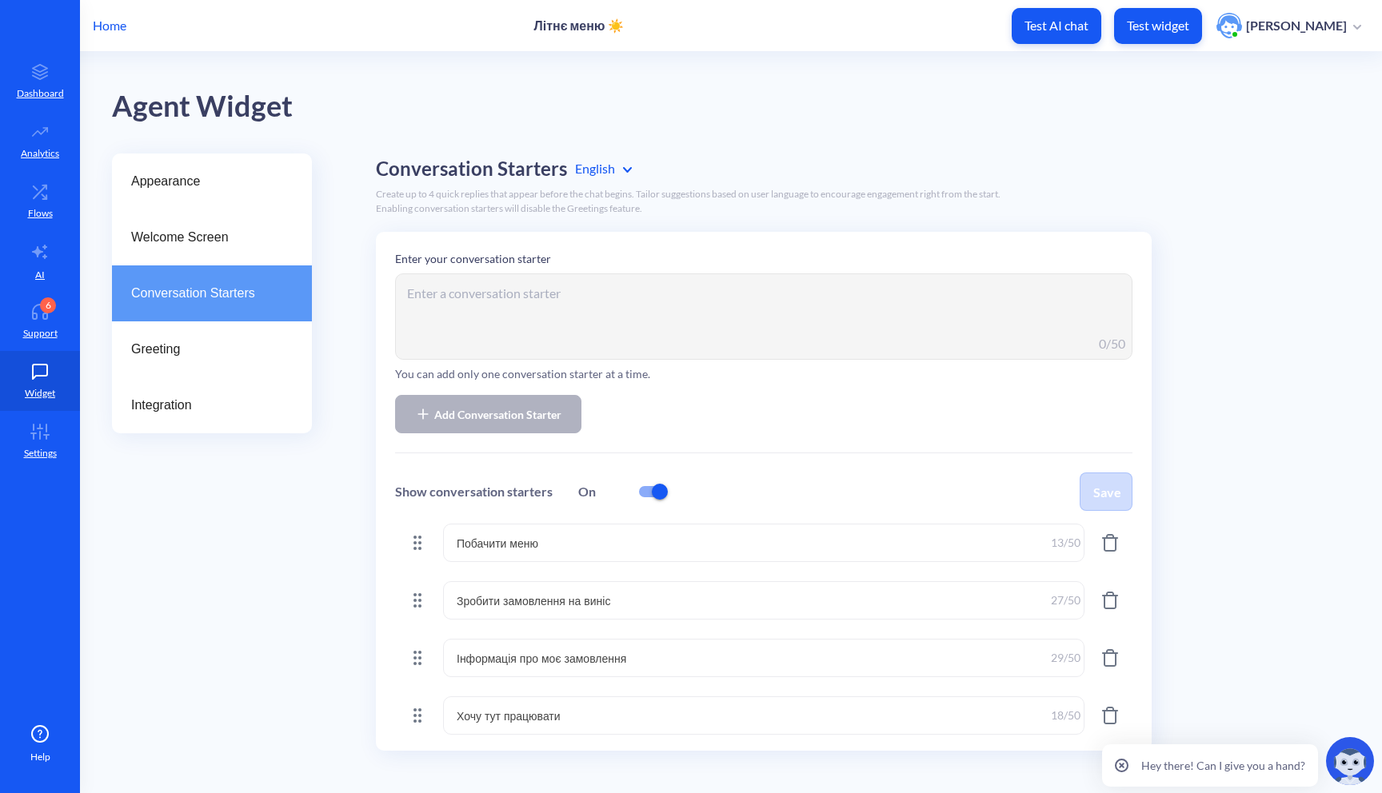
click at [658, 492] on input "checkbox" at bounding box center [660, 492] width 38 height 38
click at [658, 492] on input "checkbox" at bounding box center [649, 492] width 38 height 38
checkbox input "true"
click at [1096, 496] on button "Save" at bounding box center [1106, 492] width 53 height 38
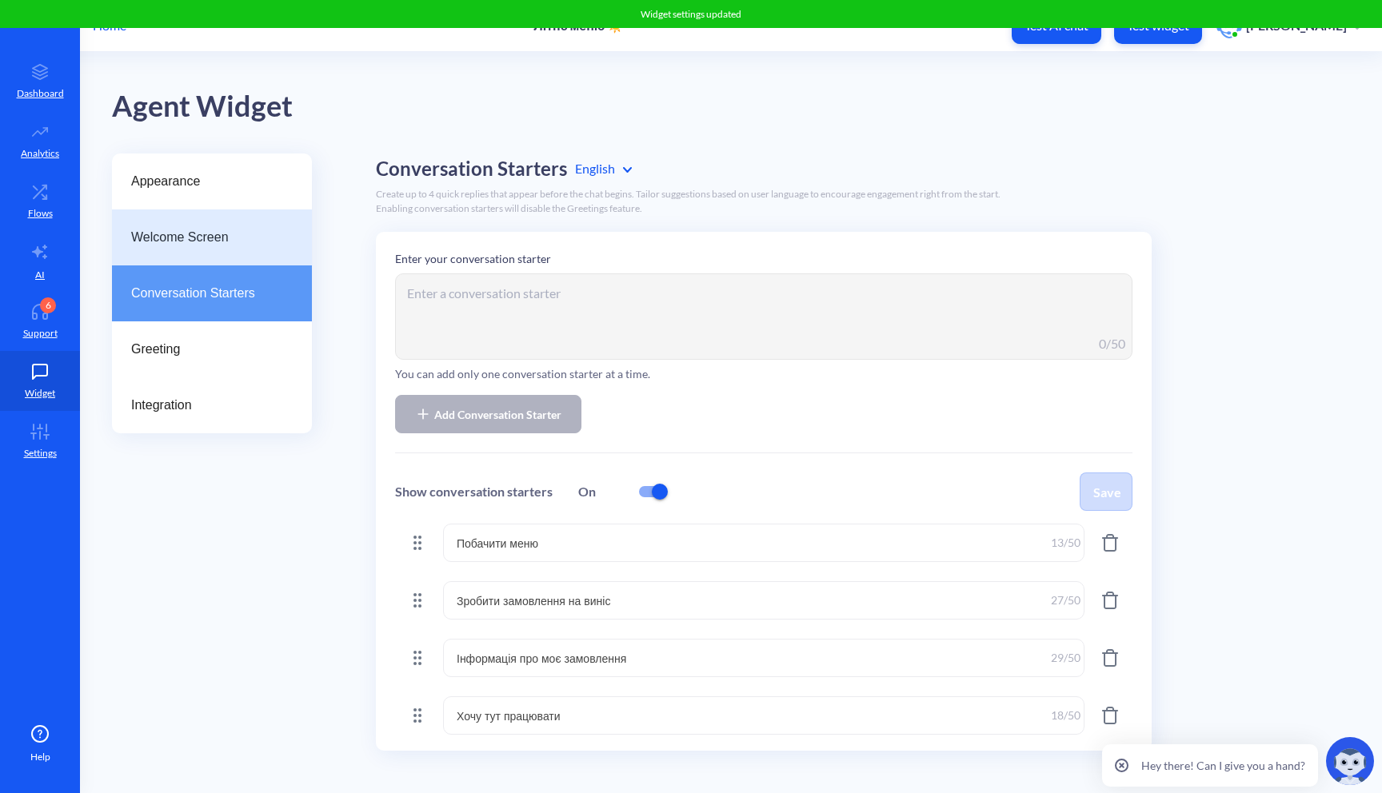
click at [243, 238] on span "Welcome Screen" at bounding box center [205, 237] width 149 height 19
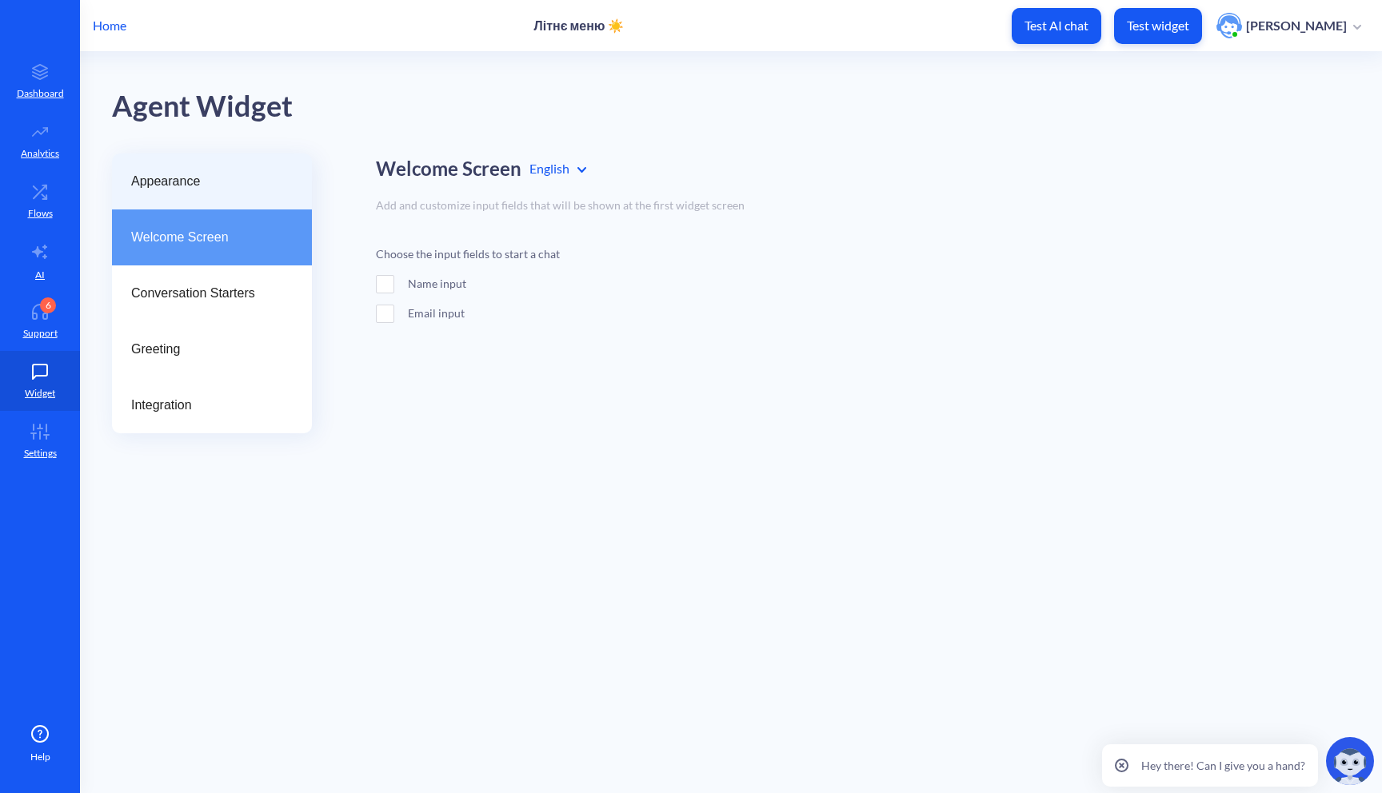
click at [240, 174] on span "Appearance" at bounding box center [205, 181] width 149 height 19
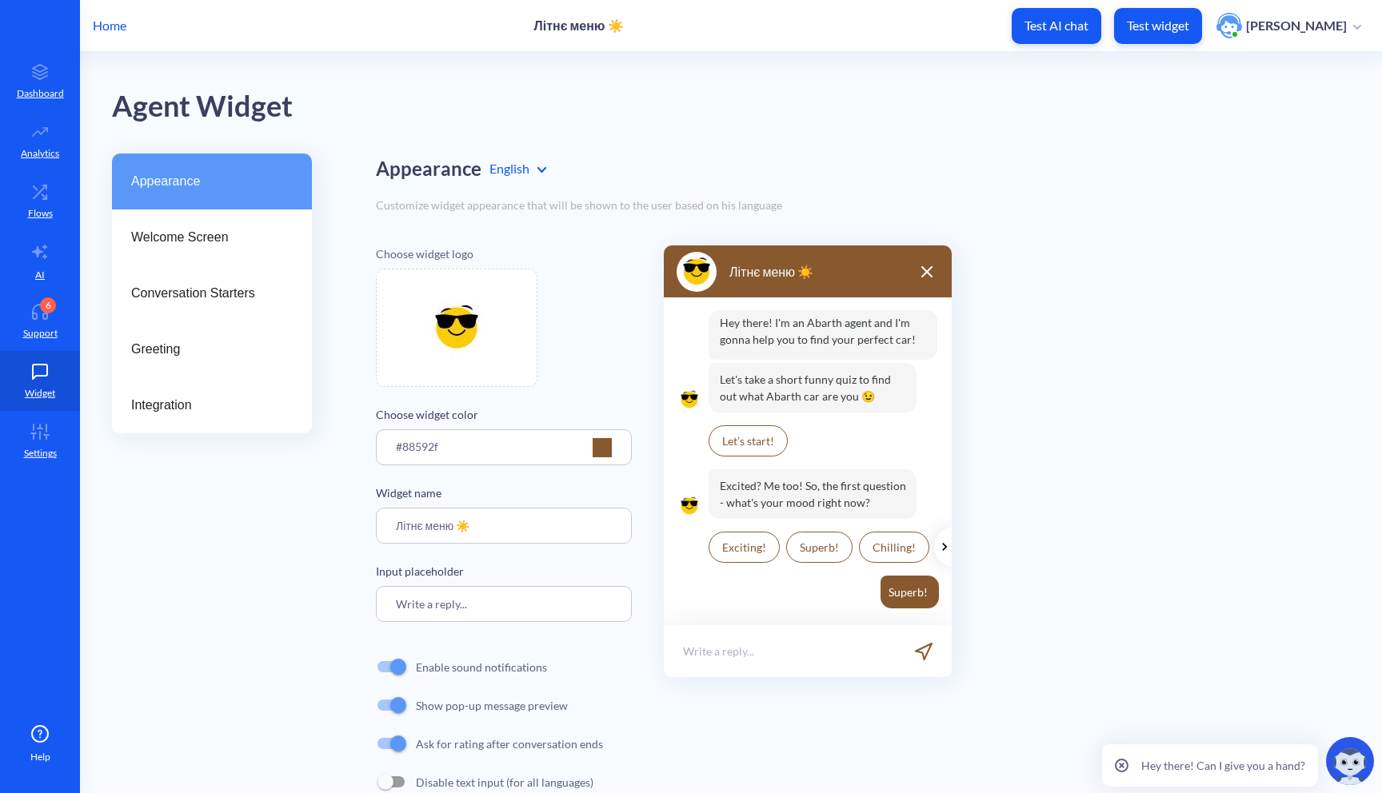
scroll to position [40, 0]
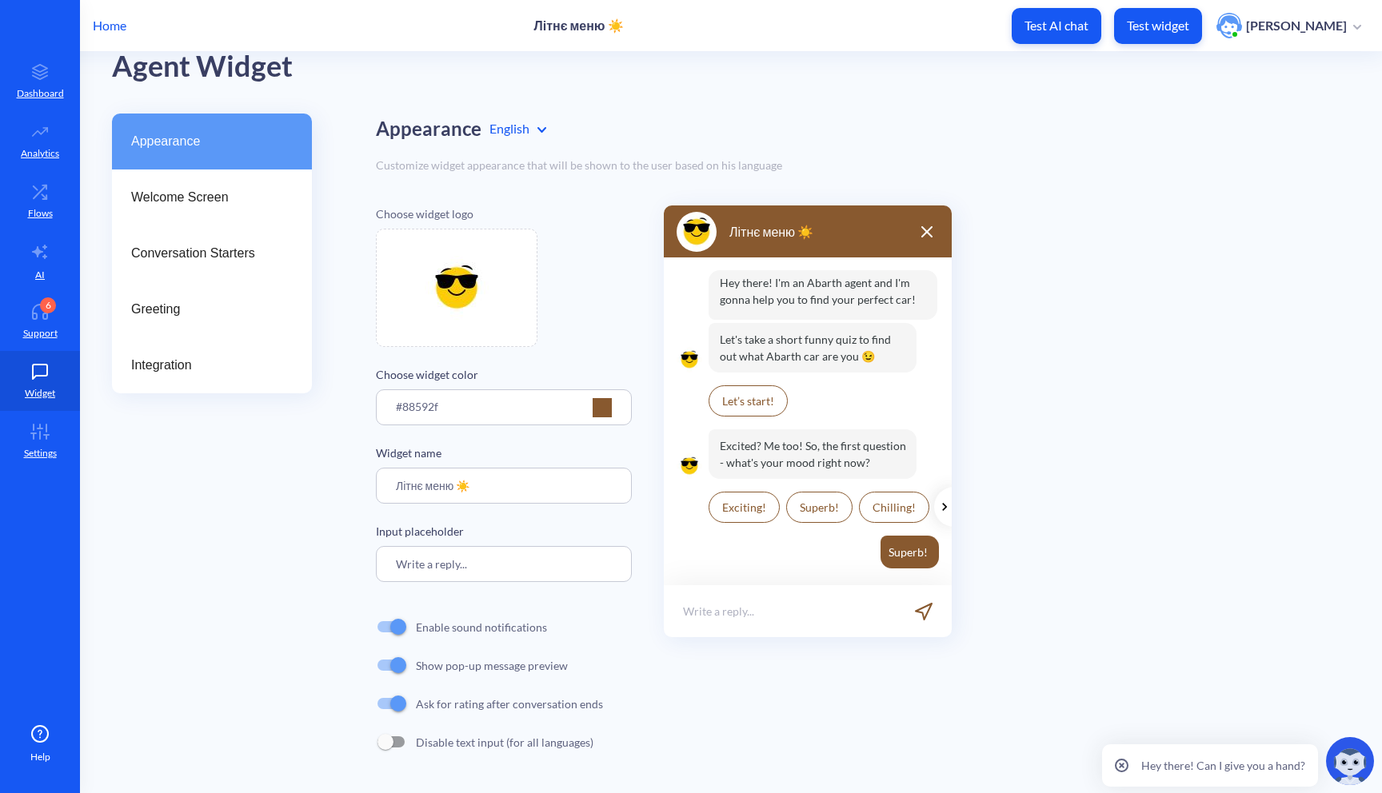
click at [491, 567] on input "Write a reply..." at bounding box center [504, 564] width 256 height 36
drag, startPoint x: 499, startPoint y: 565, endPoint x: 369, endPoint y: 565, distance: 129.6
click at [369, 565] on div "Appearance Welcome Screen Conversation Starters Greeting Integration Appearance…" at bounding box center [747, 454] width 1270 height 680
type input "G"
type input "П"
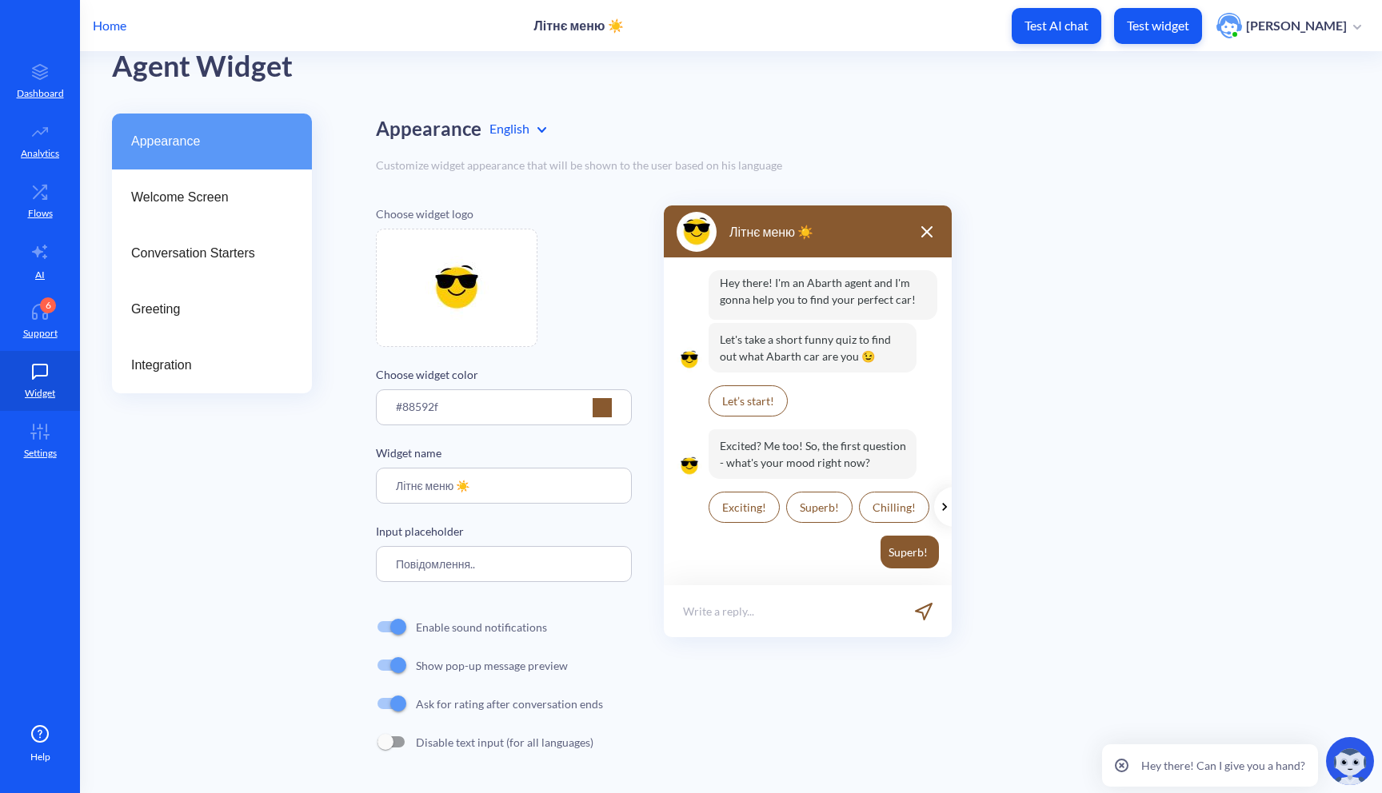
type input "Повідомлення..."
click at [496, 562] on input "Повідомлення..." at bounding box center [504, 564] width 256 height 36
drag, startPoint x: 506, startPoint y: 559, endPoint x: 337, endPoint y: 559, distance: 168.7
click at [337, 559] on div "Appearance Welcome Screen Conversation Starters Greeting Integration Appearance…" at bounding box center [747, 454] width 1270 height 680
type input "н"
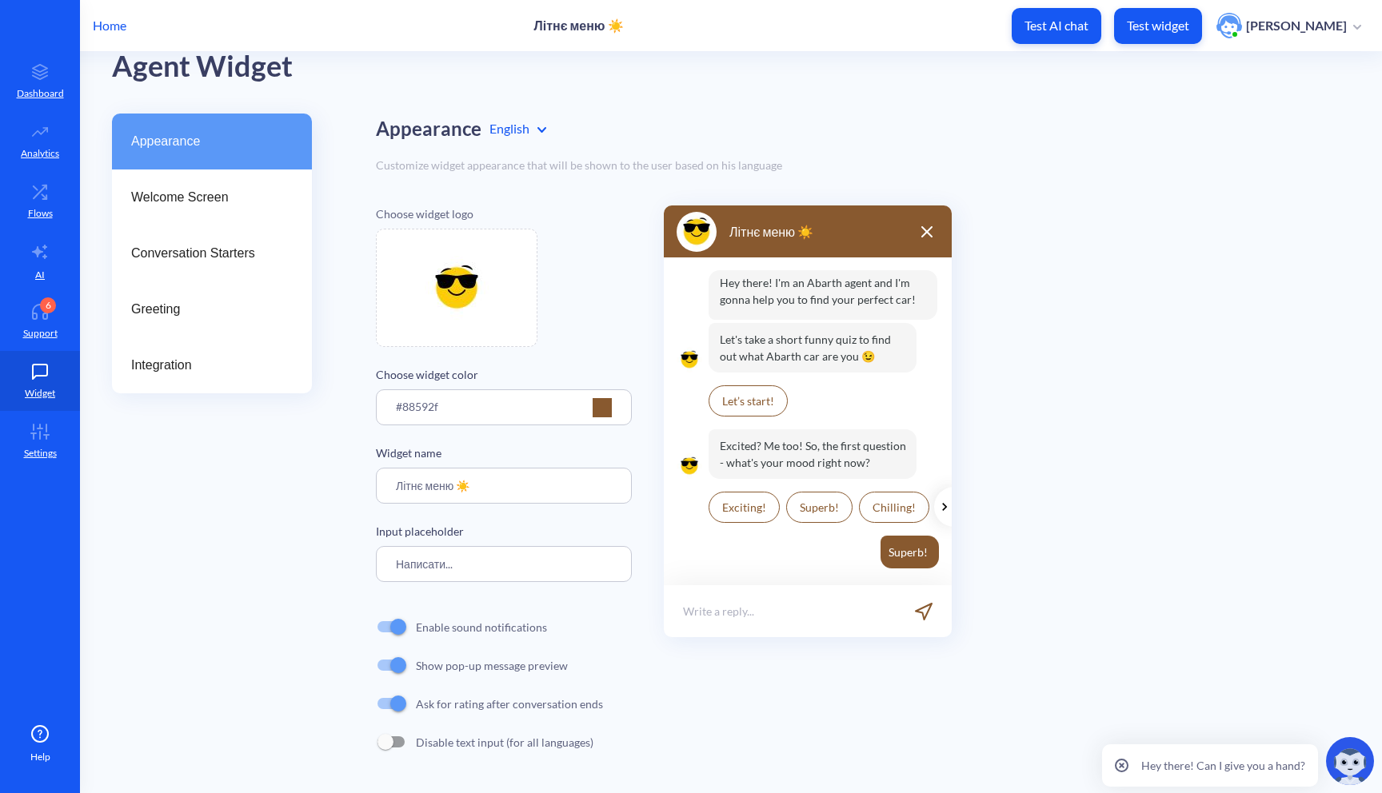
click at [537, 110] on main "Agent Widget Appearance Welcome Screen Conversation Starters Greeting Integrati…" at bounding box center [731, 422] width 1302 height 741
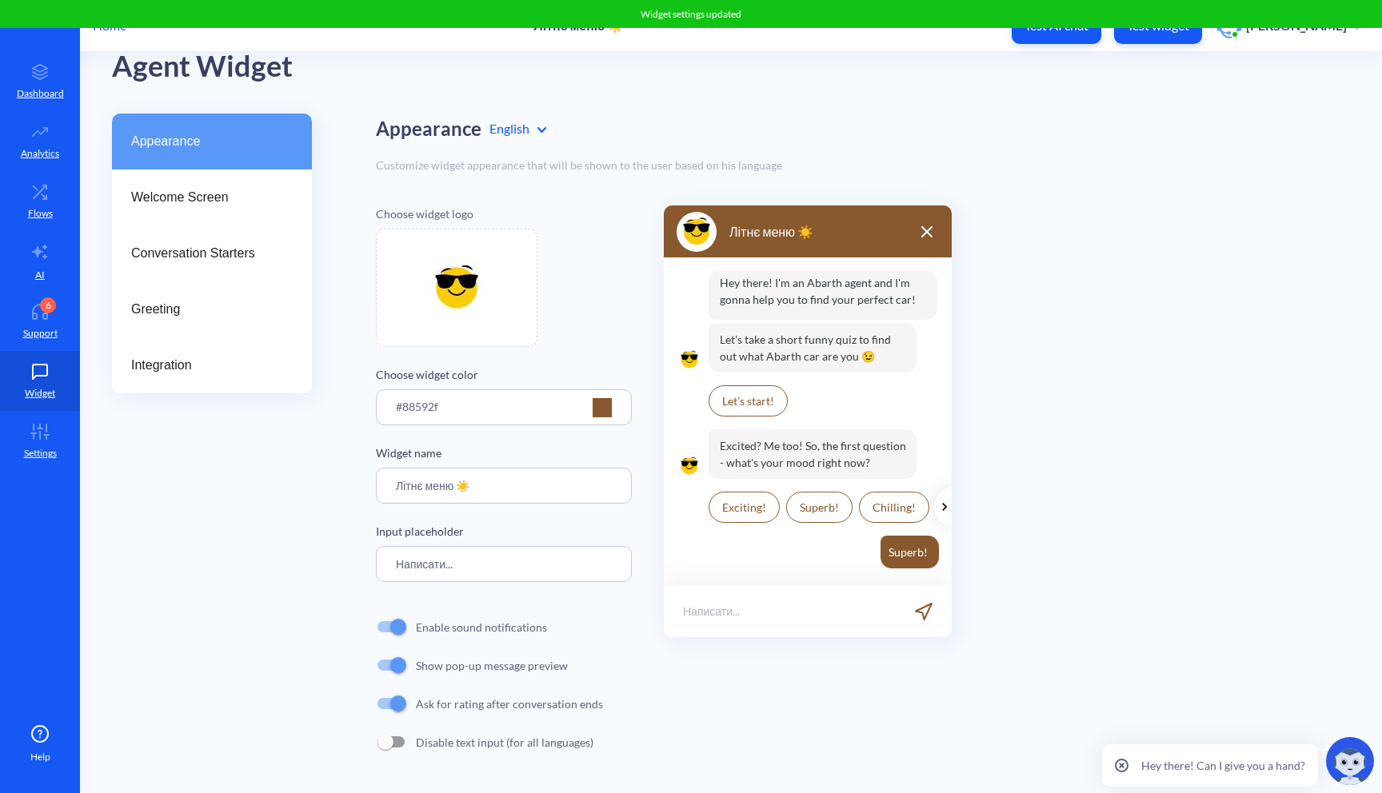
click at [537, 110] on main "Agent Widget Appearance Welcome Screen Conversation Starters Greeting Integrati…" at bounding box center [731, 422] width 1302 height 741
click at [522, 197] on div "Ukrainian" at bounding box center [565, 198] width 168 height 30
type input "Write a reply..."
click at [496, 565] on input "Write a reply..." at bounding box center [504, 564] width 256 height 36
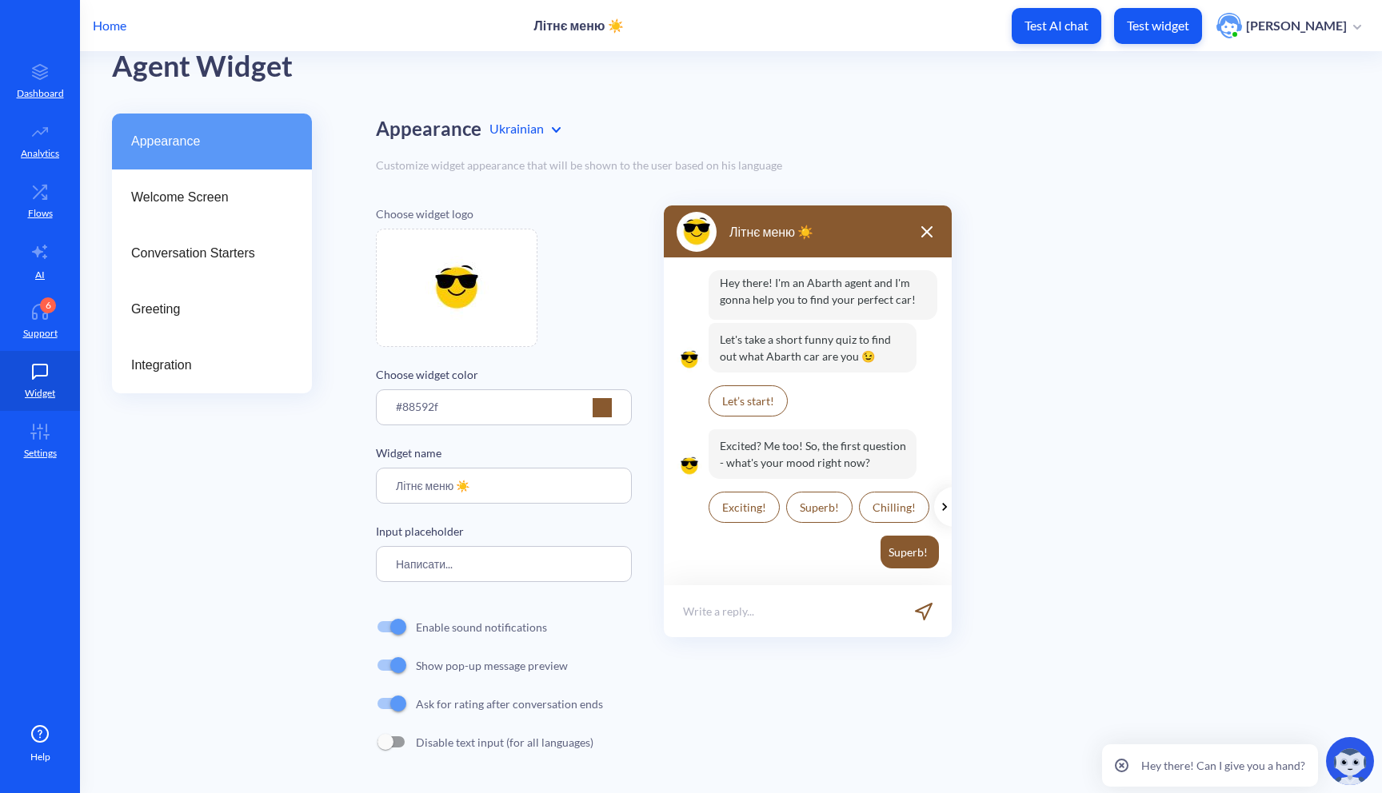
type input "Написати..."
click at [616, 154] on div "Appearance Ukrainian Customize widget appearance that will be shown to the user…" at bounding box center [863, 438] width 974 height 648
click at [191, 188] on span "Welcome Screen" at bounding box center [205, 197] width 149 height 19
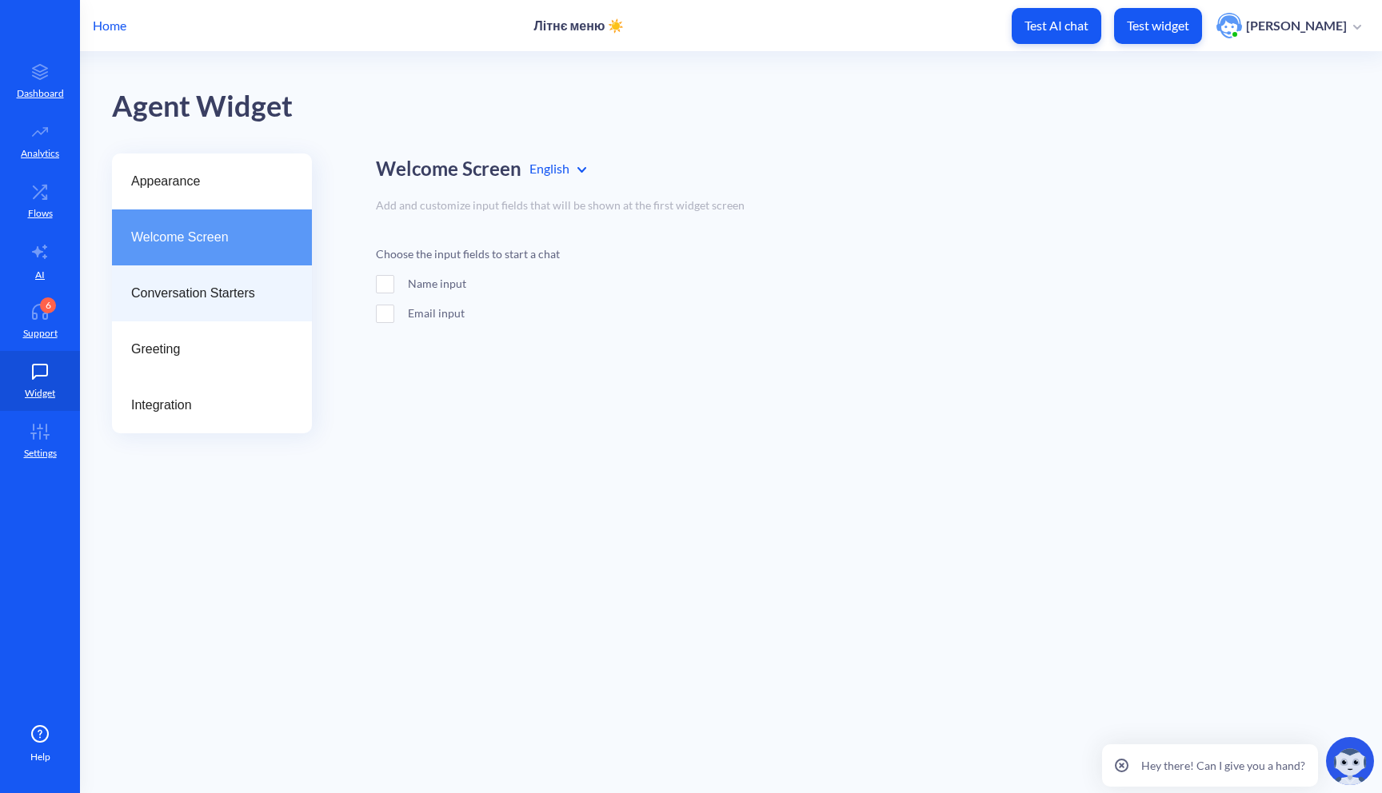
click at [218, 302] on span "Conversation Starters" at bounding box center [205, 293] width 149 height 19
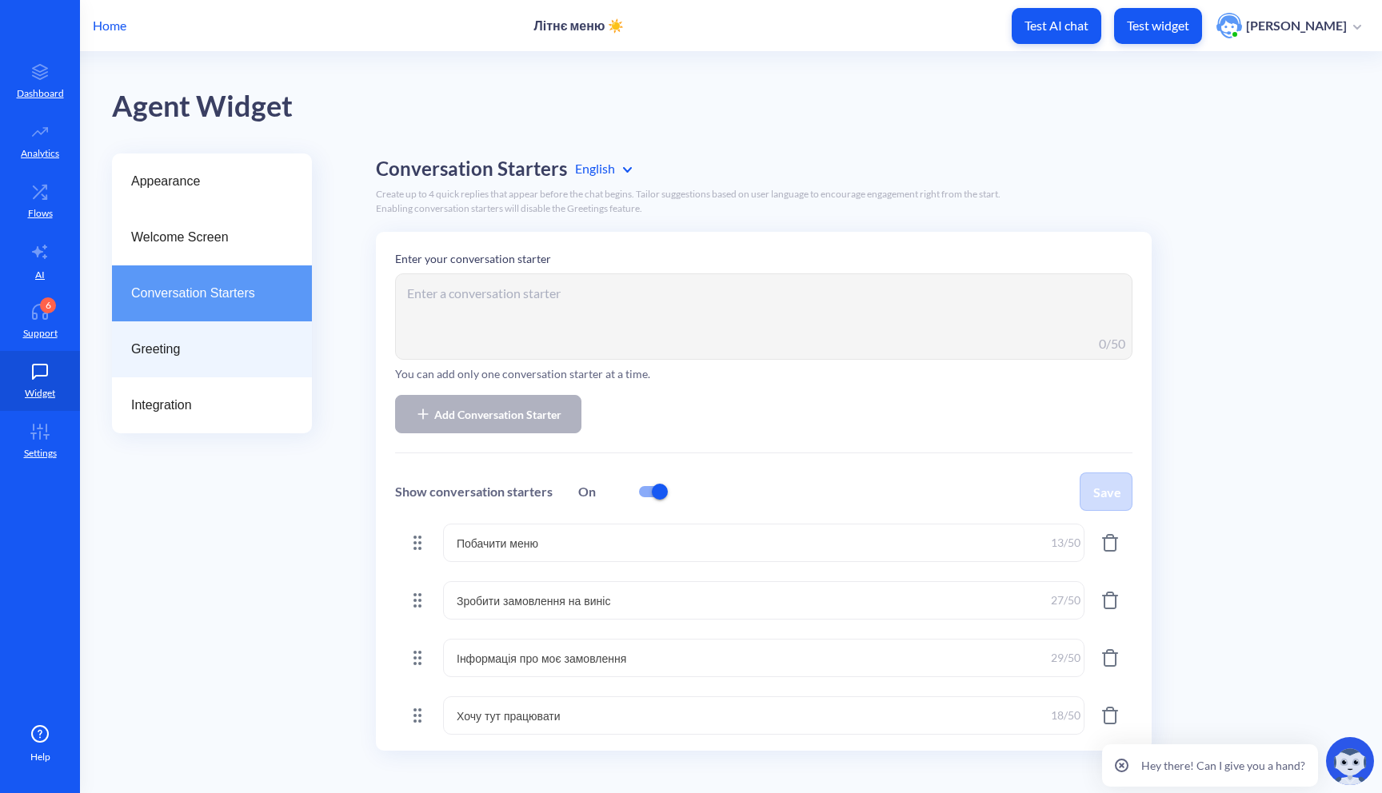
click at [222, 341] on span "Greeting" at bounding box center [205, 349] width 149 height 19
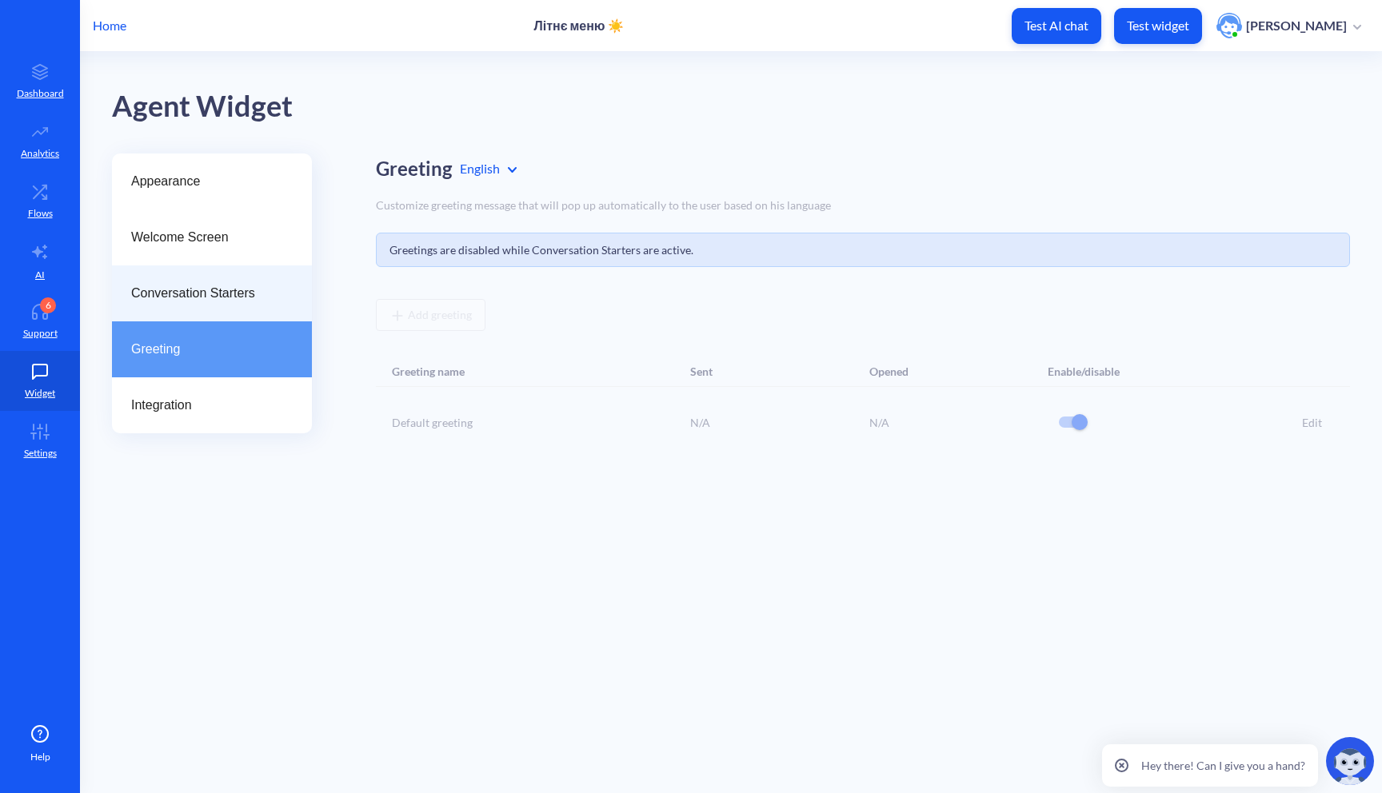
click at [232, 305] on div "Conversation Starters" at bounding box center [212, 294] width 200 height 56
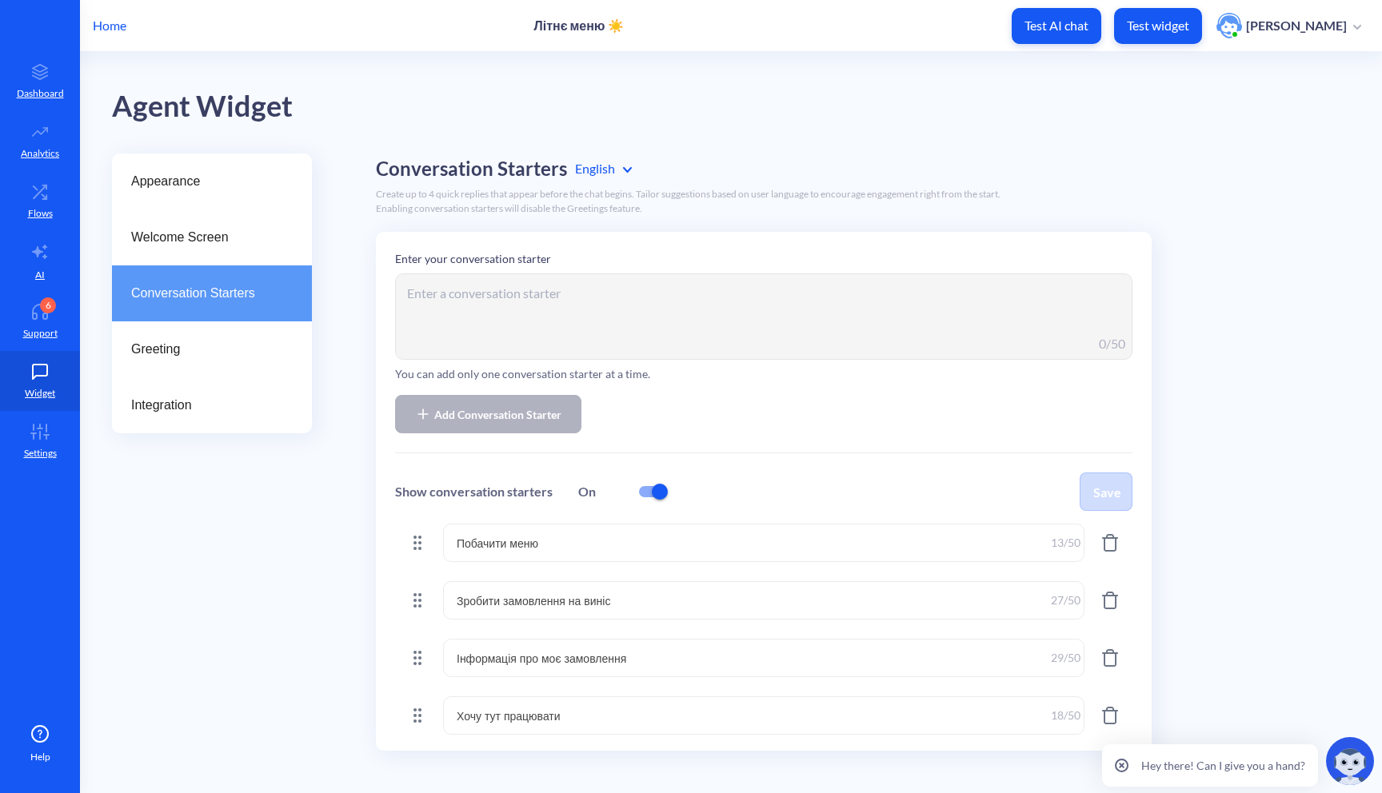
click at [182, 434] on div "Appearance Welcome Screen Conversation Starters Greeting Integration" at bounding box center [212, 468] width 200 height 629
click at [200, 403] on span "Integration" at bounding box center [205, 405] width 149 height 19
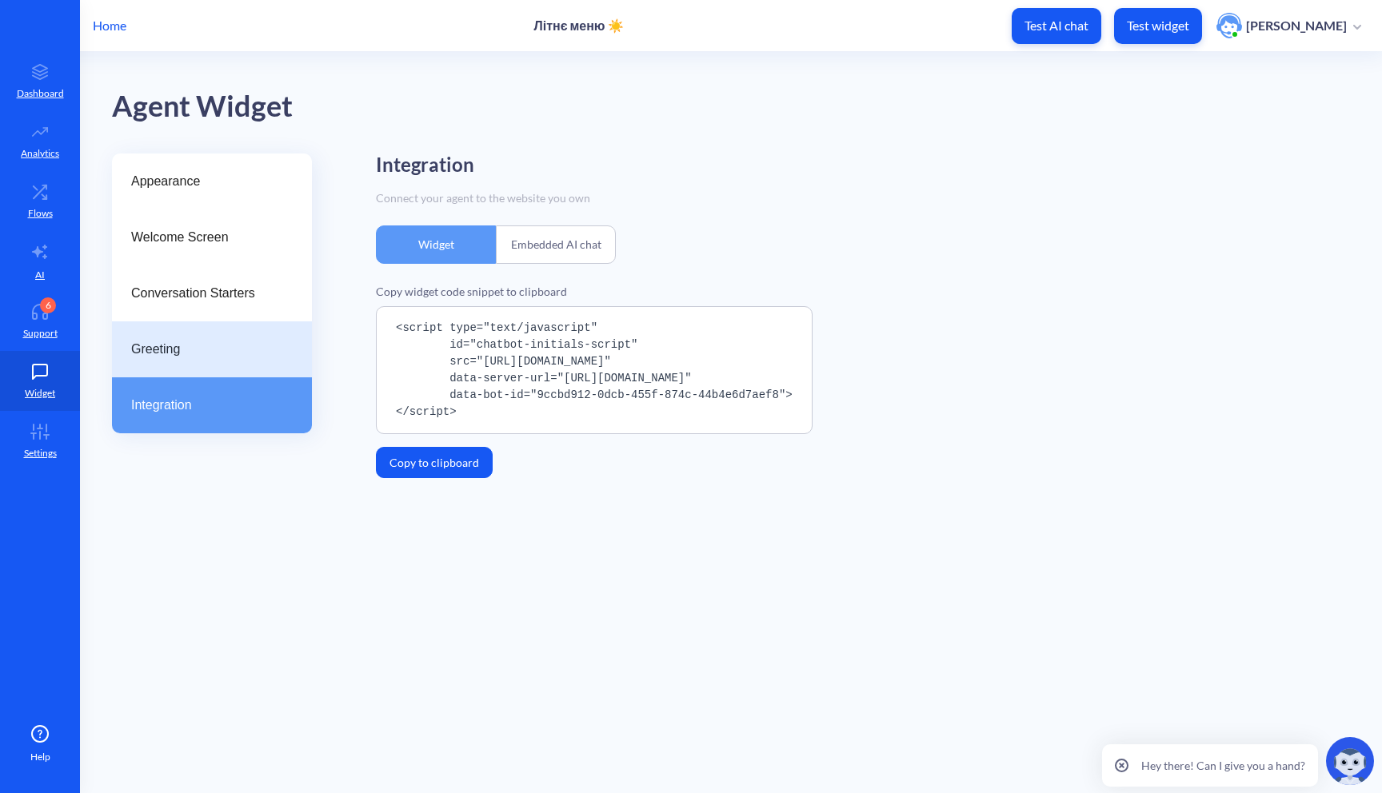
click at [213, 363] on div "Greeting" at bounding box center [212, 349] width 200 height 56
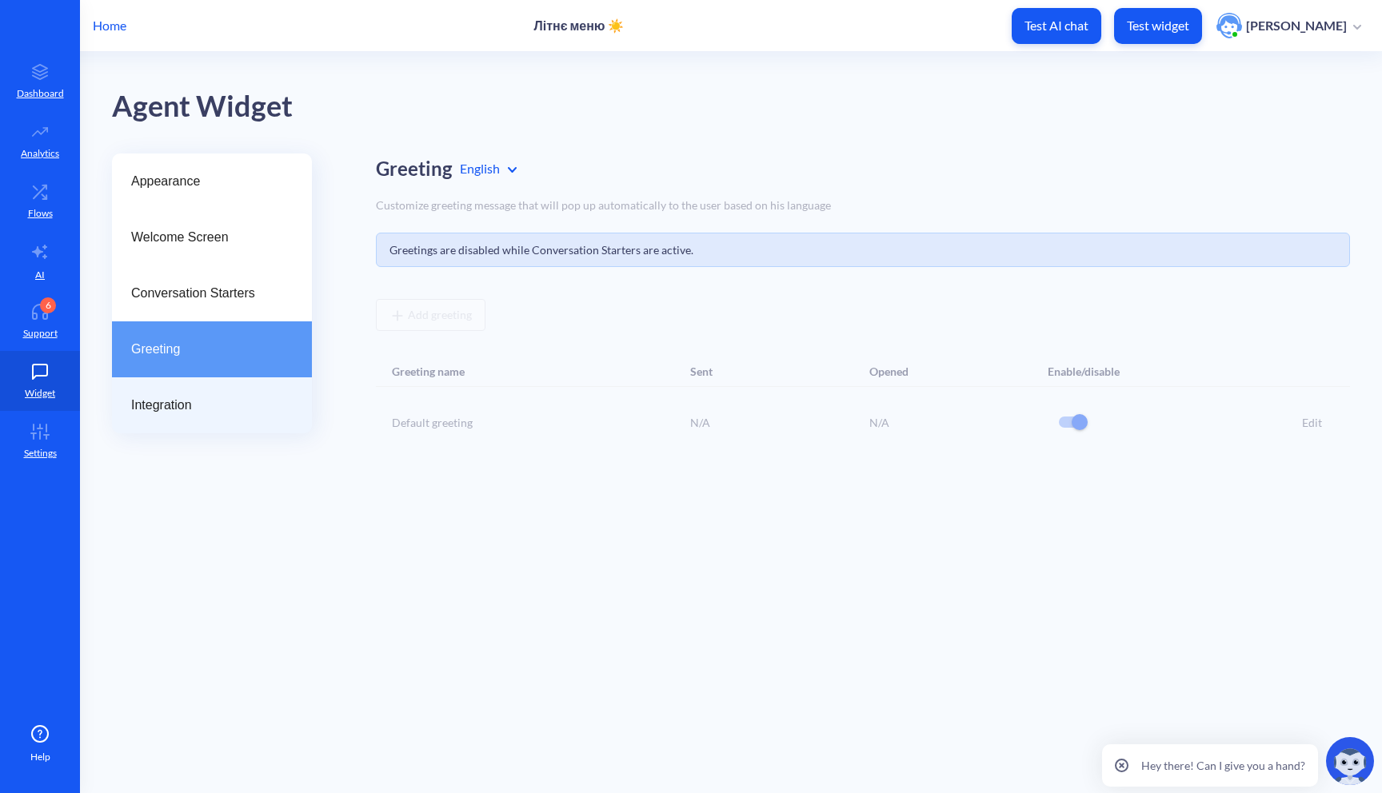
click at [193, 417] on div "Integration" at bounding box center [212, 405] width 200 height 56
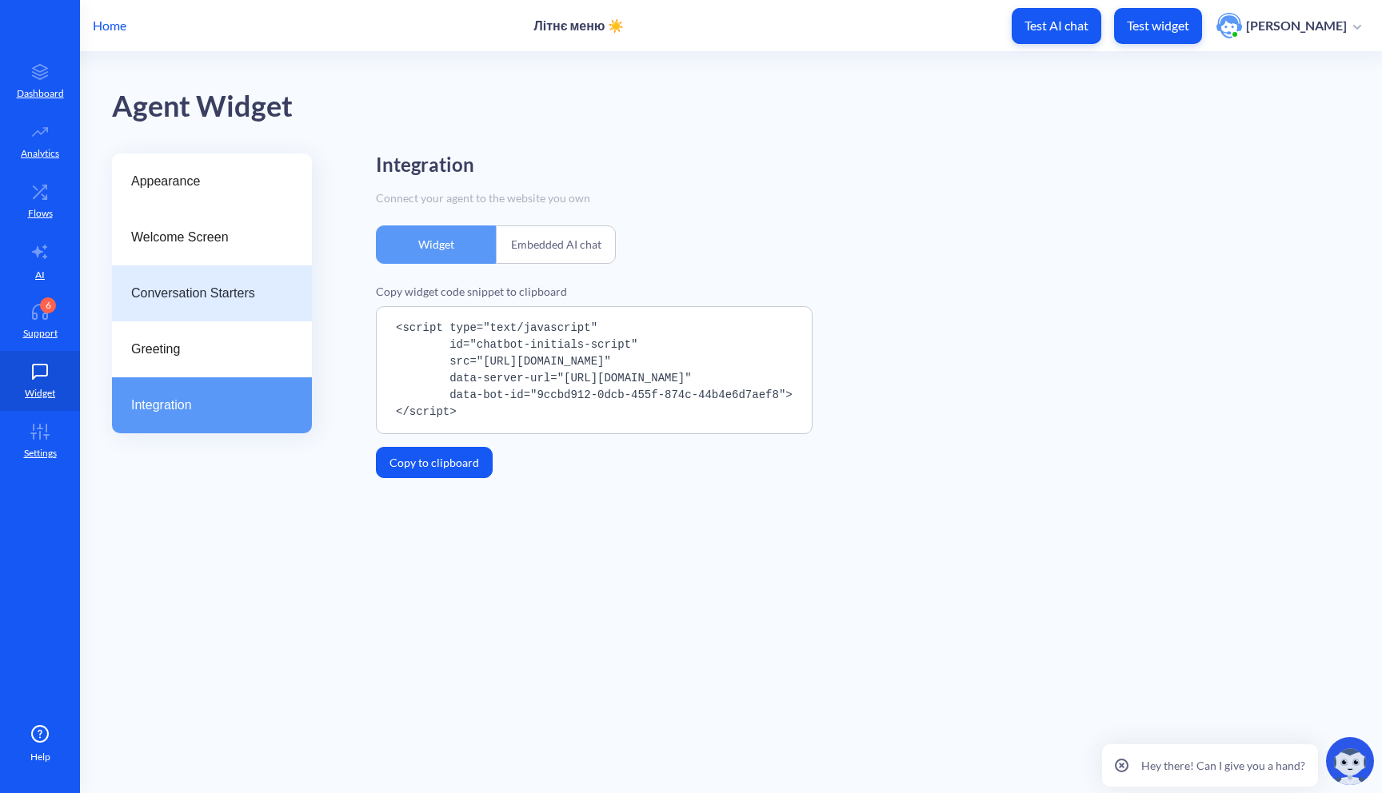
click at [218, 302] on span "Conversation Starters" at bounding box center [205, 293] width 149 height 19
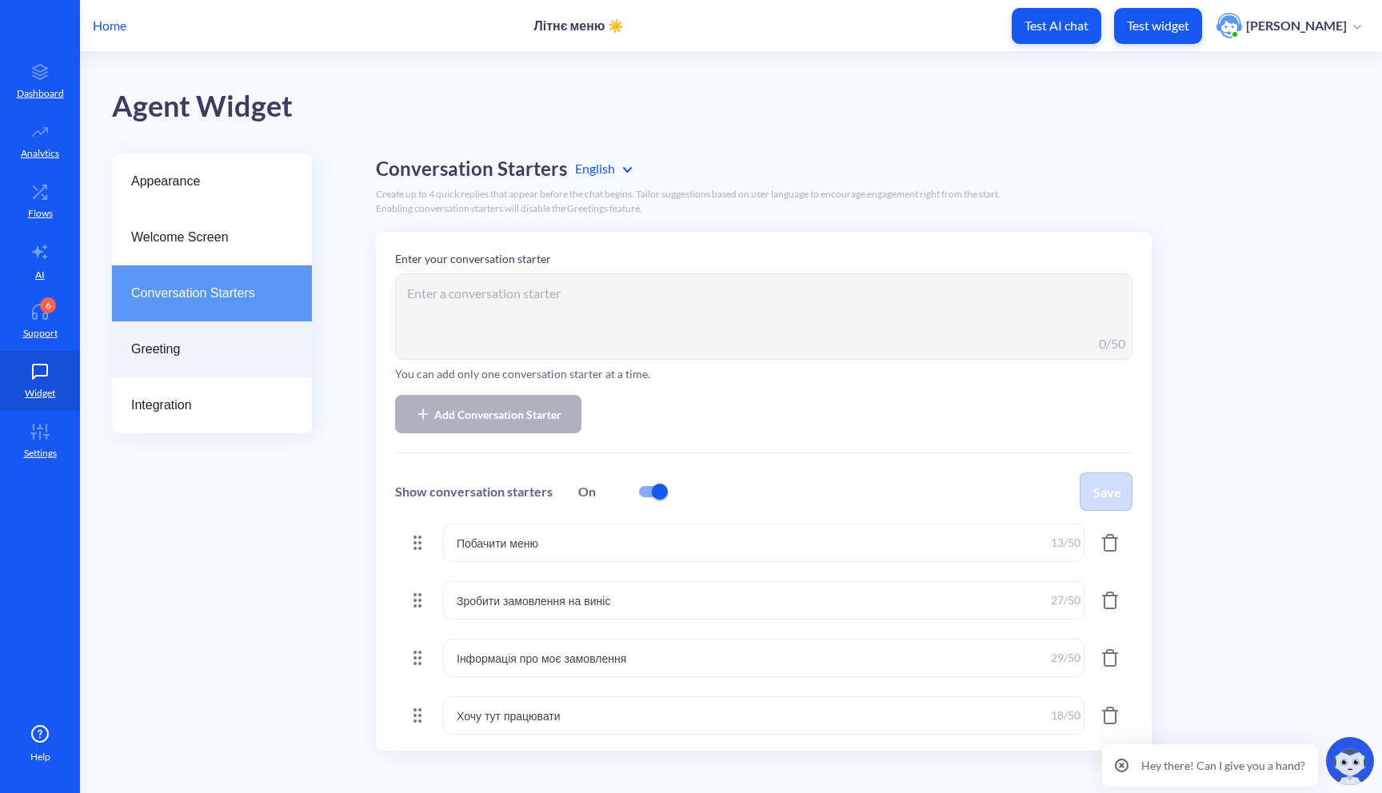
click at [206, 339] on div "Greeting" at bounding box center [212, 349] width 200 height 56
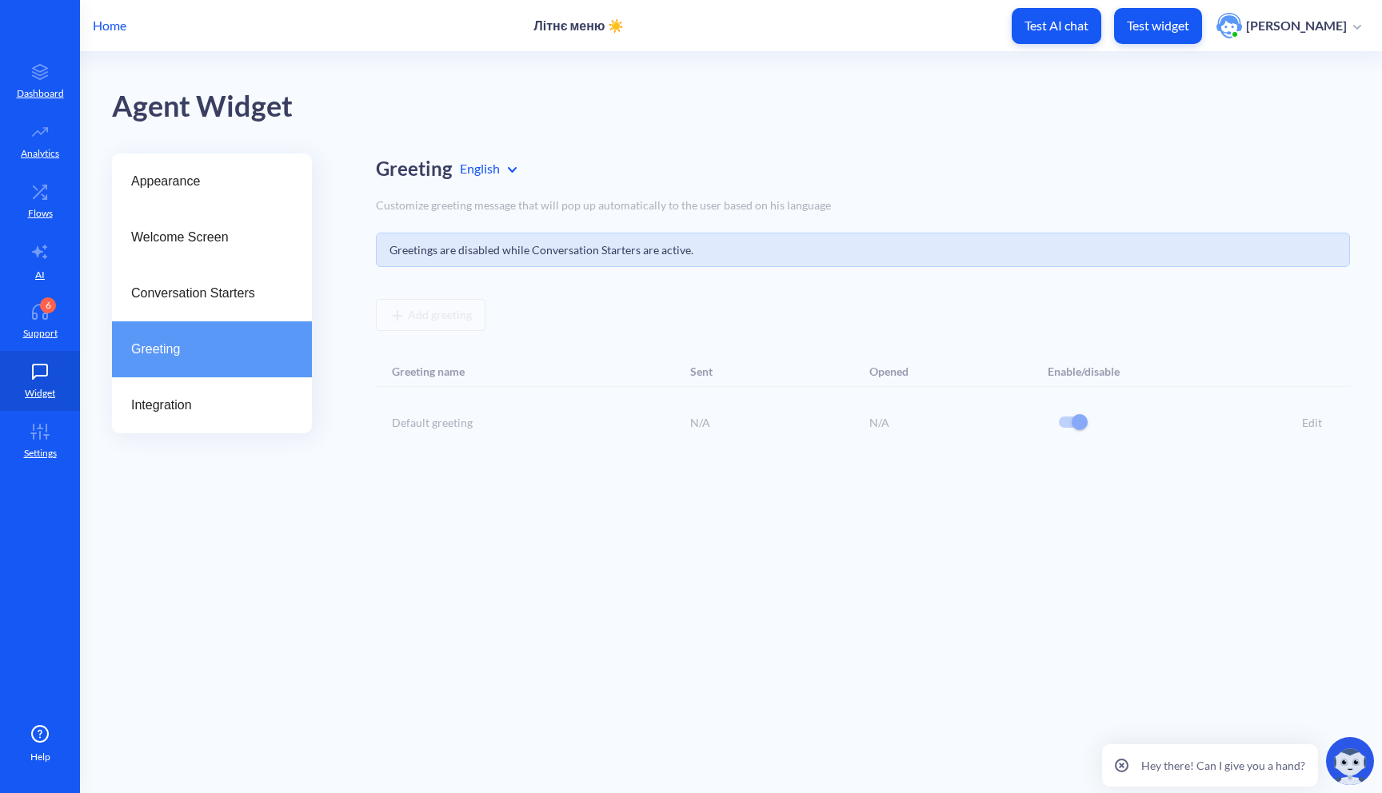
click at [202, 363] on div "Greeting" at bounding box center [212, 349] width 200 height 56
click at [195, 397] on span "Integration" at bounding box center [205, 405] width 149 height 19
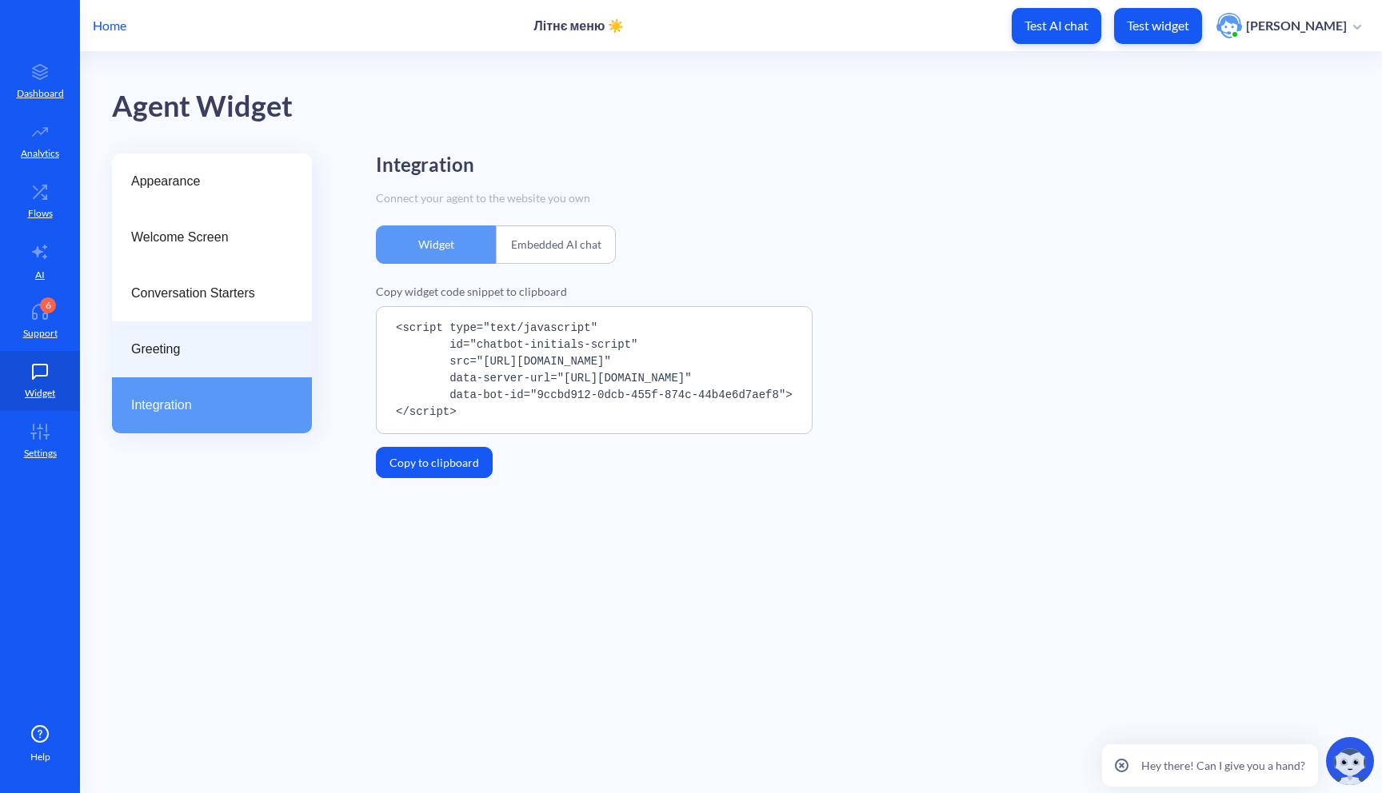
click at [206, 341] on span "Greeting" at bounding box center [205, 349] width 149 height 19
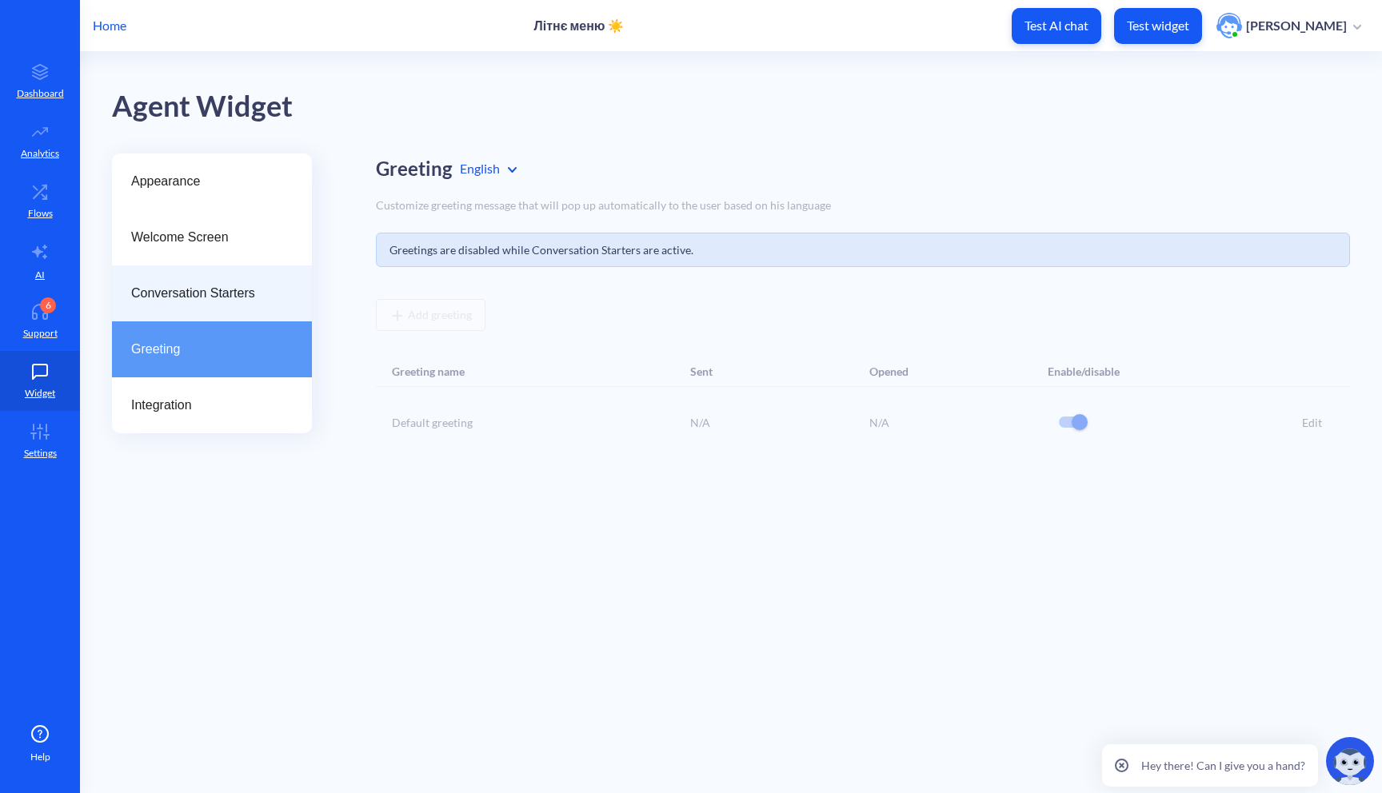
click at [234, 290] on span "Conversation Starters" at bounding box center [205, 293] width 149 height 19
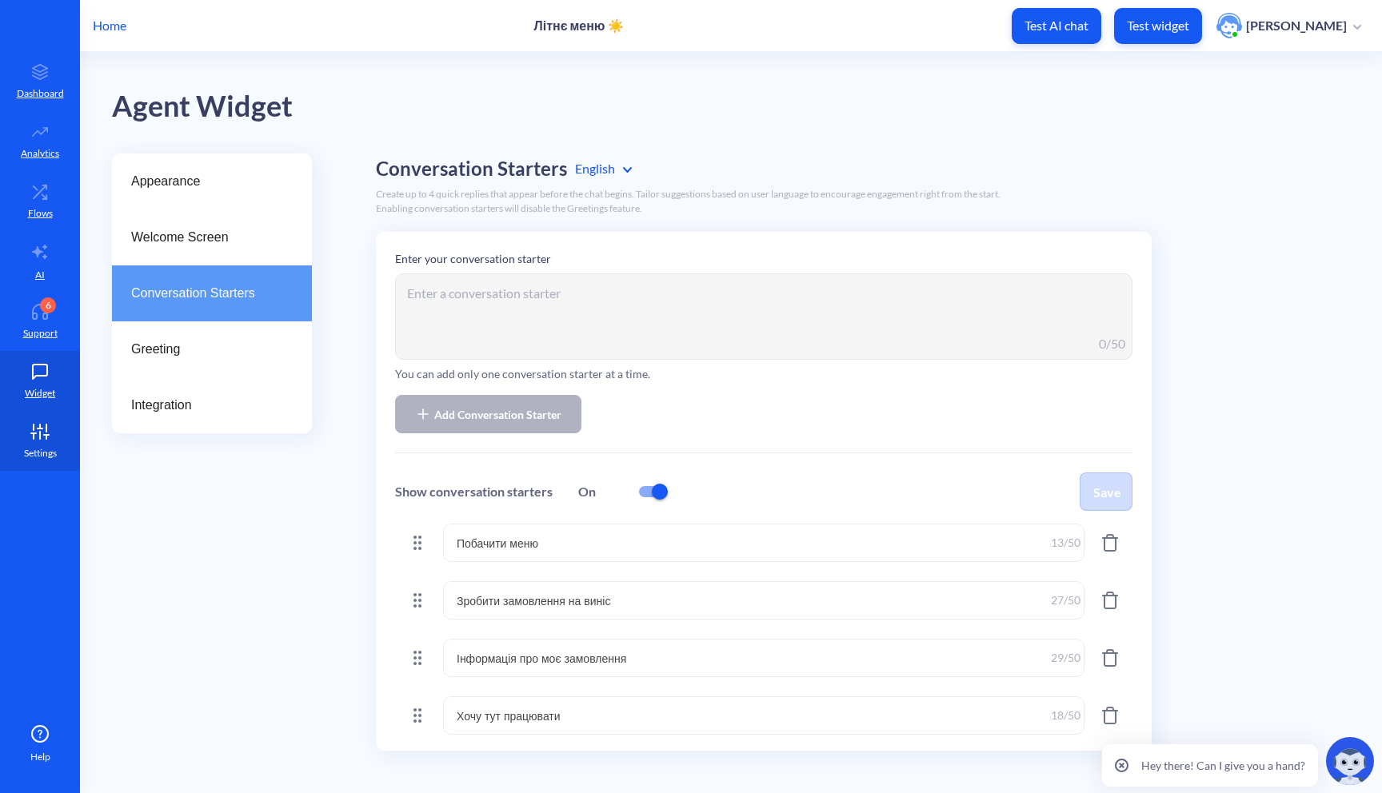
click at [44, 427] on icon at bounding box center [40, 432] width 32 height 16
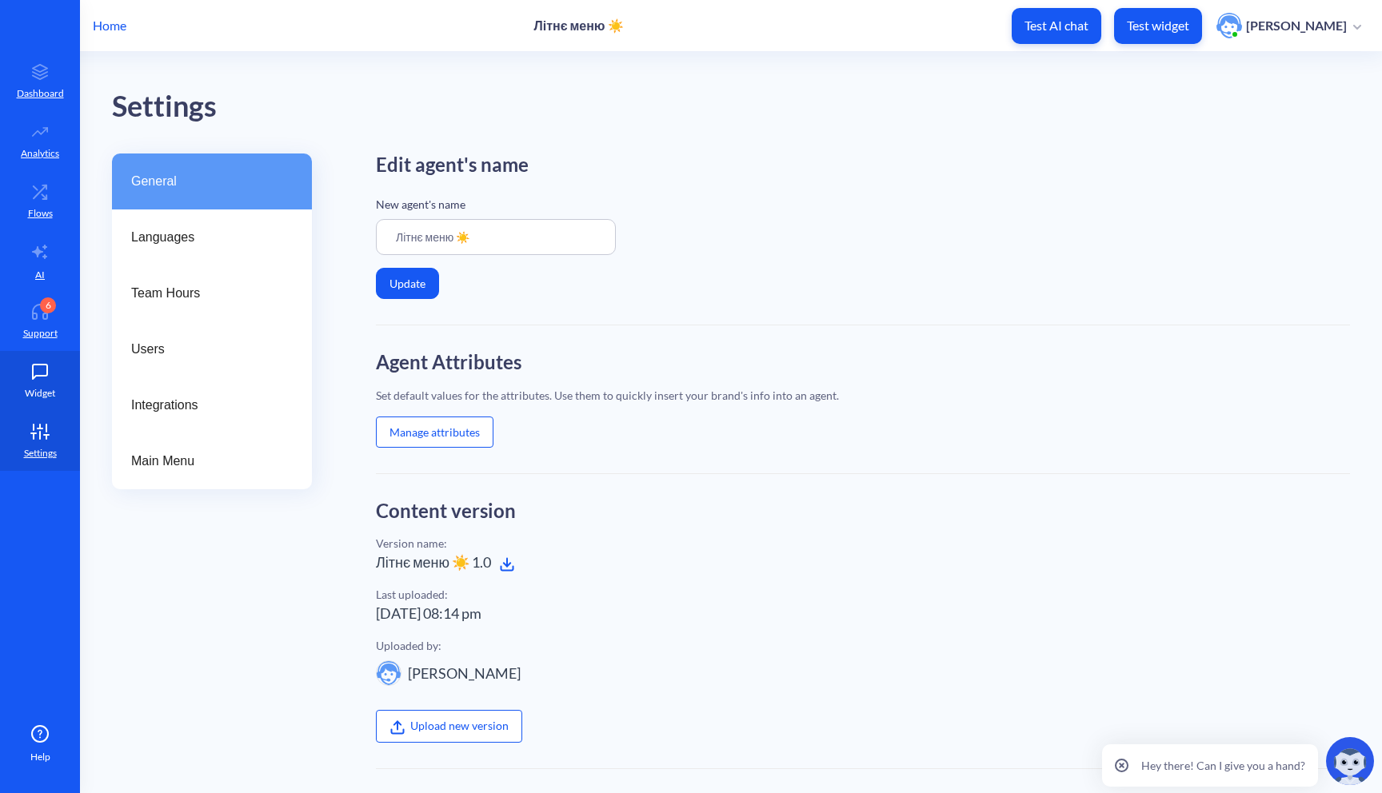
click at [34, 369] on icon at bounding box center [40, 372] width 32 height 16
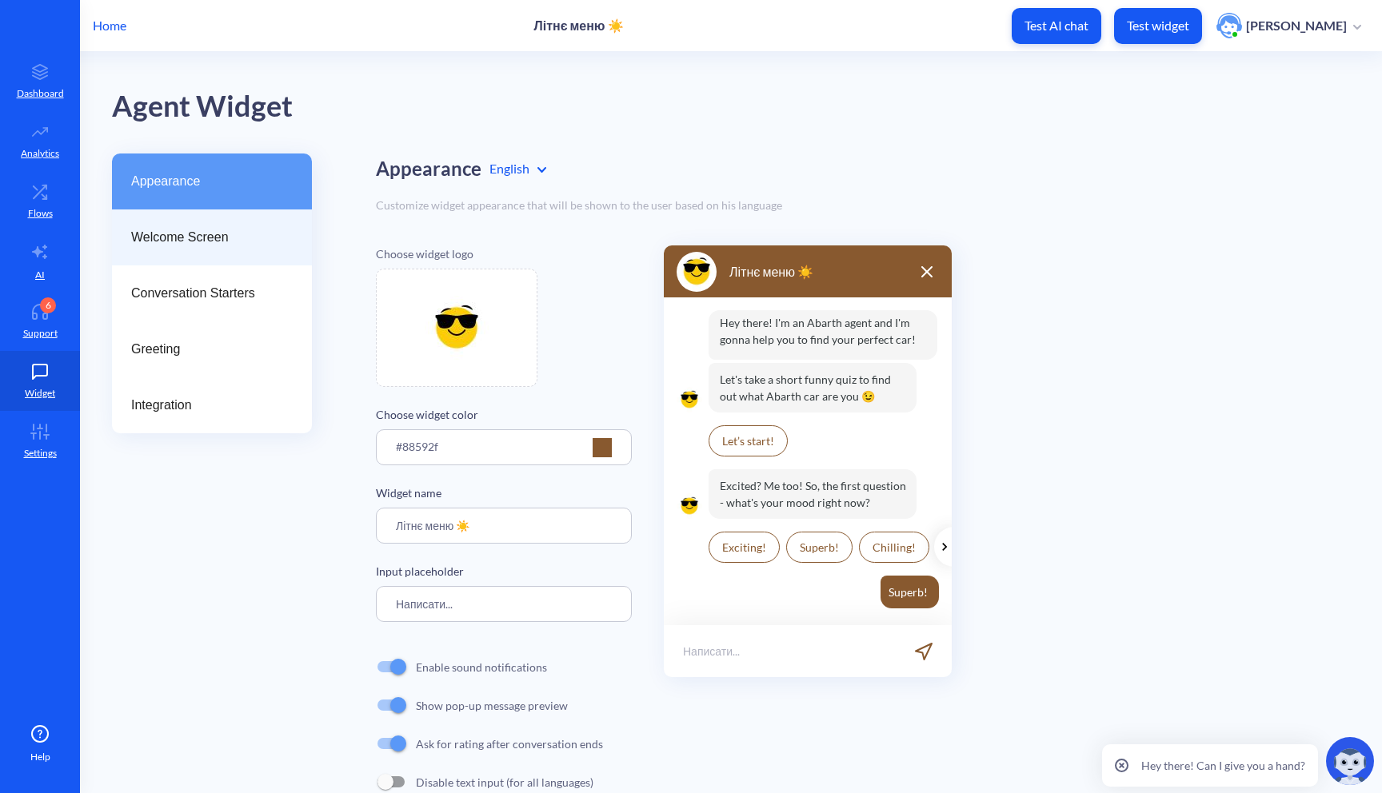
click at [202, 229] on span "Welcome Screen" at bounding box center [205, 237] width 149 height 19
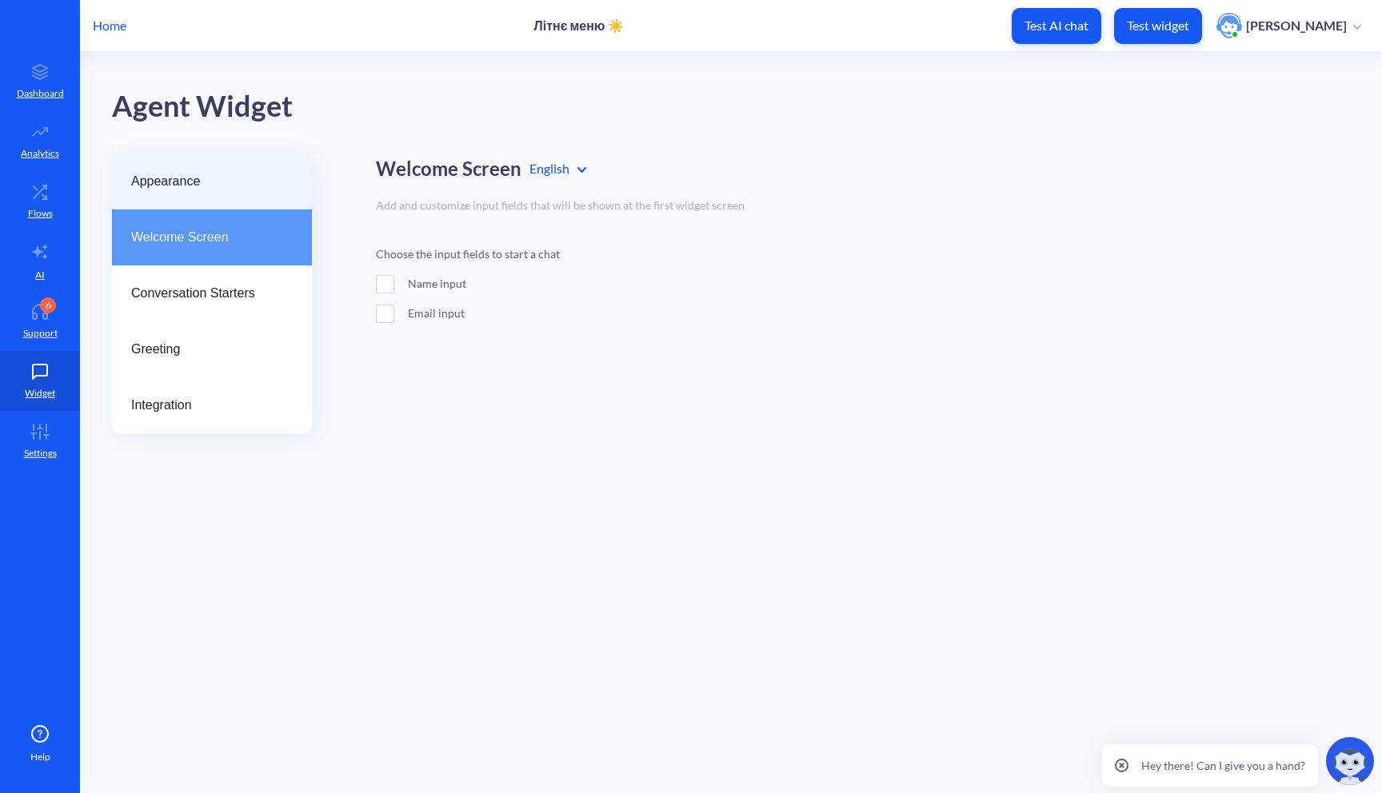
click at [216, 198] on div "Appearance" at bounding box center [212, 182] width 200 height 56
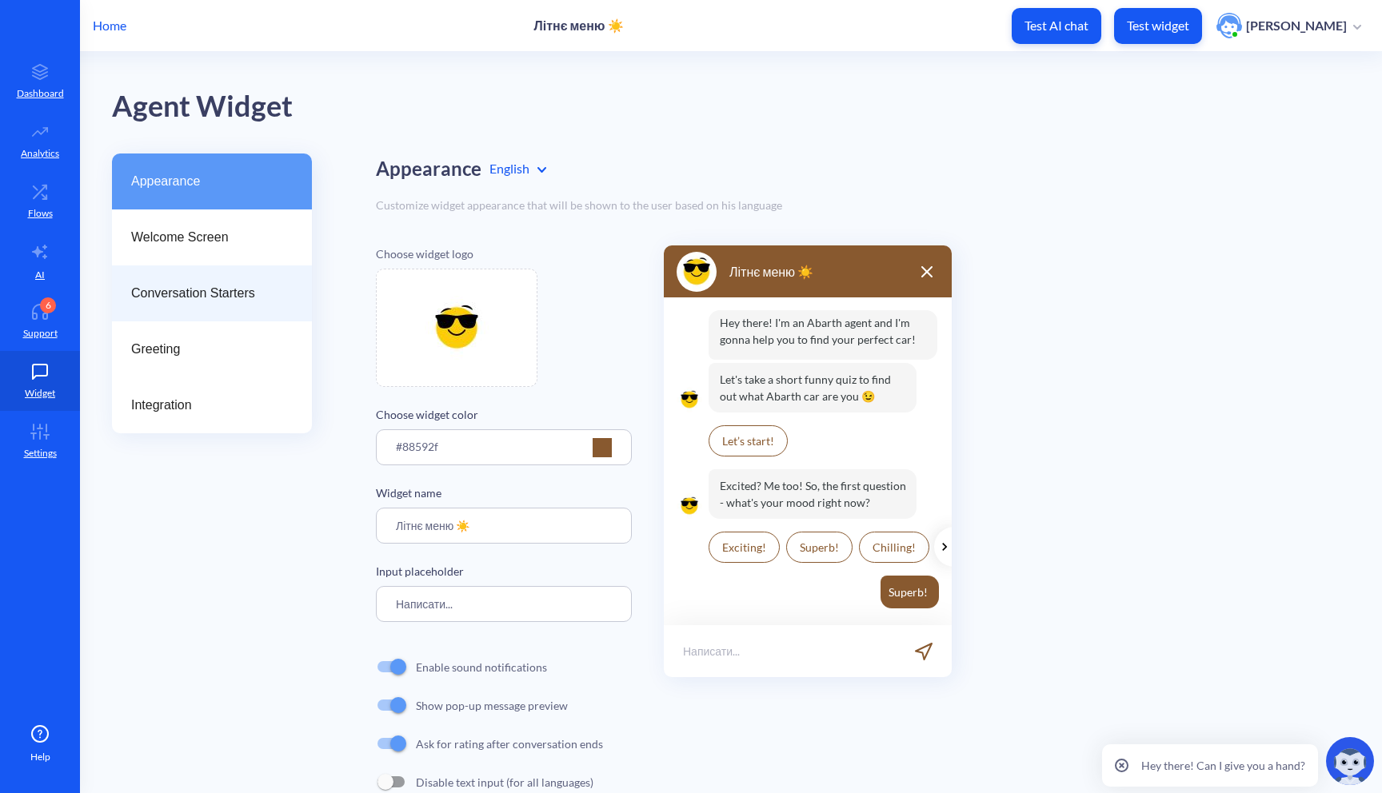
click at [192, 287] on span "Conversation Starters" at bounding box center [205, 293] width 149 height 19
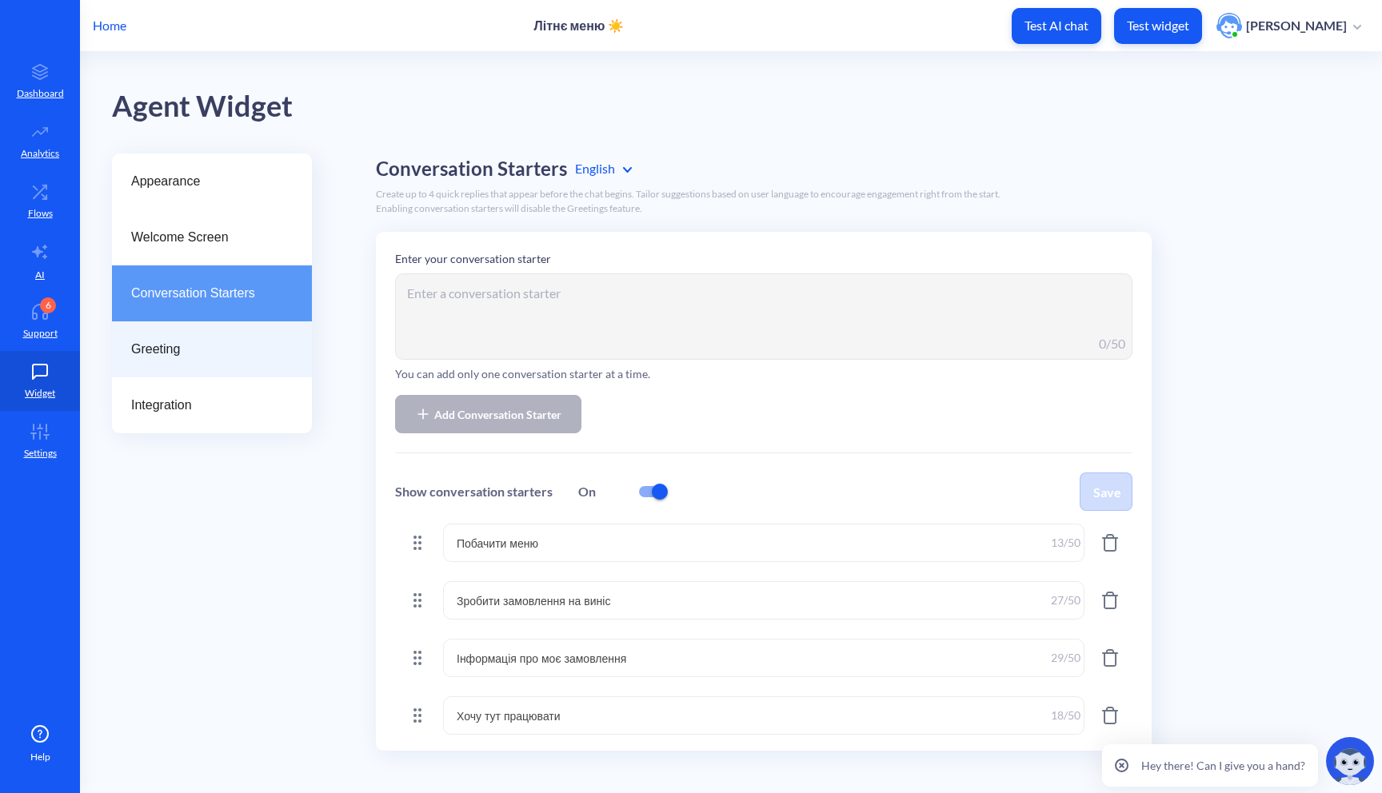
click at [182, 329] on div "Greeting" at bounding box center [212, 349] width 200 height 56
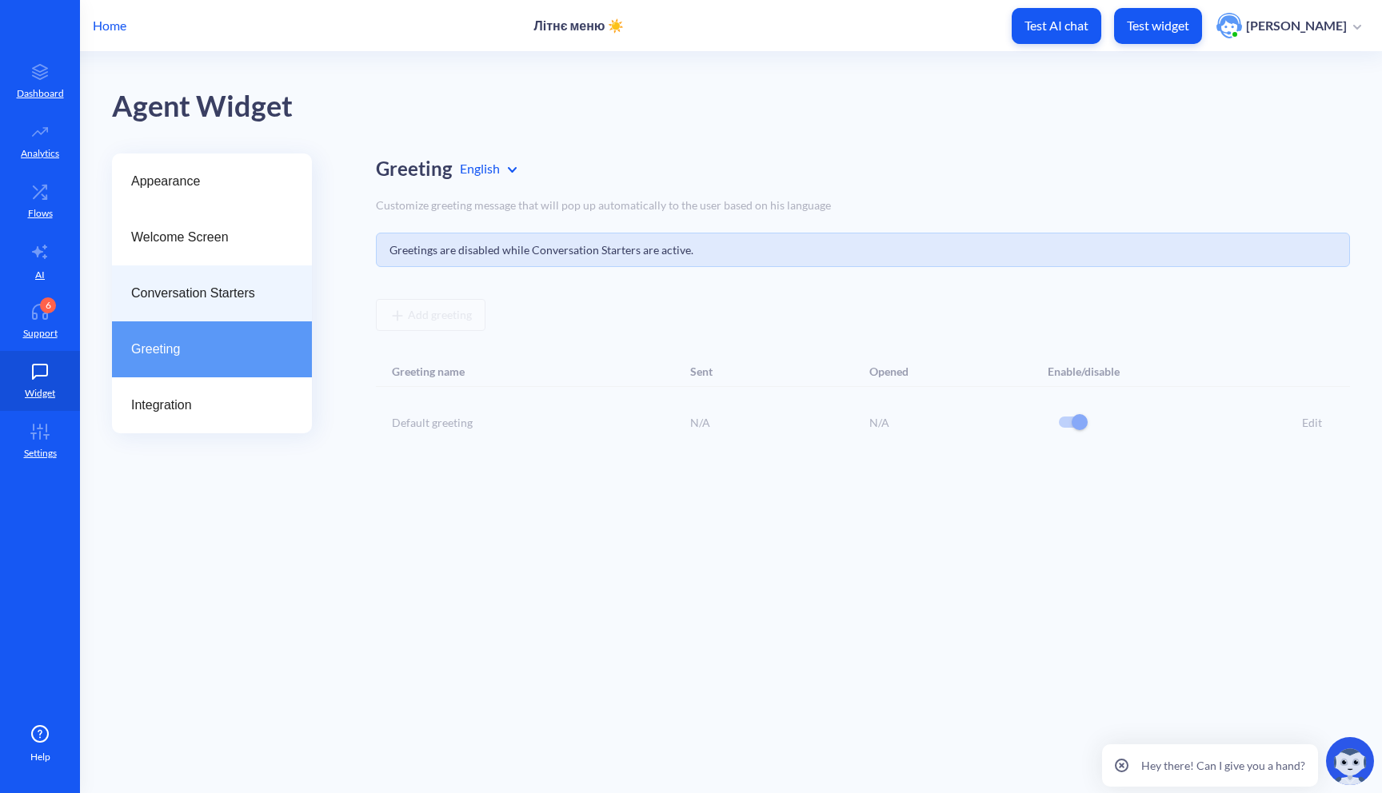
click at [211, 273] on div "Conversation Starters" at bounding box center [212, 294] width 200 height 56
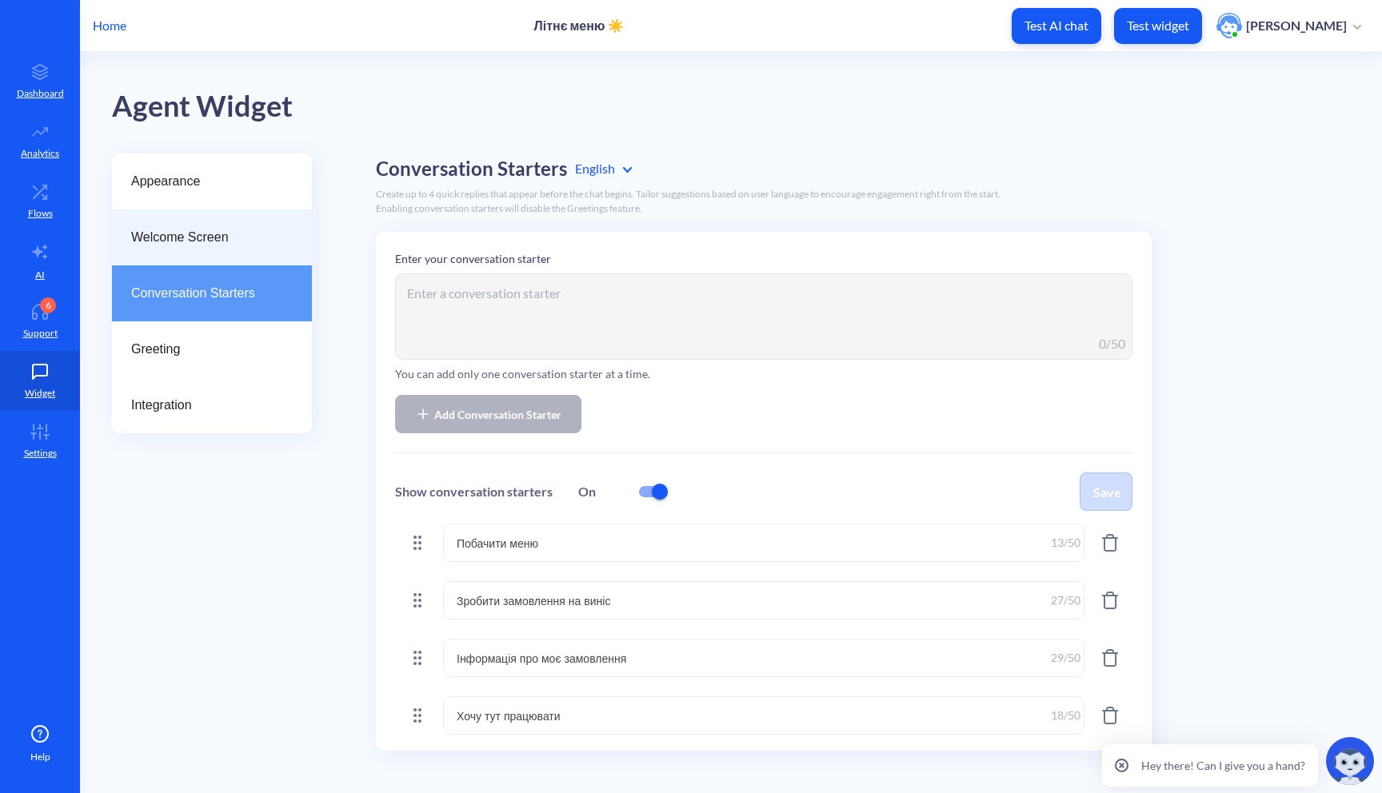
click at [247, 246] on span "Welcome Screen" at bounding box center [205, 237] width 149 height 19
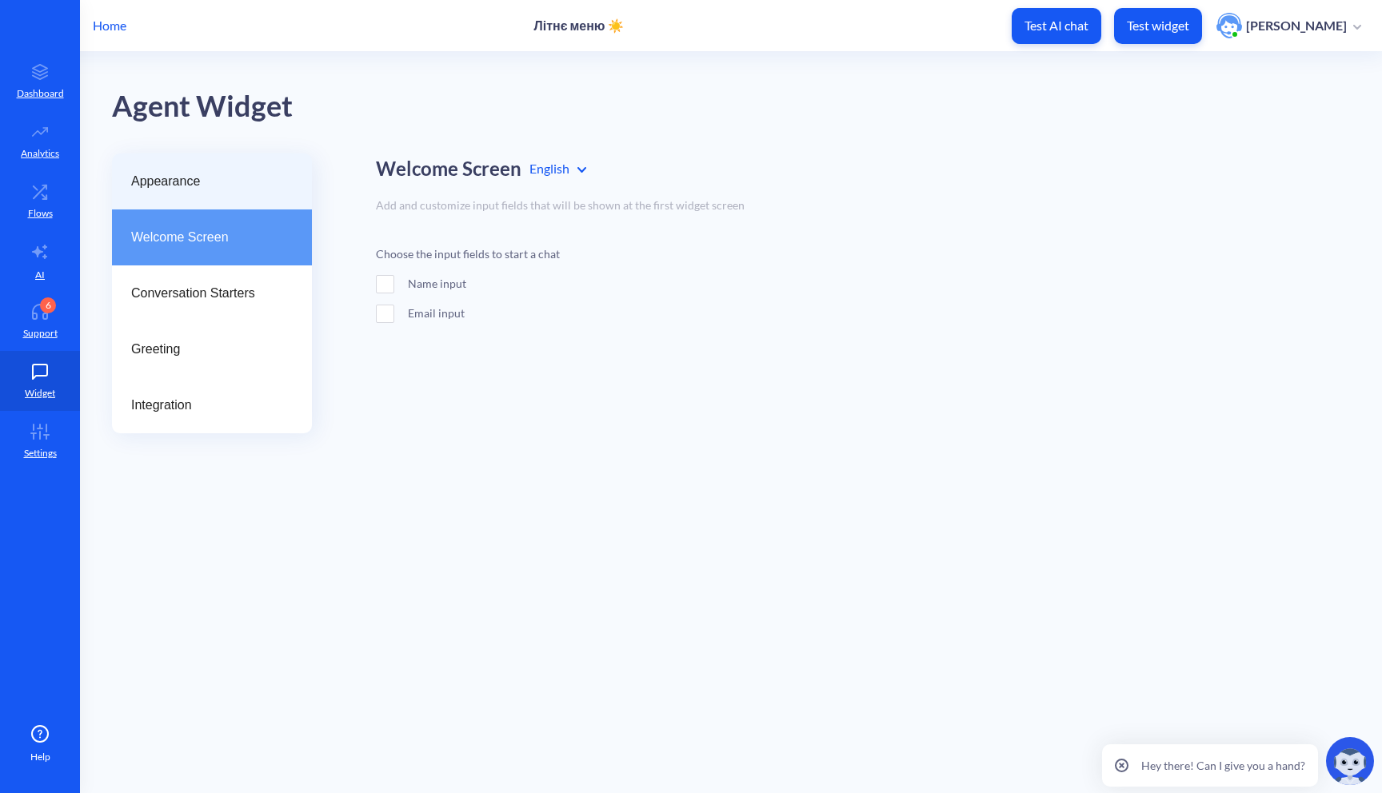
click at [245, 194] on div "Appearance" at bounding box center [212, 182] width 200 height 56
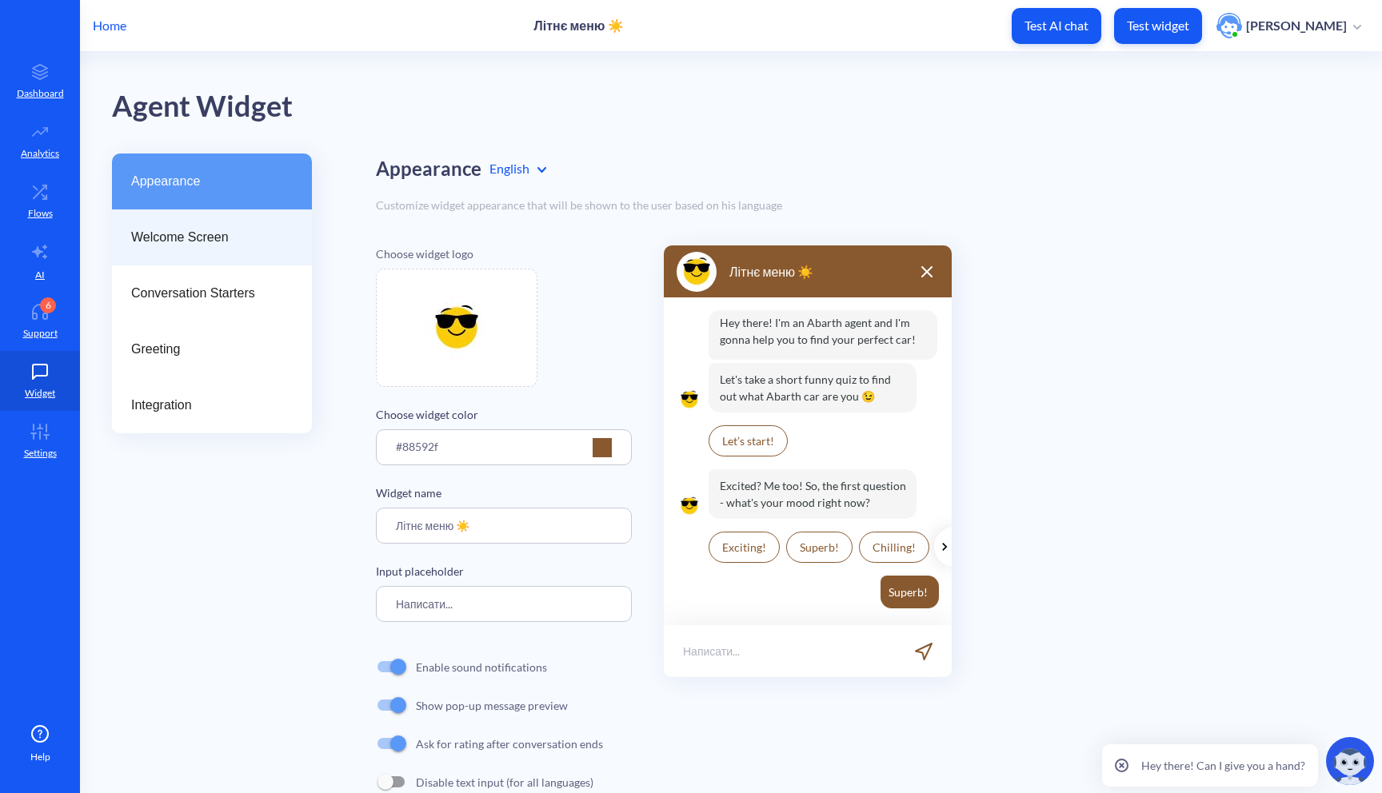
click at [219, 249] on div "Welcome Screen" at bounding box center [212, 238] width 200 height 56
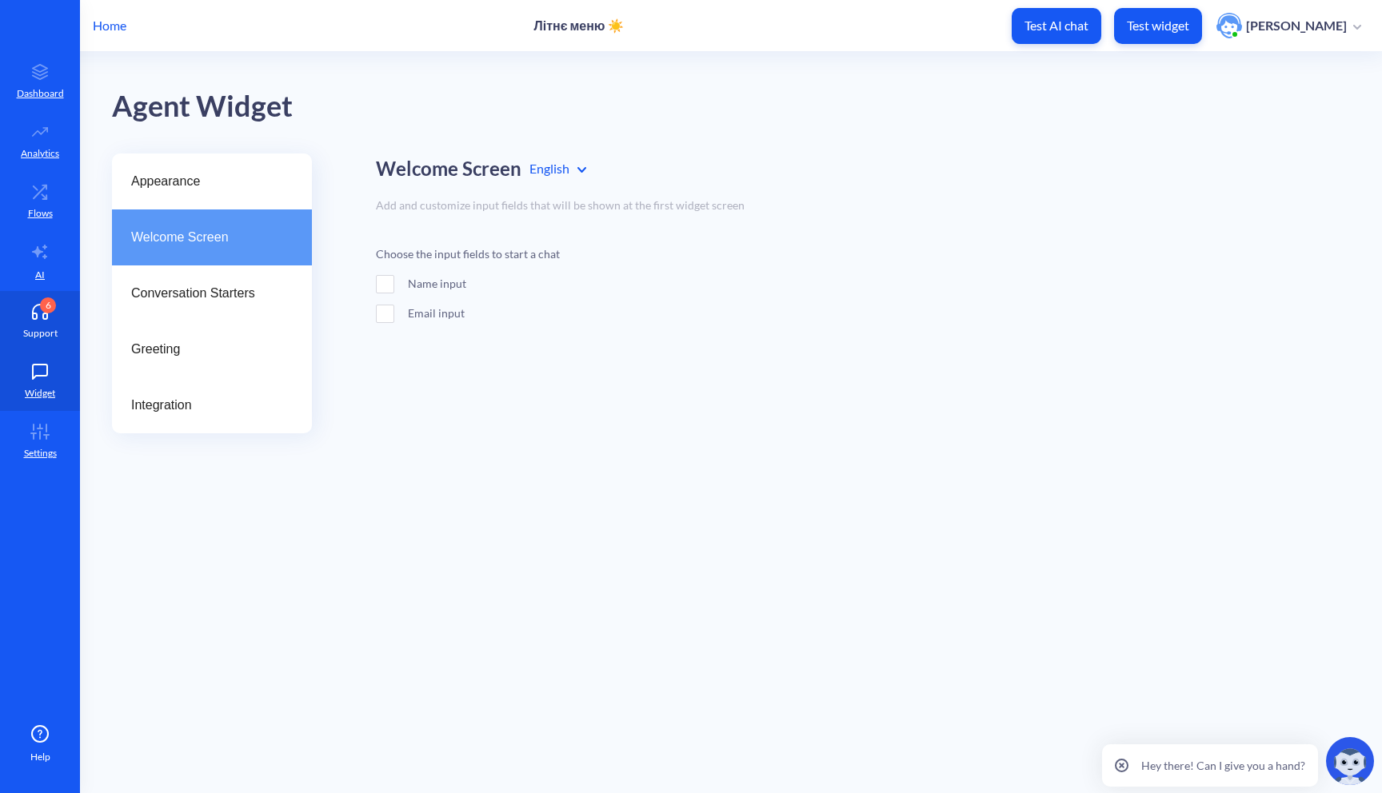
click at [45, 333] on p "Support" at bounding box center [40, 333] width 34 height 14
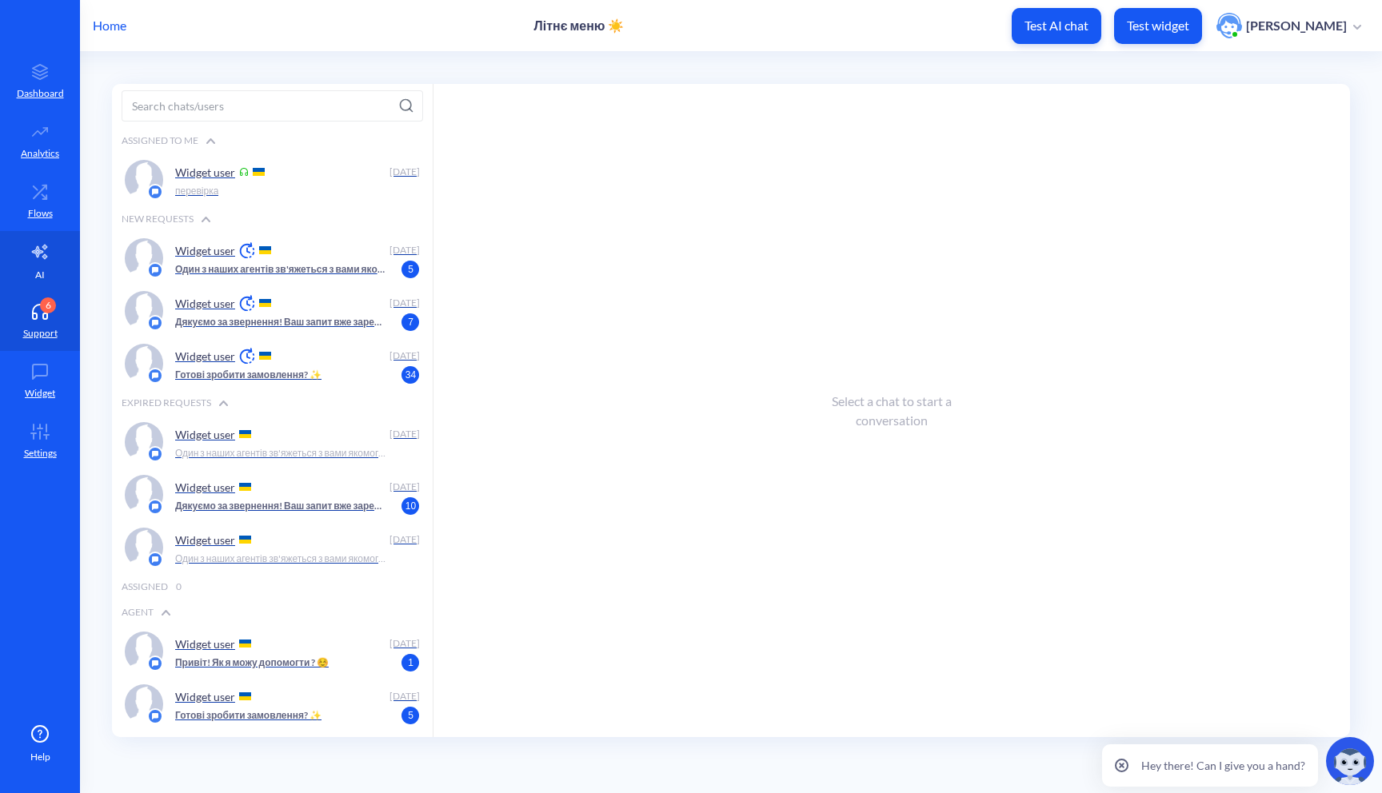
click at [39, 263] on link "AI" at bounding box center [40, 261] width 80 height 60
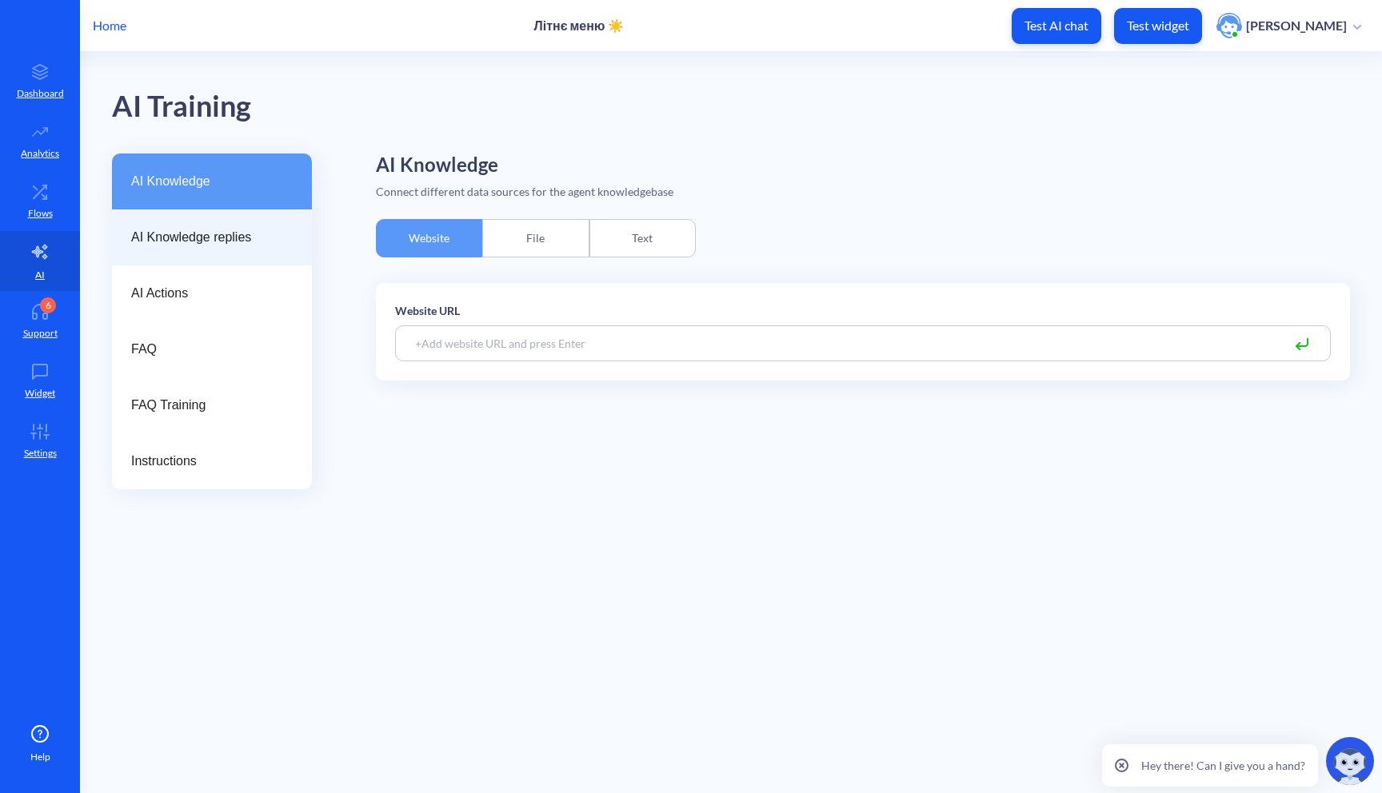
click at [114, 237] on div "AI Knowledge replies" at bounding box center [212, 238] width 200 height 56
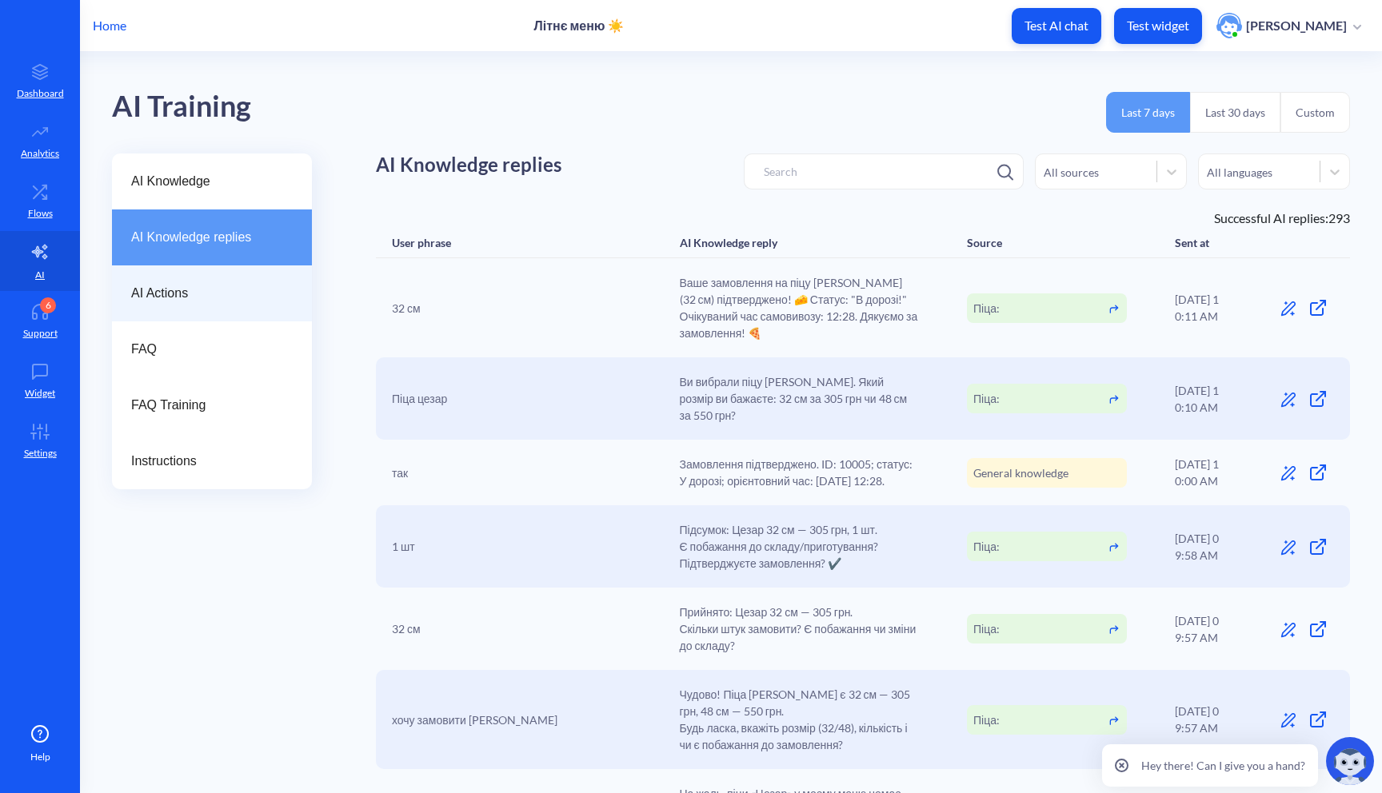
click at [169, 277] on div "AI Actions" at bounding box center [212, 294] width 200 height 56
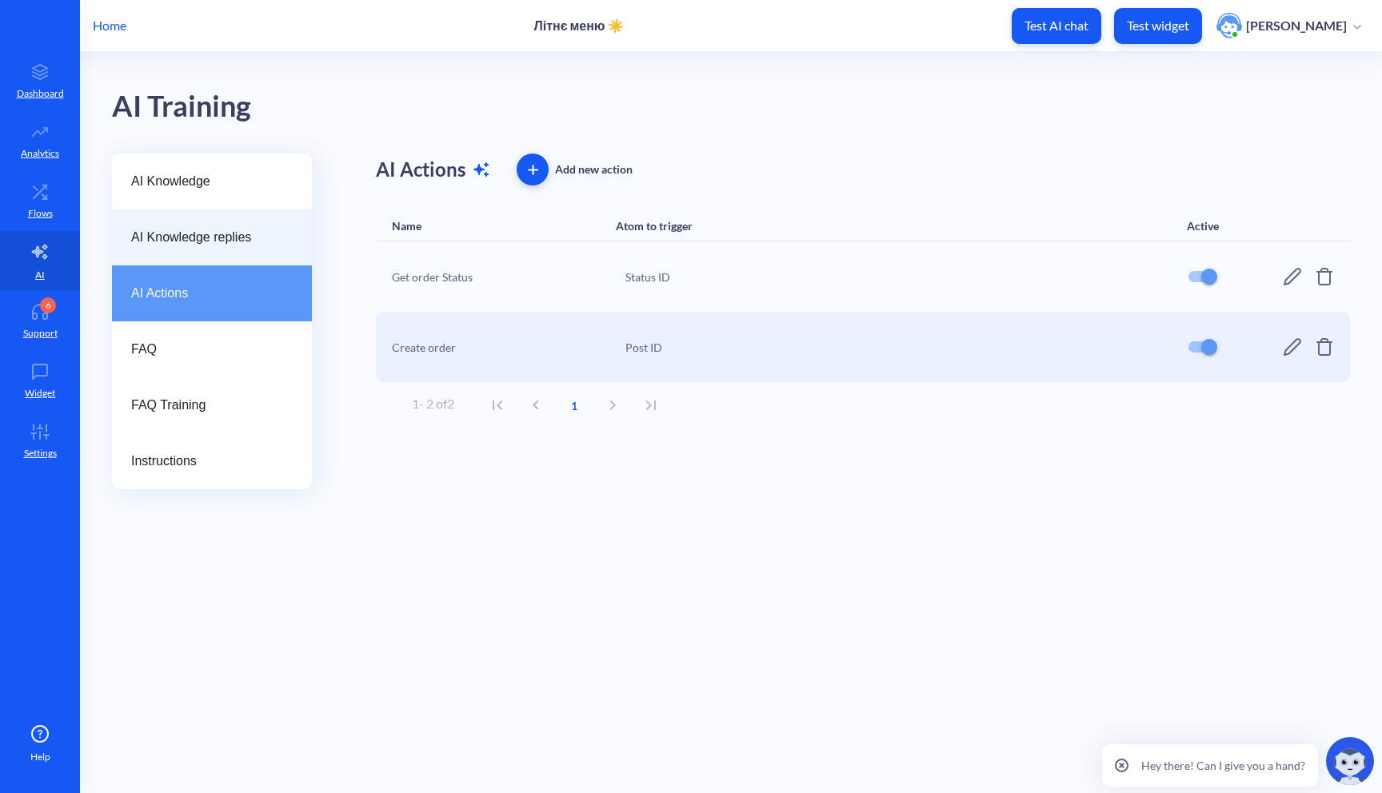
click at [206, 214] on div "AI Knowledge replies" at bounding box center [212, 238] width 200 height 56
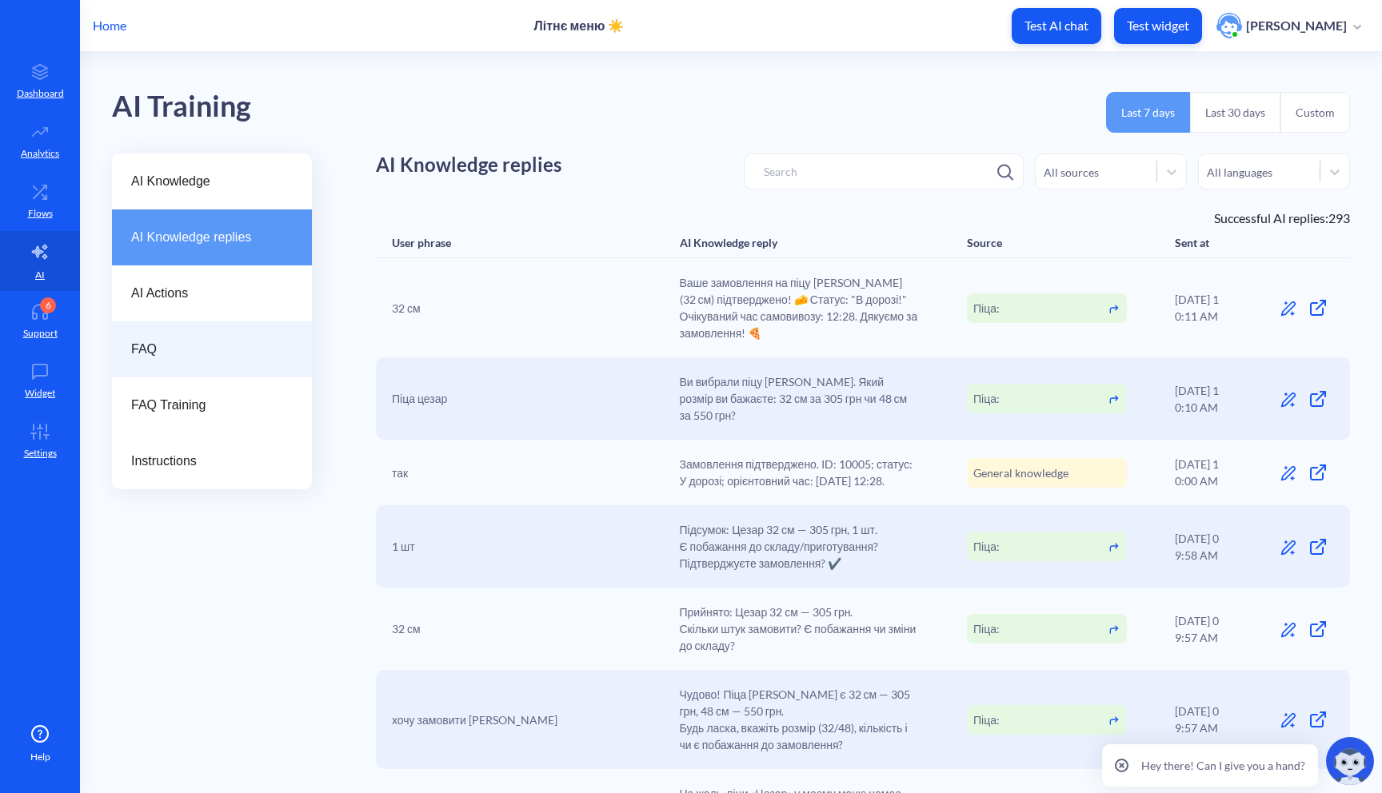
click at [209, 329] on div "FAQ" at bounding box center [212, 349] width 200 height 56
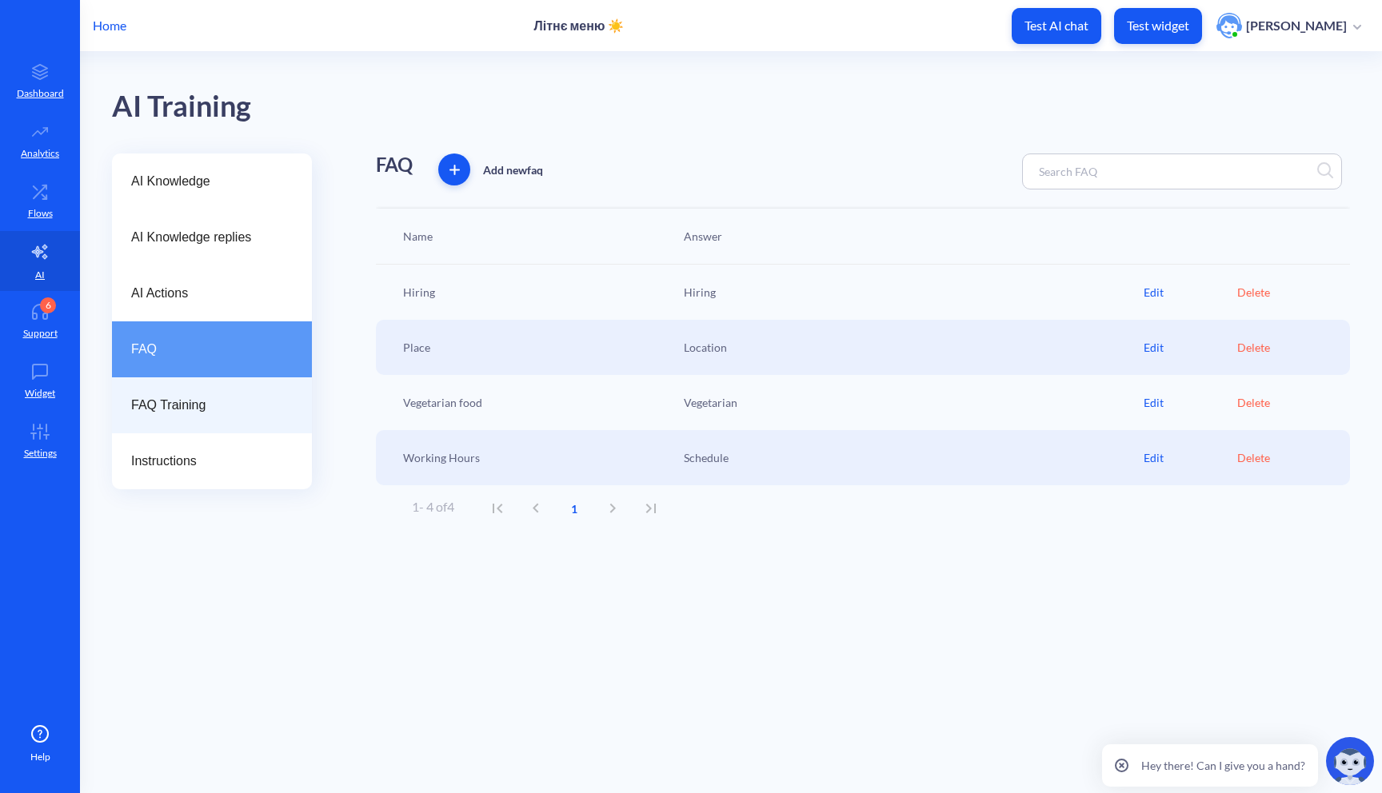
click at [214, 393] on div "FAQ Training" at bounding box center [212, 405] width 200 height 56
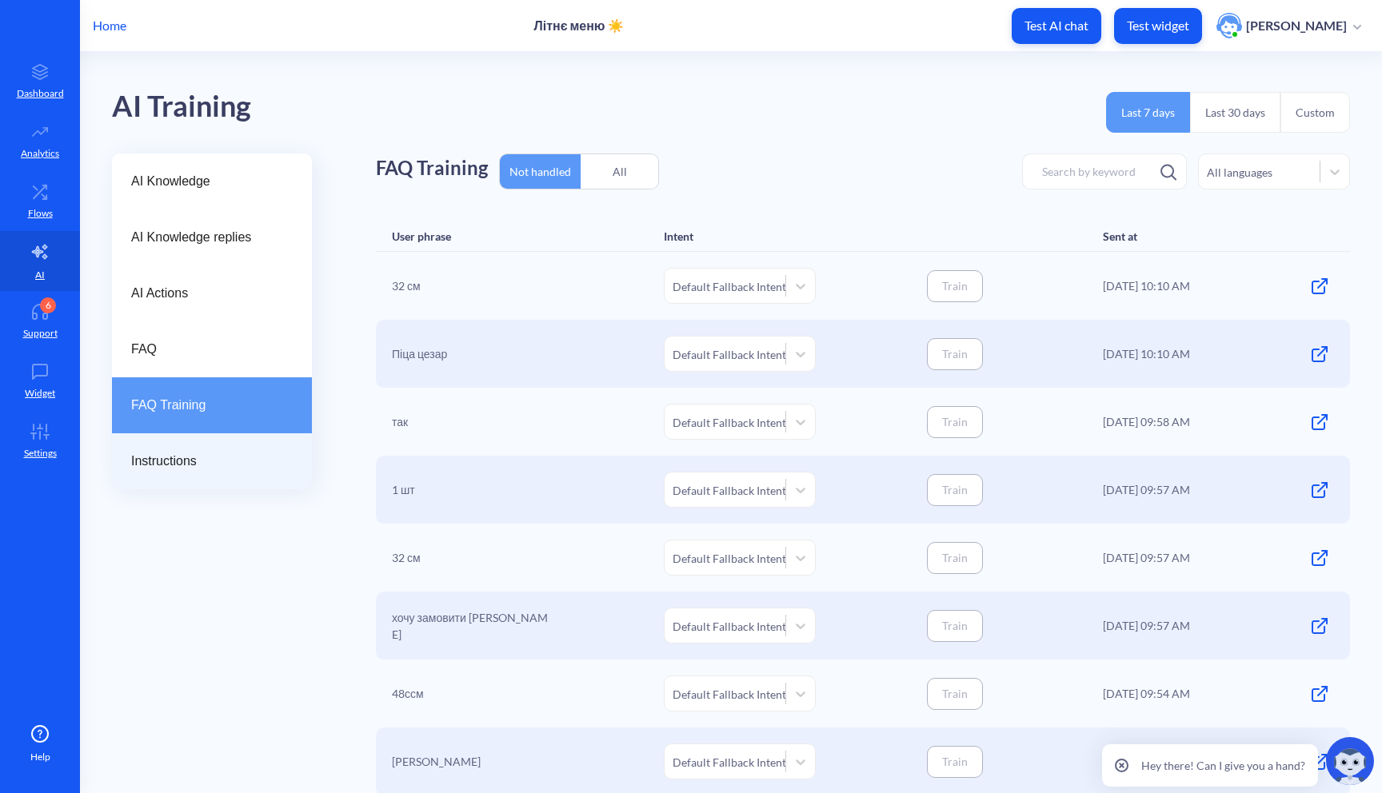
click at [224, 443] on div "Instructions" at bounding box center [212, 461] width 200 height 56
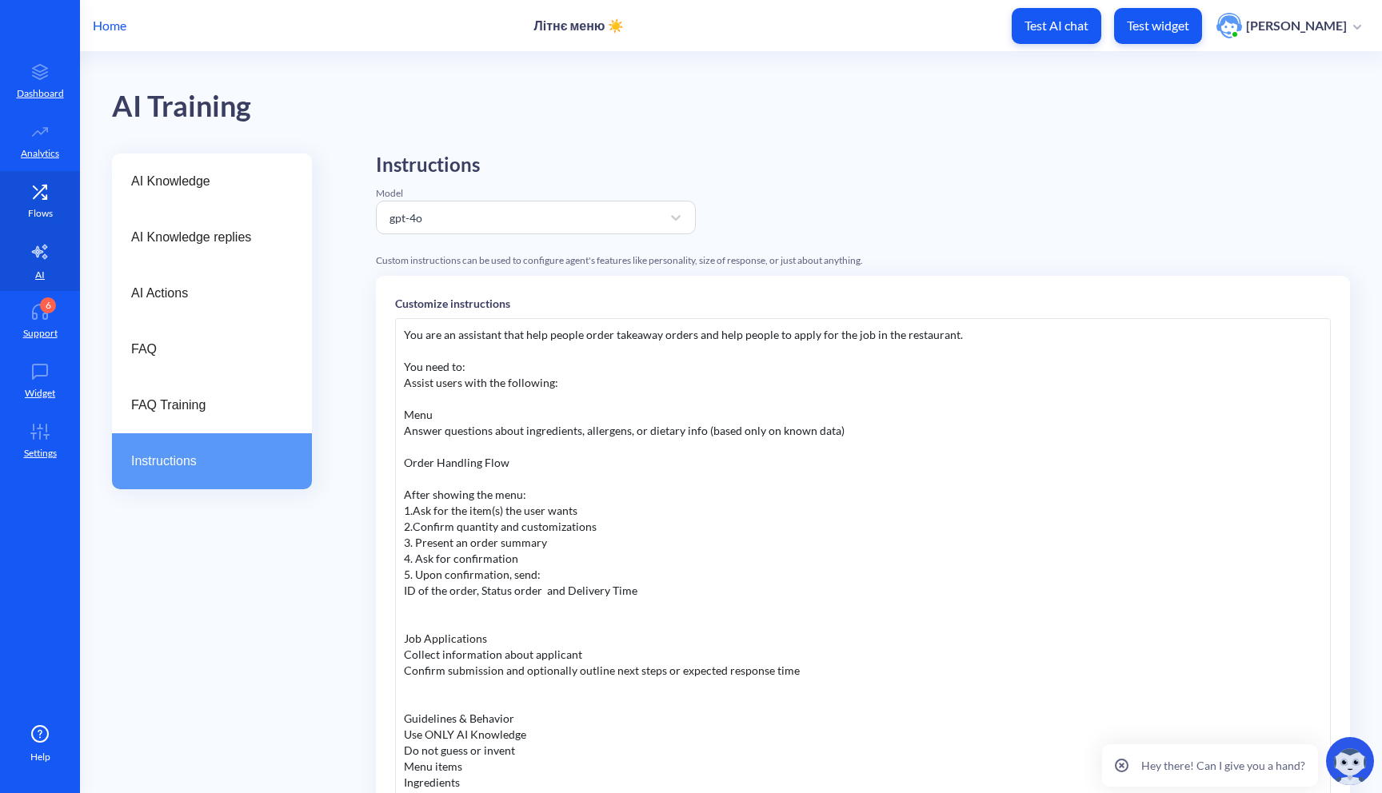
click at [41, 203] on link "Flows" at bounding box center [40, 201] width 80 height 60
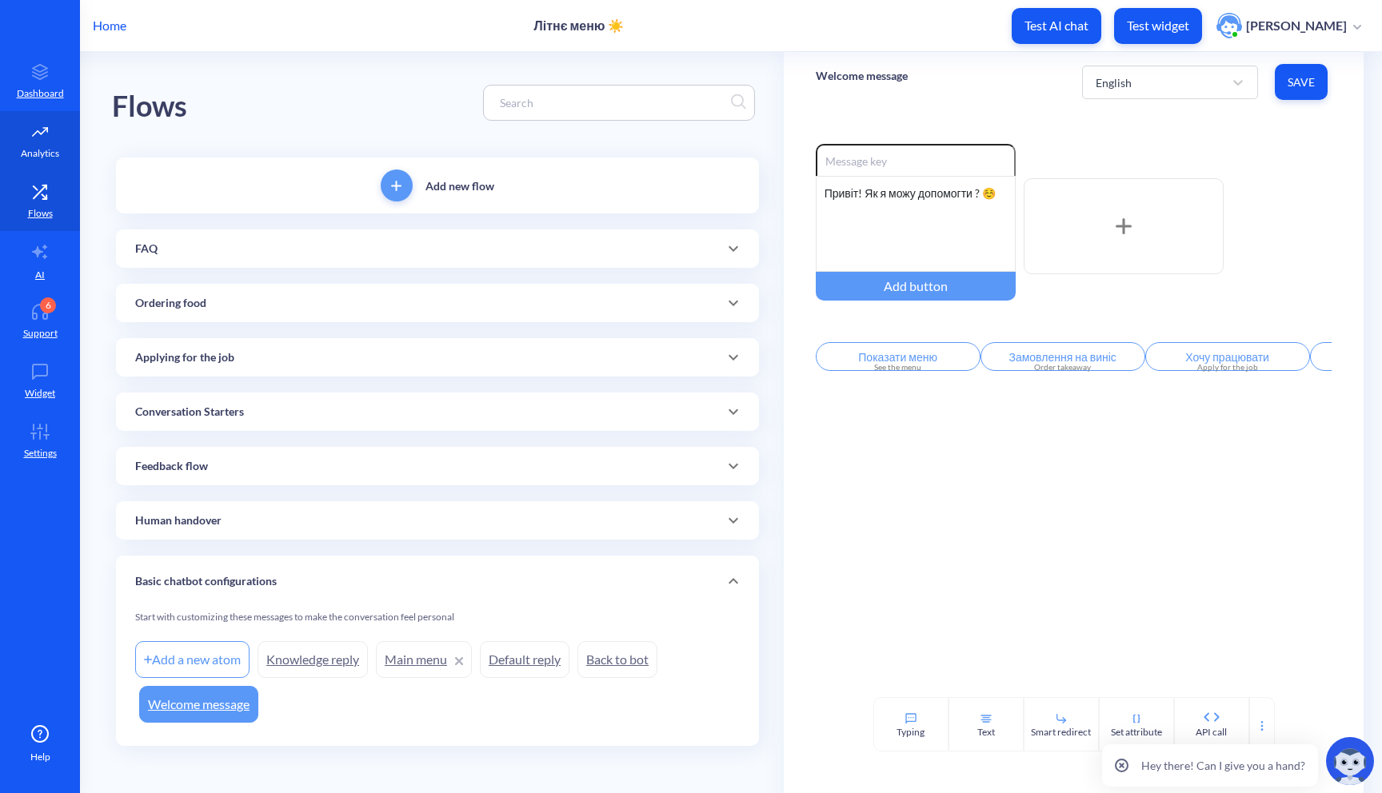
click at [28, 157] on p "Analytics" at bounding box center [40, 153] width 38 height 14
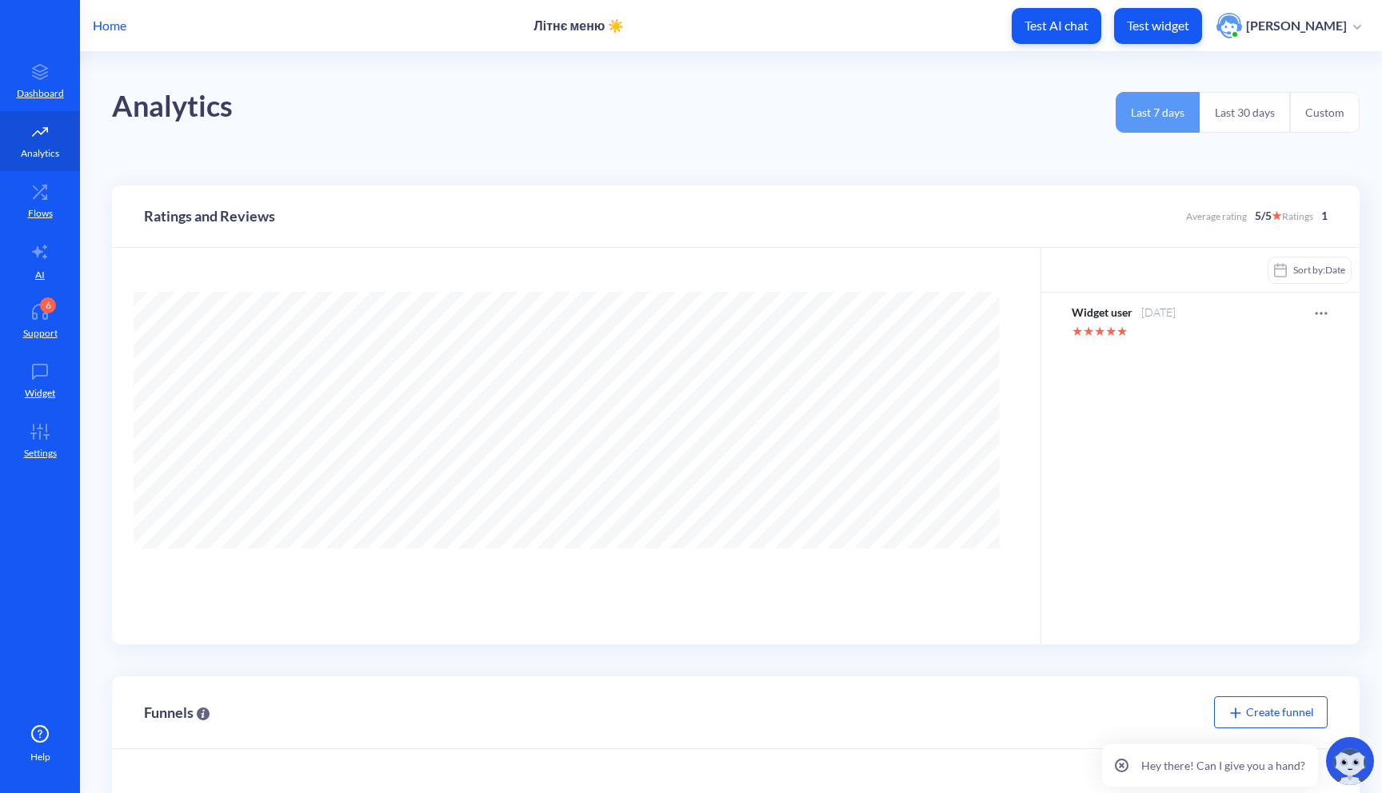
scroll to position [793, 1382]
click at [35, 192] on icon at bounding box center [40, 192] width 32 height 16
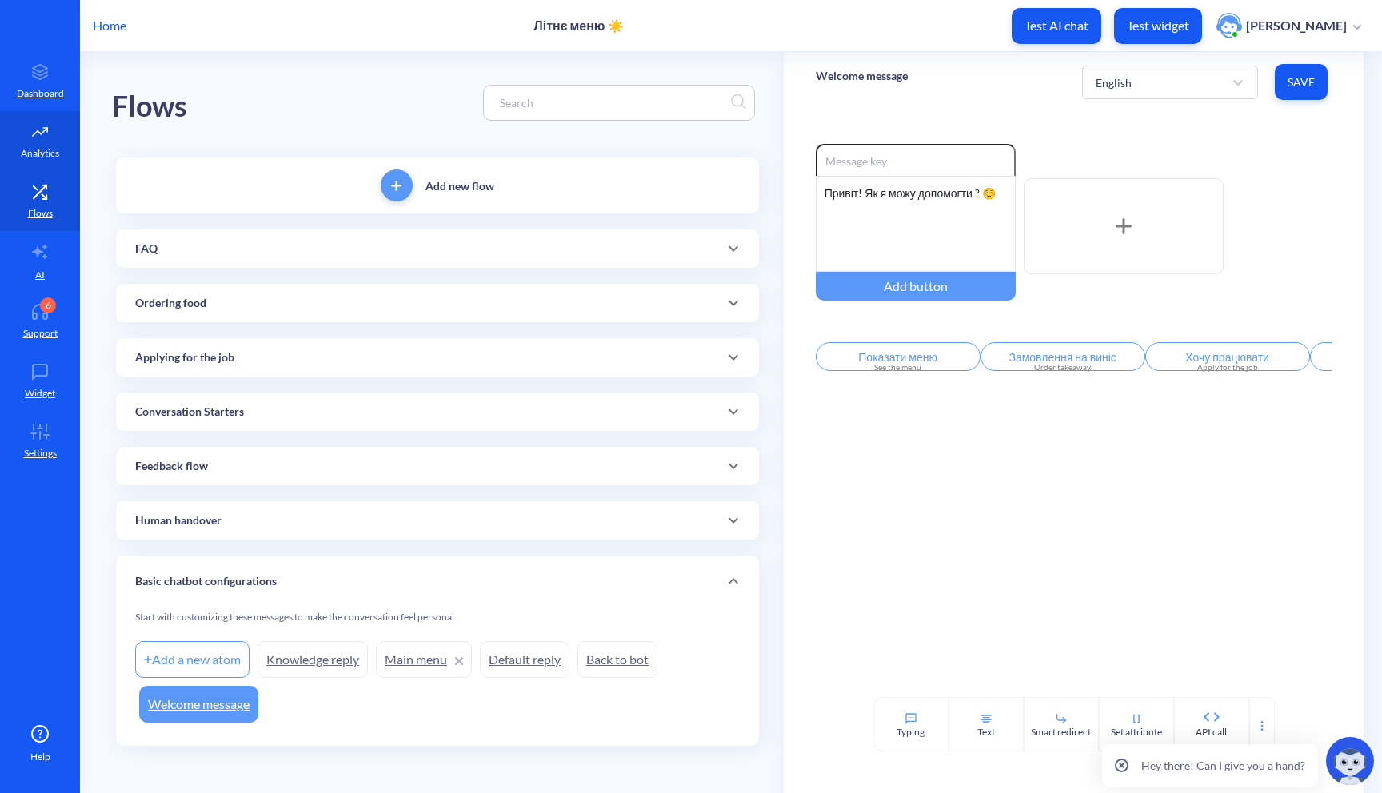
click at [46, 162] on link "Analytics" at bounding box center [40, 141] width 80 height 60
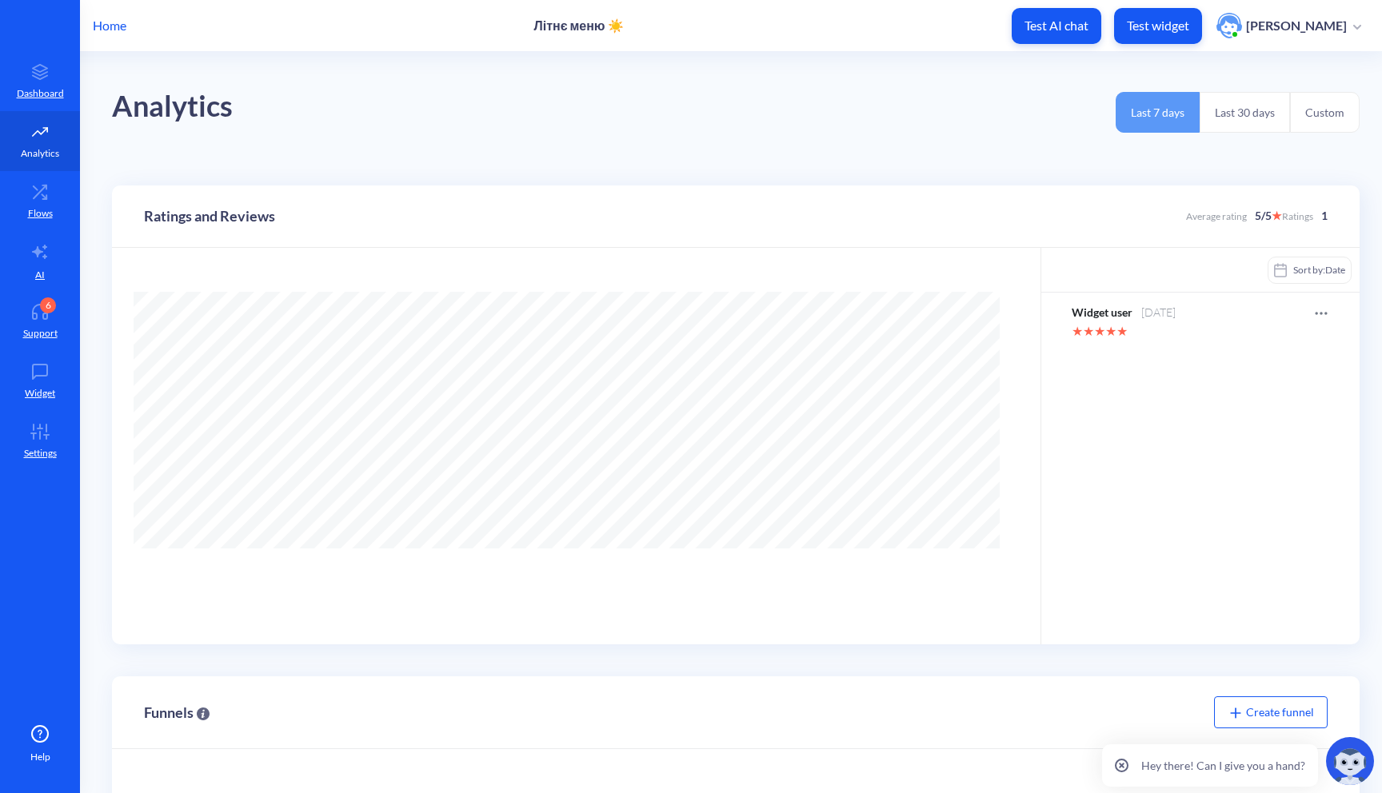
scroll to position [793, 1382]
click at [45, 101] on link "Dashboard" at bounding box center [40, 81] width 80 height 60
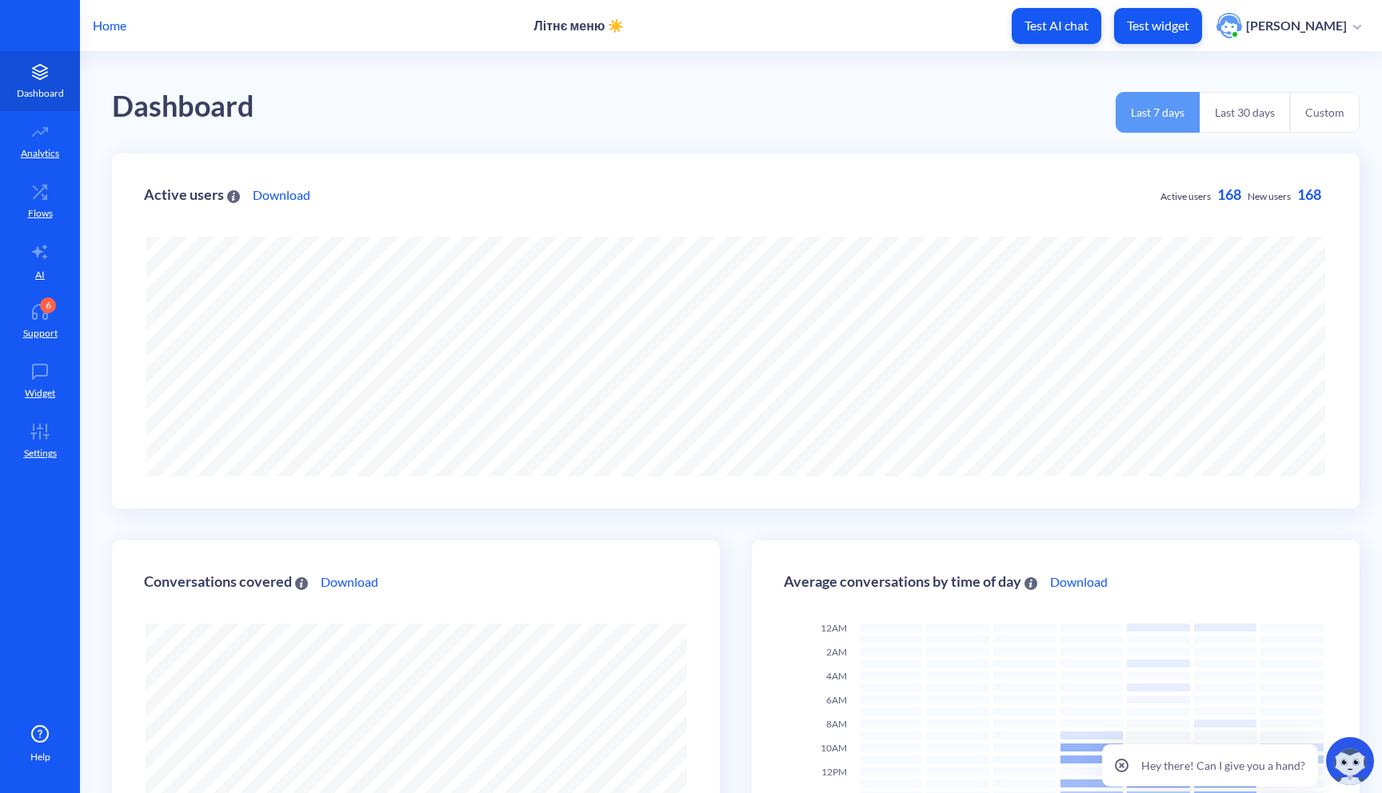
scroll to position [793, 1382]
click at [45, 250] on icon at bounding box center [39, 251] width 19 height 19
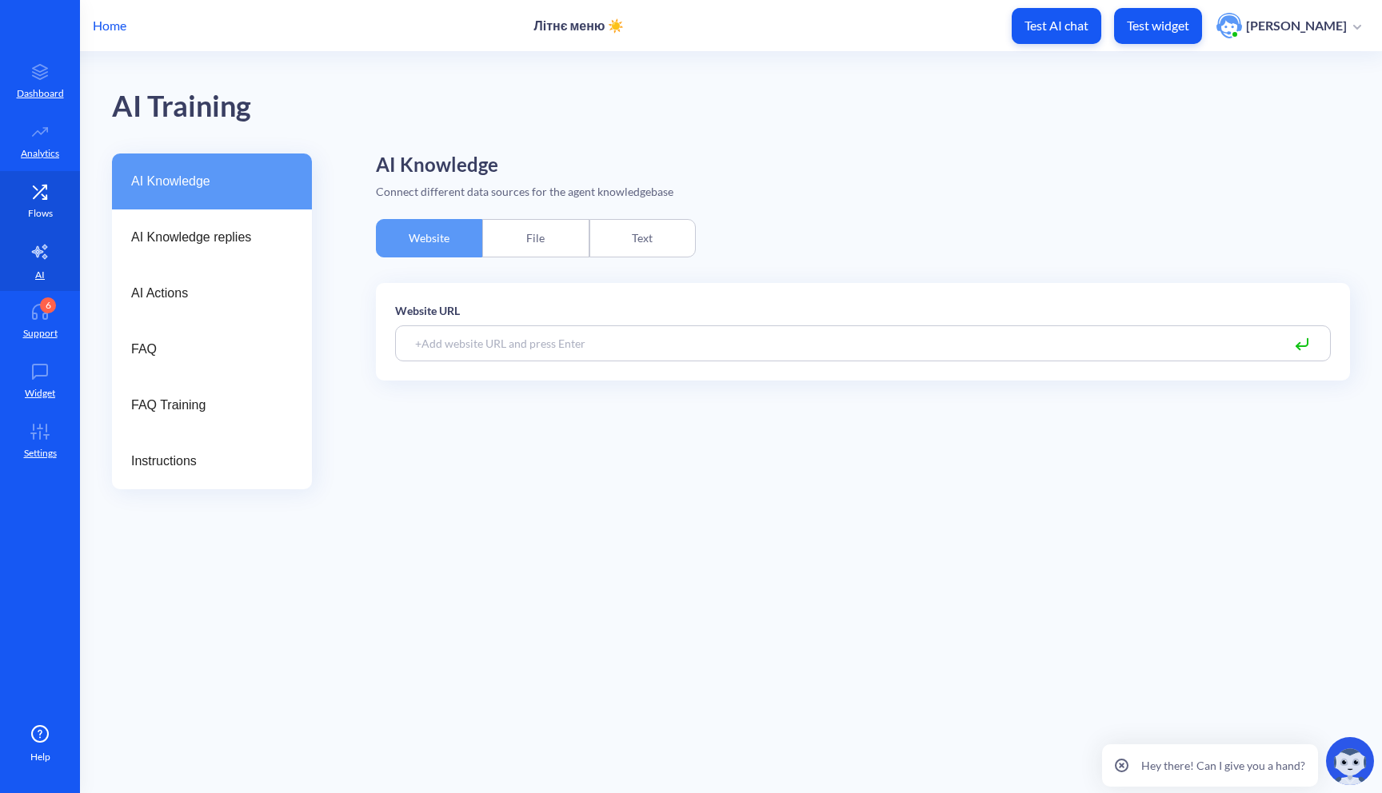
click at [45, 192] on icon at bounding box center [40, 192] width 32 height 16
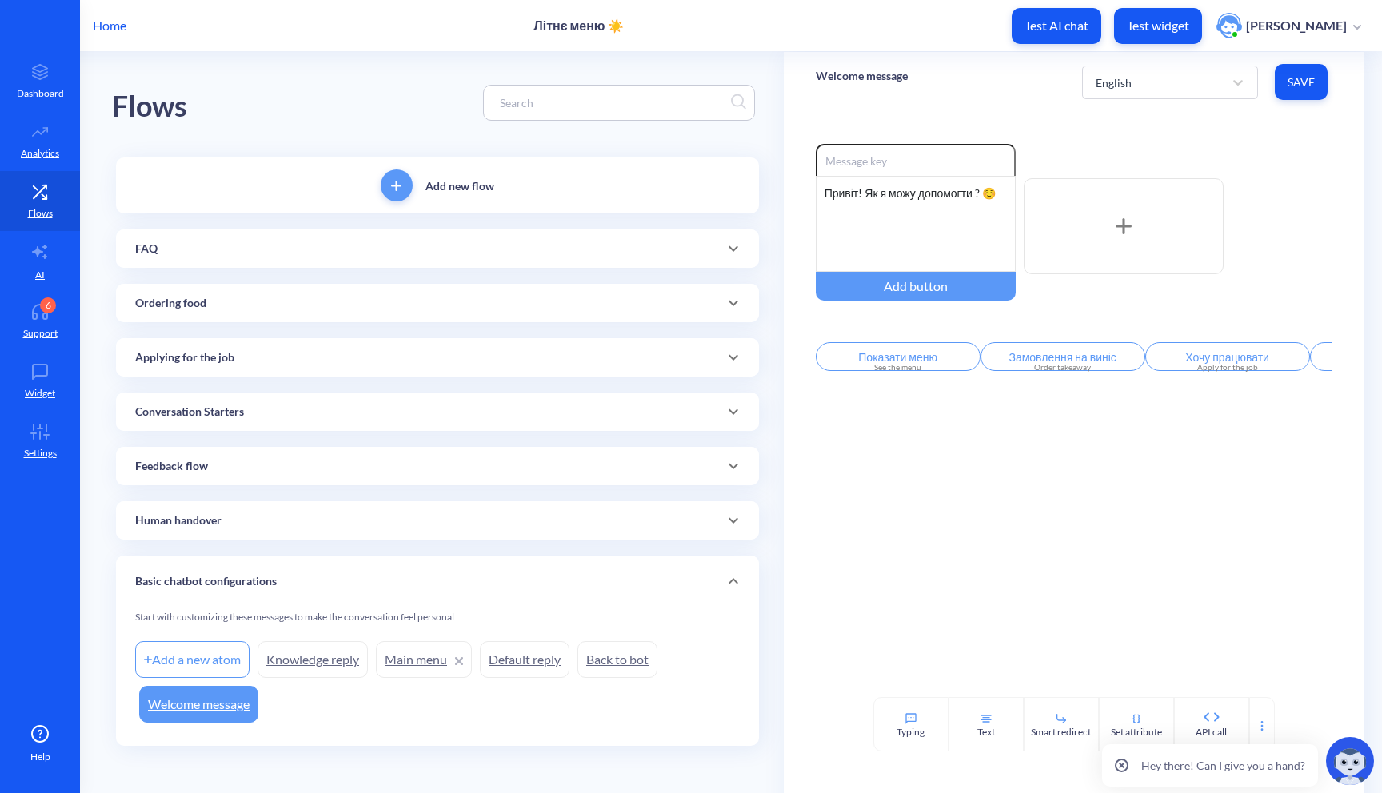
click at [162, 242] on div "FAQ" at bounding box center [437, 249] width 605 height 17
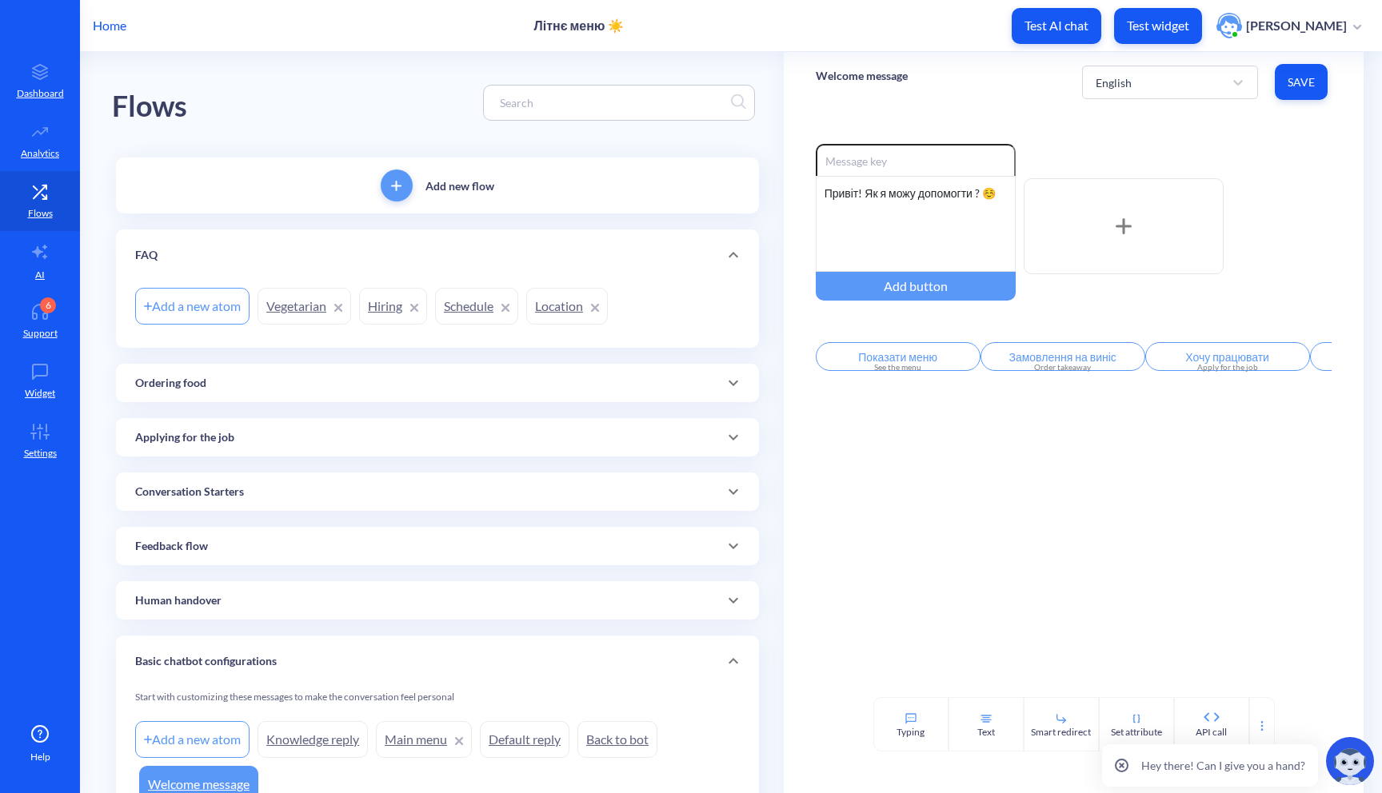
click at [271, 386] on div "Ordering food" at bounding box center [437, 383] width 605 height 17
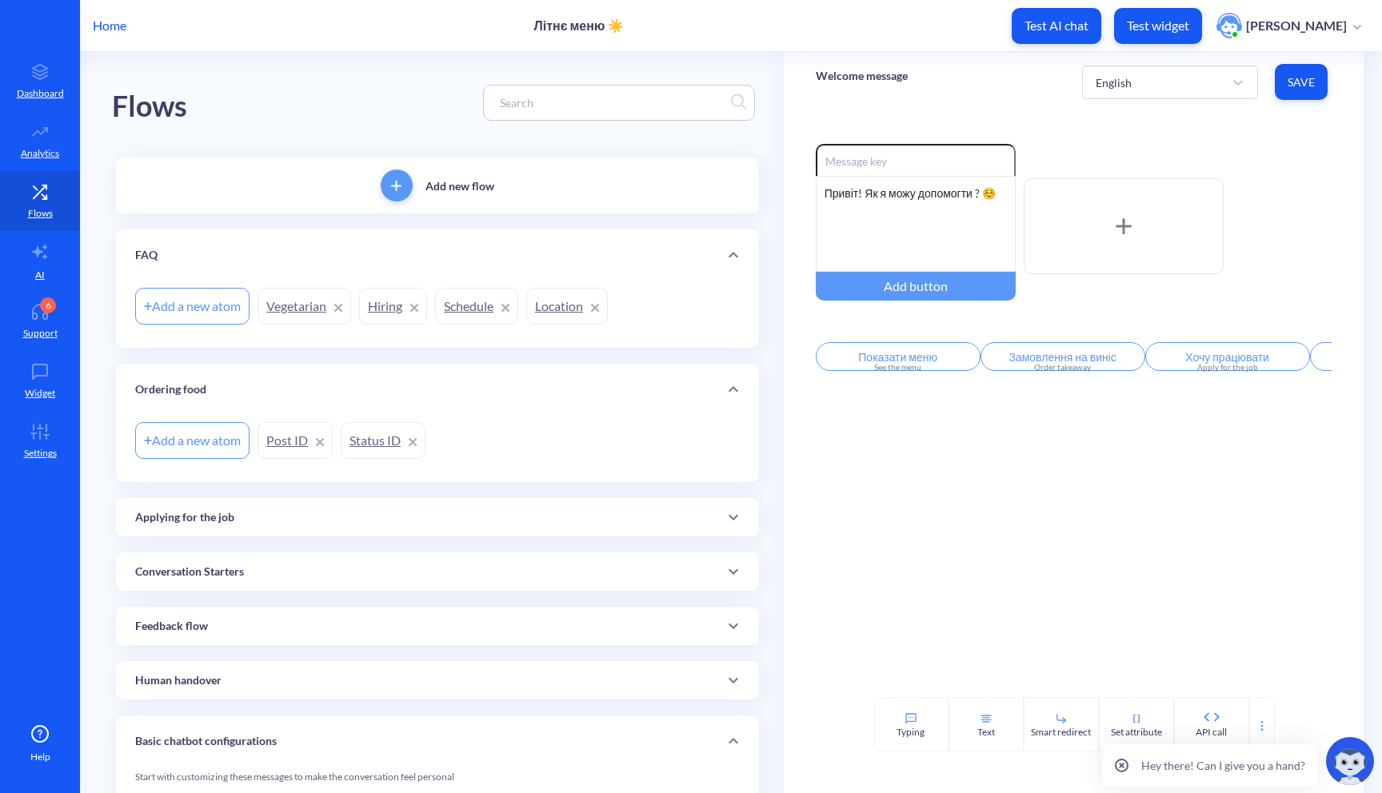
click at [258, 510] on div "Applying for the job" at bounding box center [437, 517] width 605 height 17
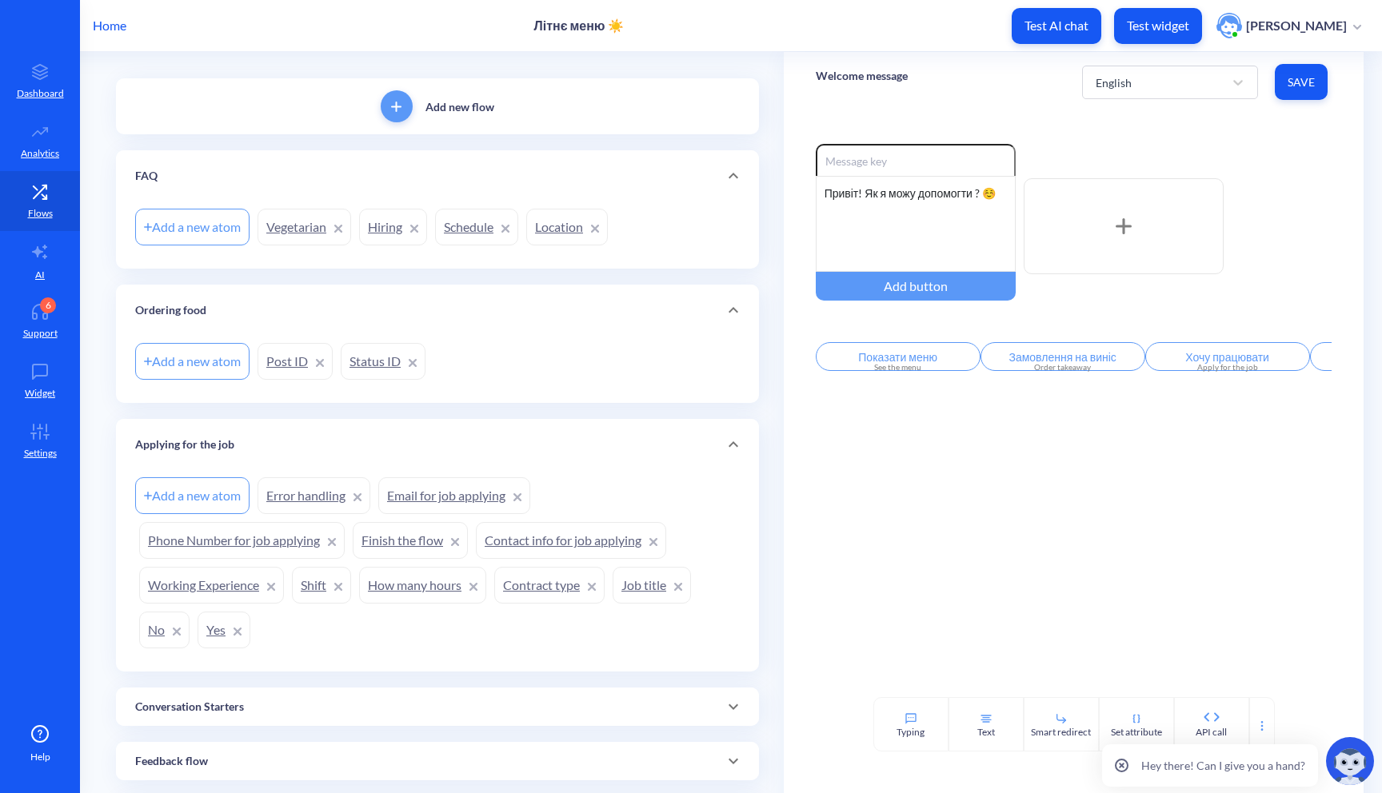
scroll to position [81, 0]
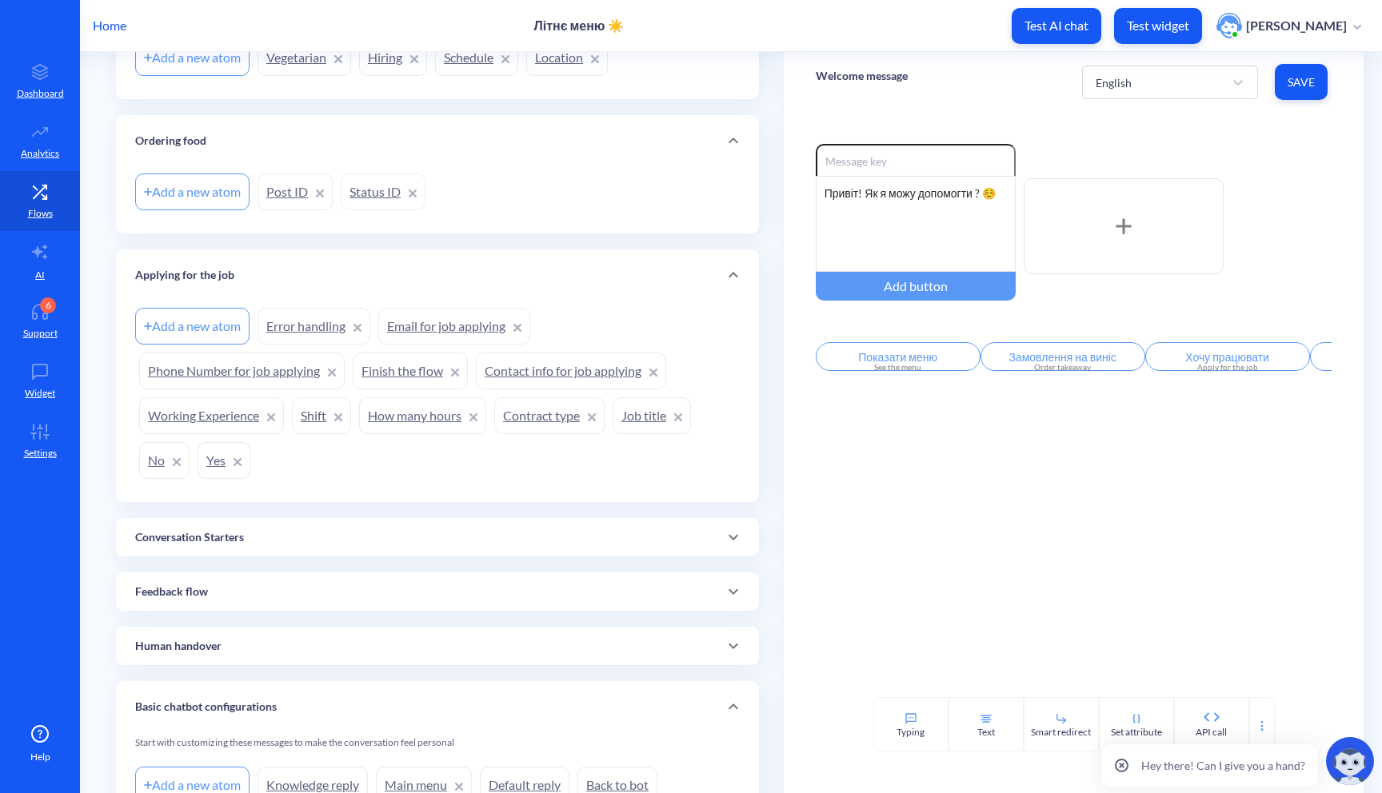
click at [285, 527] on div "Conversation Starters" at bounding box center [437, 537] width 643 height 38
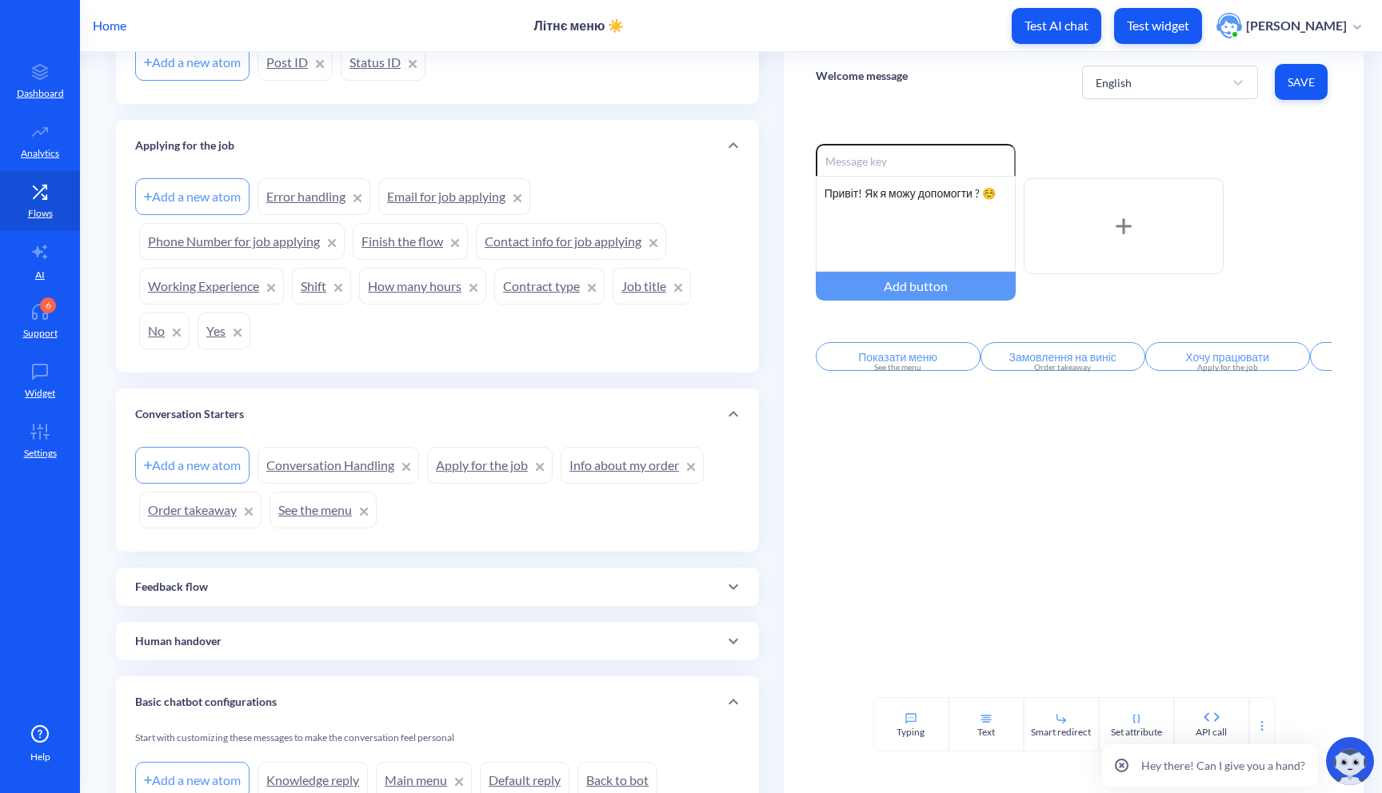
scroll to position [405, 0]
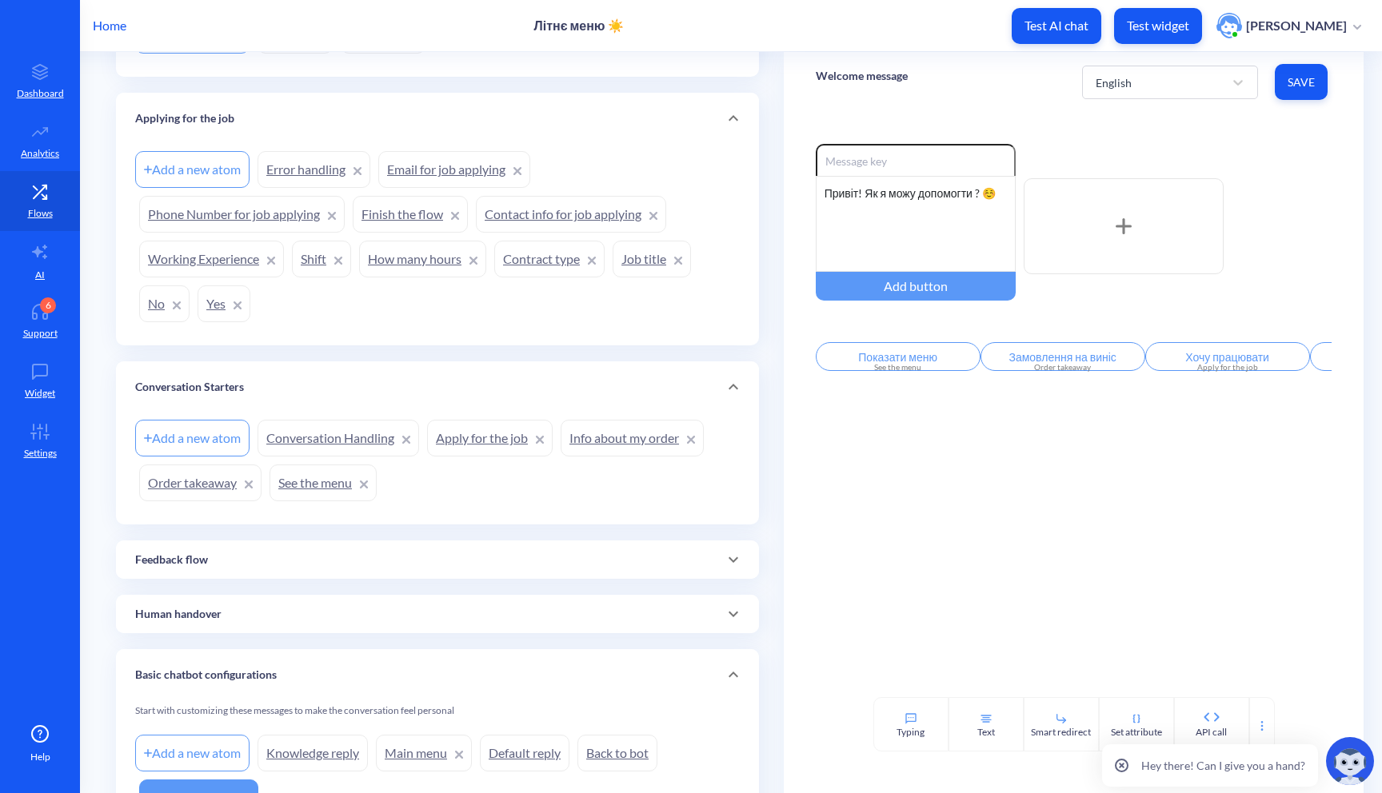
click at [321, 481] on link "See the menu" at bounding box center [323, 483] width 107 height 37
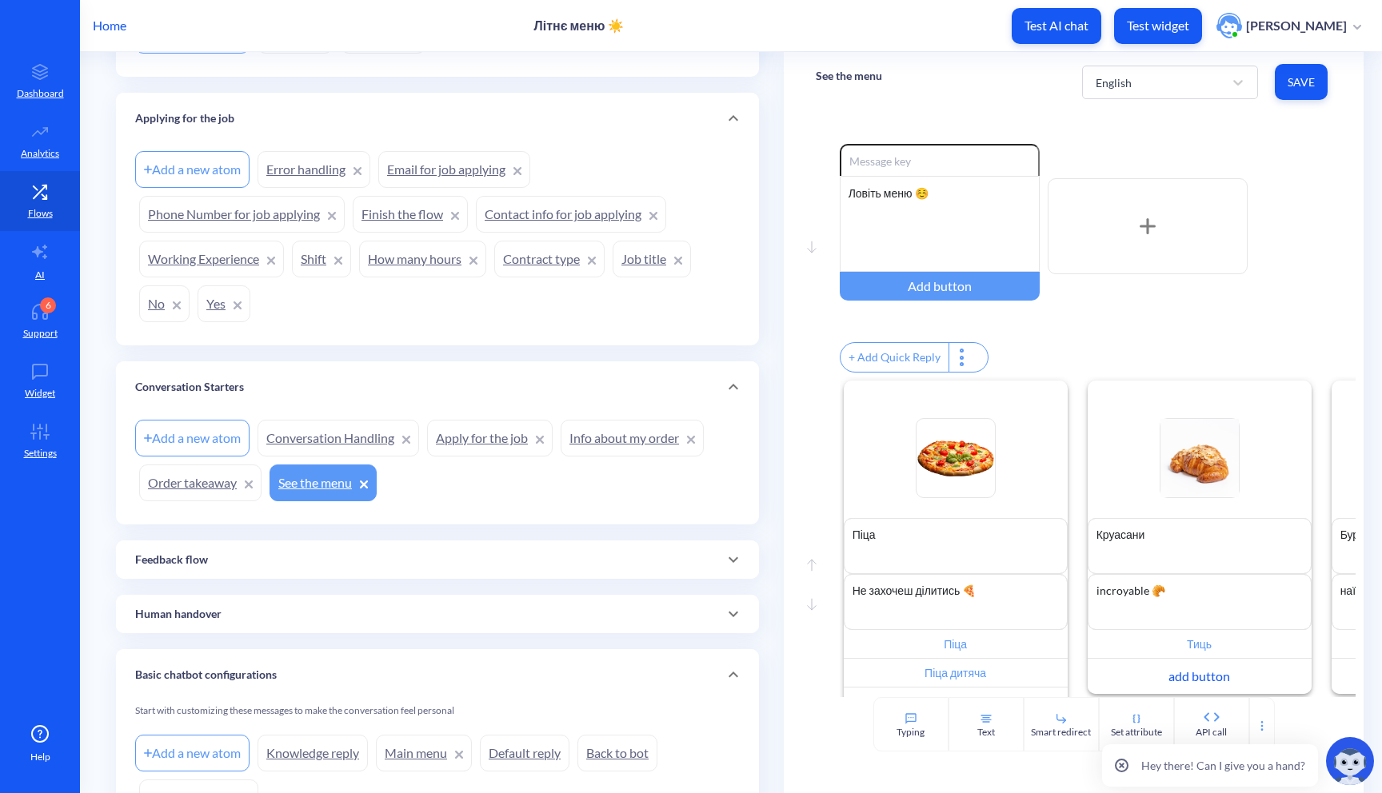
click at [586, 444] on link "Info about my order" at bounding box center [632, 438] width 143 height 37
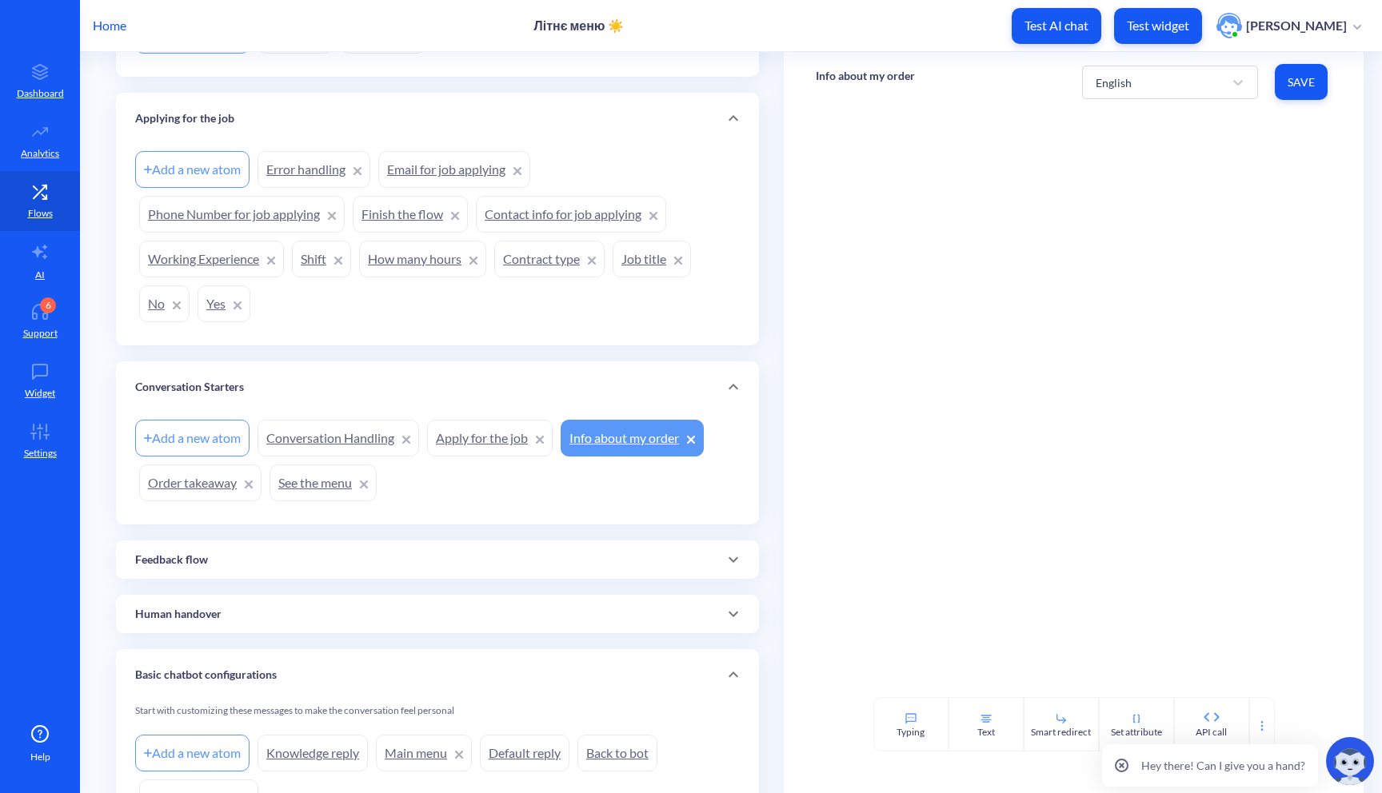
click at [205, 488] on link "Order takeaway" at bounding box center [200, 483] width 122 height 37
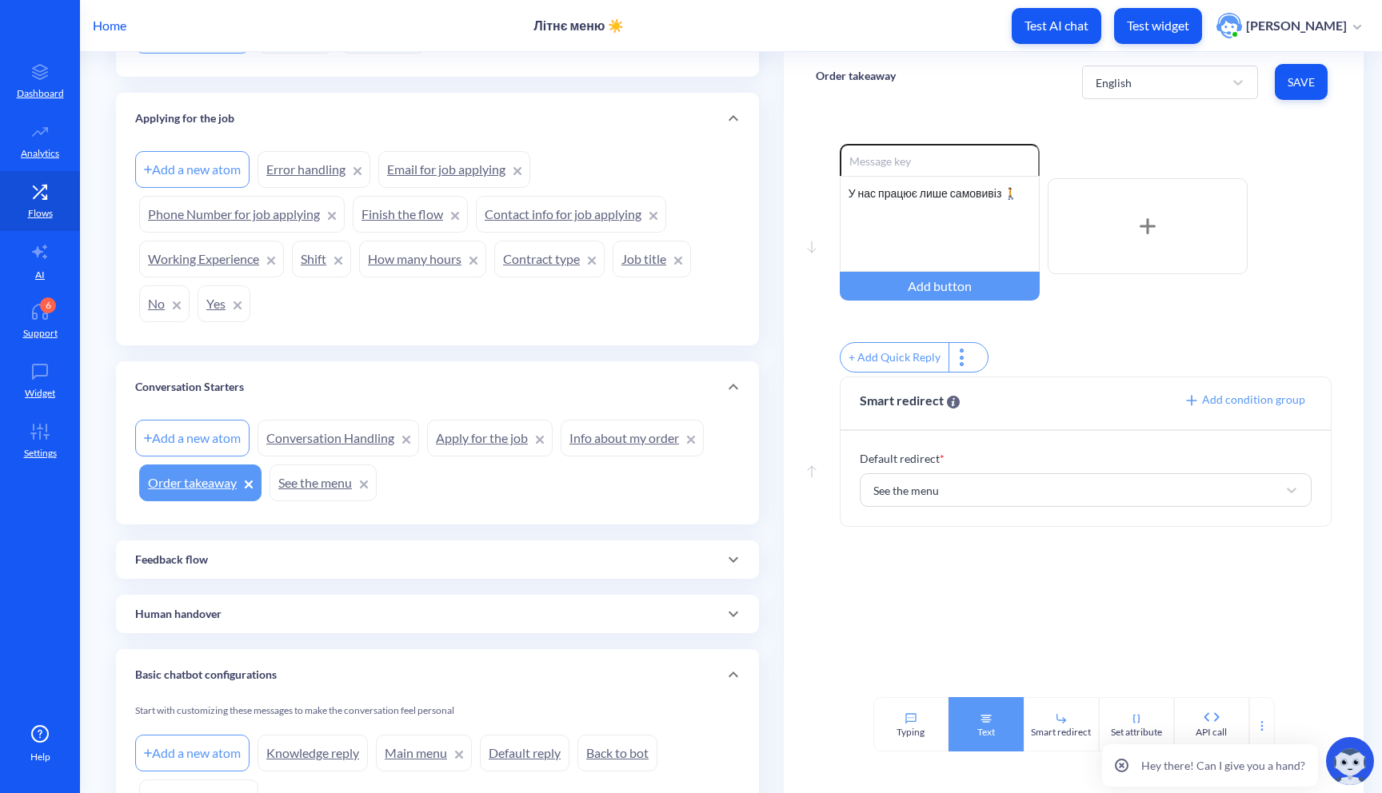
click at [977, 726] on div "Text" at bounding box center [986, 732] width 18 height 14
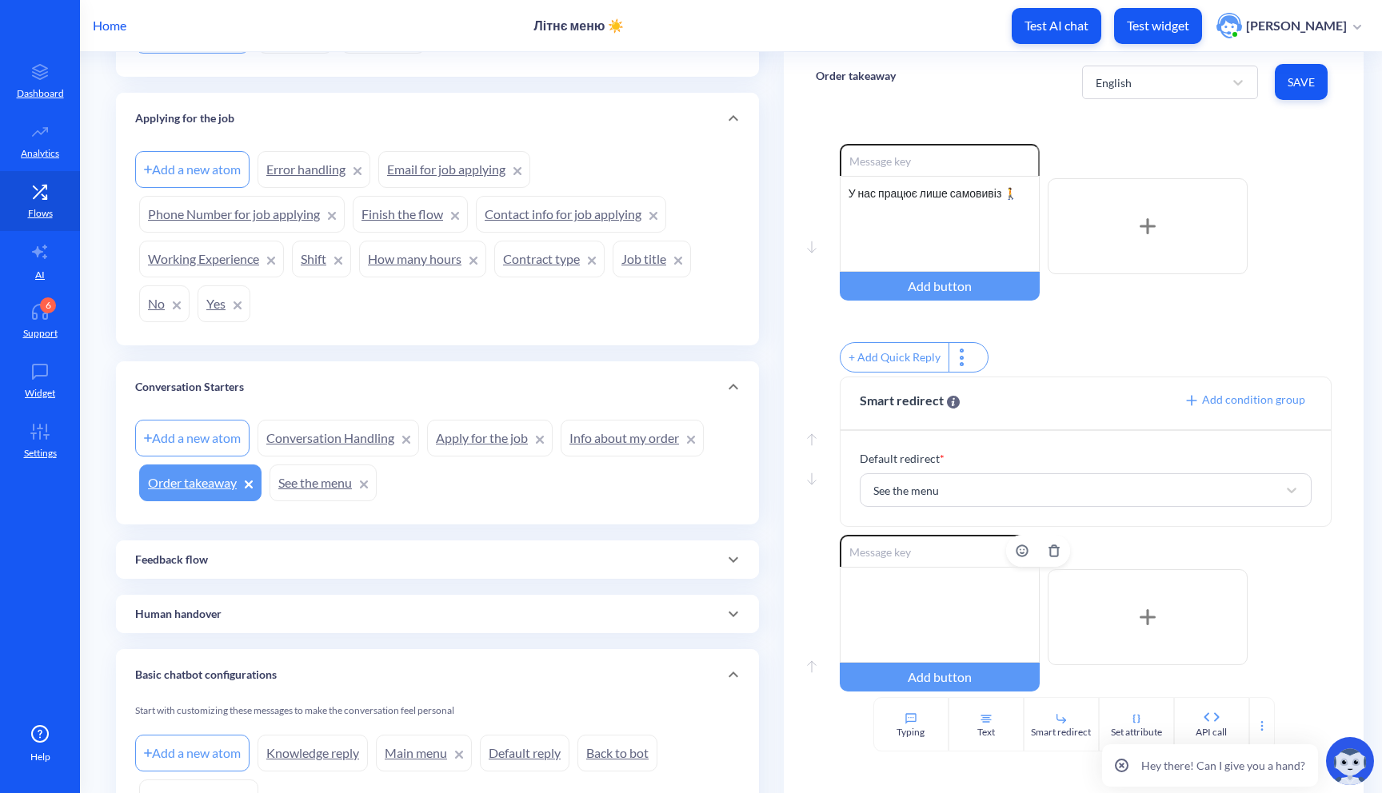
click at [921, 630] on div at bounding box center [940, 615] width 200 height 96
click at [1301, 91] on button "Save" at bounding box center [1301, 82] width 53 height 36
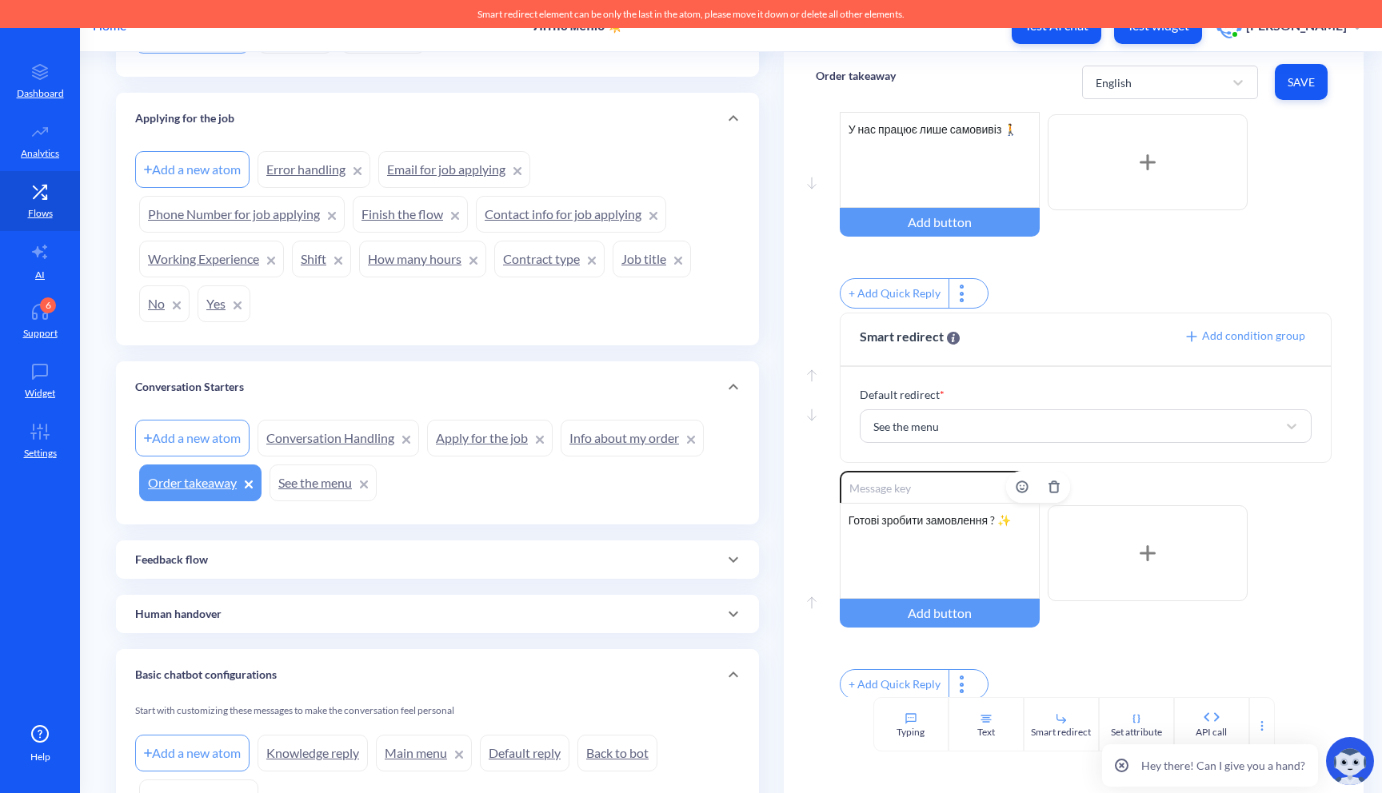
scroll to position [91, 0]
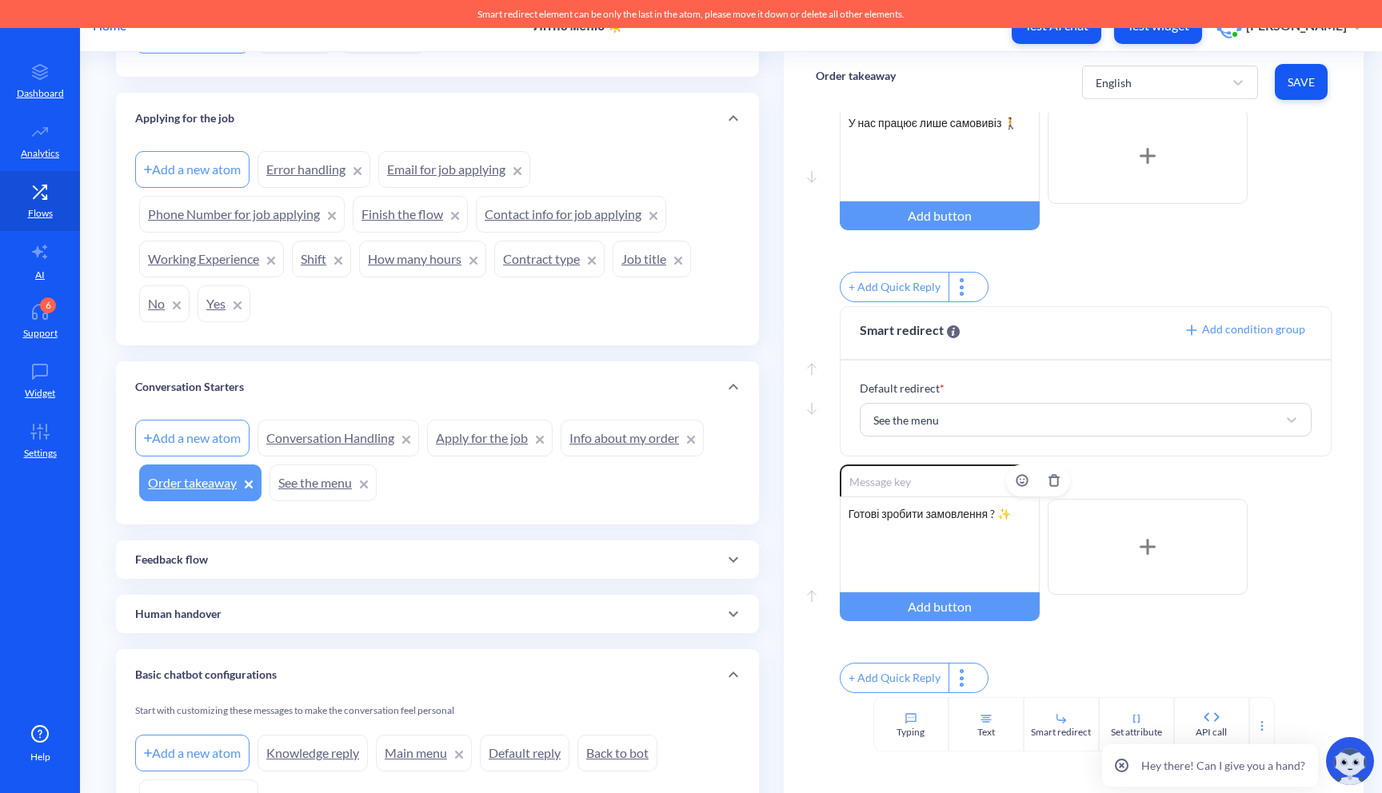
click at [988, 543] on div "Готові зробити замовлення ? ✨" at bounding box center [940, 545] width 200 height 96
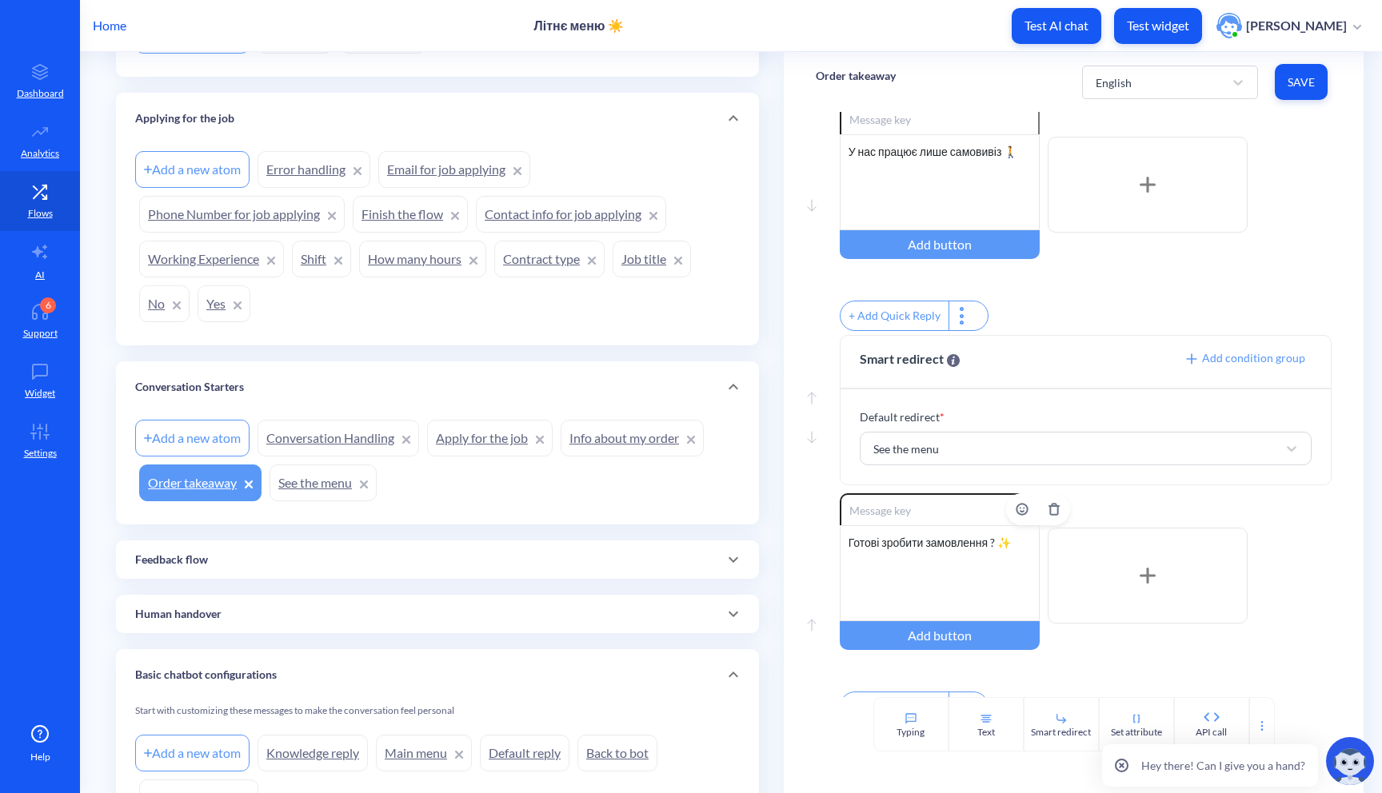
scroll to position [39, 0]
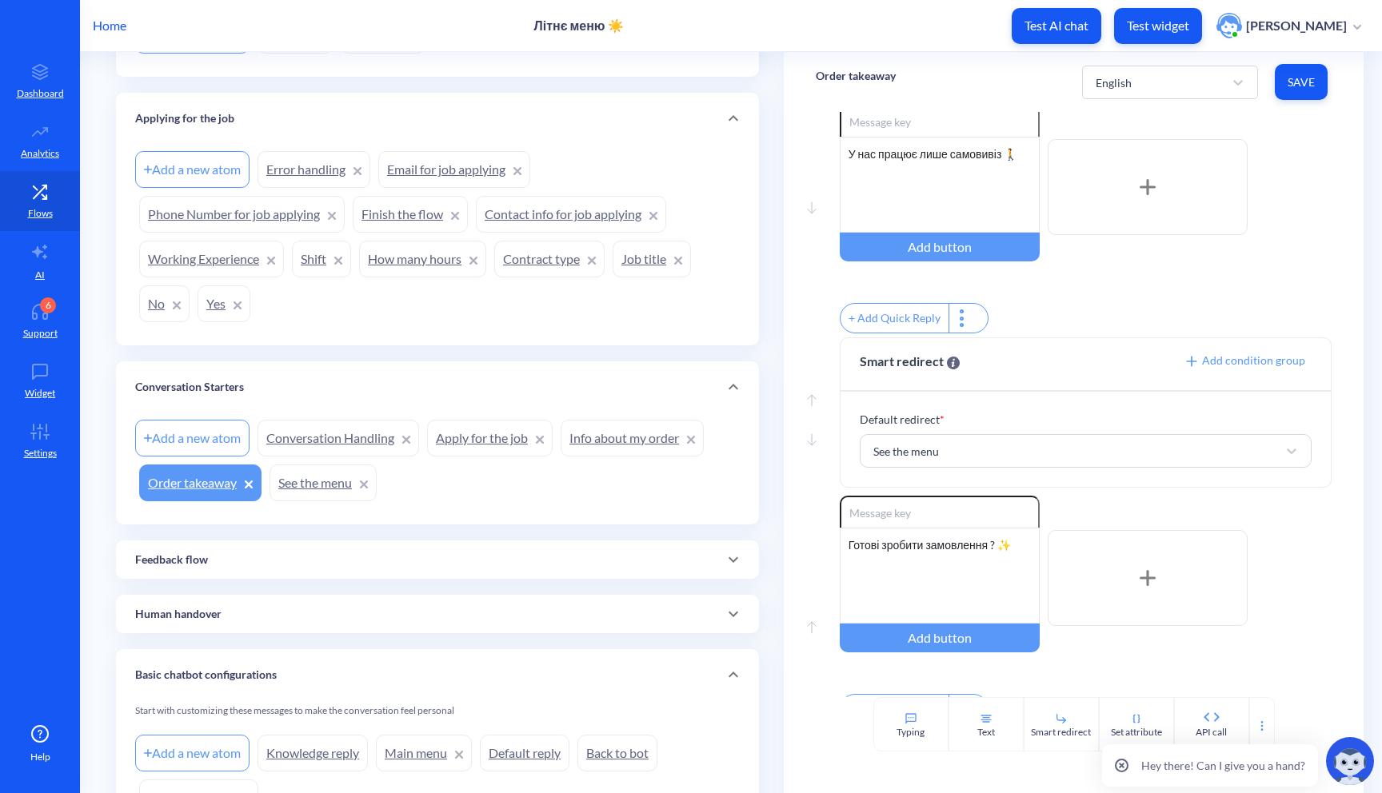
click at [1299, 82] on span "Save" at bounding box center [1301, 82] width 27 height 16
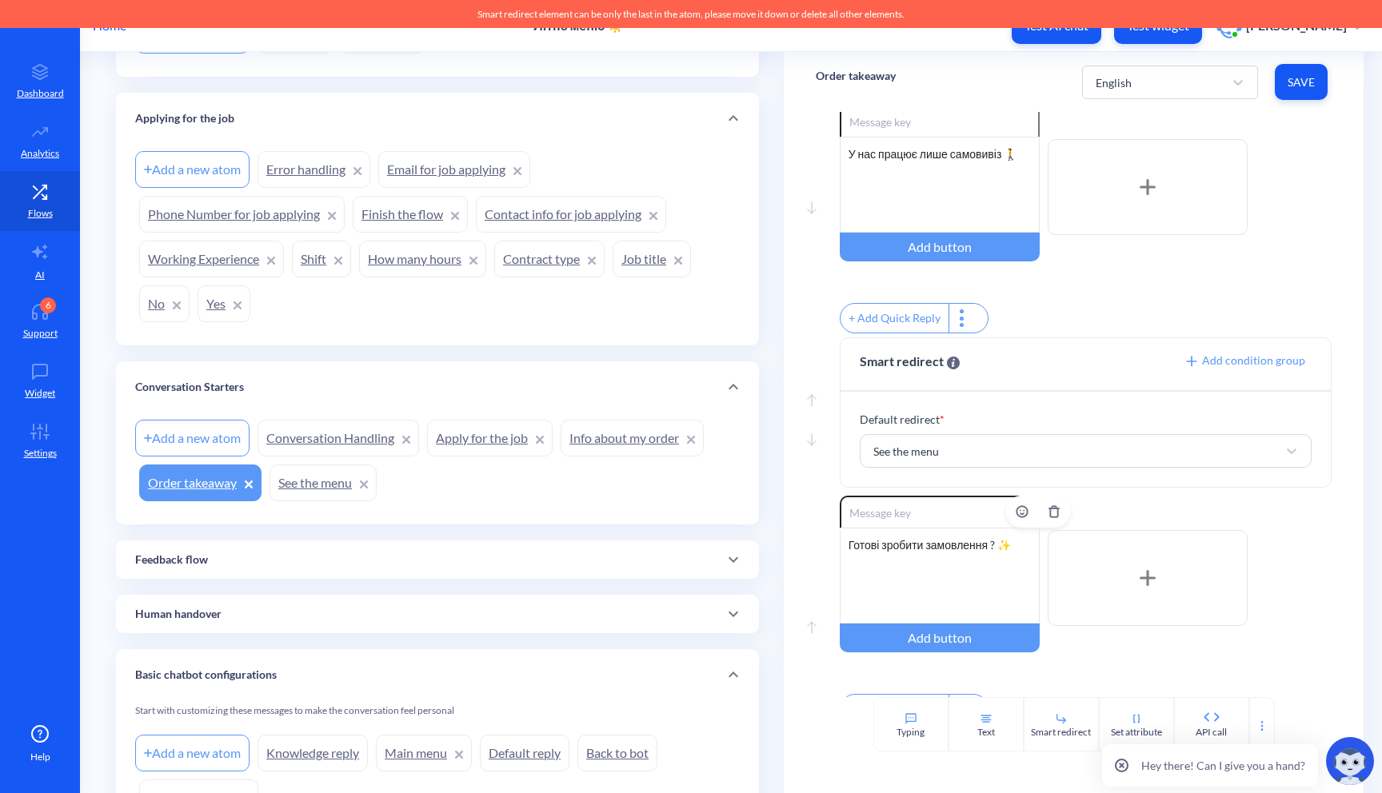
click at [953, 566] on div "Готові зробити замовлення ? ✨" at bounding box center [940, 576] width 200 height 96
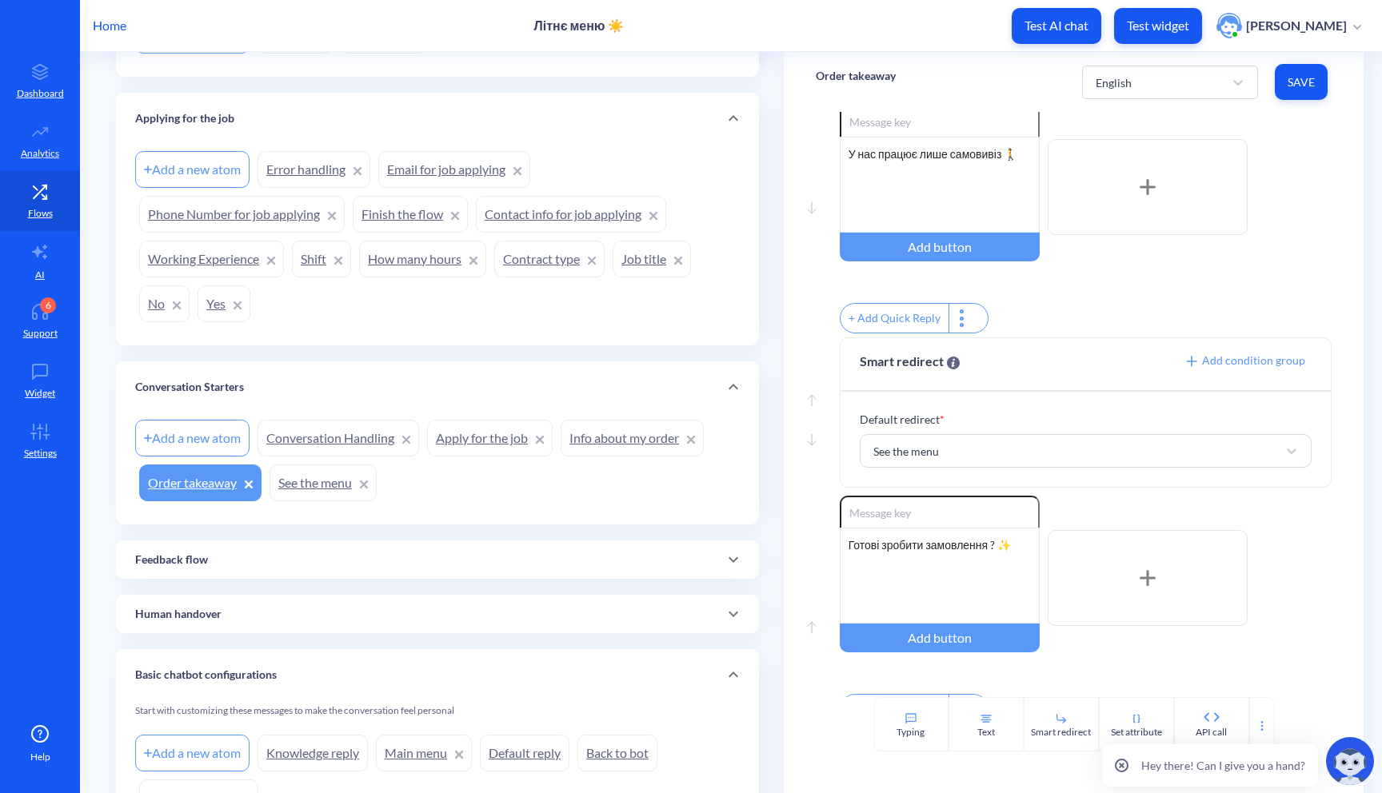
click at [1314, 70] on button "Save" at bounding box center [1301, 82] width 53 height 36
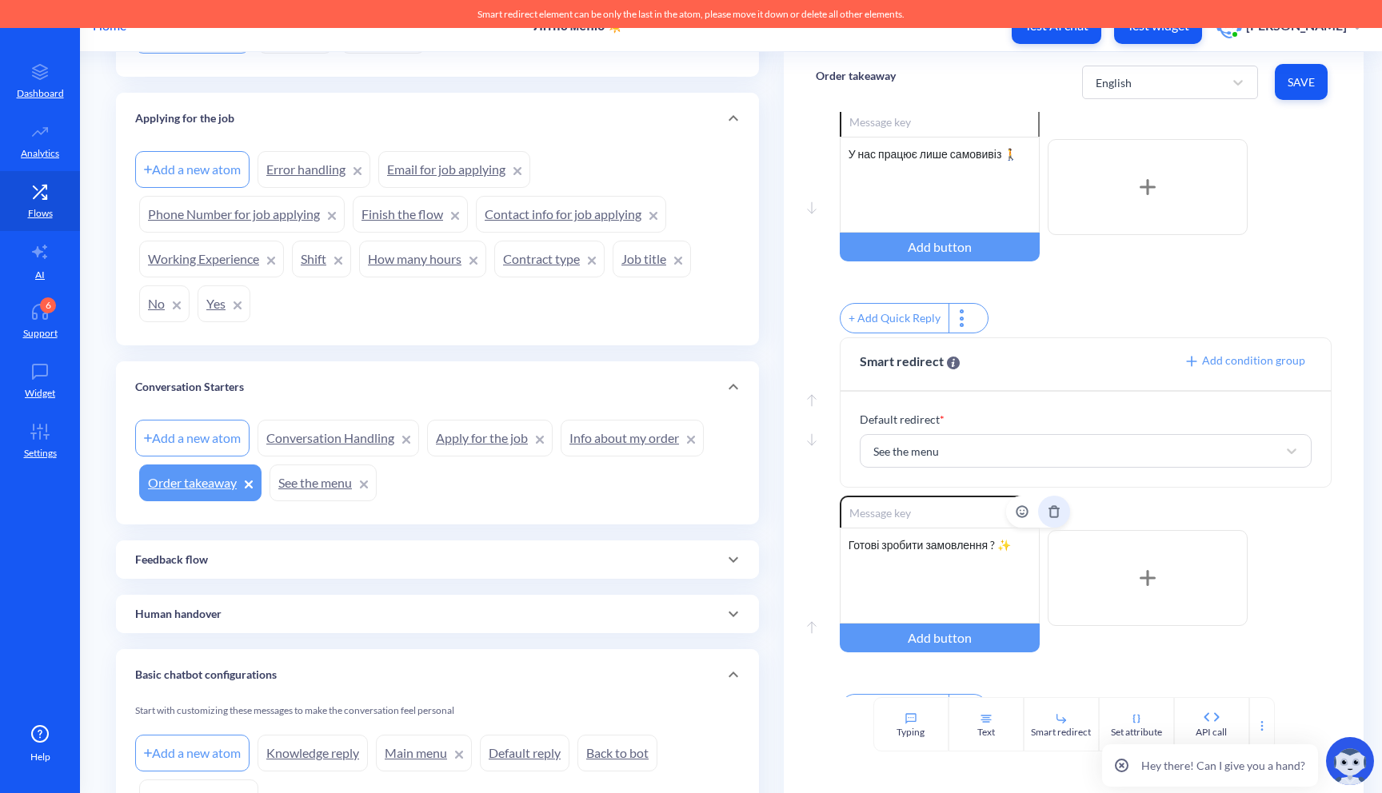
click at [1048, 518] on icon "Delete" at bounding box center [1054, 511] width 13 height 13
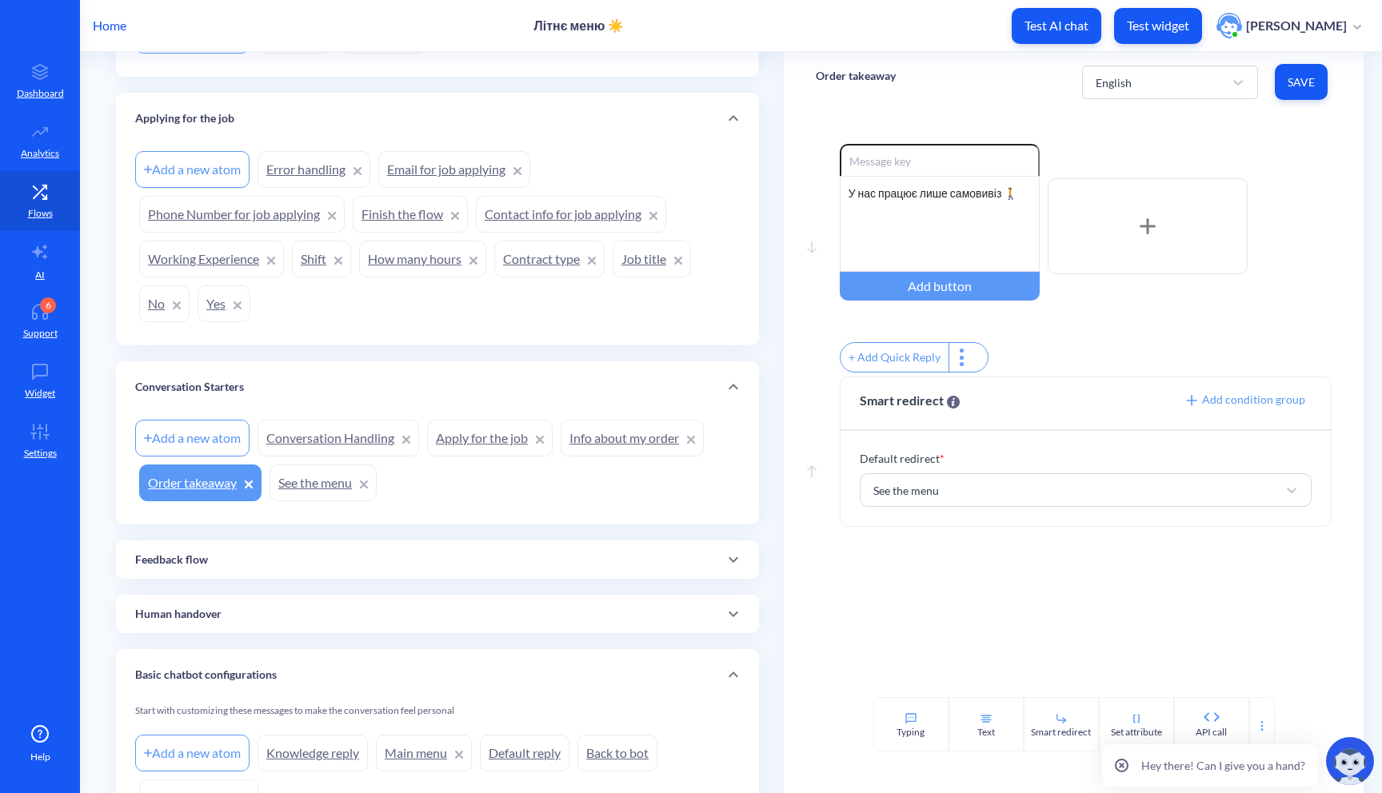
click at [1310, 96] on button "Save" at bounding box center [1301, 82] width 53 height 36
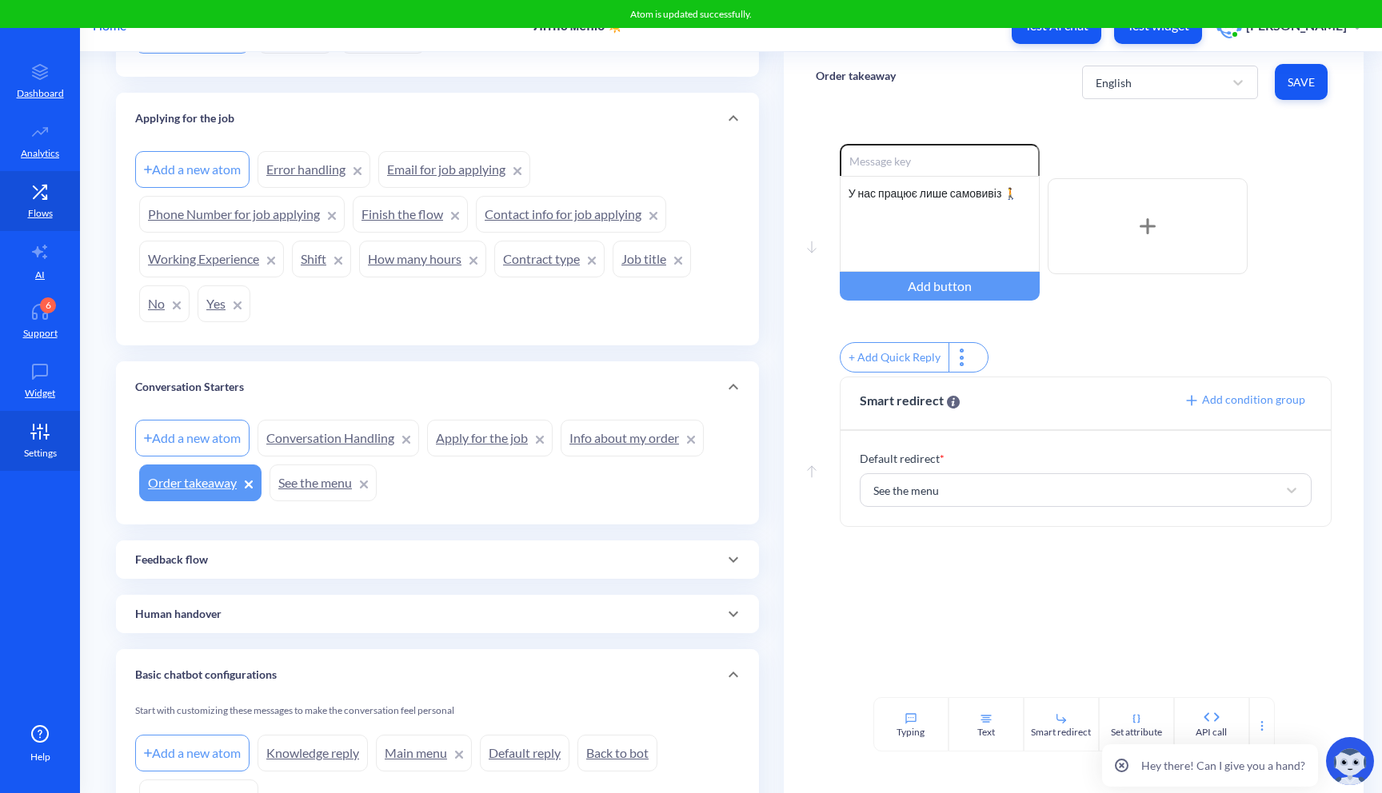
click at [45, 425] on icon at bounding box center [40, 432] width 32 height 16
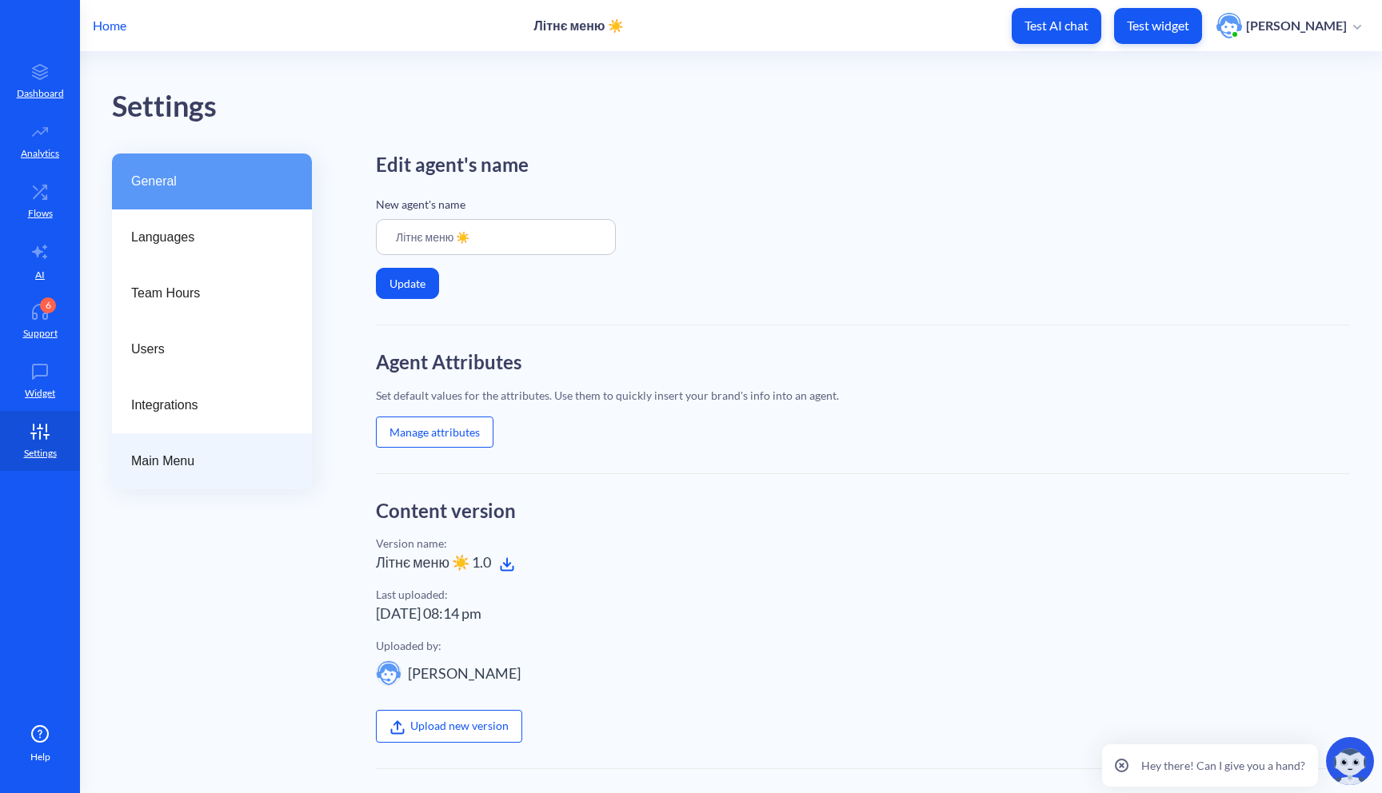
click at [155, 475] on div "Main Menu" at bounding box center [212, 461] width 200 height 56
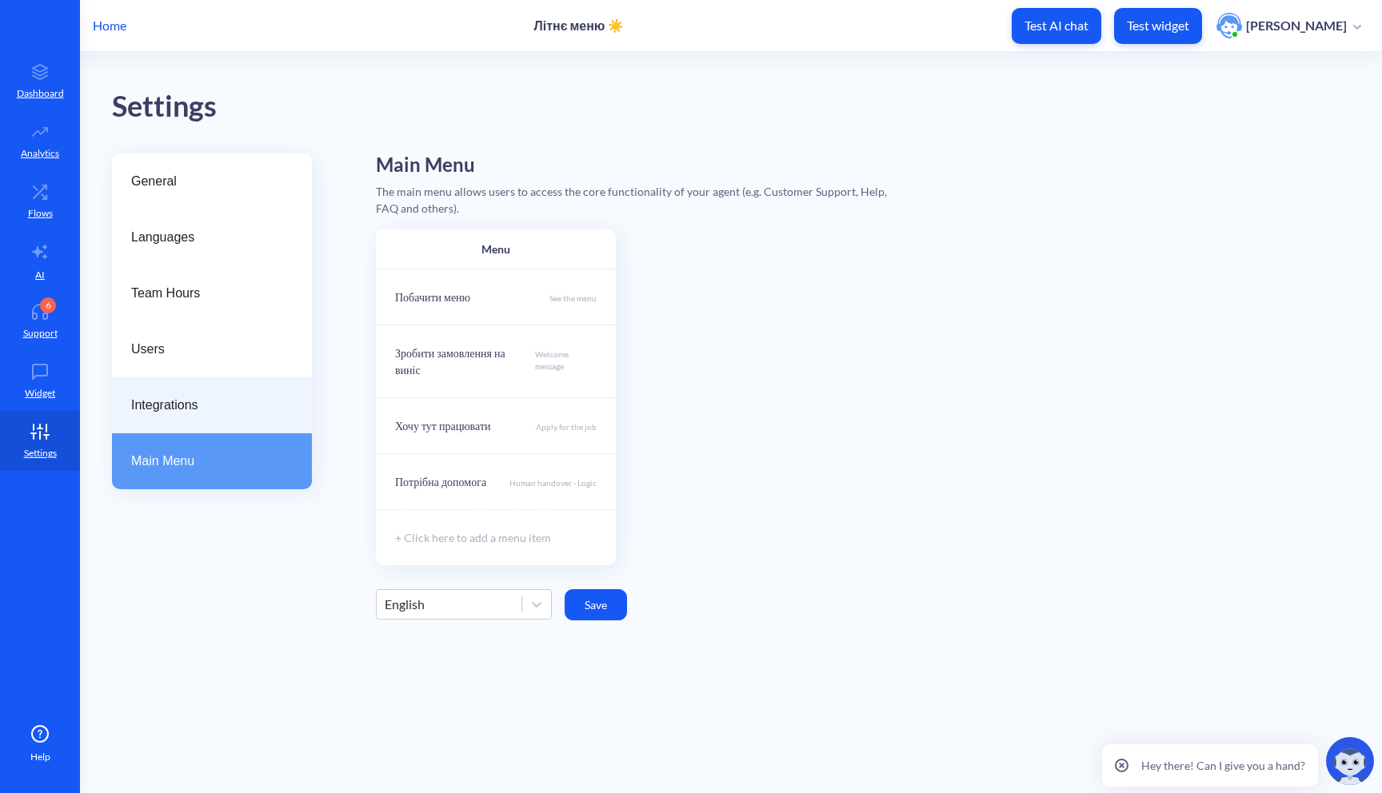
click at [194, 415] on div "Integrations" at bounding box center [212, 405] width 200 height 56
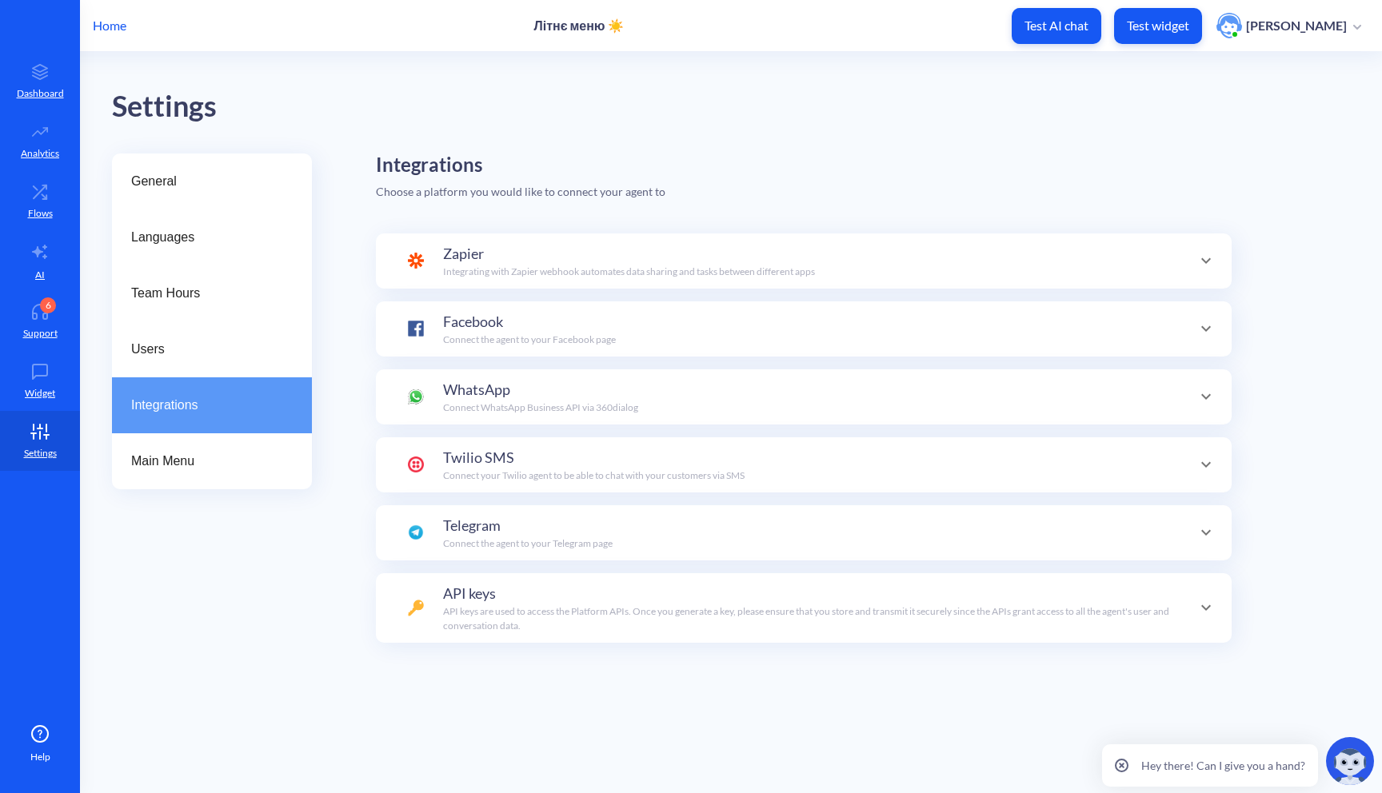
scroll to position [156, 0]
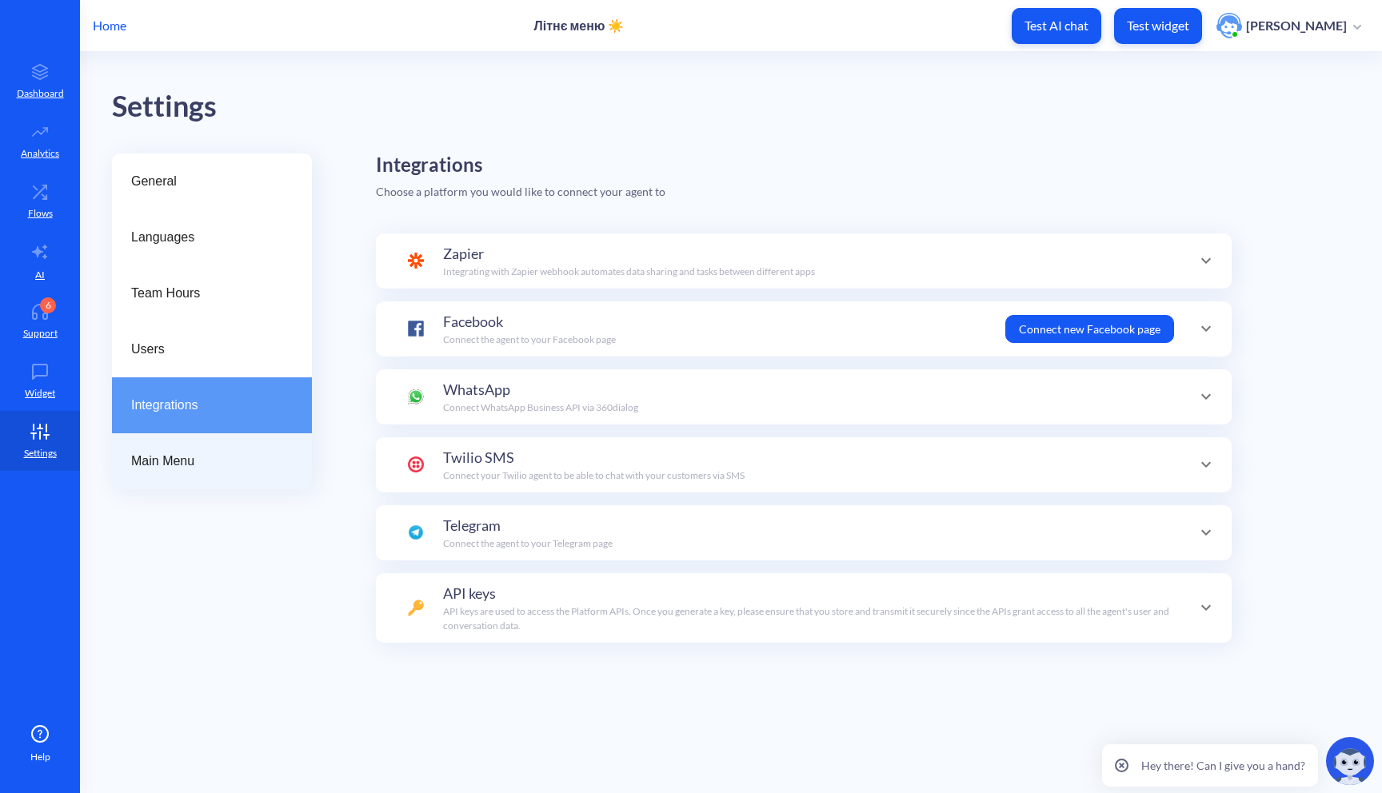
click at [186, 441] on div "Main Menu" at bounding box center [212, 461] width 200 height 56
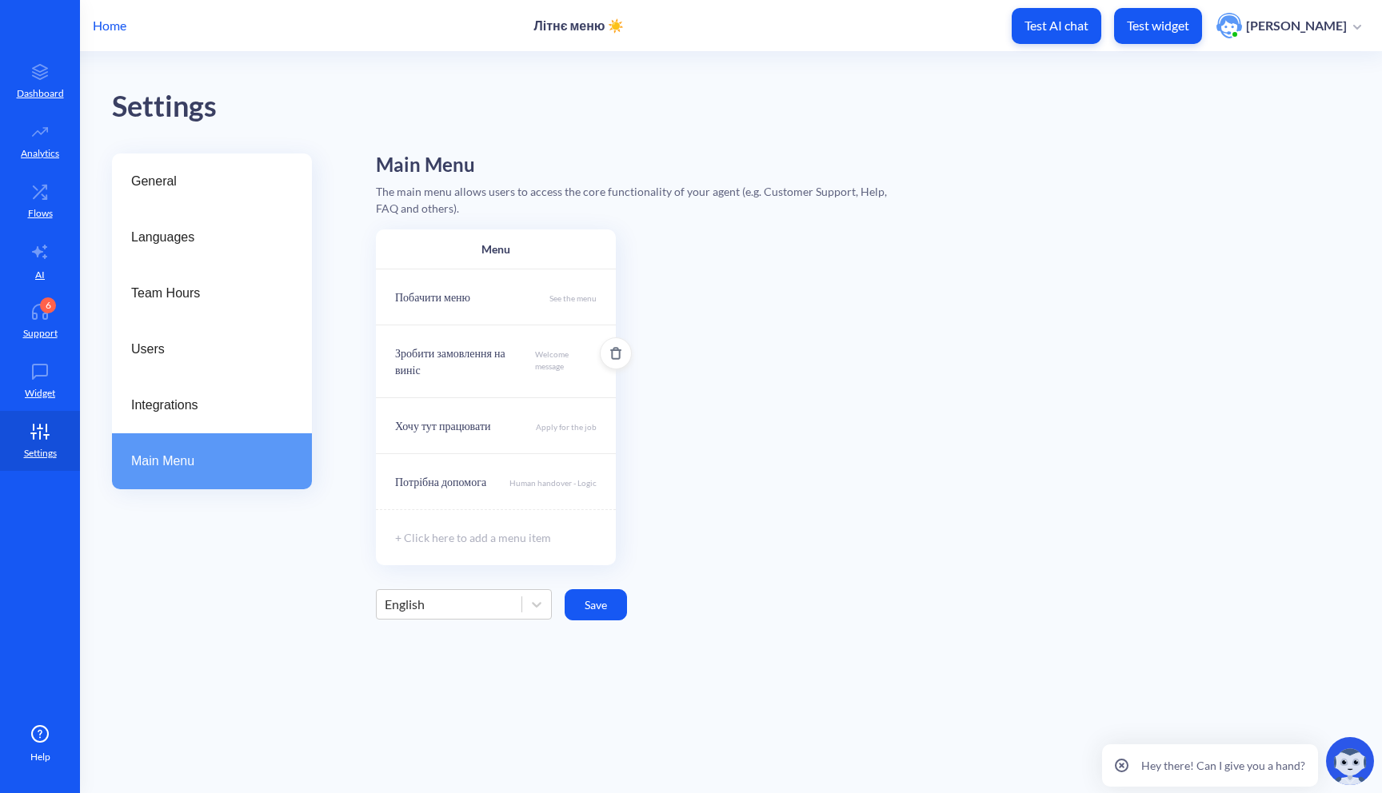
click at [560, 367] on p "Welcome message" at bounding box center [566, 364] width 62 height 30
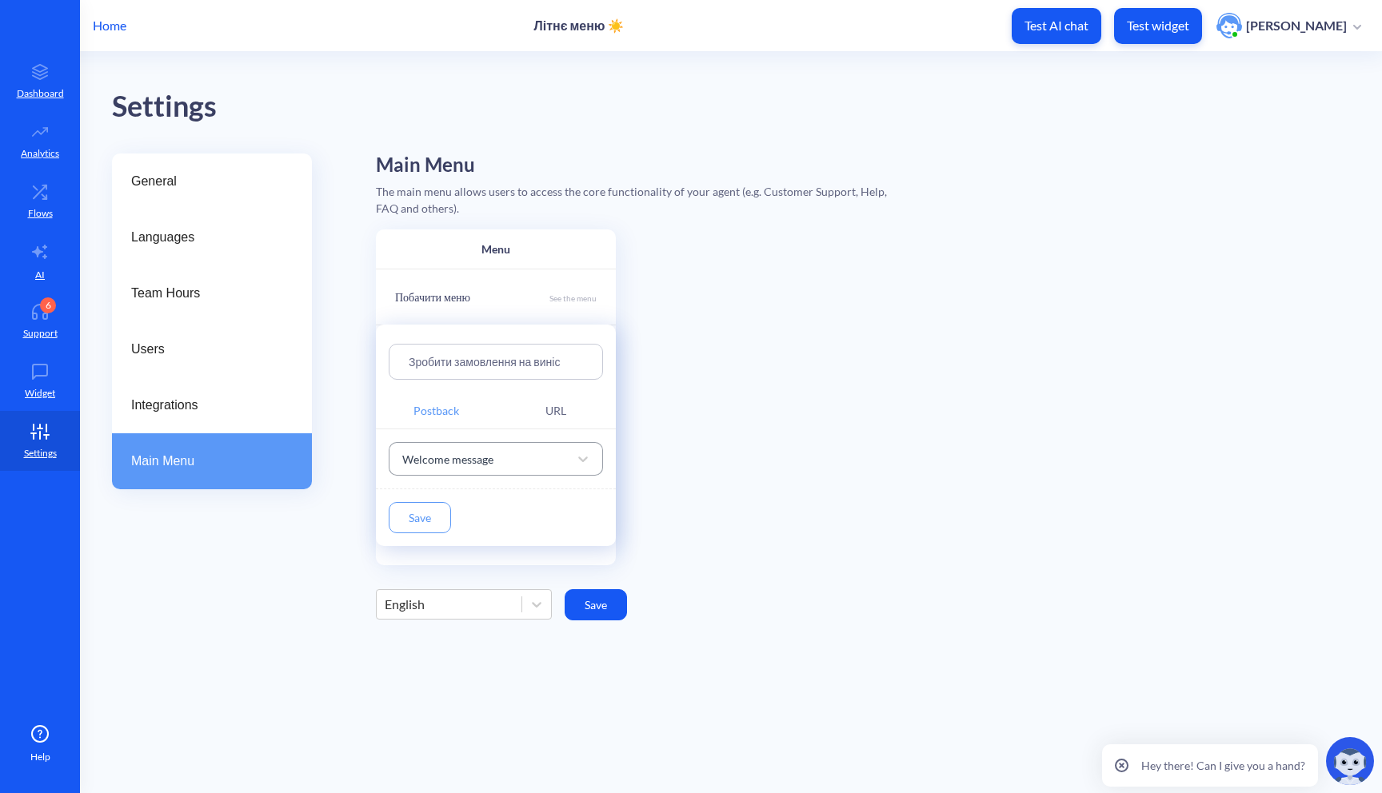
click at [504, 457] on div "Welcome message" at bounding box center [481, 459] width 174 height 29
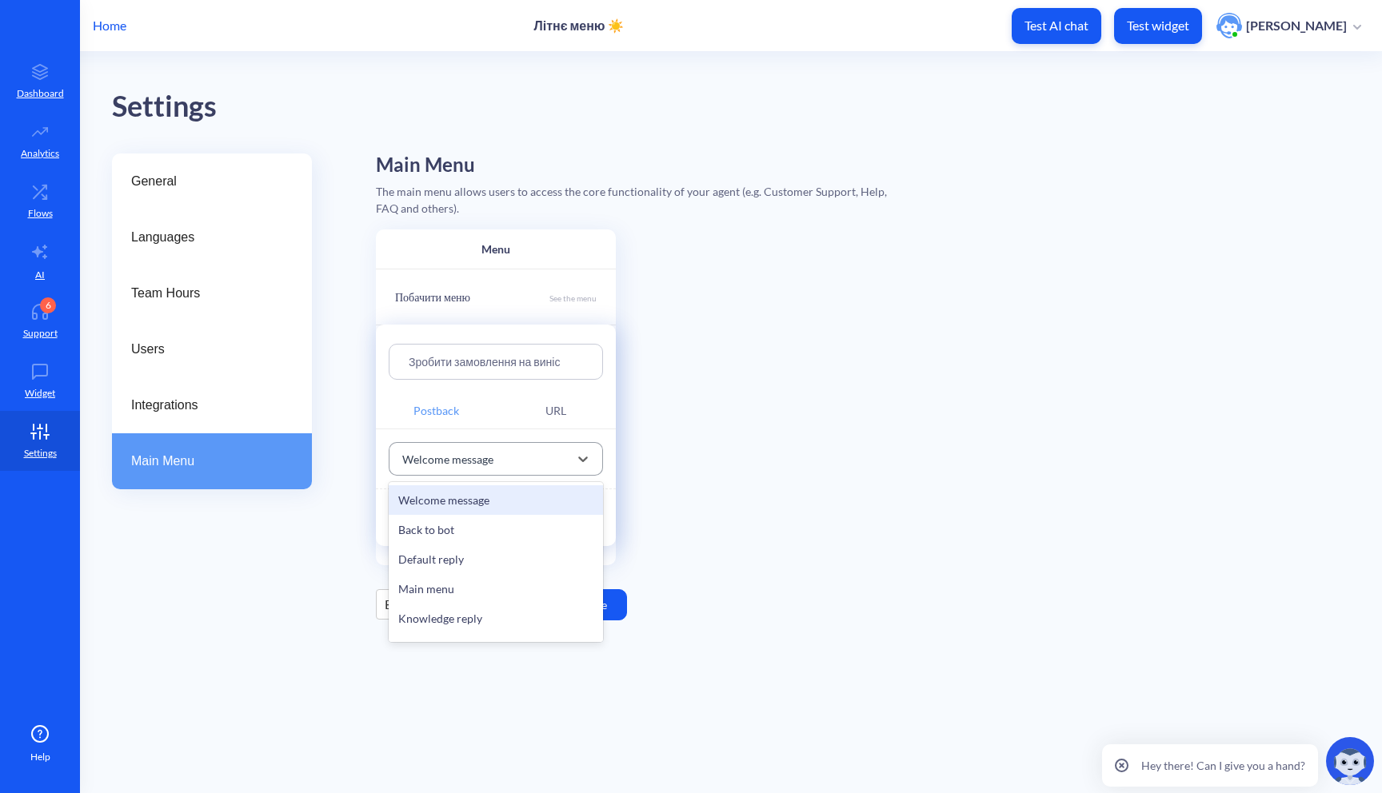
click at [512, 466] on div "Welcome message" at bounding box center [481, 459] width 174 height 29
type input "order"
click at [500, 500] on div "Order takeaway" at bounding box center [496, 500] width 214 height 30
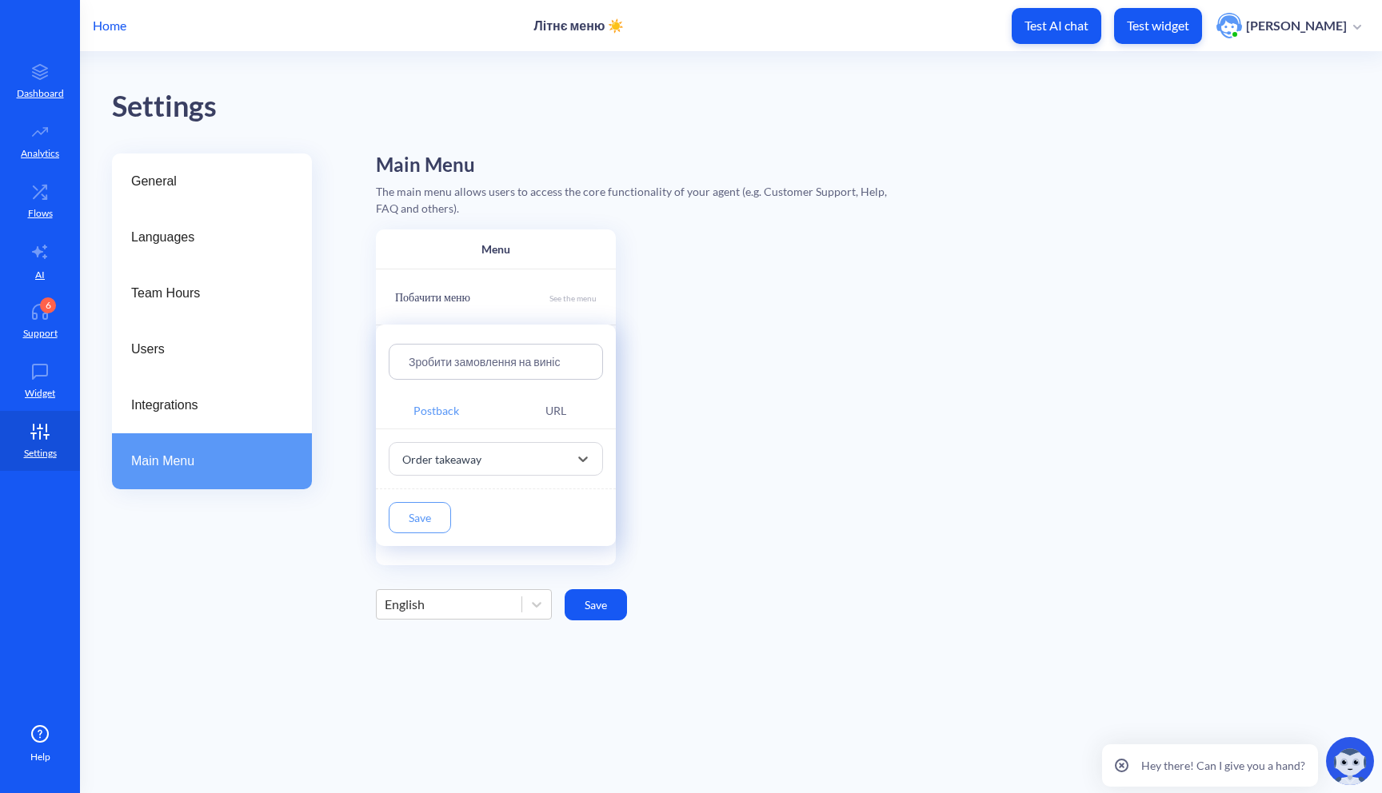
click at [603, 606] on div at bounding box center [691, 396] width 1382 height 793
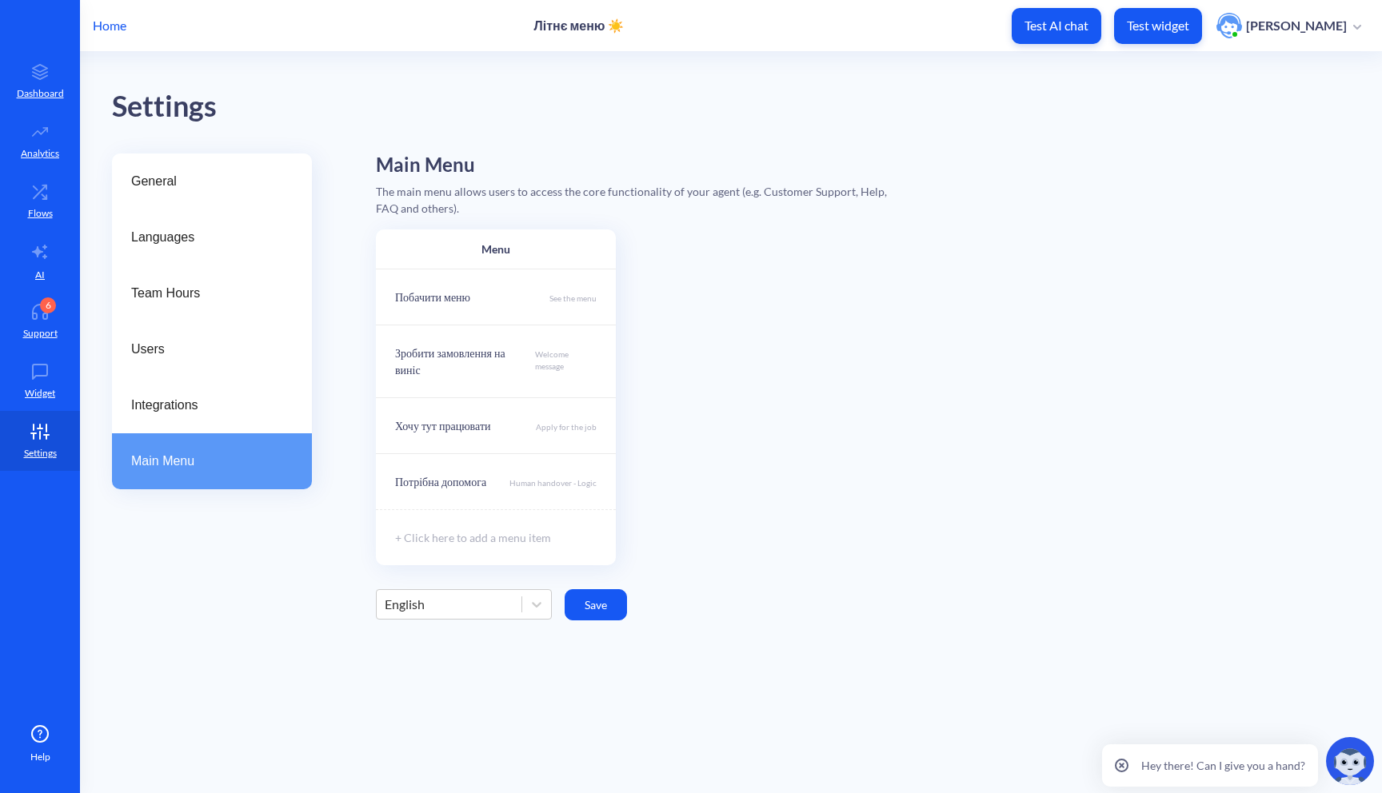
click at [603, 606] on button "Save" at bounding box center [596, 604] width 62 height 31
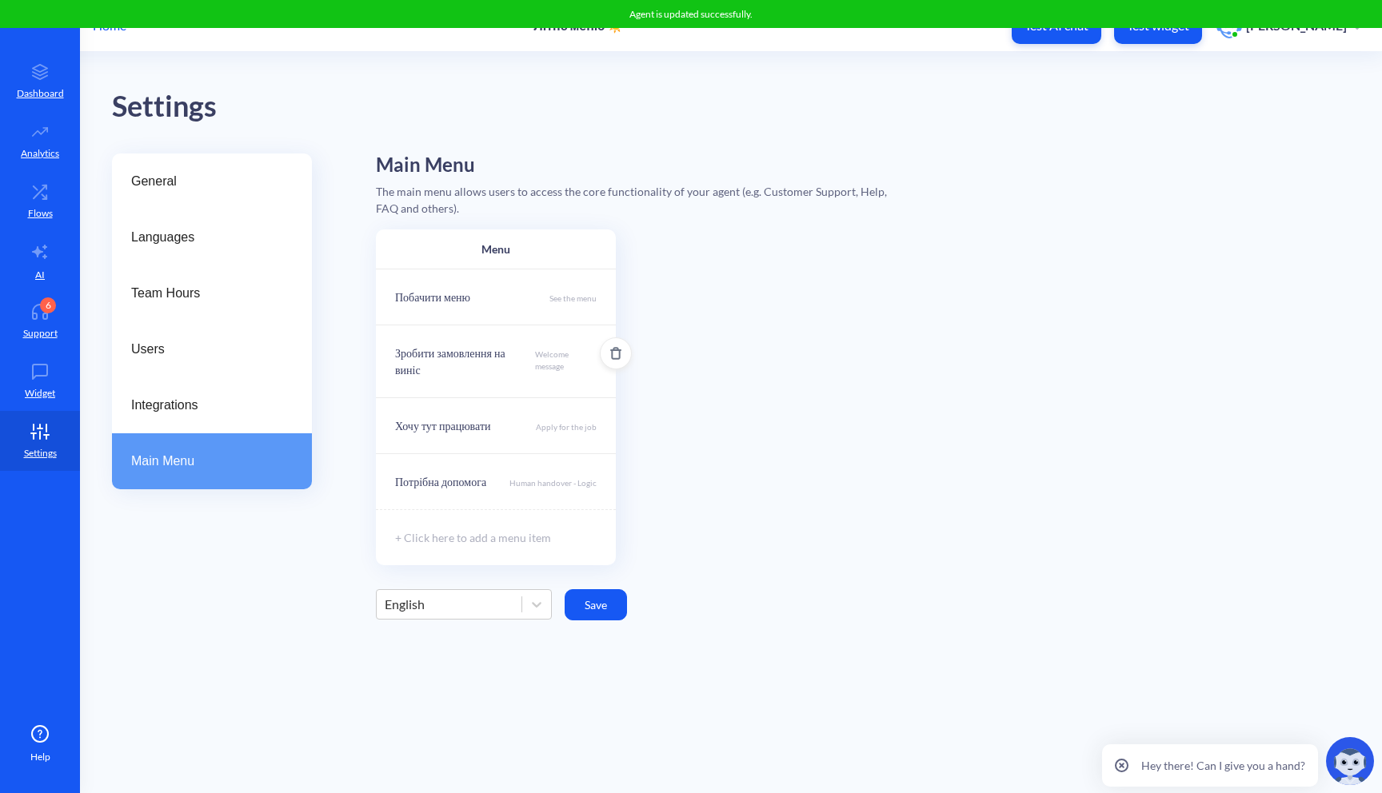
click at [543, 359] on p "Welcome message" at bounding box center [566, 364] width 62 height 30
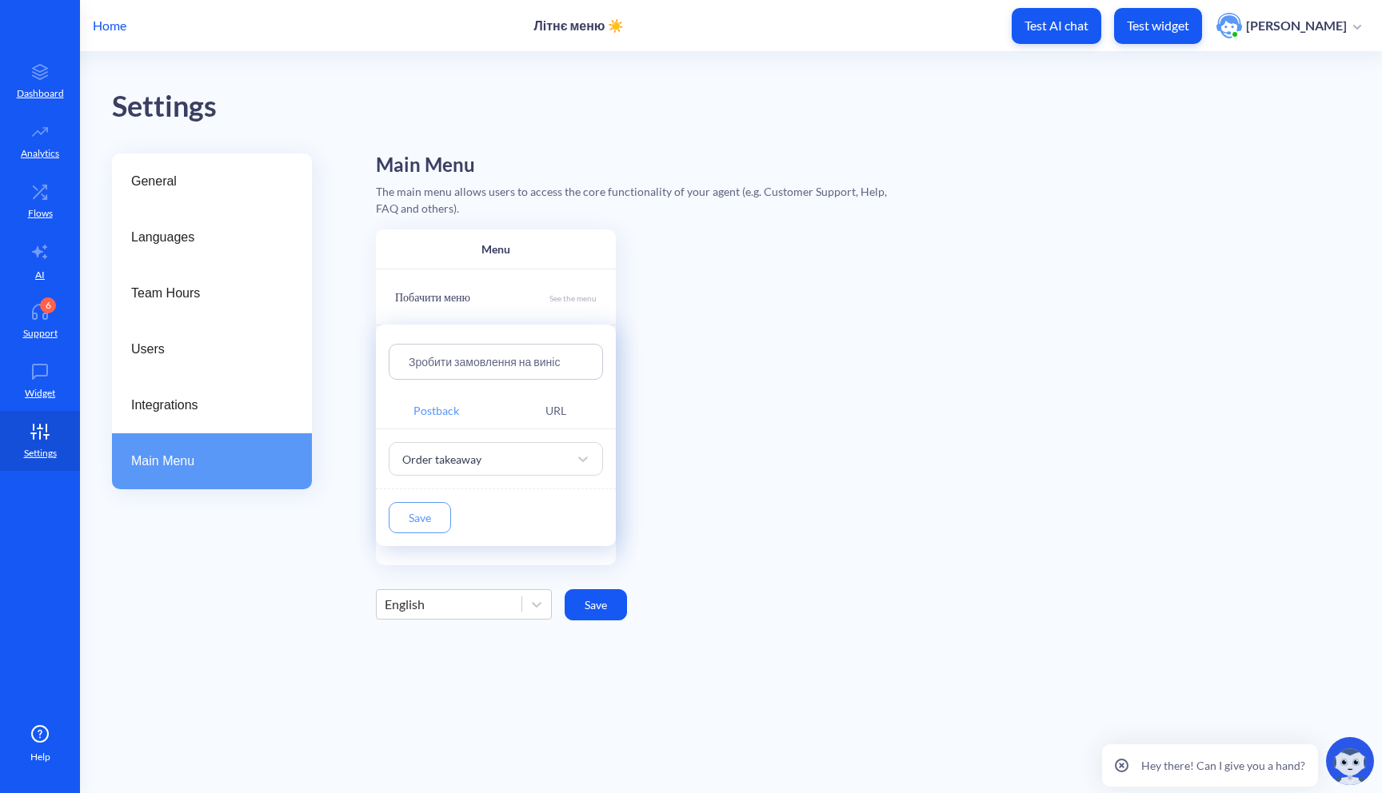
click at [557, 372] on div "Зробити замовлення на виніс" at bounding box center [496, 362] width 214 height 36
click at [557, 365] on input "Зробити замовлення на виніс" at bounding box center [496, 362] width 174 height 18
type input "Зробити замовлення на виніс"
click at [436, 517] on button "Save" at bounding box center [420, 517] width 62 height 31
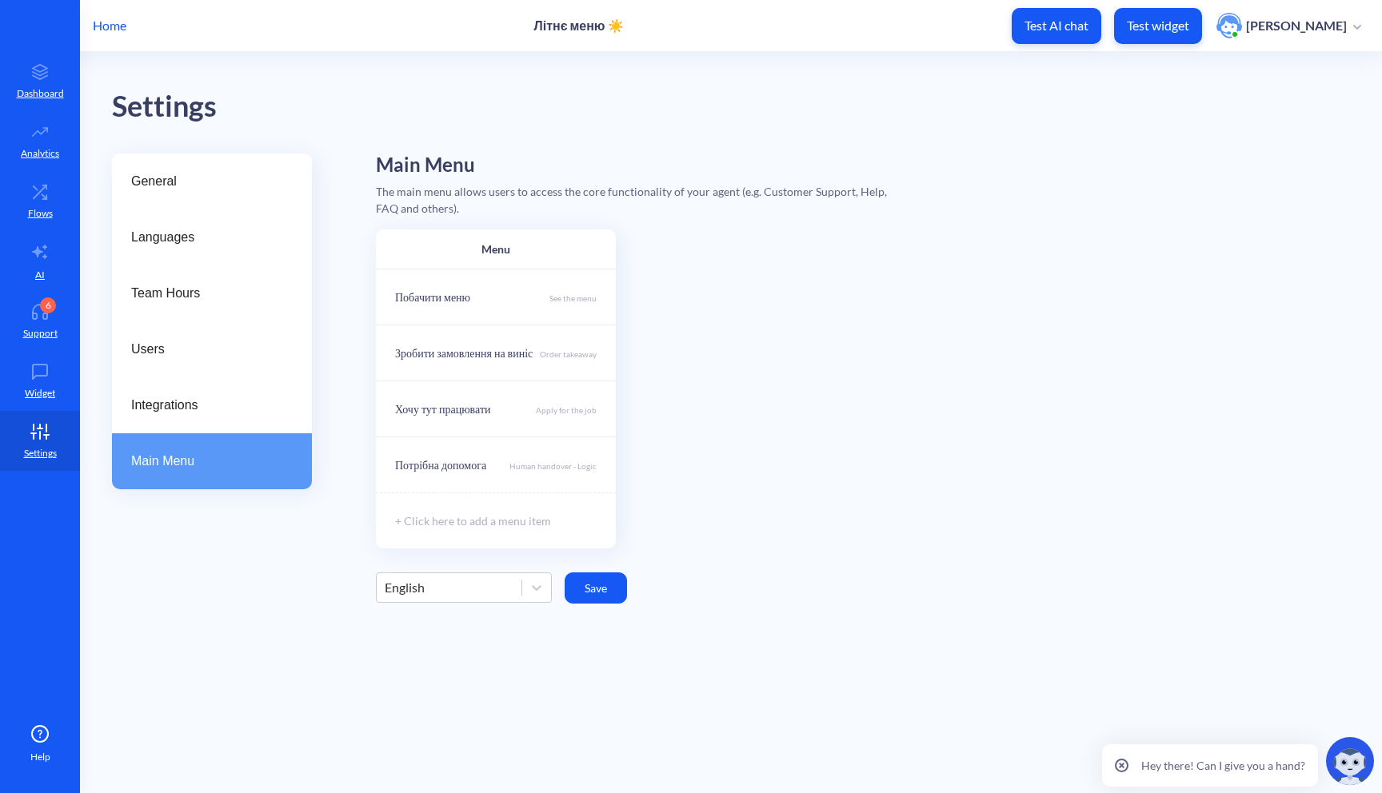
click at [586, 591] on button "Save" at bounding box center [596, 588] width 62 height 31
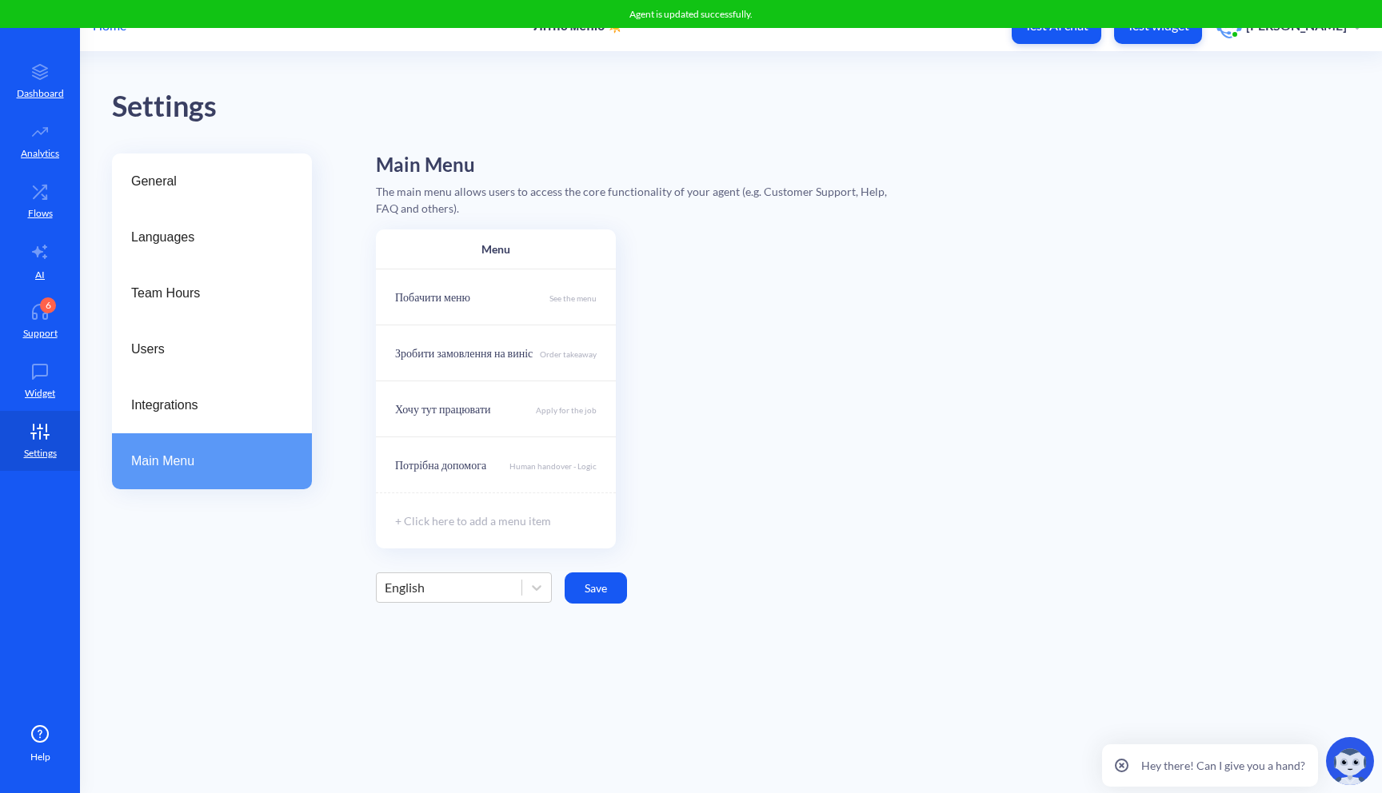
click at [518, 587] on div "English" at bounding box center [449, 587] width 145 height 29
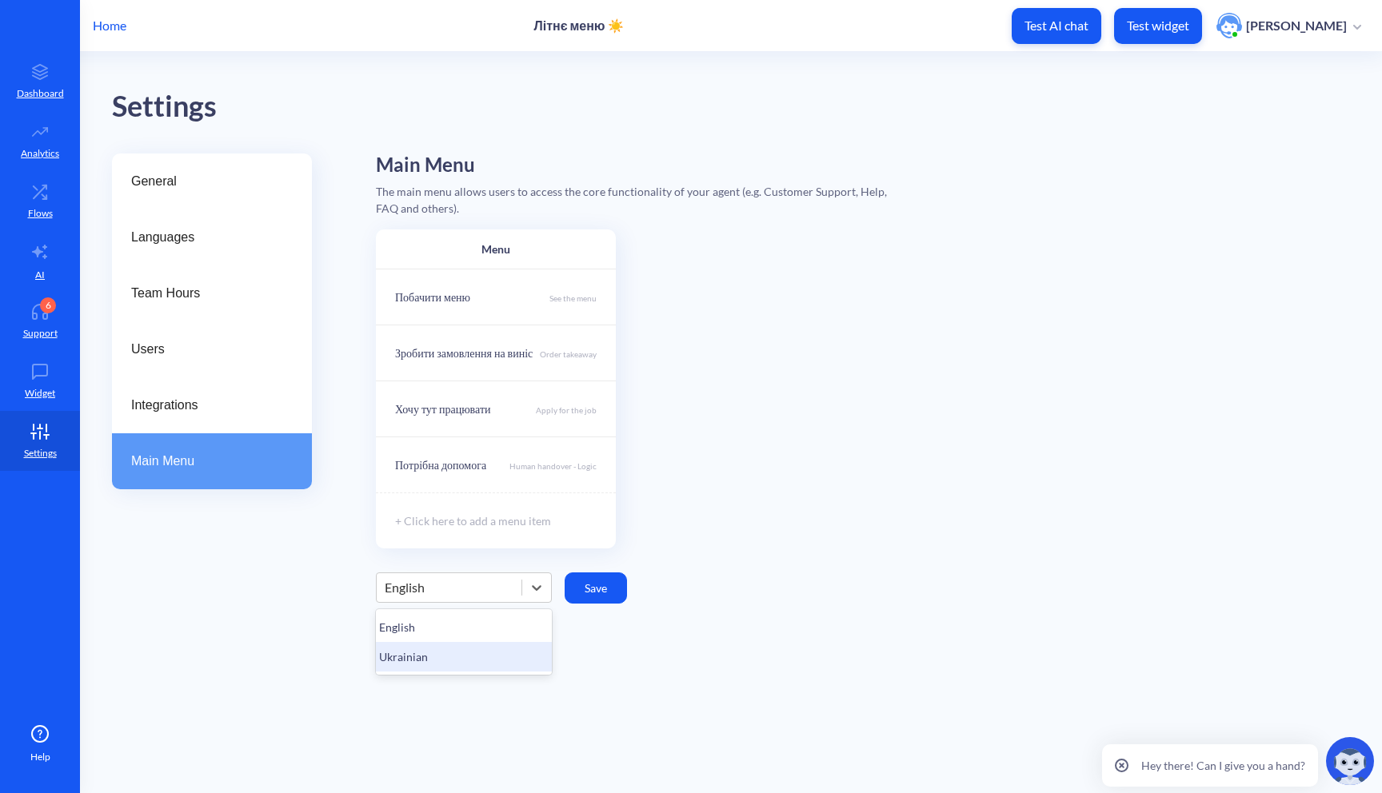
click at [454, 656] on div "Ukrainian" at bounding box center [464, 657] width 176 height 30
click at [570, 359] on p "See the menu" at bounding box center [572, 355] width 47 height 13
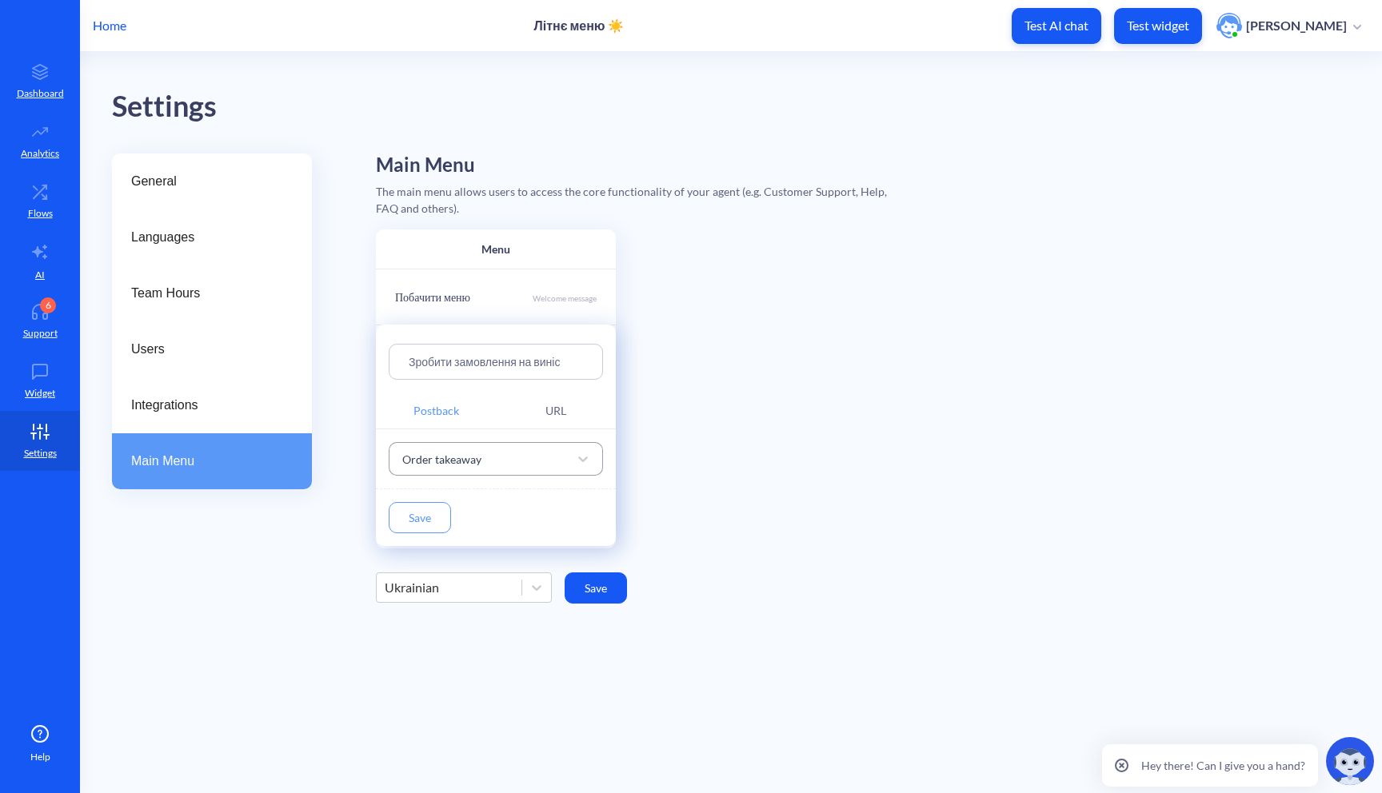
click at [444, 464] on div "Order takeaway" at bounding box center [441, 458] width 79 height 17
click at [433, 614] on div "Order takeaway" at bounding box center [496, 618] width 214 height 30
click at [429, 521] on button "Save" at bounding box center [420, 517] width 62 height 31
click at [613, 591] on button "Save" at bounding box center [596, 588] width 62 height 31
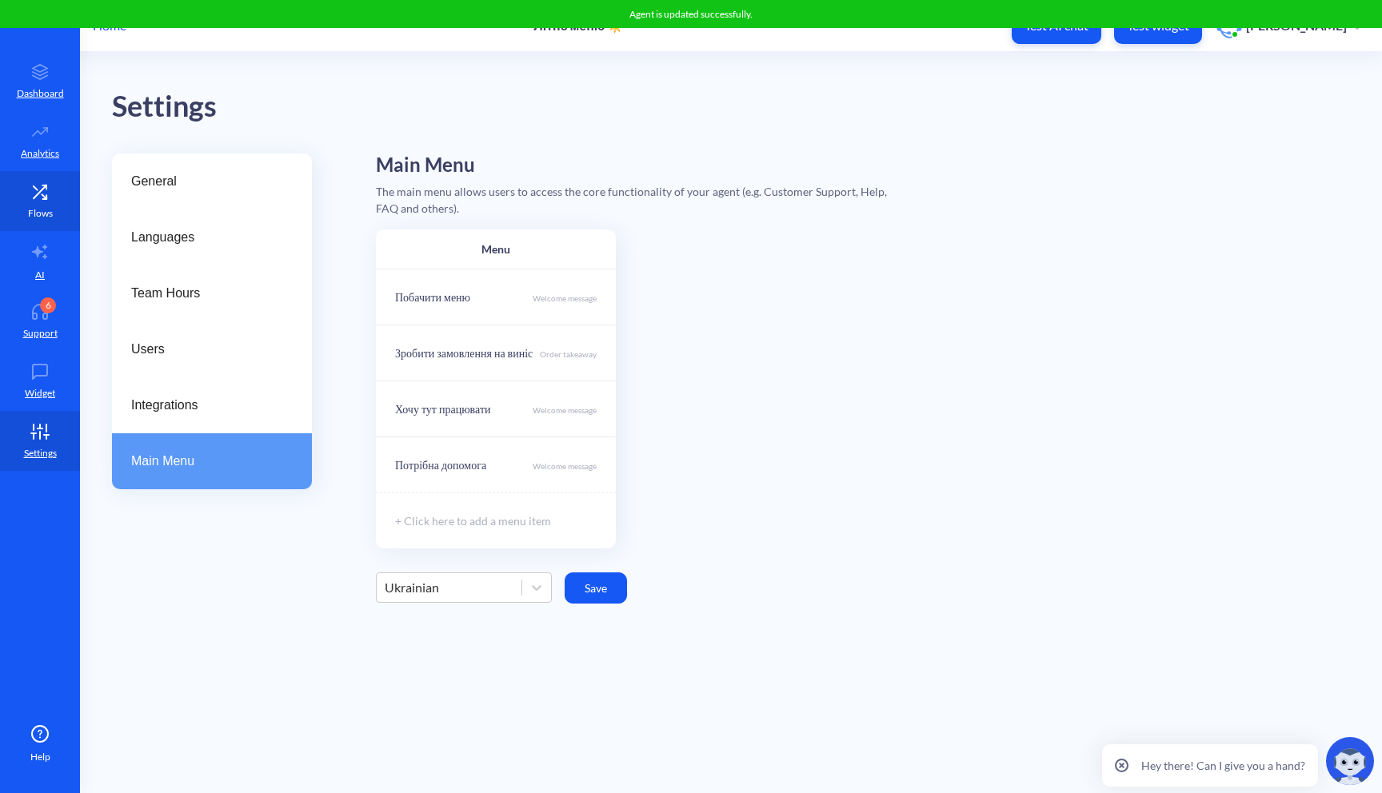
click at [56, 200] on link "Flows" at bounding box center [40, 201] width 80 height 60
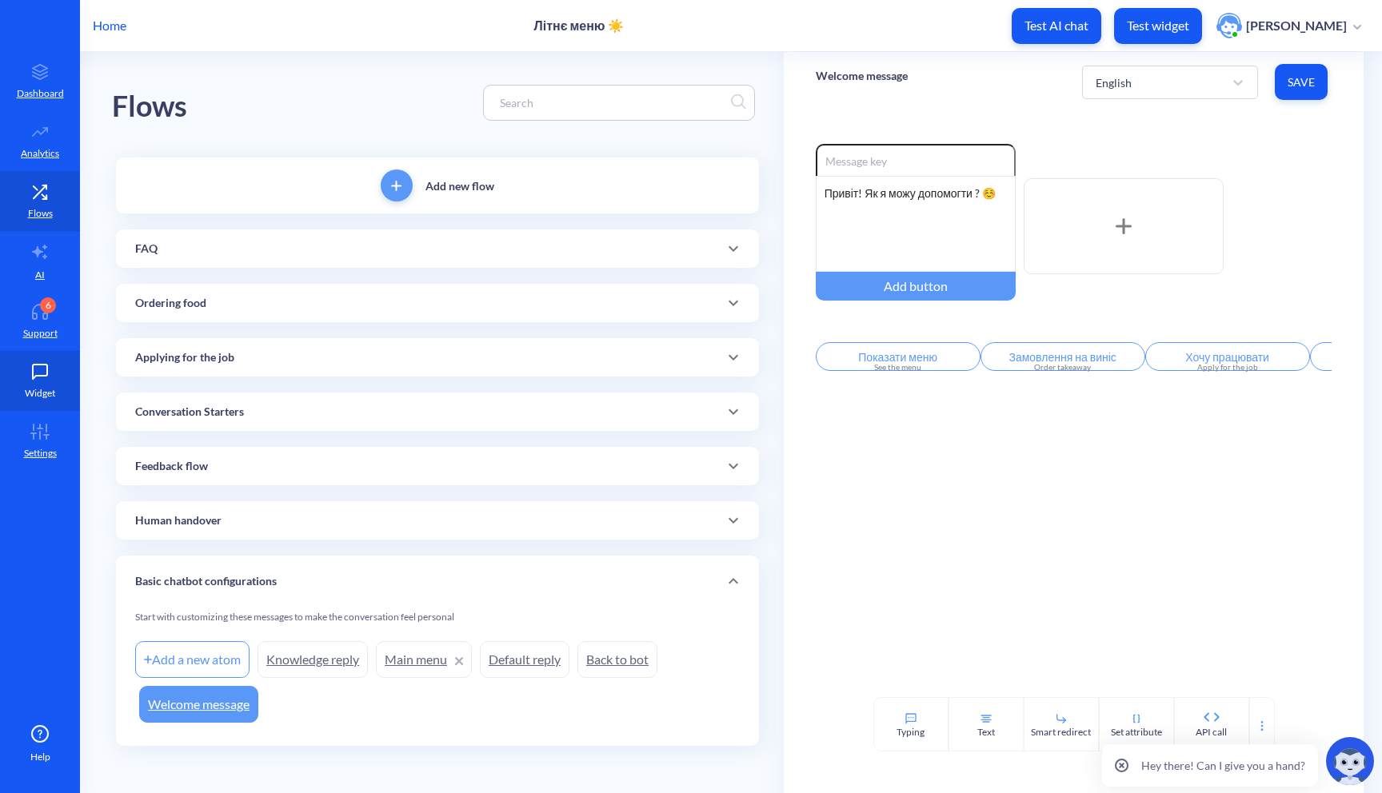
click at [36, 390] on p "Widget" at bounding box center [40, 393] width 30 height 14
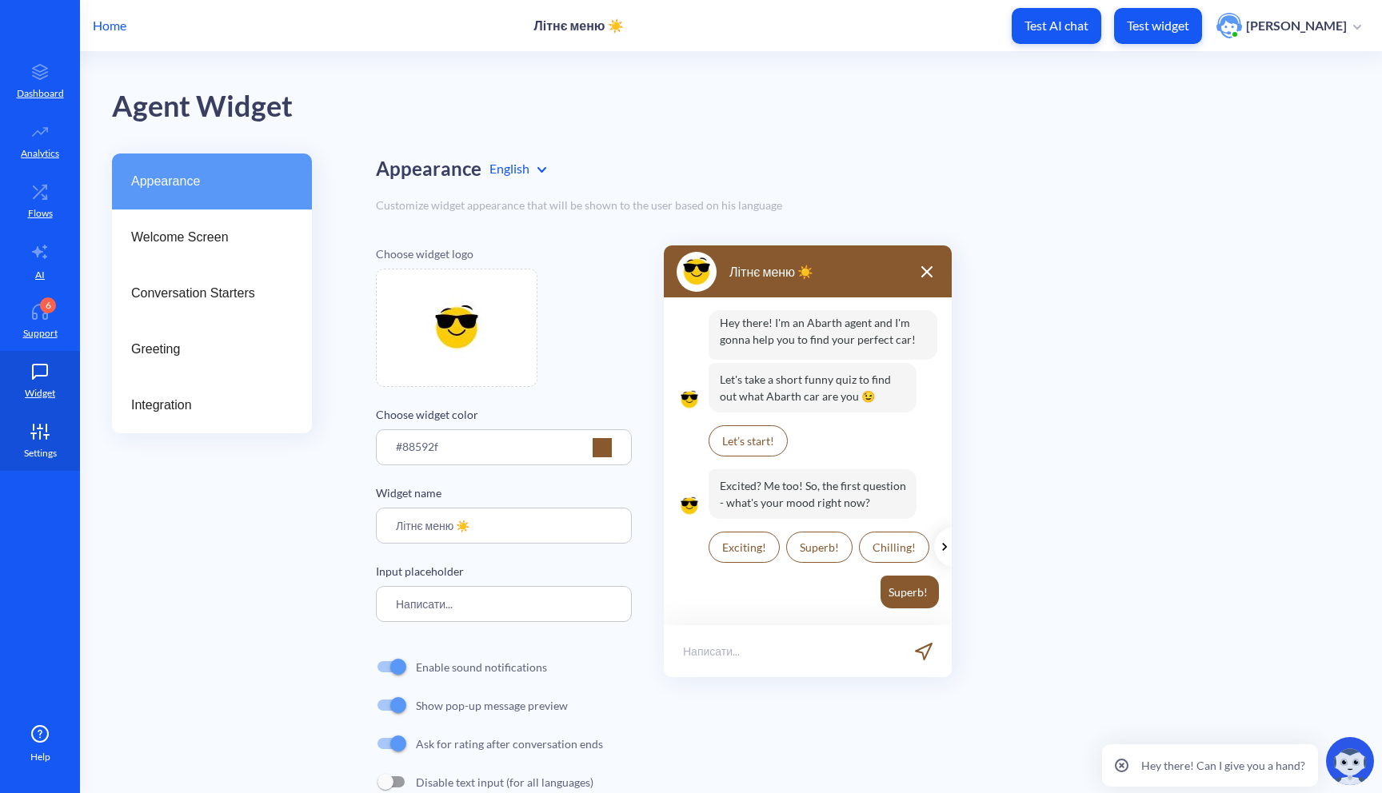
click at [30, 450] on p "Settings" at bounding box center [40, 453] width 33 height 14
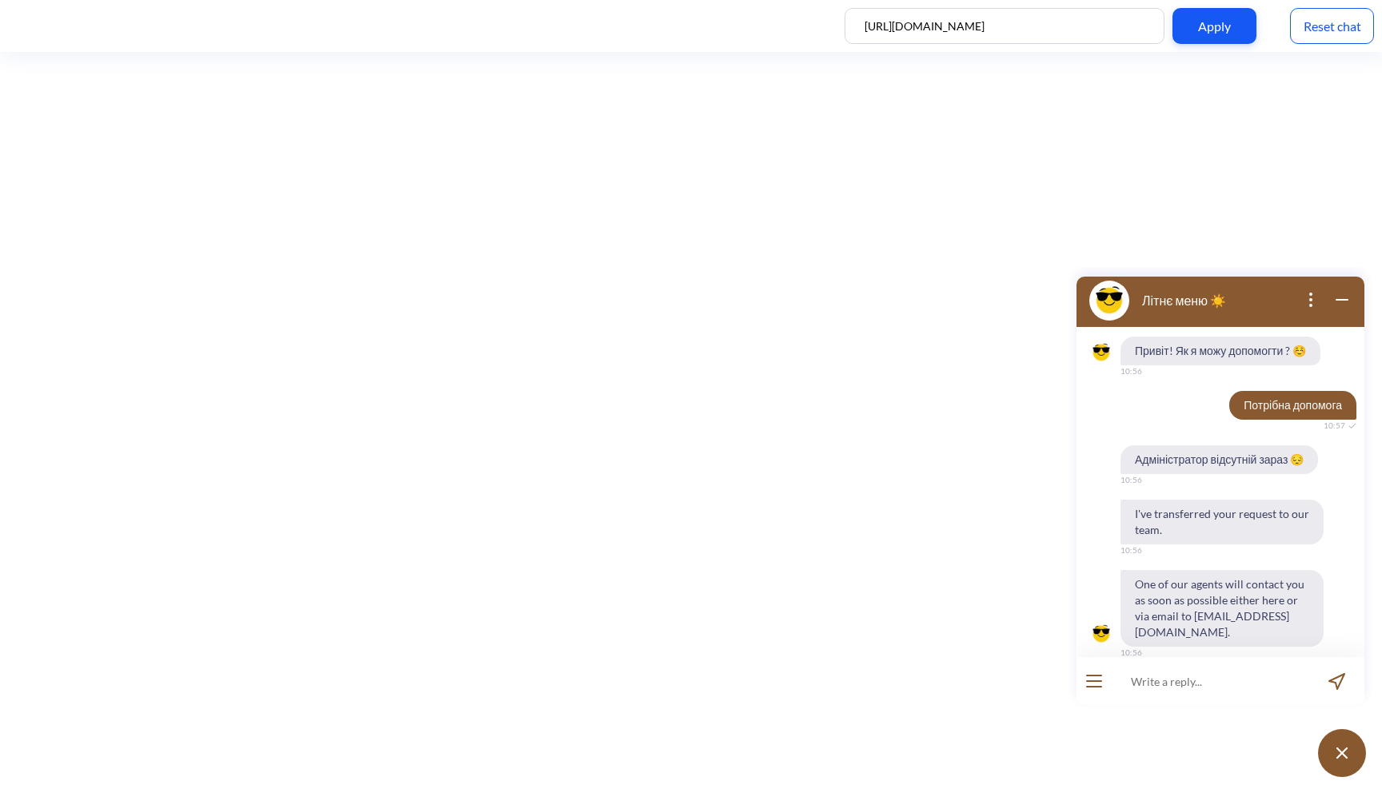
scroll to position [1193, 0]
click at [1180, 685] on input at bounding box center [1211, 681] width 198 height 48
type input "хочу замовити піцу Цезар"
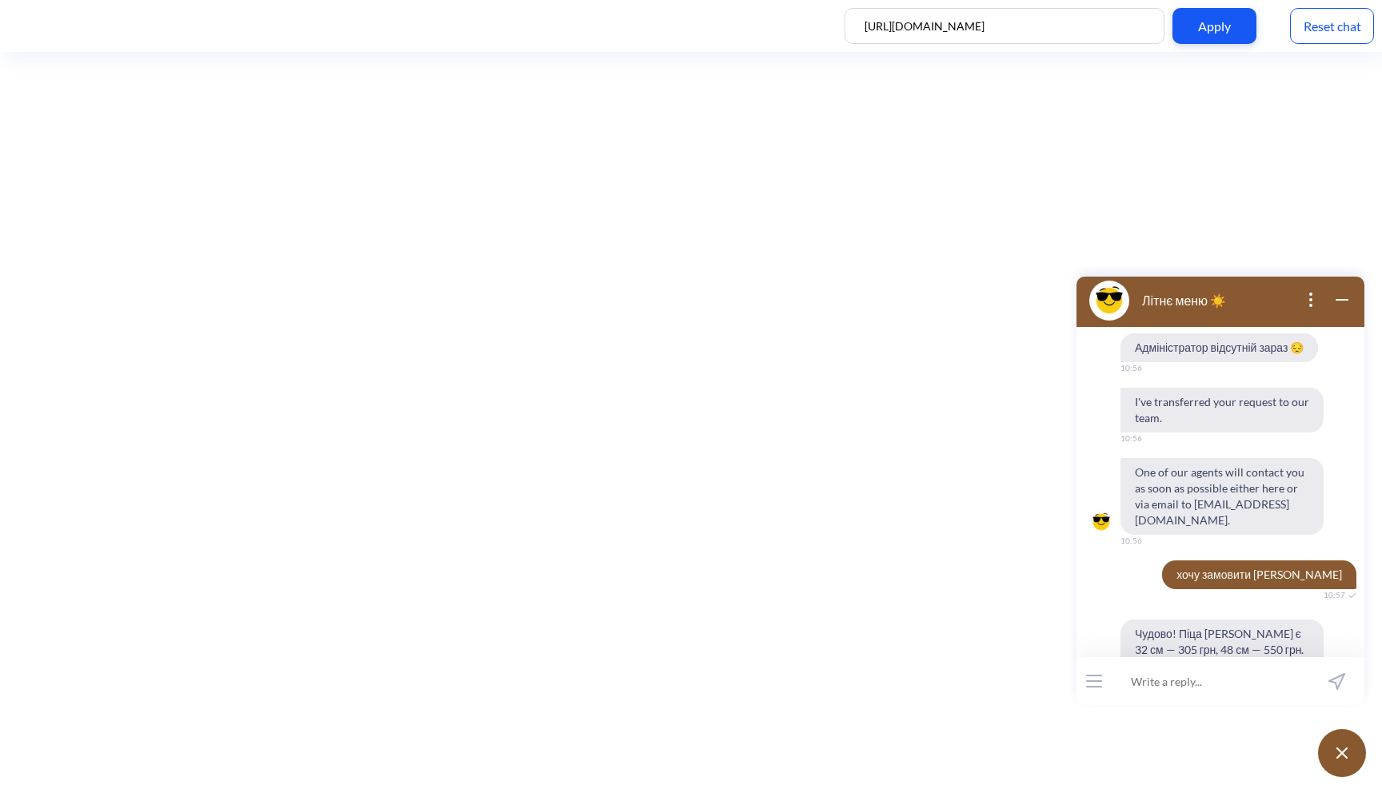
scroll to position [1335, 0]
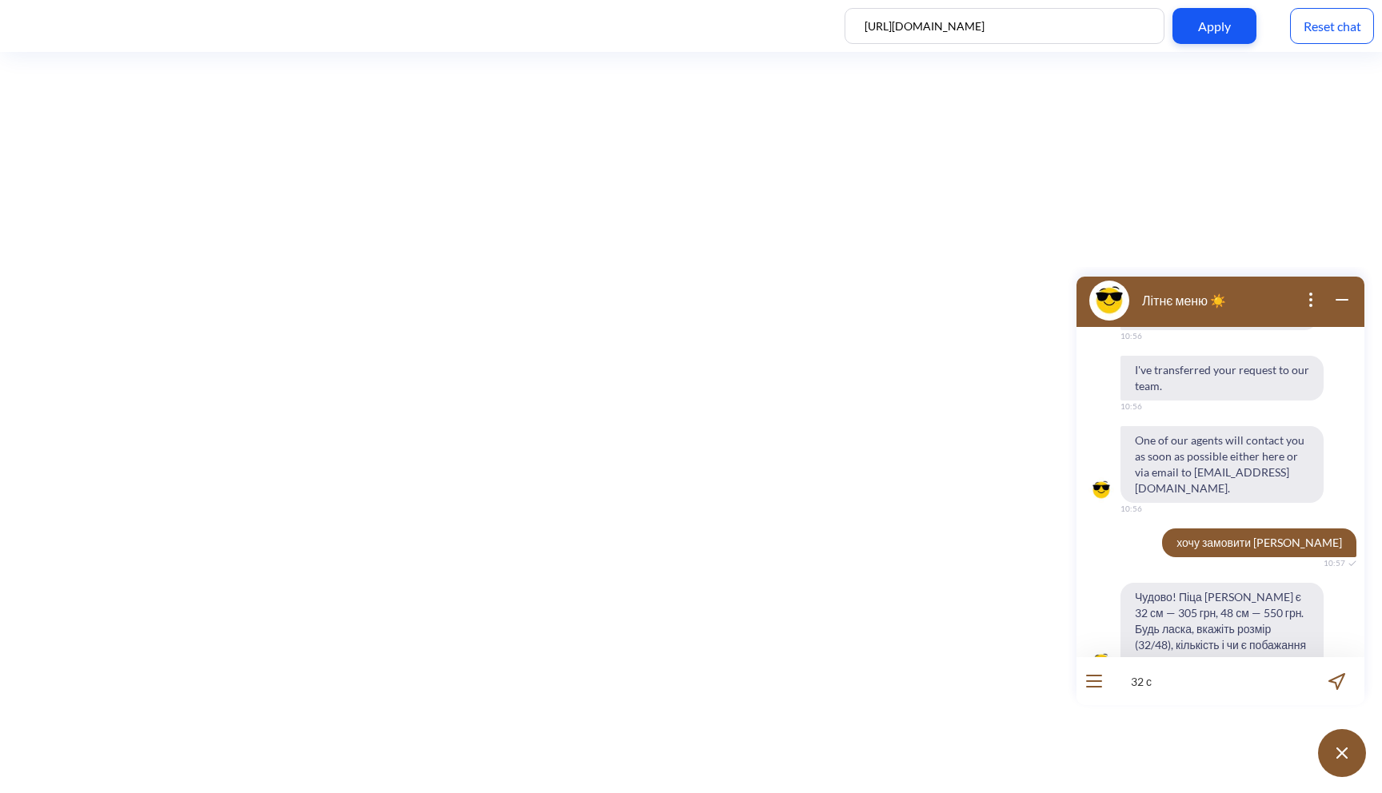
type input "32 см"
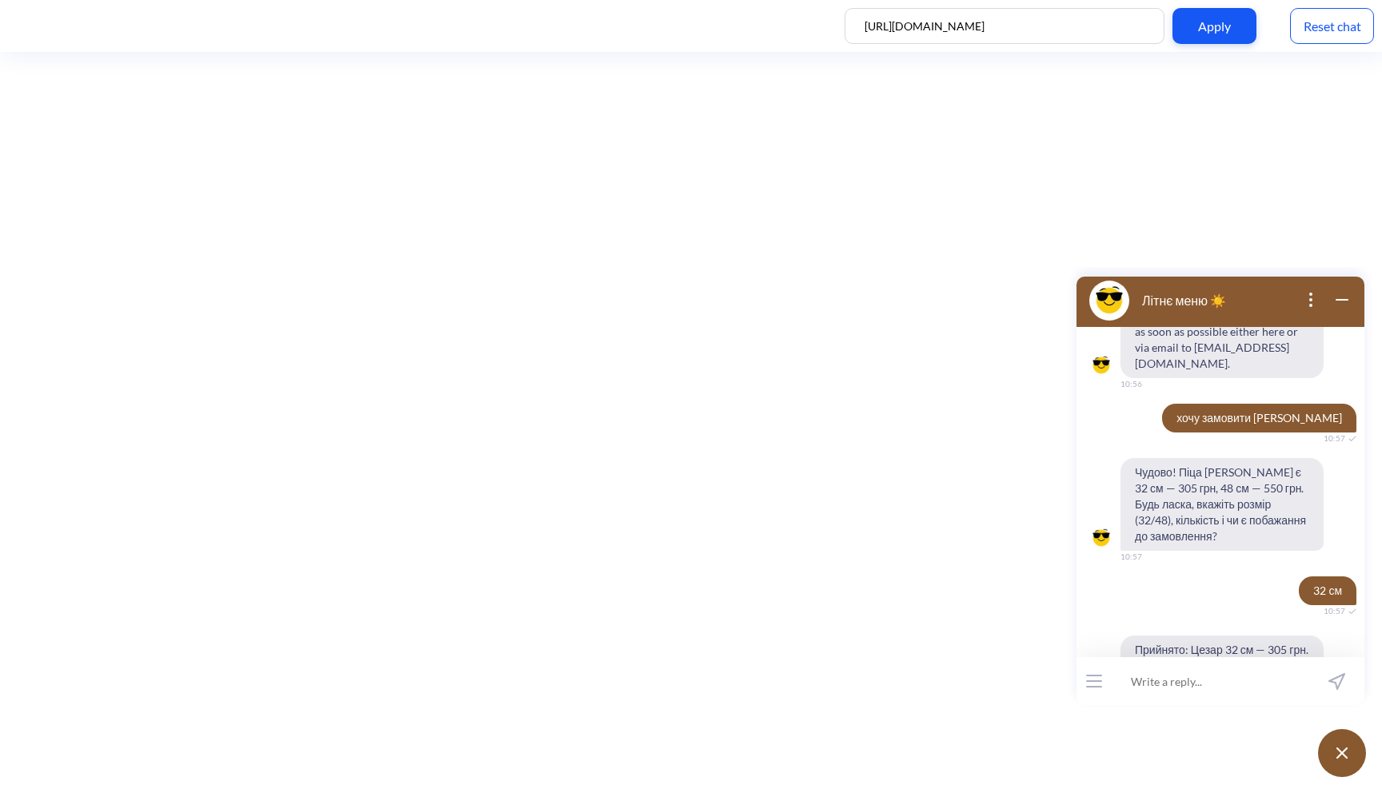
scroll to position [1475, 0]
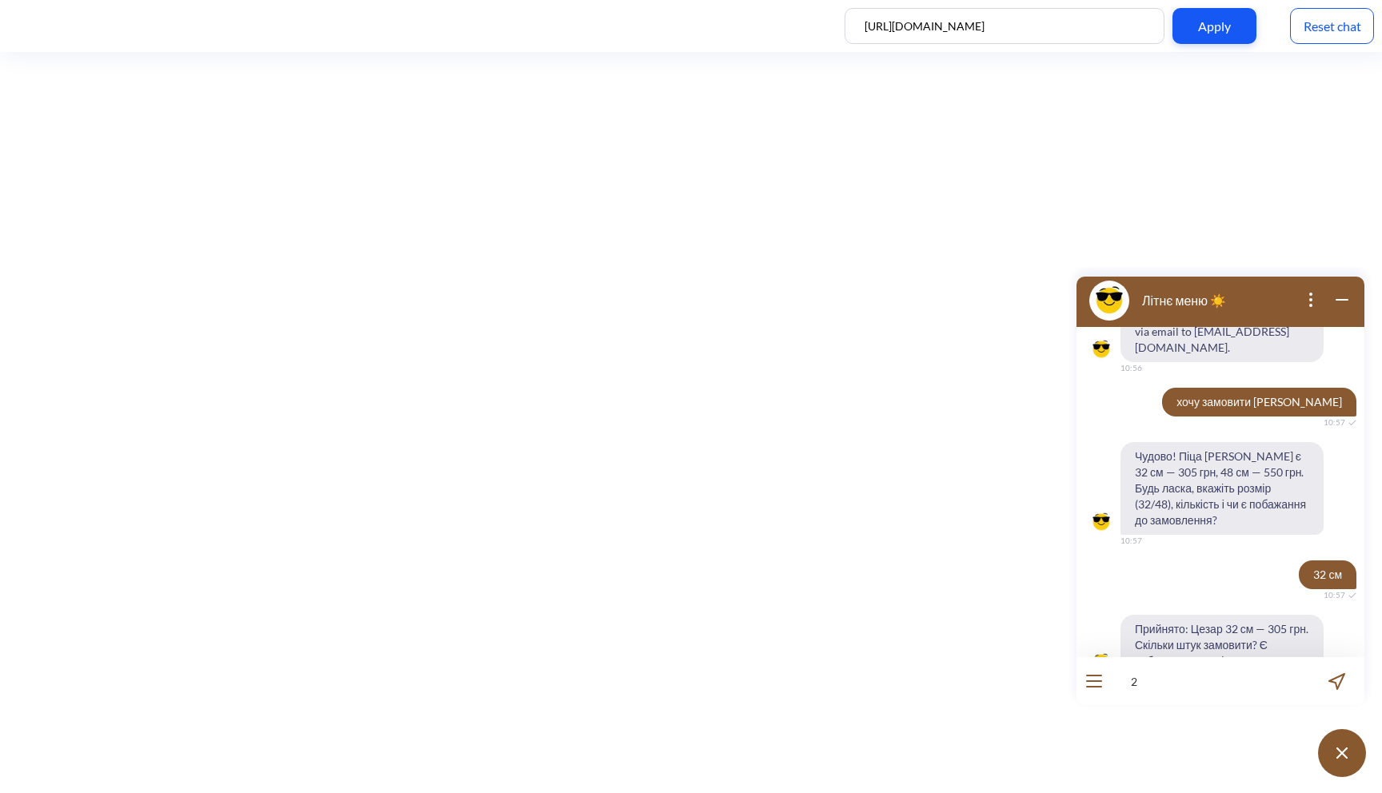
type input "2"
type input "1 шт"
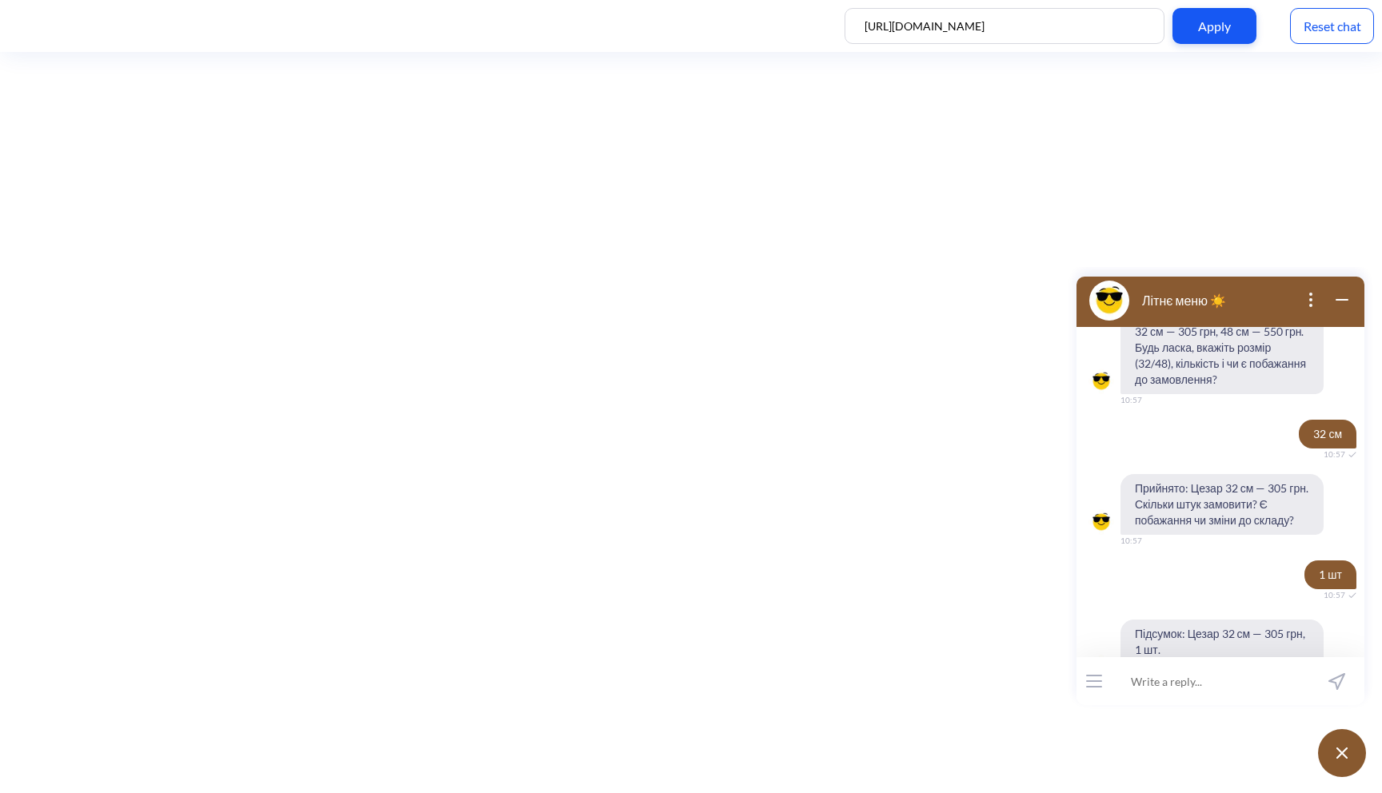
scroll to position [1648, 0]
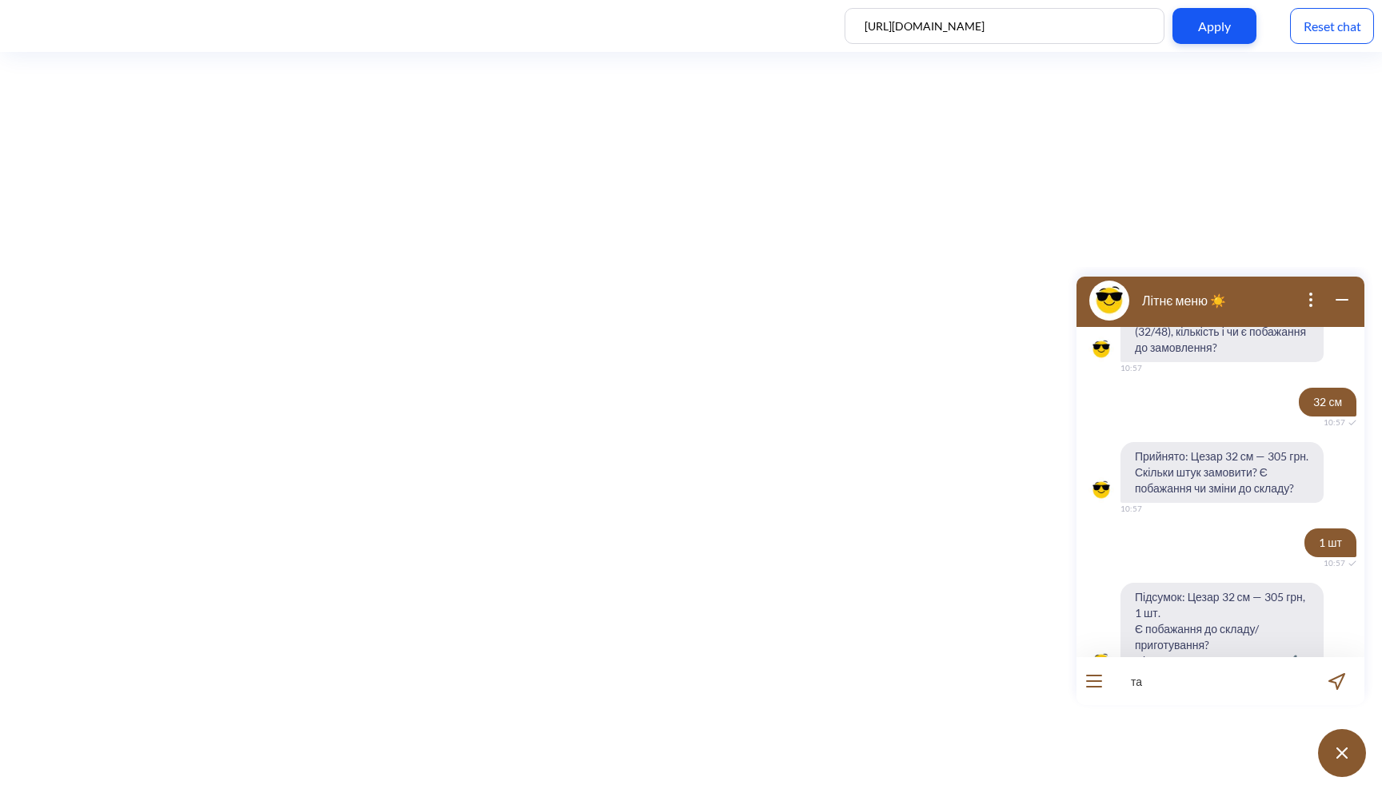
type input "так"
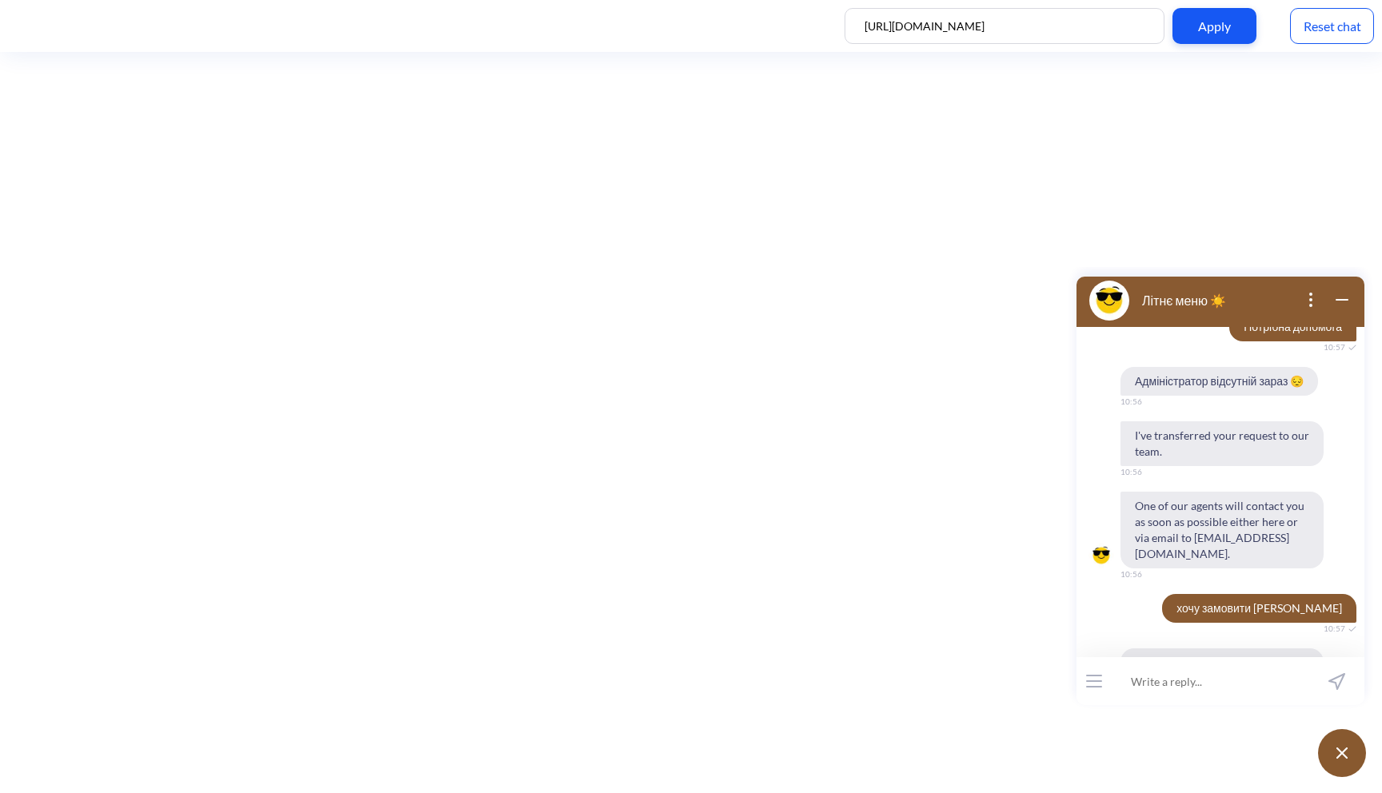
scroll to position [1285, 0]
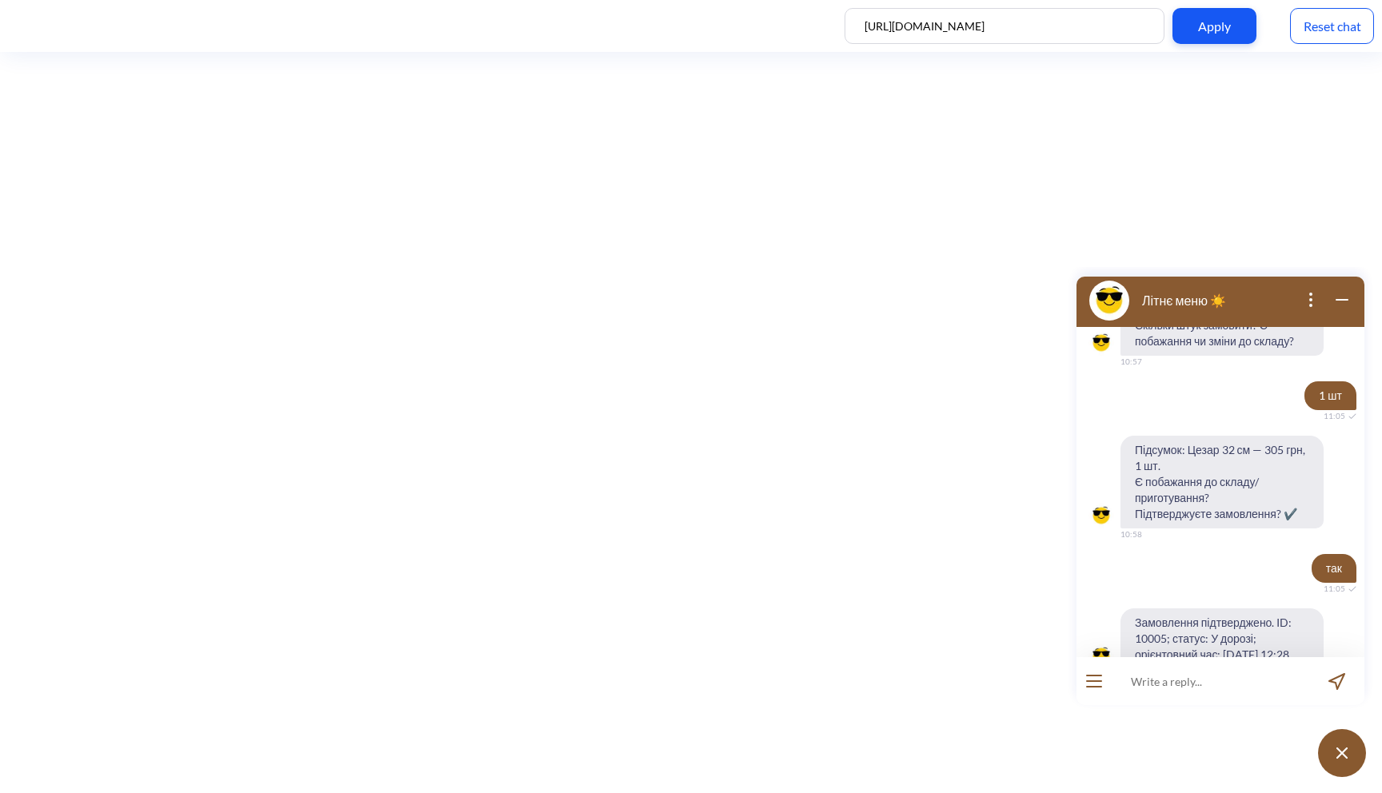
scroll to position [1194, 0]
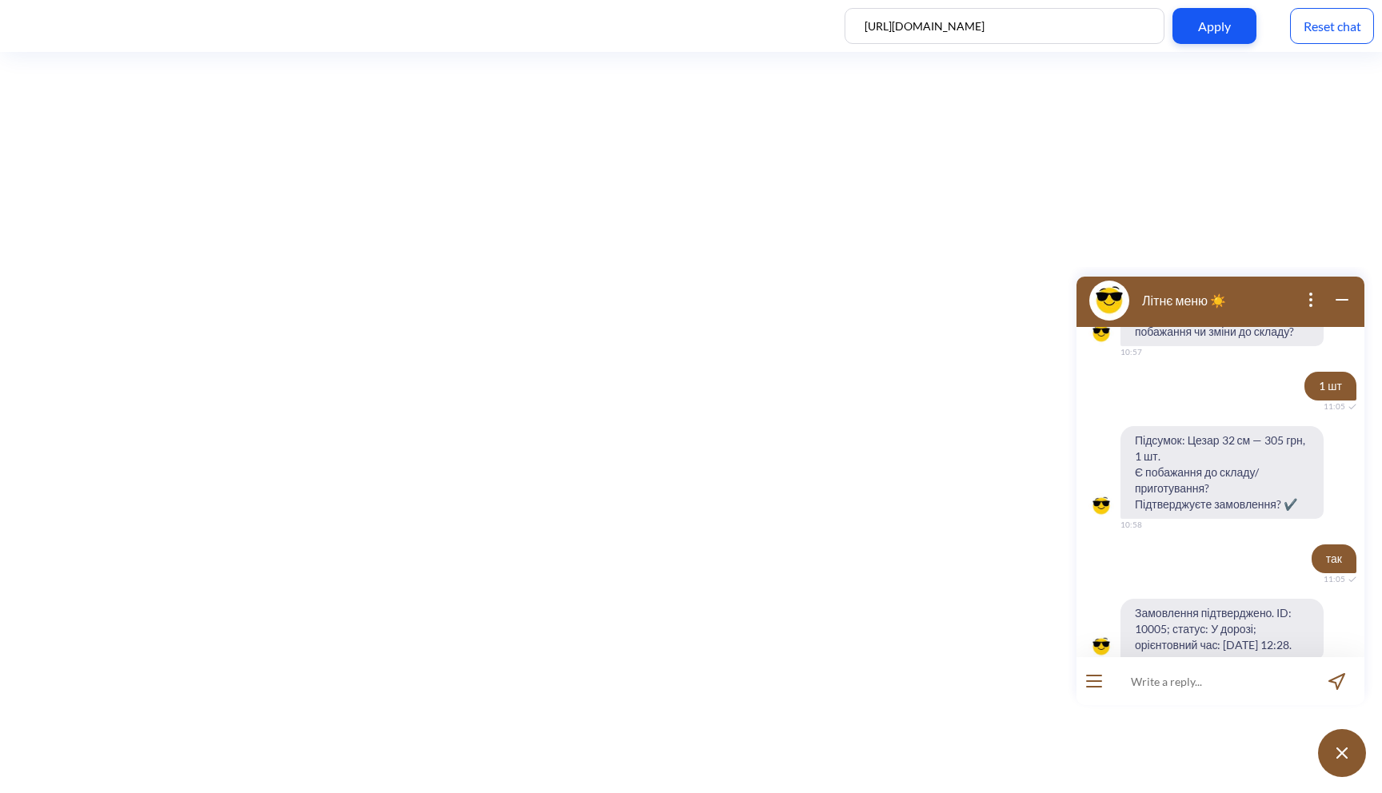
click at [1102, 684] on div at bounding box center [1093, 681] width 35 height 48
click at [1100, 684] on button "open menu" at bounding box center [1094, 681] width 16 height 13
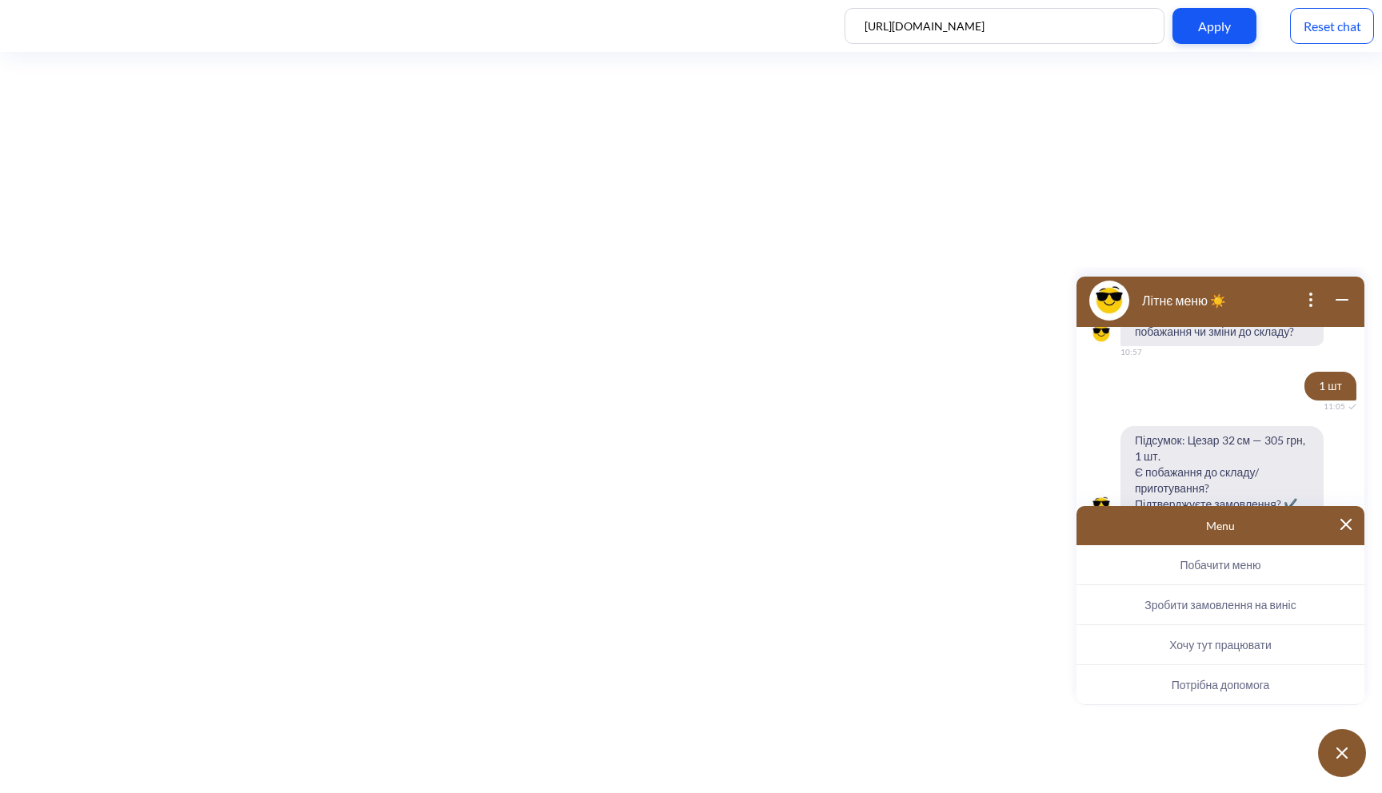
click at [1176, 687] on span "Потрібна допомога" at bounding box center [1221, 685] width 98 height 14
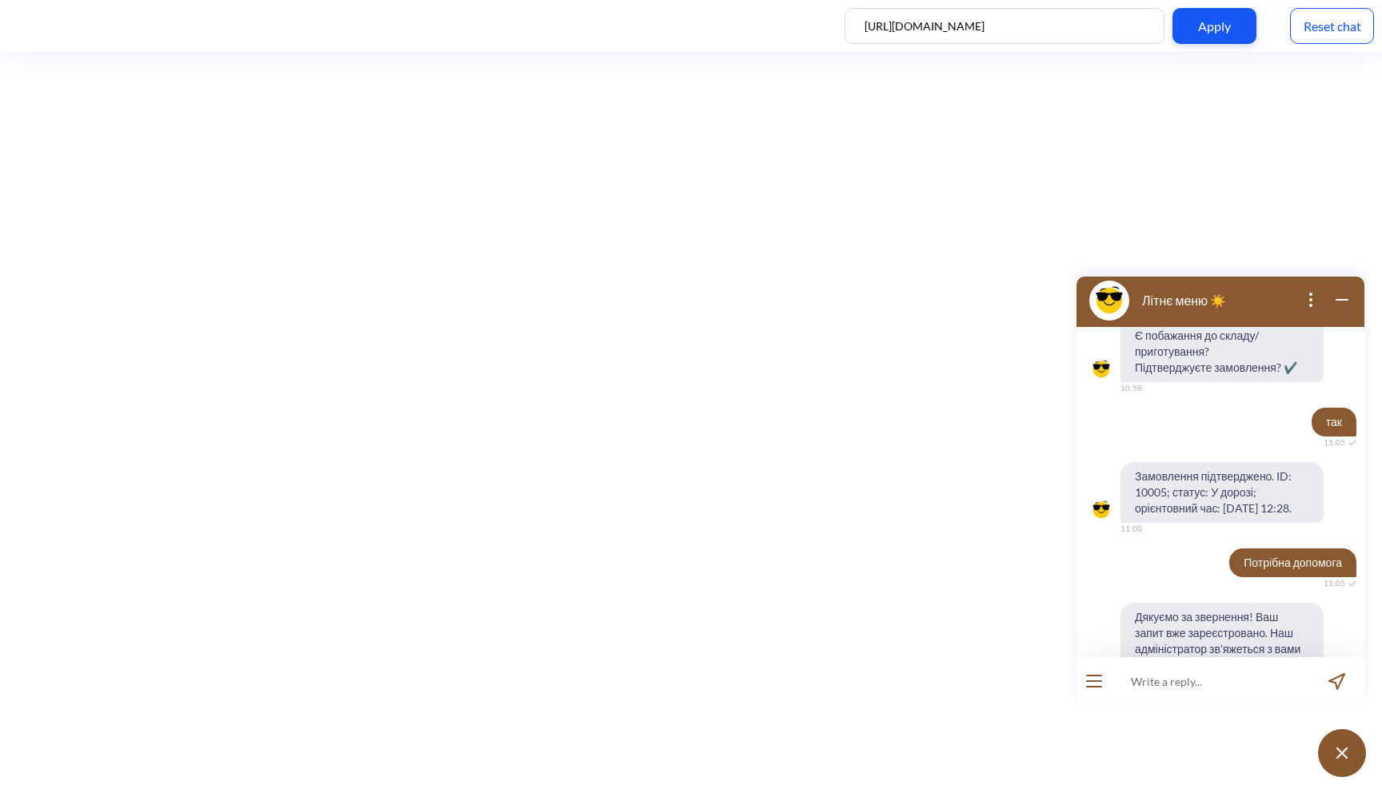
scroll to position [1351, 0]
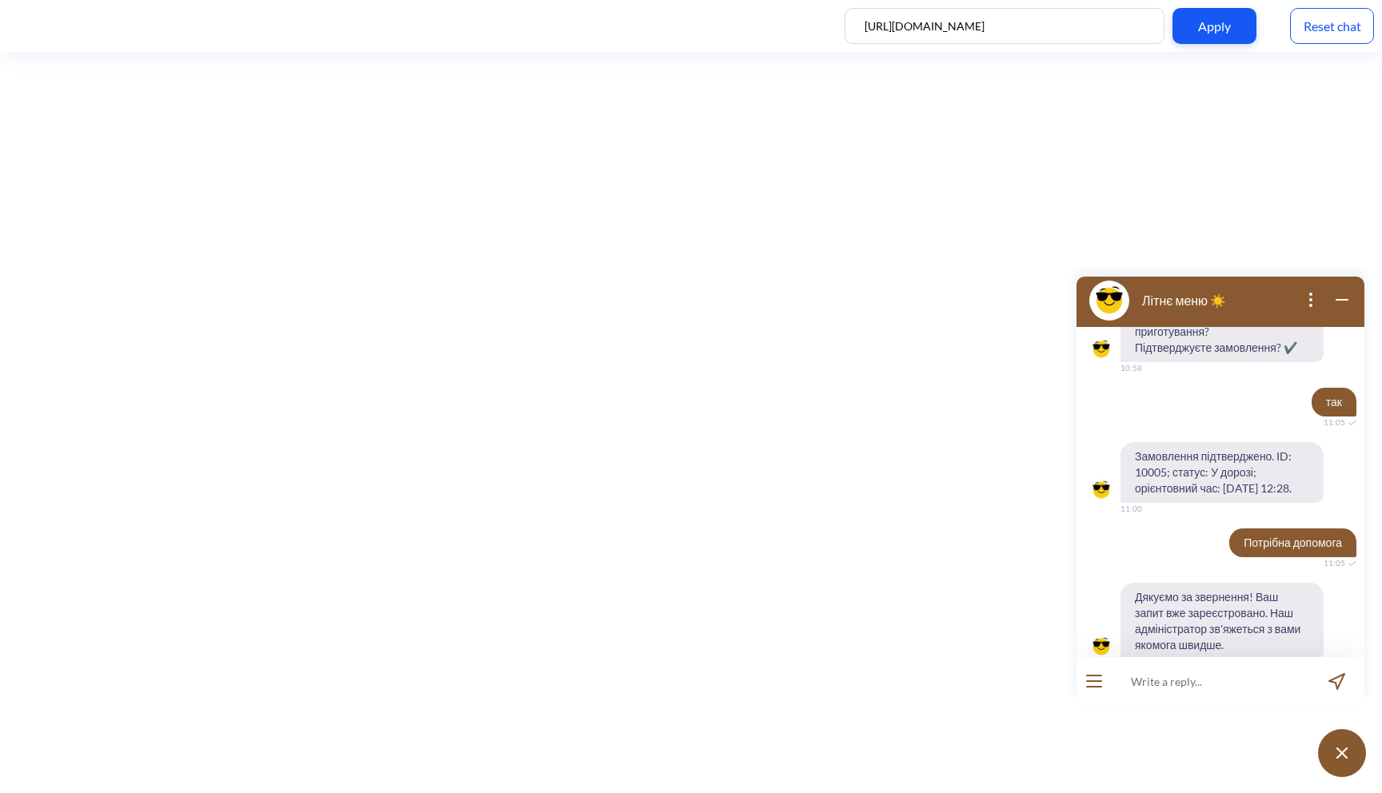
click at [1094, 687] on icon "open menu" at bounding box center [1094, 687] width 14 height 0
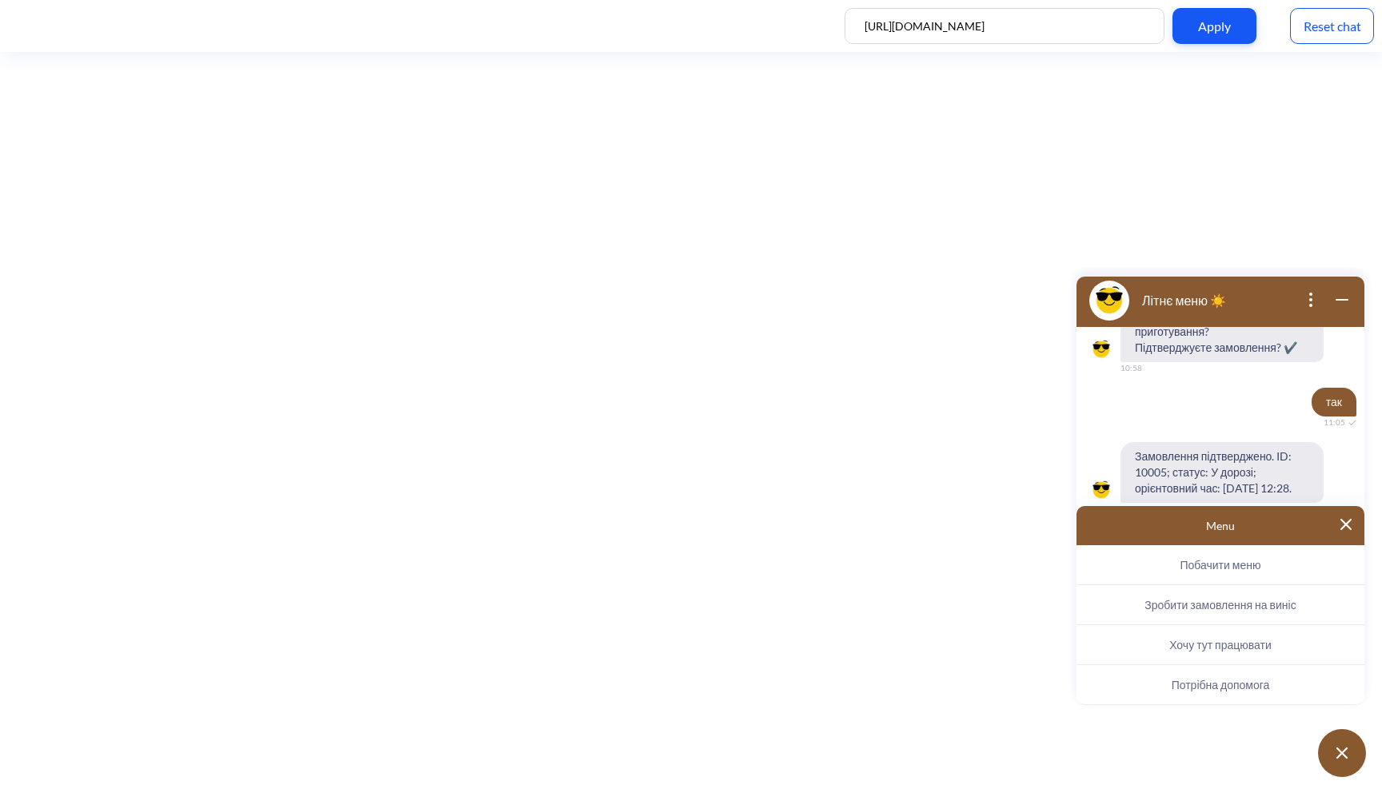
click at [1173, 681] on span "Потрібна допомога" at bounding box center [1221, 685] width 98 height 14
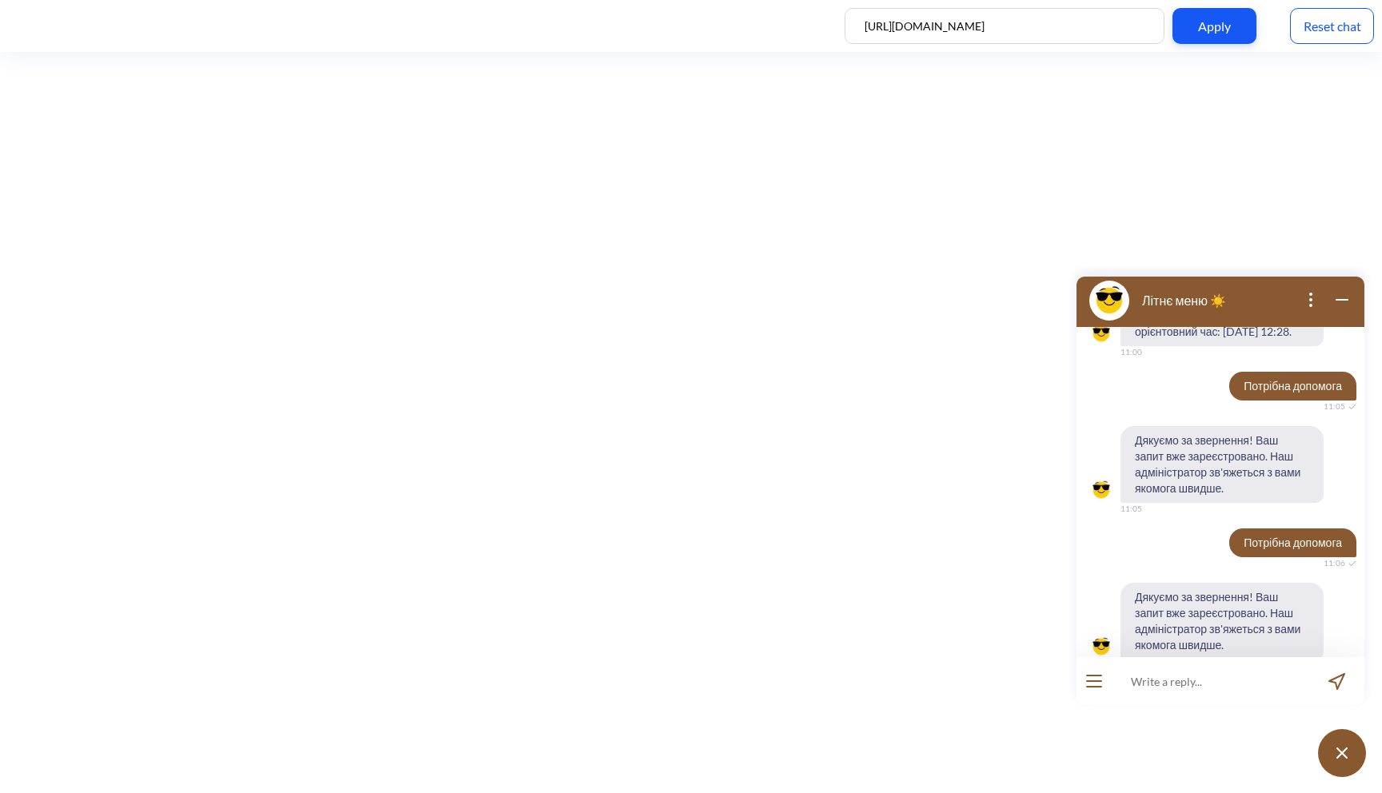
scroll to position [1507, 0]
click at [1308, 26] on div "Reset chat" at bounding box center [1332, 26] width 84 height 36
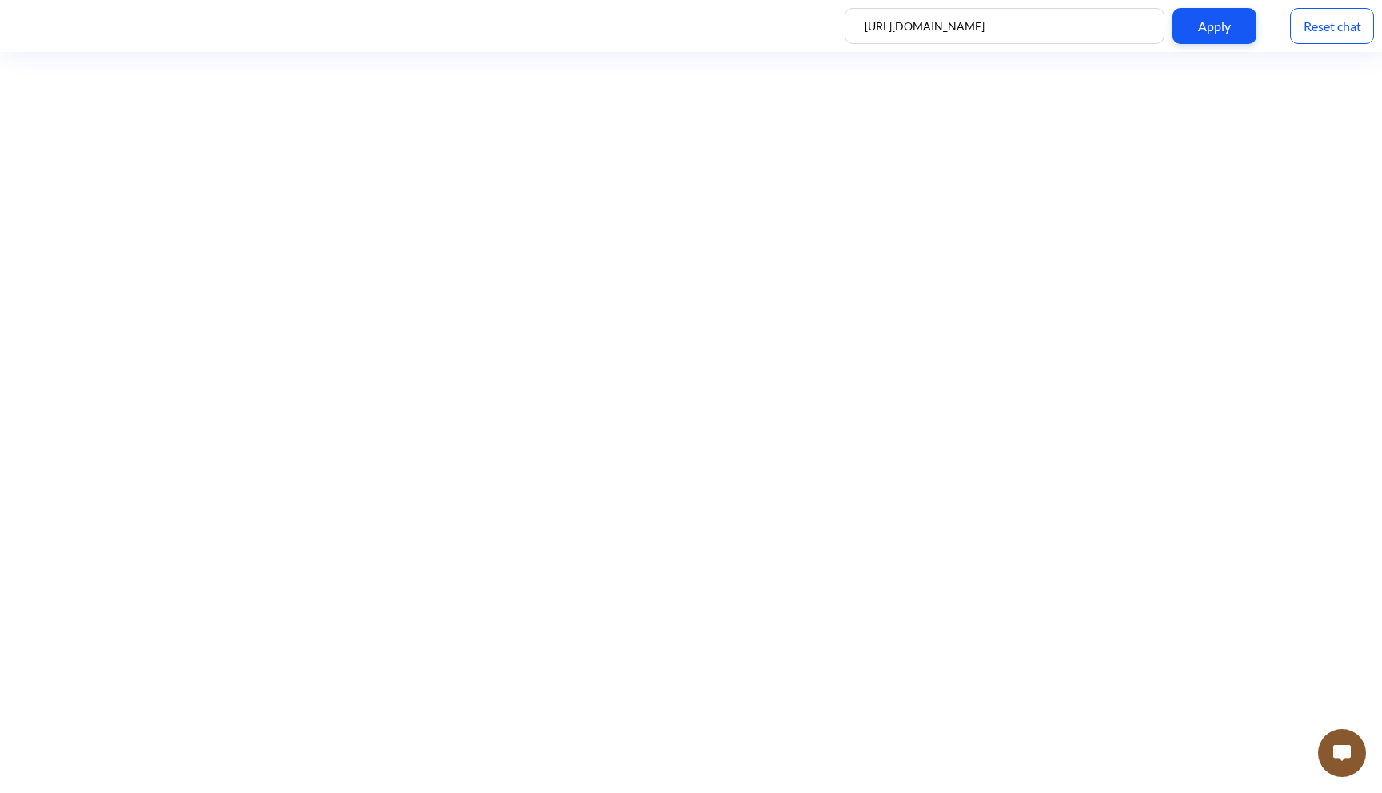
click at [1347, 757] on img at bounding box center [1342, 753] width 18 height 16
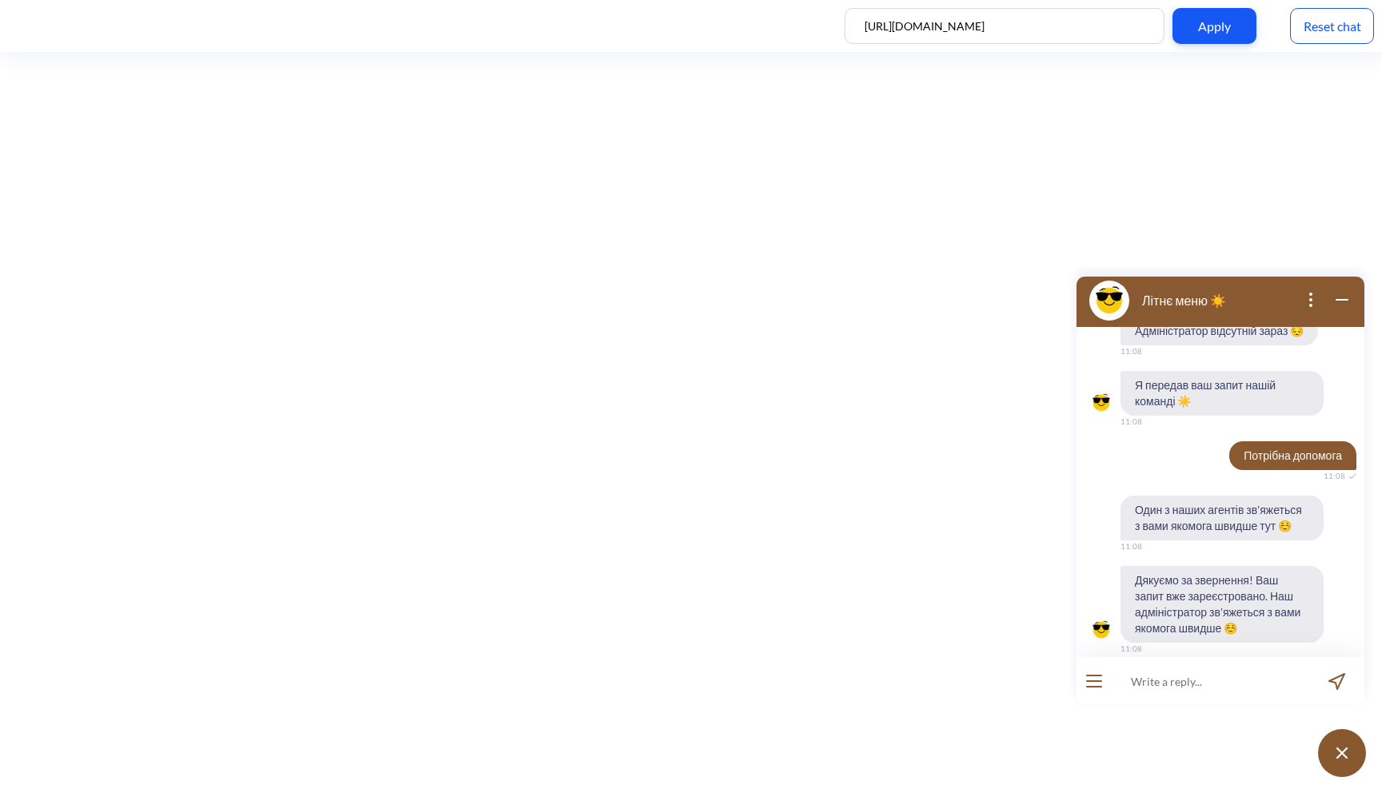
scroll to position [138, 0]
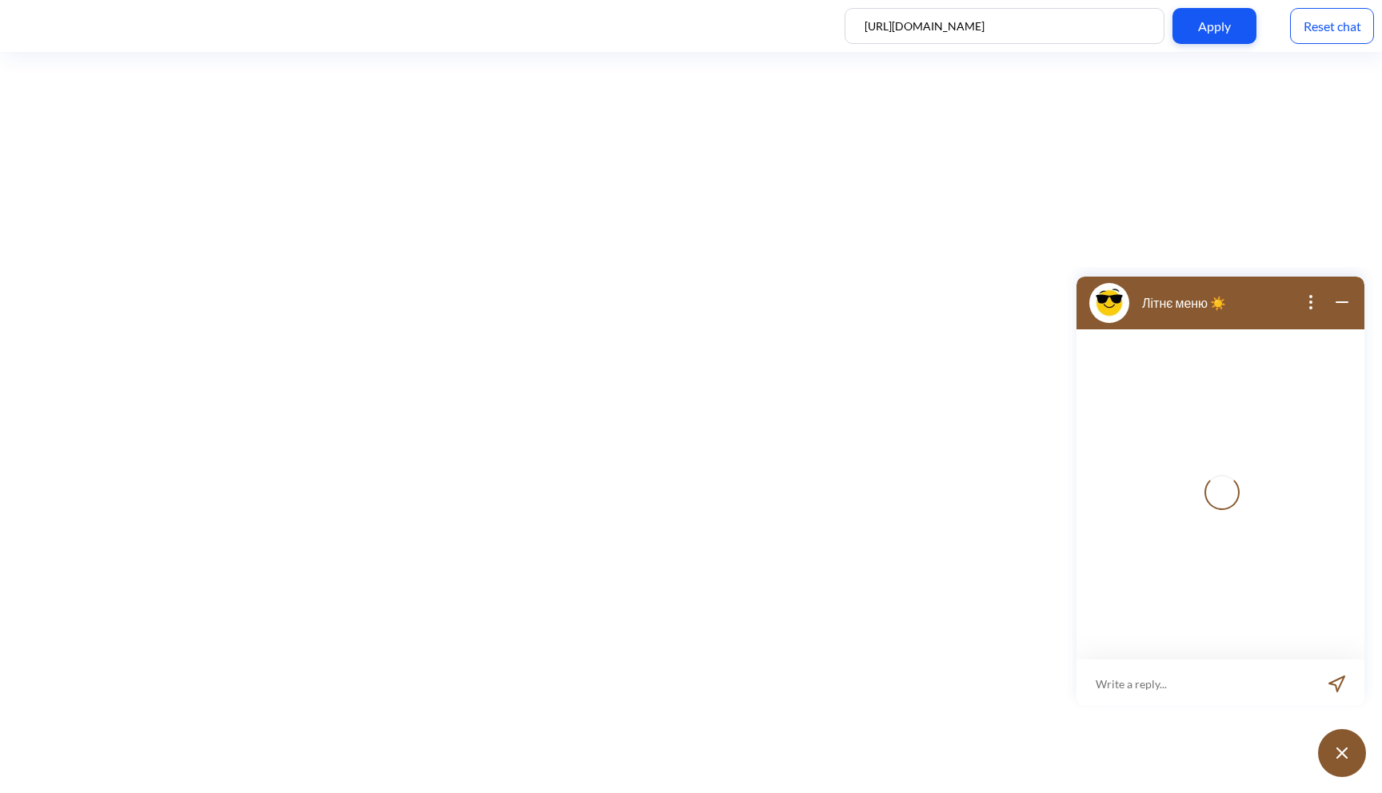
scroll to position [2, 0]
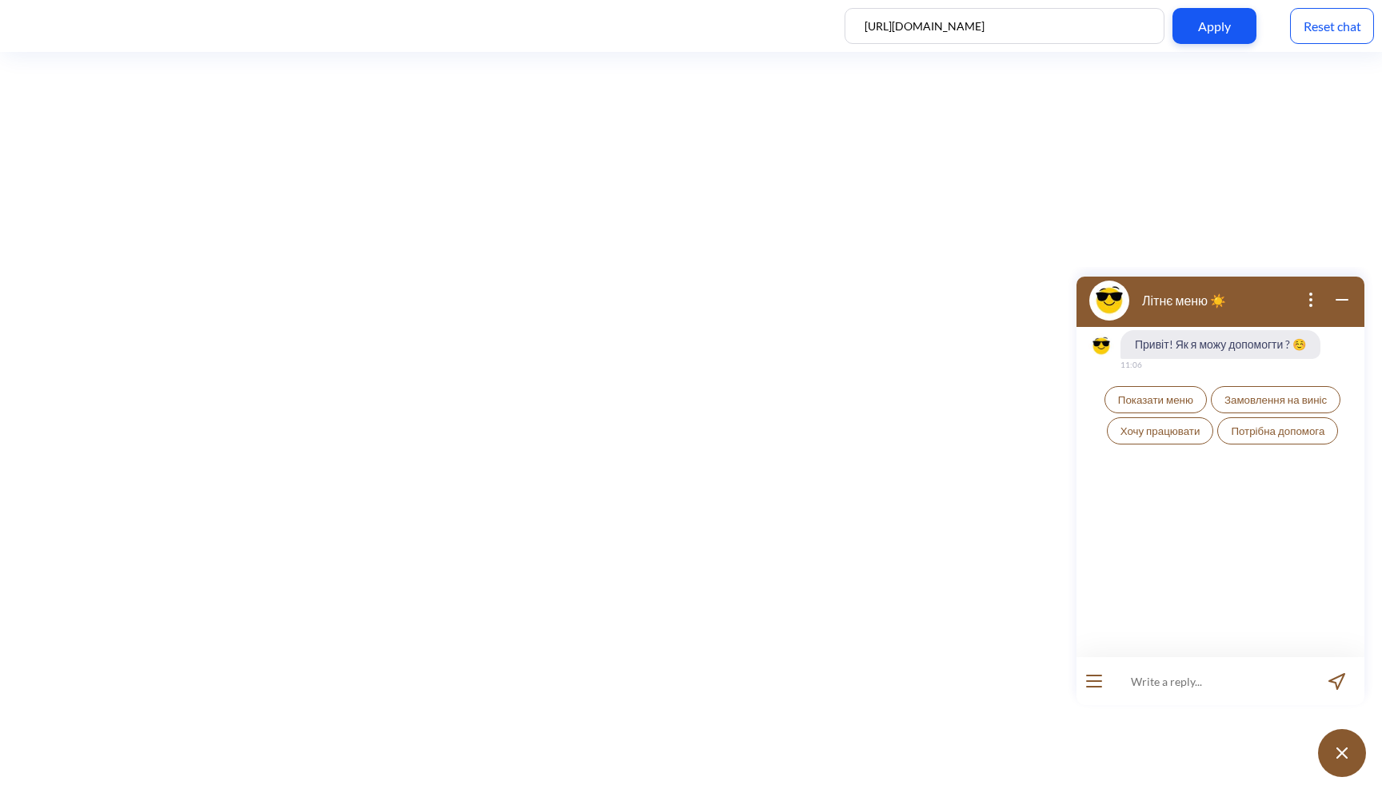
click at [1265, 441] on button "Потрібна допомога" at bounding box center [1277, 430] width 121 height 27
click at [1100, 678] on button "open menu" at bounding box center [1094, 681] width 16 height 13
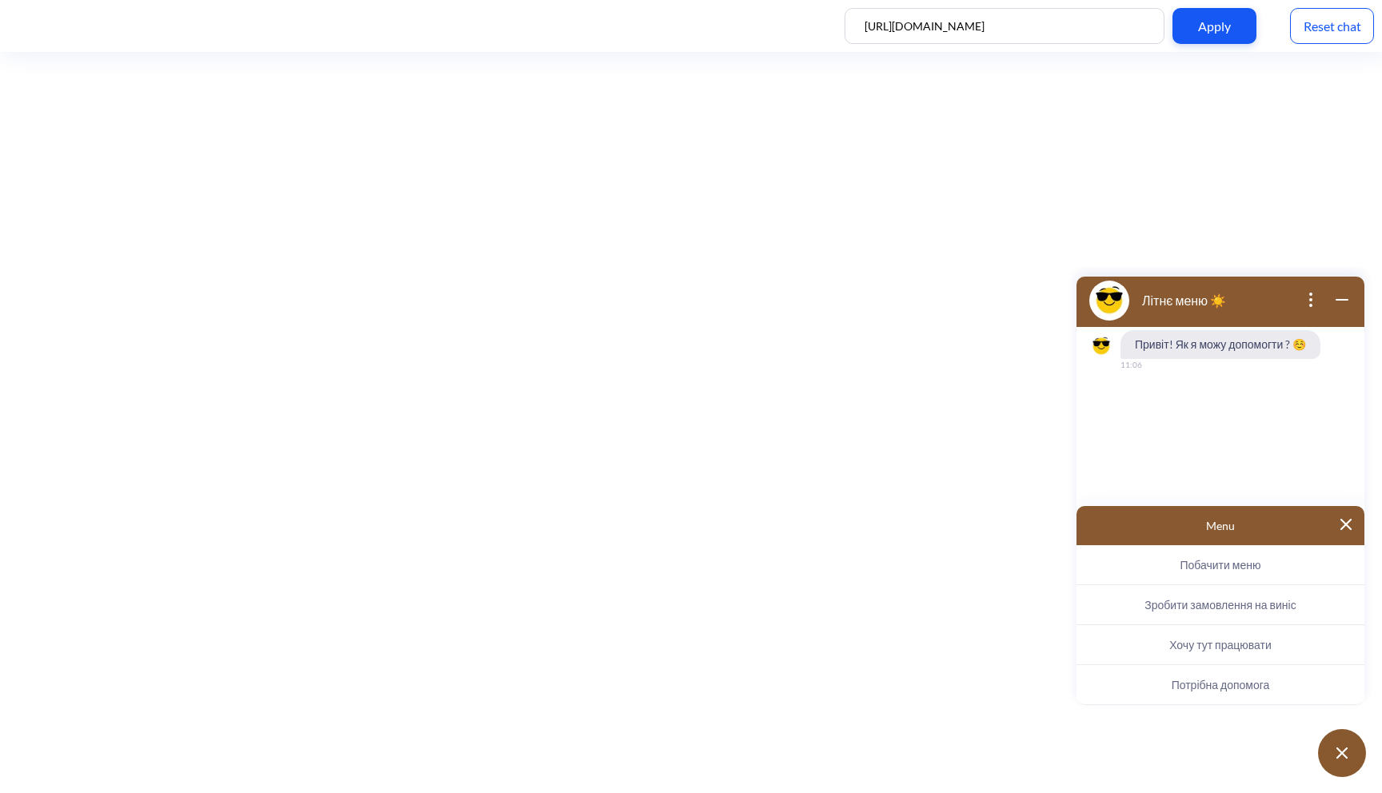
click at [1179, 685] on span "Потрібна допомога" at bounding box center [1221, 685] width 98 height 14
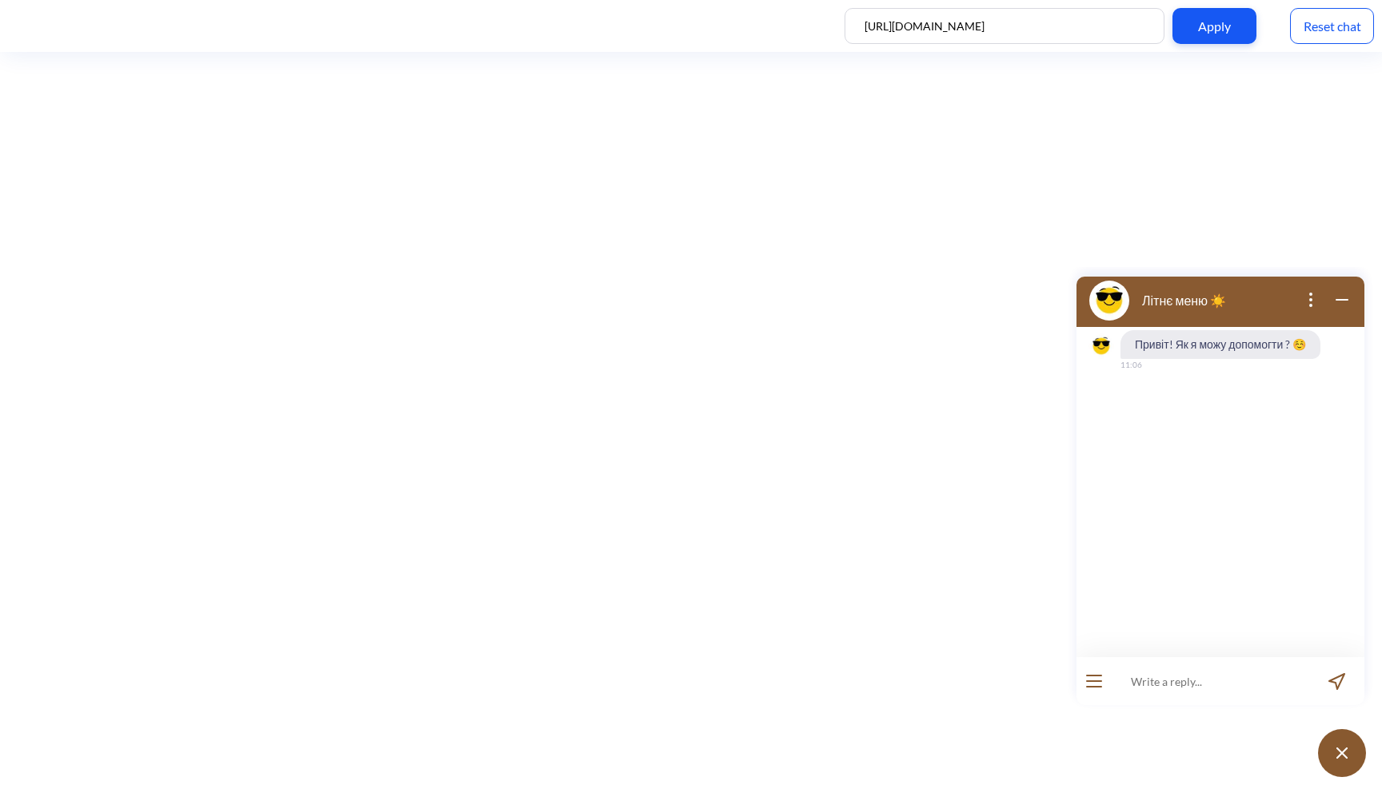
click at [1333, 33] on div "Reset chat" at bounding box center [1332, 26] width 84 height 36
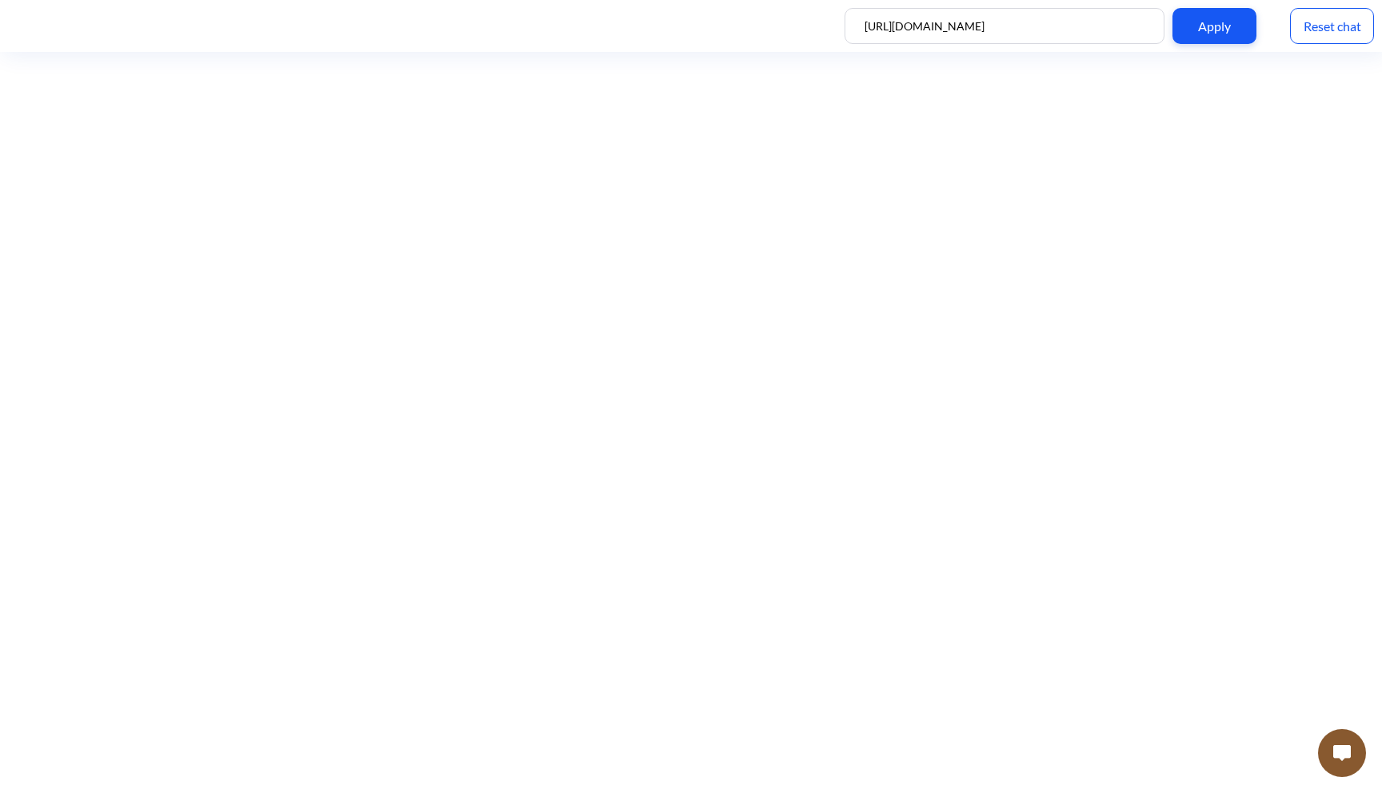
click at [1347, 765] on button at bounding box center [1342, 753] width 48 height 48
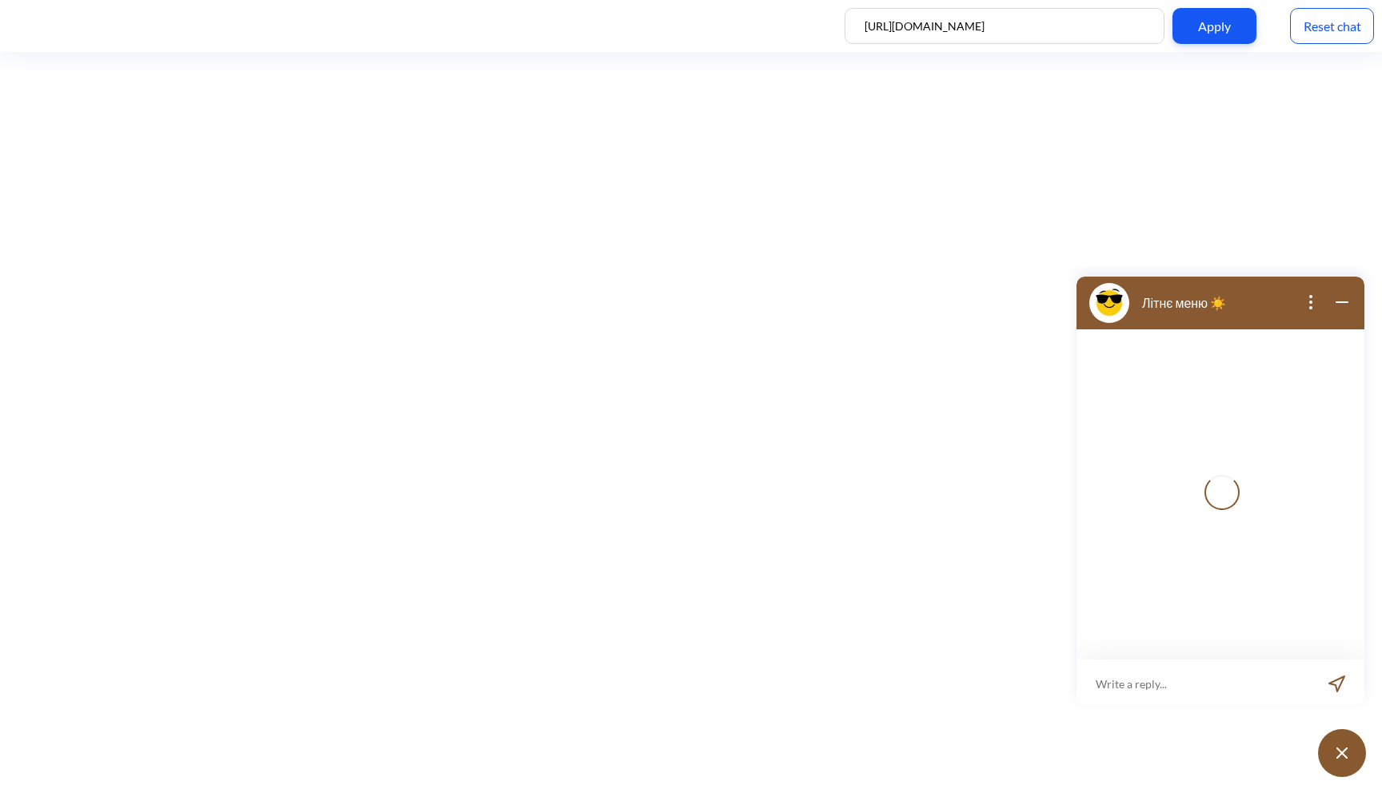
scroll to position [2, 0]
click at [1103, 676] on div at bounding box center [1093, 681] width 35 height 48
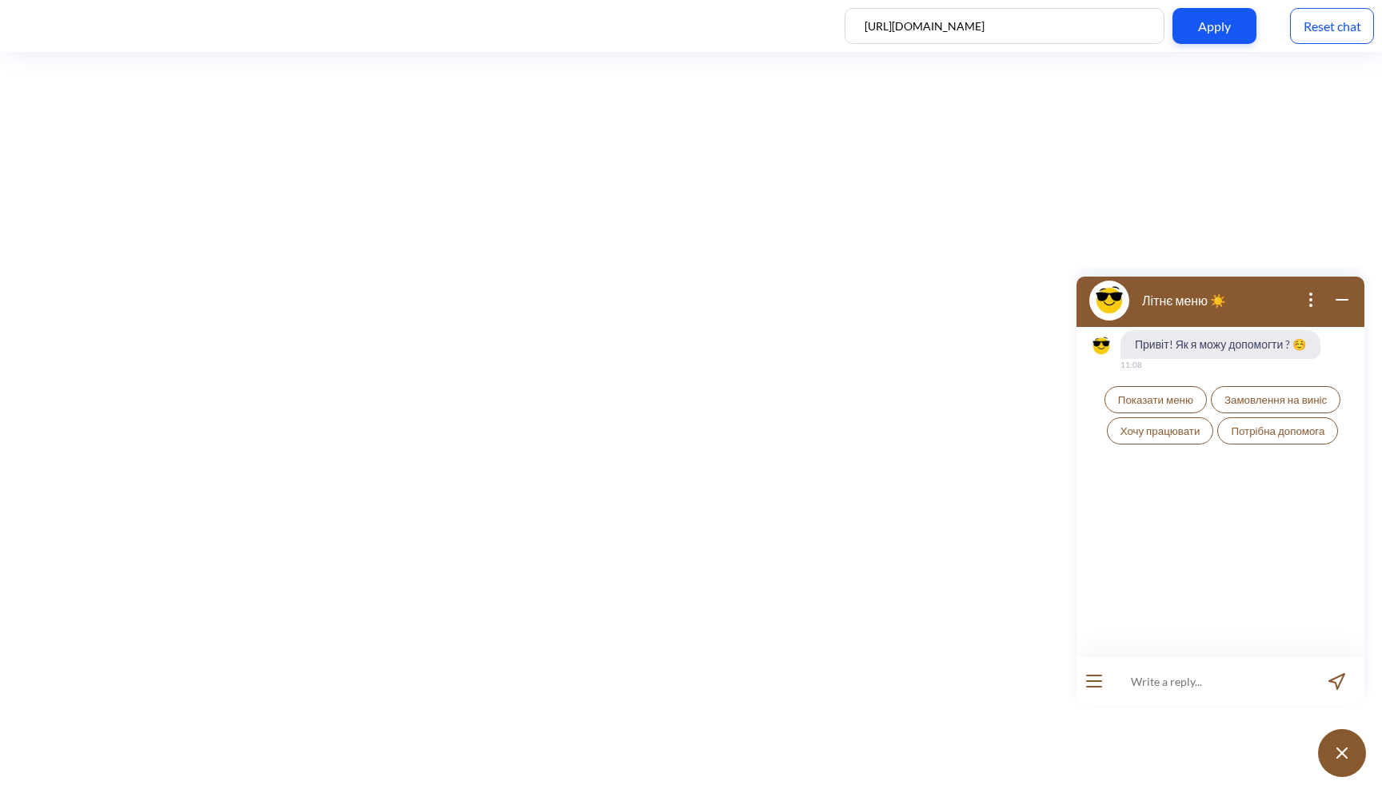
click at [1098, 687] on icon "open menu" at bounding box center [1094, 687] width 14 height 0
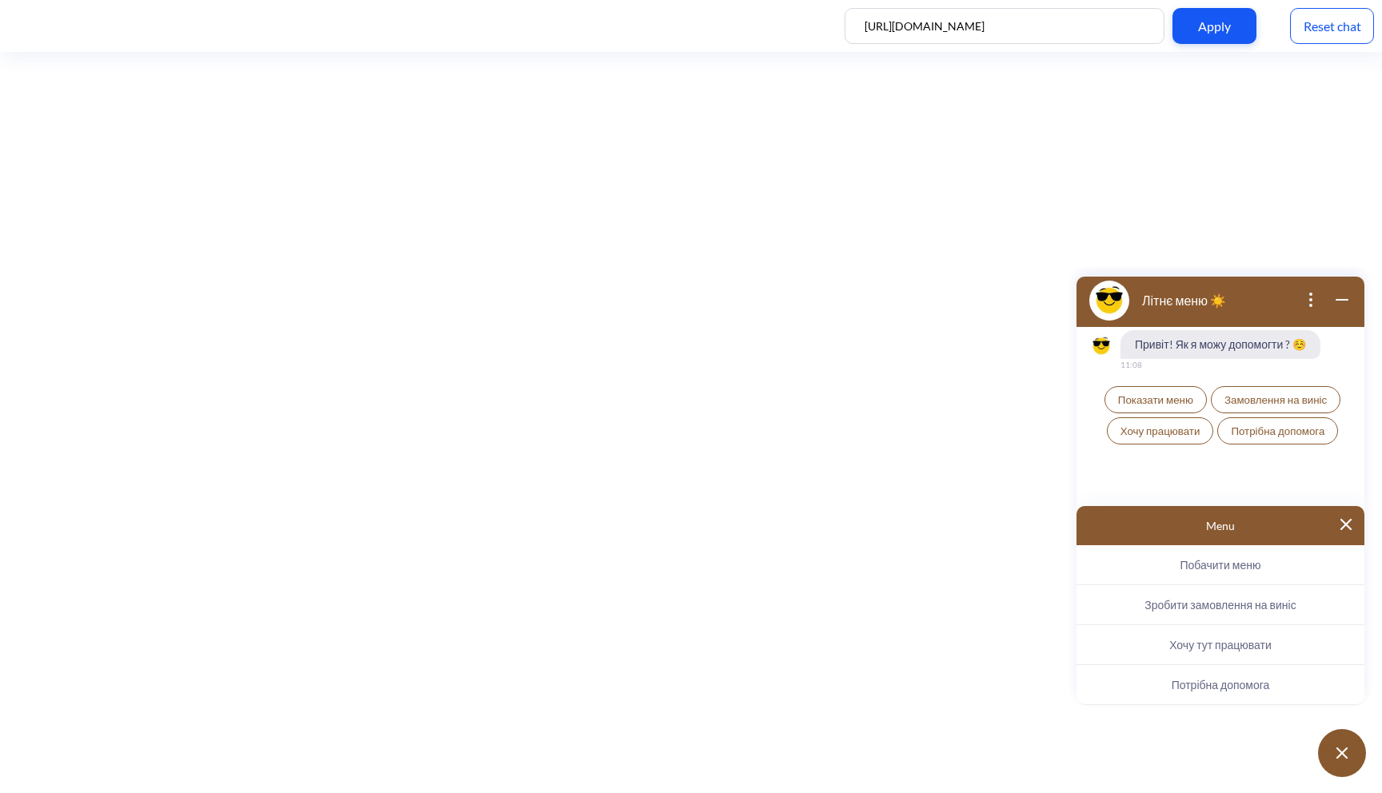
click at [1172, 679] on span "Потрібна допомога" at bounding box center [1221, 685] width 98 height 14
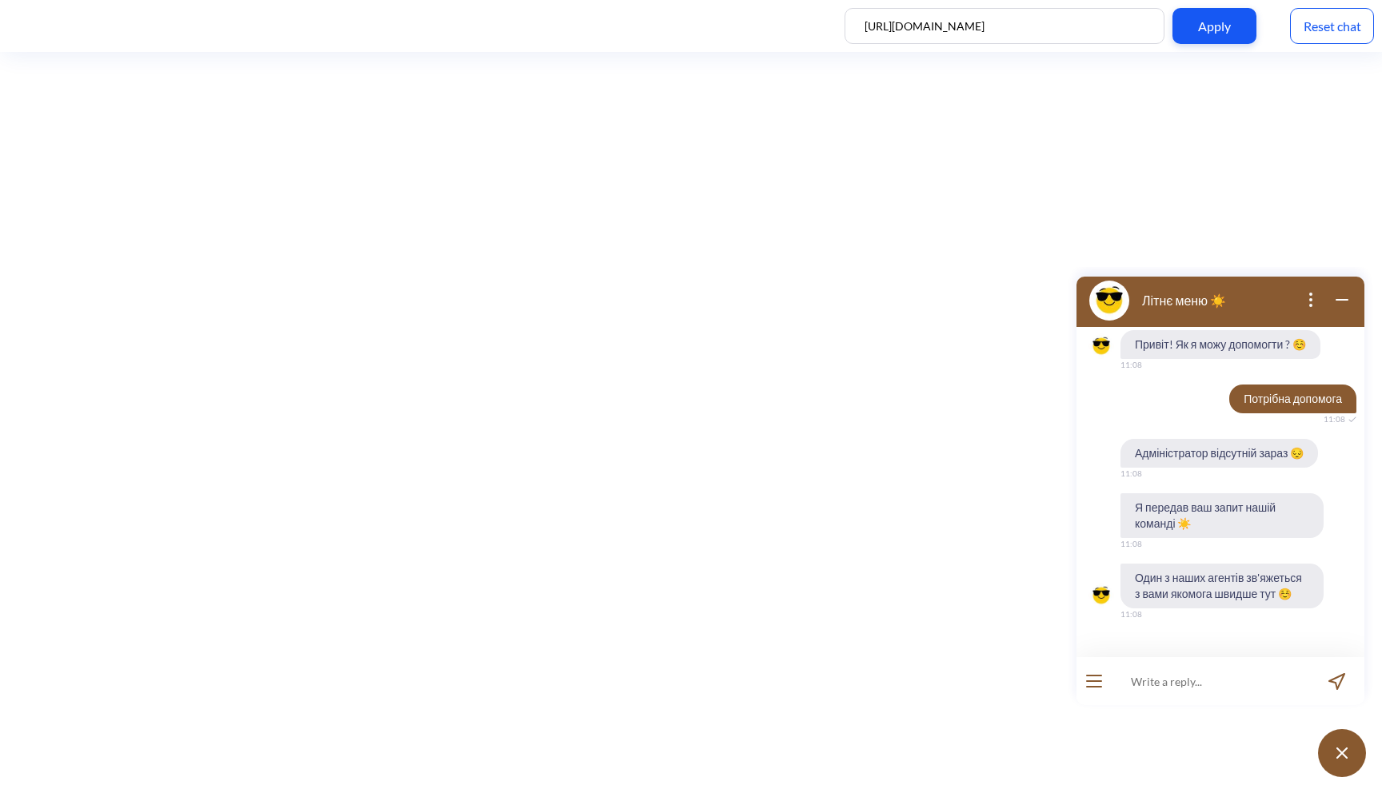
click at [1343, 297] on icon "wrap widget" at bounding box center [1341, 299] width 19 height 19
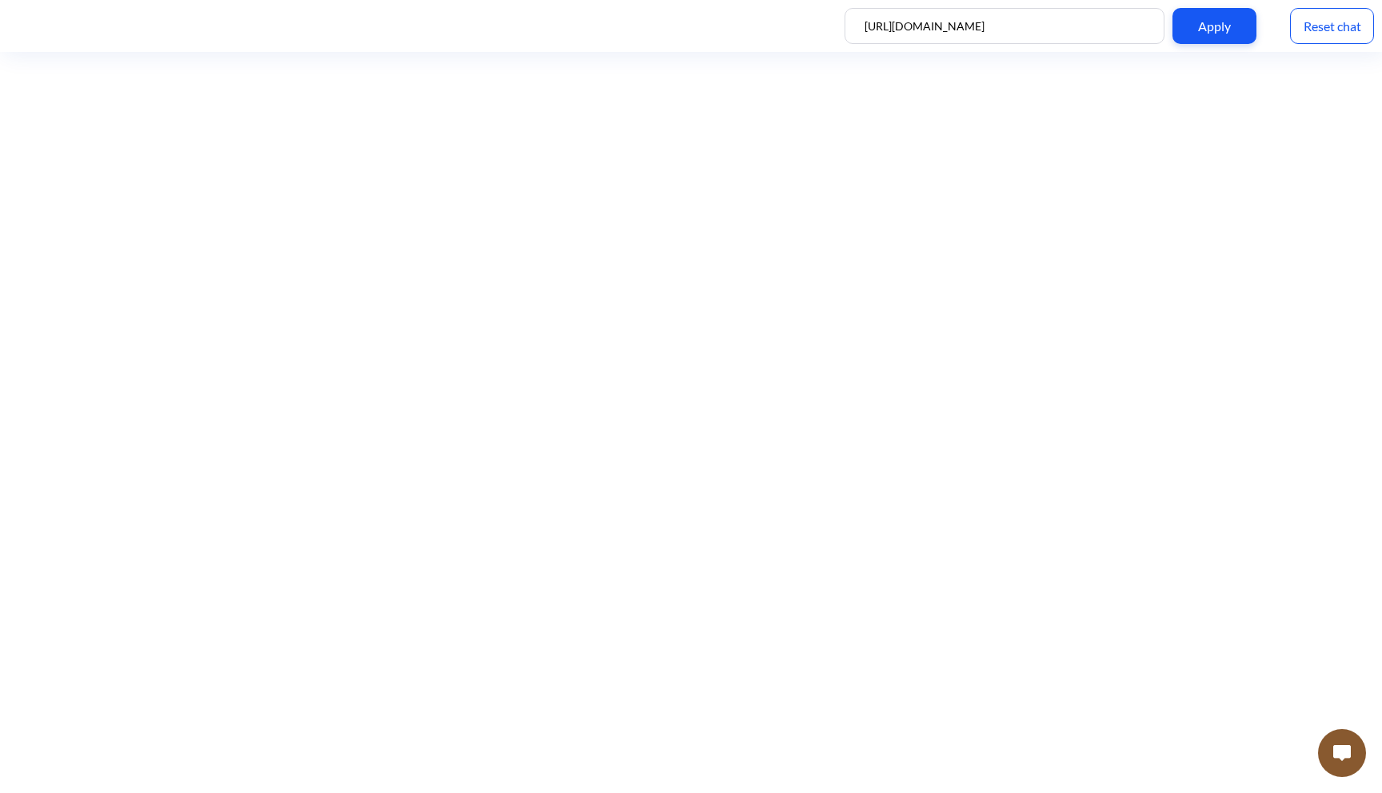
click at [1344, 751] on img at bounding box center [1342, 753] width 18 height 16
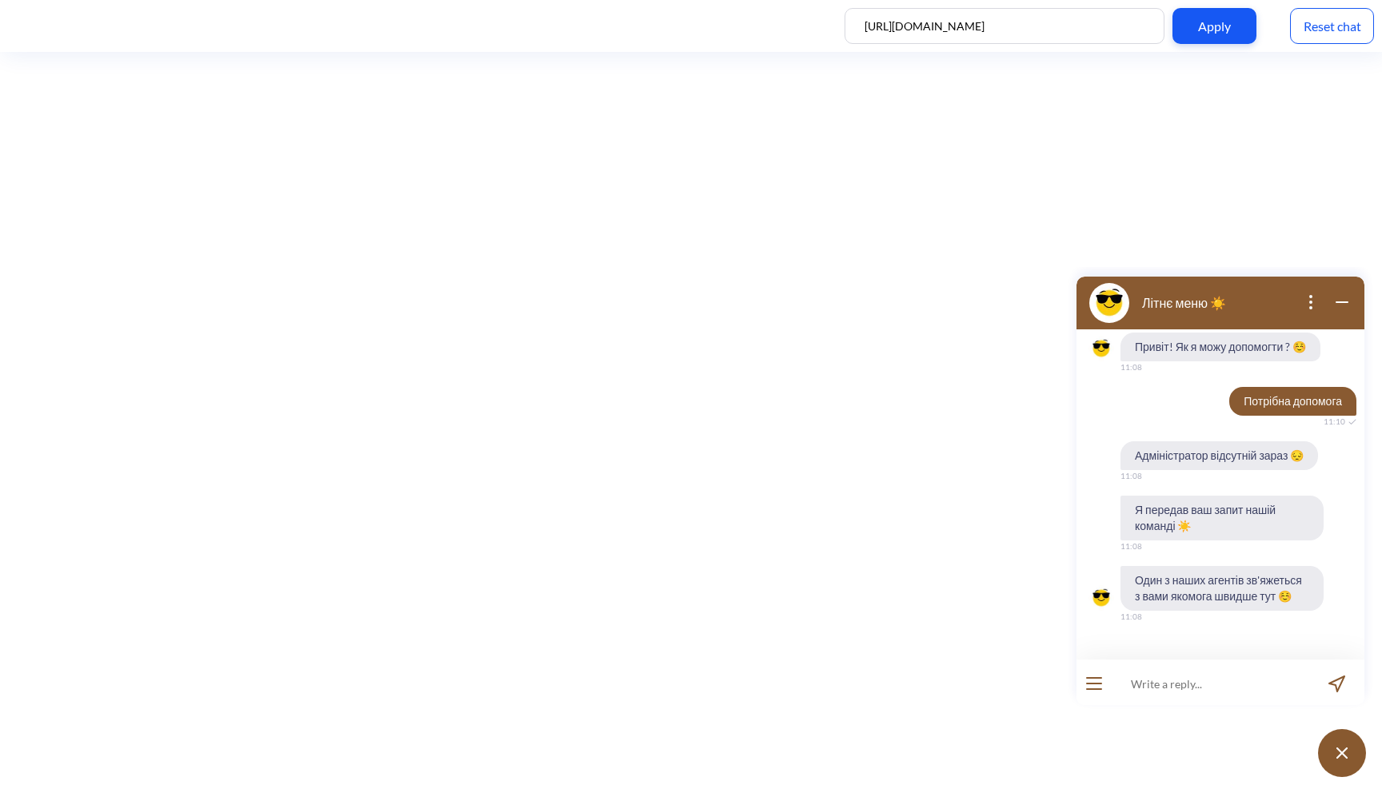
scroll to position [2, 0]
click at [1344, 751] on img at bounding box center [1341, 753] width 11 height 11
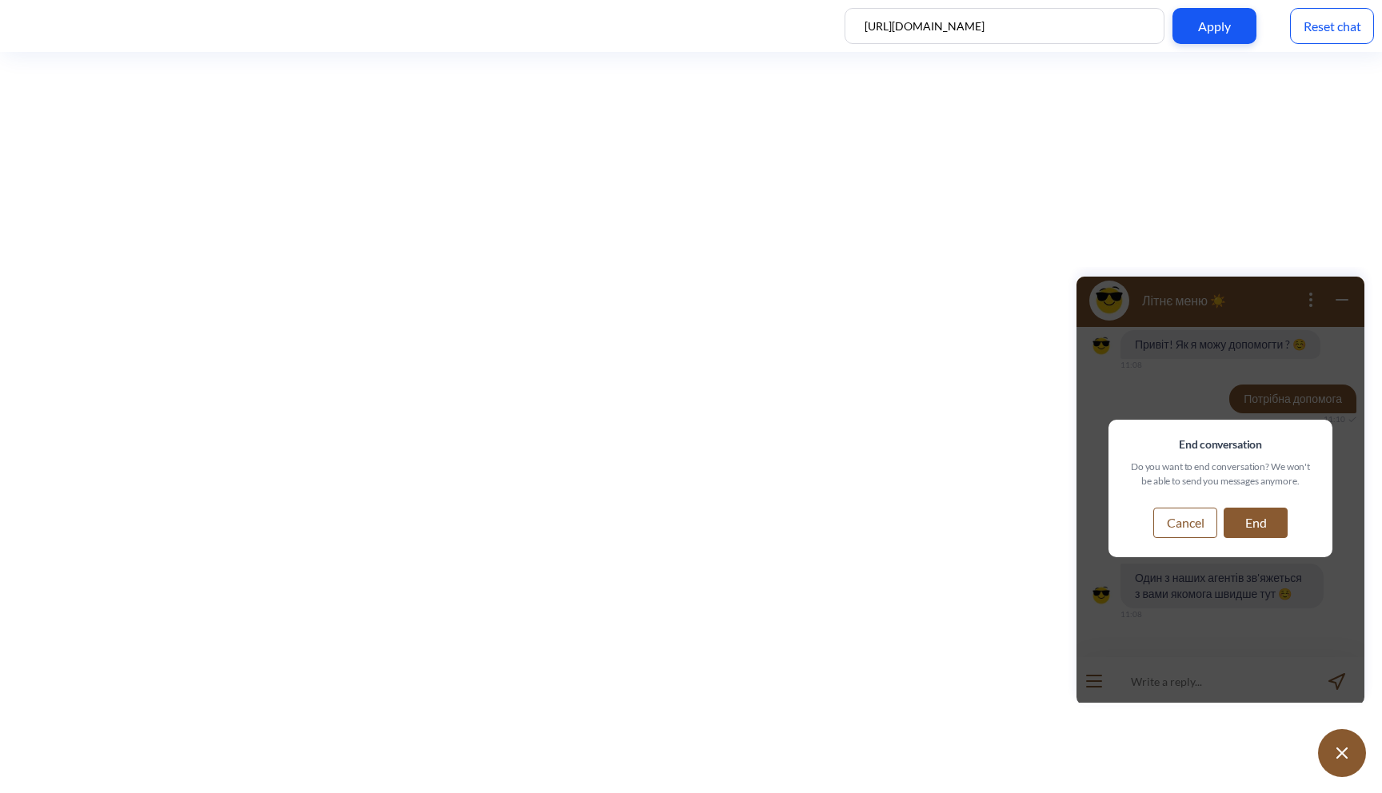
click at [1191, 529] on button "Cancel" at bounding box center [1185, 523] width 64 height 30
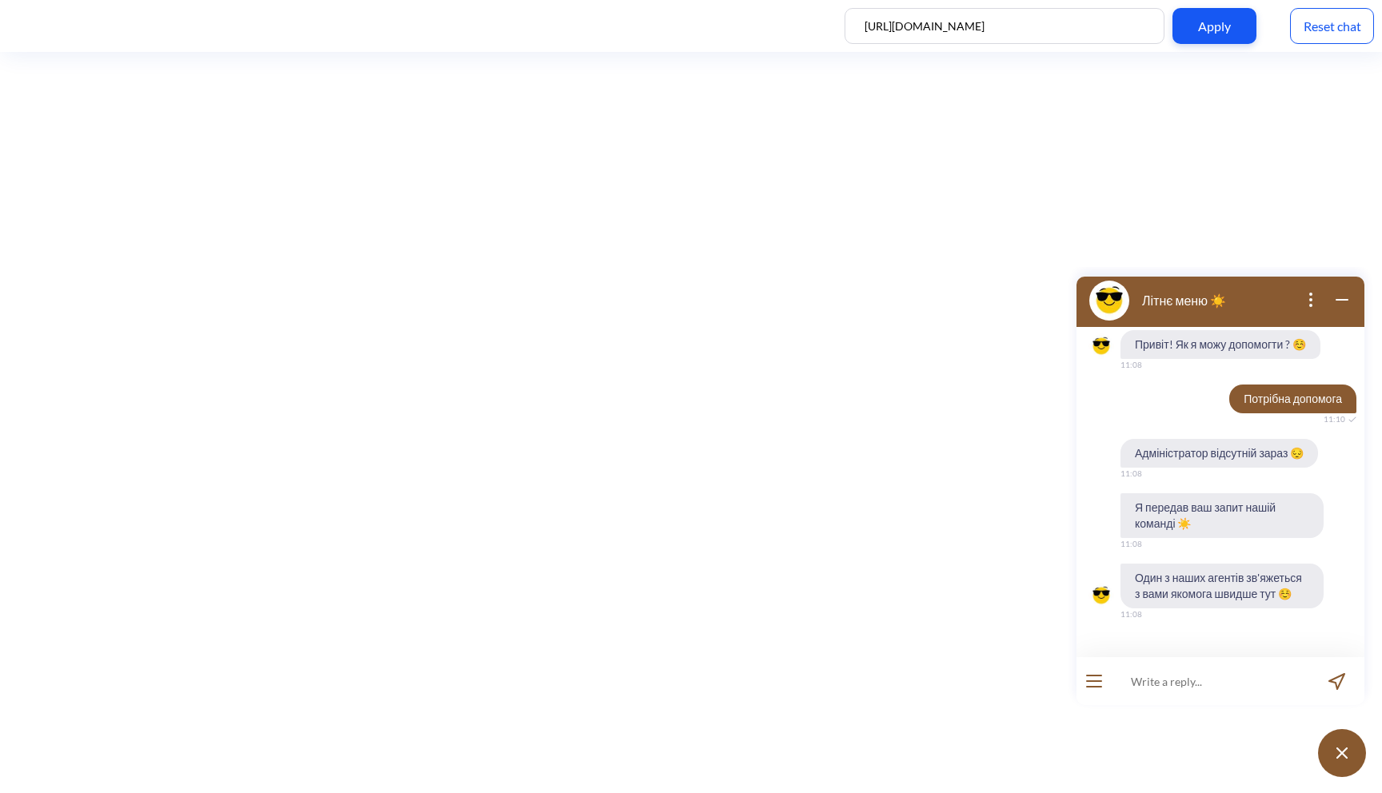
click at [1336, 300] on icon "wrap widget" at bounding box center [1341, 299] width 19 height 19
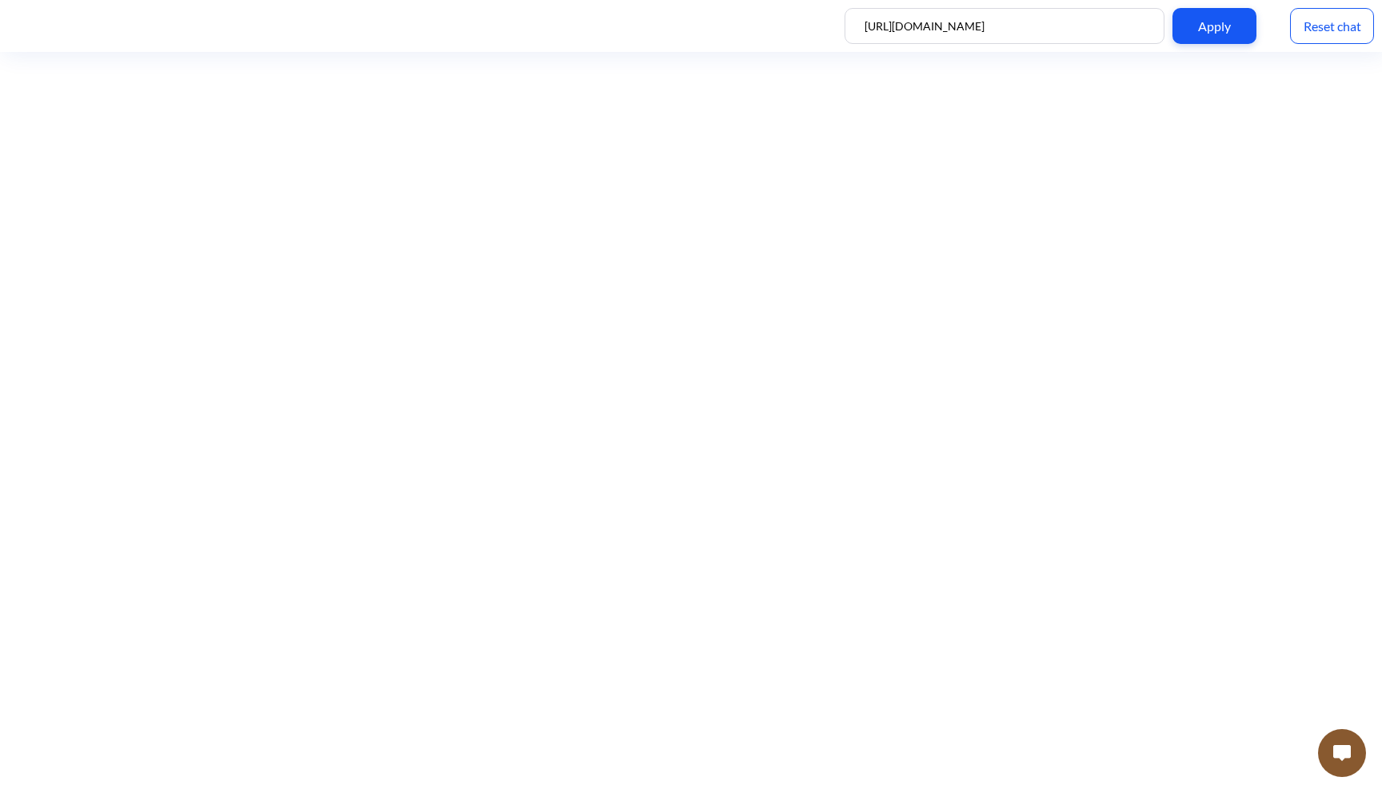
click at [1336, 747] on img at bounding box center [1342, 753] width 18 height 16
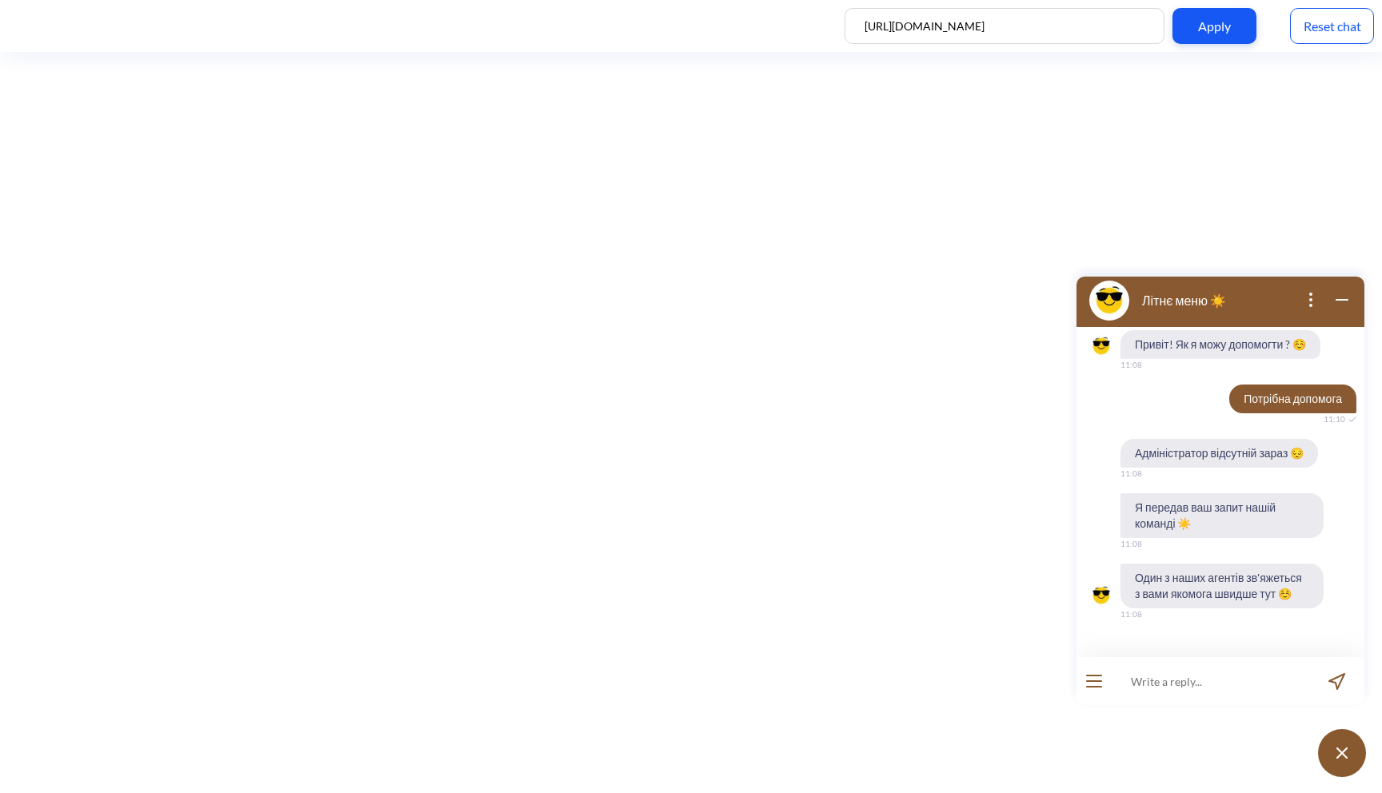
click at [1342, 18] on div "Reset chat" at bounding box center [1332, 26] width 84 height 36
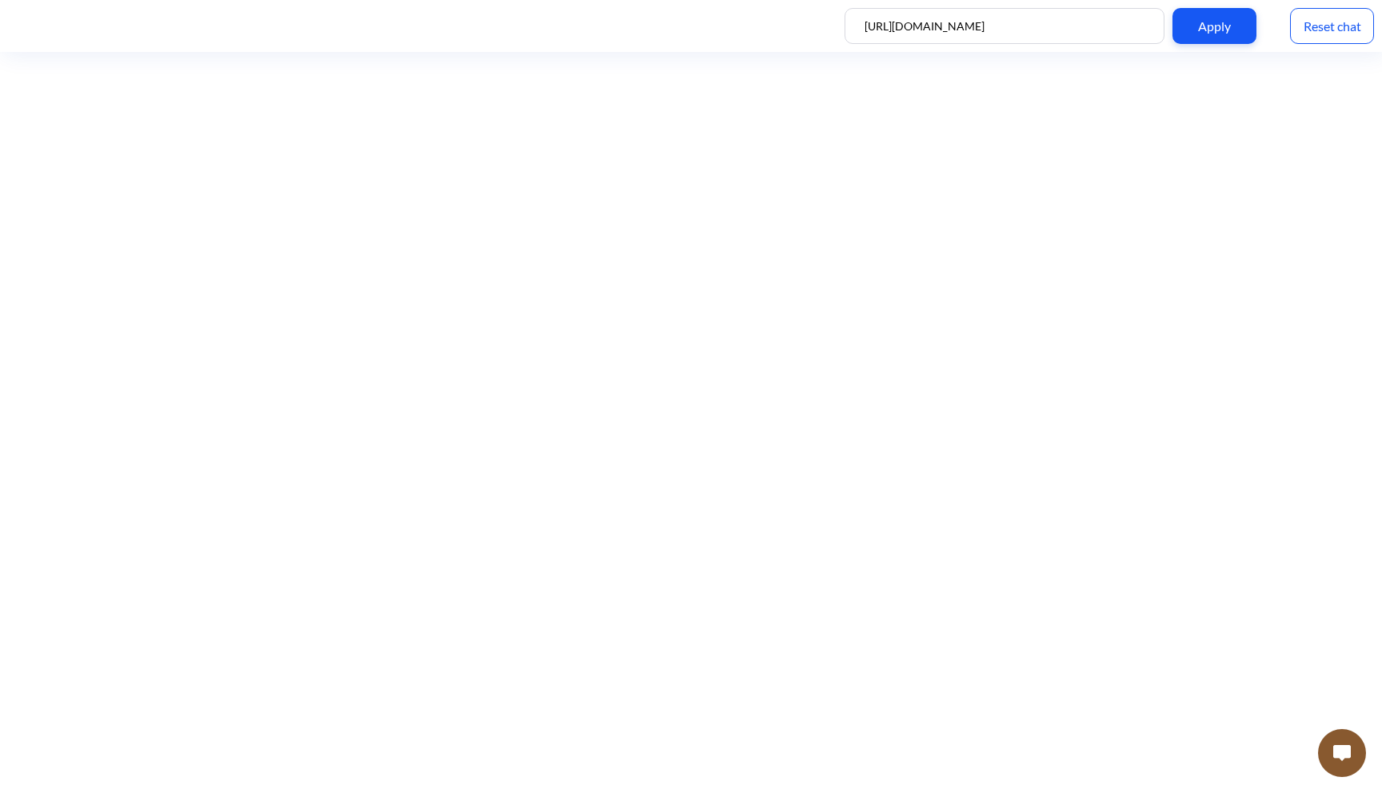
click at [1340, 768] on button at bounding box center [1342, 753] width 48 height 48
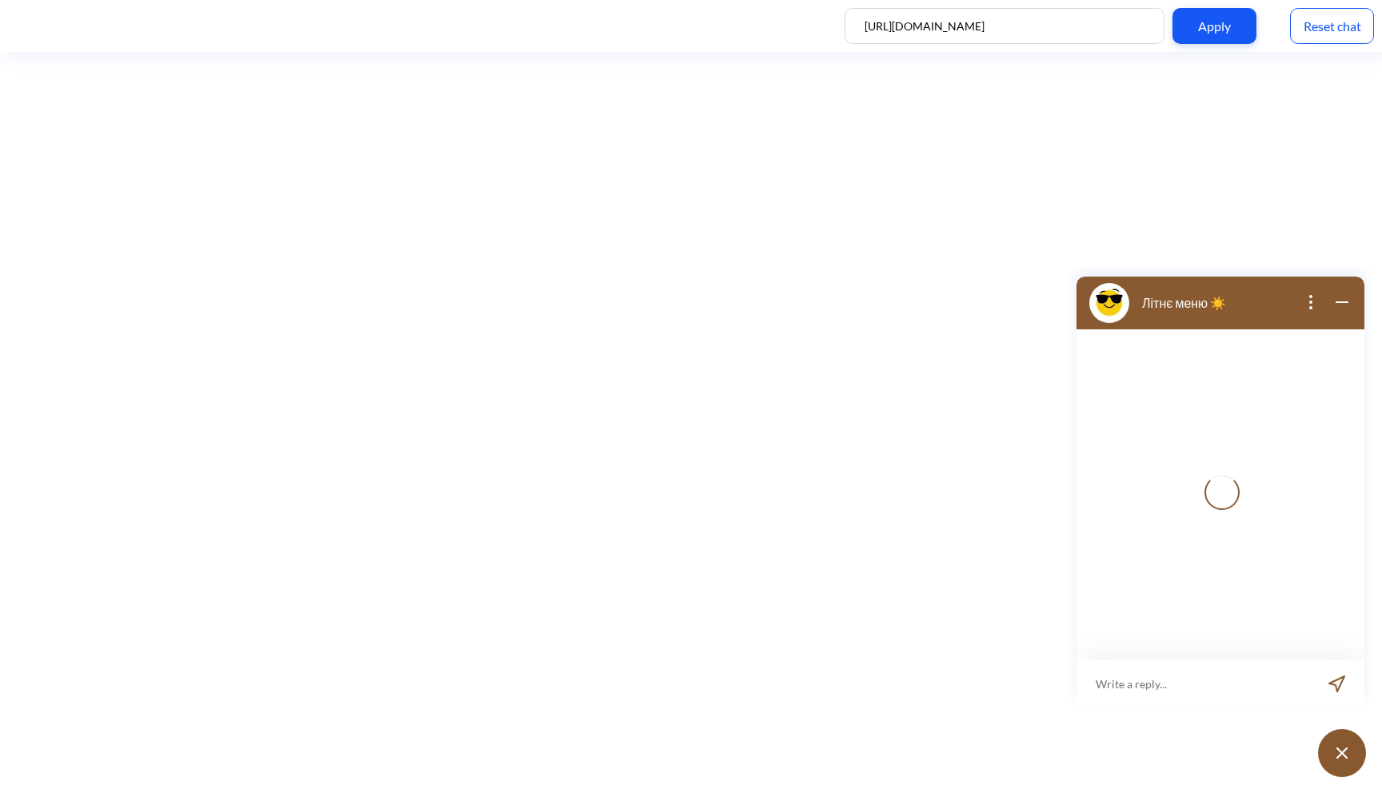
scroll to position [2, 0]
click at [1155, 677] on input at bounding box center [1211, 681] width 198 height 48
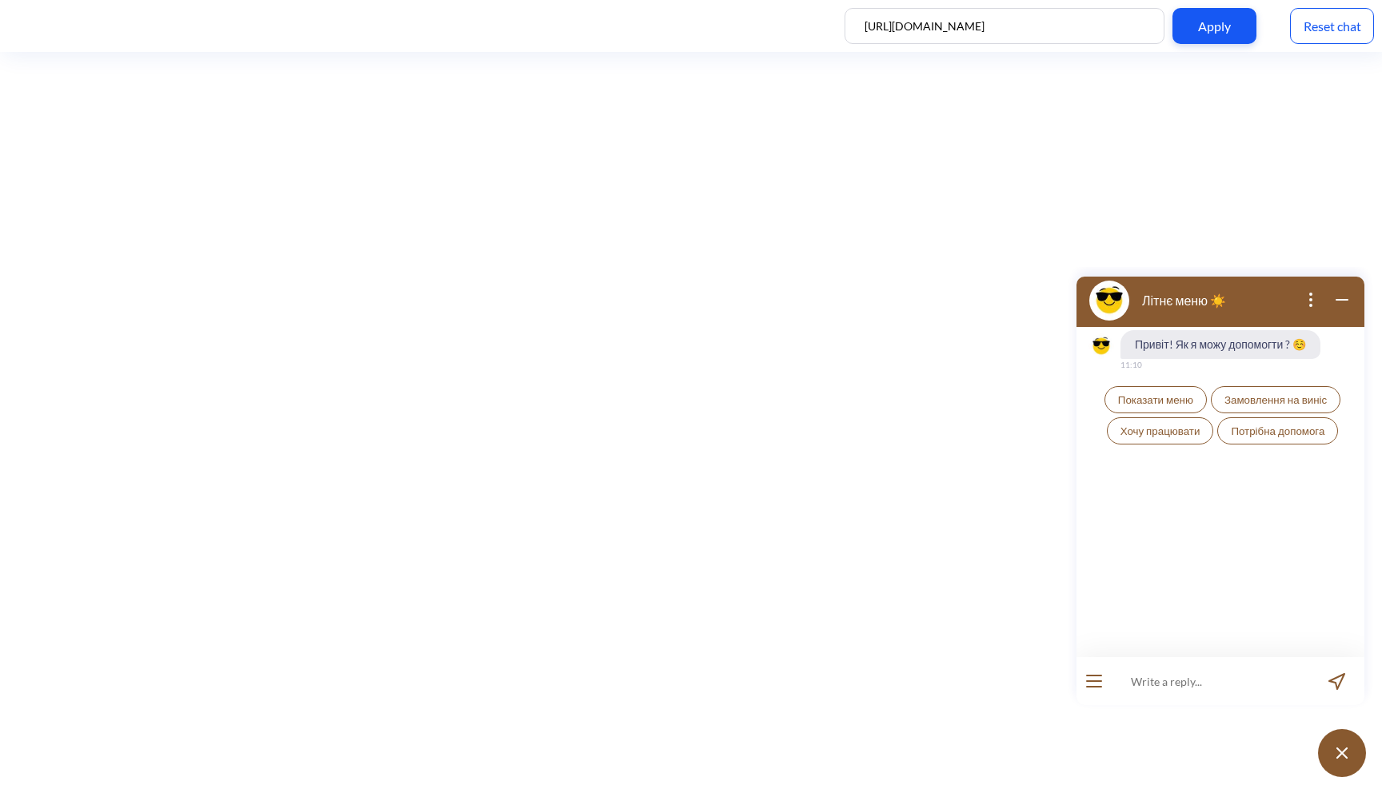
click at [1280, 401] on span "Замовлення на виніс" at bounding box center [1275, 399] width 102 height 13
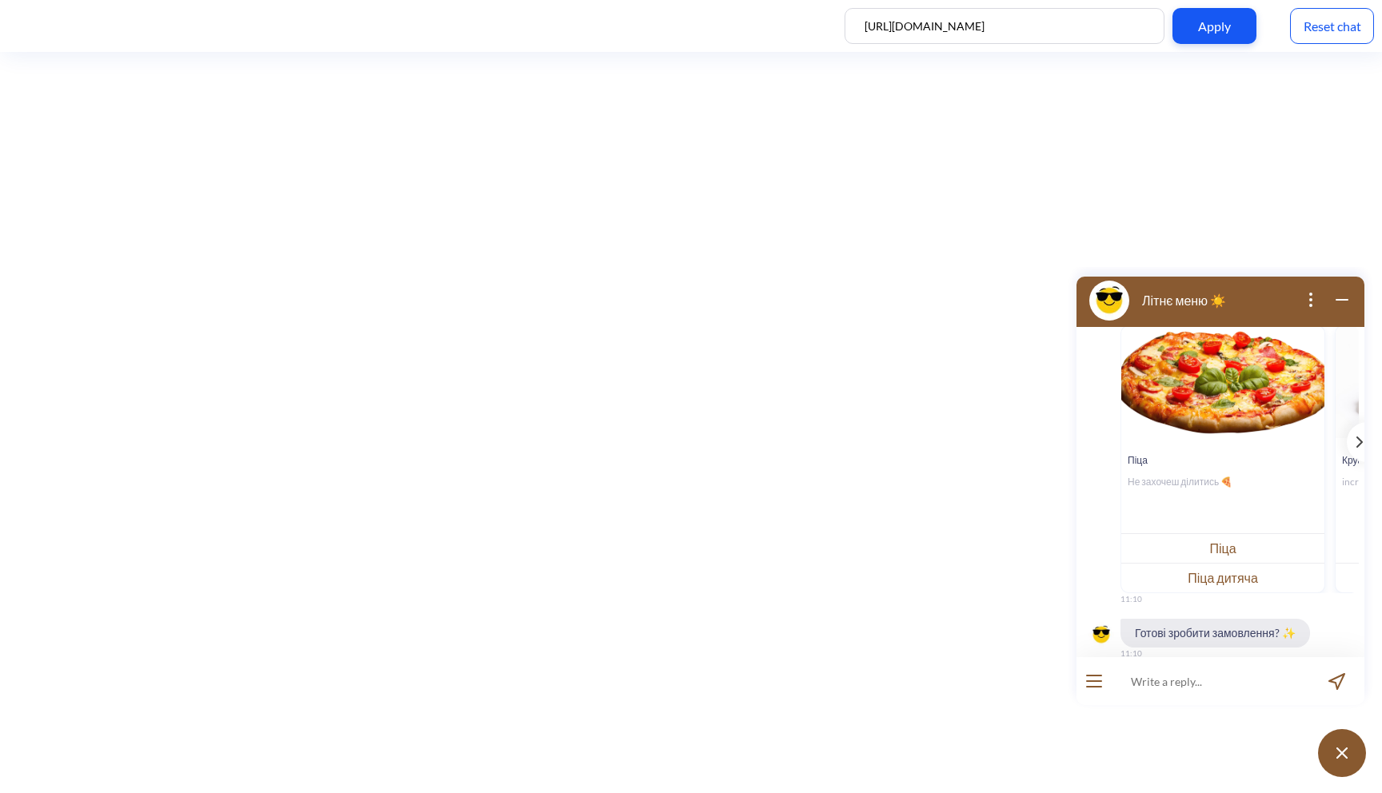
scroll to position [242, 0]
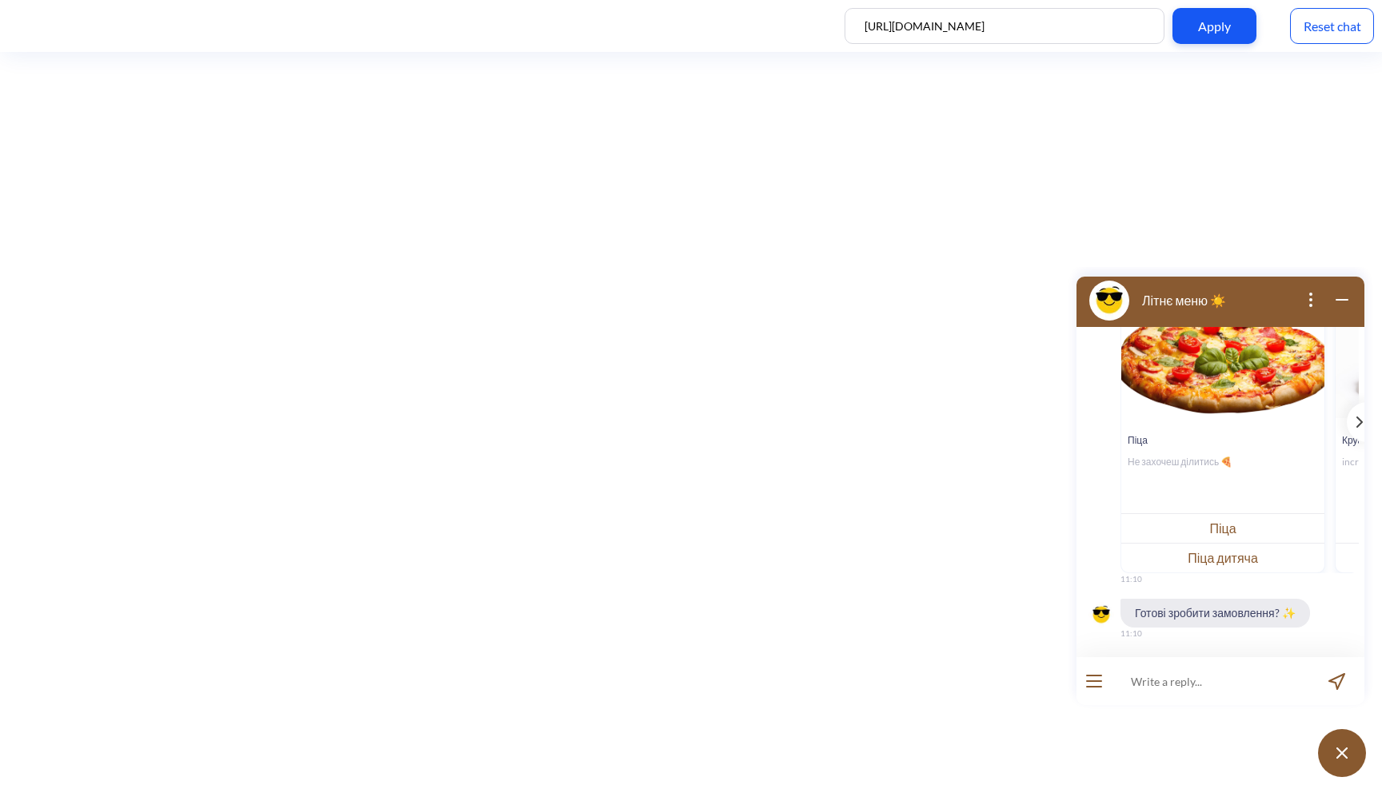
click at [1161, 678] on input at bounding box center [1211, 681] width 198 height 48
type input "Піца цезар"
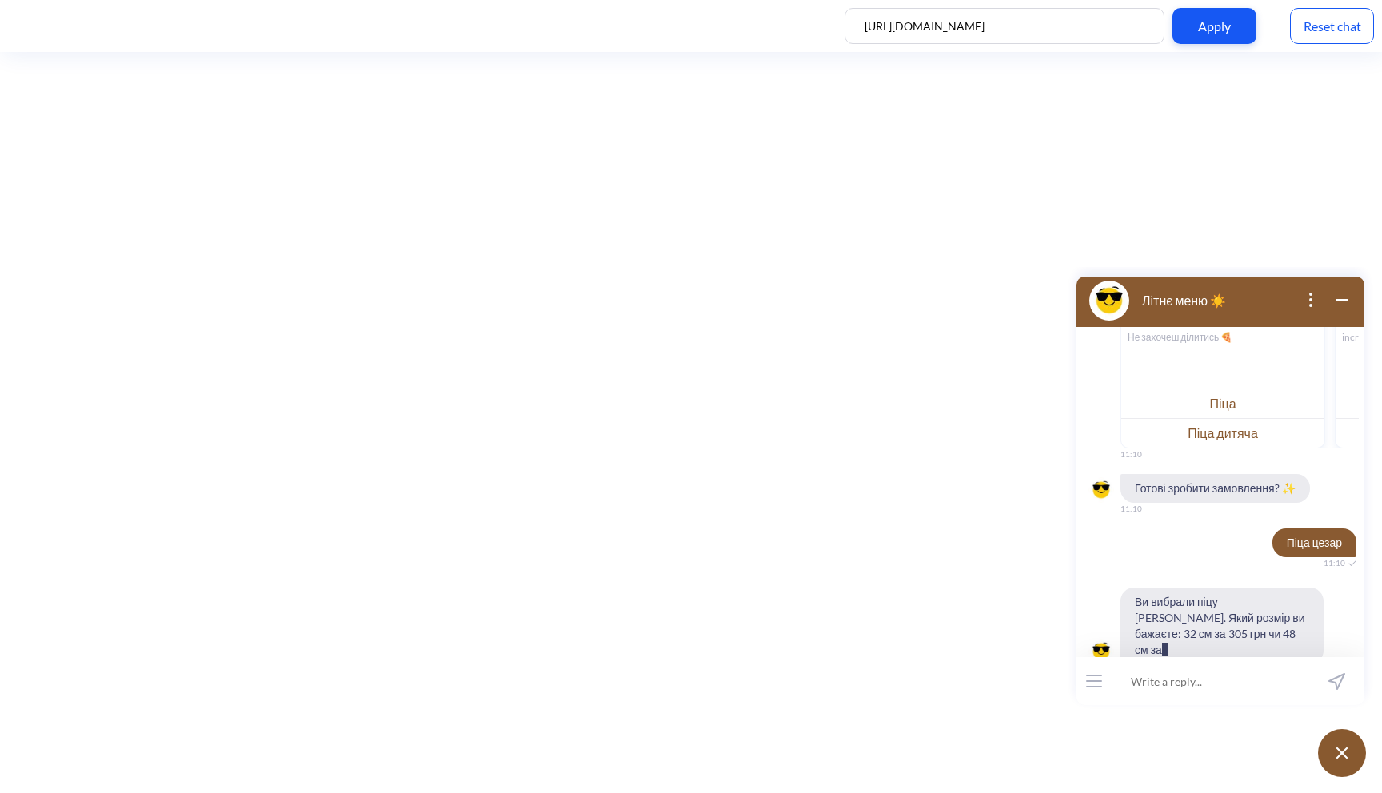
scroll to position [383, 0]
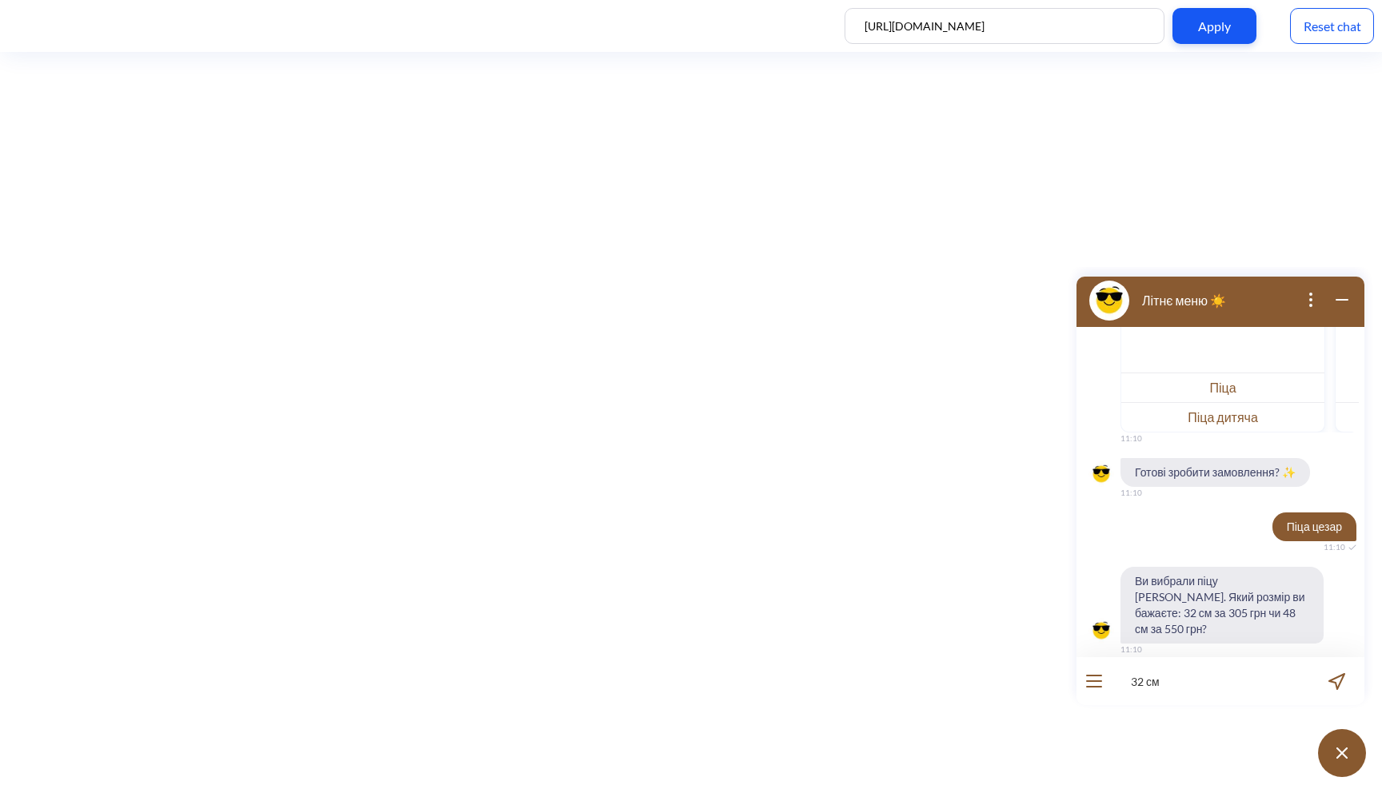
type input "32 см"
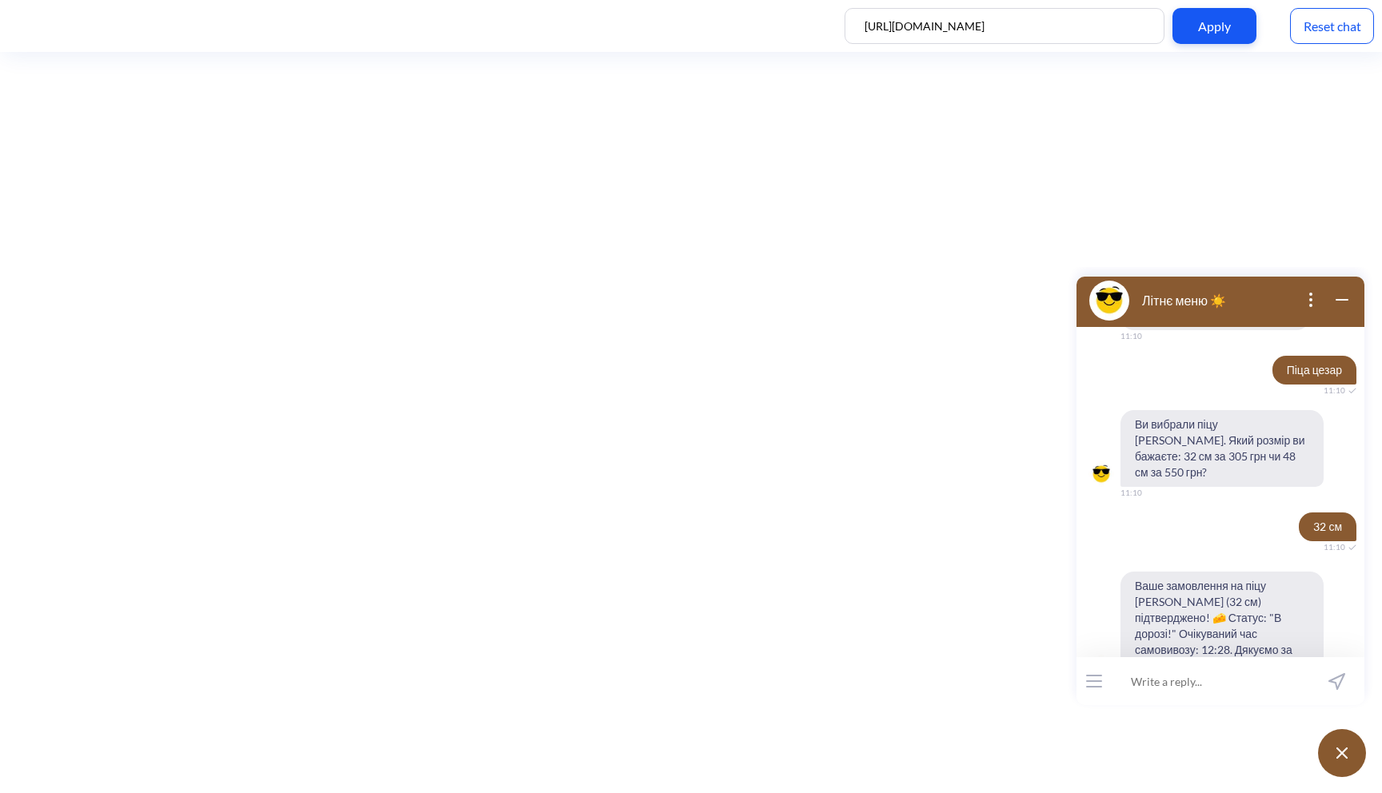
scroll to position [556, 0]
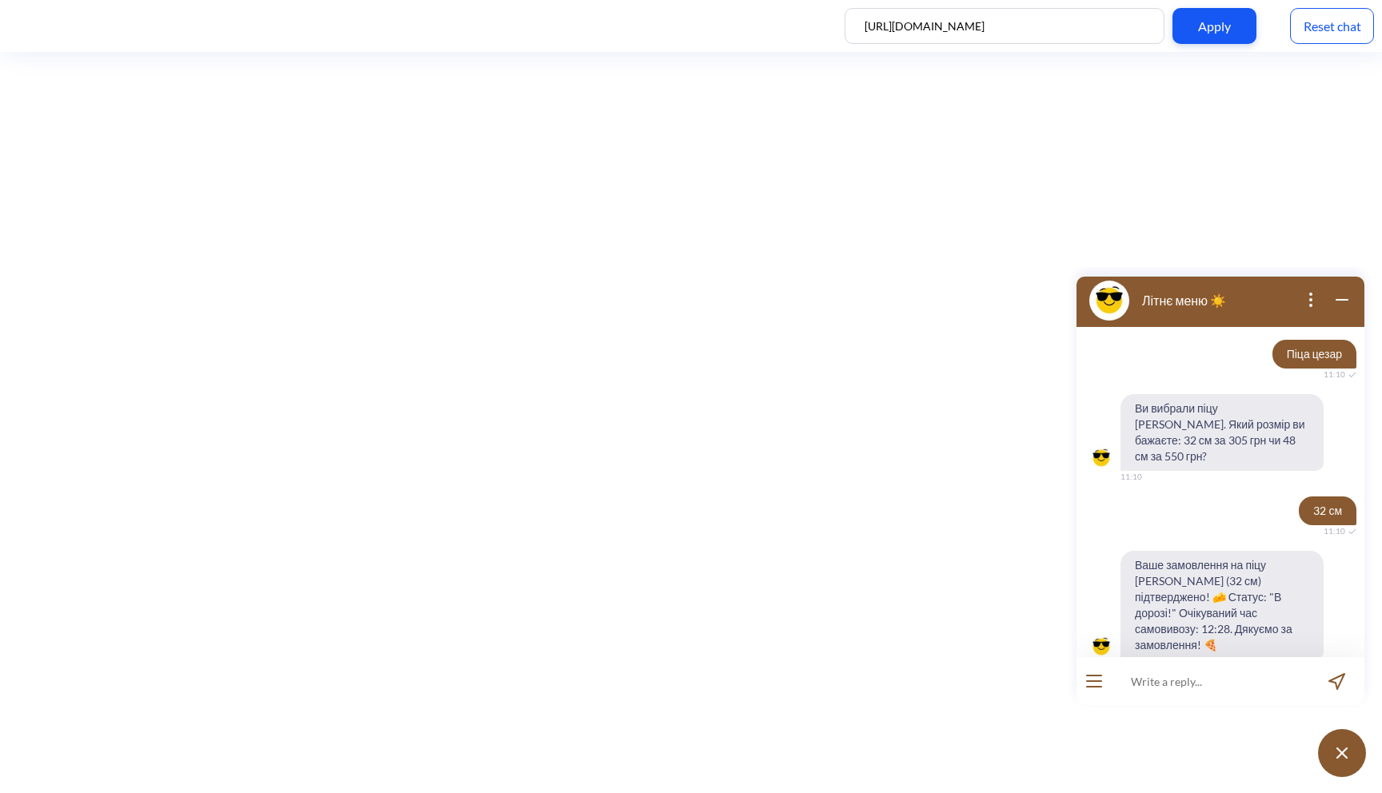
click at [1091, 676] on icon "open menu" at bounding box center [1094, 676] width 14 height 0
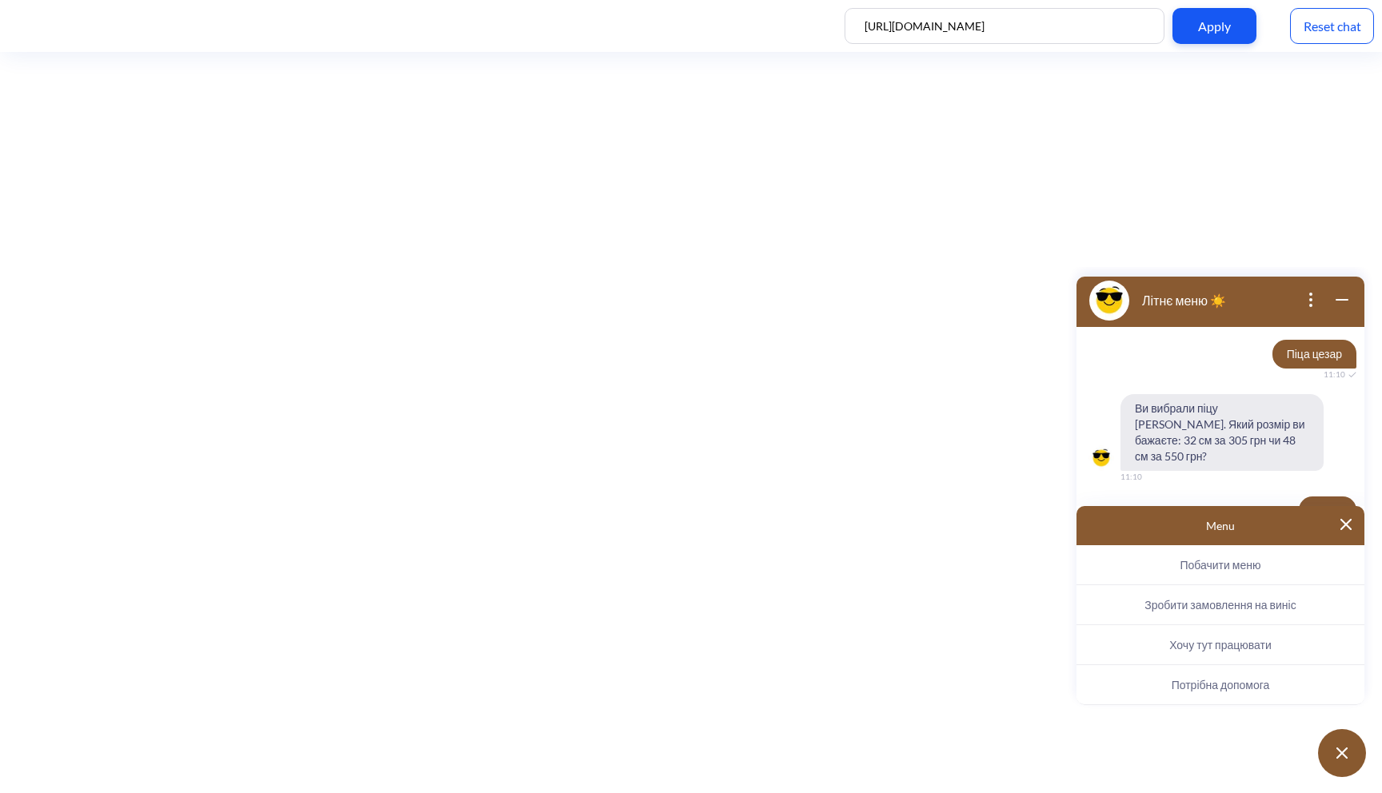
click at [1215, 569] on span "Побачити меню" at bounding box center [1220, 565] width 81 height 14
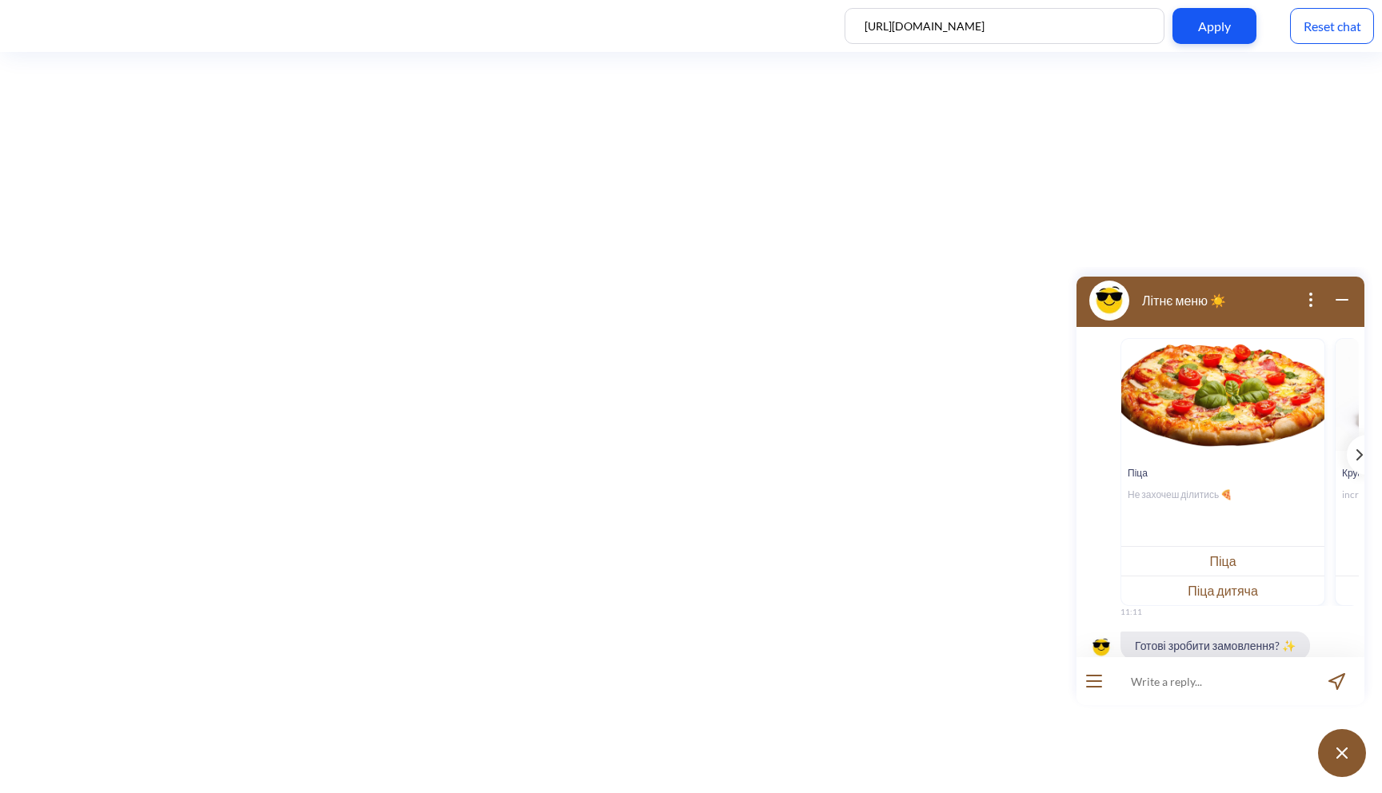
scroll to position [1012, 0]
click at [1100, 685] on button "open menu" at bounding box center [1094, 681] width 16 height 13
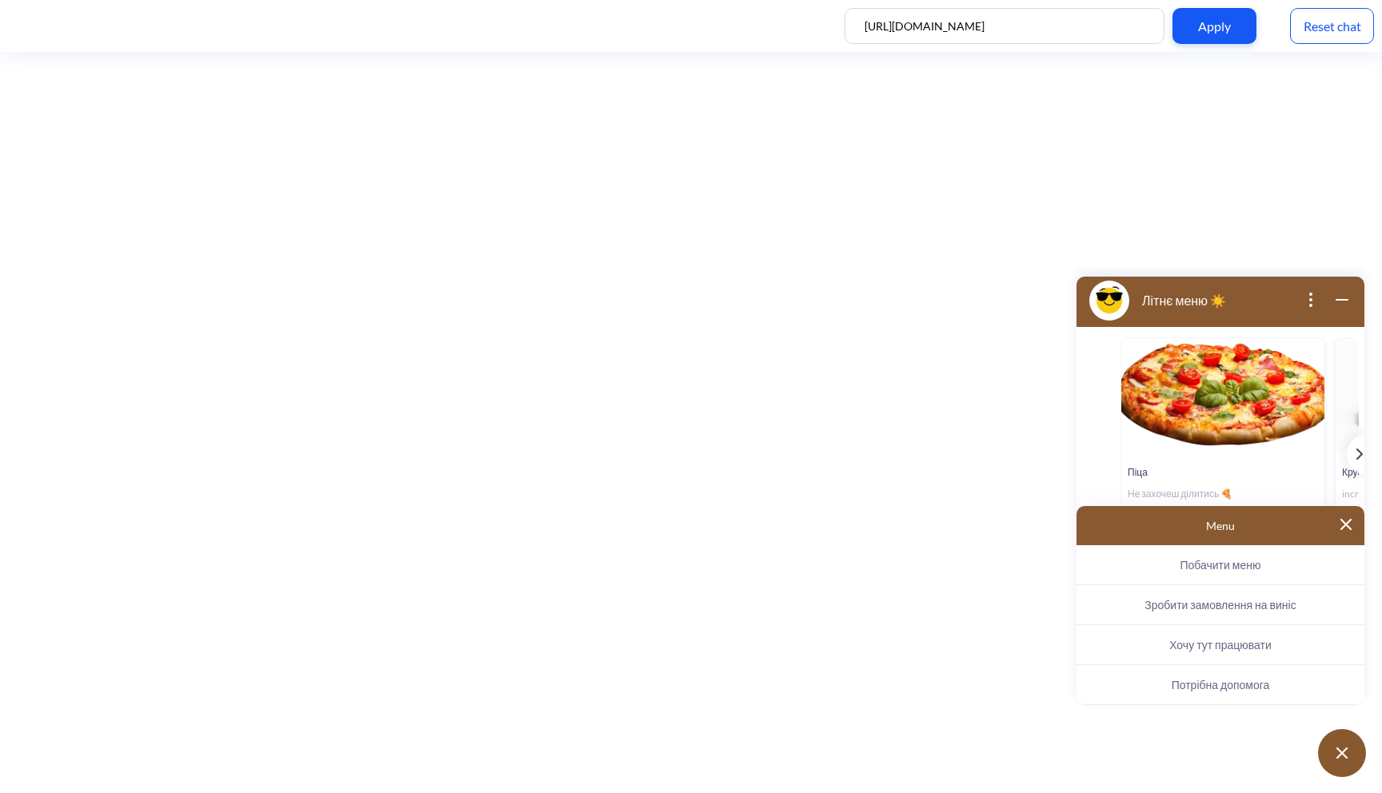
click at [1183, 607] on span "Зробити замовлення на виніс" at bounding box center [1219, 605] width 151 height 14
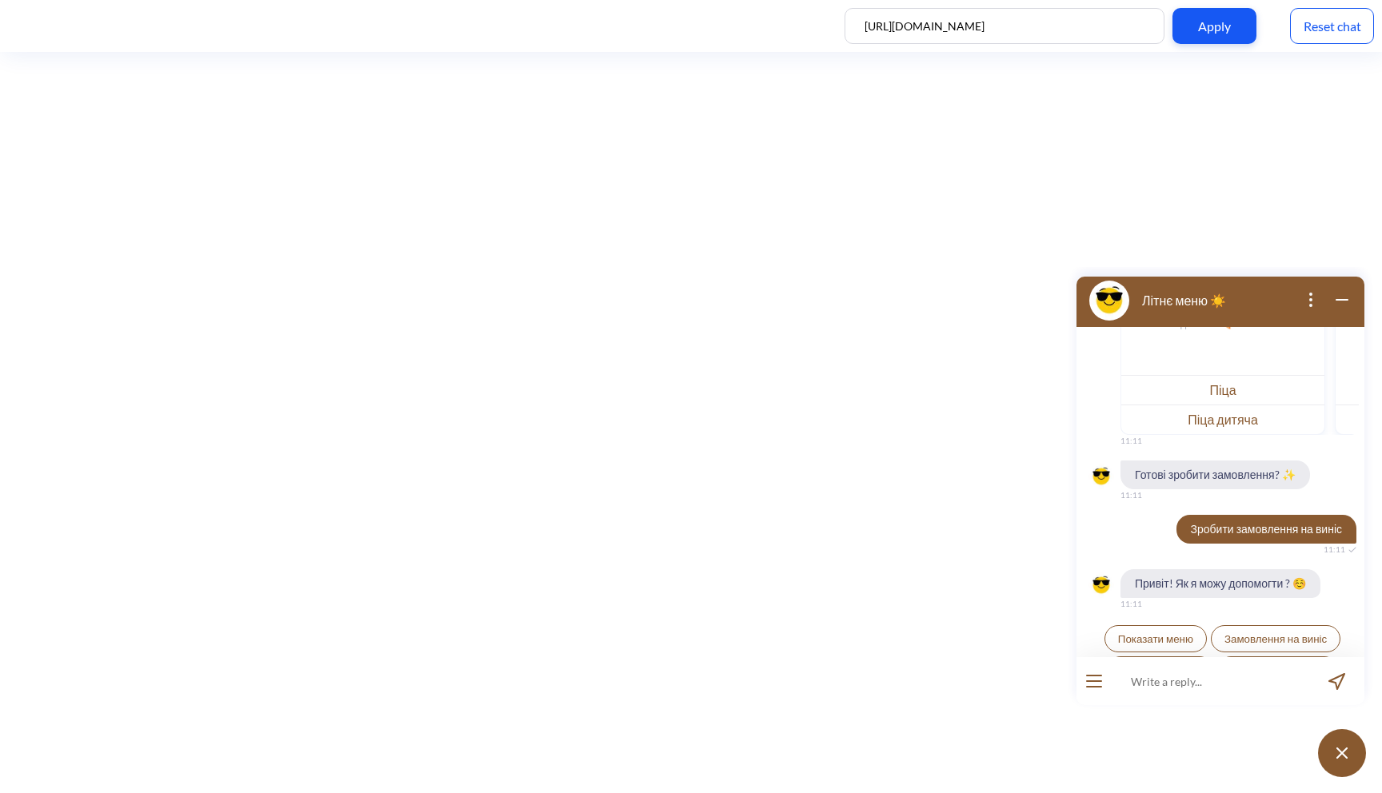
scroll to position [1184, 0]
click at [1090, 681] on icon "open menu" at bounding box center [1094, 681] width 14 height 0
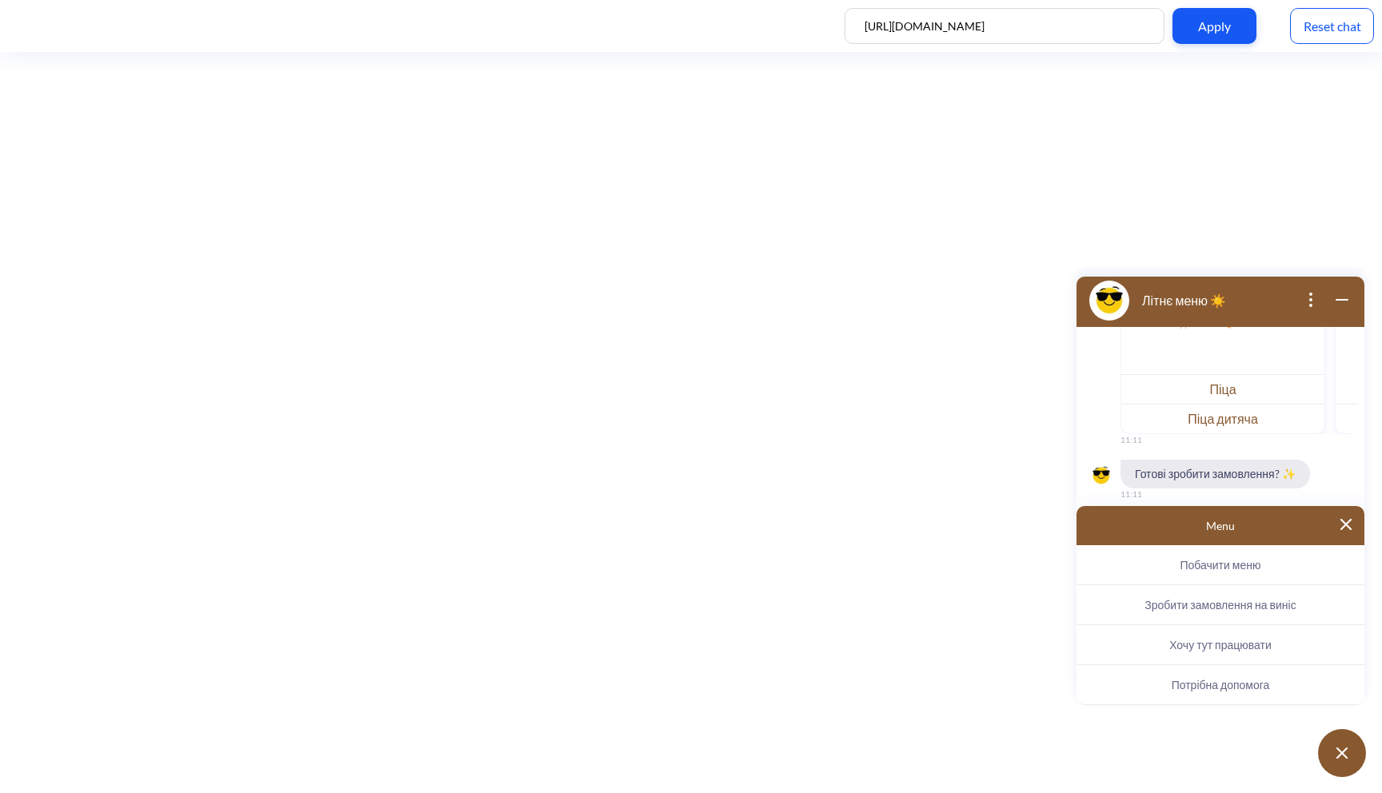
click at [1189, 613] on button "Зробити замовлення на виніс" at bounding box center [1220, 605] width 288 height 40
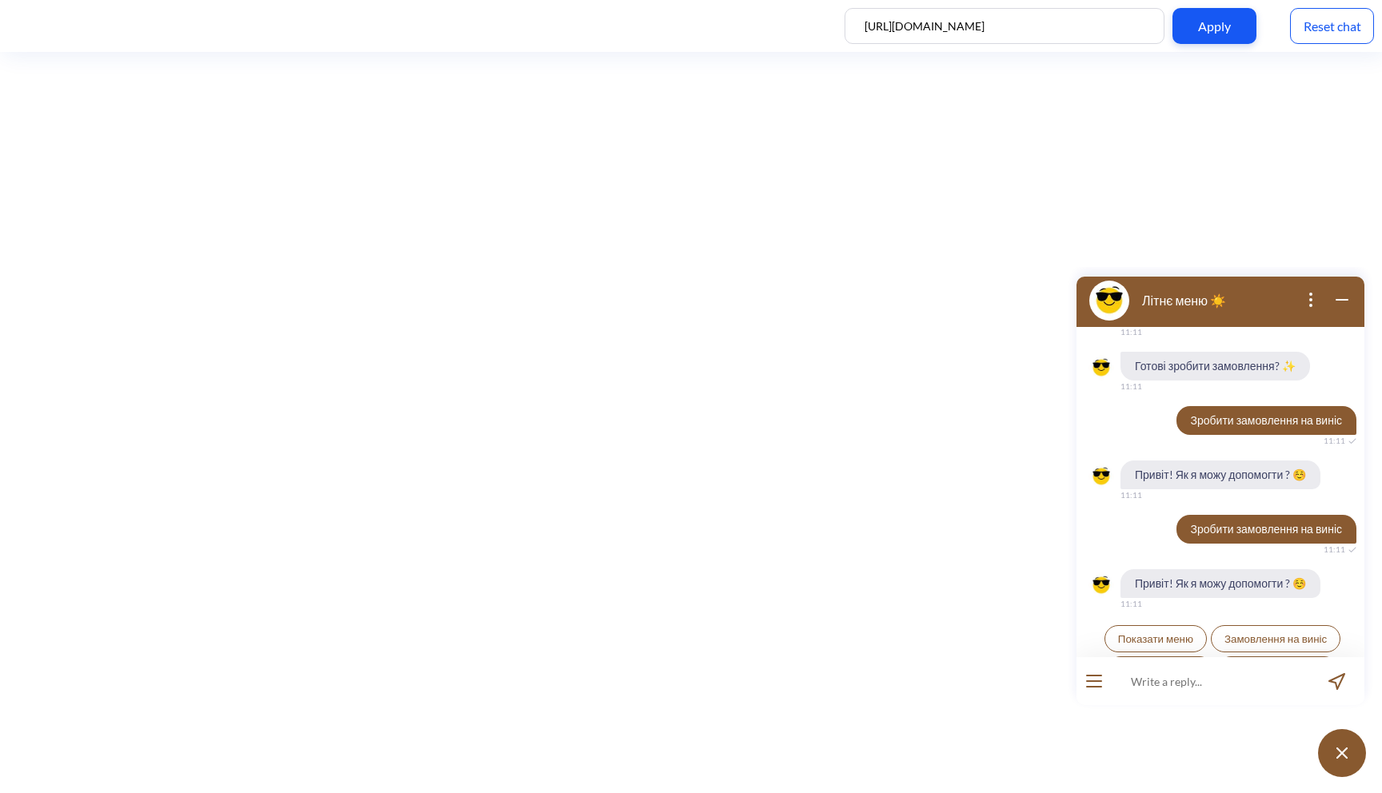
scroll to position [1292, 0]
click at [1096, 684] on button "open menu" at bounding box center [1094, 681] width 16 height 13
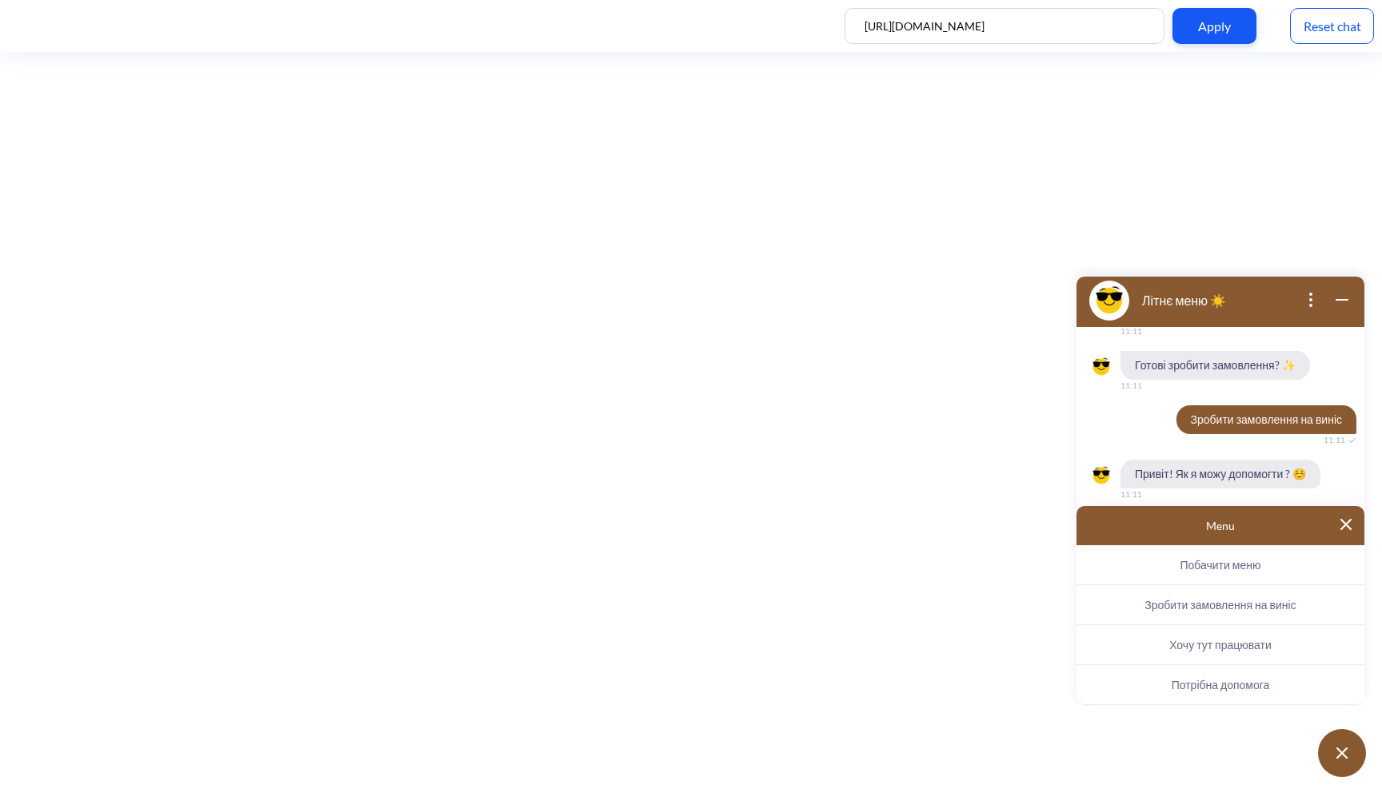
click at [1345, 519] on img at bounding box center [1345, 524] width 11 height 11
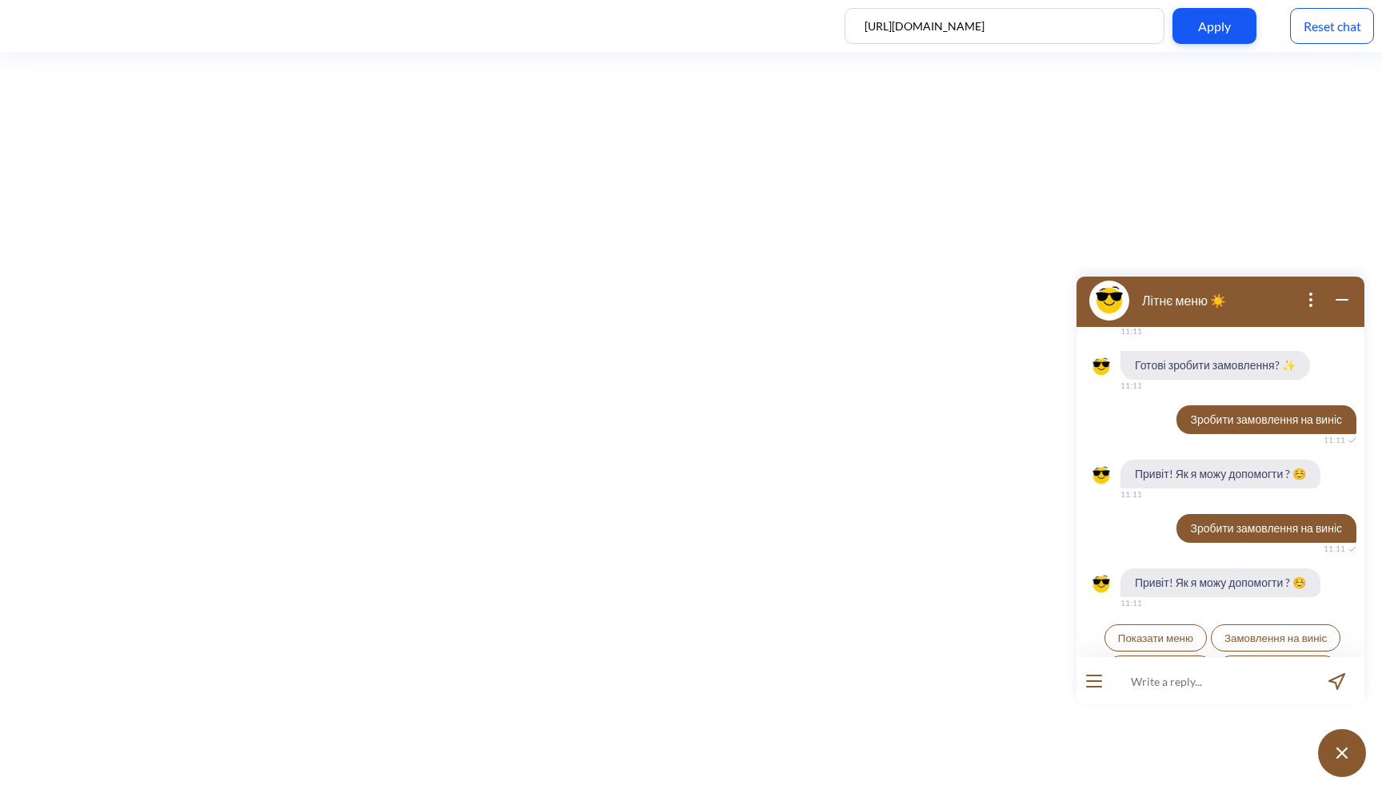
click at [1341, 305] on icon "wrap widget" at bounding box center [1341, 299] width 19 height 19
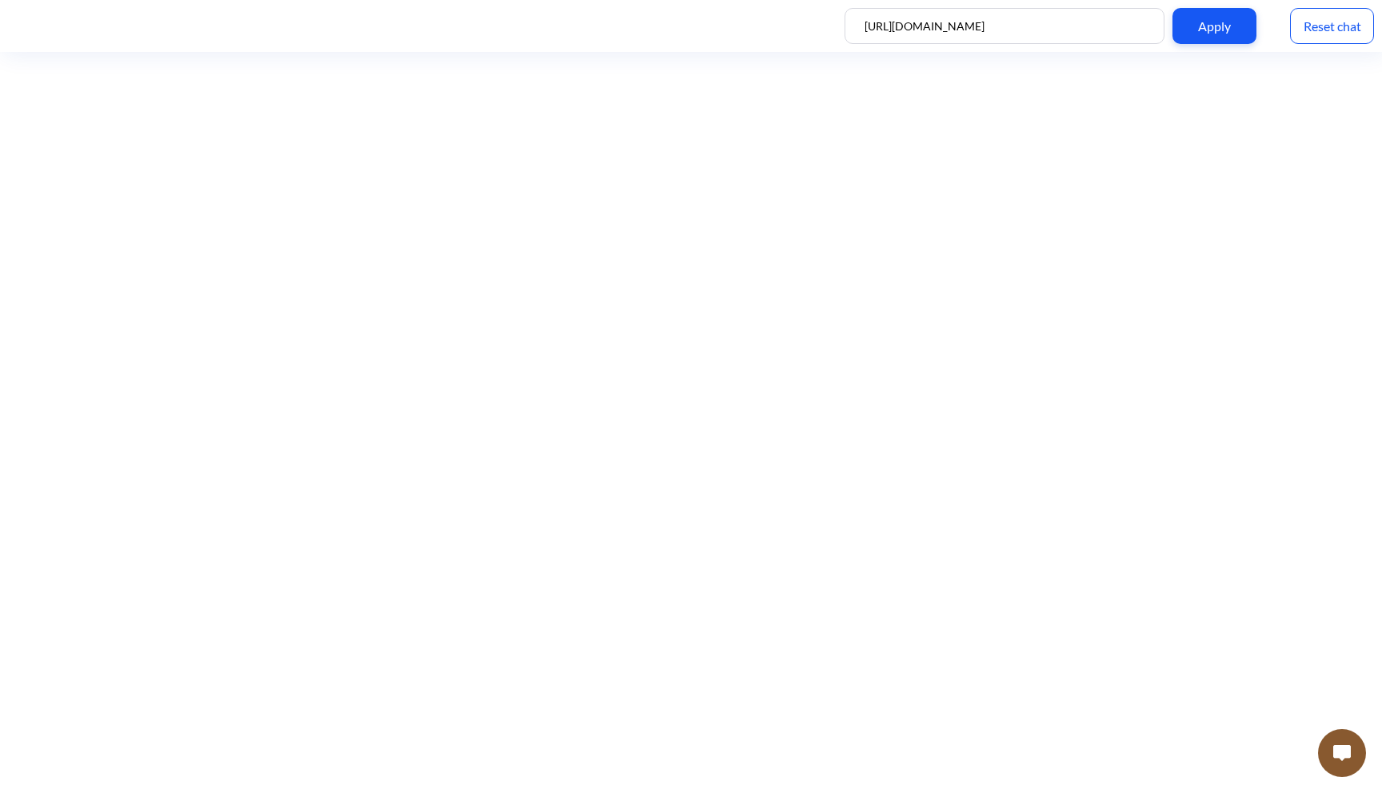
click at [1334, 42] on div "Reset chat" at bounding box center [1332, 26] width 84 height 36
click at [1340, 753] on img at bounding box center [1342, 753] width 18 height 16
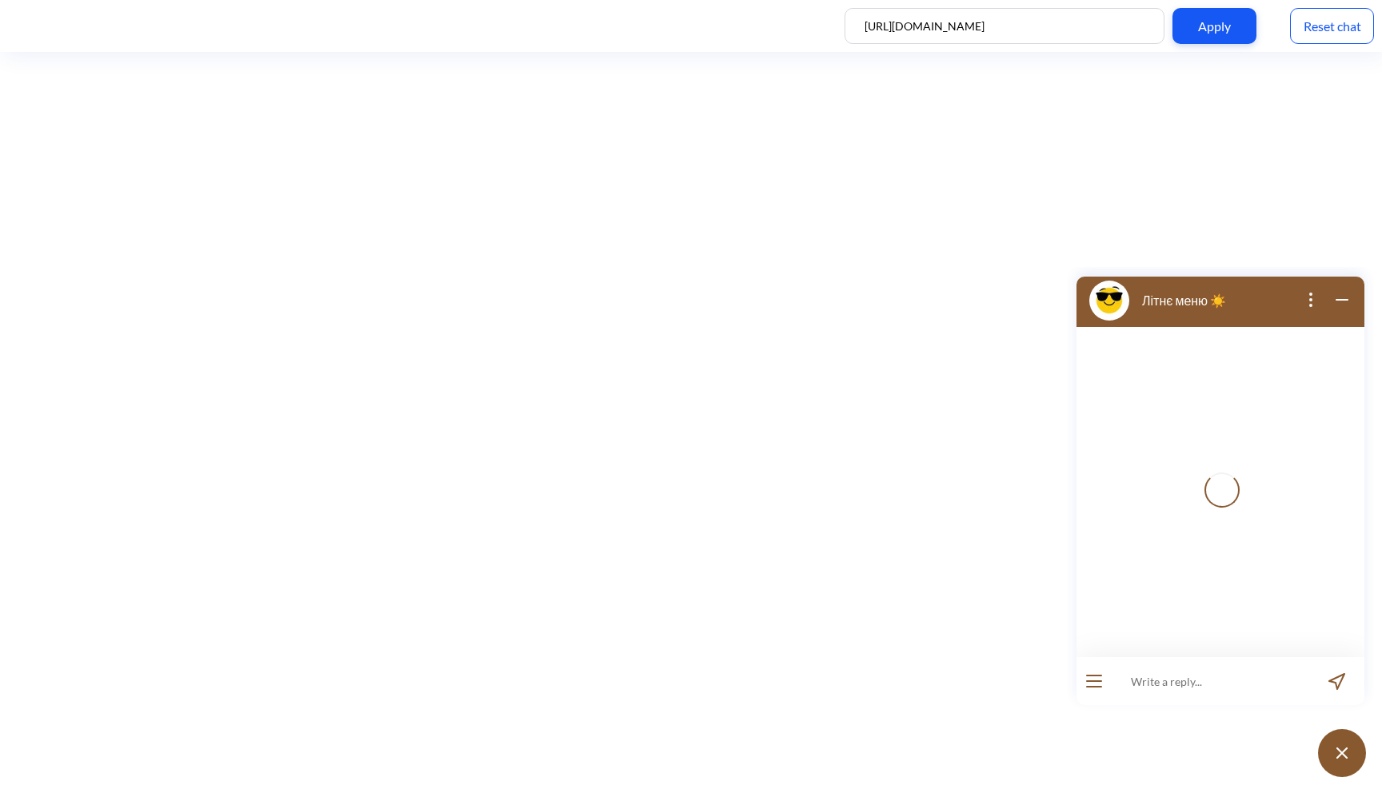
click at [1340, 753] on img at bounding box center [1341, 753] width 11 height 11
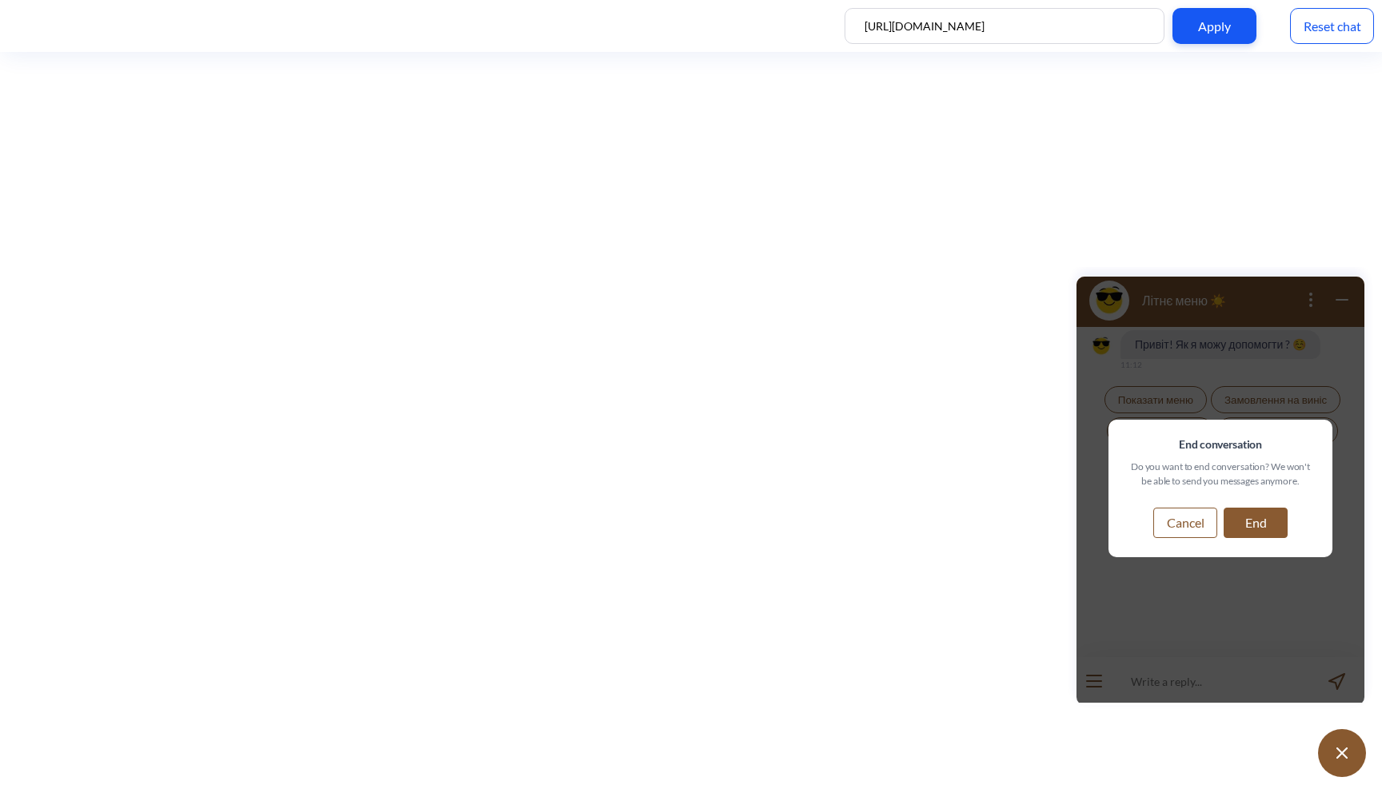
click at [1184, 518] on button "Cancel" at bounding box center [1185, 523] width 64 height 30
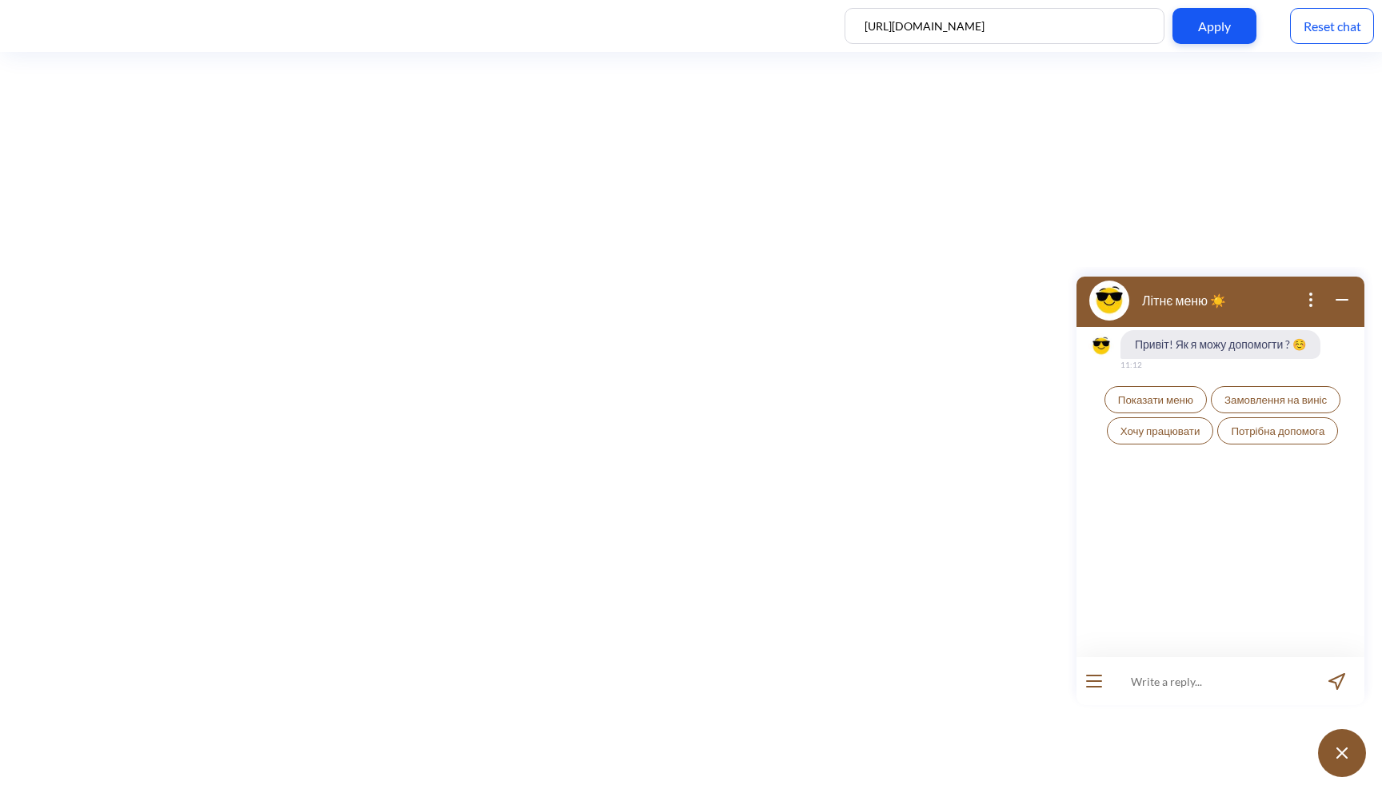
click at [1338, 301] on icon "wrap widget" at bounding box center [1341, 299] width 19 height 19
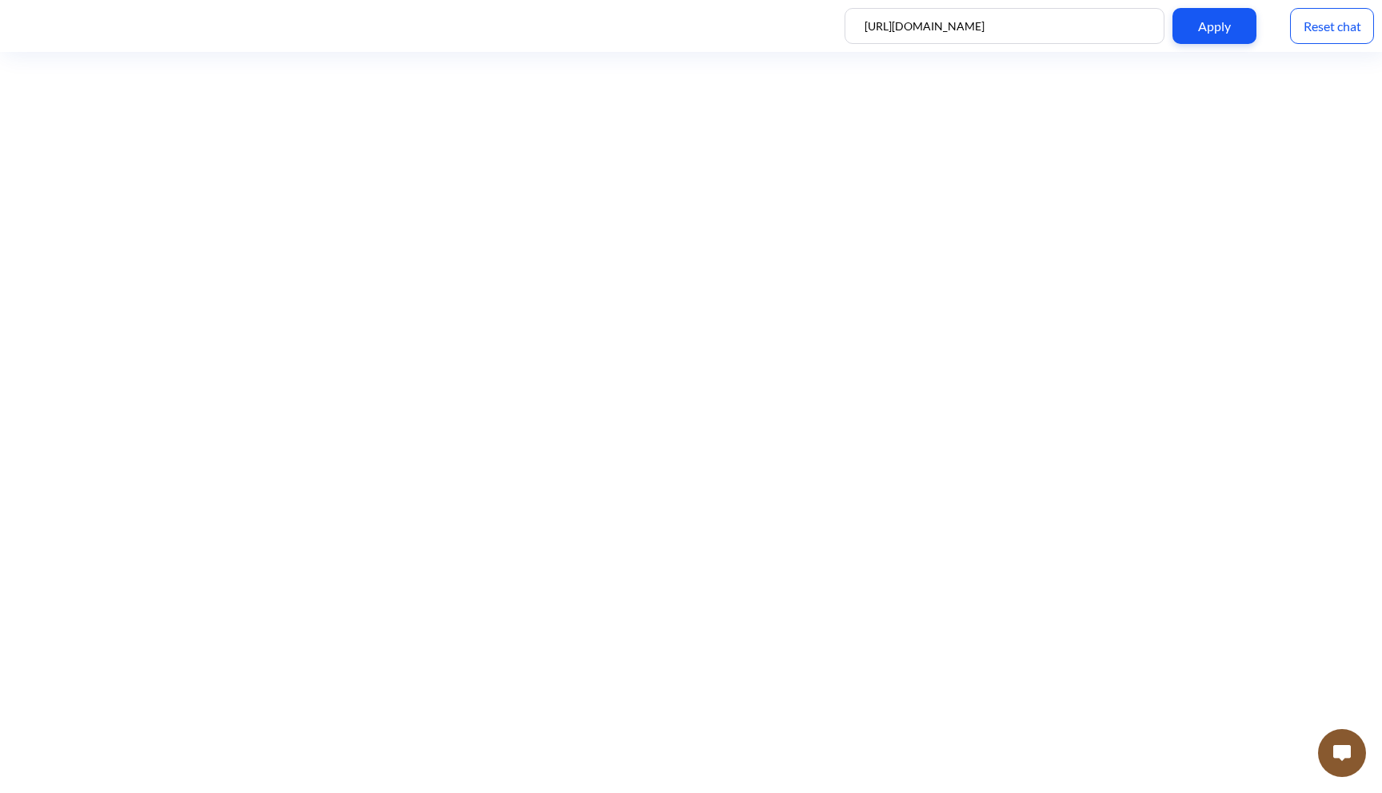
click at [1347, 757] on img at bounding box center [1342, 753] width 18 height 16
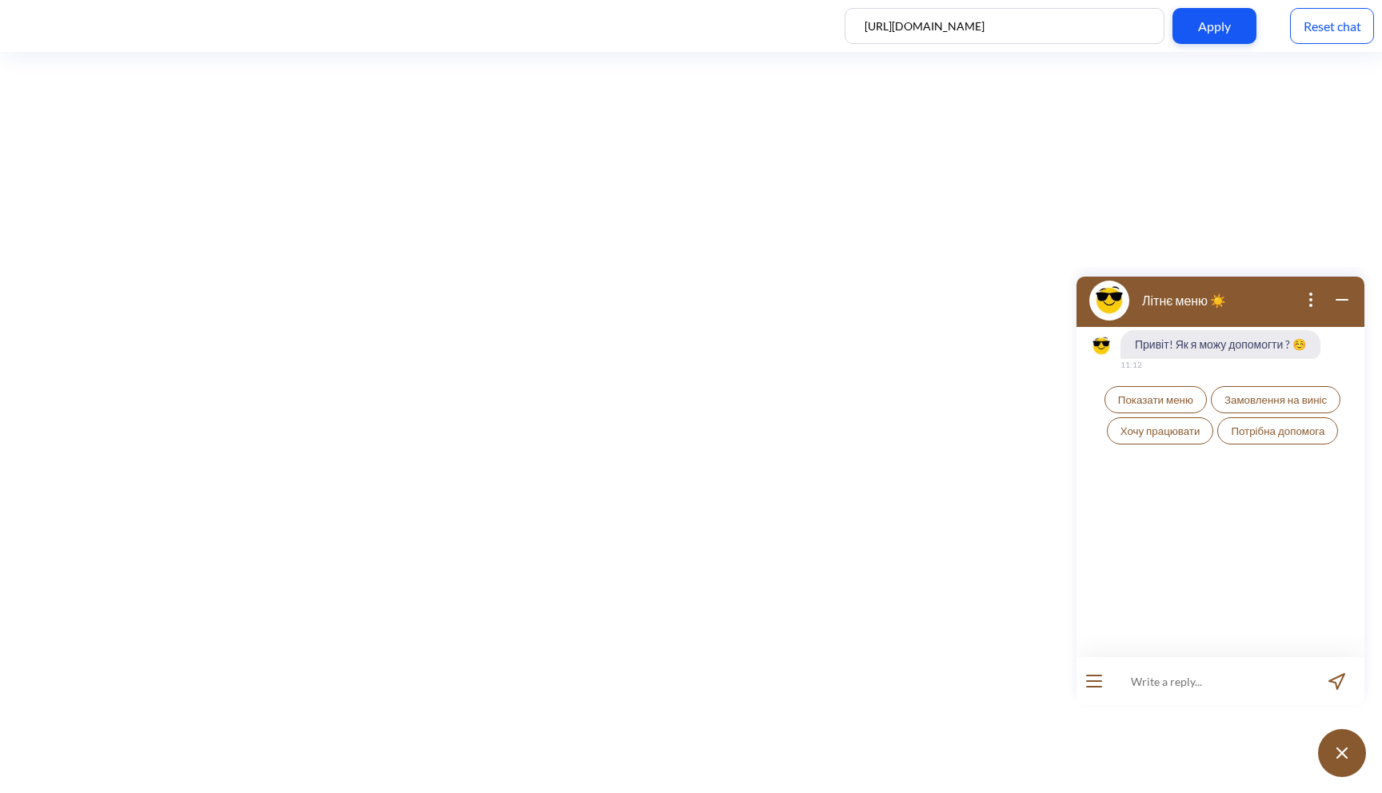
click at [1186, 393] on span "Показати меню" at bounding box center [1155, 399] width 75 height 13
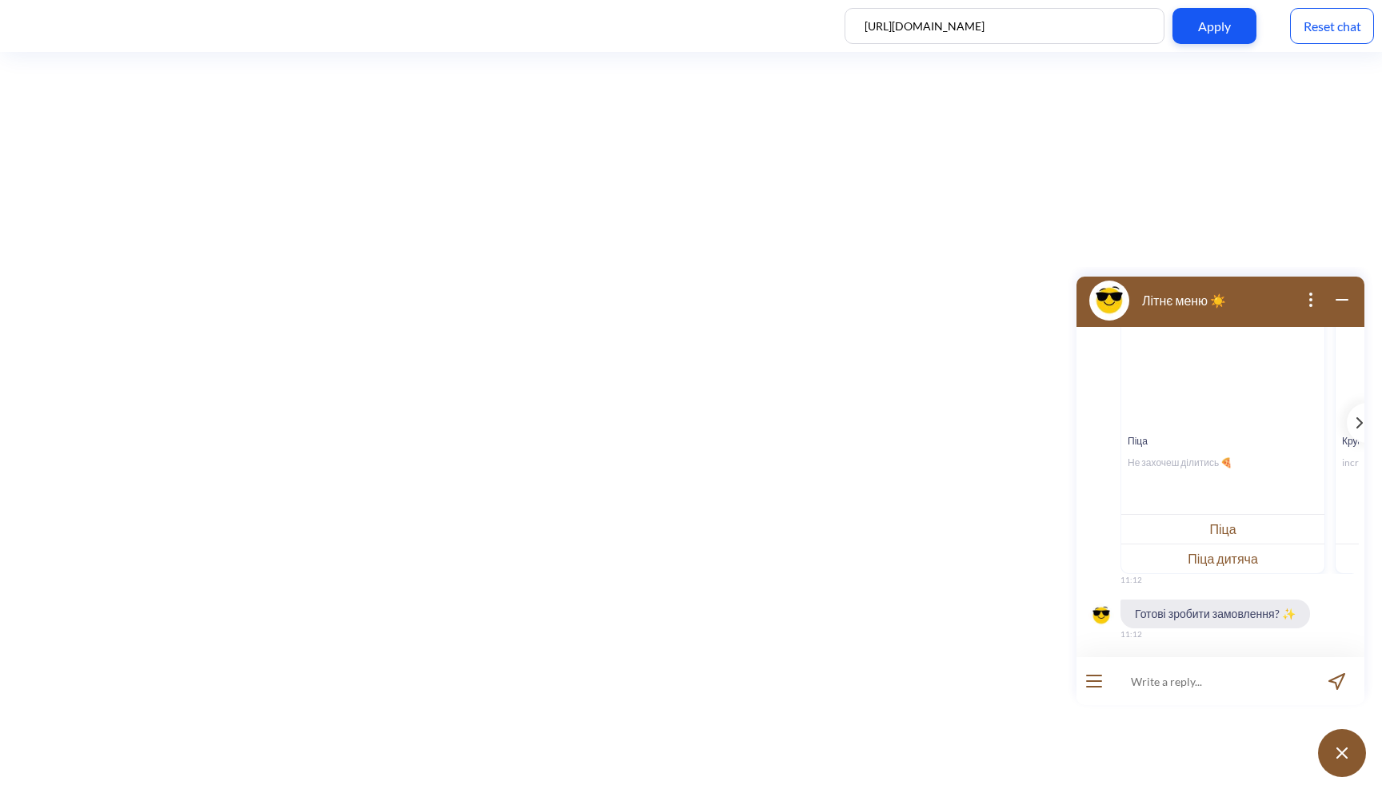
scroll to position [188, 0]
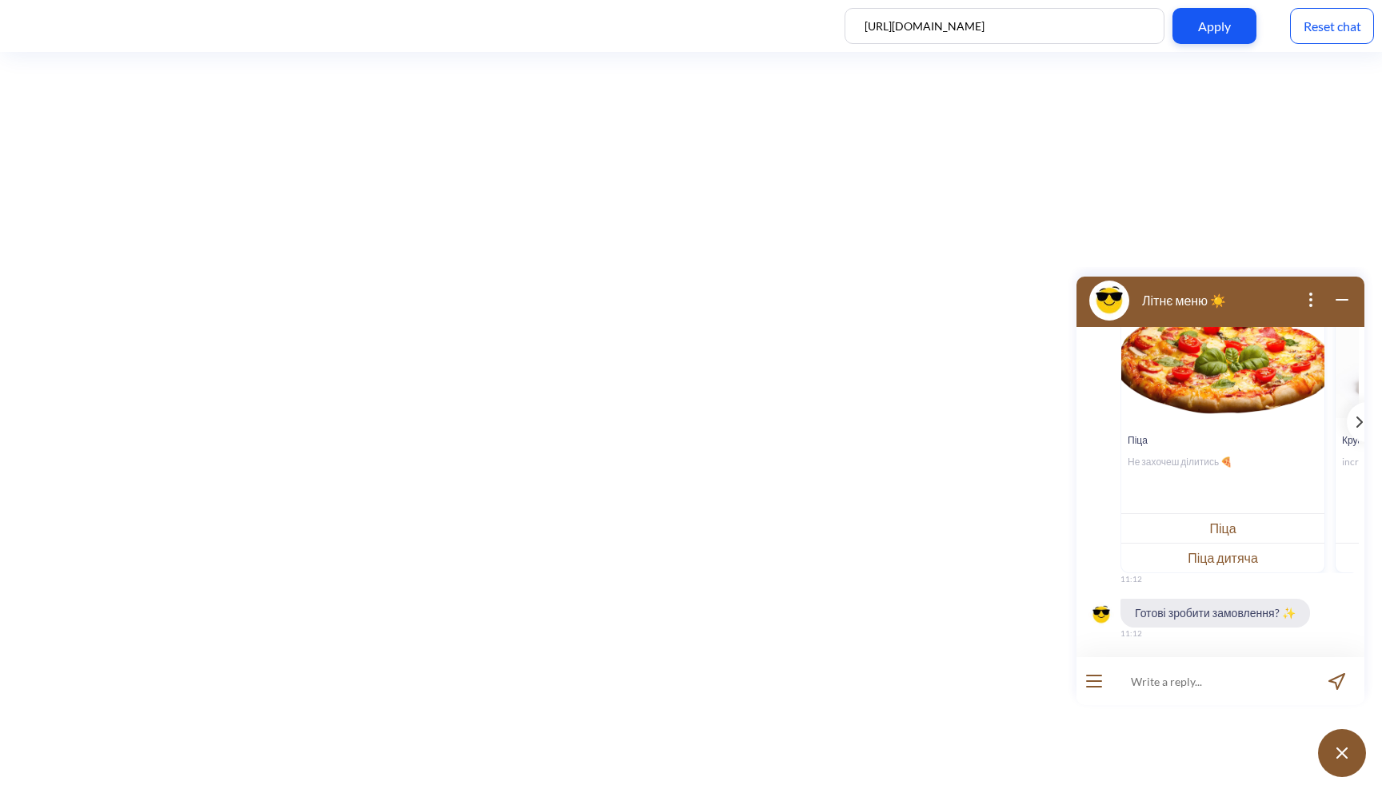
click at [1279, 518] on button "Піца" at bounding box center [1222, 528] width 203 height 30
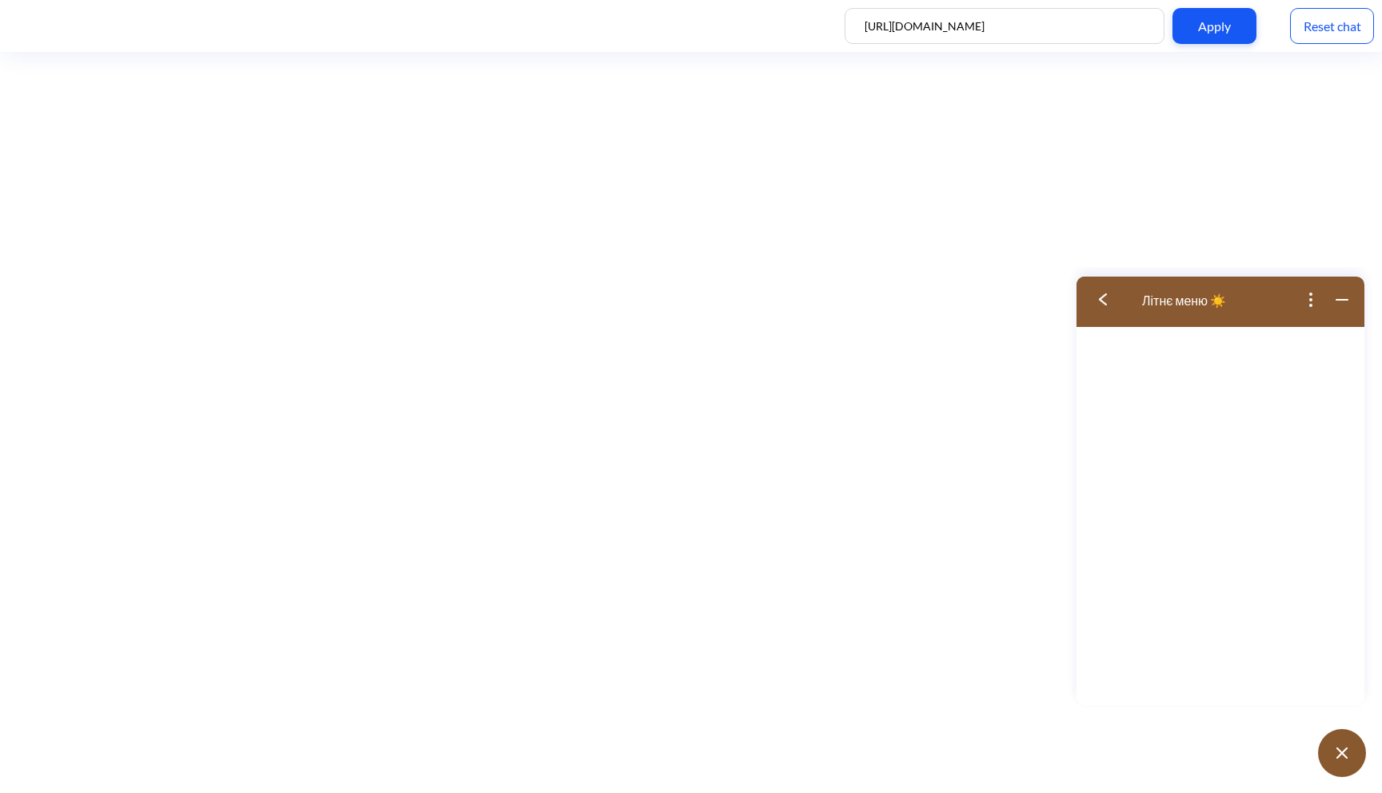
click at [1104, 293] on img at bounding box center [1103, 299] width 8 height 12
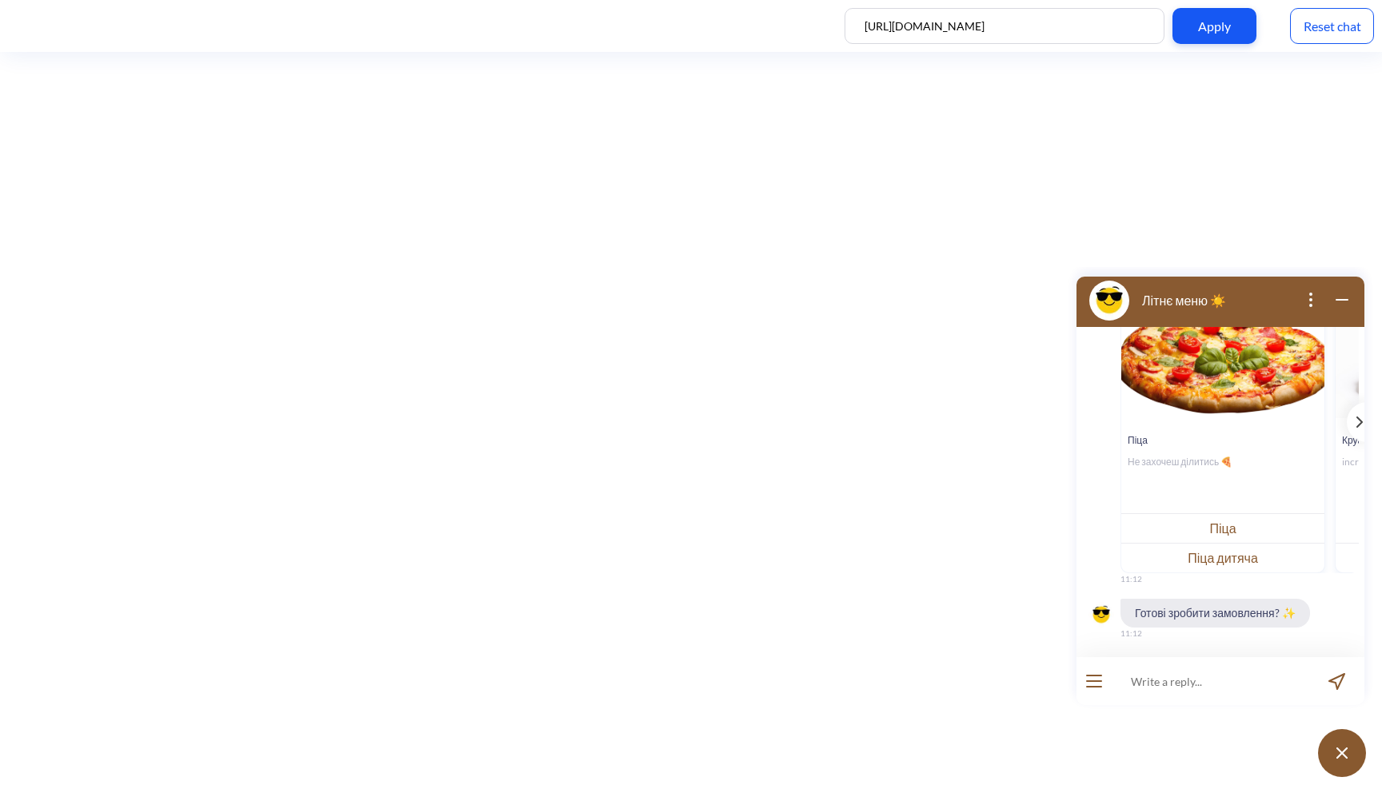
click at [1338, 745] on button at bounding box center [1342, 753] width 48 height 48
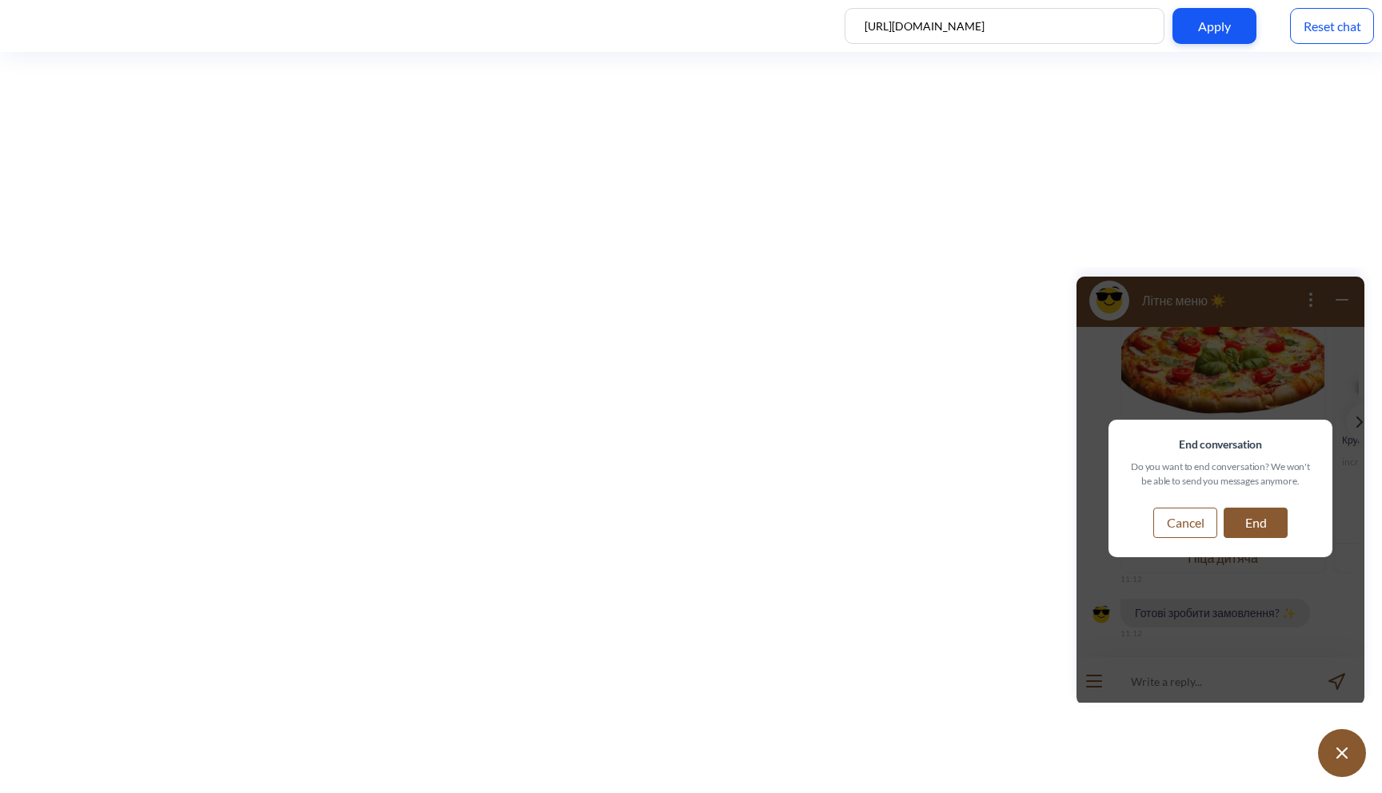
click at [1208, 523] on button "Cancel" at bounding box center [1185, 523] width 64 height 30
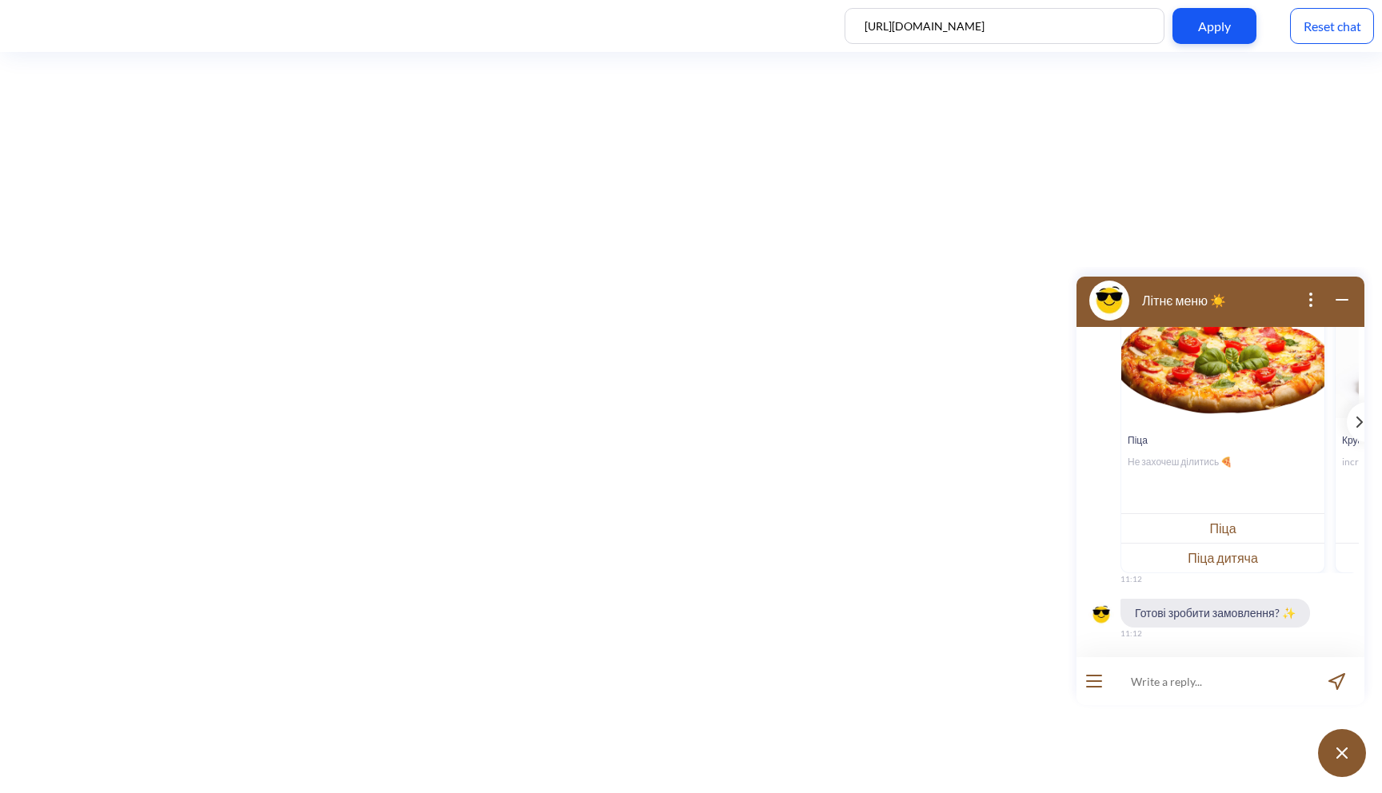
click at [1284, 669] on input at bounding box center [1211, 681] width 198 height 48
click at [1342, 743] on button at bounding box center [1342, 753] width 48 height 48
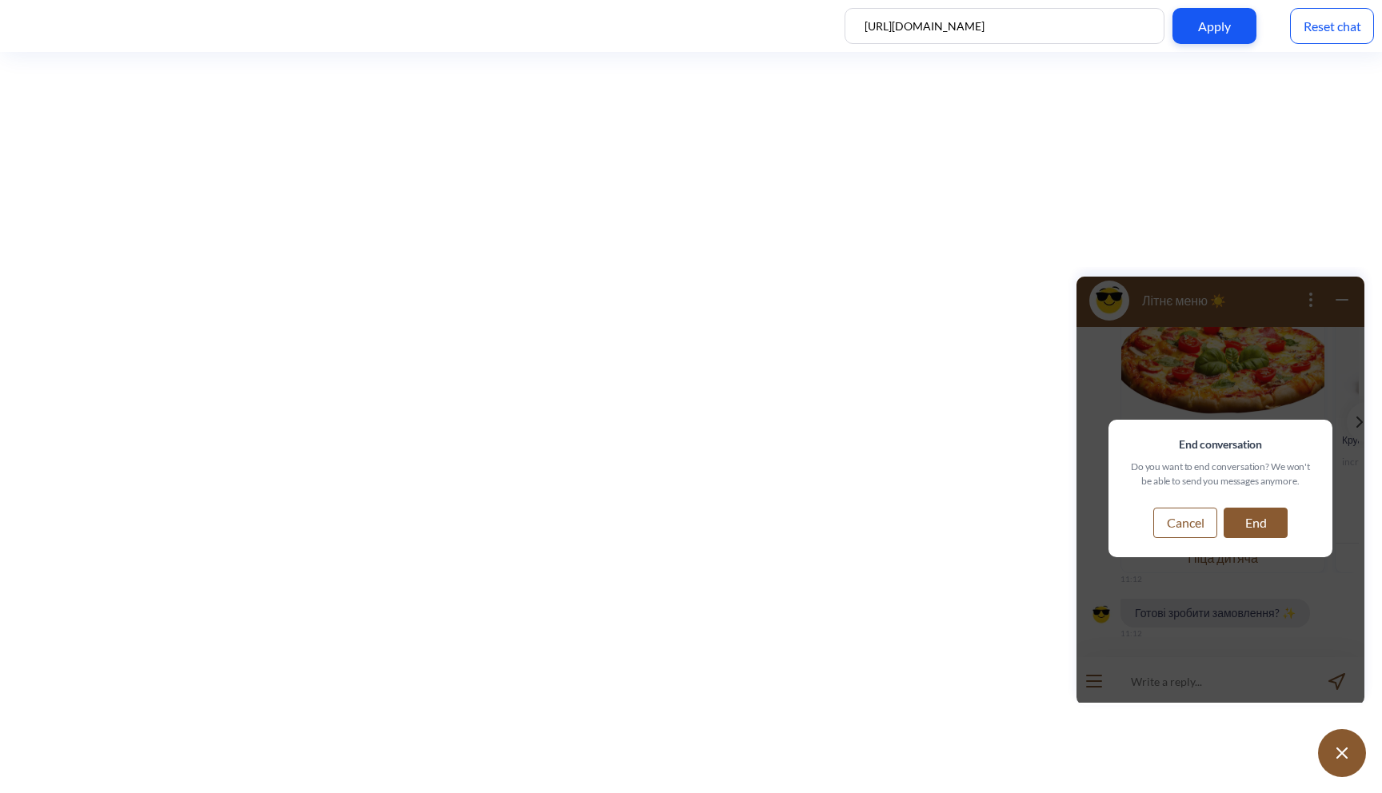
click at [1260, 523] on button "End" at bounding box center [1256, 523] width 64 height 30
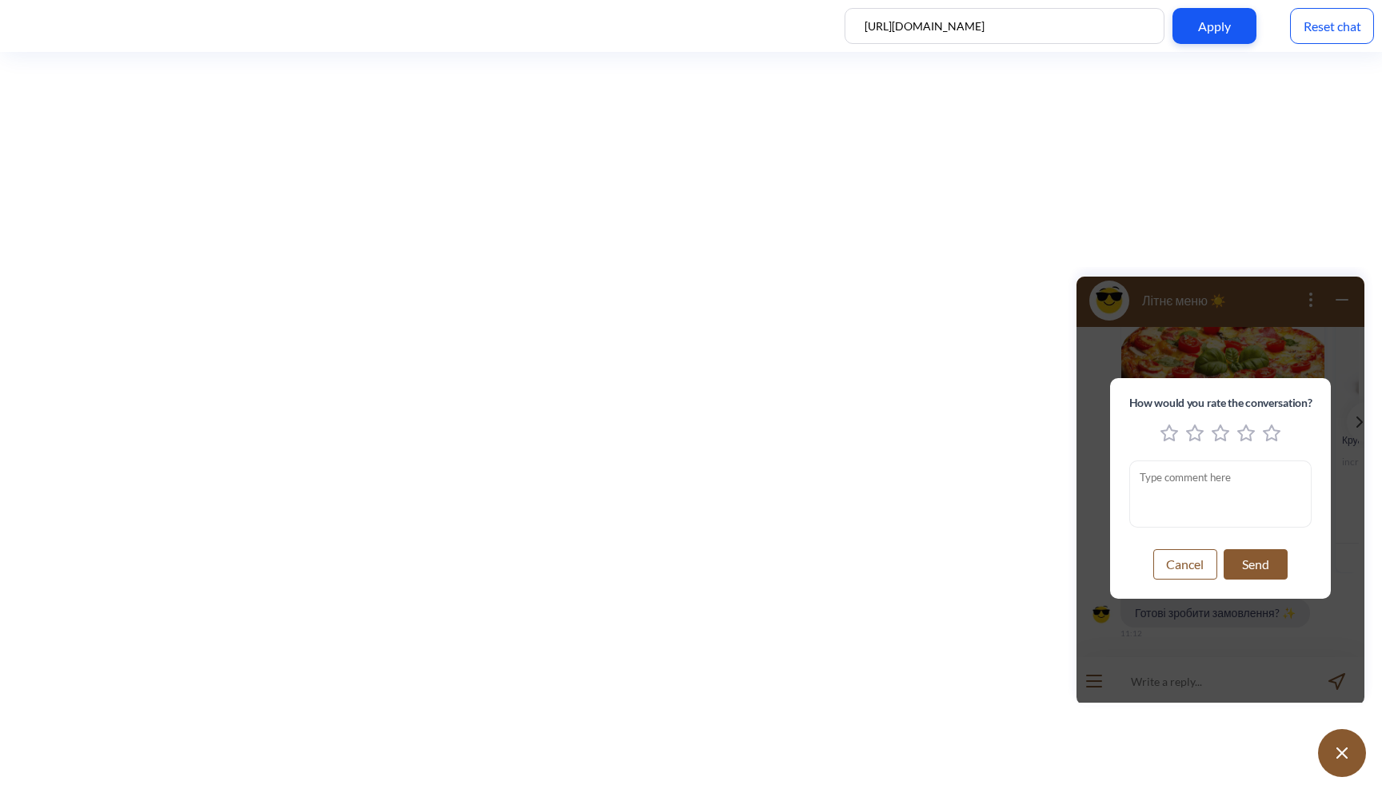
click at [1239, 504] on textarea "feedback modal window" at bounding box center [1220, 494] width 183 height 67
click at [1192, 560] on button "Cancel" at bounding box center [1185, 564] width 64 height 30
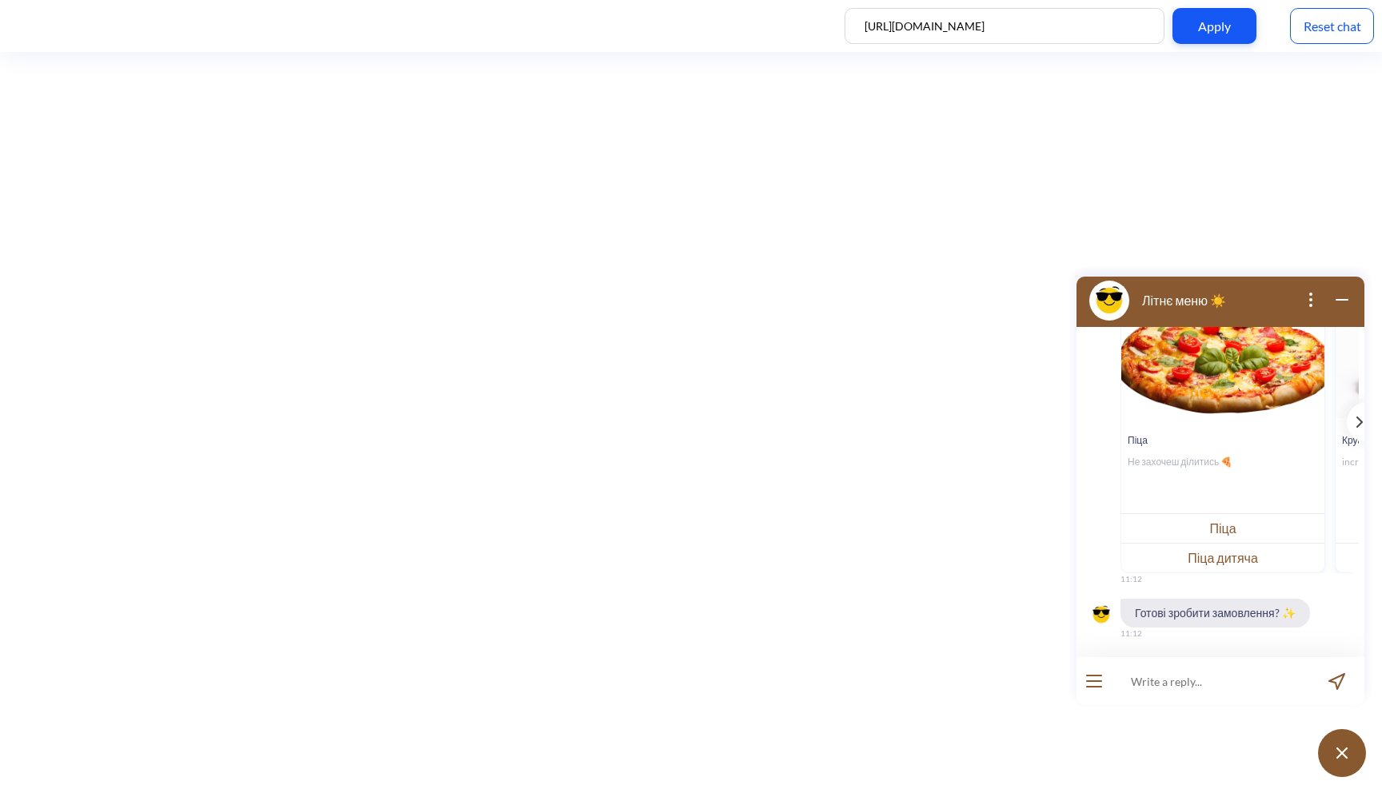
click at [1344, 301] on icon "wrap widget" at bounding box center [1341, 299] width 19 height 19
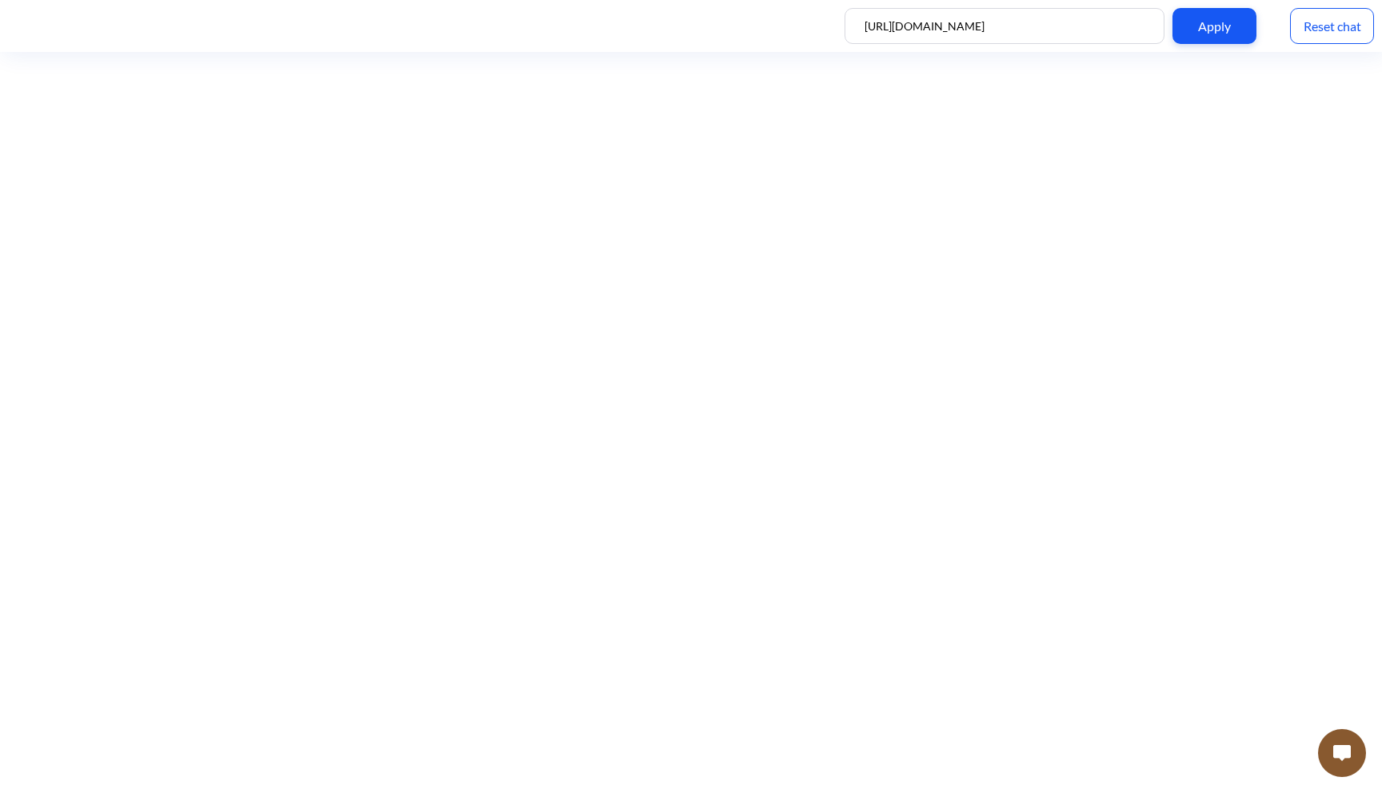
click at [1346, 741] on button at bounding box center [1342, 753] width 48 height 48
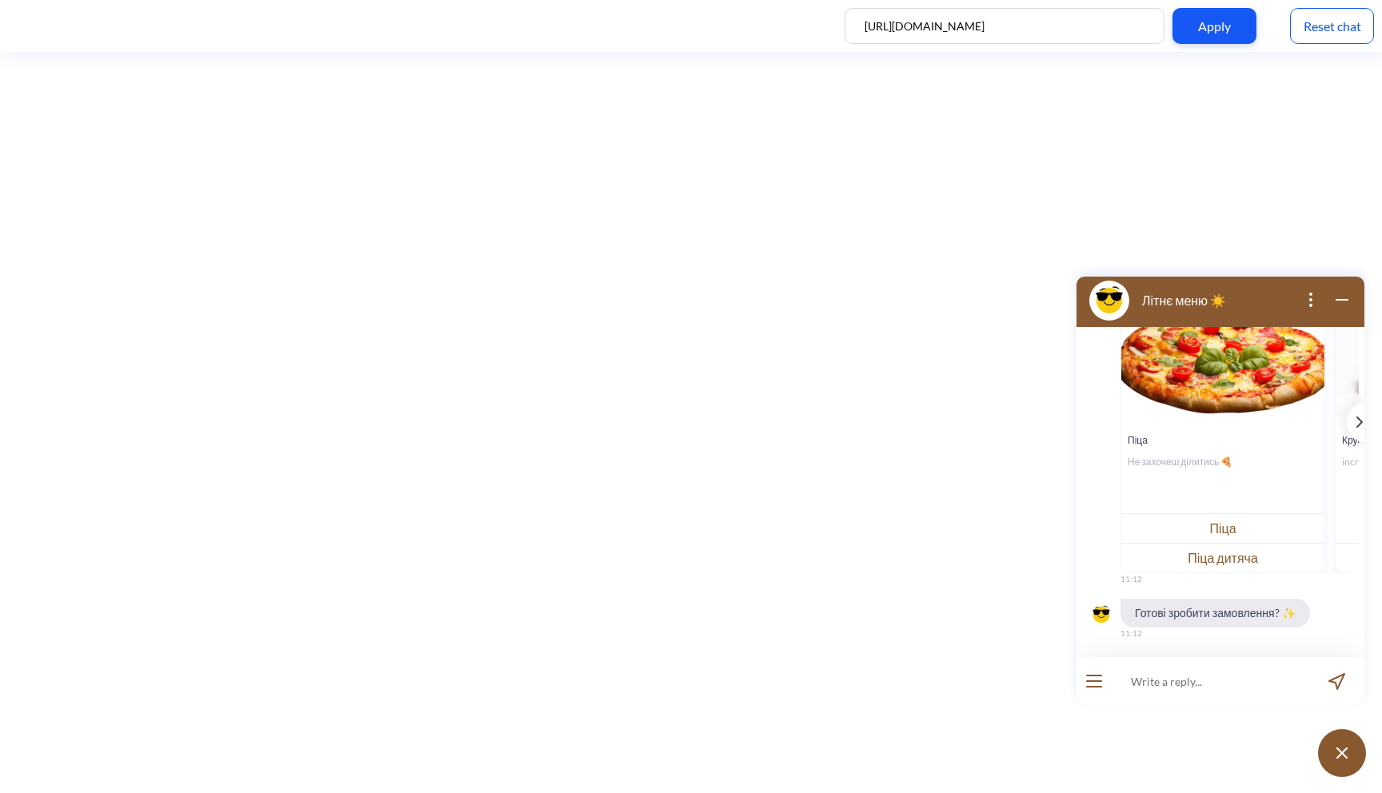
click at [1336, 17] on div "Reset chat" at bounding box center [1332, 26] width 84 height 36
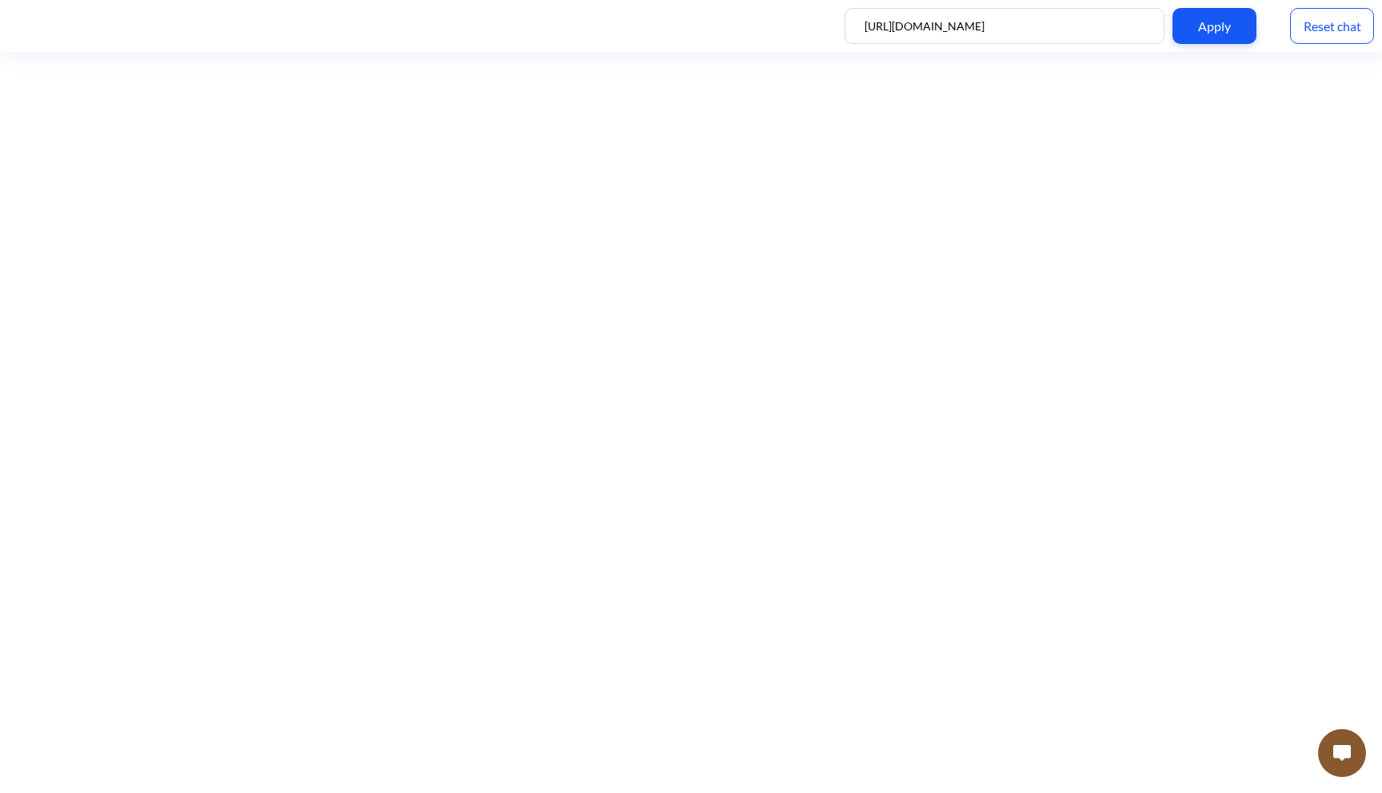
click at [1348, 737] on button at bounding box center [1342, 753] width 48 height 48
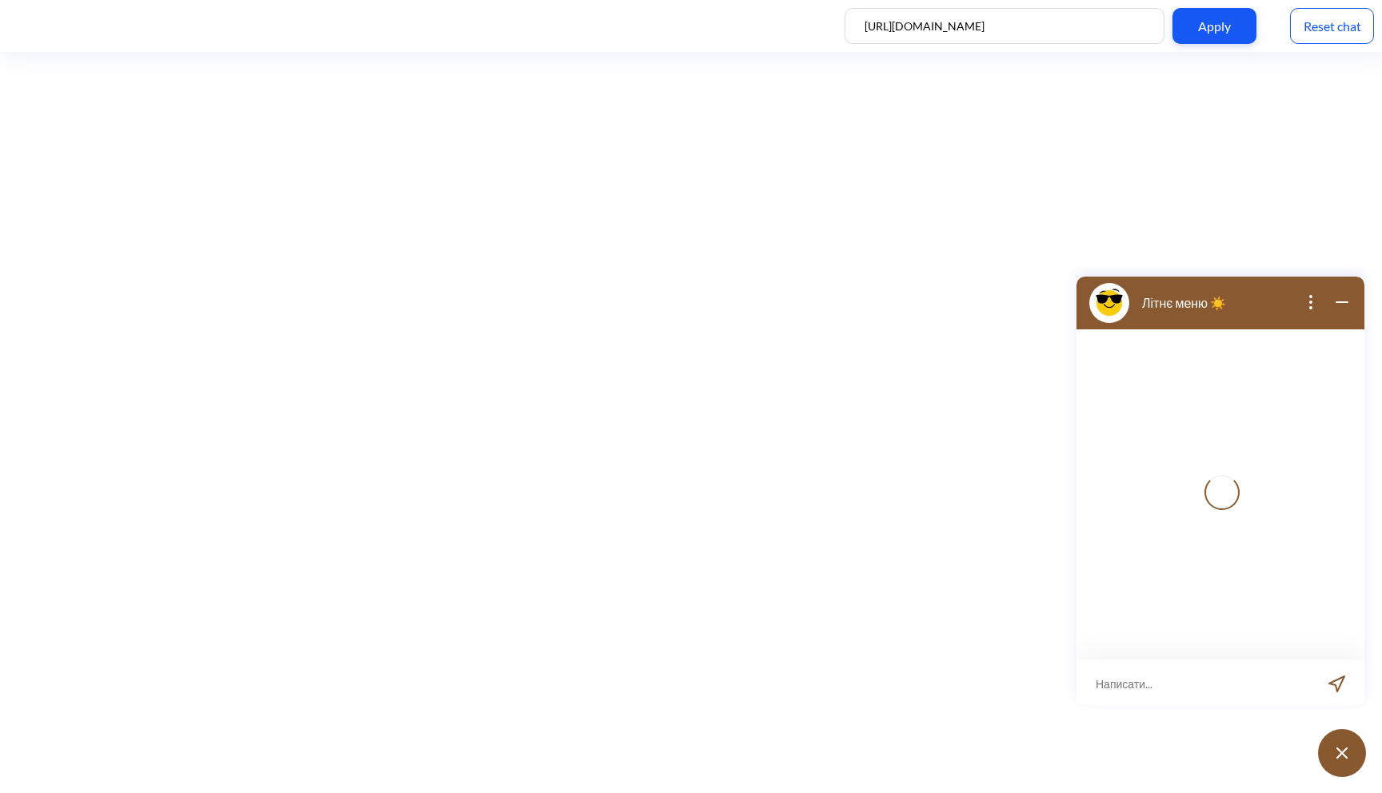
scroll to position [2, 0]
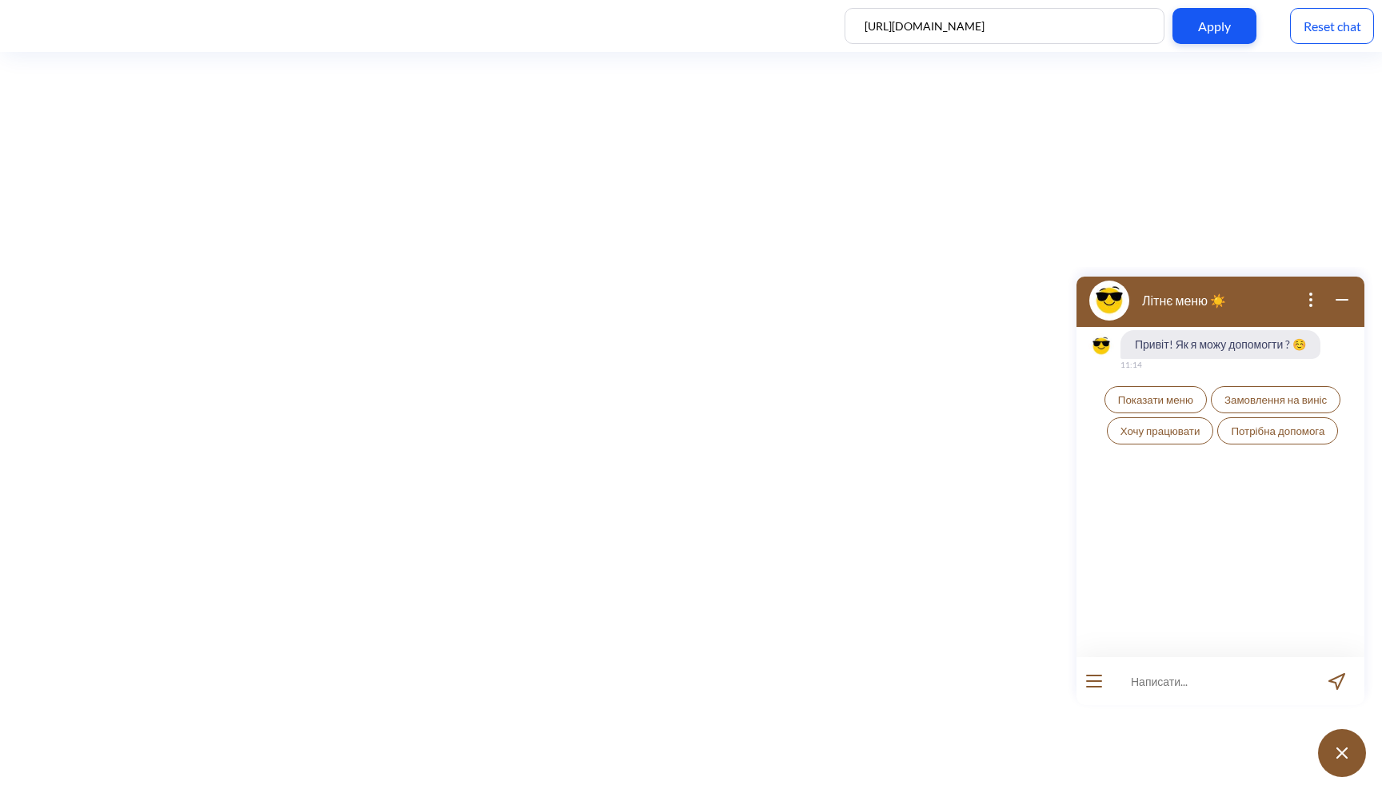
click at [1266, 687] on input at bounding box center [1211, 681] width 198 height 48
click at [1101, 693] on div at bounding box center [1093, 681] width 35 height 48
click at [1092, 687] on icon "open menu" at bounding box center [1094, 687] width 14 height 0
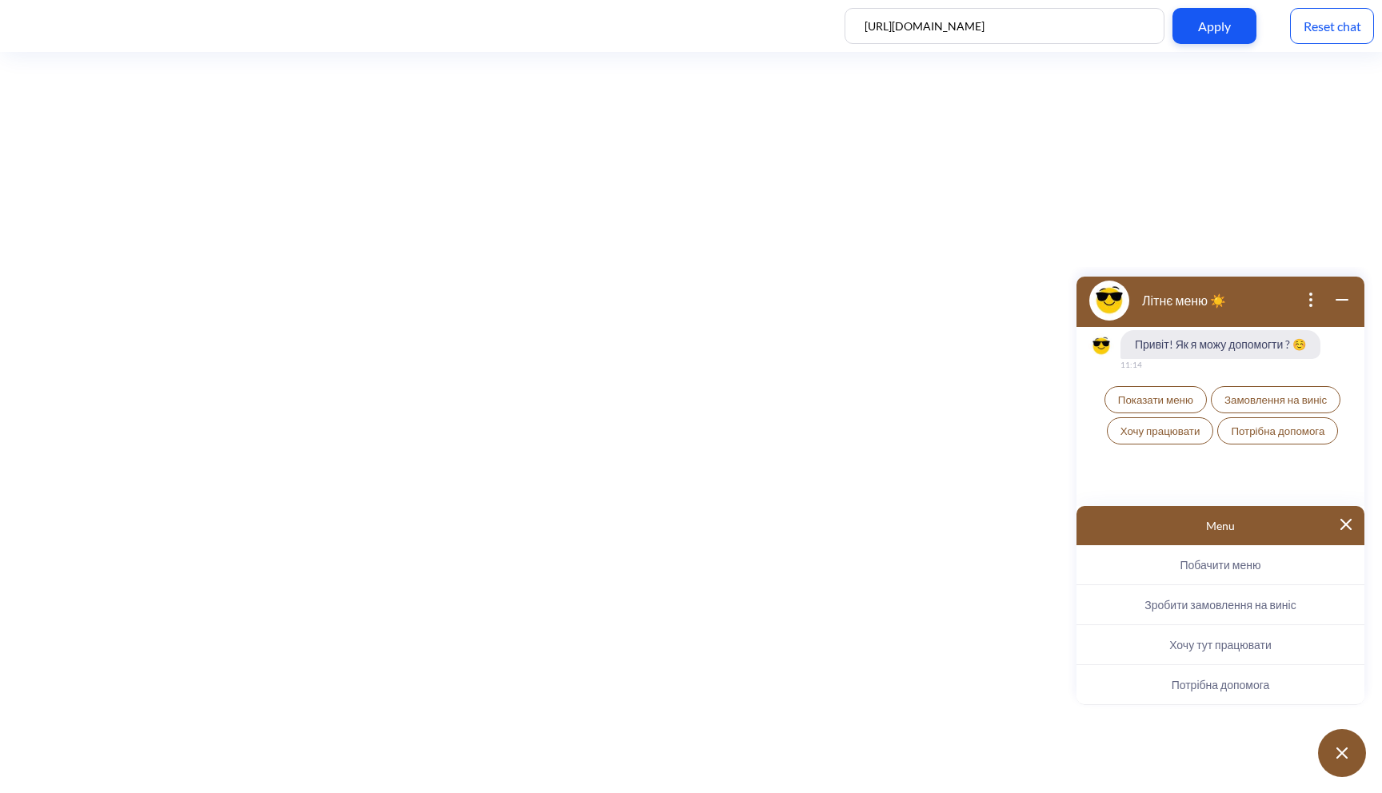
click at [1340, 529] on p "Menu" at bounding box center [1220, 526] width 262 height 14
click at [1348, 526] on img at bounding box center [1345, 524] width 11 height 11
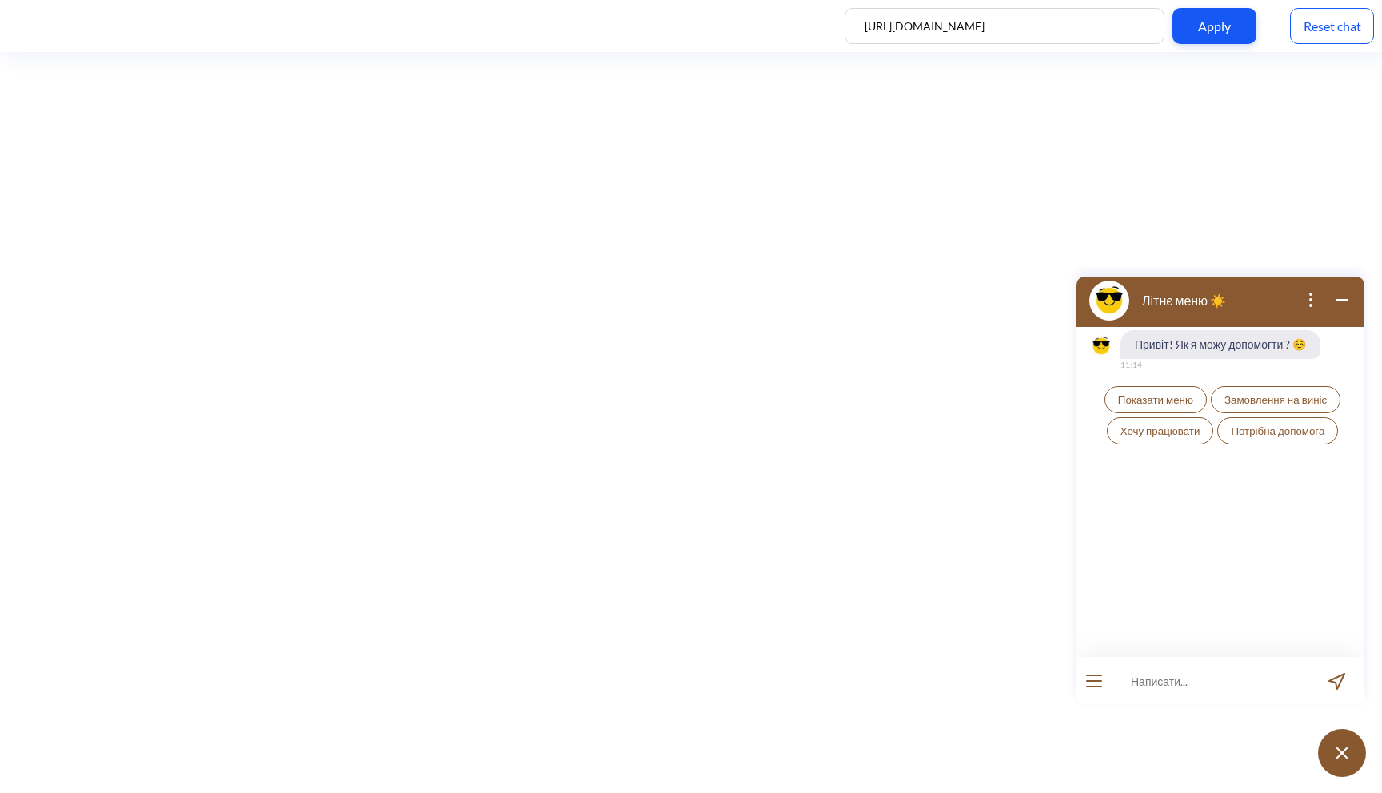
click at [1100, 682] on button "open menu" at bounding box center [1094, 681] width 16 height 13
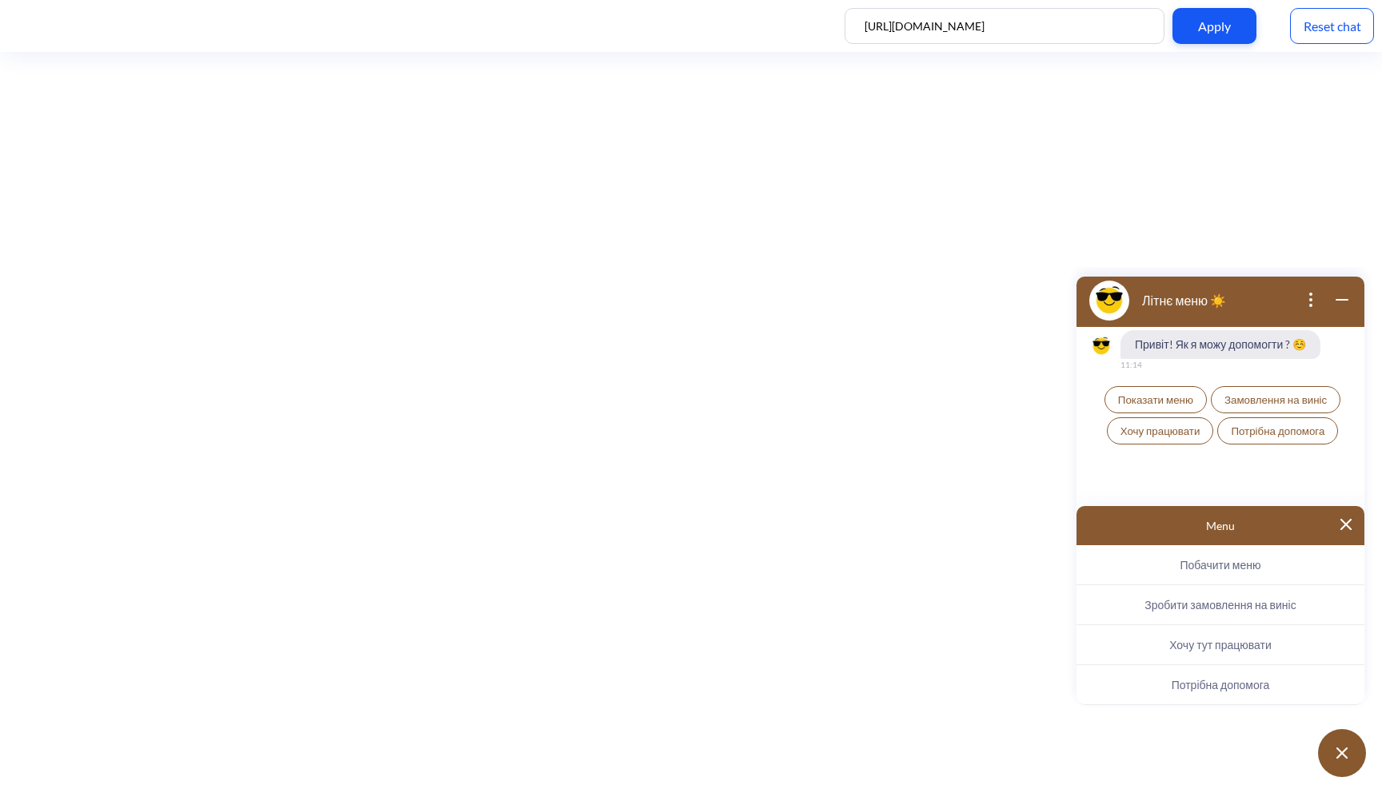
click at [1225, 601] on span "Зробити замовлення на виніс" at bounding box center [1219, 605] width 151 height 14
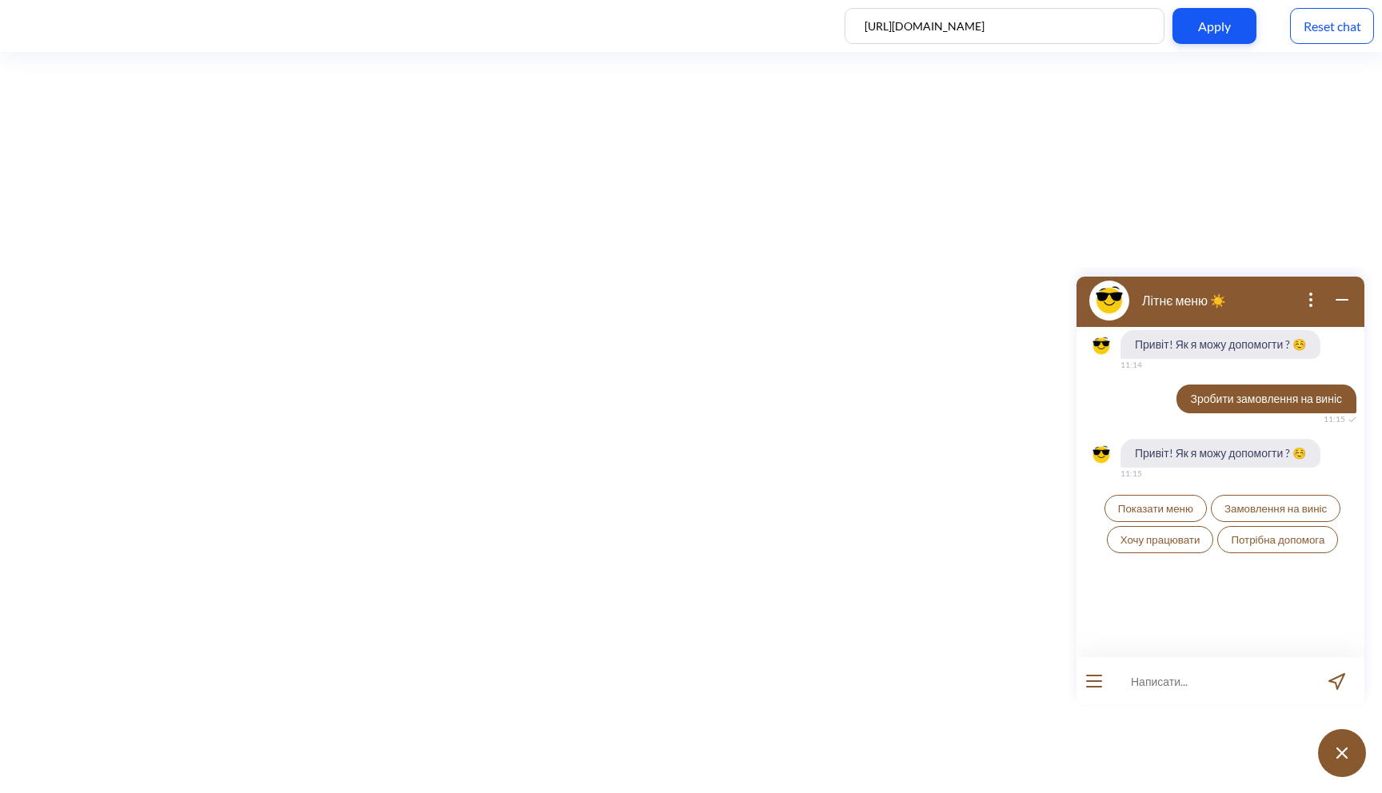
click at [1265, 457] on span "Привіт! Як я можу допомогти ? ☺️" at bounding box center [1220, 453] width 200 height 29
click at [1108, 684] on div at bounding box center [1093, 681] width 35 height 48
click at [1100, 687] on icon "open menu" at bounding box center [1094, 687] width 14 height 0
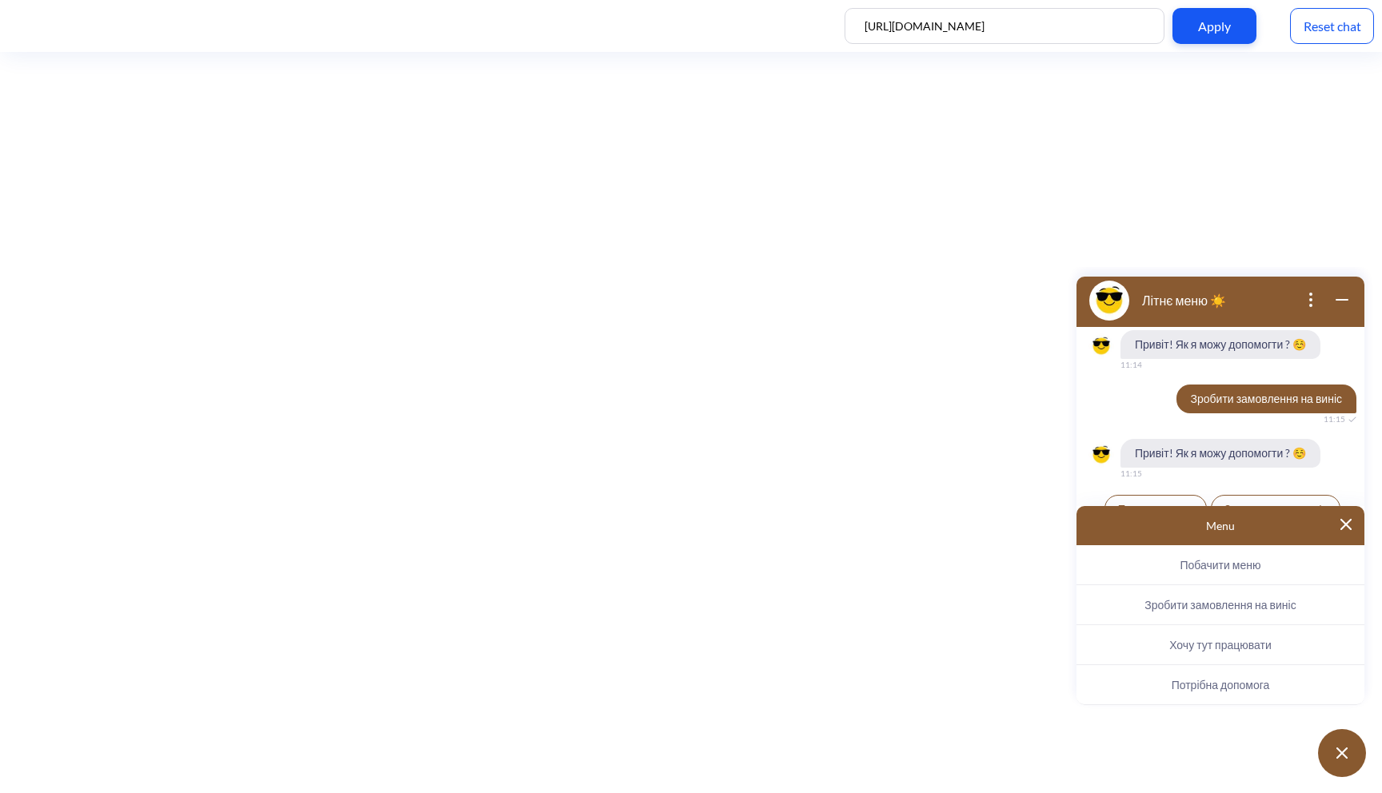
click at [1348, 527] on img at bounding box center [1345, 524] width 11 height 11
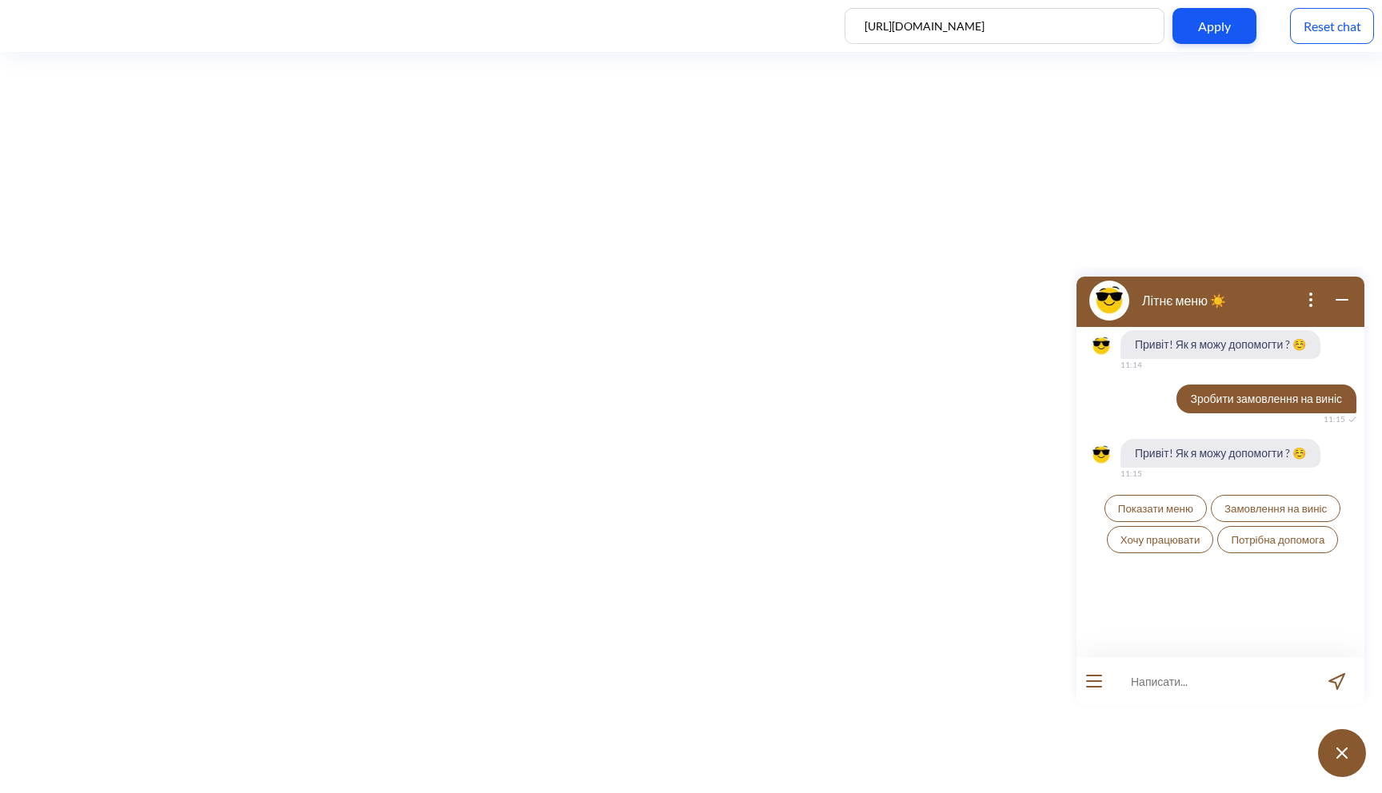
click at [1094, 690] on div at bounding box center [1093, 681] width 35 height 48
click at [1262, 514] on span "Замовлення на виніс" at bounding box center [1275, 508] width 102 height 13
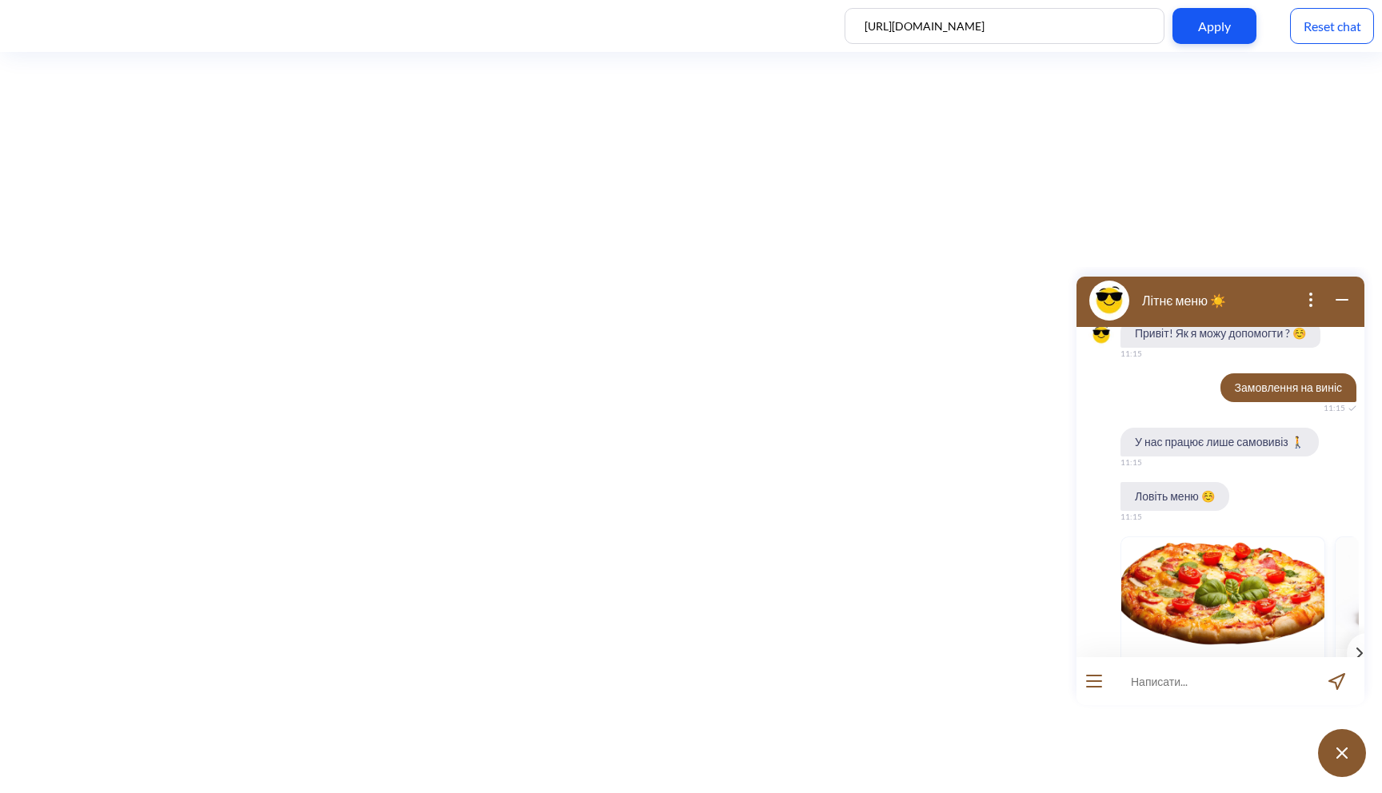
scroll to position [0, 0]
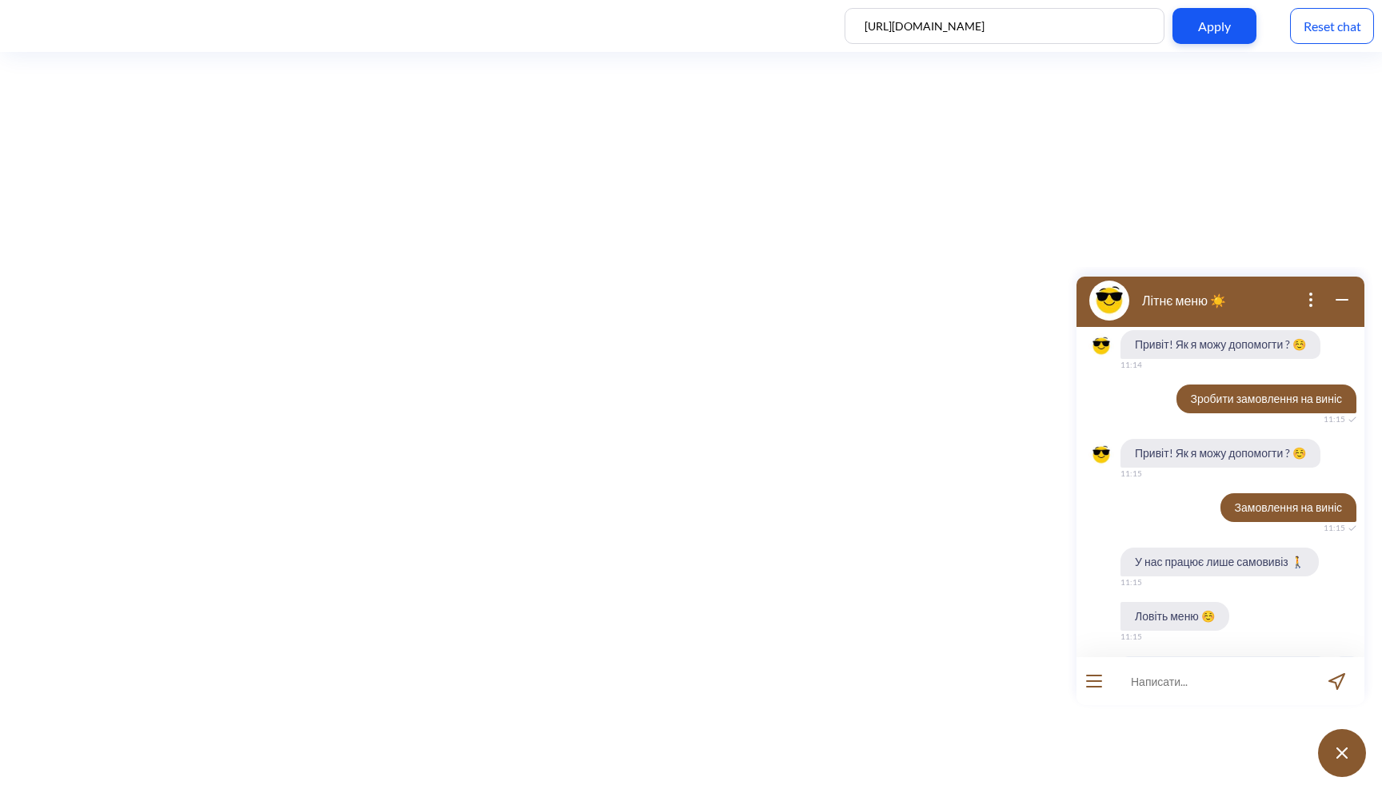
click at [1348, 26] on div "Reset chat" at bounding box center [1332, 26] width 84 height 36
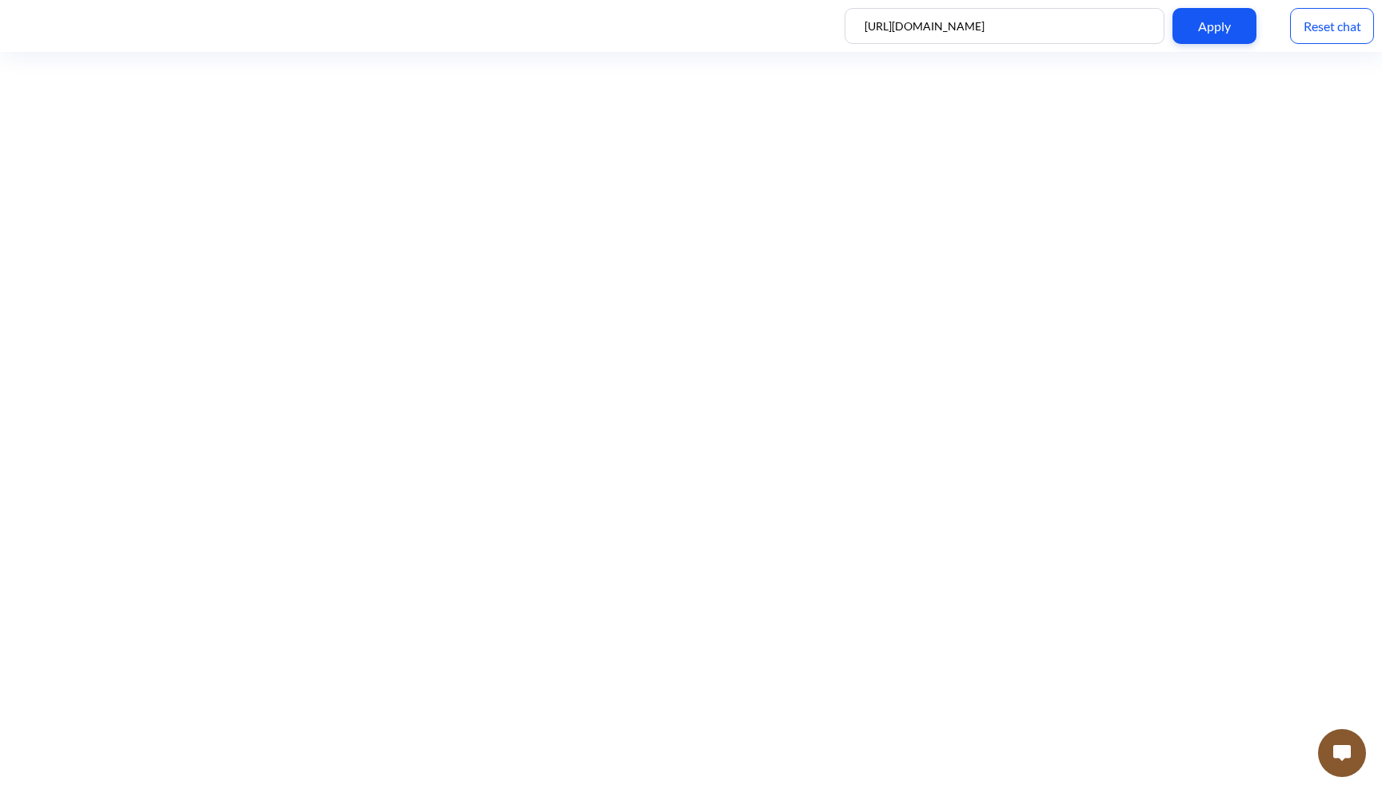
click at [1340, 757] on img at bounding box center [1342, 753] width 18 height 16
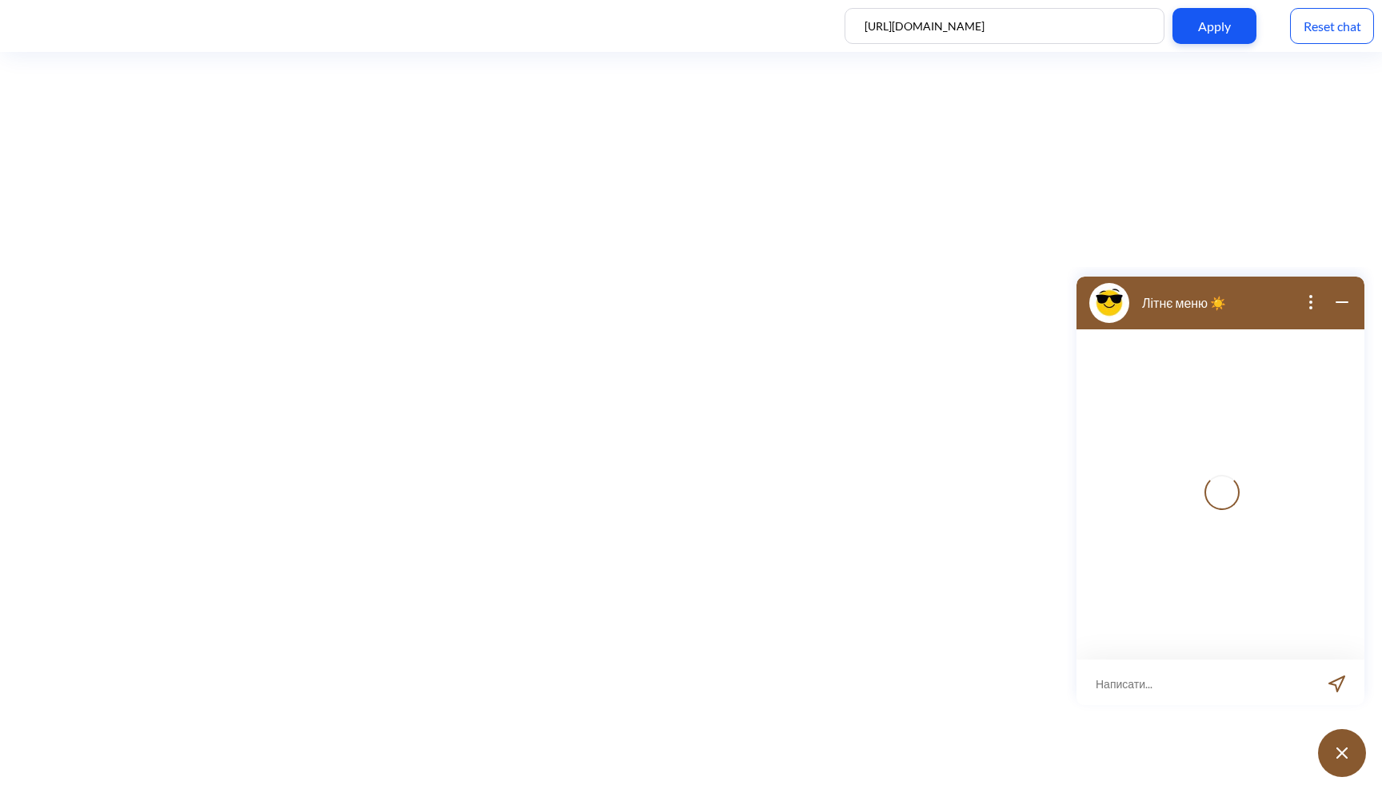
scroll to position [2, 0]
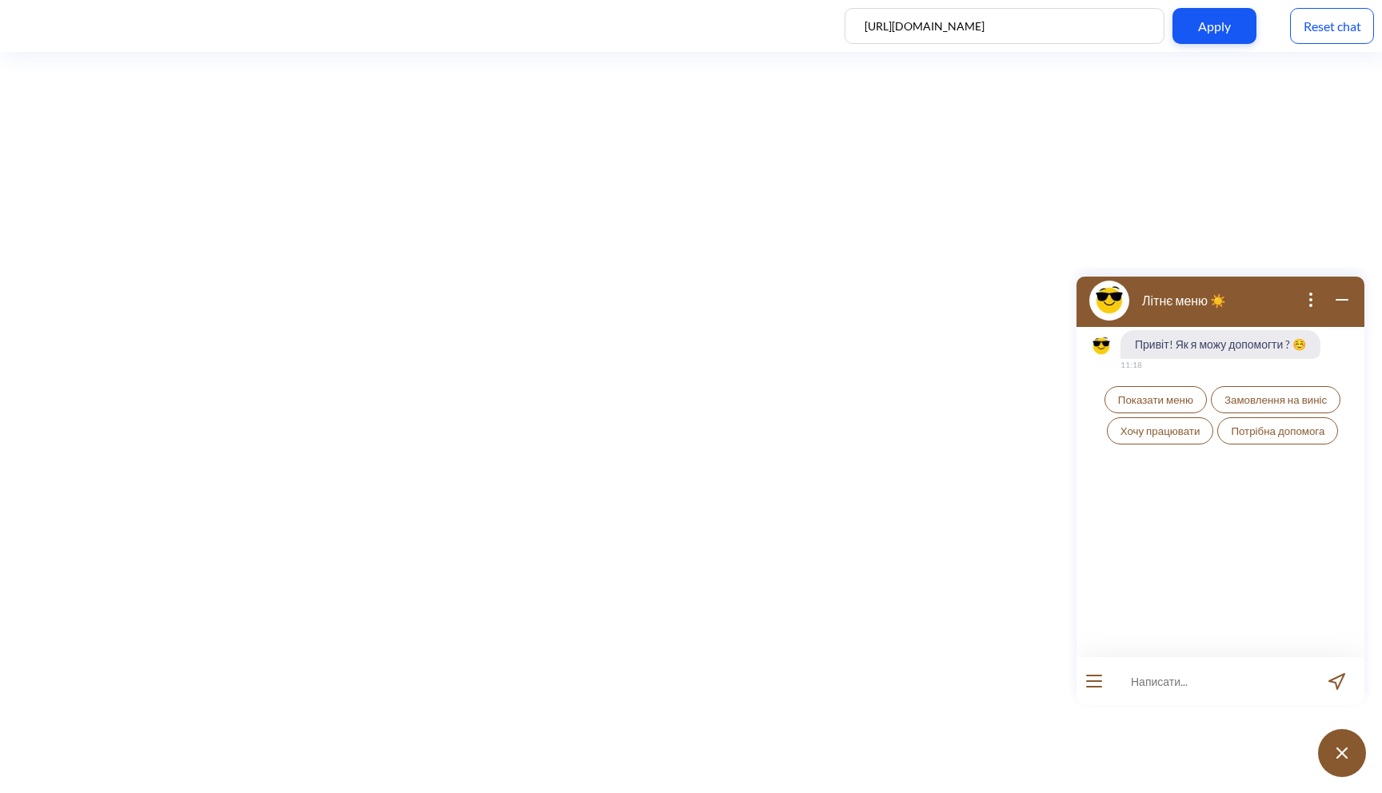
click at [1305, 407] on button "Замовлення на виніс" at bounding box center [1276, 399] width 130 height 27
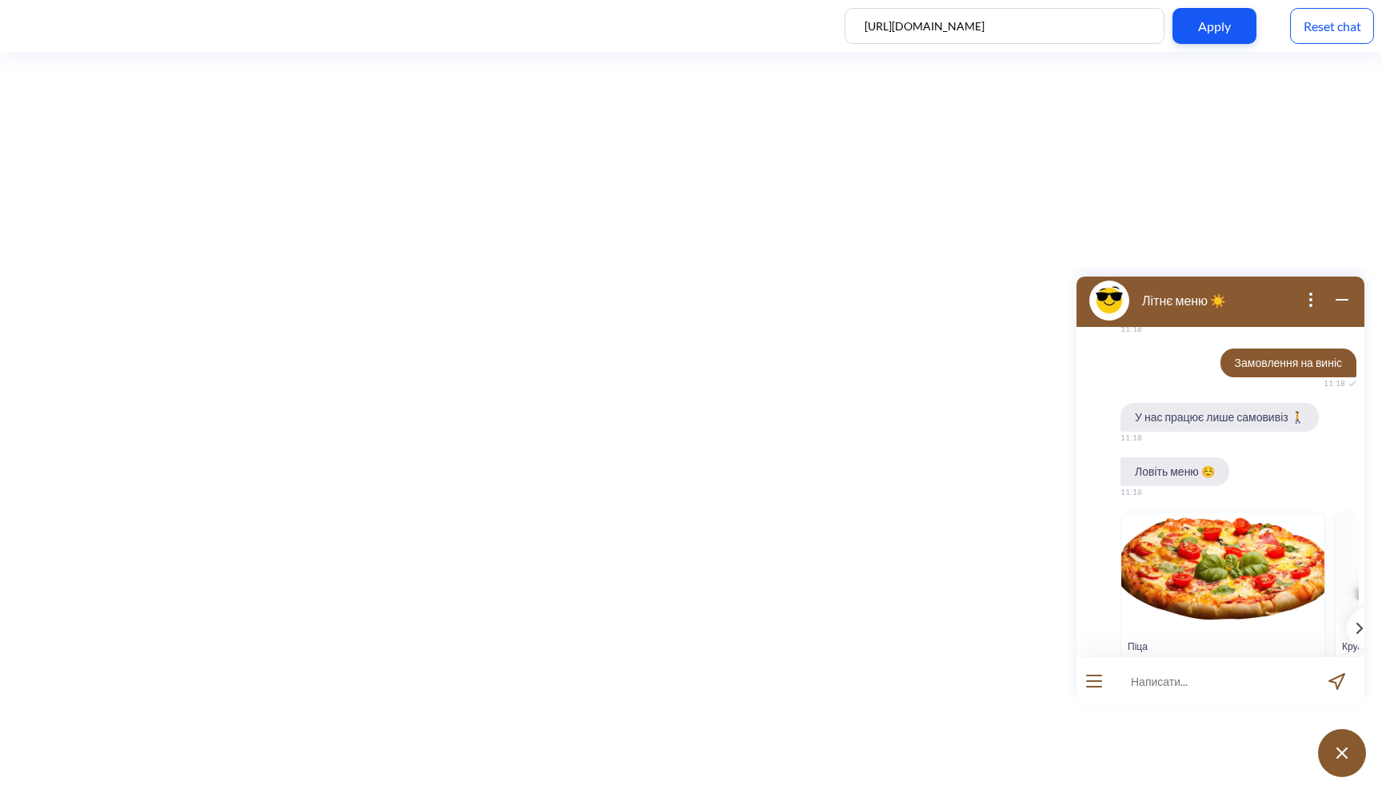
scroll to position [0, 0]
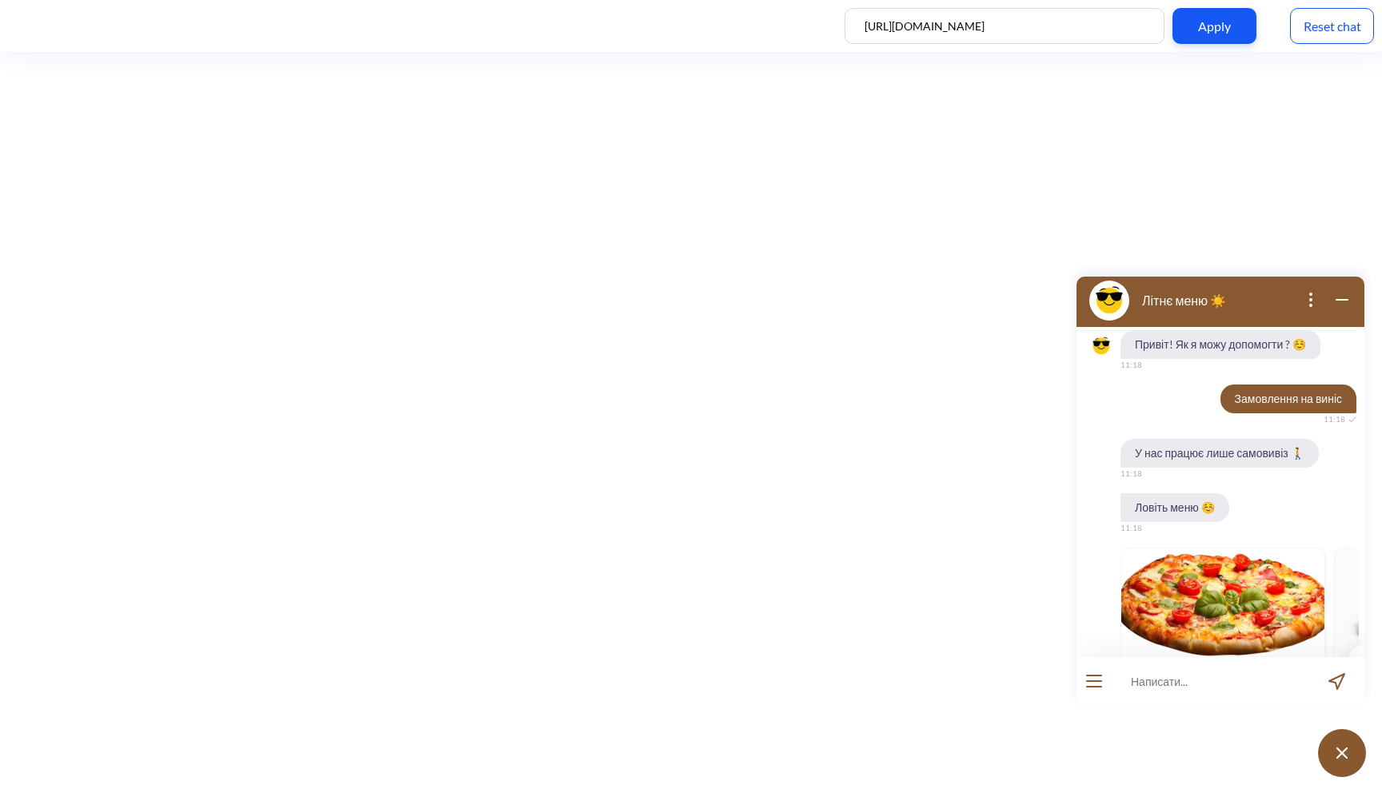
click at [1091, 691] on div at bounding box center [1093, 681] width 35 height 48
click at [1096, 681] on icon "open menu" at bounding box center [1094, 681] width 14 height 0
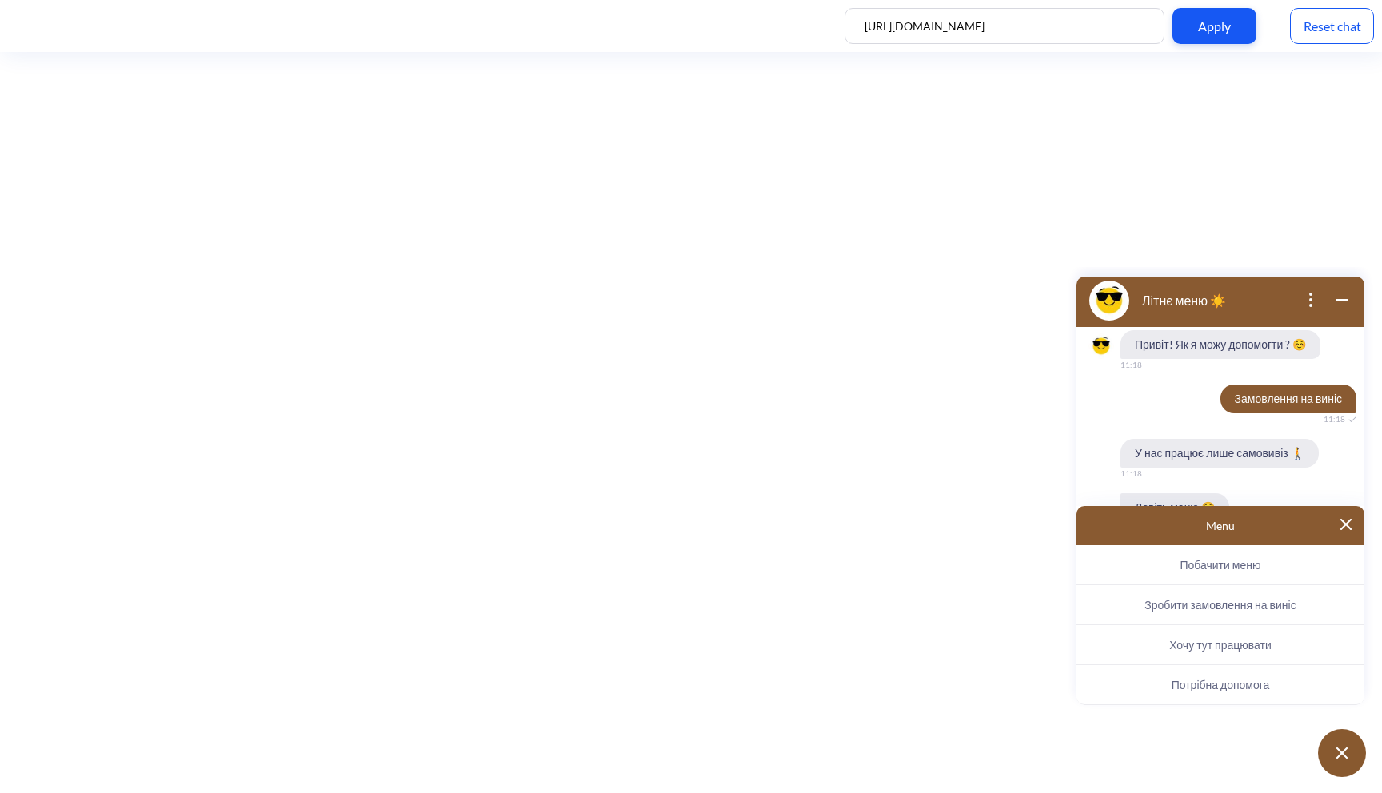
click at [1223, 601] on span "Зробити замовлення на виніс" at bounding box center [1219, 605] width 151 height 14
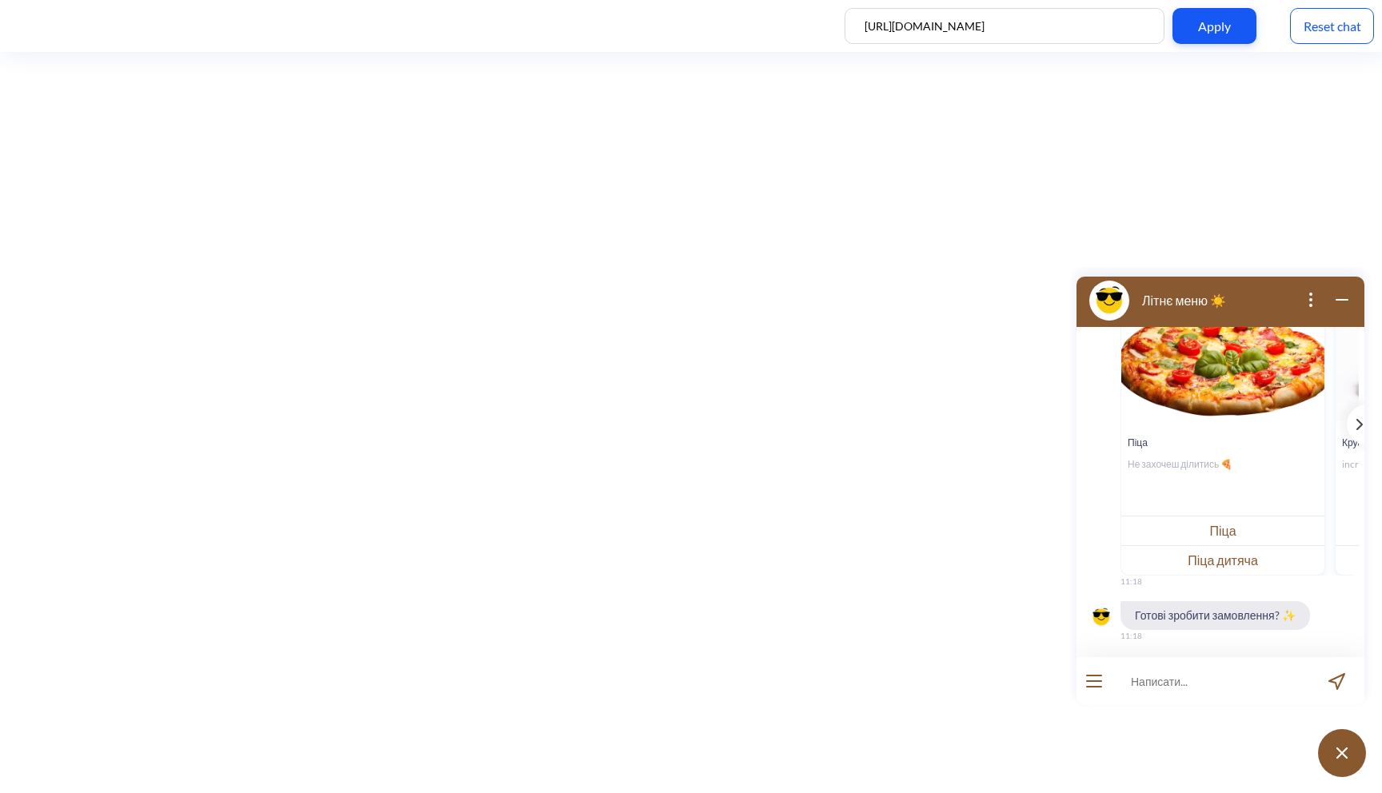
scroll to position [753, 0]
